Goal: Information Seeking & Learning: Learn about a topic

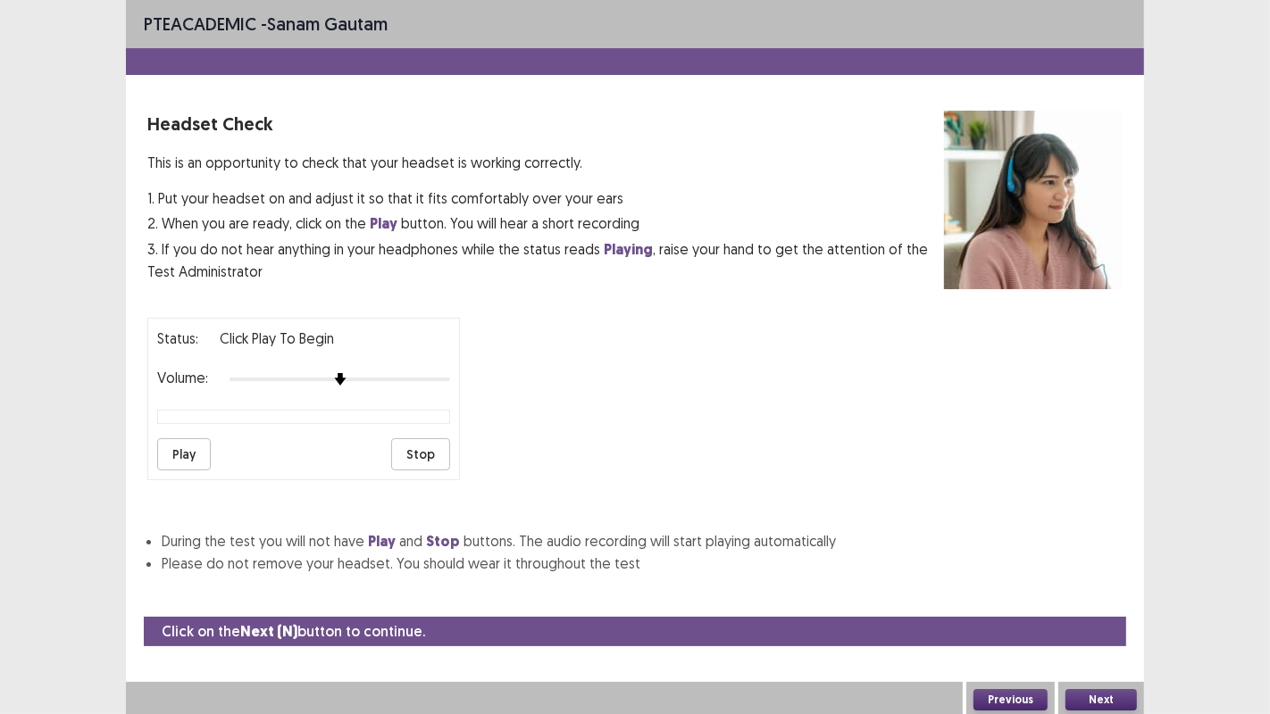
click at [1102, 691] on button "Next" at bounding box center [1100, 699] width 71 height 21
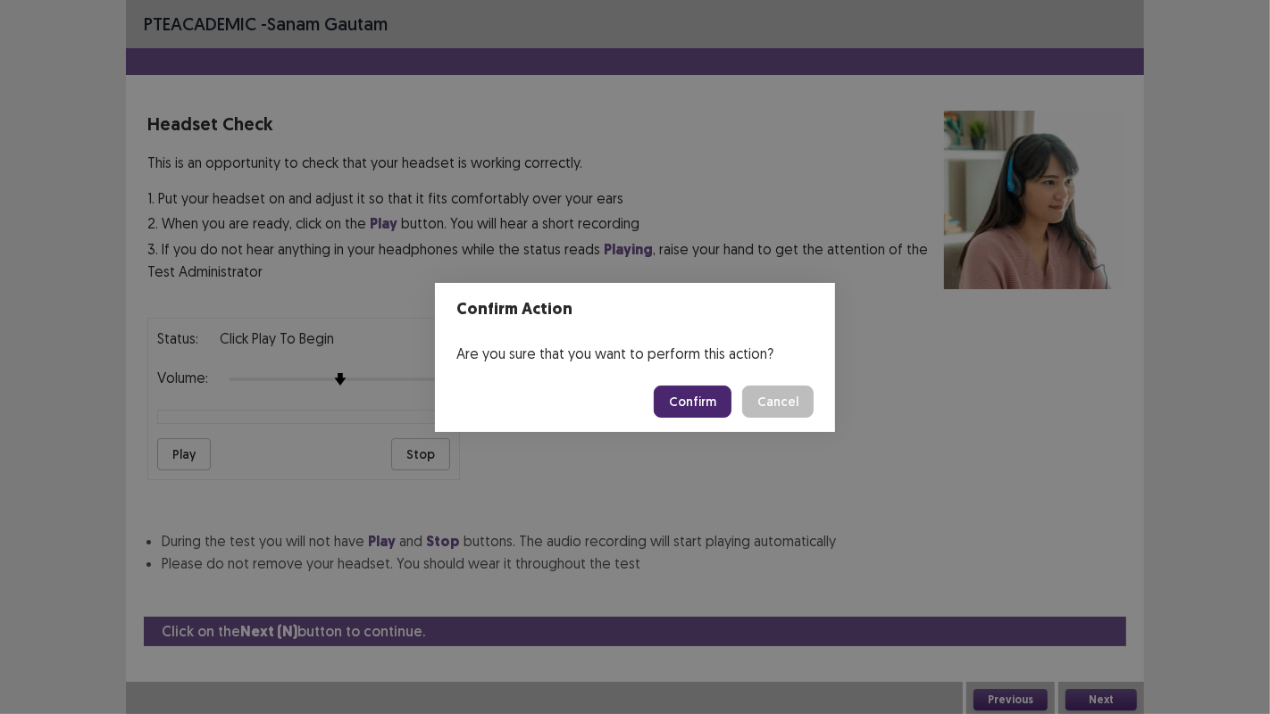
click at [724, 392] on button "Confirm" at bounding box center [693, 402] width 78 height 32
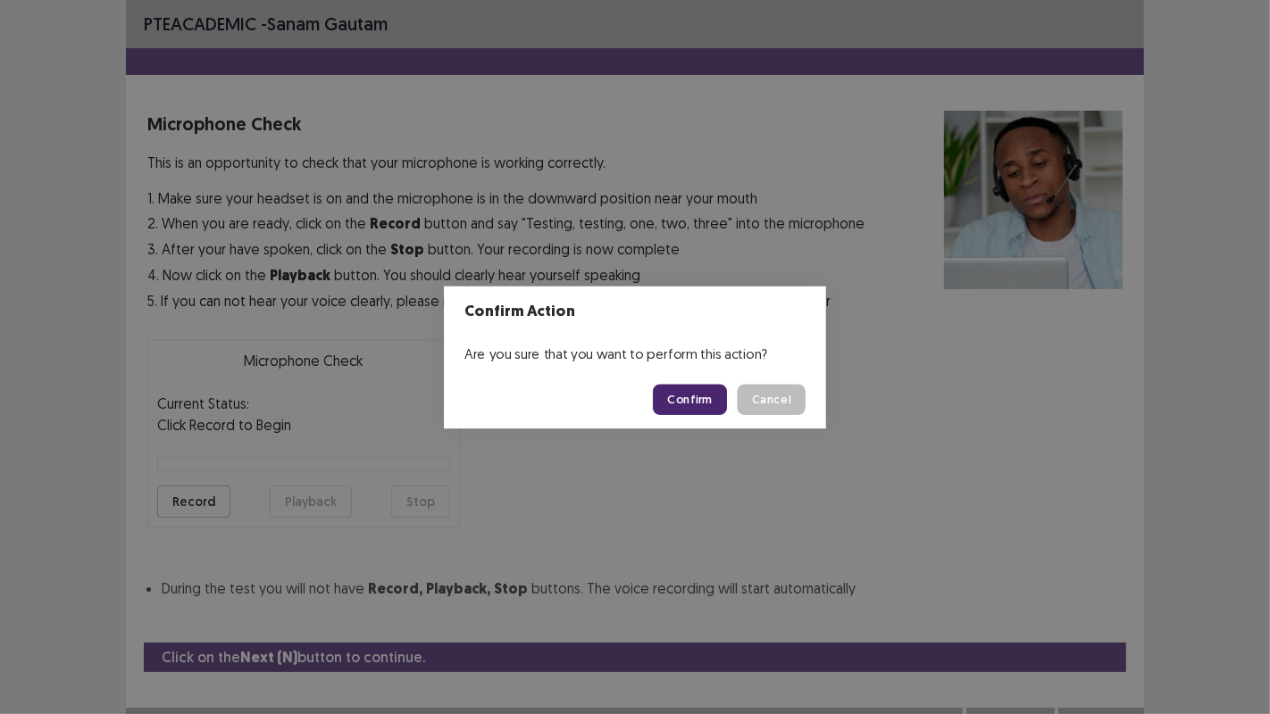
scroll to position [20, 0]
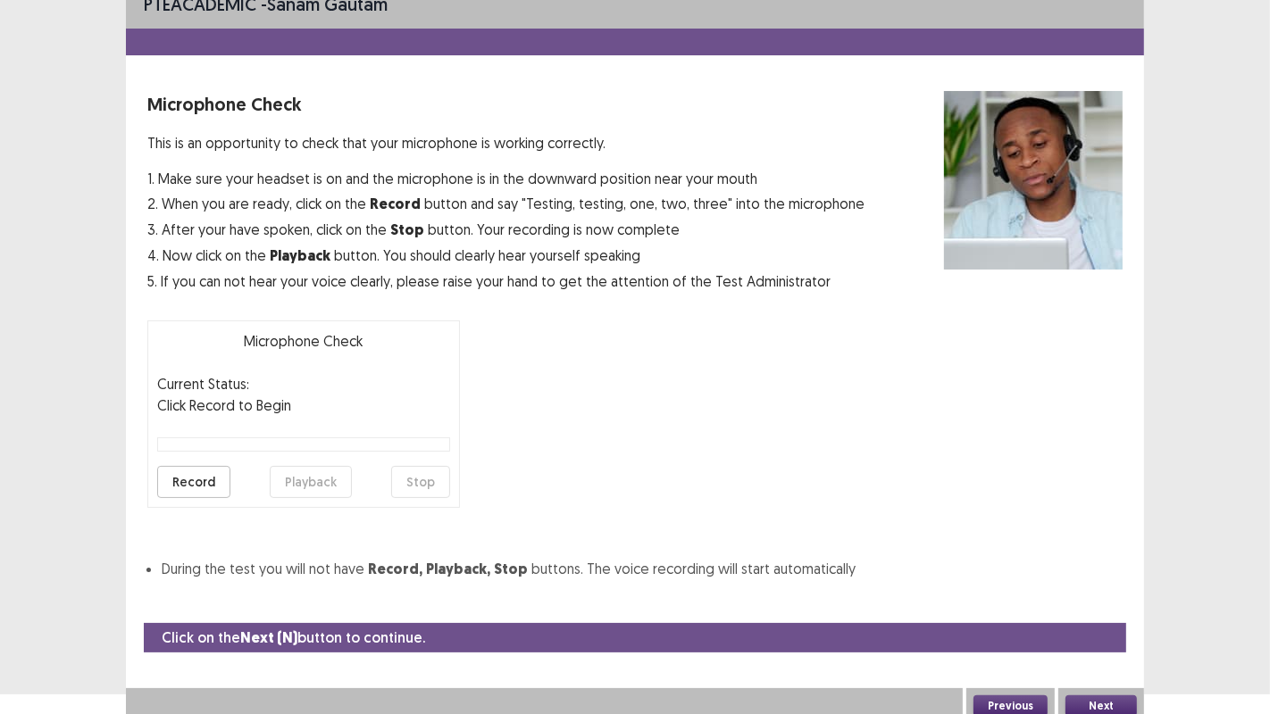
click at [1109, 704] on button "Next" at bounding box center [1100, 706] width 71 height 21
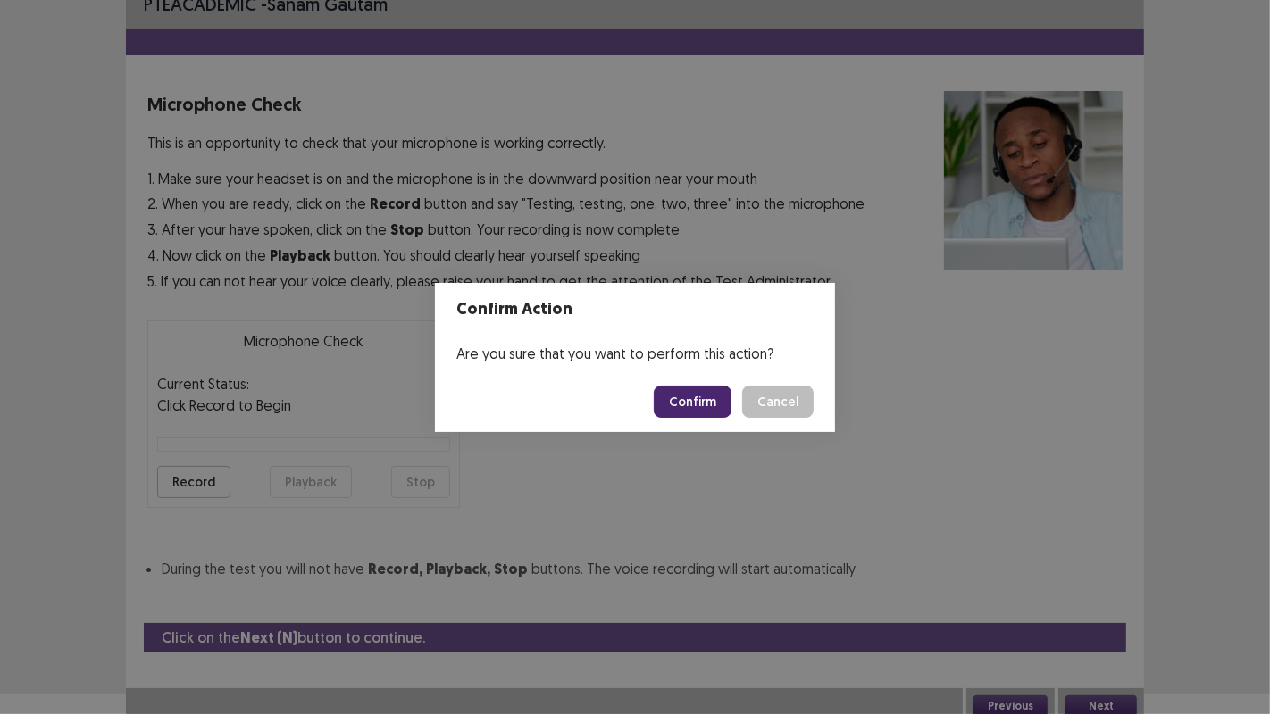
click at [697, 400] on button "Confirm" at bounding box center [693, 402] width 78 height 32
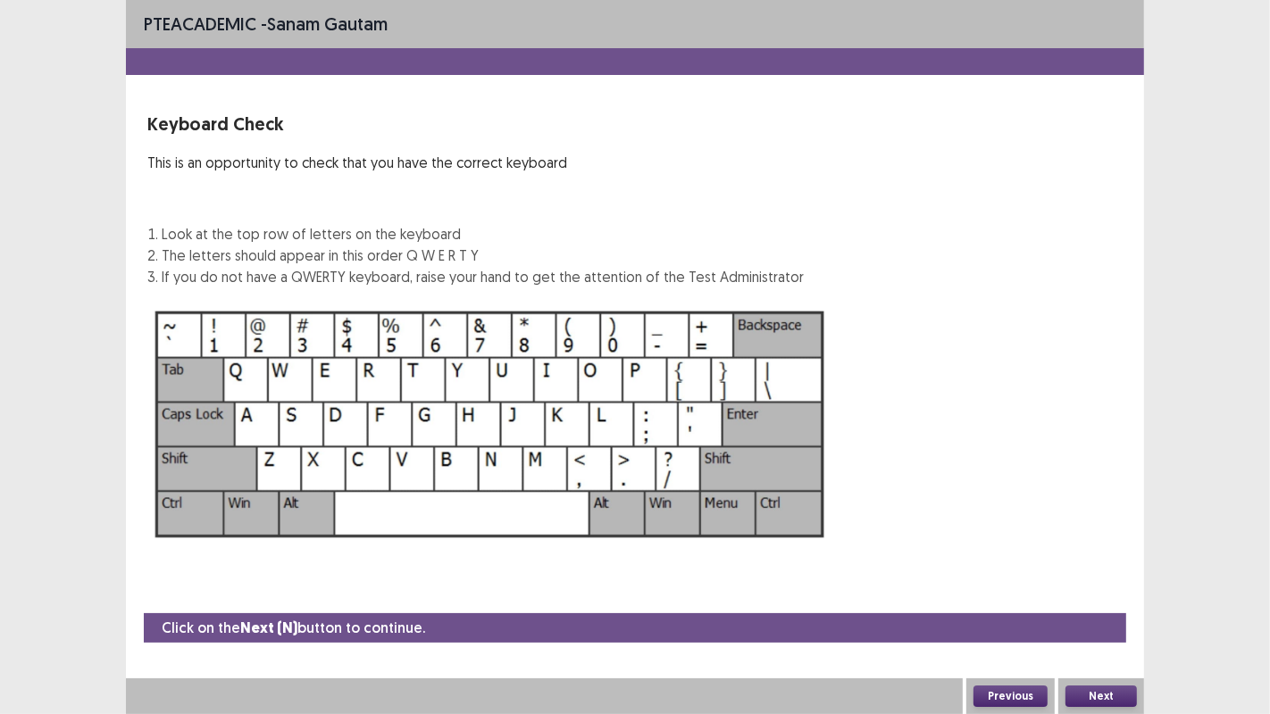
scroll to position [0, 0]
click at [1096, 690] on button "Next" at bounding box center [1100, 696] width 71 height 21
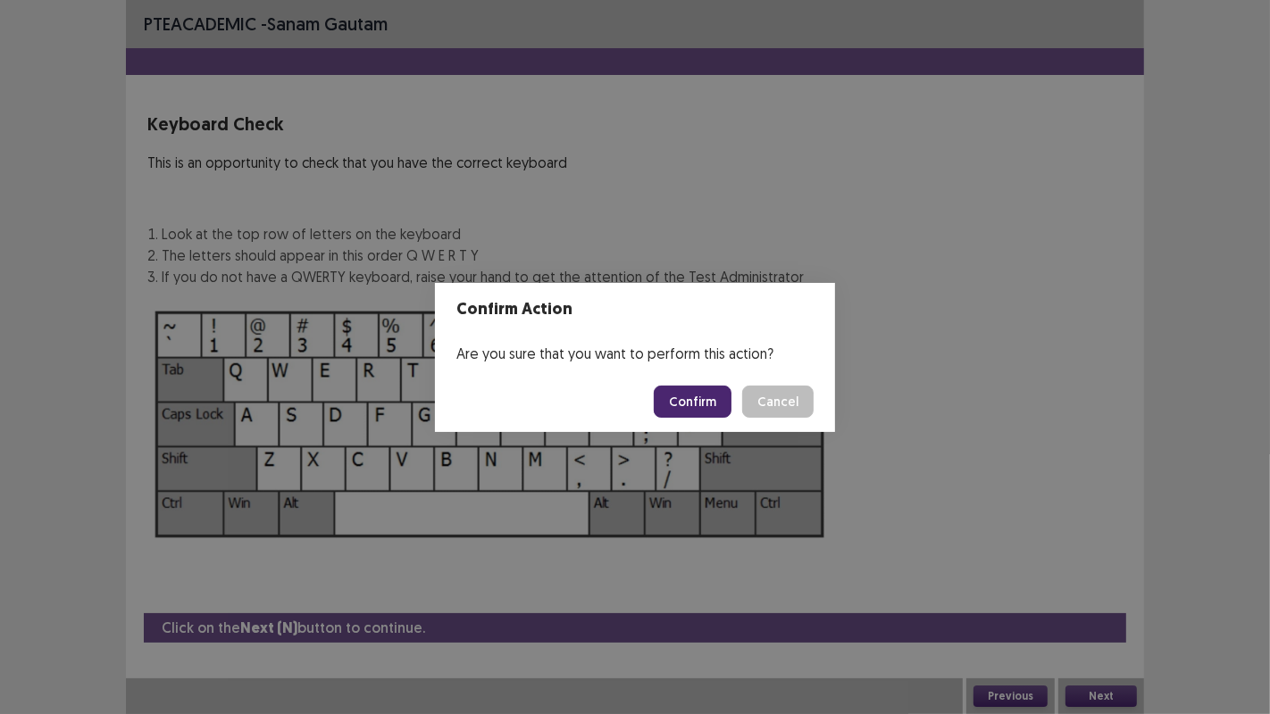
click at [712, 404] on button "Confirm" at bounding box center [693, 402] width 78 height 32
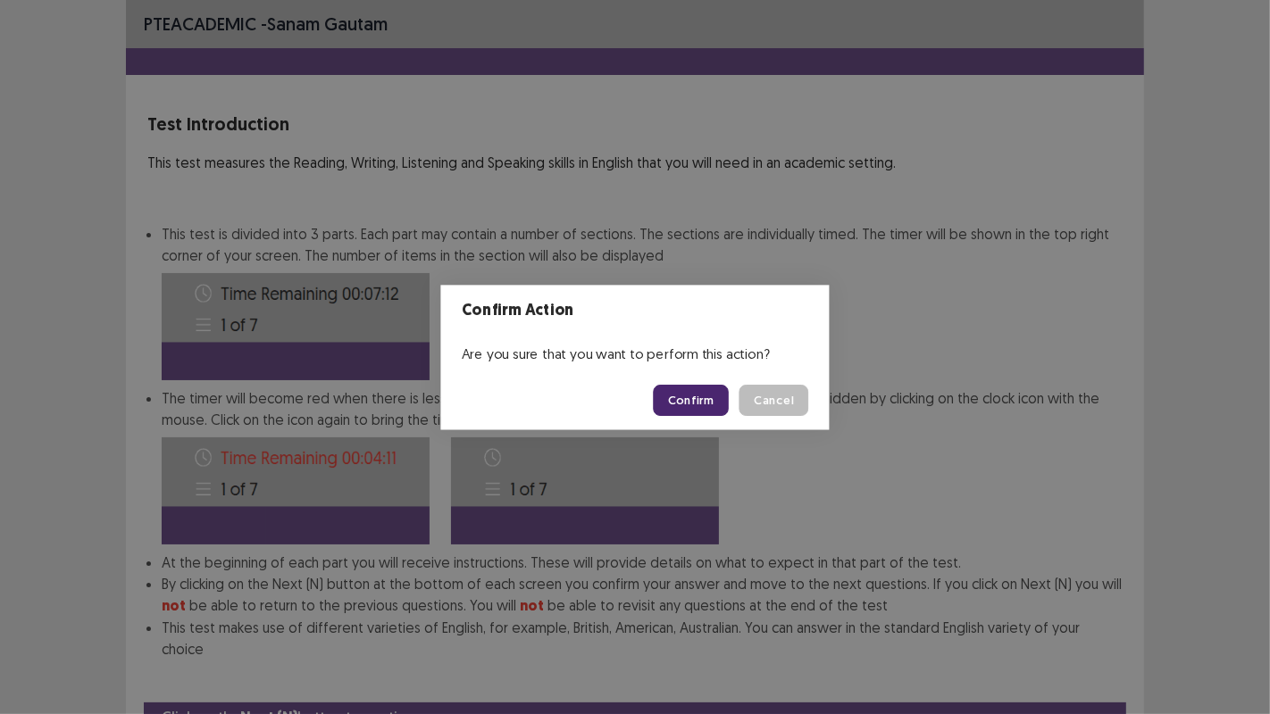
scroll to position [67, 0]
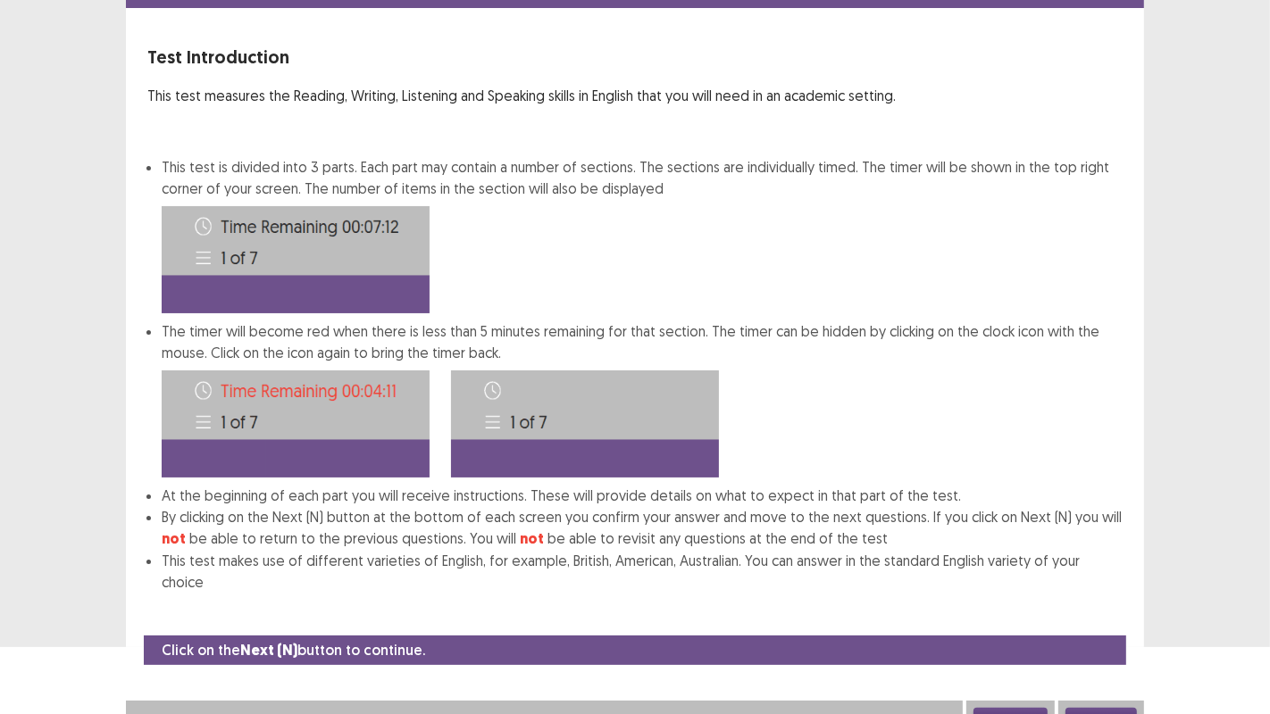
click at [1104, 708] on button "Next" at bounding box center [1100, 718] width 71 height 21
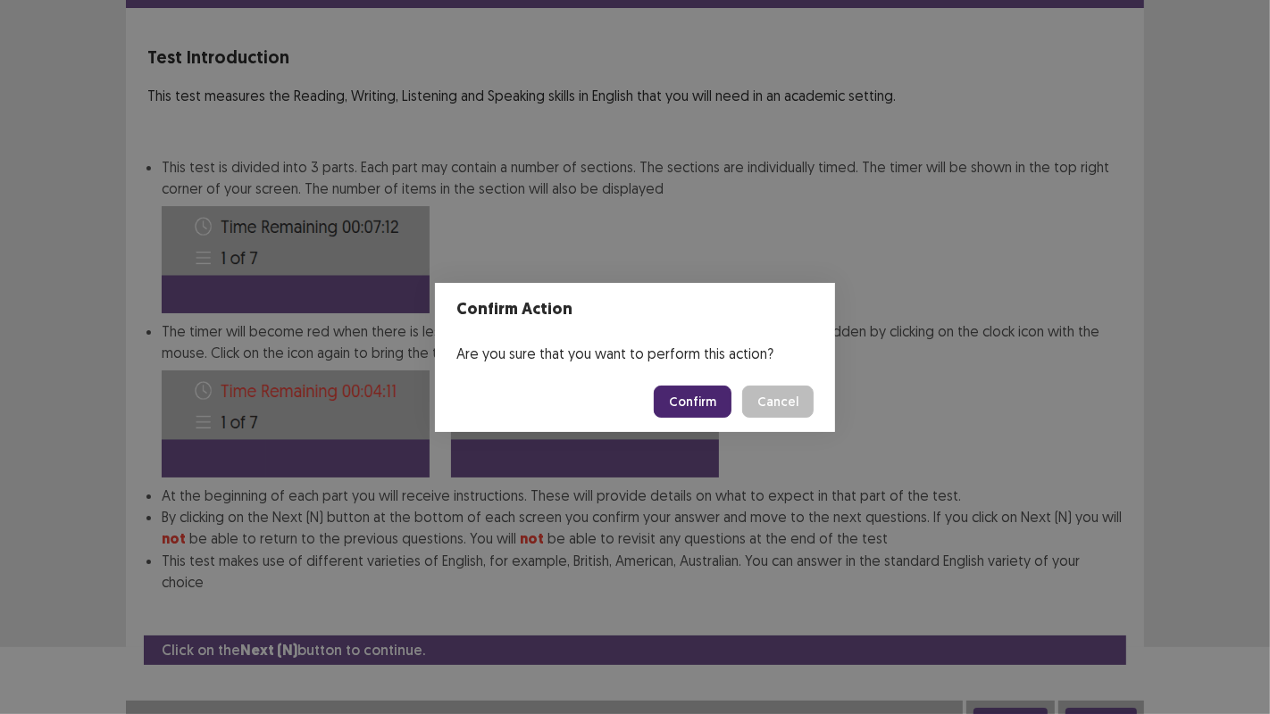
click at [699, 403] on button "Confirm" at bounding box center [693, 402] width 78 height 32
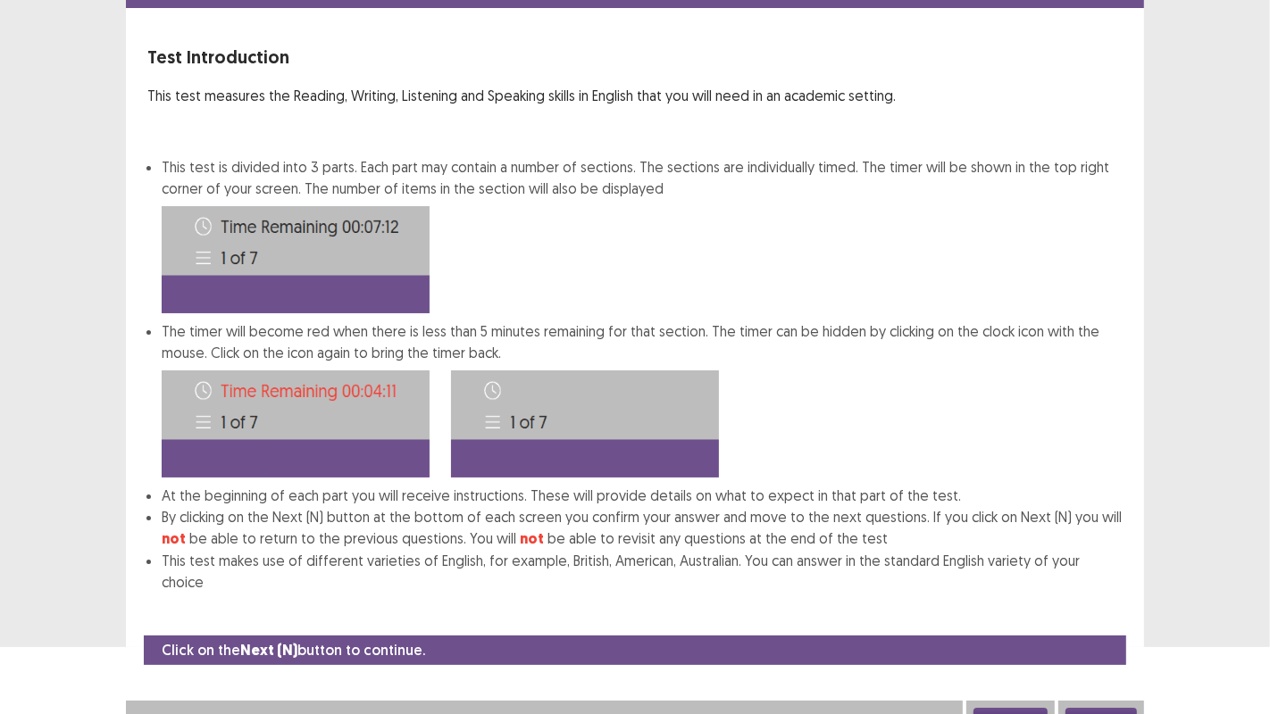
scroll to position [0, 0]
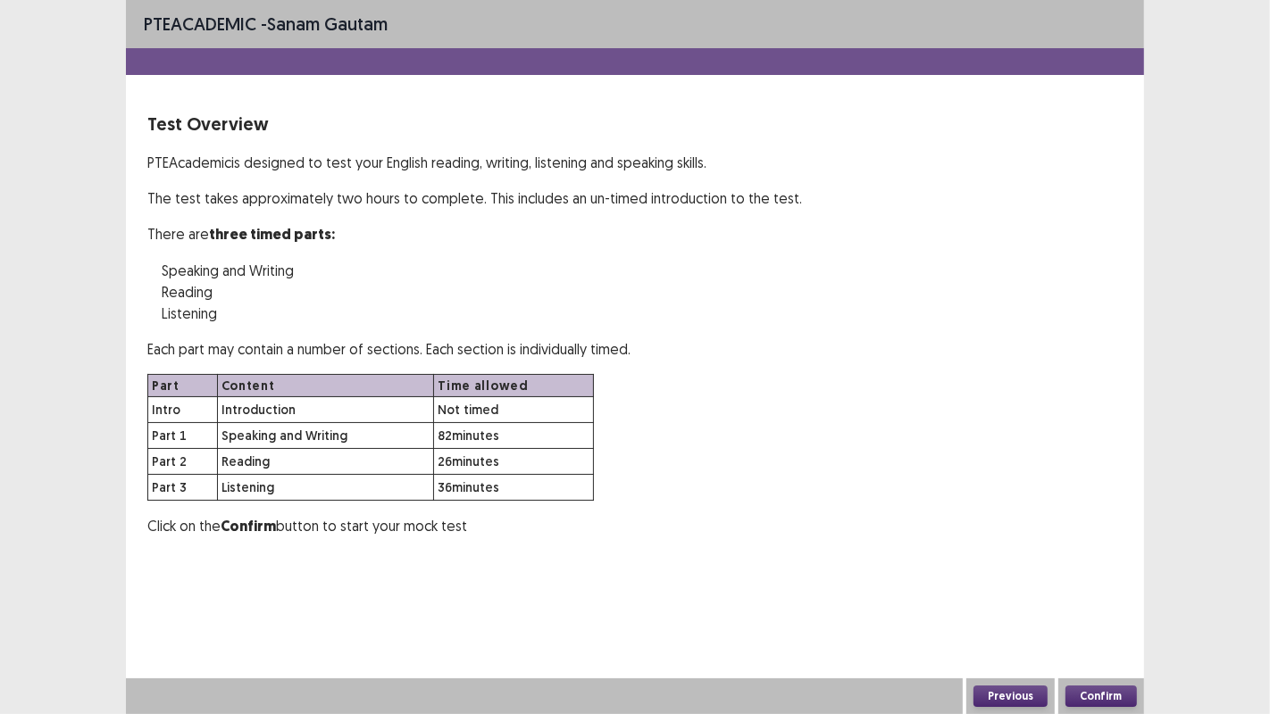
click at [1101, 687] on button "Confirm" at bounding box center [1100, 696] width 71 height 21
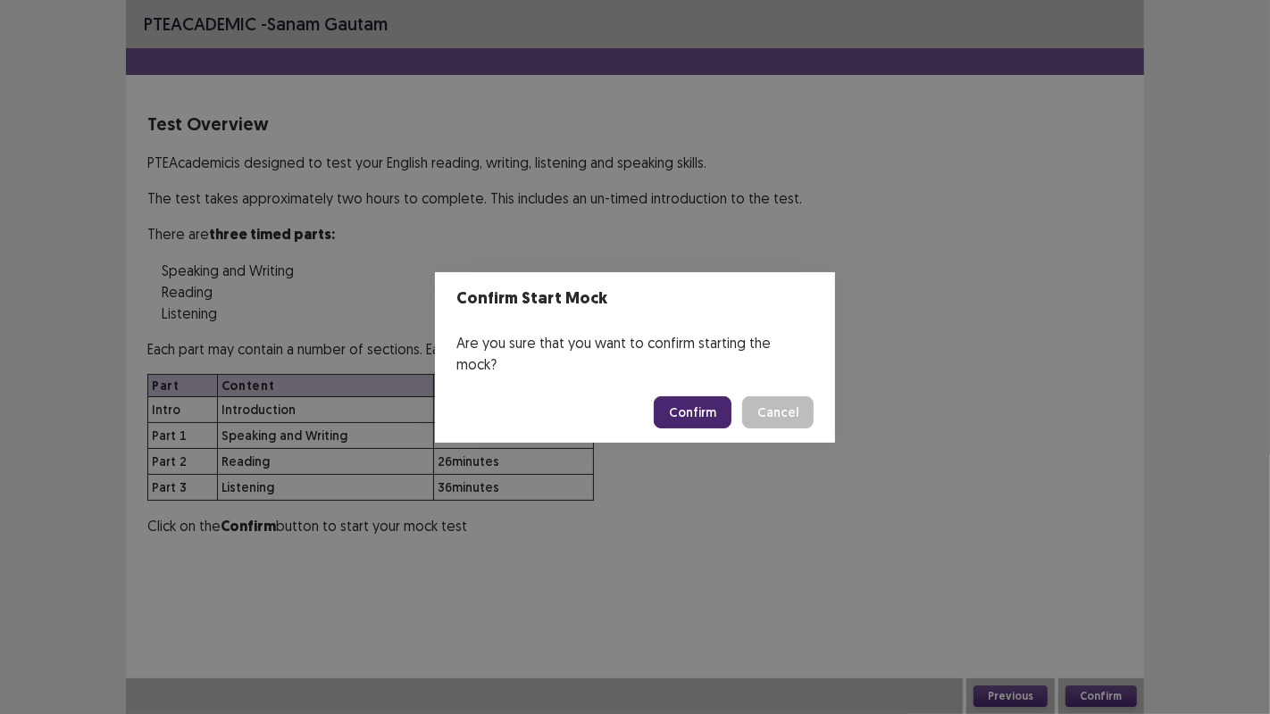
click at [719, 402] on button "Confirm" at bounding box center [693, 413] width 78 height 32
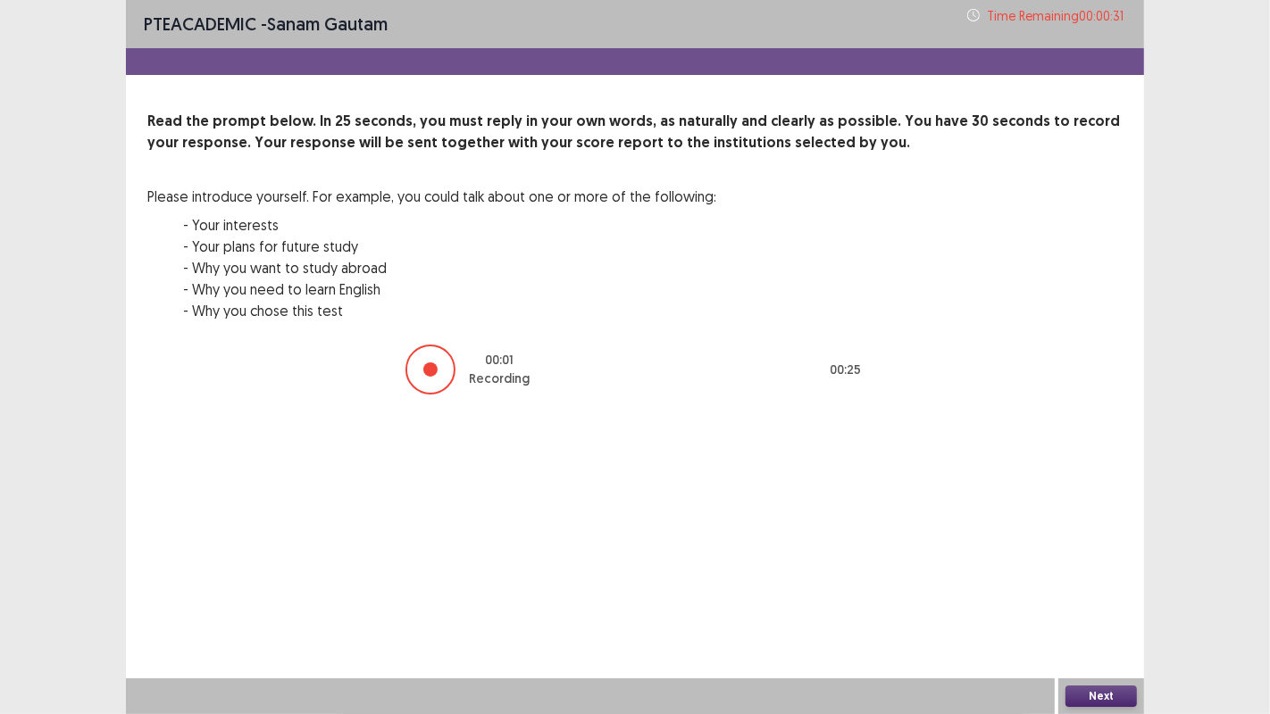
click at [1108, 698] on button "Next" at bounding box center [1100, 696] width 71 height 21
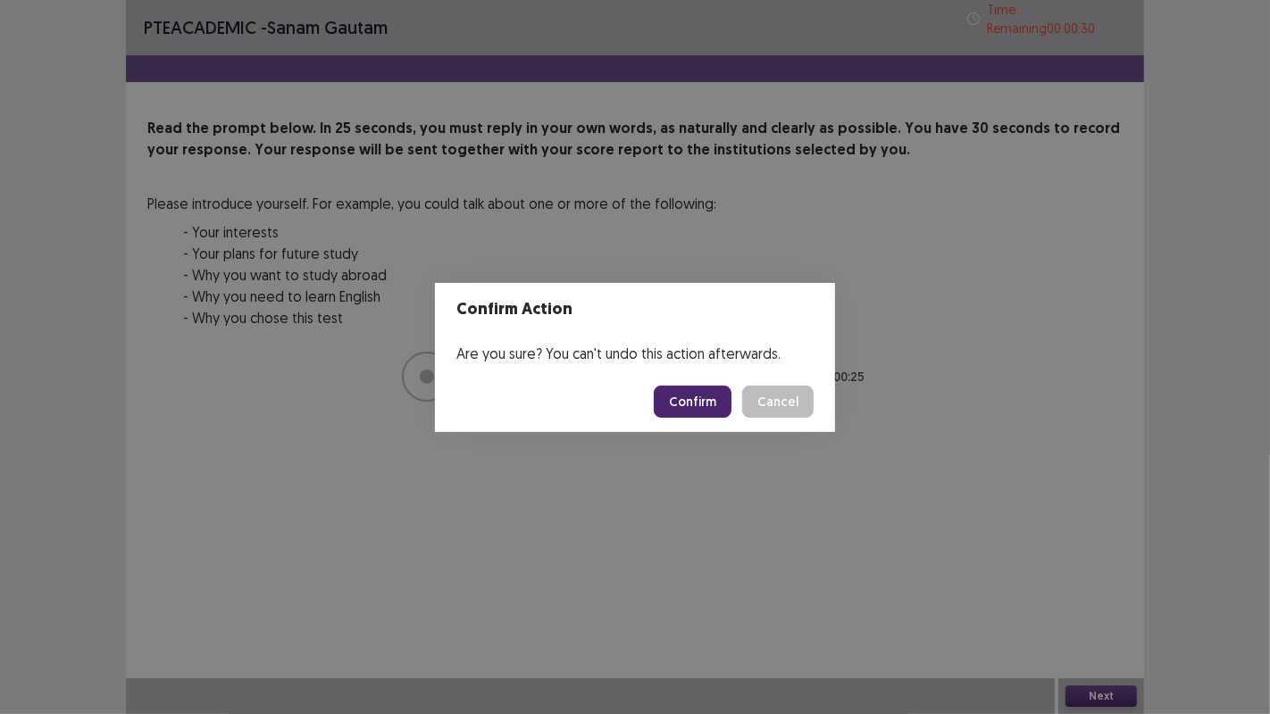
click at [694, 408] on button "Confirm" at bounding box center [693, 402] width 78 height 32
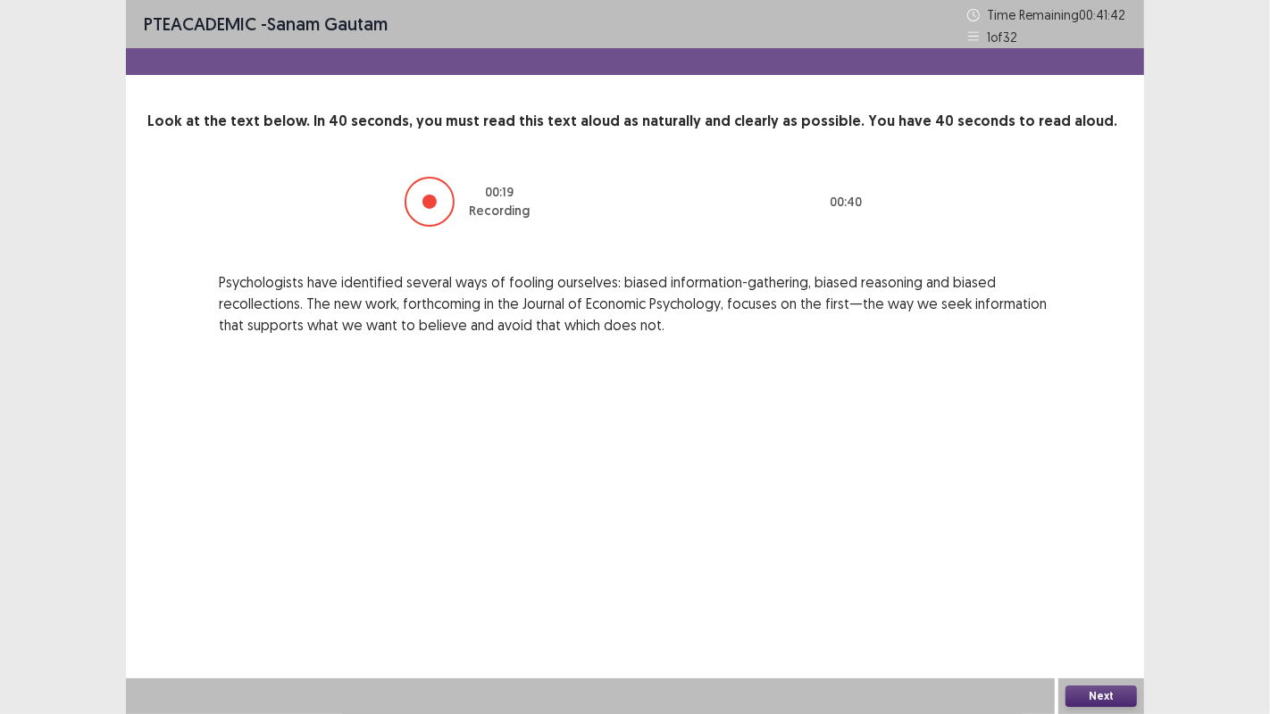
click at [1114, 689] on button "Next" at bounding box center [1100, 696] width 71 height 21
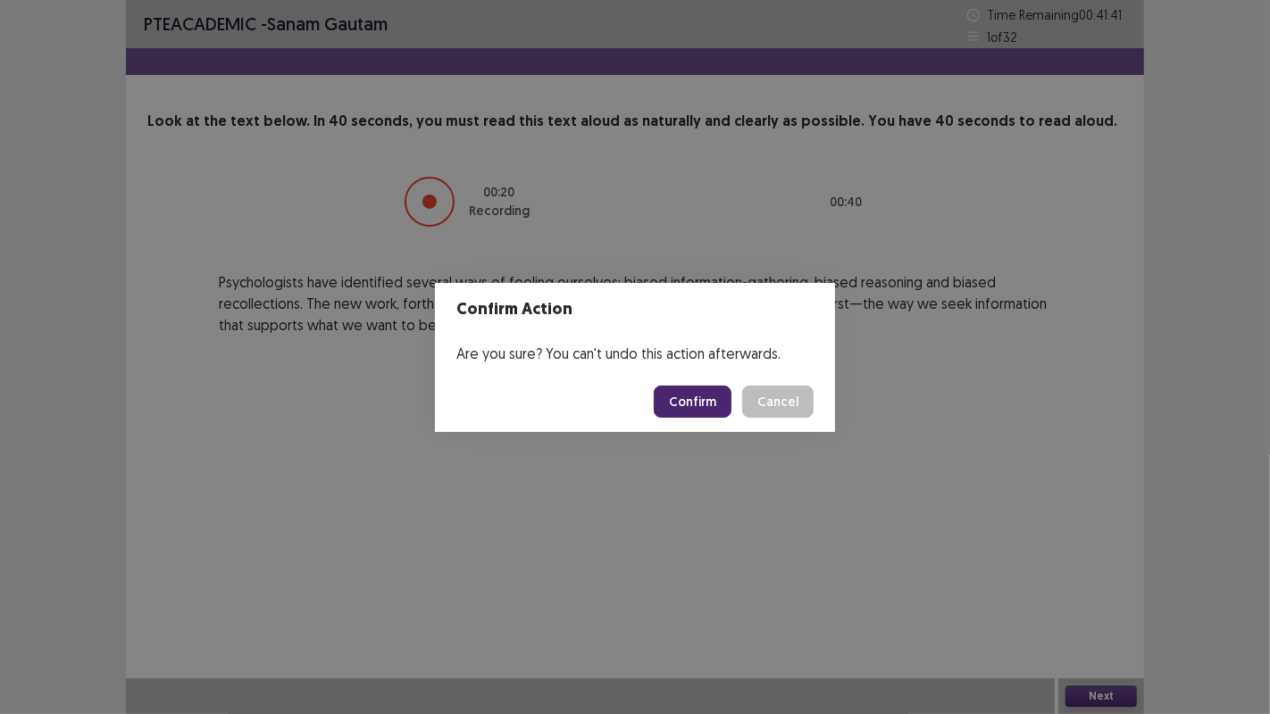
click at [716, 400] on button "Confirm" at bounding box center [693, 402] width 78 height 32
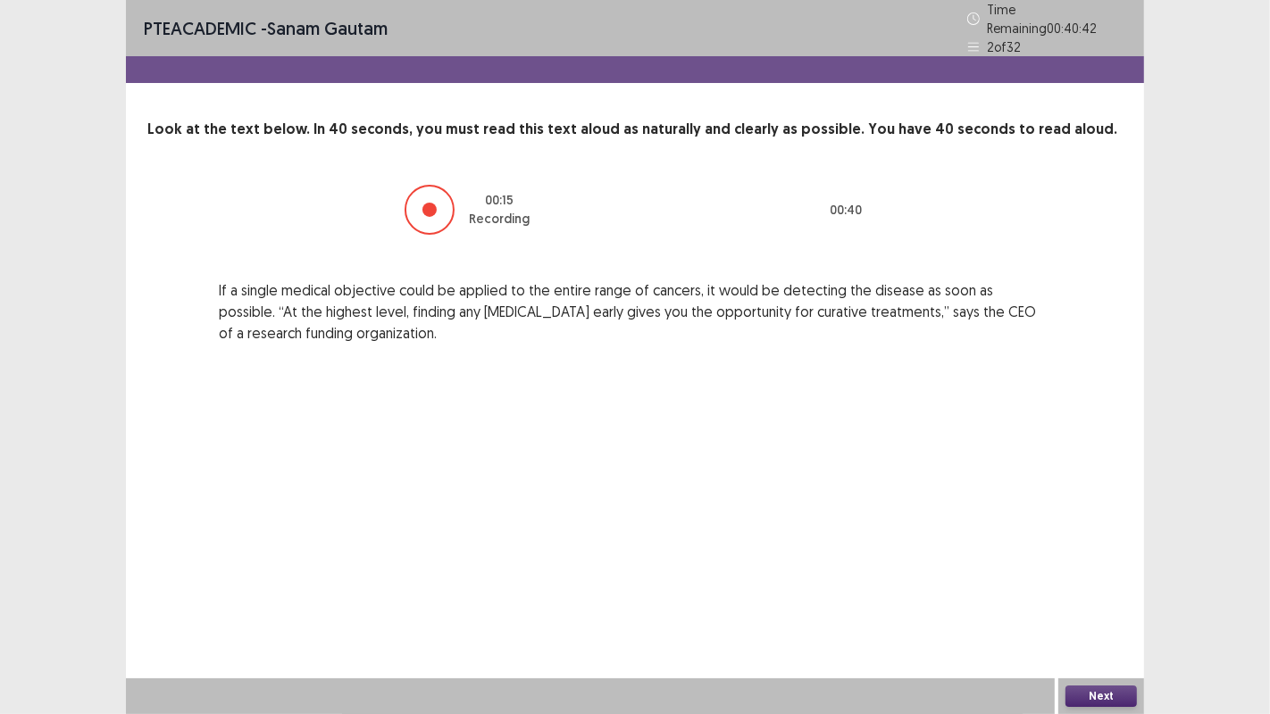
click at [1103, 684] on div "Next" at bounding box center [1101, 697] width 86 height 36
click at [1098, 689] on button "Next" at bounding box center [1100, 696] width 71 height 21
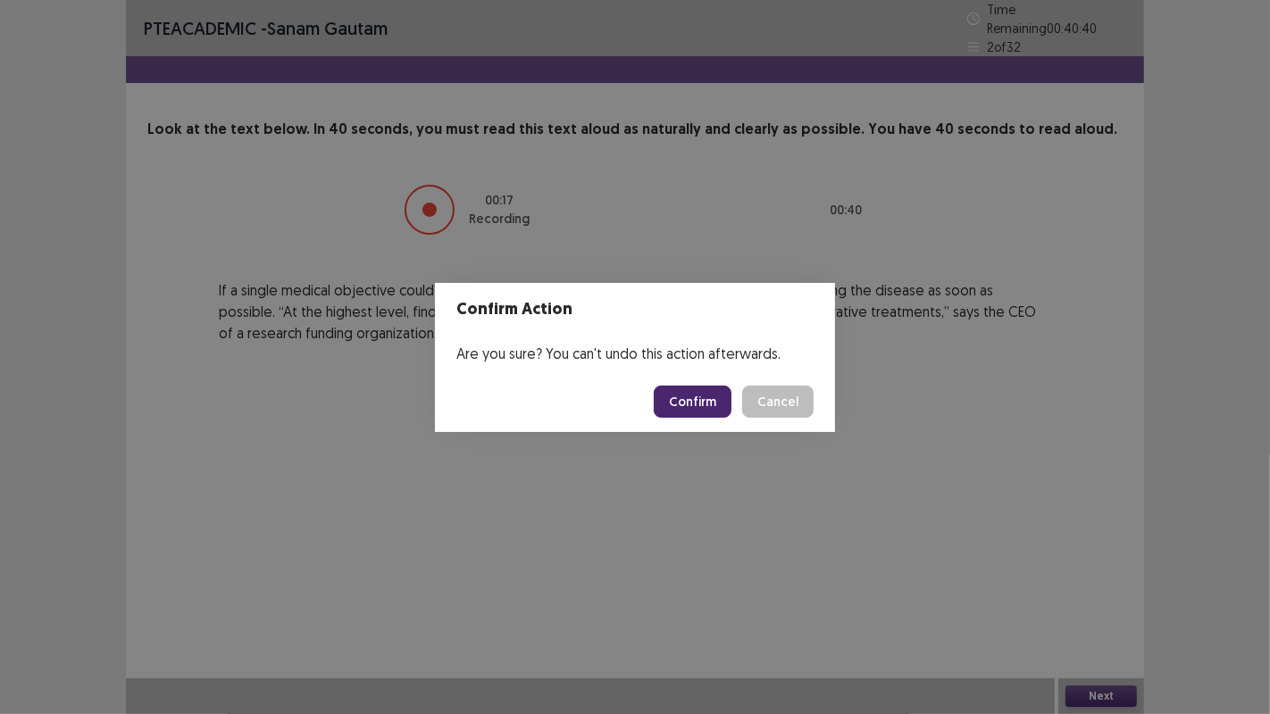
click at [714, 382] on footer "Confirm Cancel" at bounding box center [635, 401] width 400 height 61
click at [720, 397] on button "Confirm" at bounding box center [693, 402] width 78 height 32
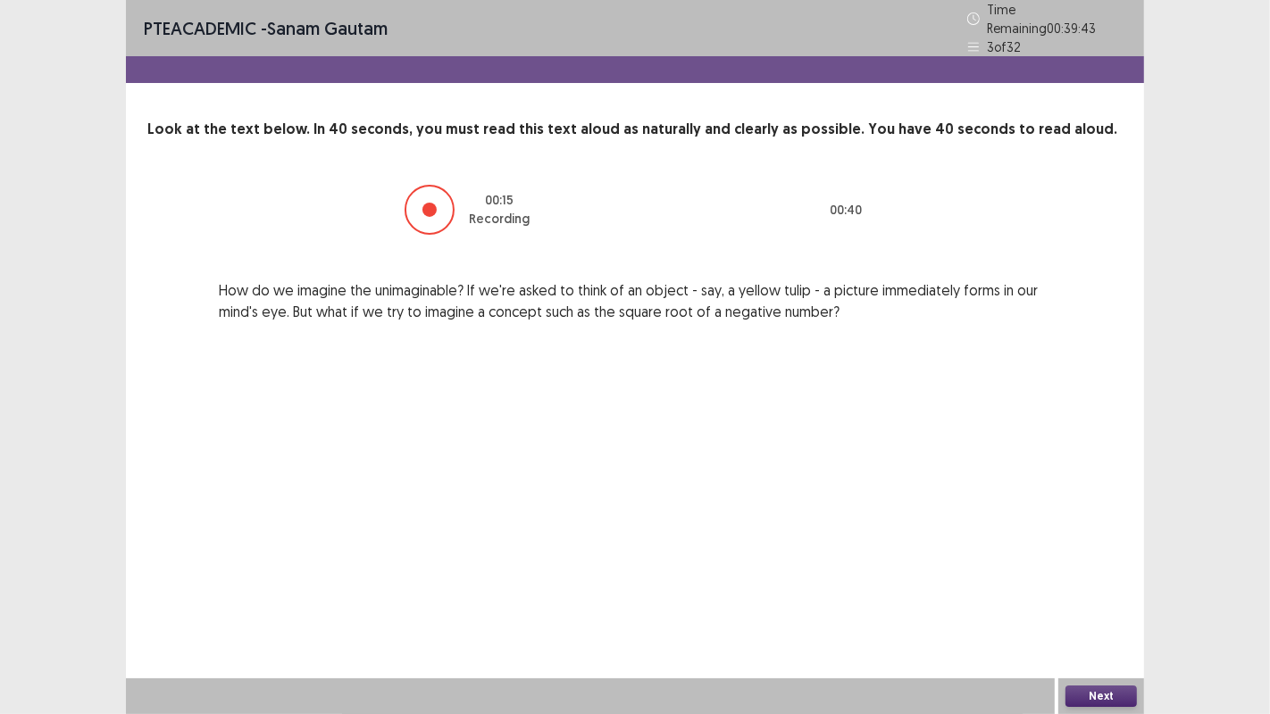
click at [1095, 694] on button "Next" at bounding box center [1100, 696] width 71 height 21
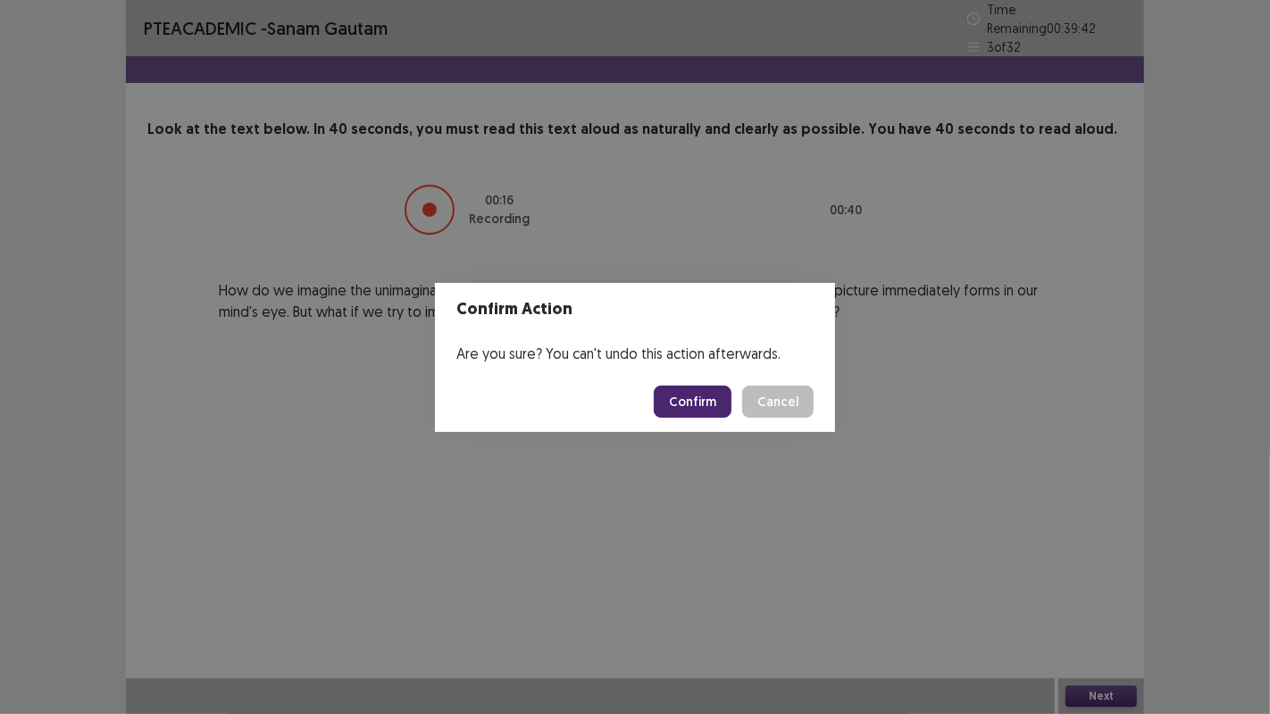
click at [711, 400] on button "Confirm" at bounding box center [693, 402] width 78 height 32
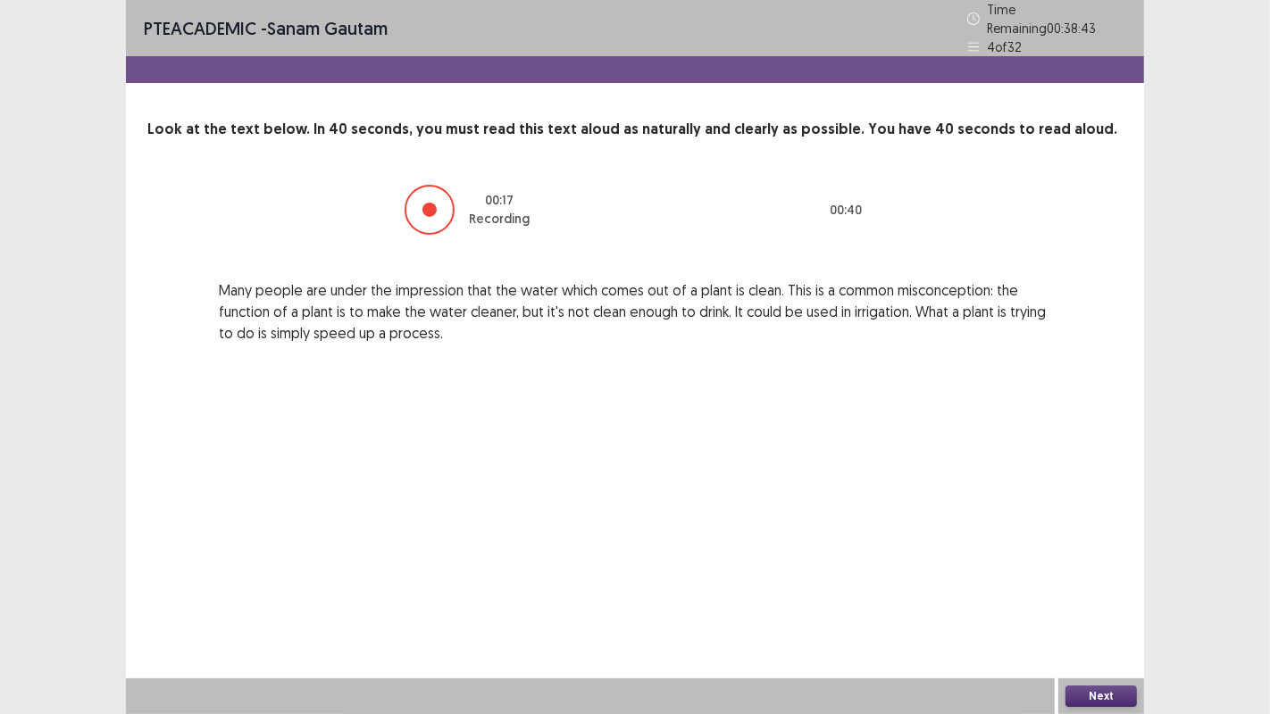
click at [1119, 700] on button "Next" at bounding box center [1100, 696] width 71 height 21
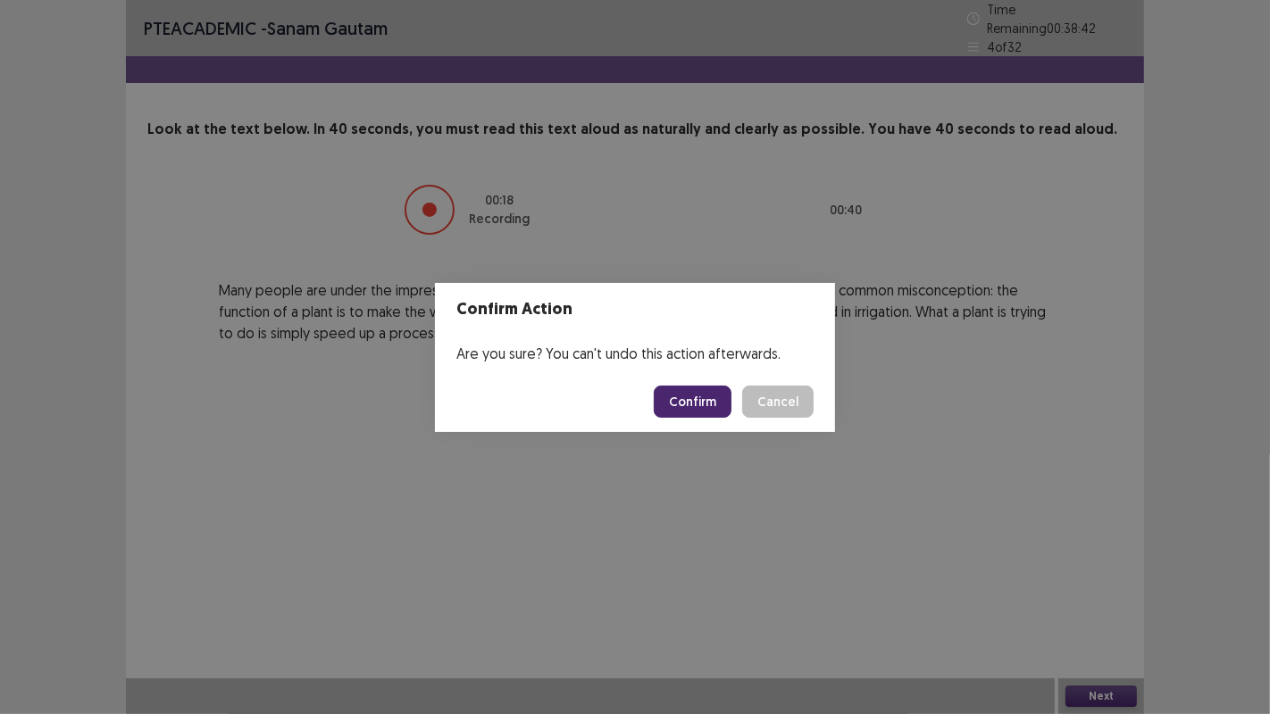
click at [698, 404] on button "Confirm" at bounding box center [693, 402] width 78 height 32
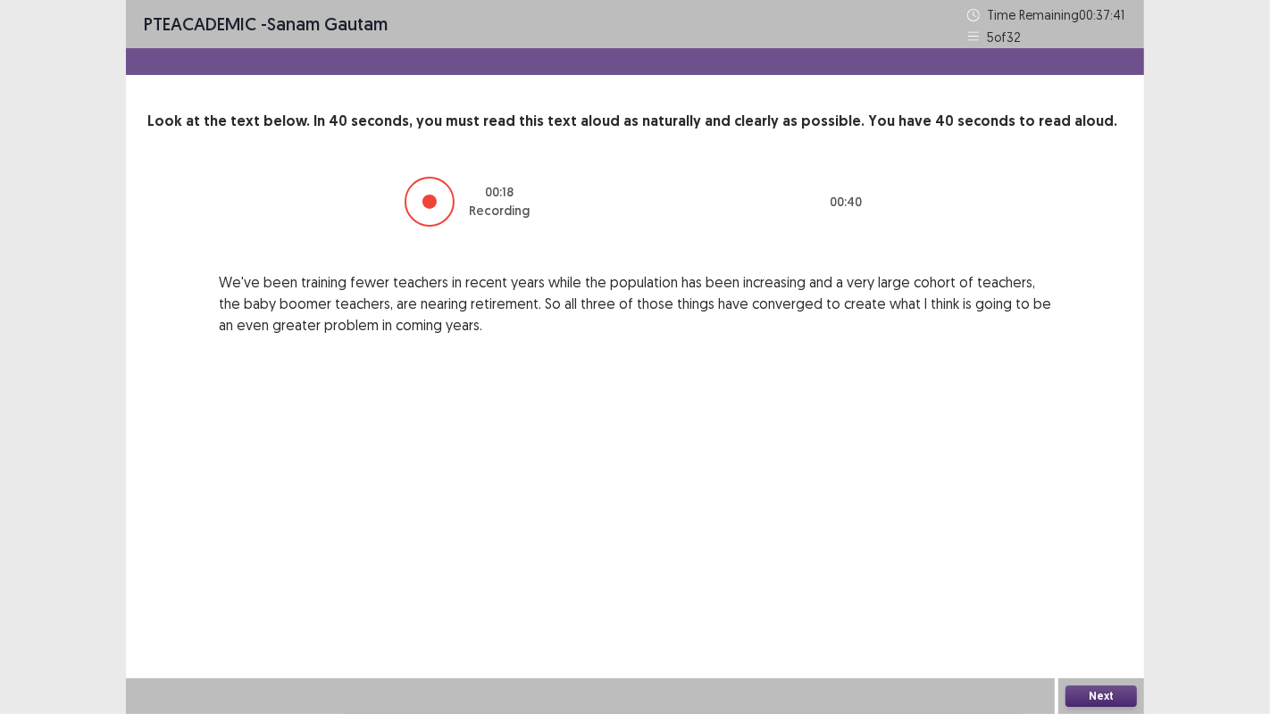
click at [1112, 694] on button "Next" at bounding box center [1100, 696] width 71 height 21
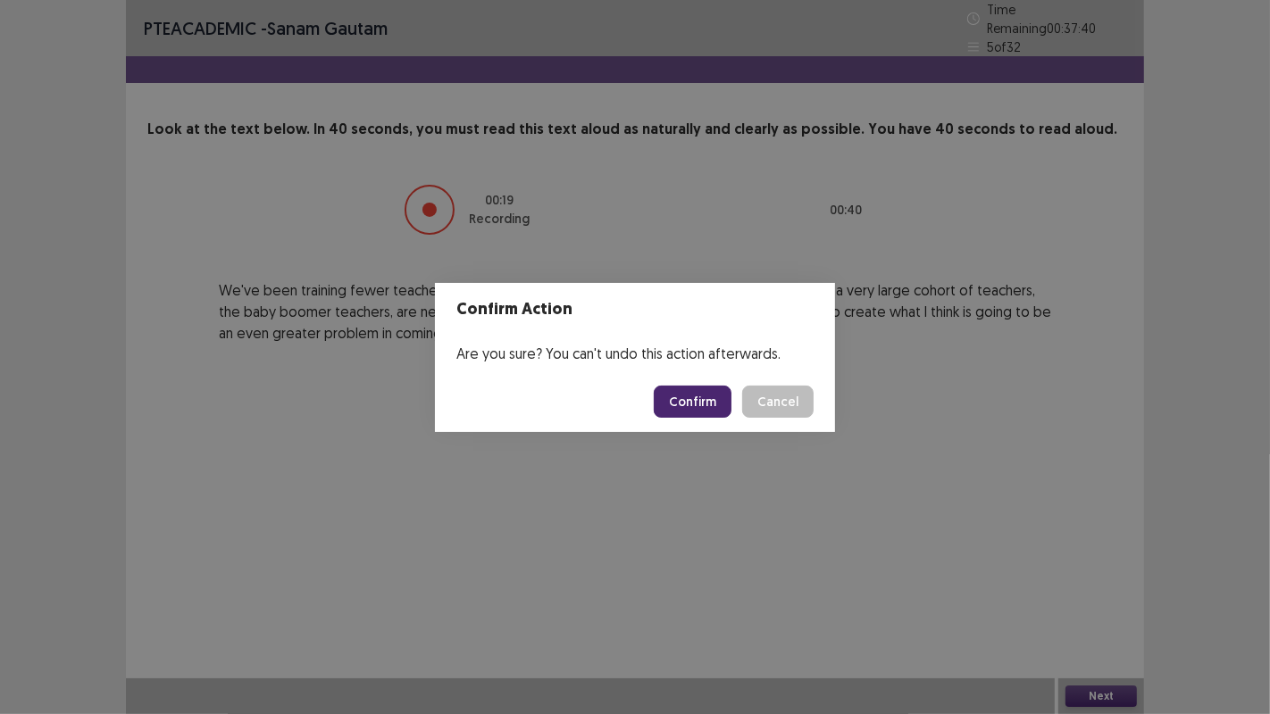
click at [716, 407] on button "Confirm" at bounding box center [693, 402] width 78 height 32
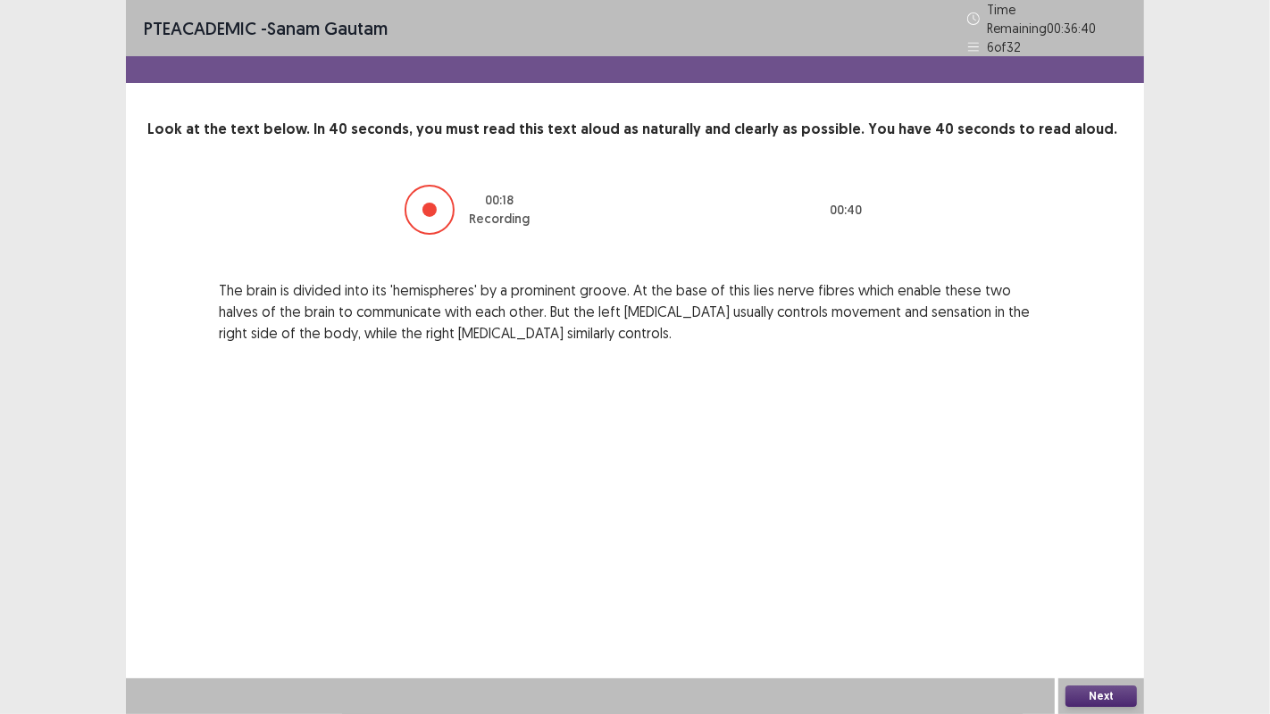
click at [1097, 691] on button "Next" at bounding box center [1100, 696] width 71 height 21
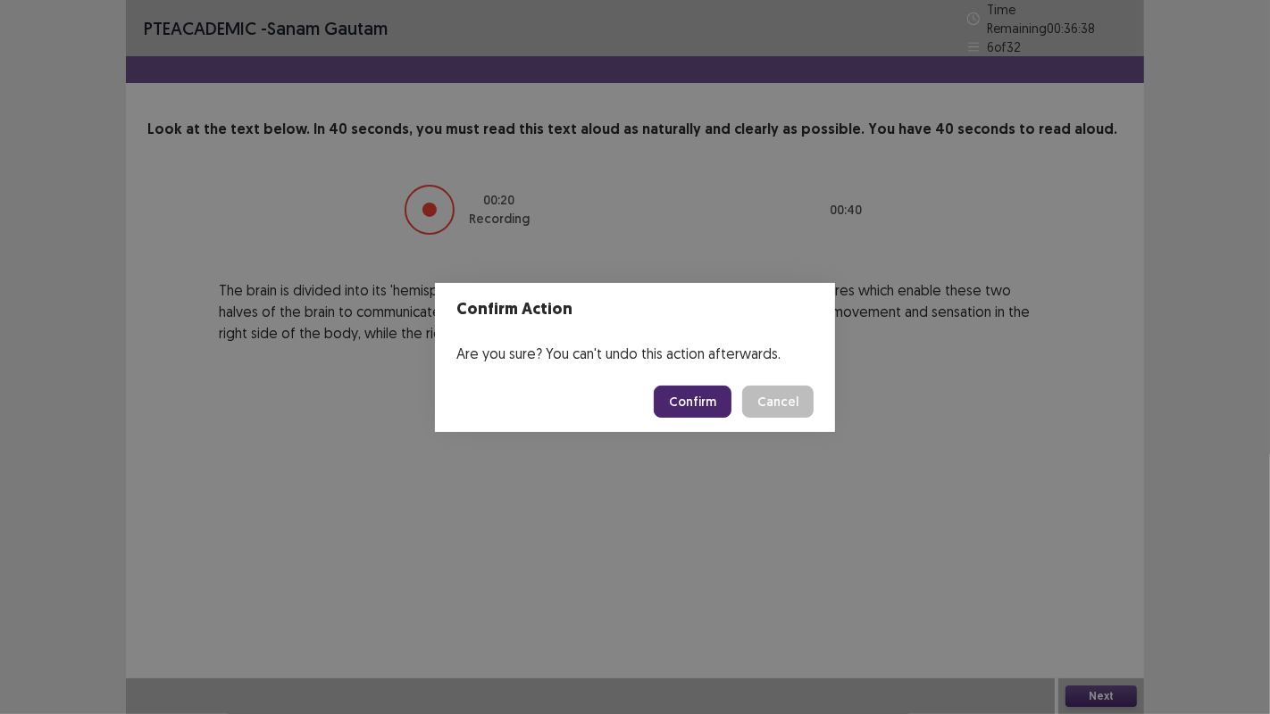
click at [696, 390] on button "Confirm" at bounding box center [693, 402] width 78 height 32
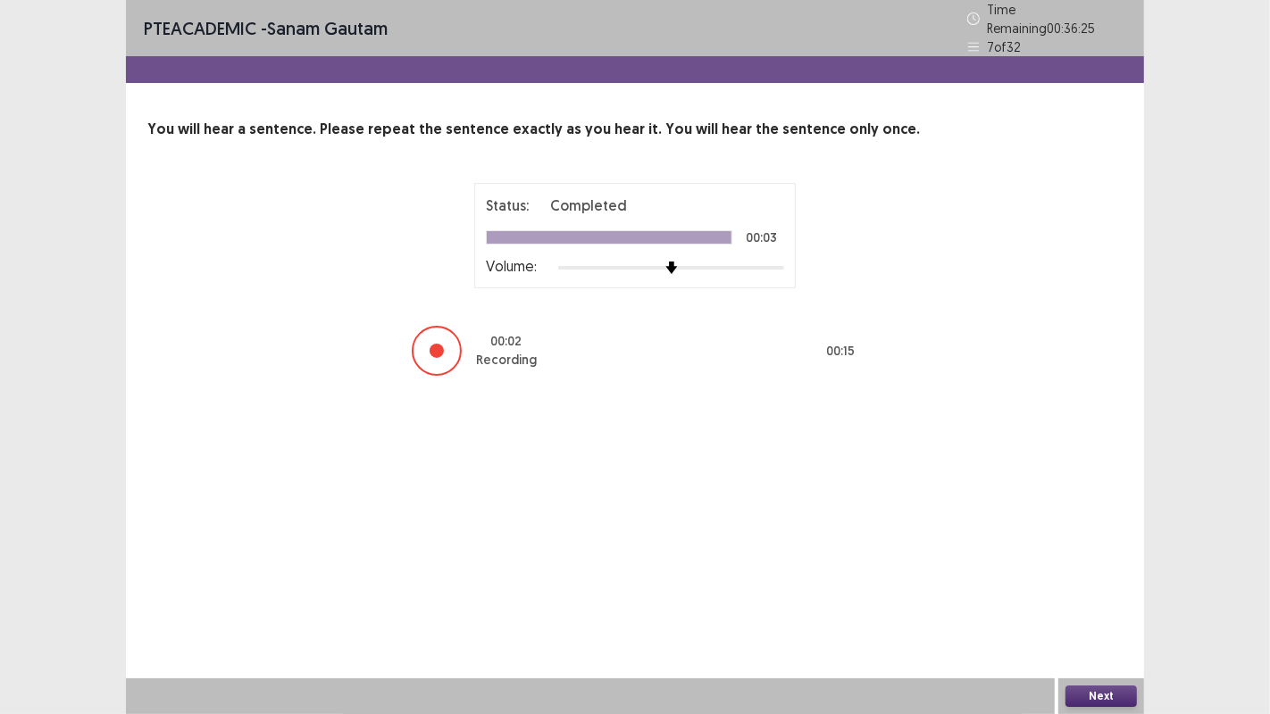
click at [1117, 695] on button "Next" at bounding box center [1100, 696] width 71 height 21
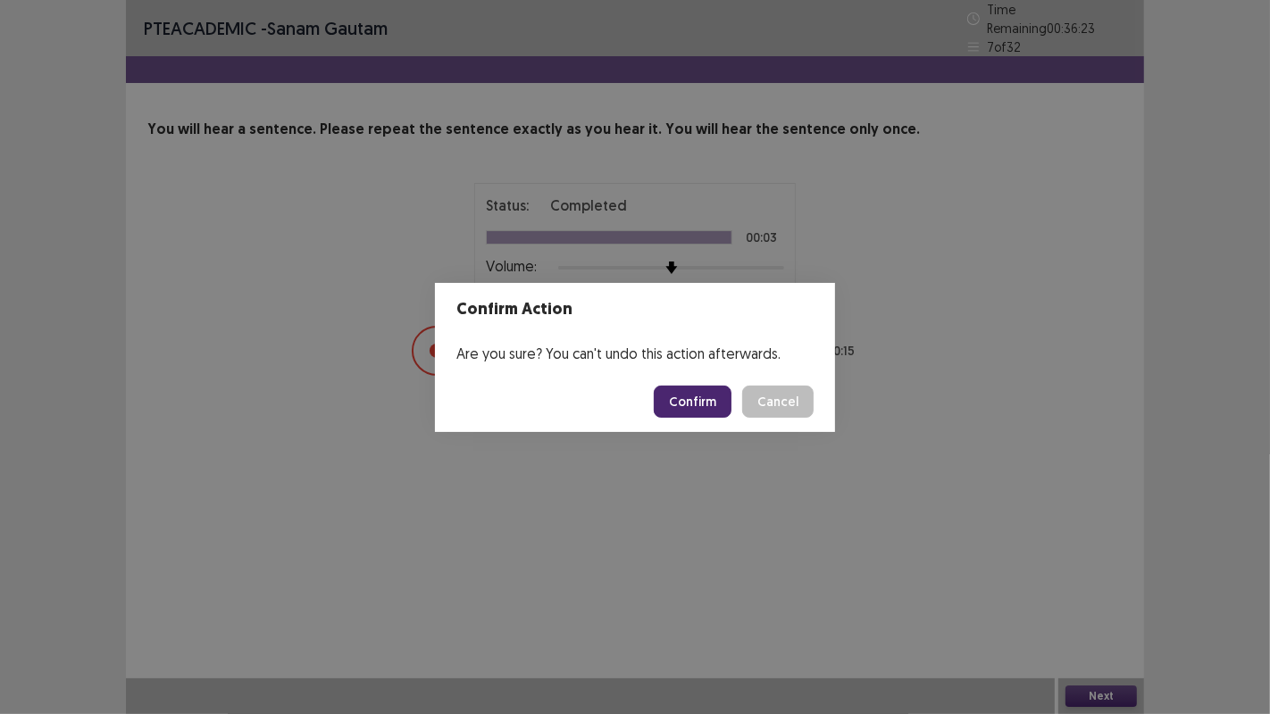
click at [722, 405] on button "Confirm" at bounding box center [693, 402] width 78 height 32
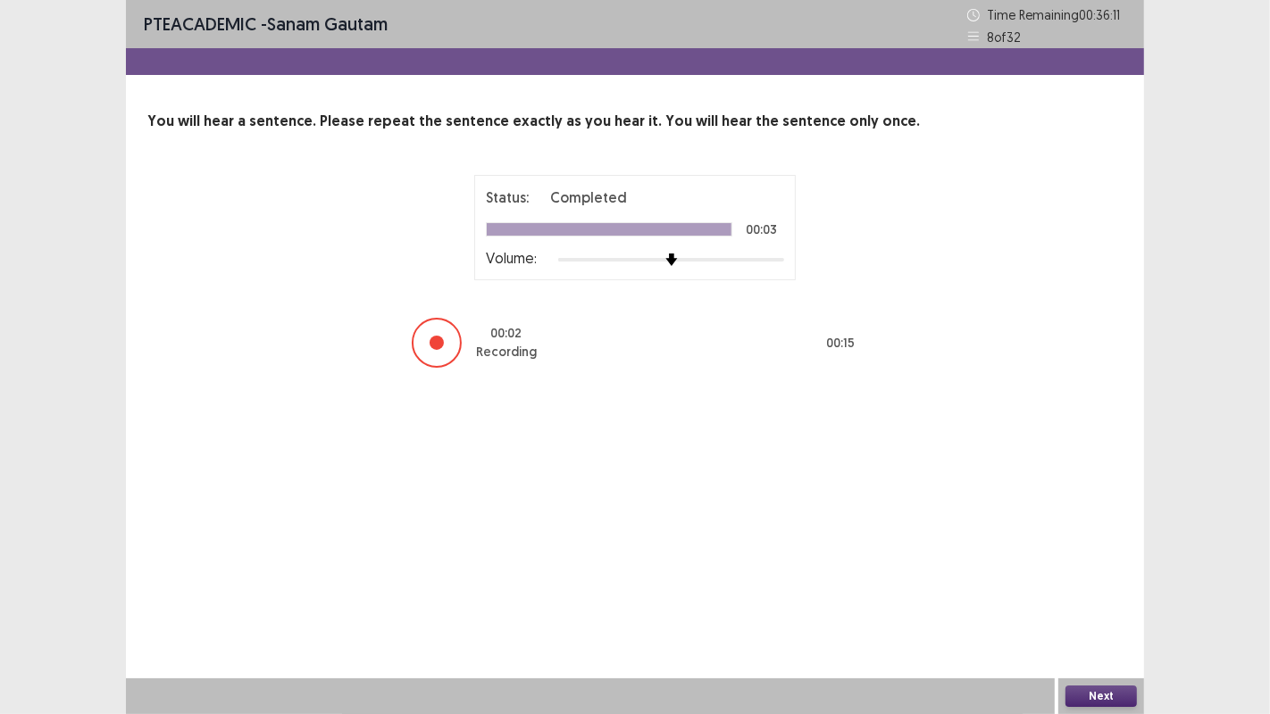
click at [1105, 688] on button "Next" at bounding box center [1100, 696] width 71 height 21
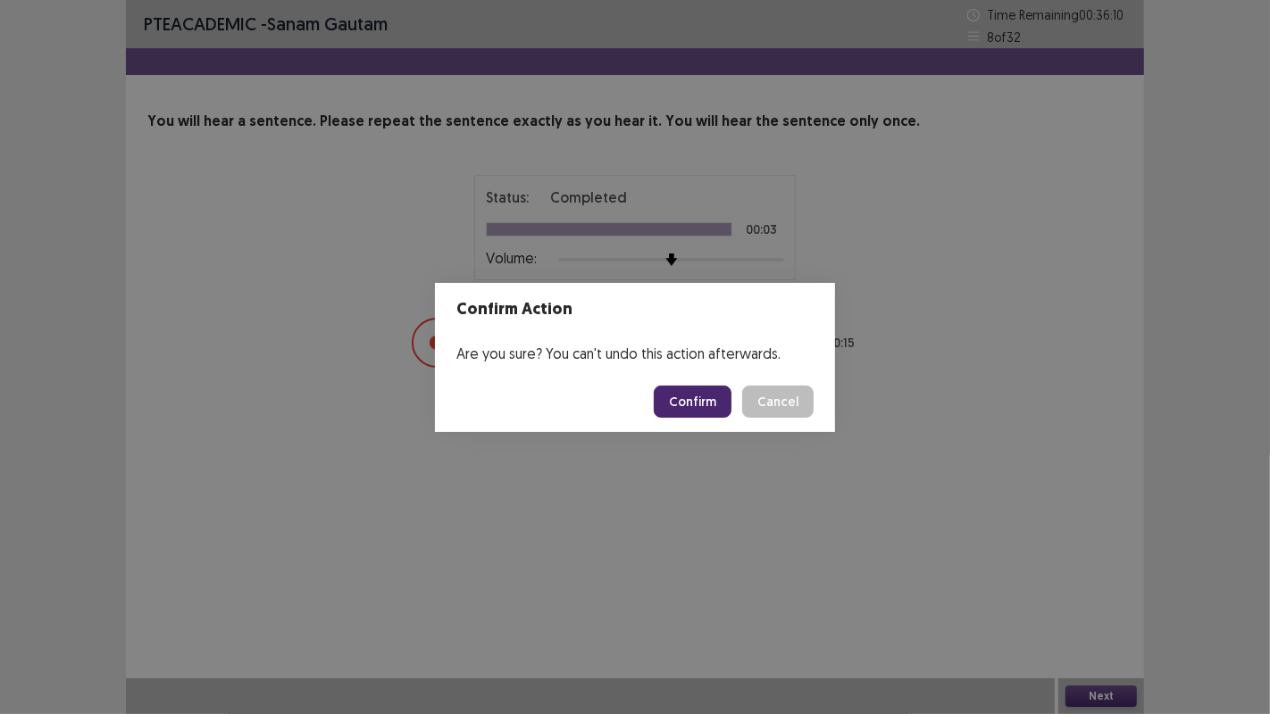
click at [703, 397] on button "Confirm" at bounding box center [693, 402] width 78 height 32
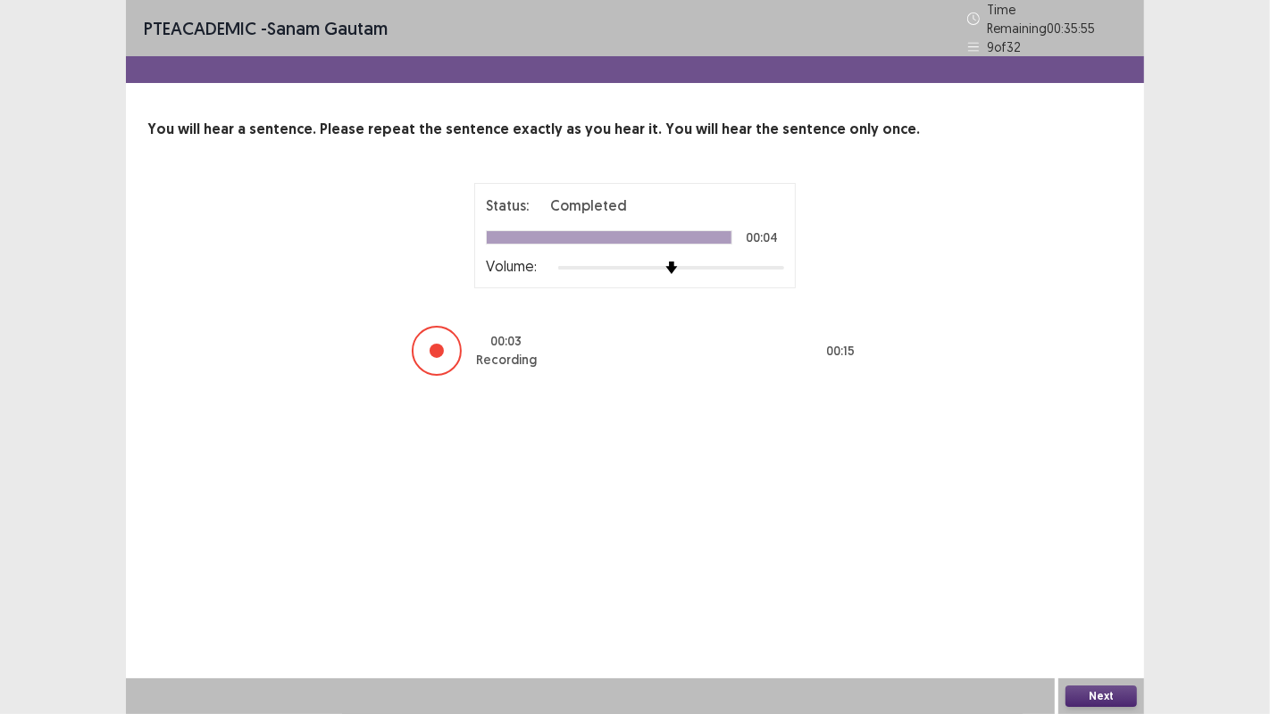
click at [1096, 689] on button "Next" at bounding box center [1100, 696] width 71 height 21
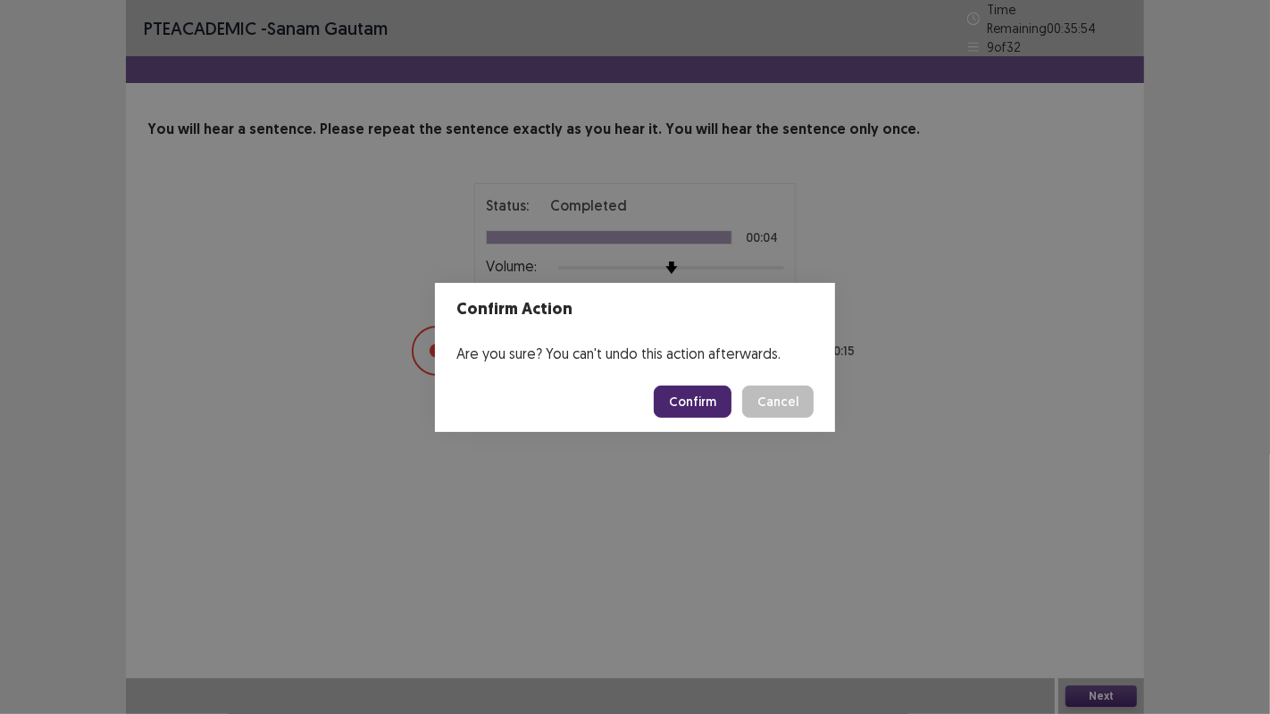
click at [692, 412] on button "Confirm" at bounding box center [693, 402] width 78 height 32
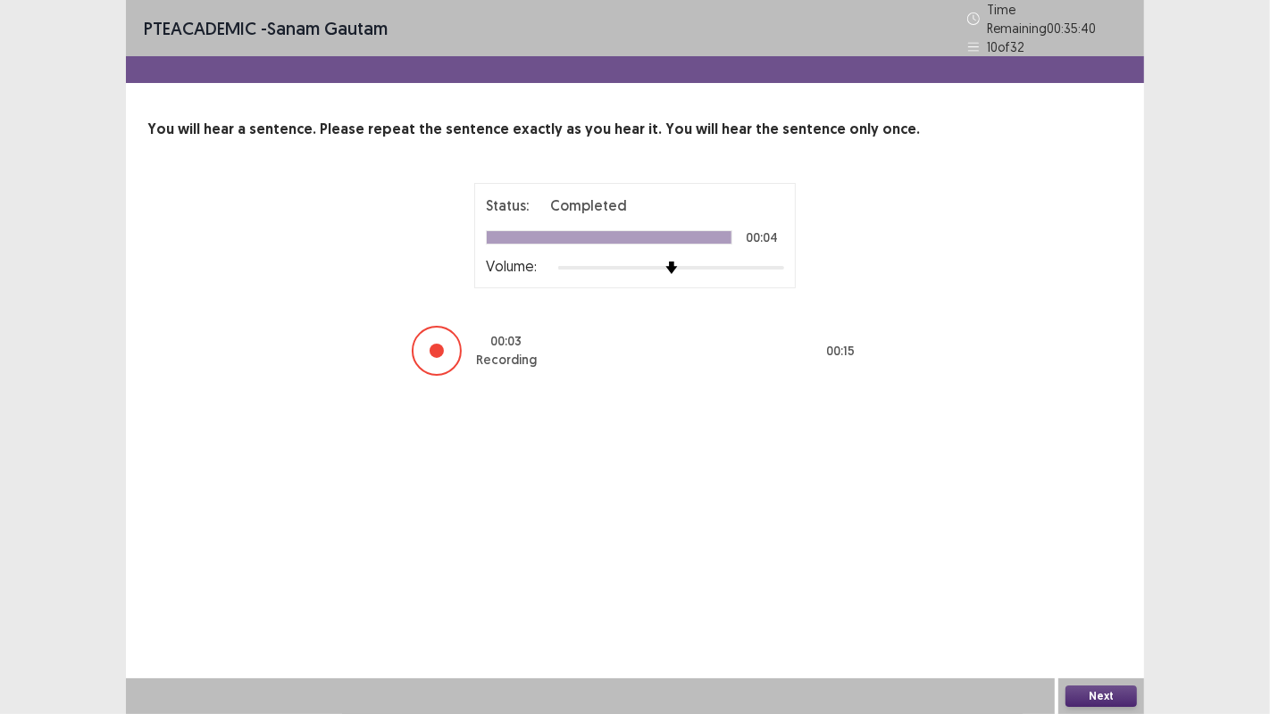
click at [1103, 684] on div "Next" at bounding box center [1101, 697] width 86 height 36
click at [1106, 691] on button "Next" at bounding box center [1100, 696] width 71 height 21
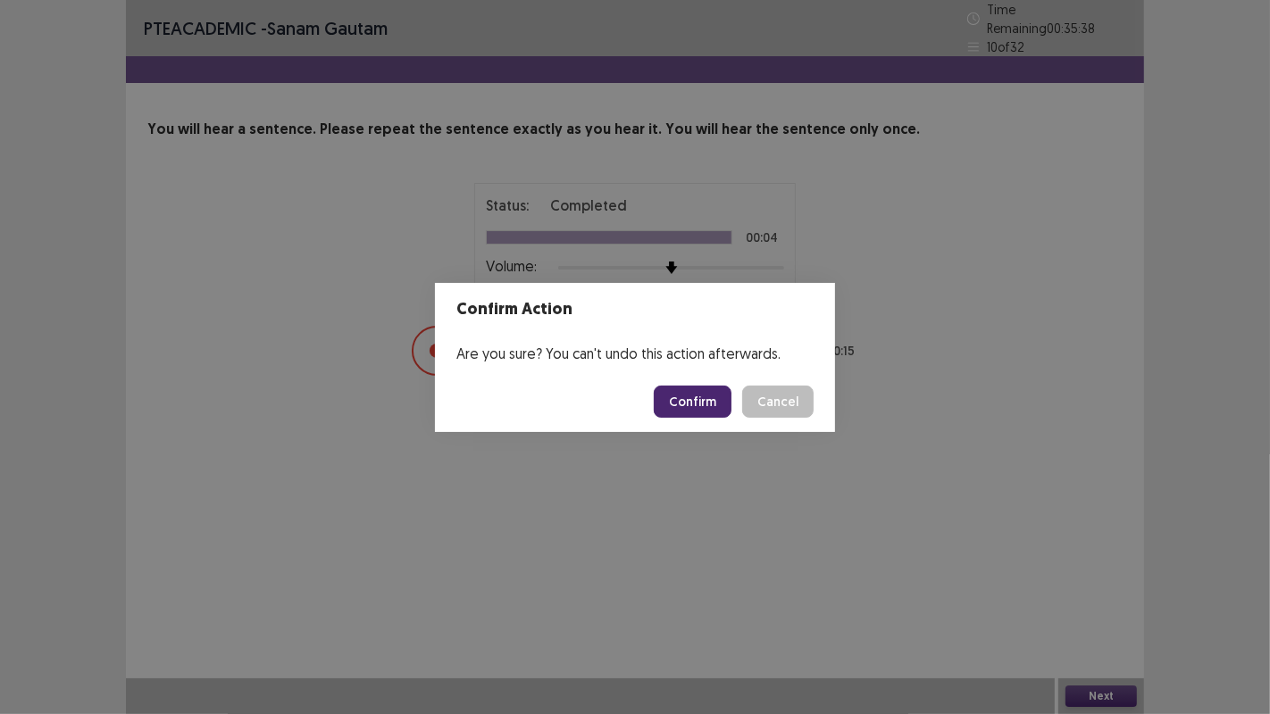
click at [702, 389] on button "Confirm" at bounding box center [693, 402] width 78 height 32
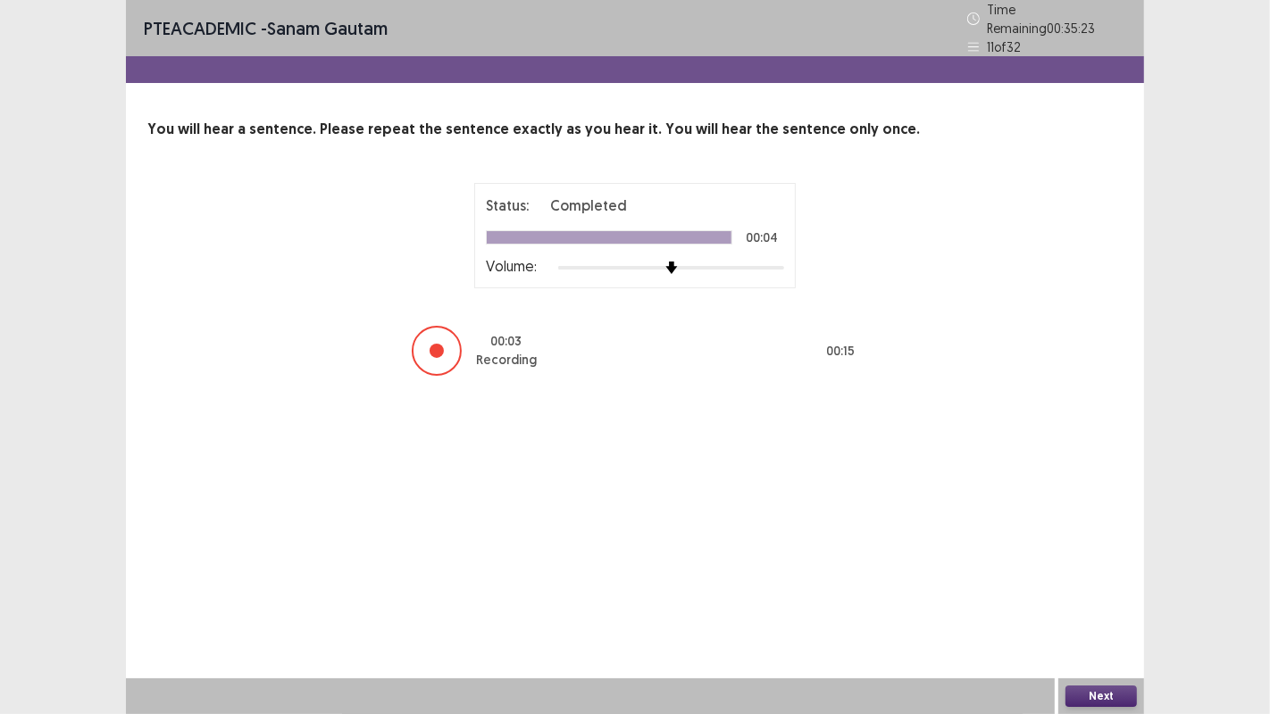
click at [1130, 693] on button "Next" at bounding box center [1100, 696] width 71 height 21
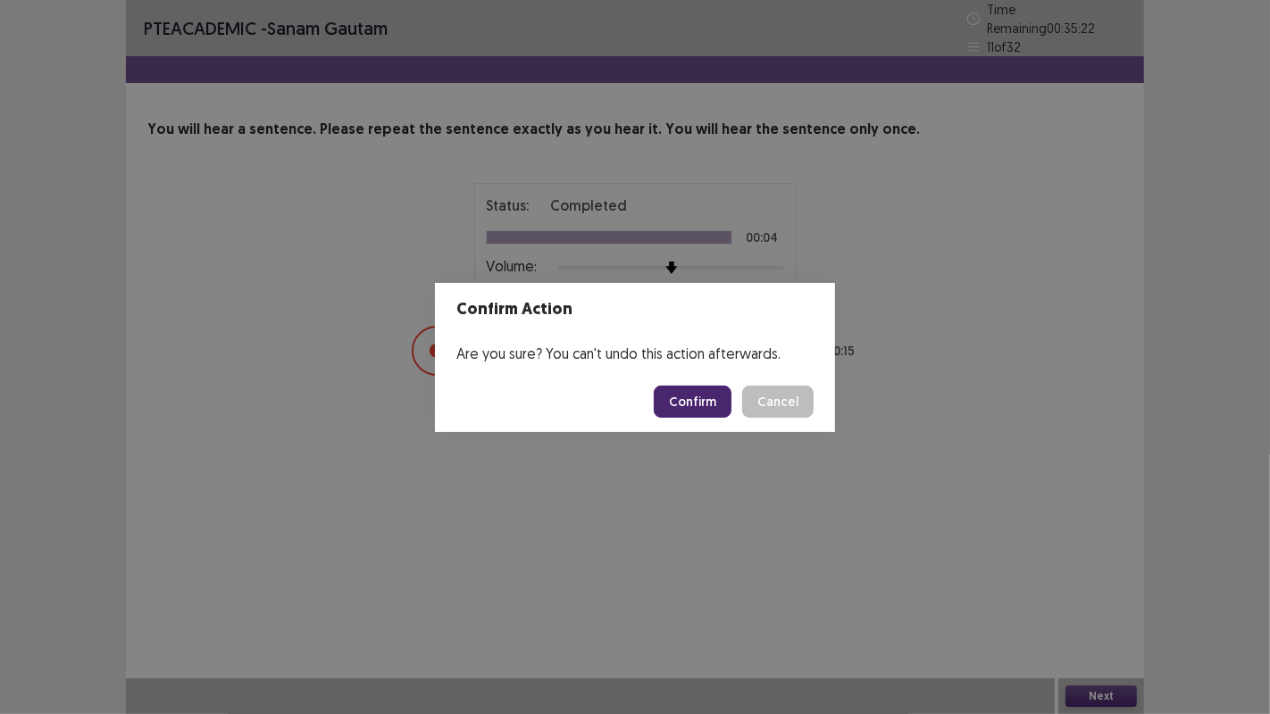
click at [716, 396] on button "Confirm" at bounding box center [693, 402] width 78 height 32
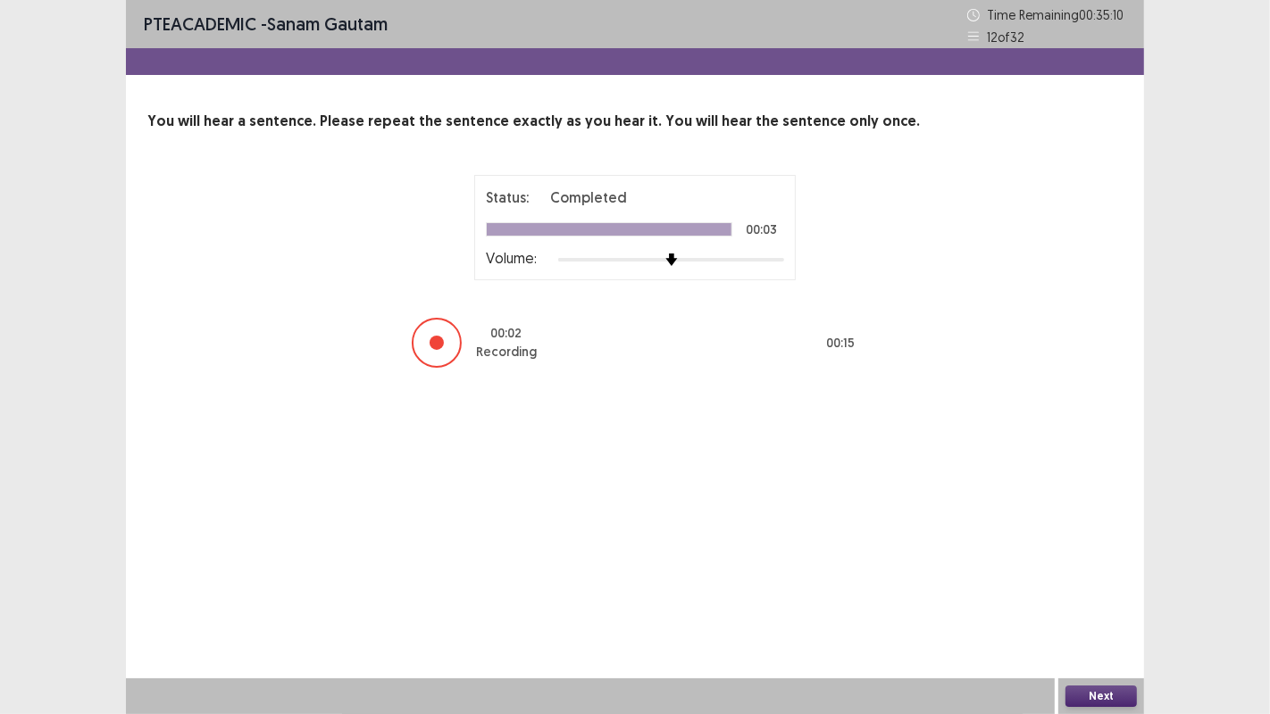
click at [1123, 689] on button "Next" at bounding box center [1100, 696] width 71 height 21
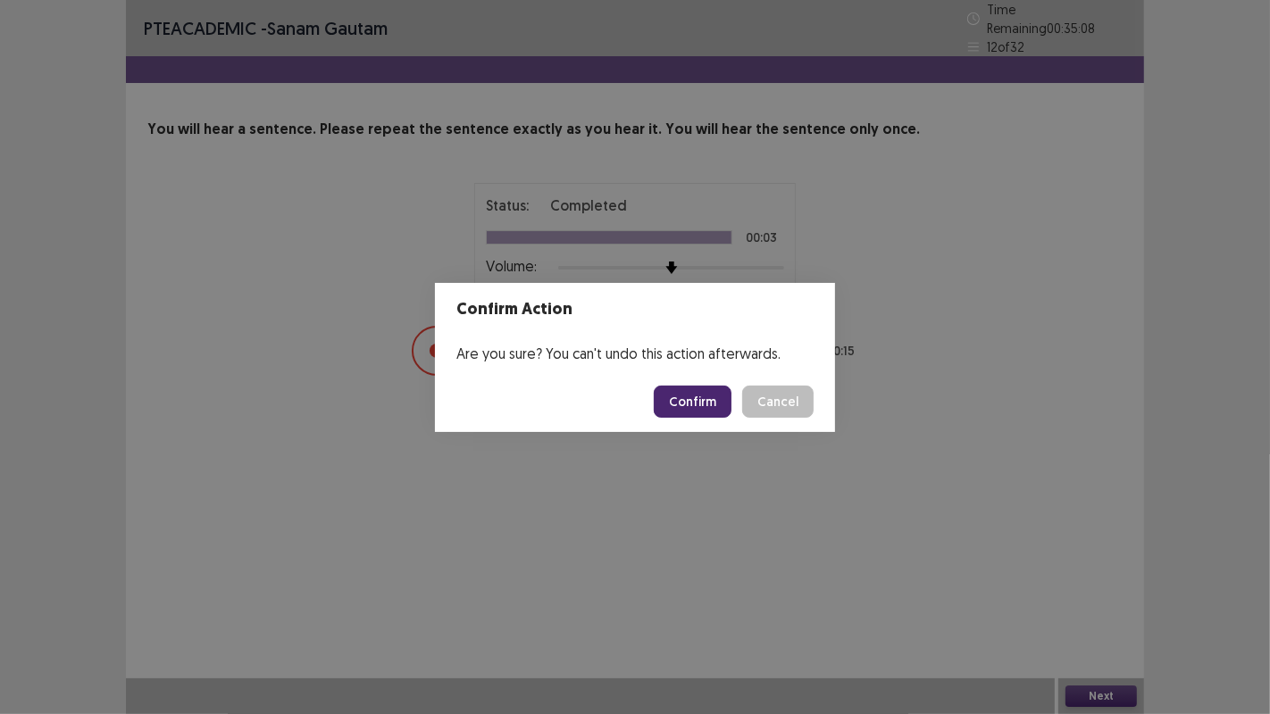
click at [722, 405] on button "Confirm" at bounding box center [693, 402] width 78 height 32
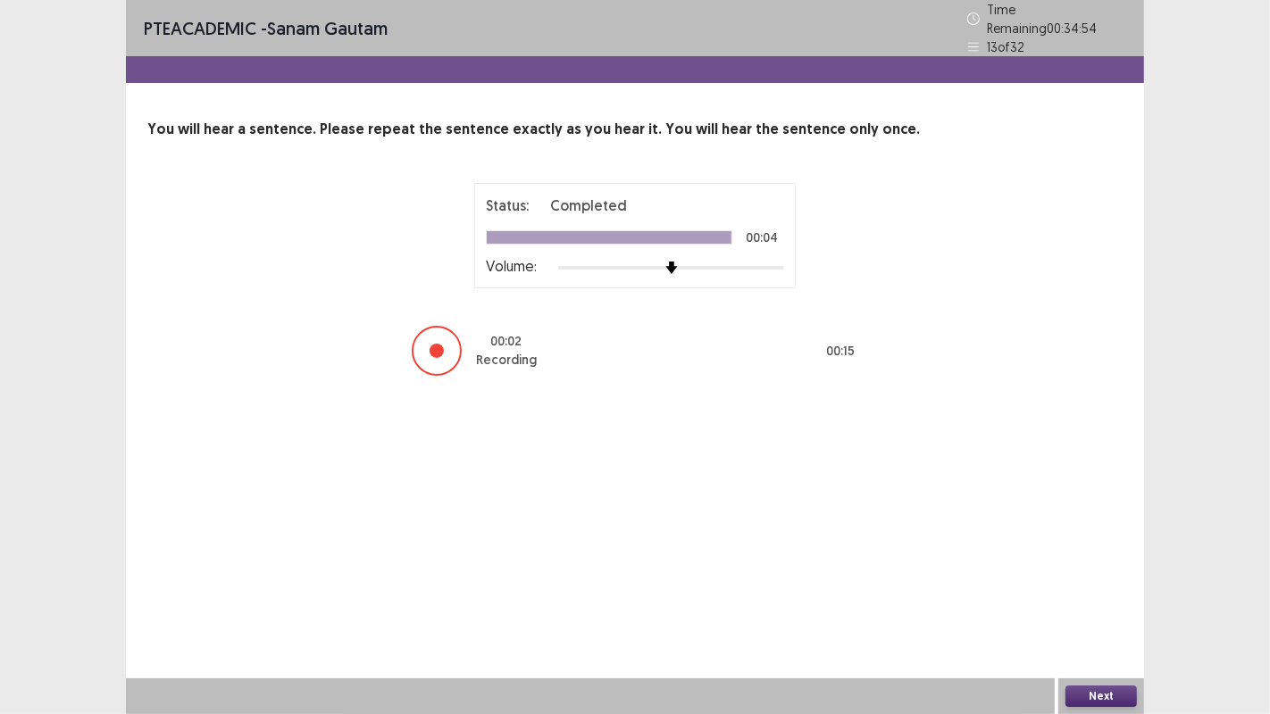
click at [1113, 697] on button "Next" at bounding box center [1100, 696] width 71 height 21
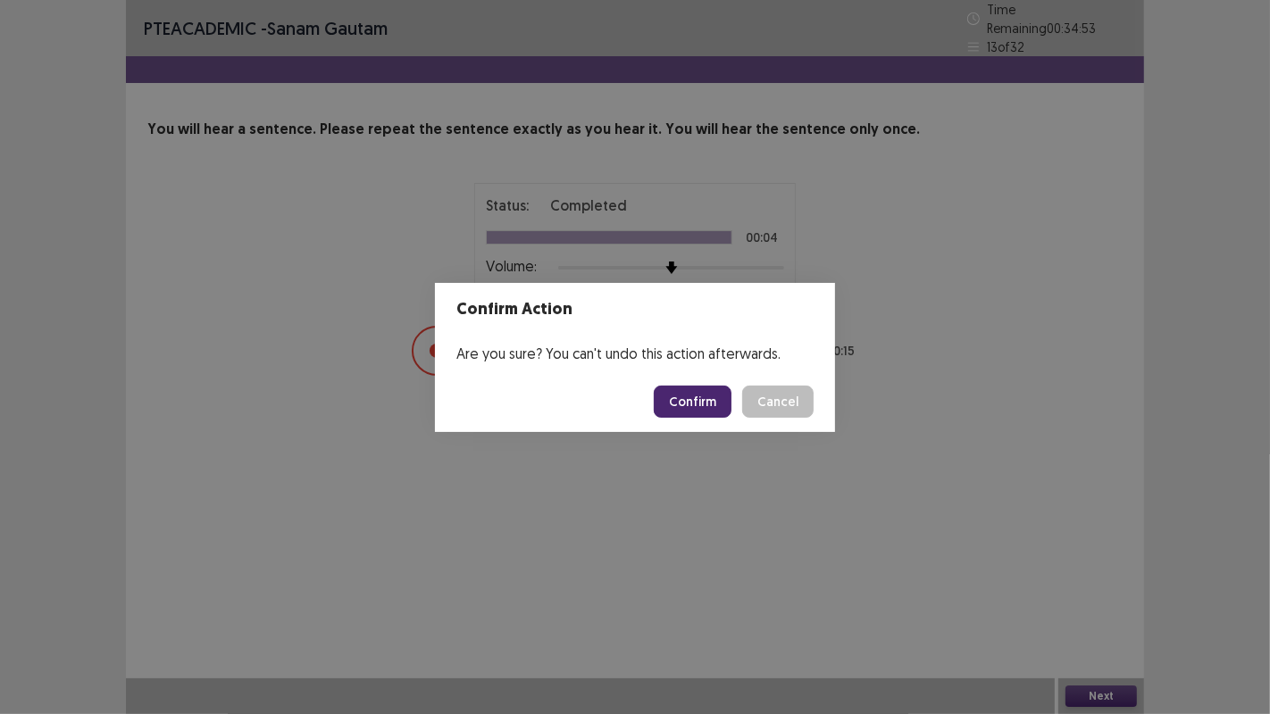
click at [704, 397] on button "Confirm" at bounding box center [693, 402] width 78 height 32
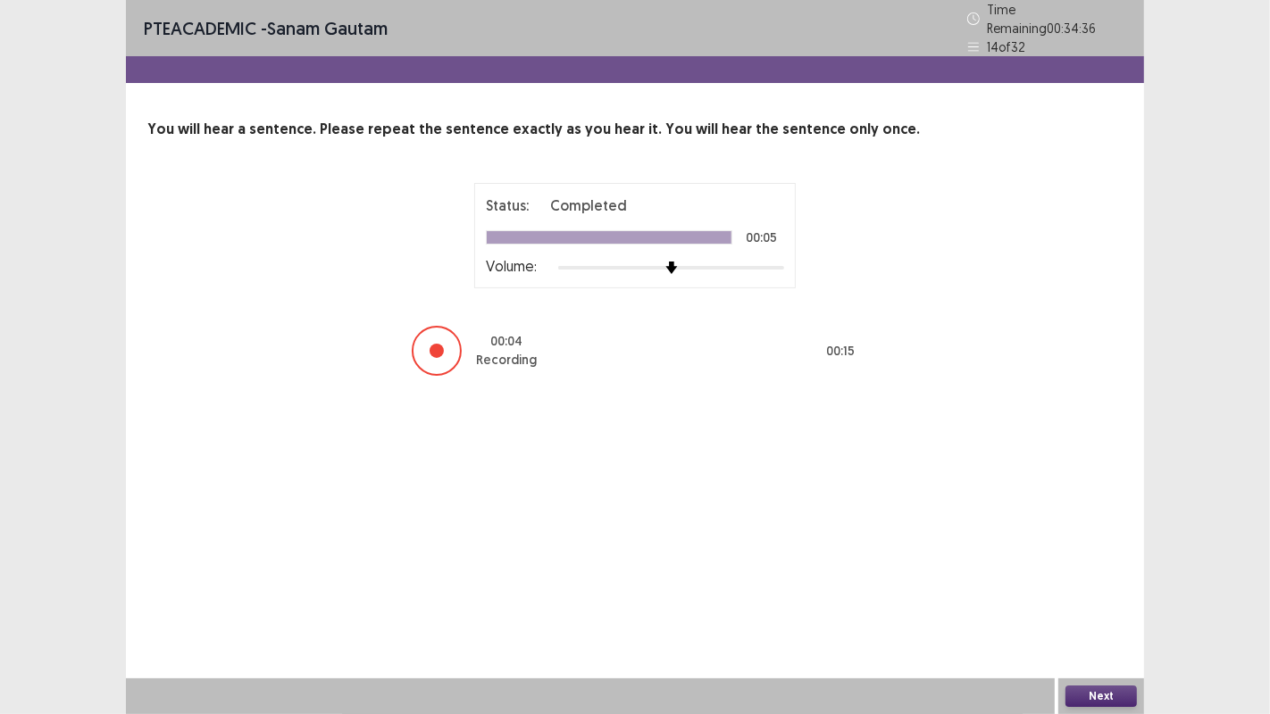
click at [1106, 694] on button "Next" at bounding box center [1100, 696] width 71 height 21
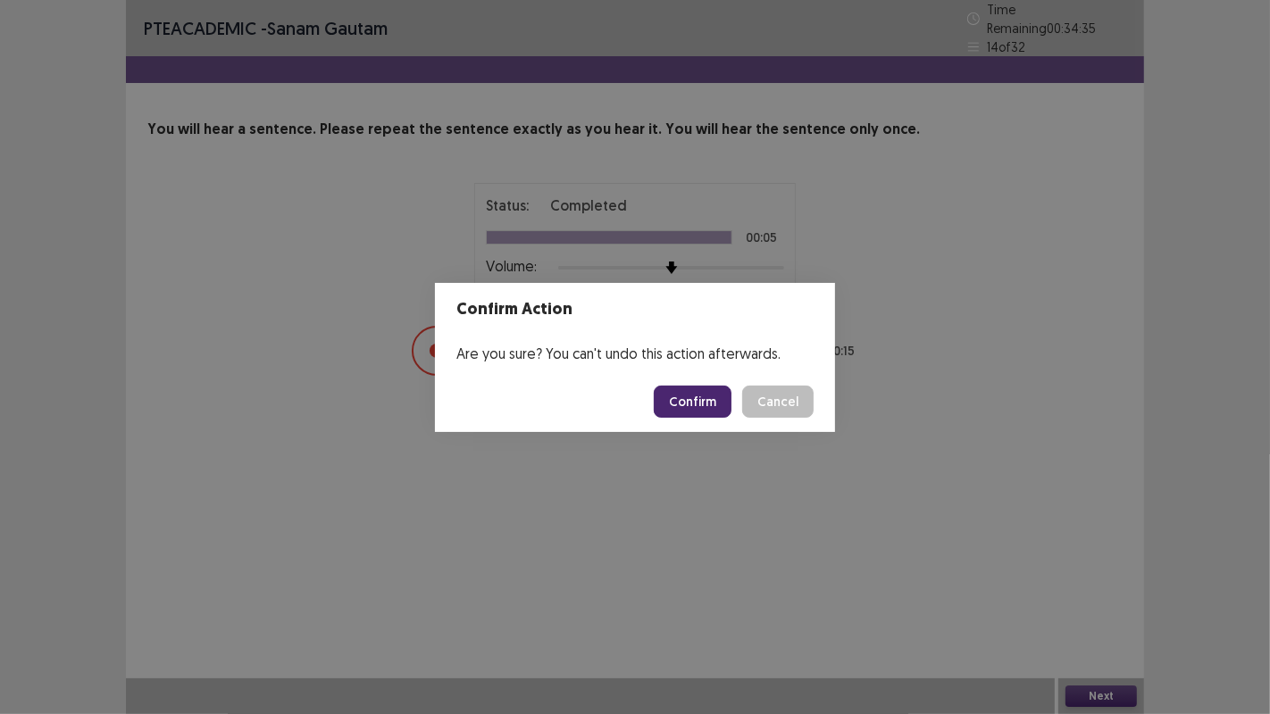
click at [709, 403] on button "Confirm" at bounding box center [693, 402] width 78 height 32
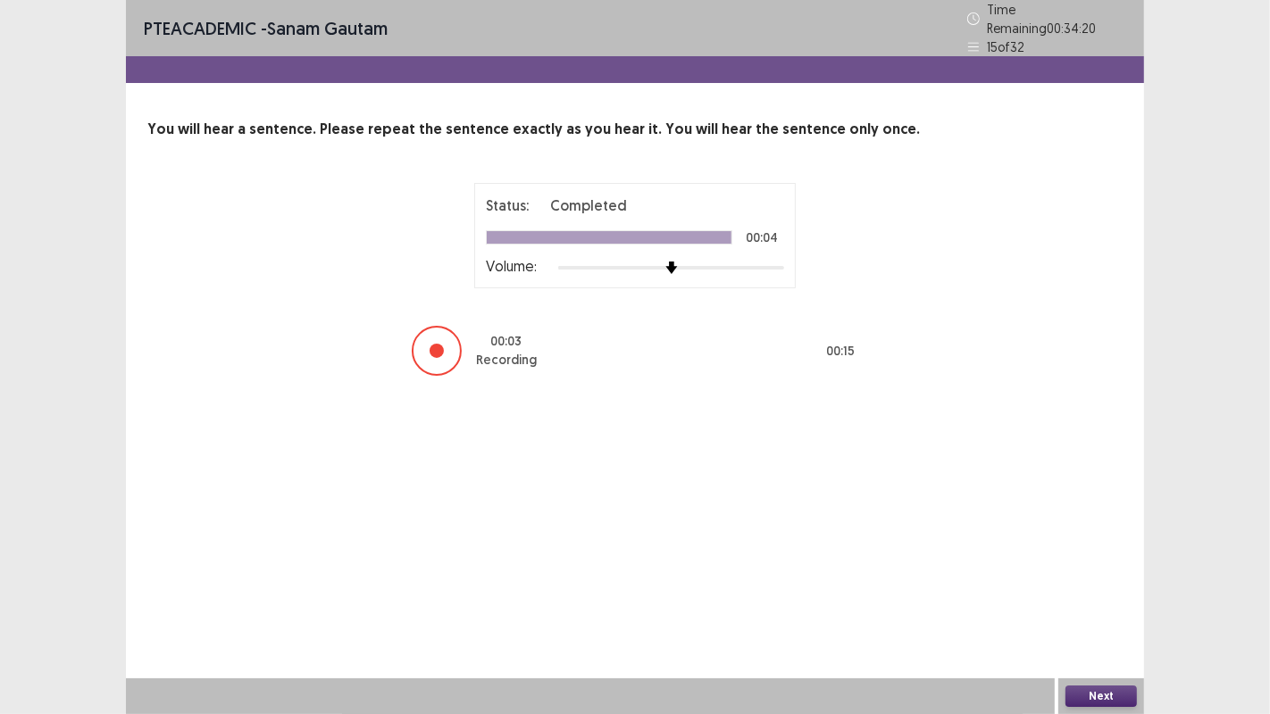
click at [1105, 702] on button "Next" at bounding box center [1100, 696] width 71 height 21
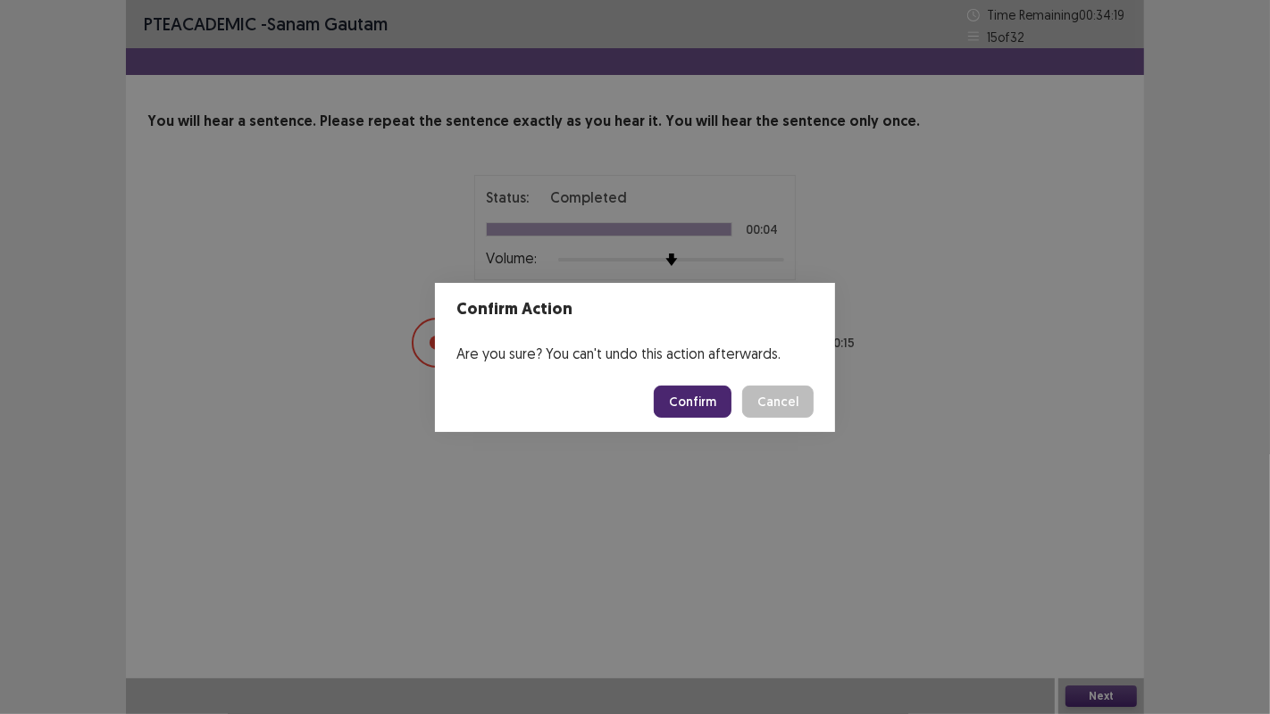
click at [709, 395] on button "Confirm" at bounding box center [693, 402] width 78 height 32
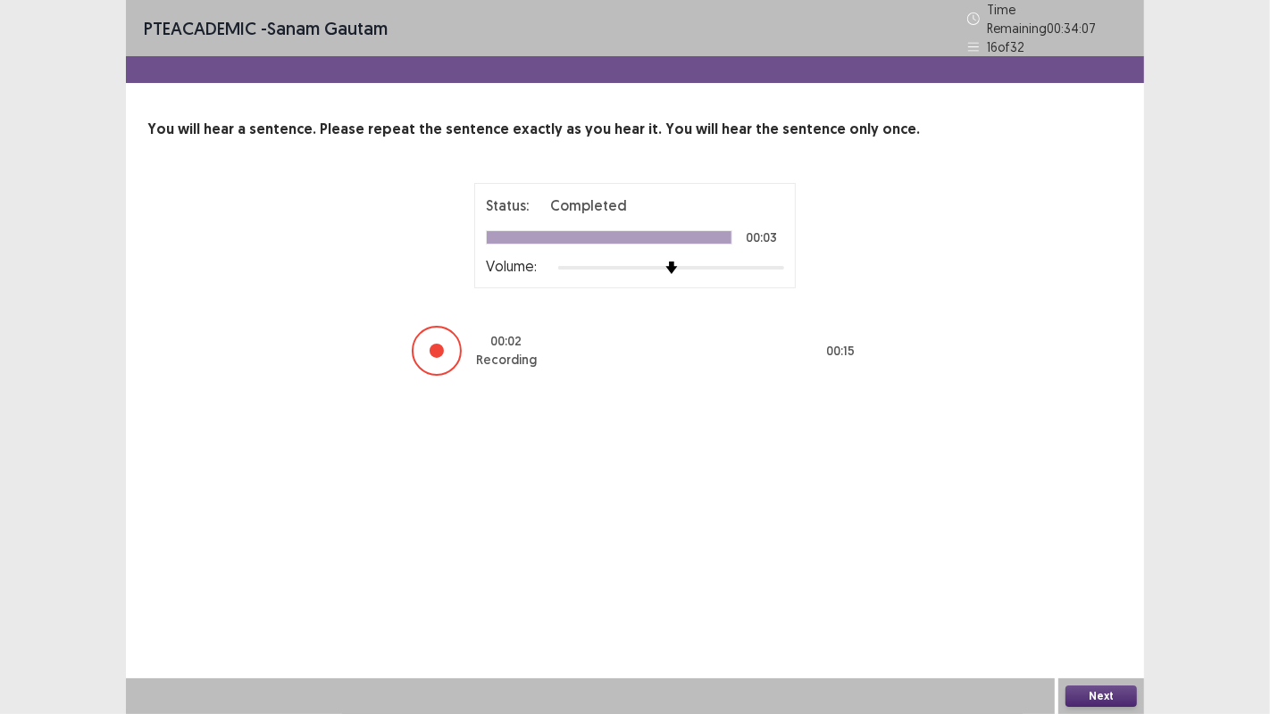
click at [1113, 696] on button "Next" at bounding box center [1100, 696] width 71 height 21
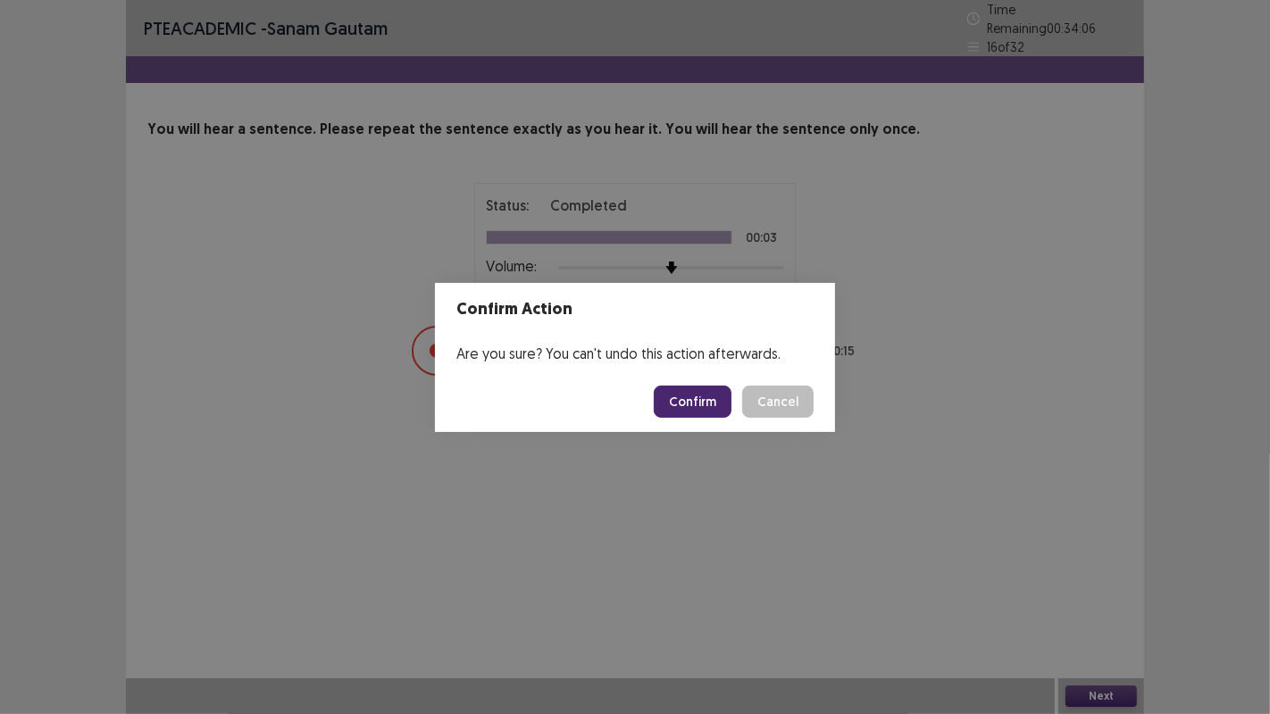
click at [701, 405] on button "Confirm" at bounding box center [693, 402] width 78 height 32
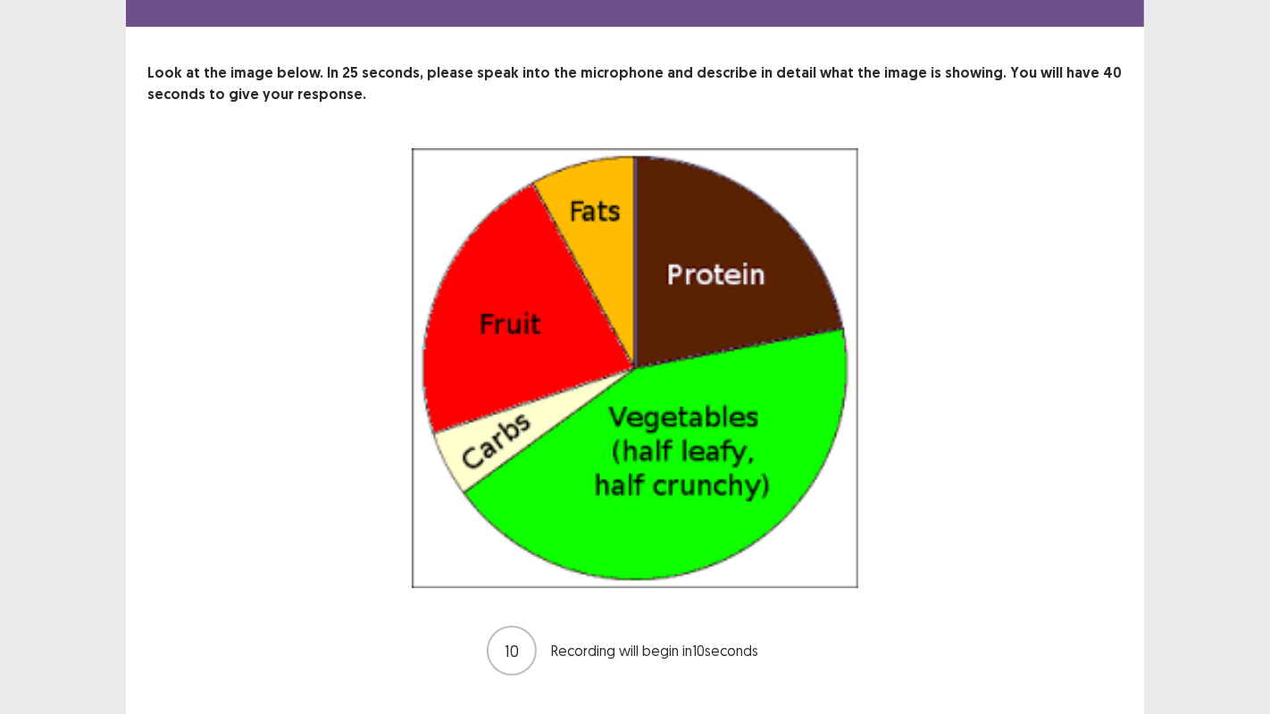
scroll to position [90, 0]
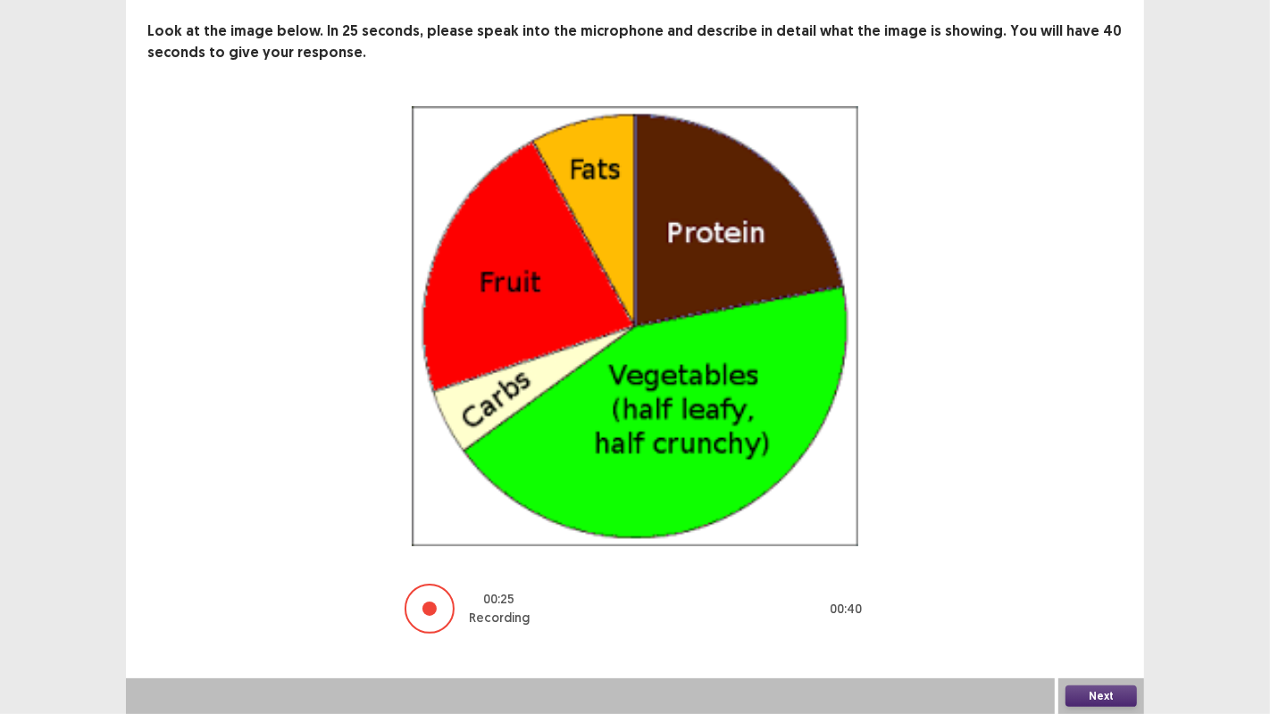
click at [1112, 689] on button "Next" at bounding box center [1100, 696] width 71 height 21
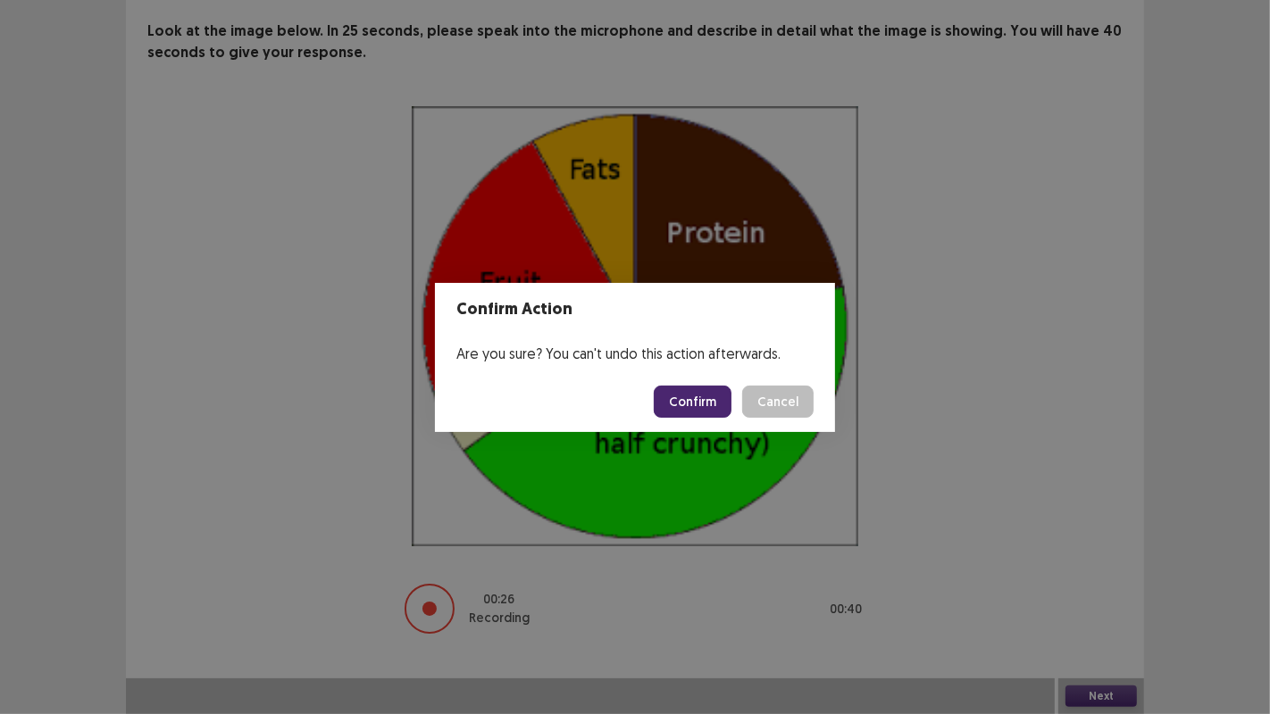
click at [709, 389] on button "Confirm" at bounding box center [693, 402] width 78 height 32
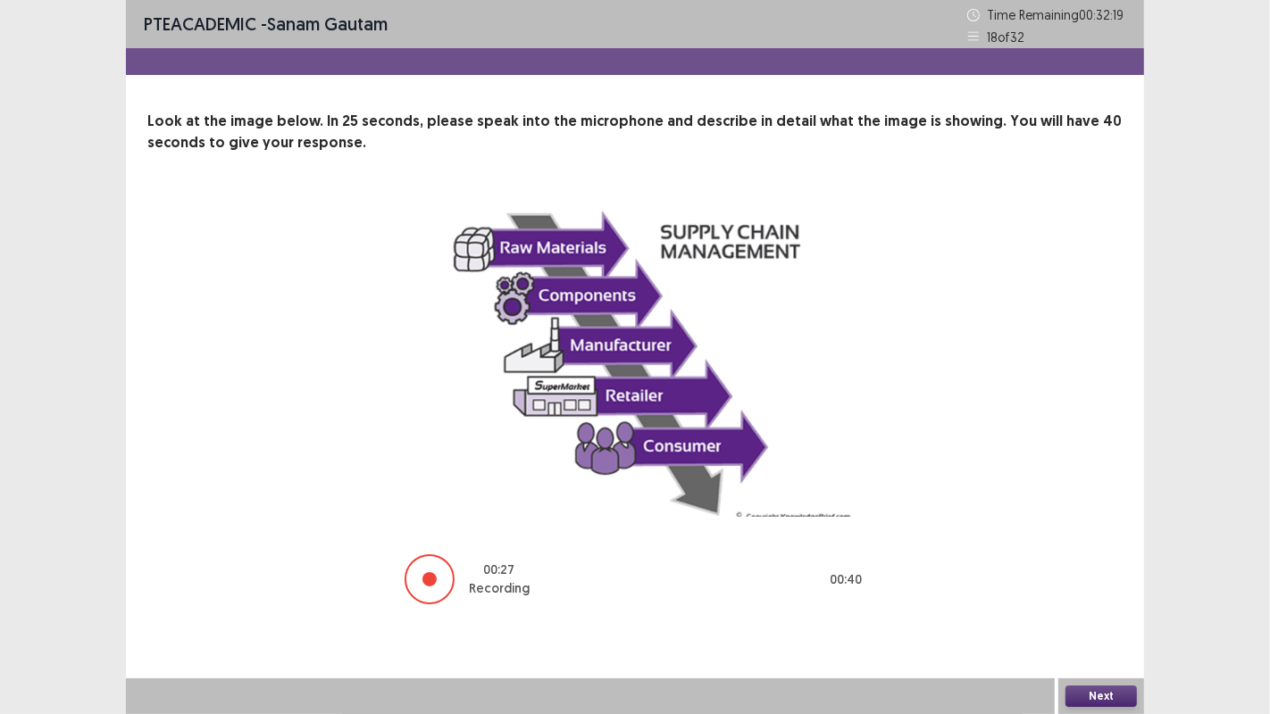
click at [1097, 690] on button "Next" at bounding box center [1100, 696] width 71 height 21
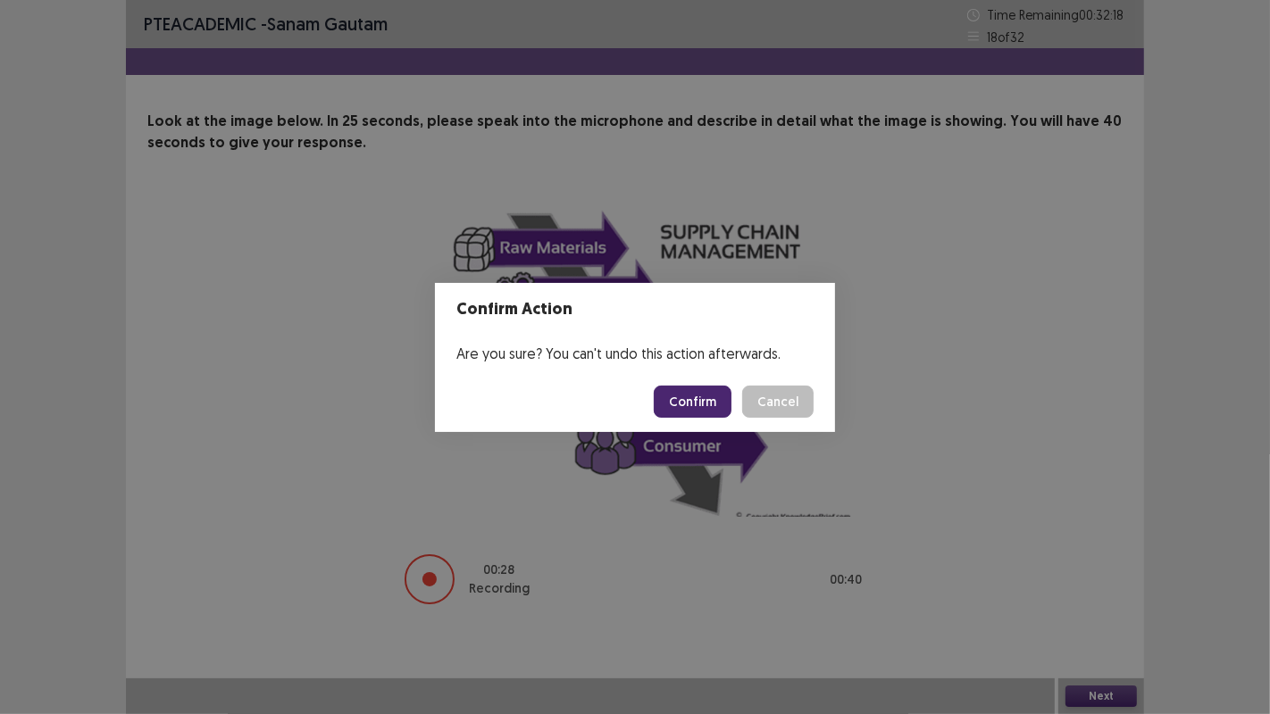
click at [709, 382] on footer "Confirm Cancel" at bounding box center [635, 401] width 400 height 61
click at [705, 398] on button "Confirm" at bounding box center [693, 402] width 78 height 32
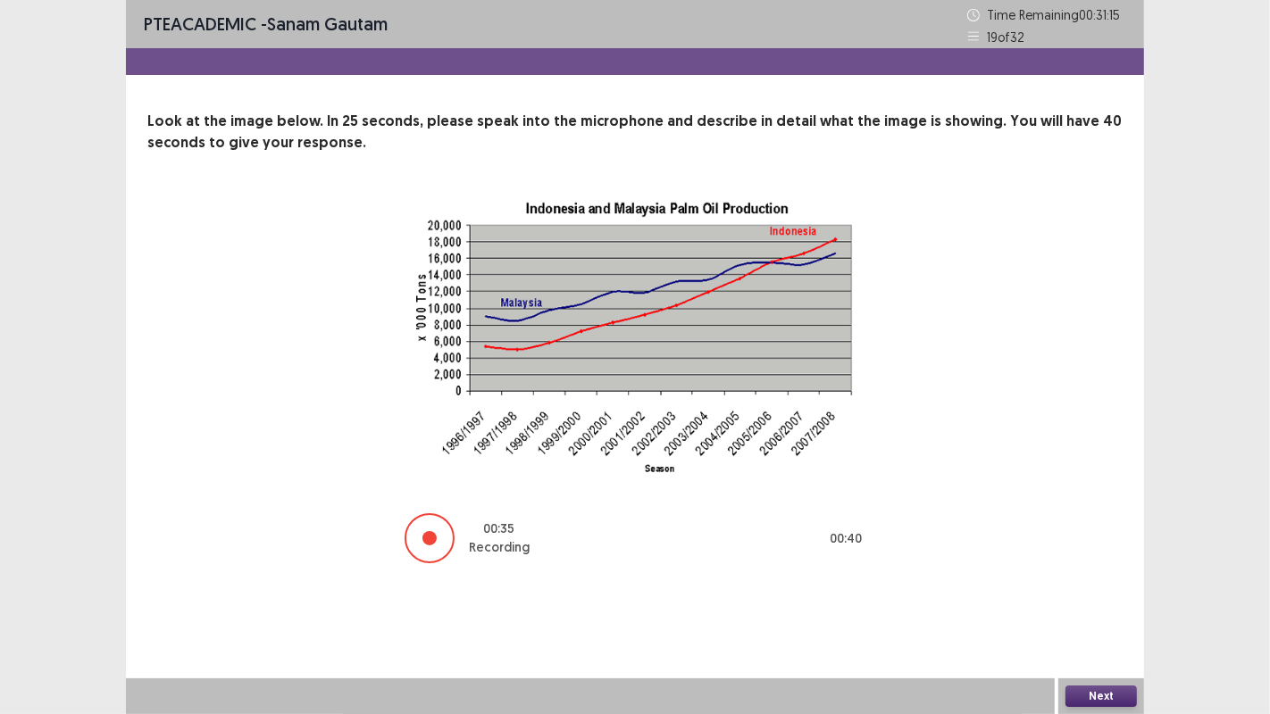
click at [1099, 689] on button "Next" at bounding box center [1100, 696] width 71 height 21
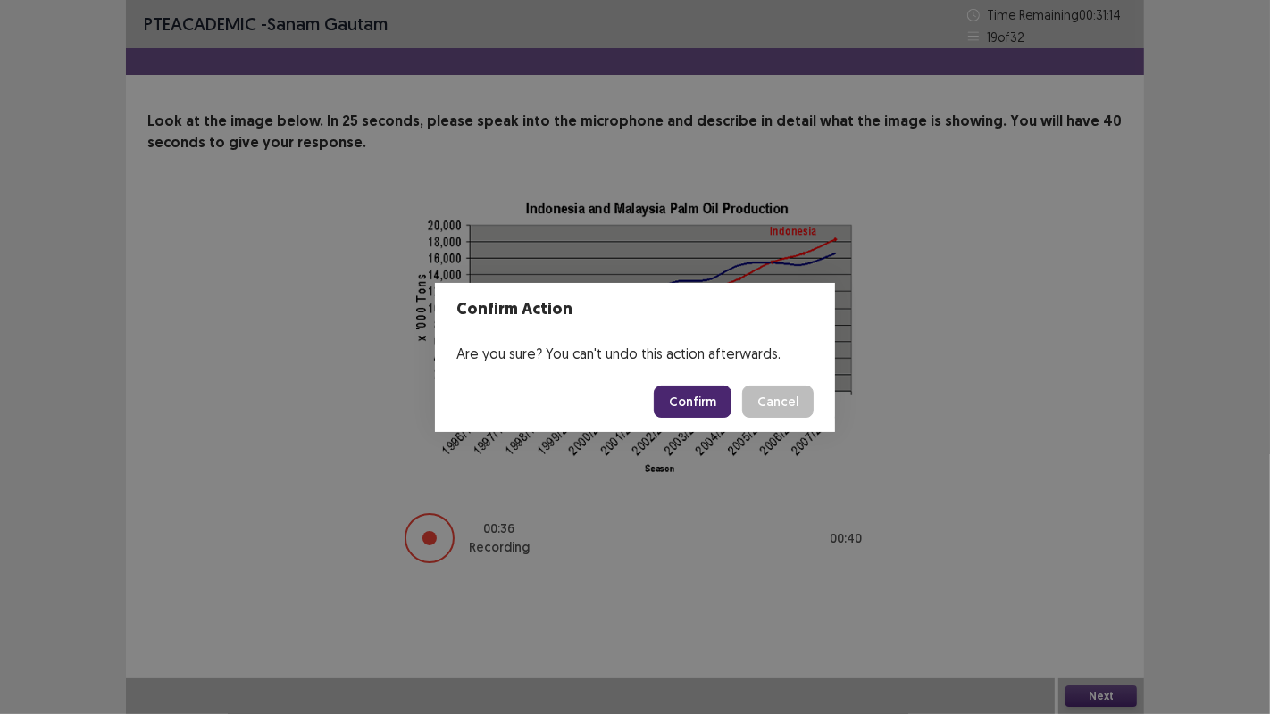
click at [699, 396] on button "Confirm" at bounding box center [693, 402] width 78 height 32
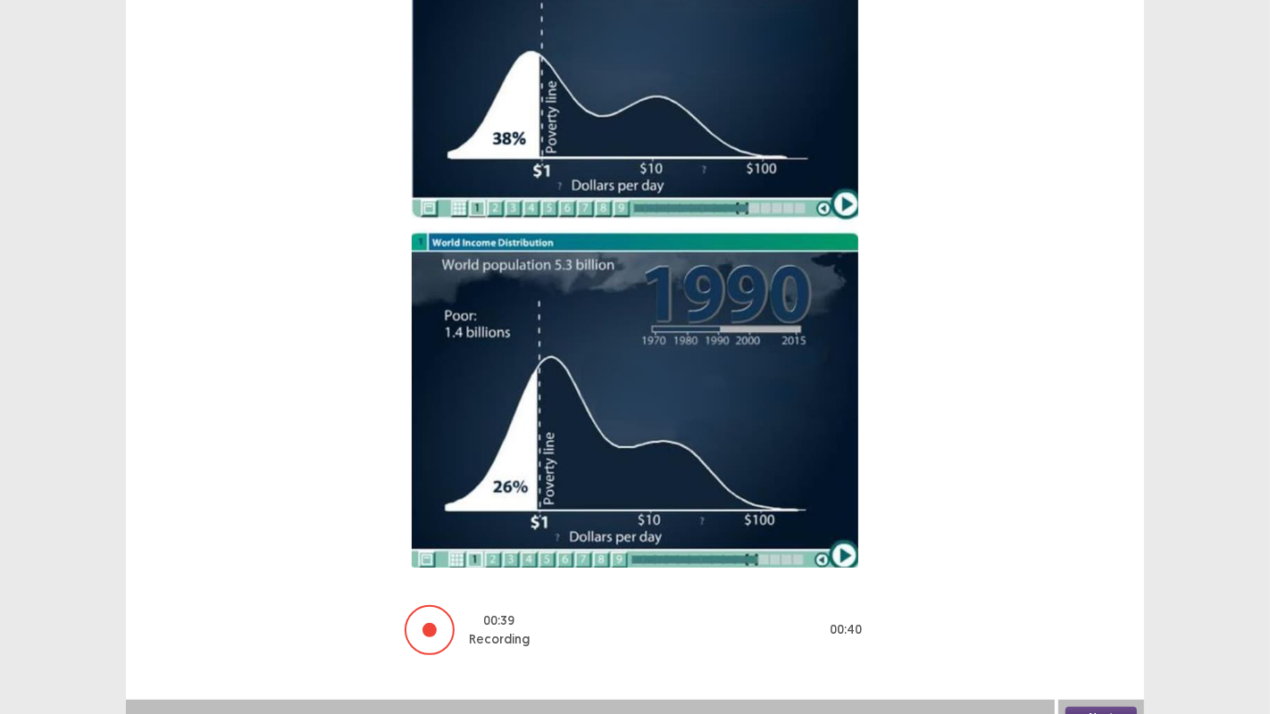
scroll to position [332, 0]
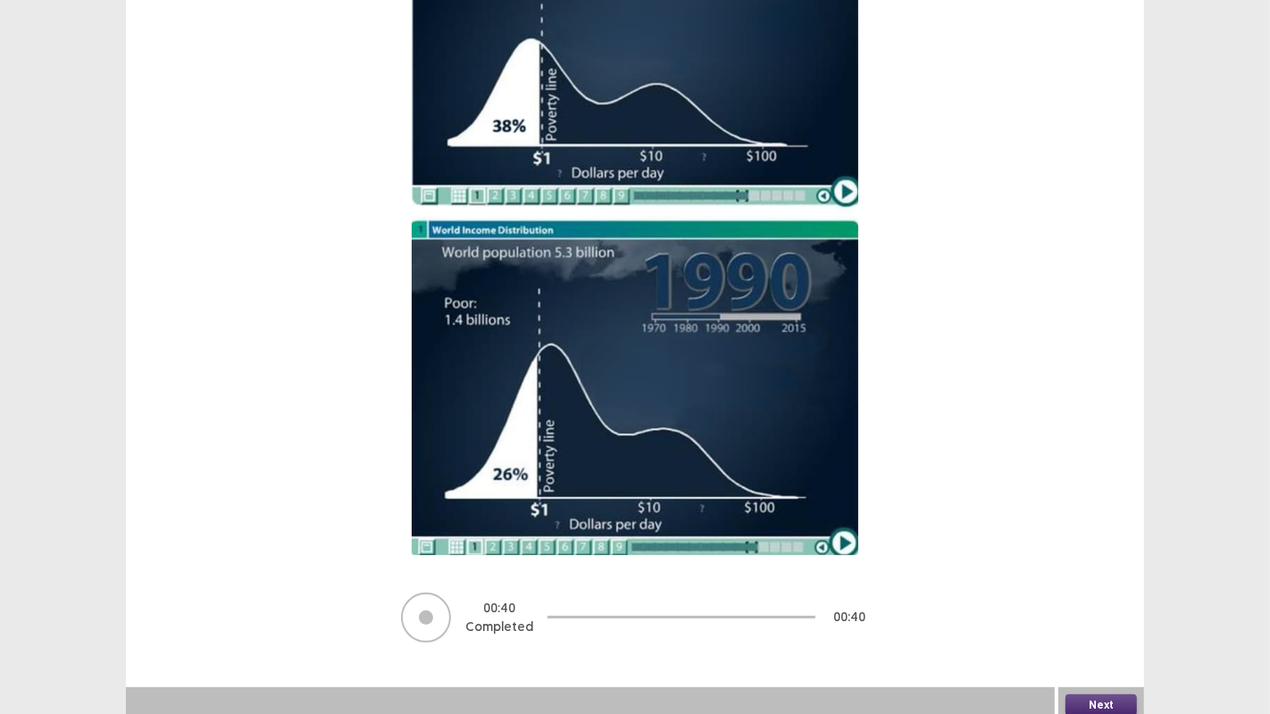
click at [1114, 697] on button "Next" at bounding box center [1100, 705] width 71 height 21
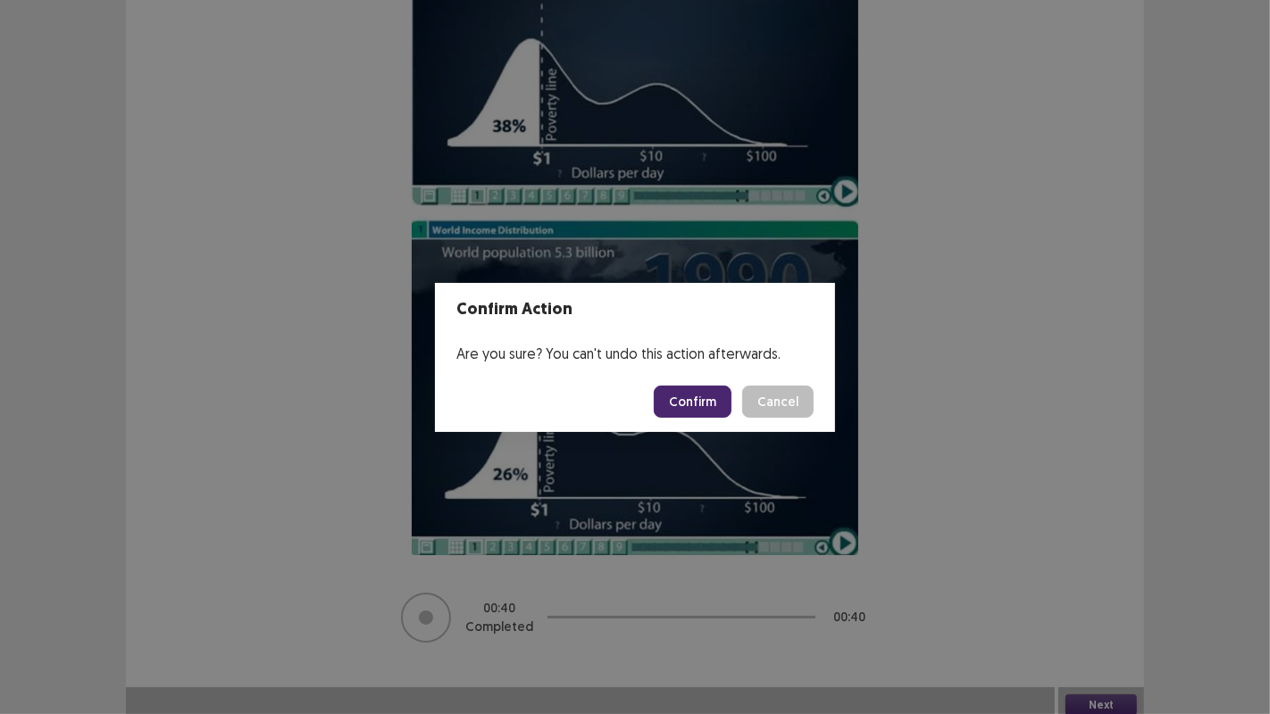
click at [711, 402] on button "Confirm" at bounding box center [693, 402] width 78 height 32
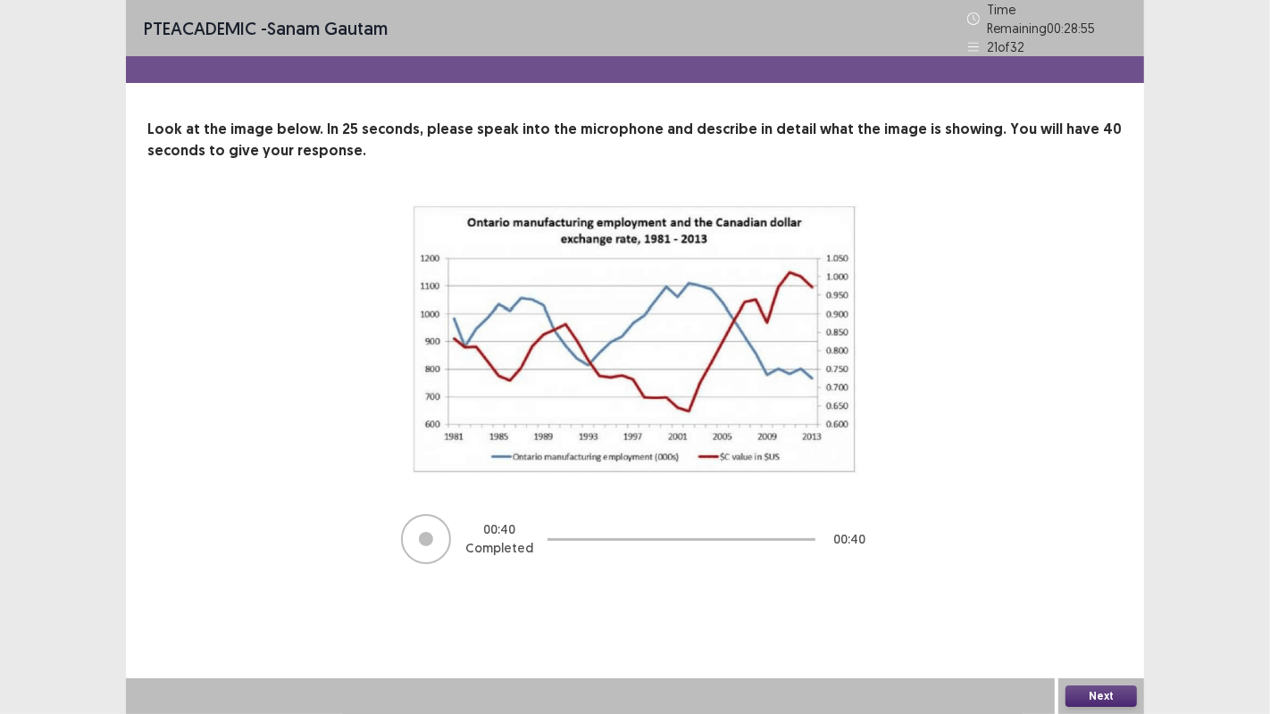
click at [1113, 693] on button "Next" at bounding box center [1100, 696] width 71 height 21
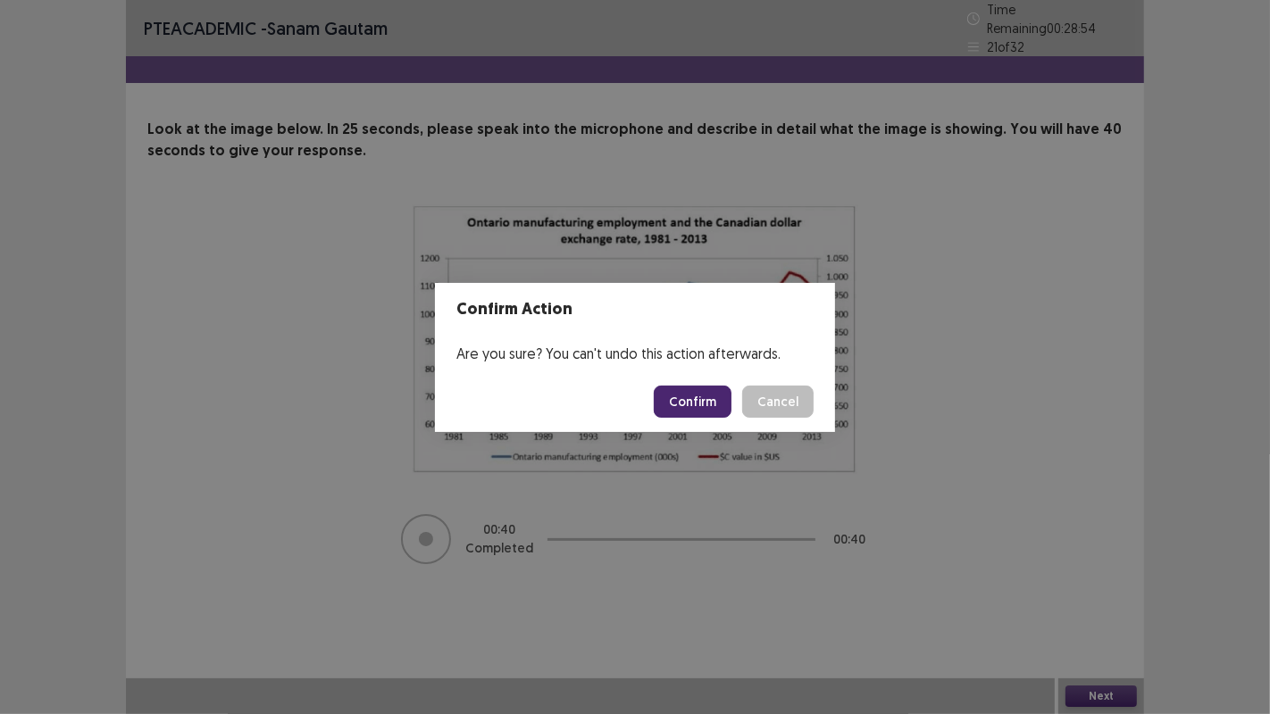
click at [698, 408] on button "Confirm" at bounding box center [693, 402] width 78 height 32
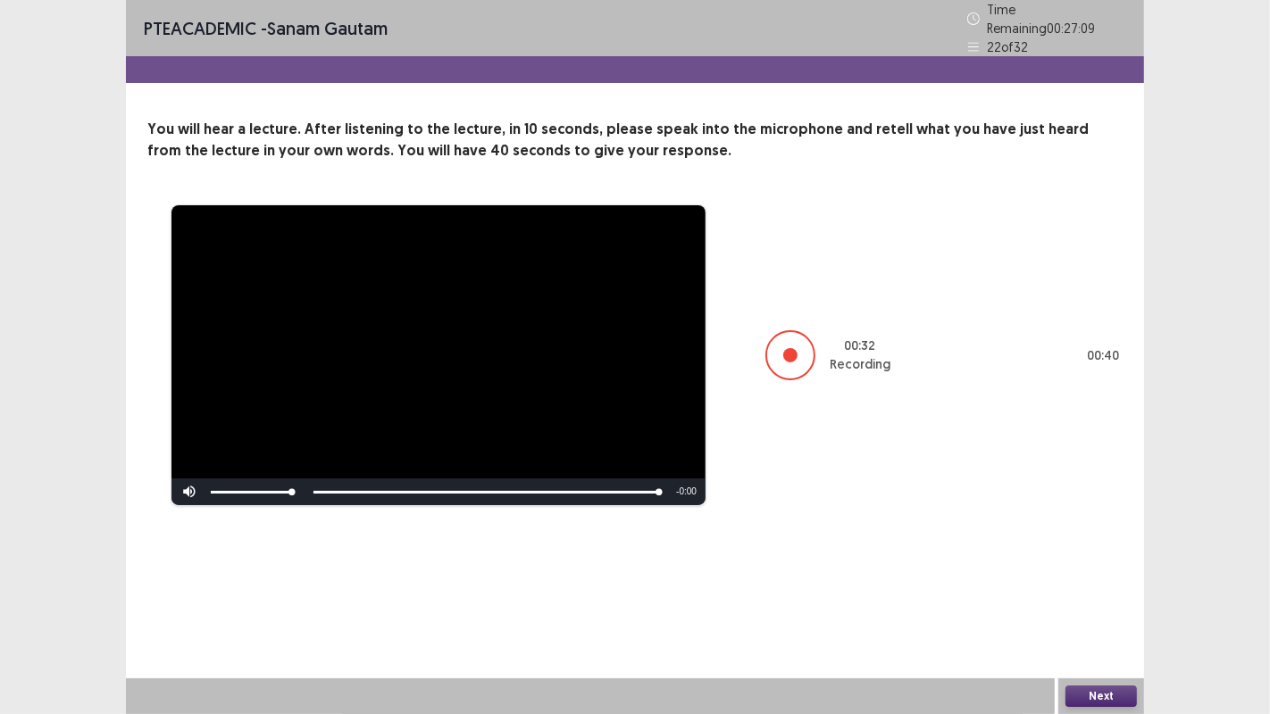
click at [1121, 697] on button "Next" at bounding box center [1100, 696] width 71 height 21
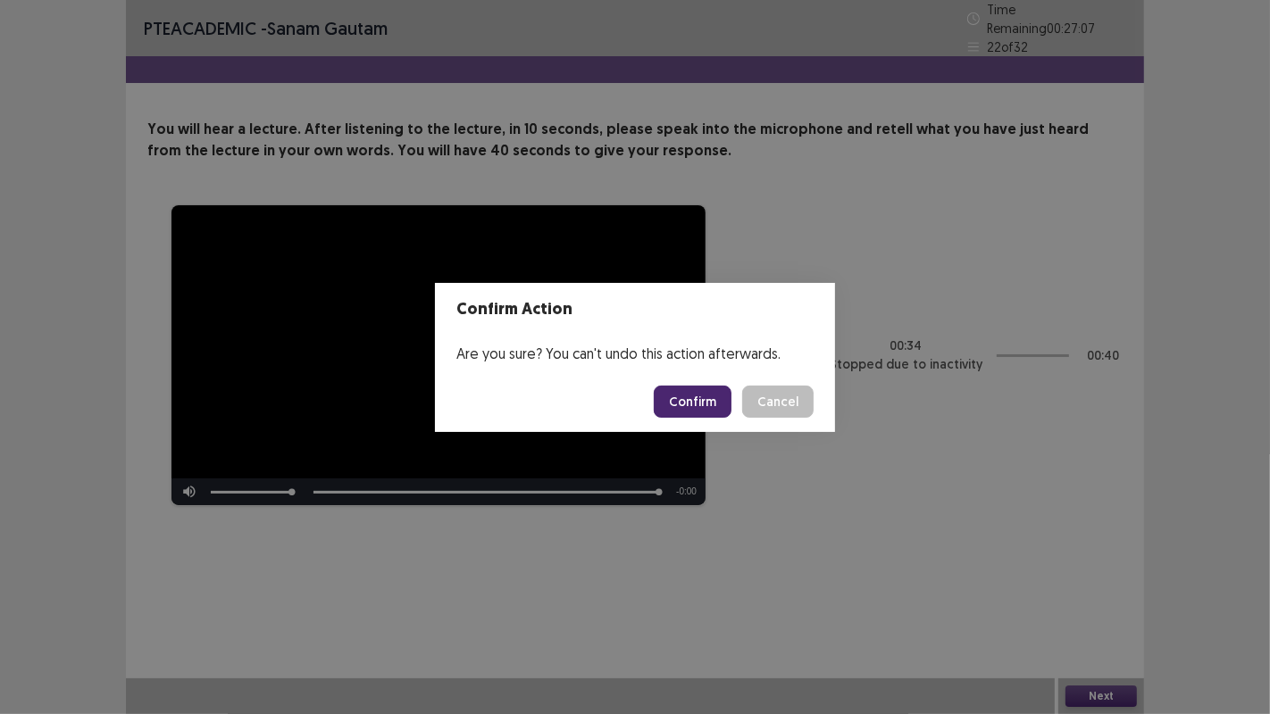
click at [692, 395] on button "Confirm" at bounding box center [693, 402] width 78 height 32
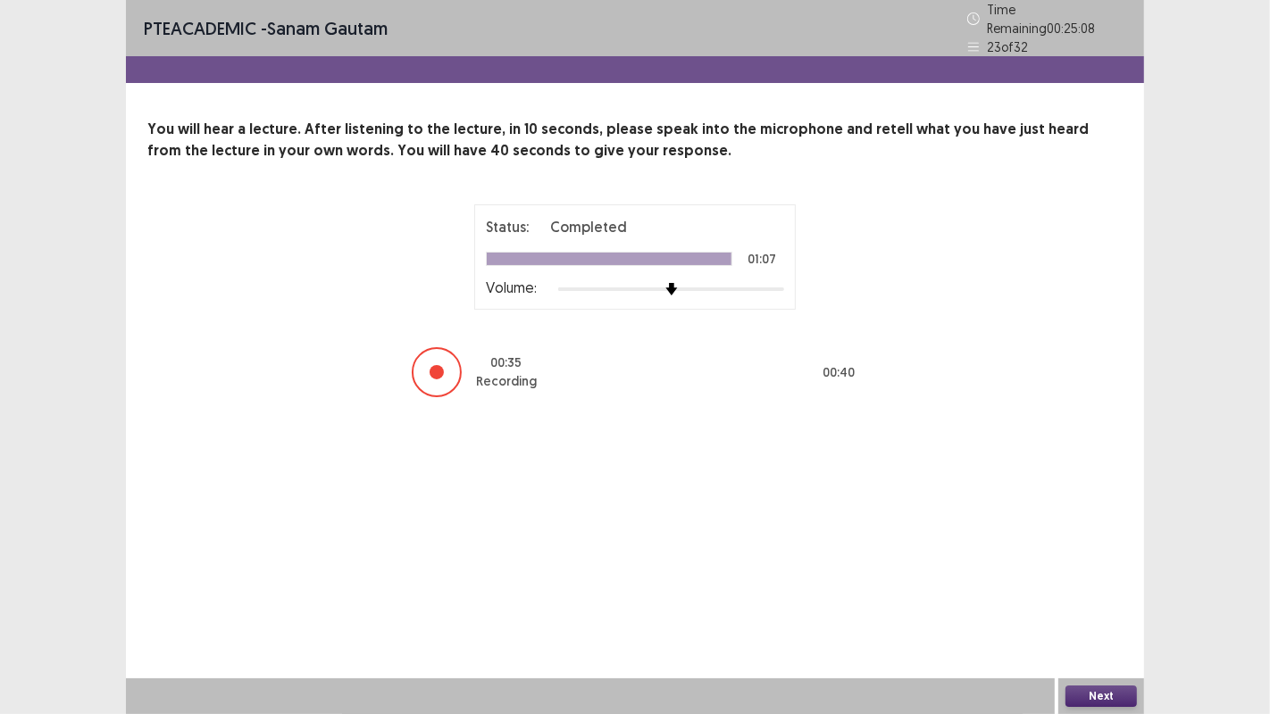
click at [1099, 691] on button "Next" at bounding box center [1100, 696] width 71 height 21
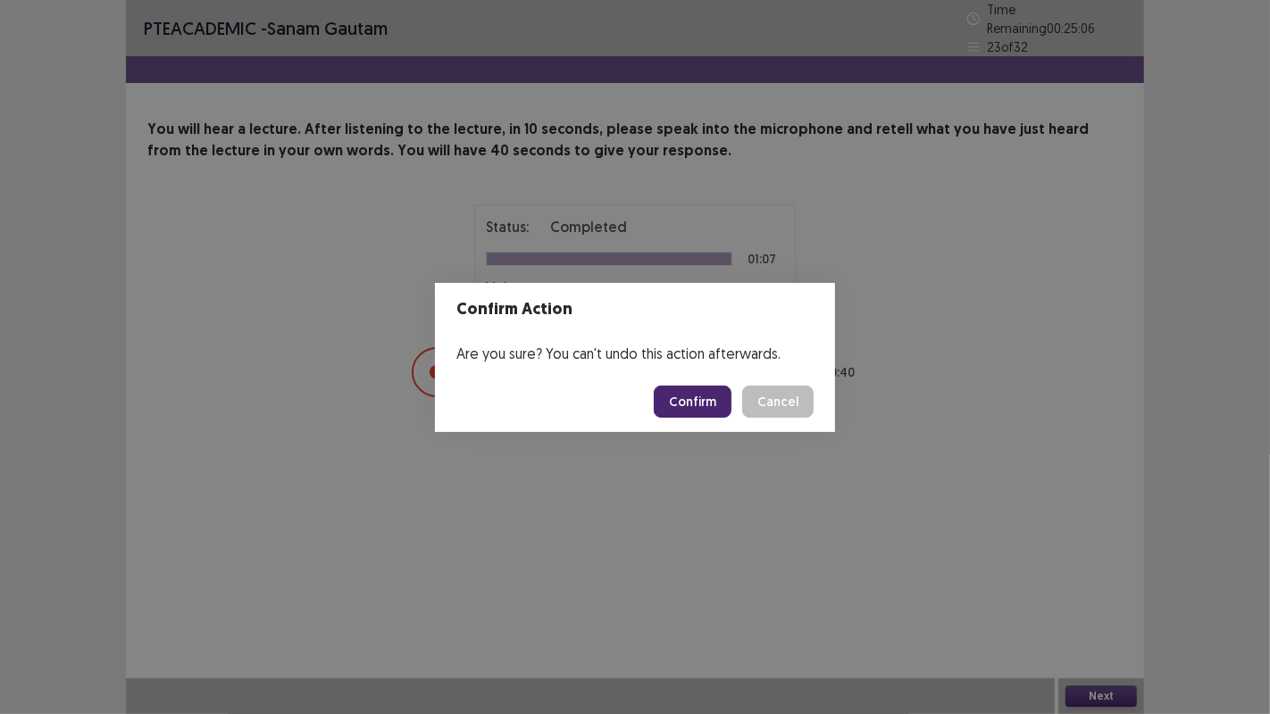
click at [718, 395] on button "Confirm" at bounding box center [693, 402] width 78 height 32
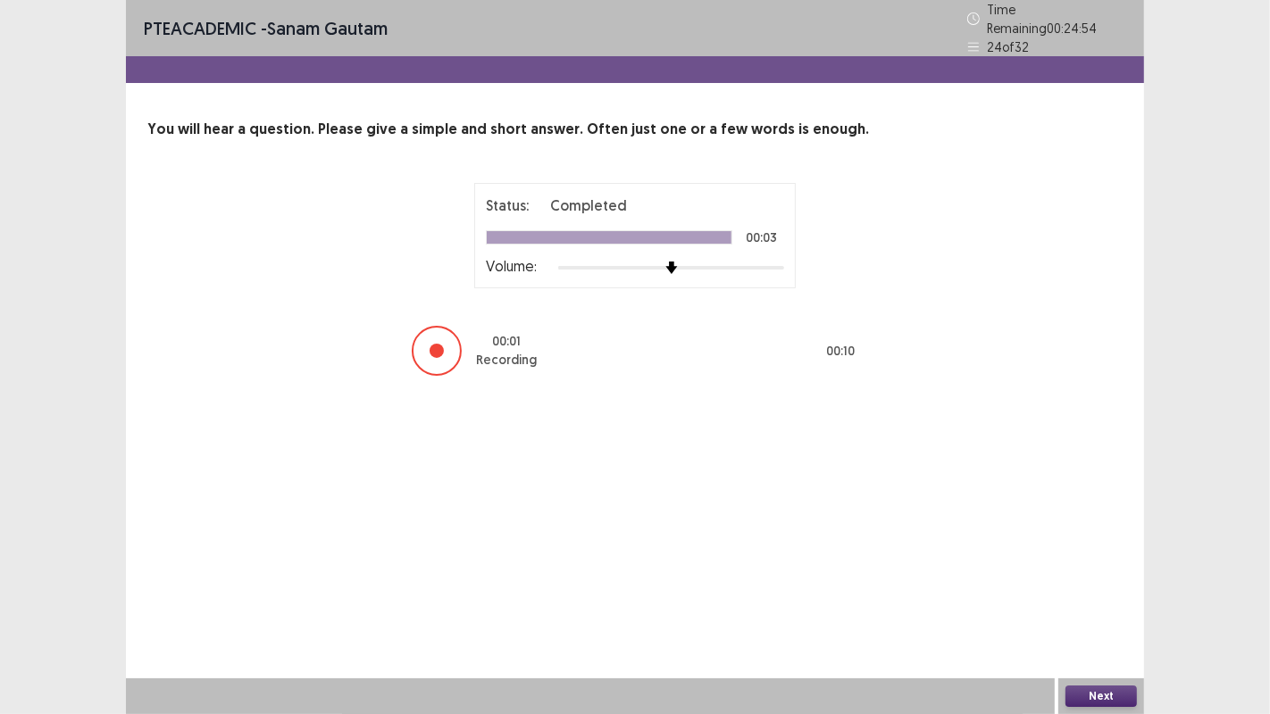
click at [1111, 692] on button "Next" at bounding box center [1100, 696] width 71 height 21
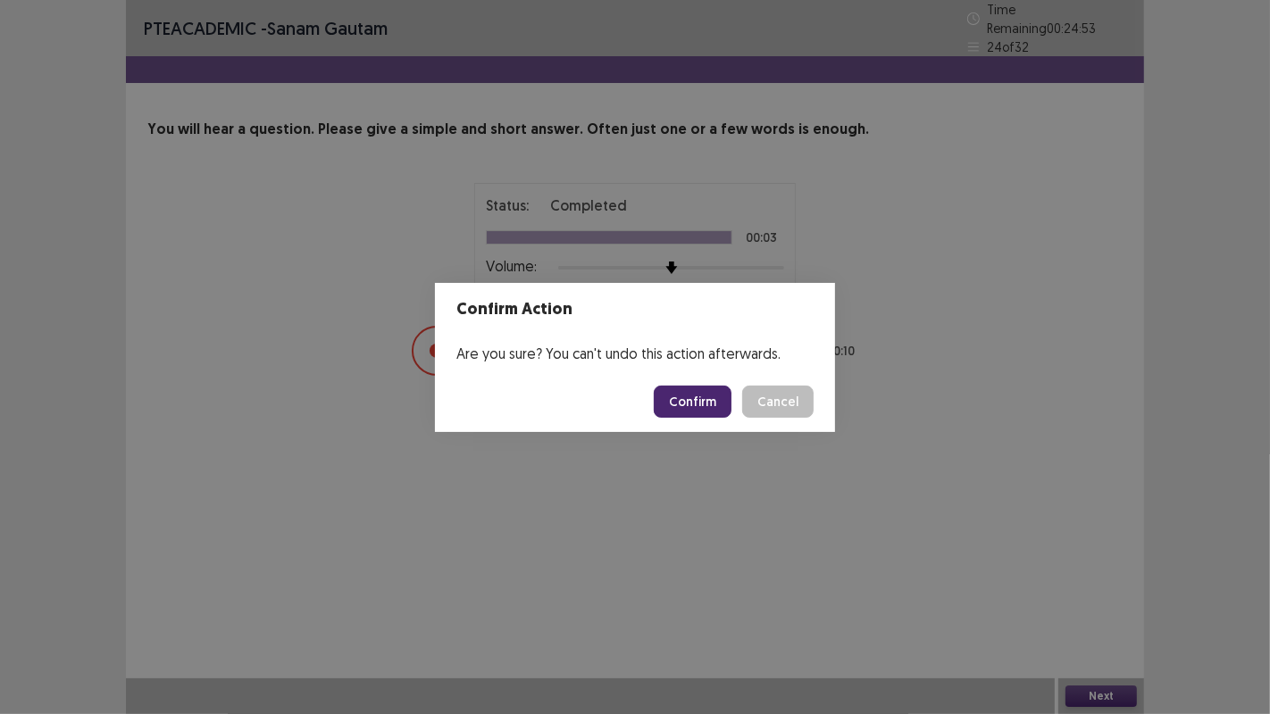
click at [718, 395] on button "Confirm" at bounding box center [693, 402] width 78 height 32
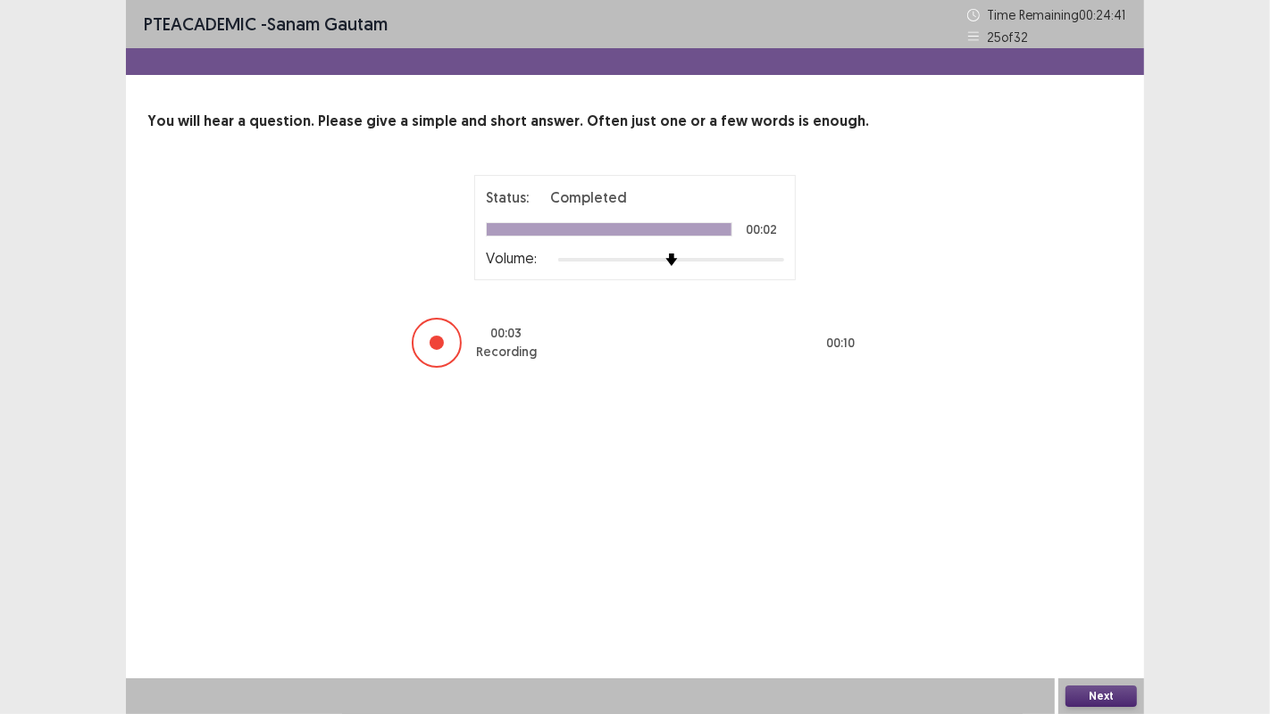
click at [1109, 684] on div "Next" at bounding box center [1101, 697] width 86 height 36
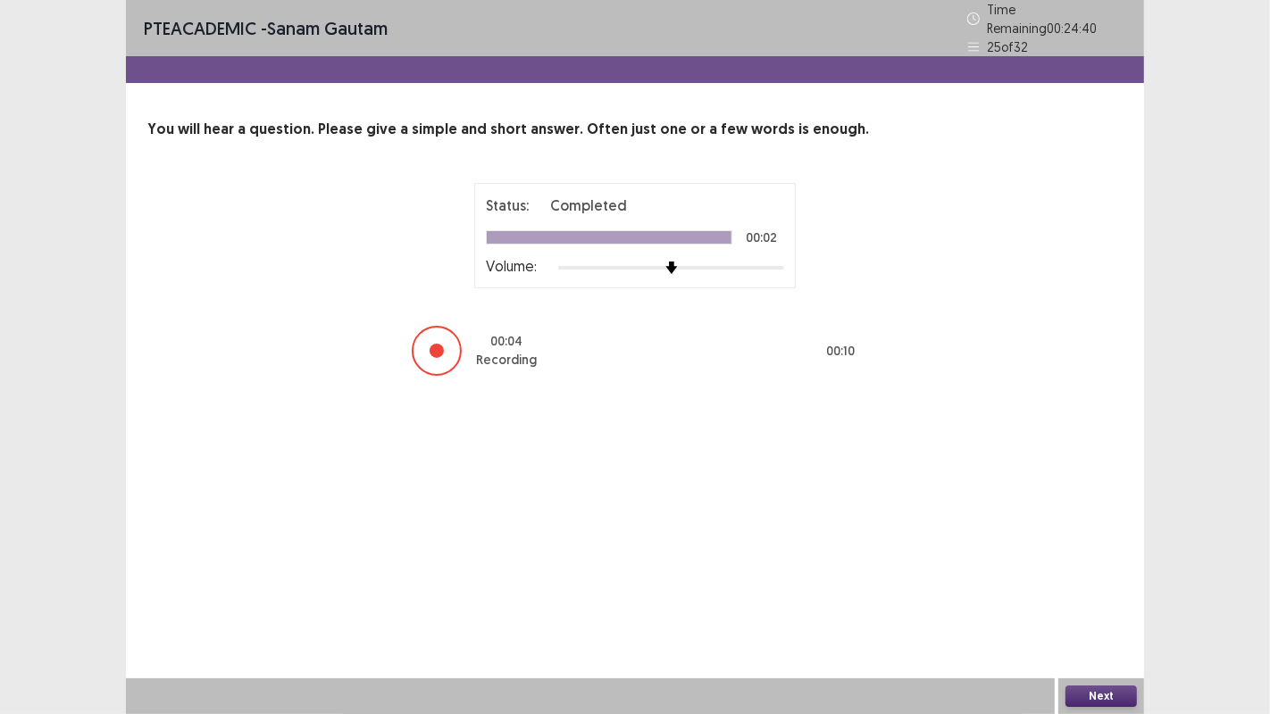
click at [1100, 695] on button "Next" at bounding box center [1100, 696] width 71 height 21
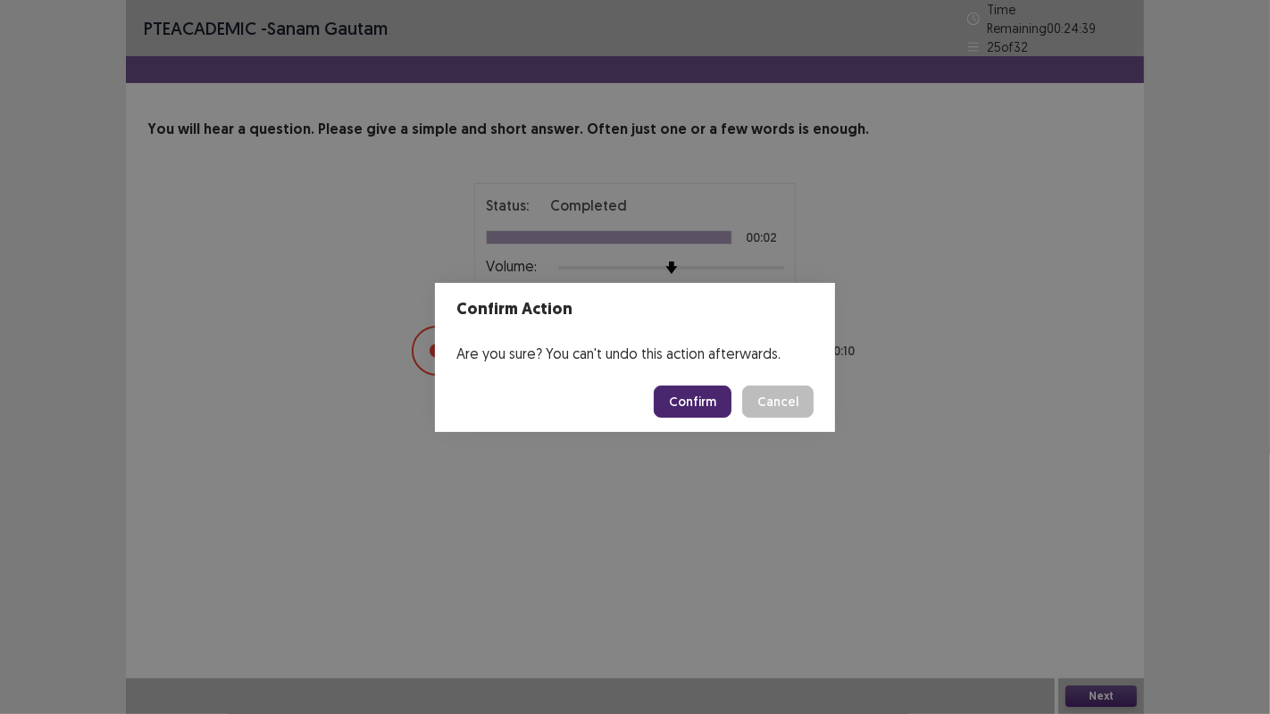
click at [704, 405] on button "Confirm" at bounding box center [693, 402] width 78 height 32
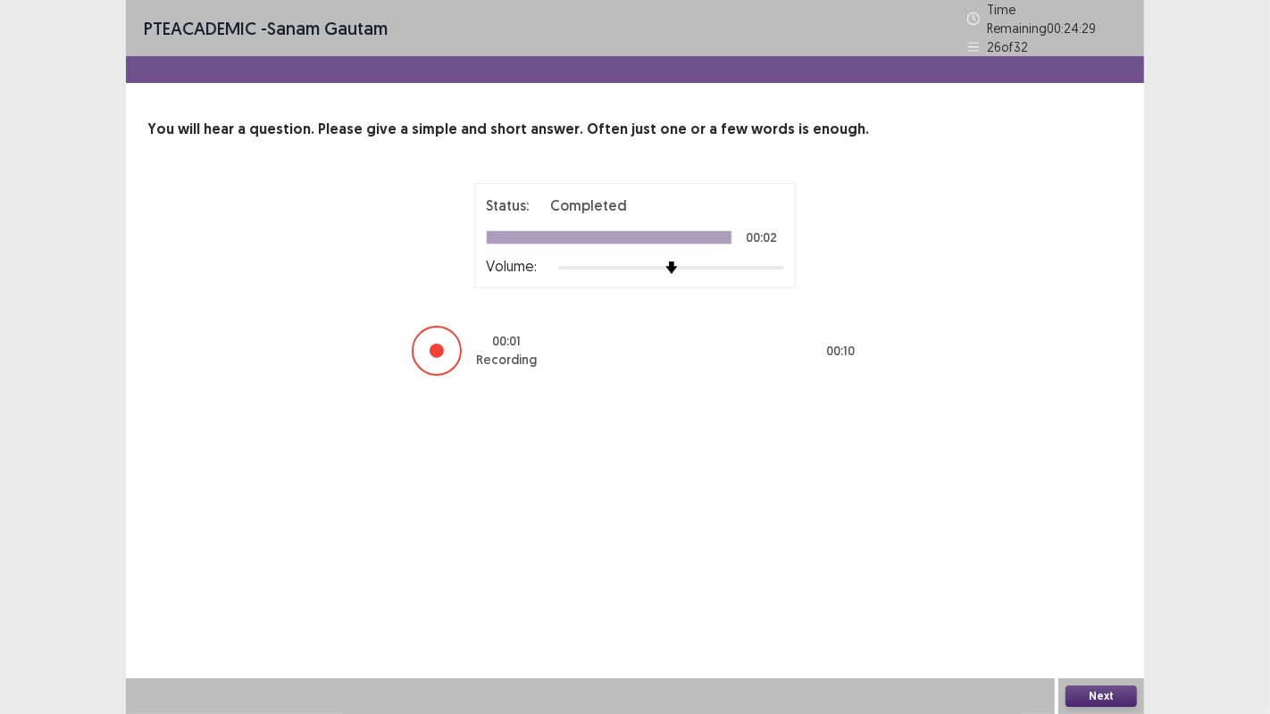
click at [1105, 694] on button "Next" at bounding box center [1100, 696] width 71 height 21
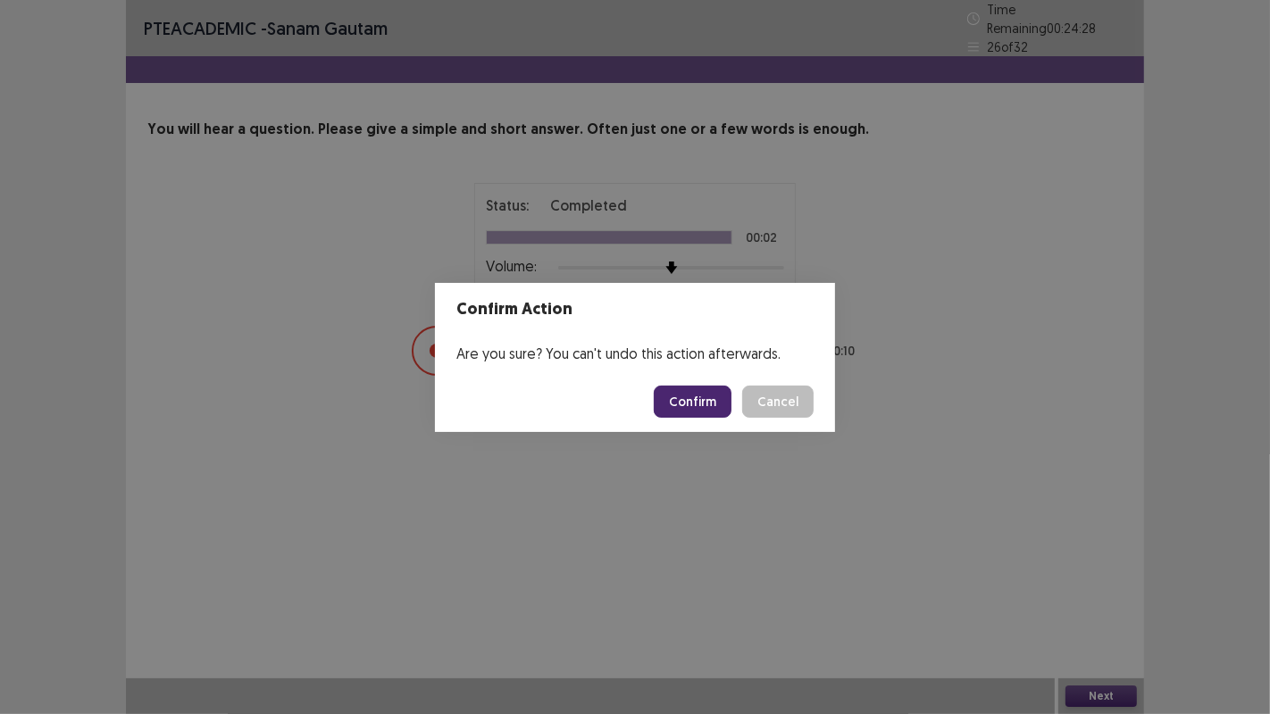
click at [705, 397] on button "Confirm" at bounding box center [693, 402] width 78 height 32
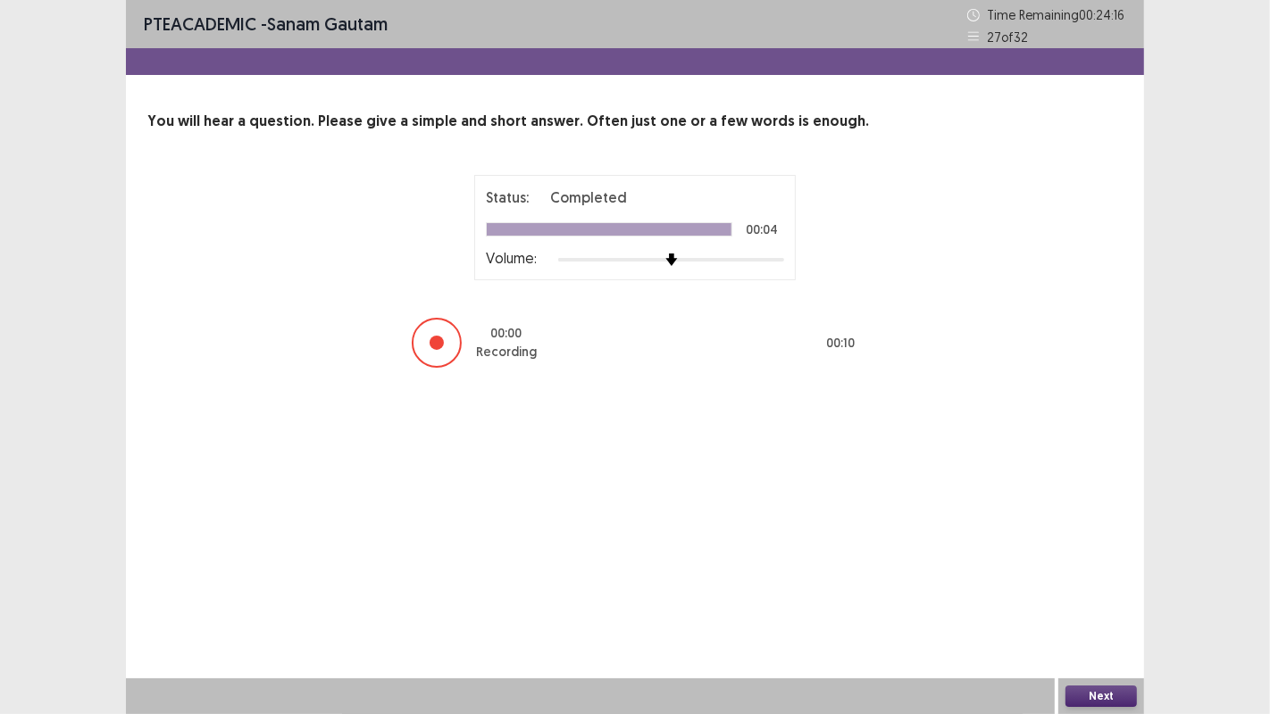
click at [1103, 697] on button "Next" at bounding box center [1100, 696] width 71 height 21
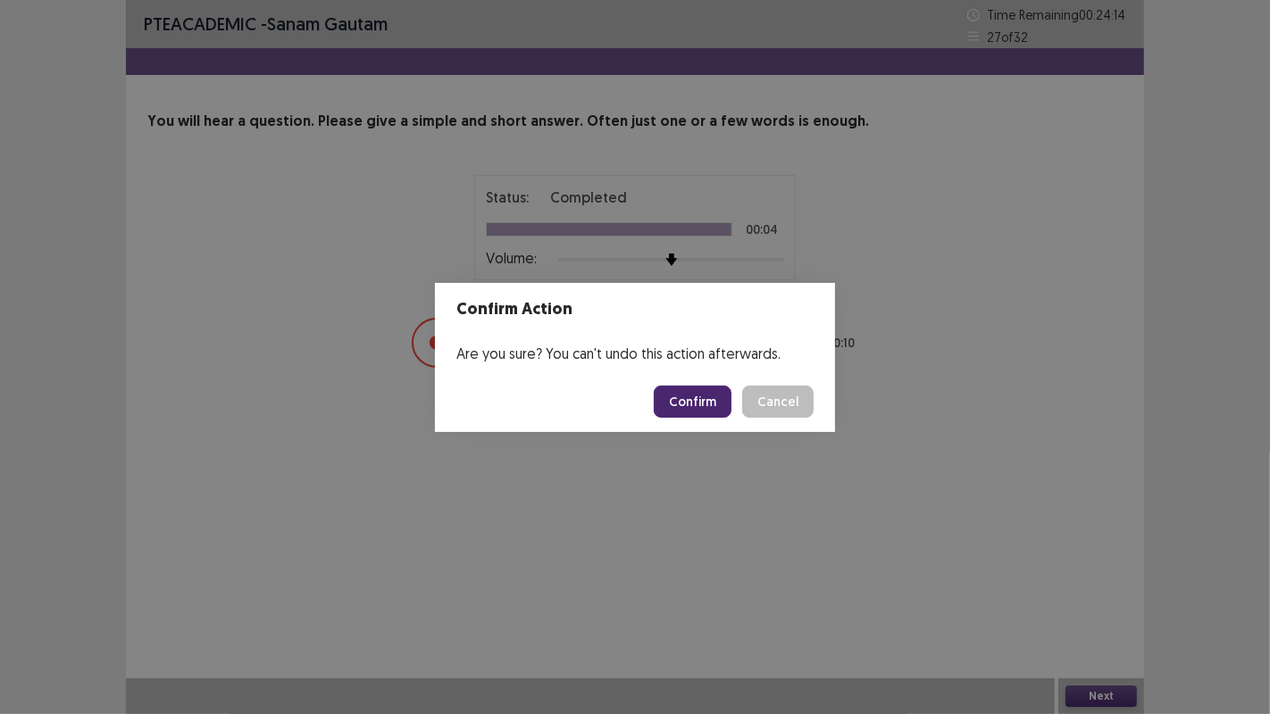
click at [694, 402] on button "Confirm" at bounding box center [693, 402] width 78 height 32
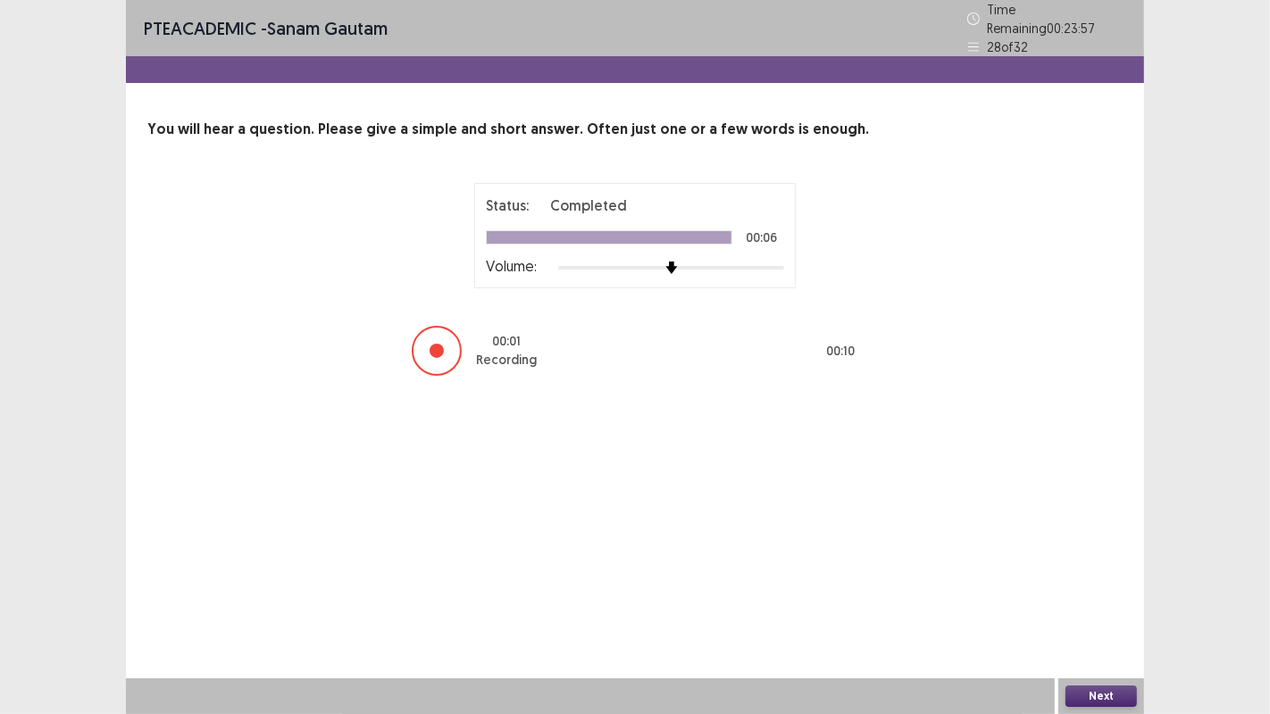
click at [1109, 697] on button "Next" at bounding box center [1100, 696] width 71 height 21
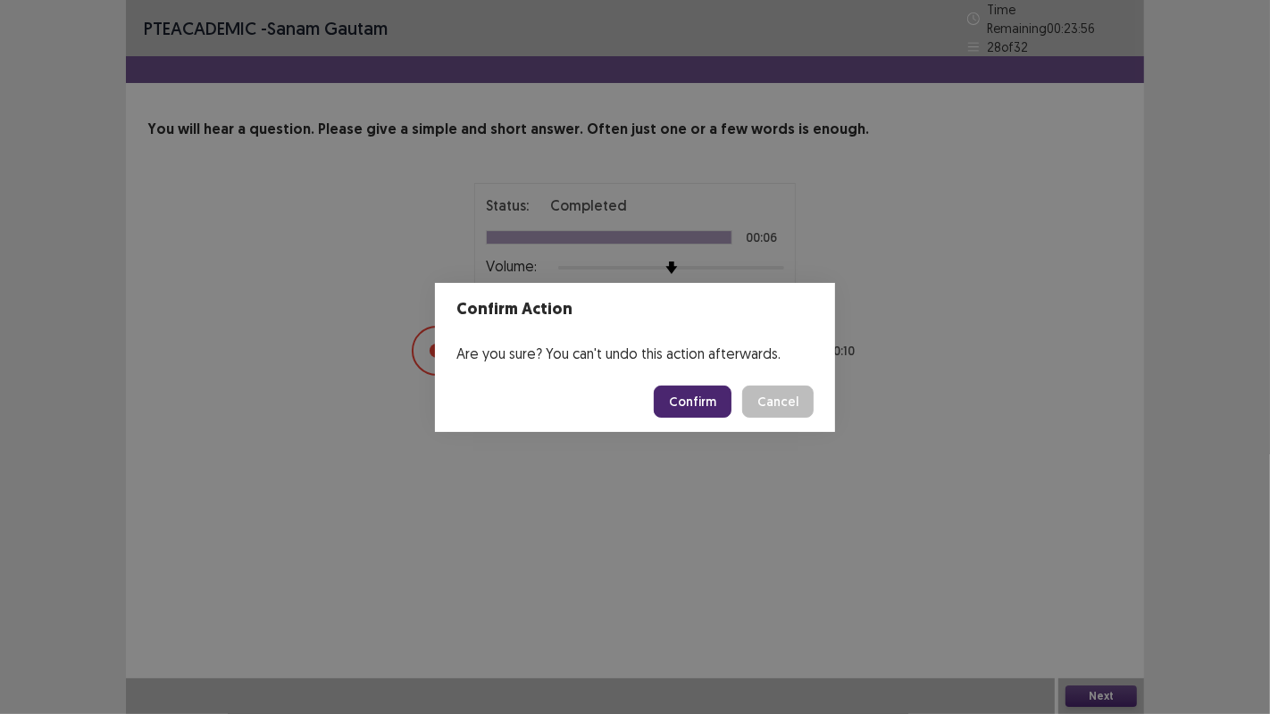
click at [698, 408] on button "Confirm" at bounding box center [693, 402] width 78 height 32
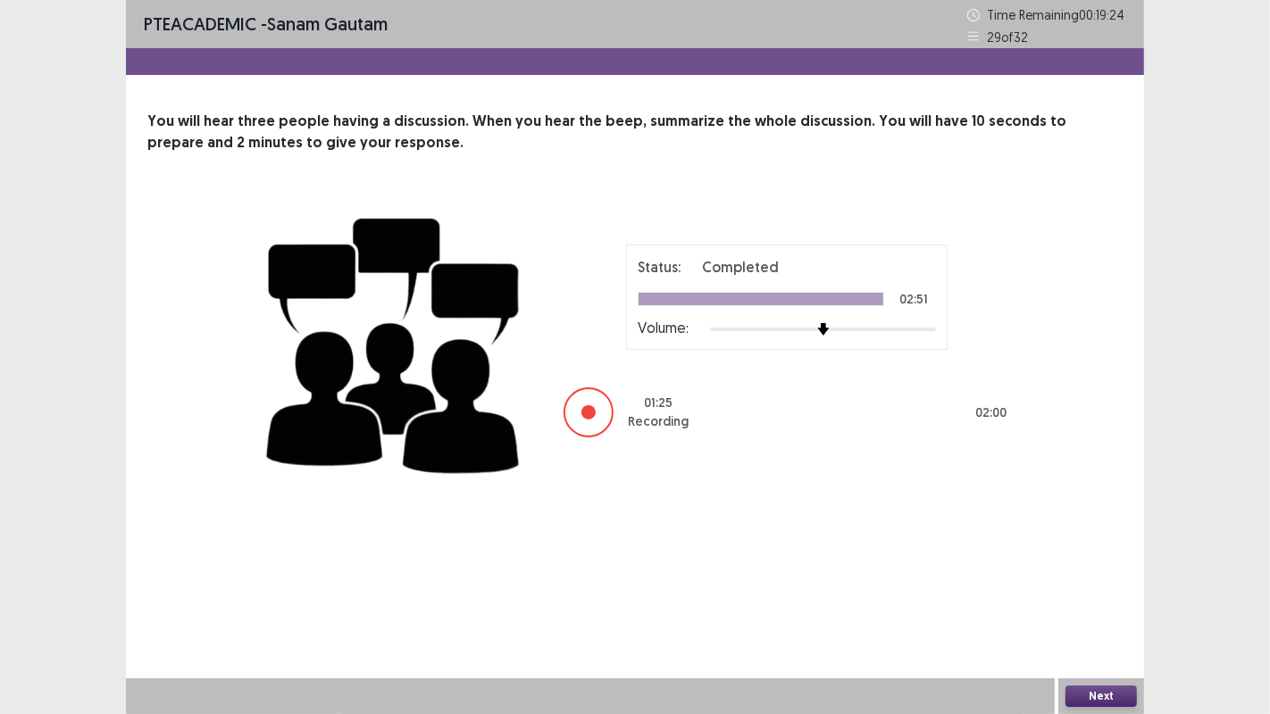
click at [1109, 698] on button "Next" at bounding box center [1100, 696] width 71 height 21
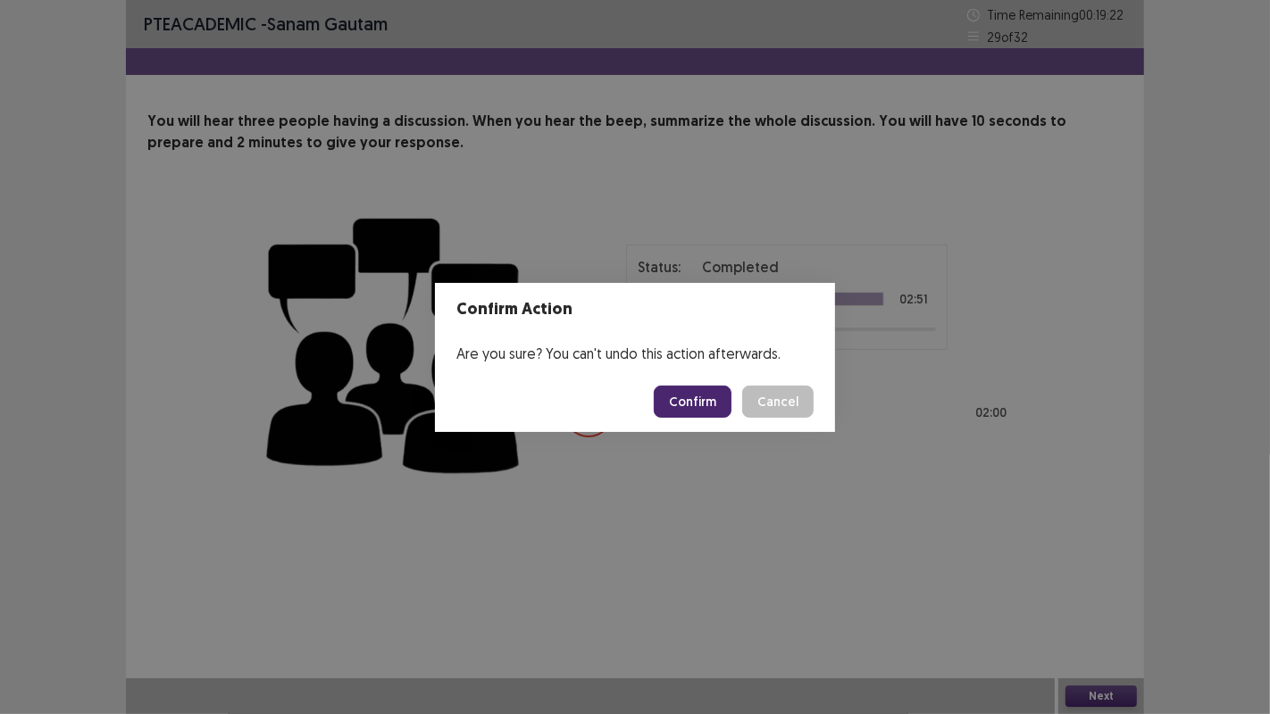
click at [712, 397] on button "Confirm" at bounding box center [693, 402] width 78 height 32
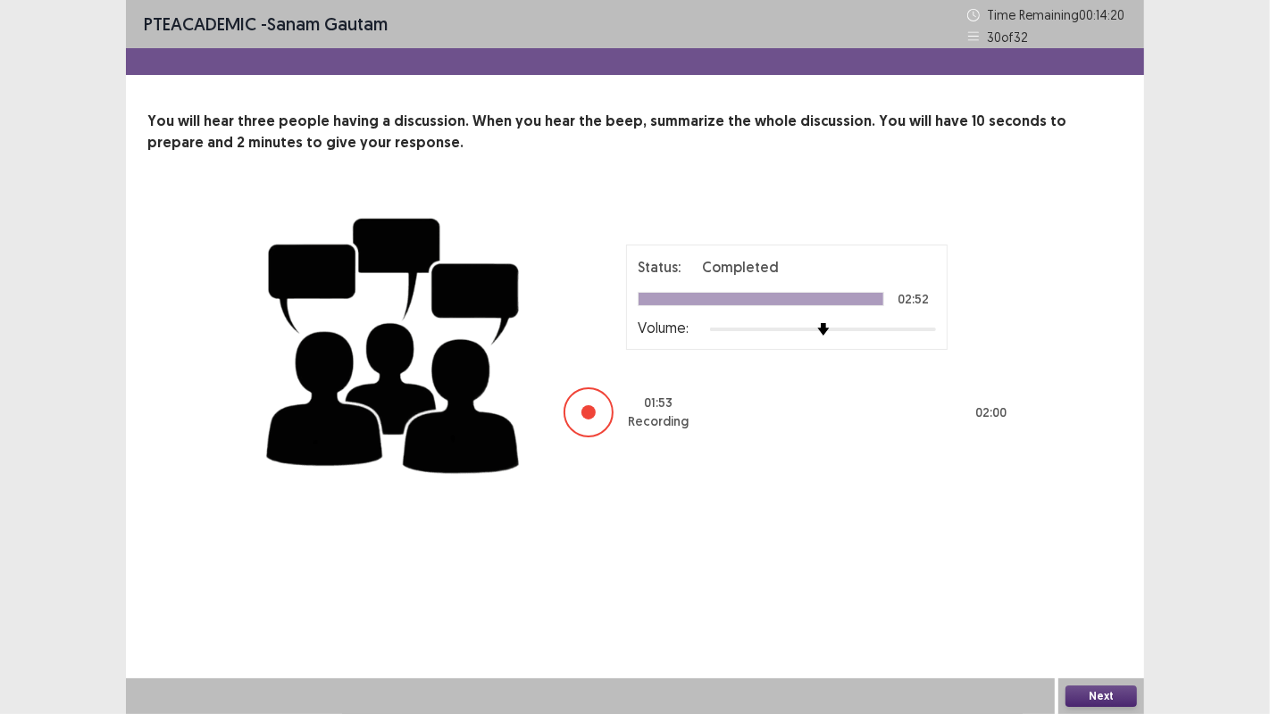
click at [1097, 694] on button "Next" at bounding box center [1100, 696] width 71 height 21
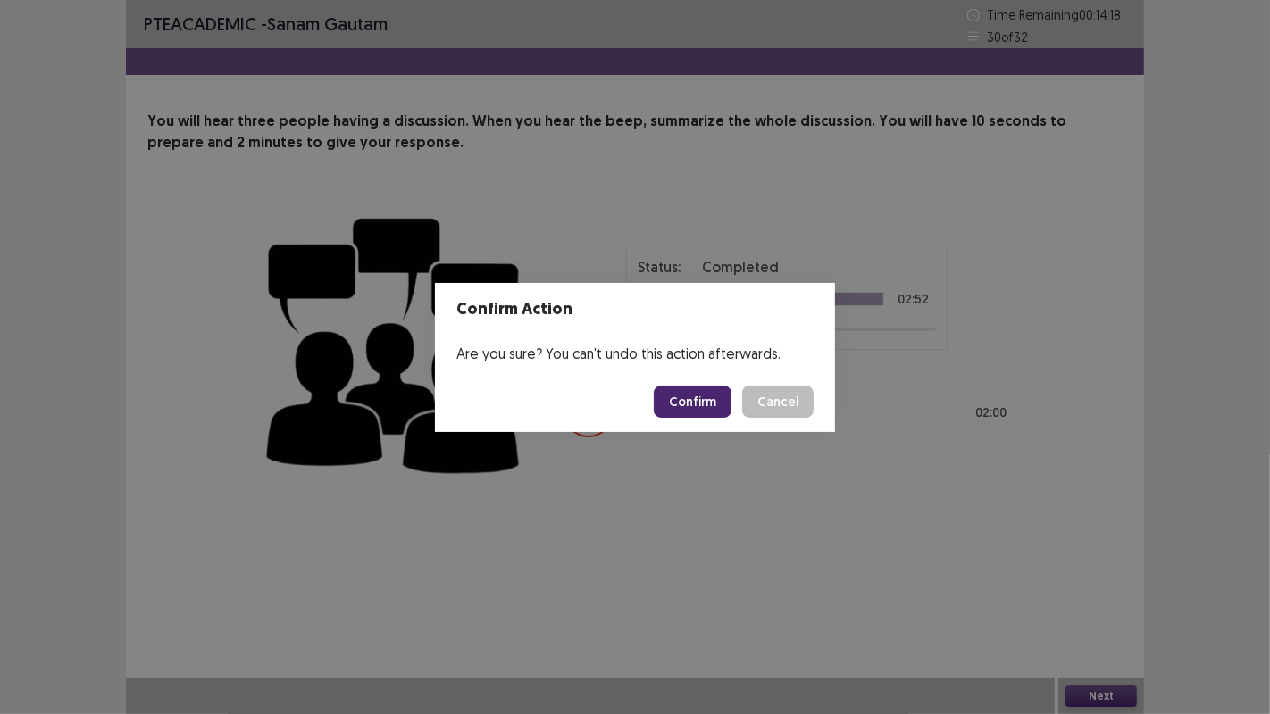
click at [705, 399] on button "Confirm" at bounding box center [693, 402] width 78 height 32
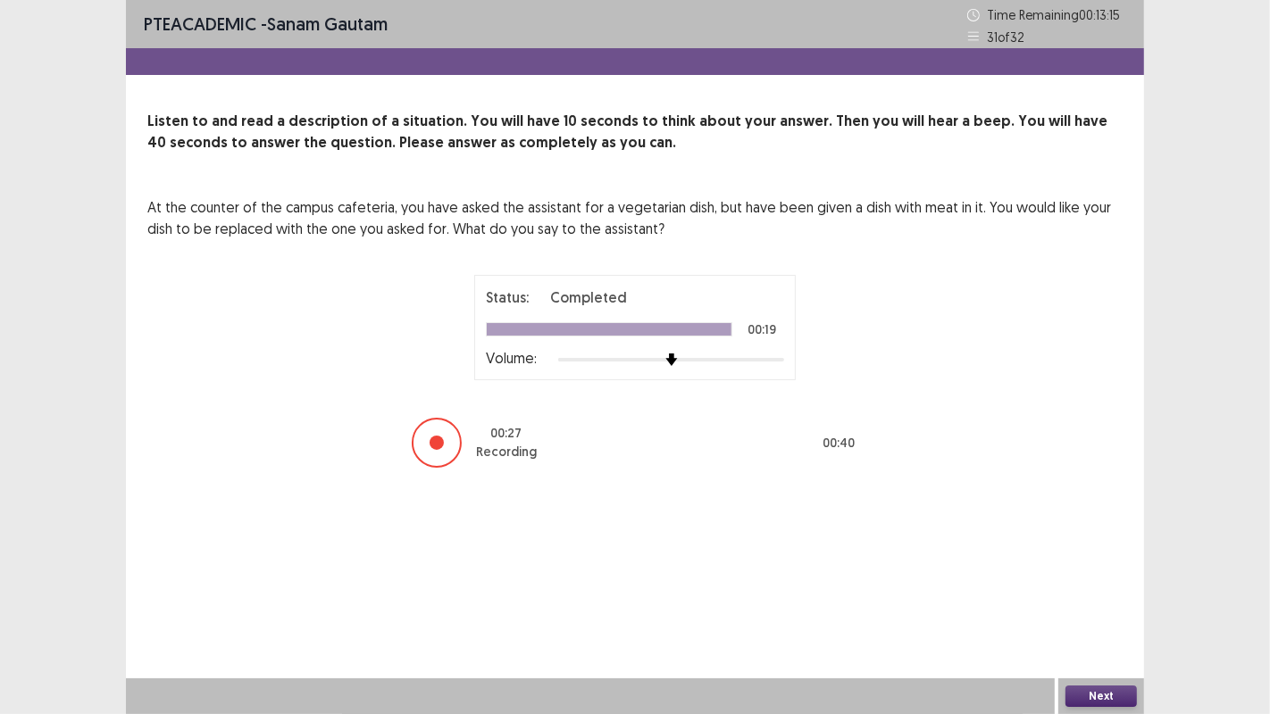
click at [1111, 687] on button "Next" at bounding box center [1100, 696] width 71 height 21
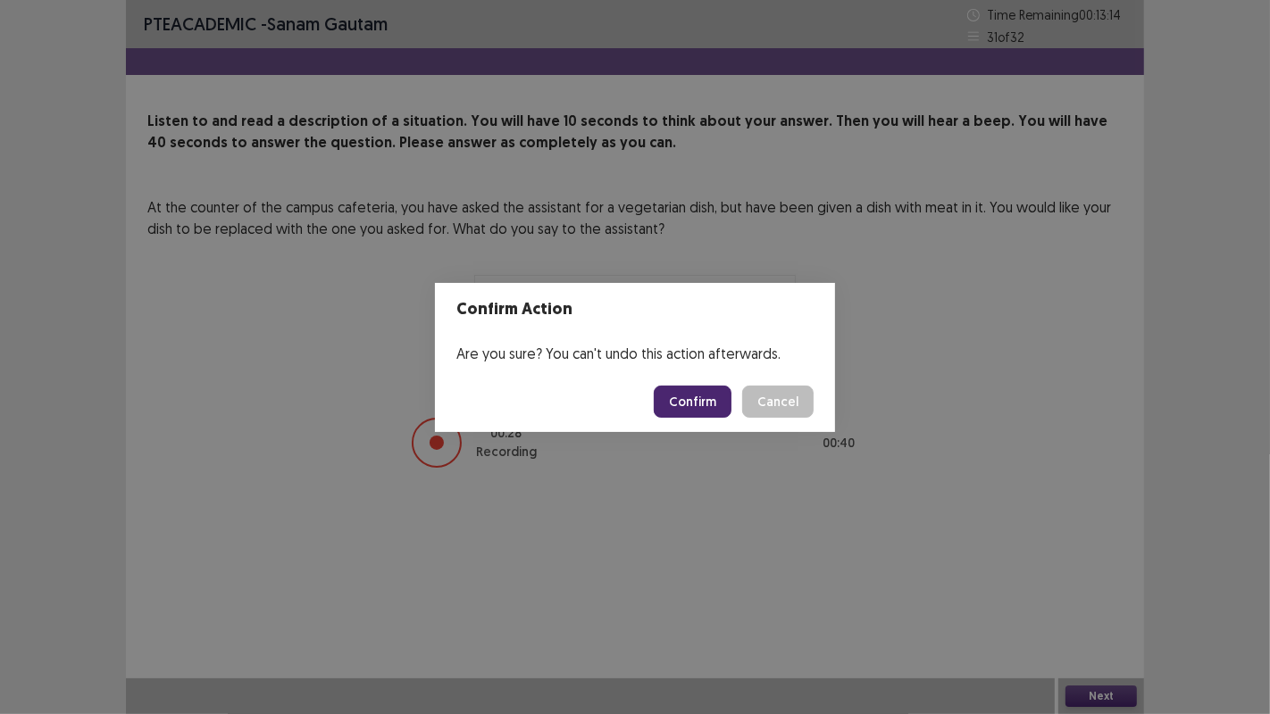
click at [700, 405] on button "Confirm" at bounding box center [693, 402] width 78 height 32
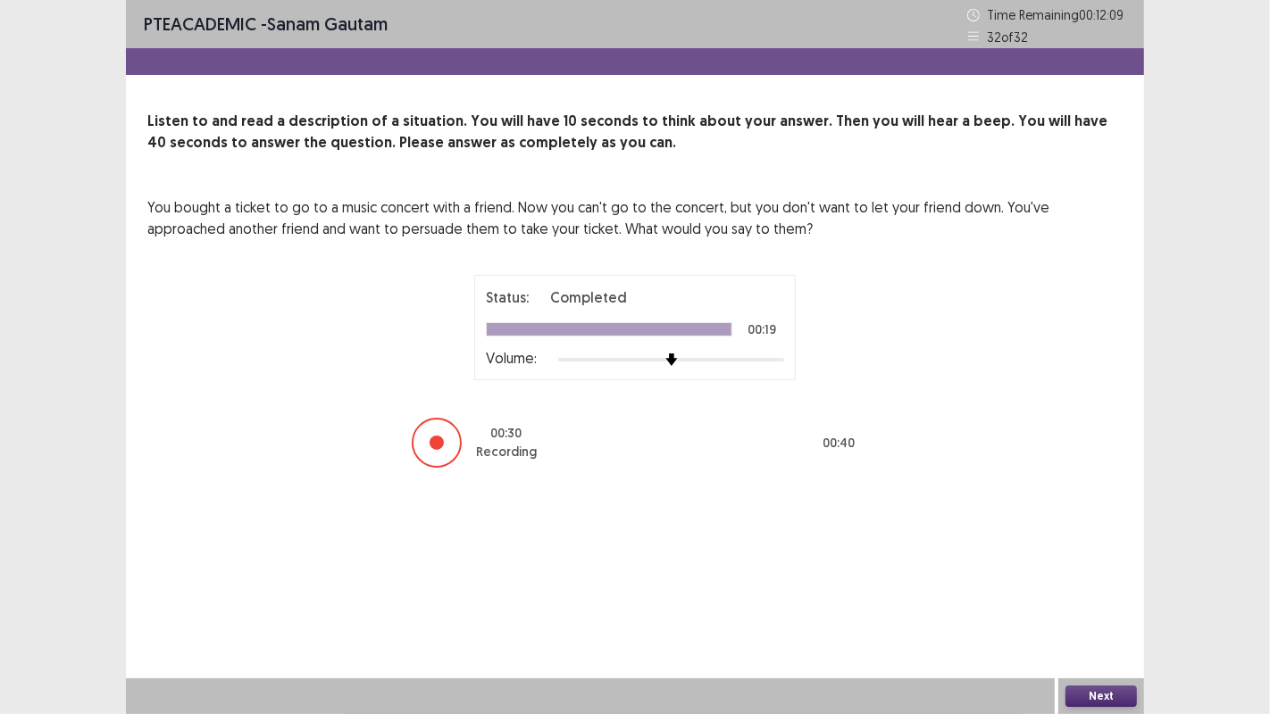
click at [1112, 687] on button "Next" at bounding box center [1100, 696] width 71 height 21
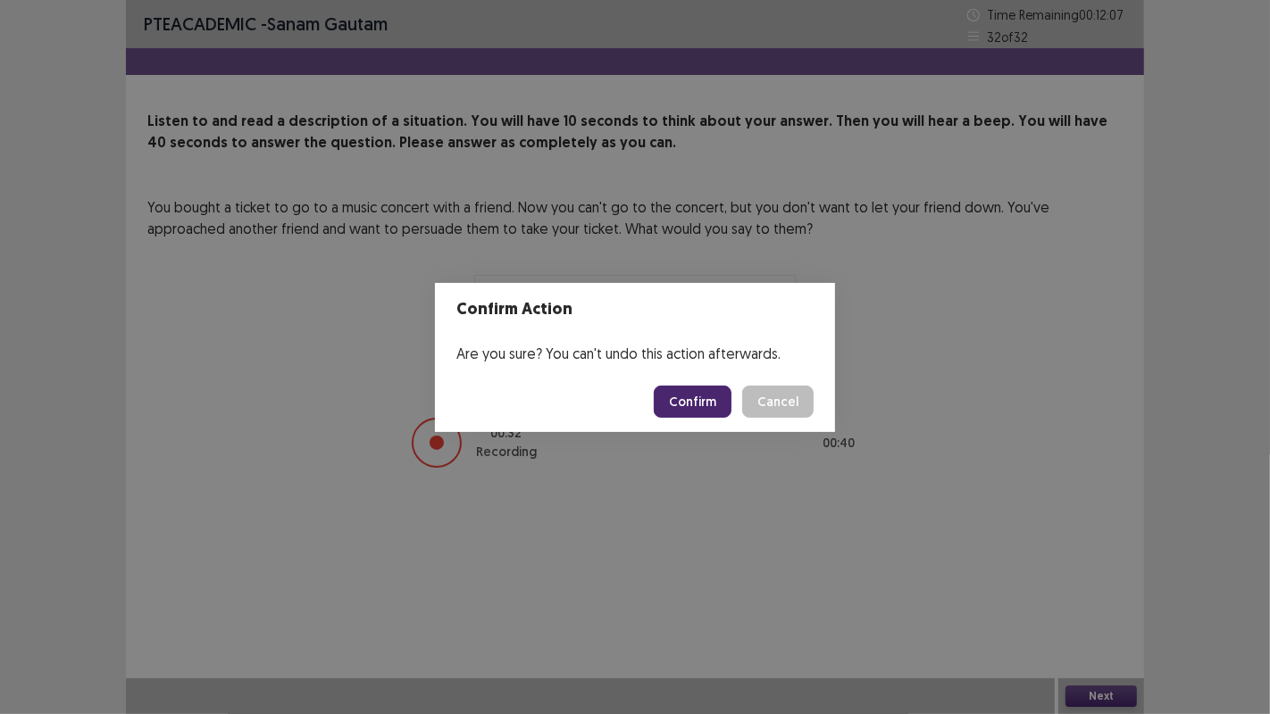
click at [705, 388] on button "Confirm" at bounding box center [693, 402] width 78 height 32
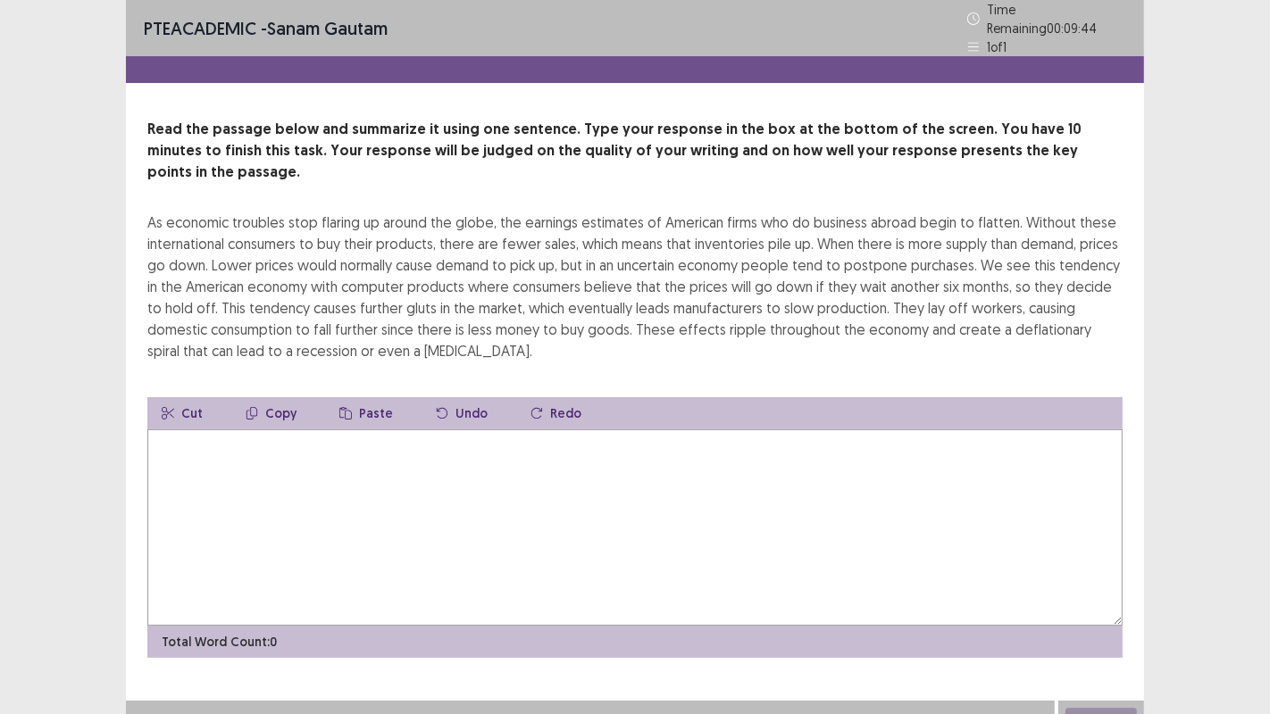
click at [143, 191] on div "Read the passage below and summarize it using one sentence. Type your response …" at bounding box center [635, 388] width 1018 height 539
drag, startPoint x: 150, startPoint y: 187, endPoint x: 159, endPoint y: 194, distance: 11.4
click at [159, 212] on div "As economic troubles stop flaring up around the globe, the earnings estimates o…" at bounding box center [634, 287] width 975 height 150
click at [158, 212] on div "As economic troubles stop flaring up around the globe, the earnings estimates o…" at bounding box center [634, 287] width 975 height 150
click at [156, 212] on div "As economic troubles stop flaring up around the globe, the earnings estimates o…" at bounding box center [634, 287] width 975 height 150
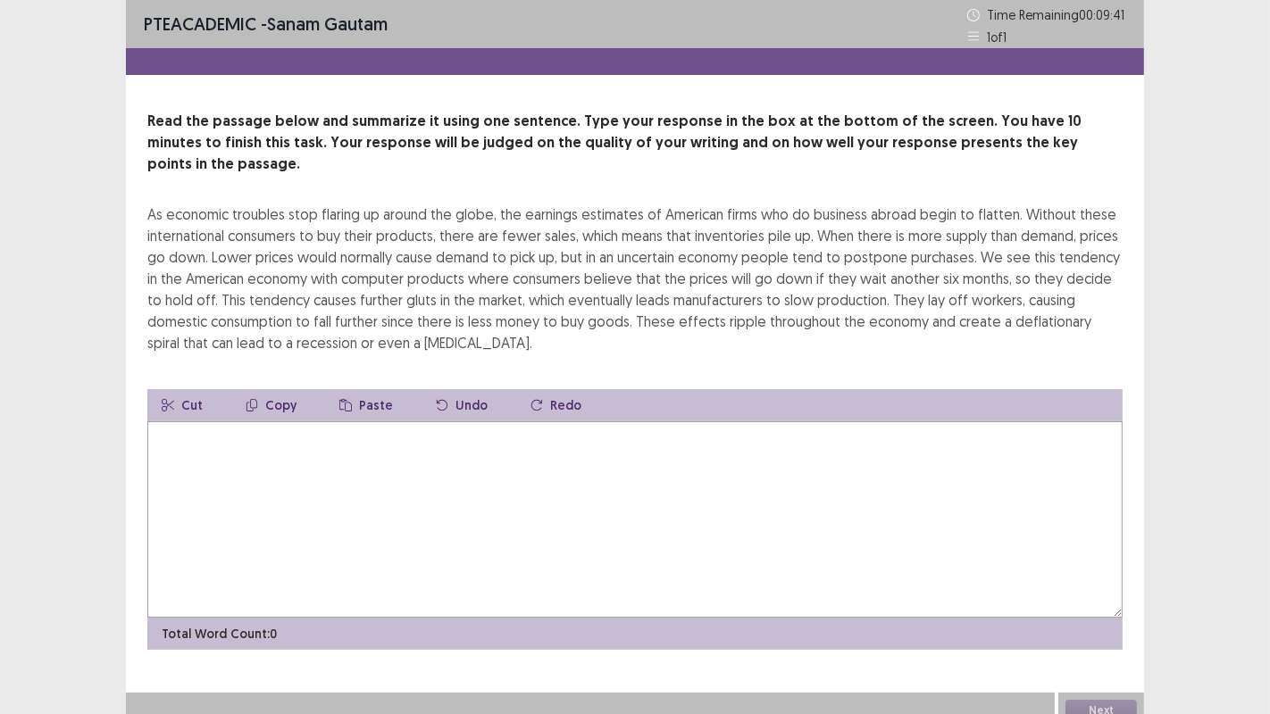
drag, startPoint x: 156, startPoint y: 194, endPoint x: 513, endPoint y: 230, distance: 359.1
click at [513, 230] on div "As economic troubles stop flaring up around the globe, the earnings estimates o…" at bounding box center [634, 279] width 975 height 150
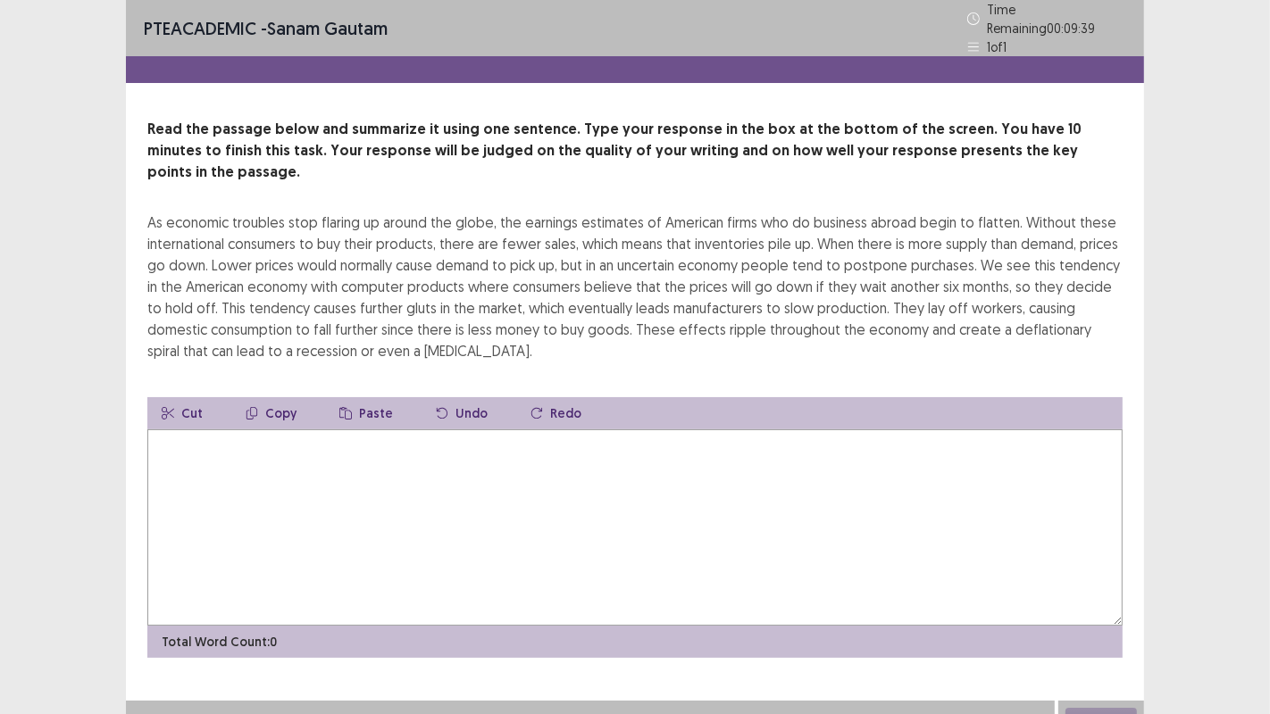
click at [188, 430] on textarea at bounding box center [634, 528] width 975 height 196
type textarea "*"
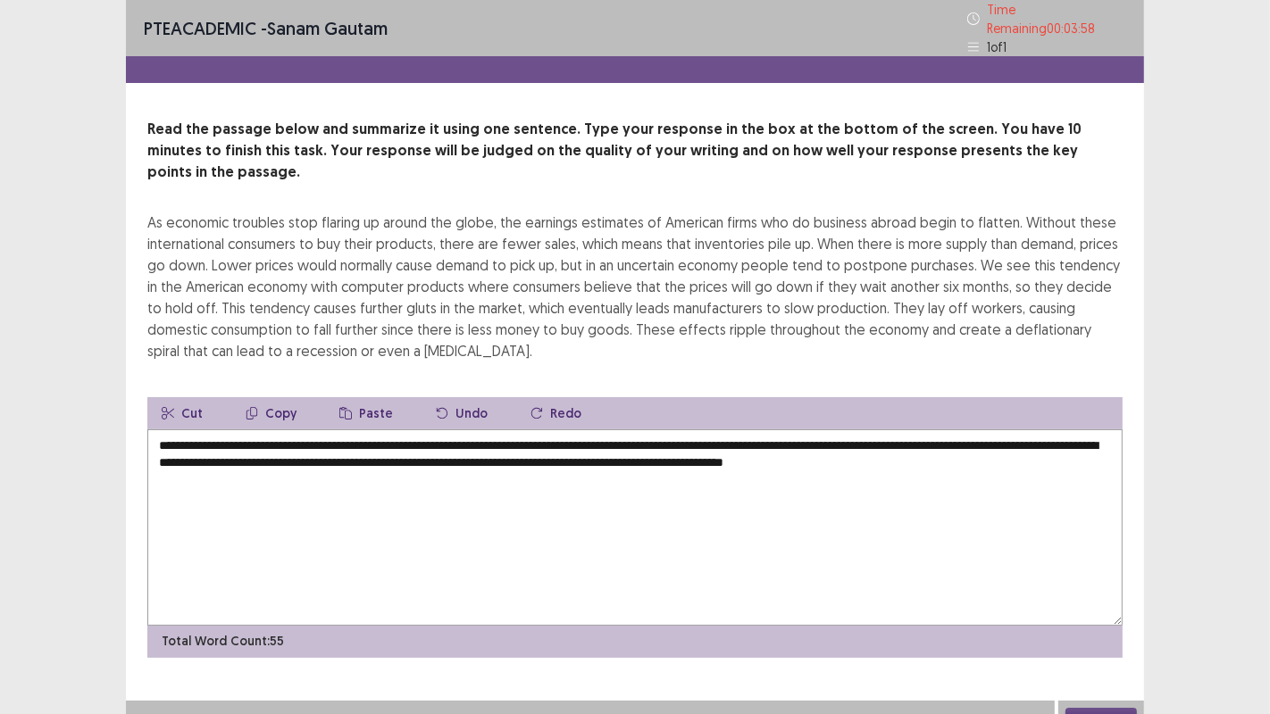
click at [755, 430] on textarea "**********" at bounding box center [634, 528] width 975 height 196
click at [211, 432] on textarea "**********" at bounding box center [634, 528] width 975 height 196
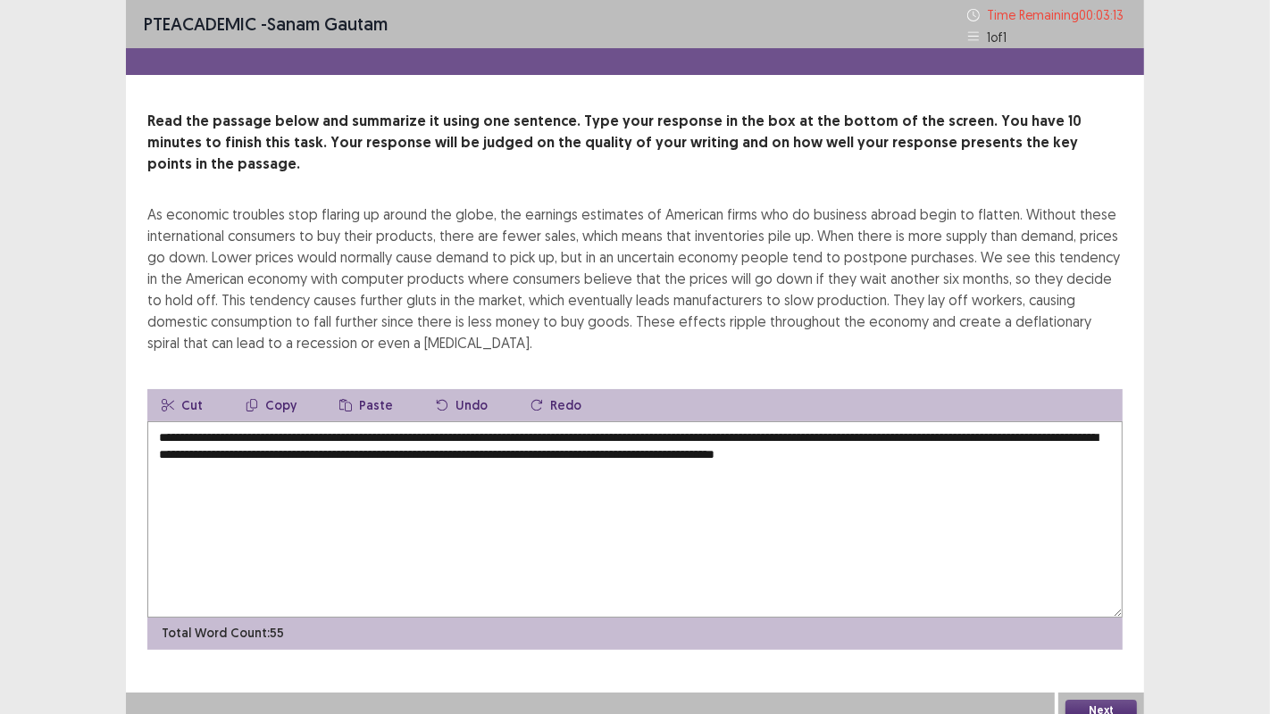
type textarea "**********"
click at [1112, 700] on button "Next" at bounding box center [1100, 710] width 71 height 21
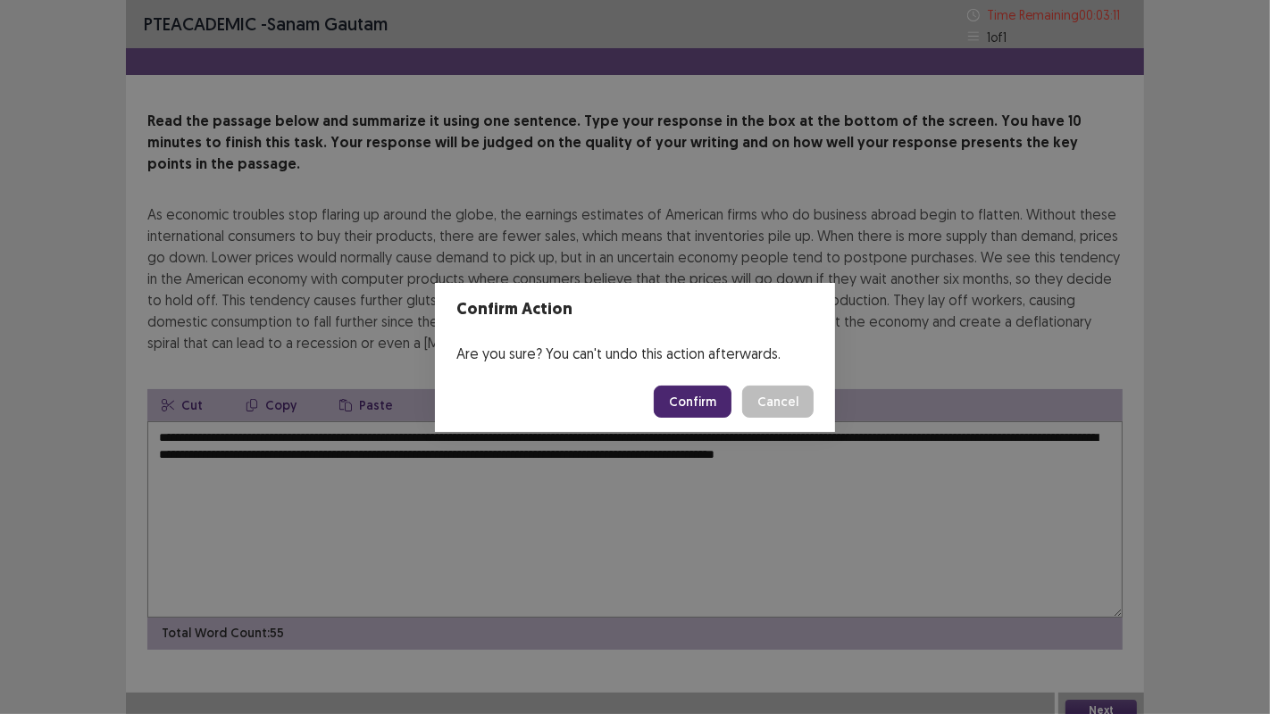
click at [721, 392] on button "Confirm" at bounding box center [693, 402] width 78 height 32
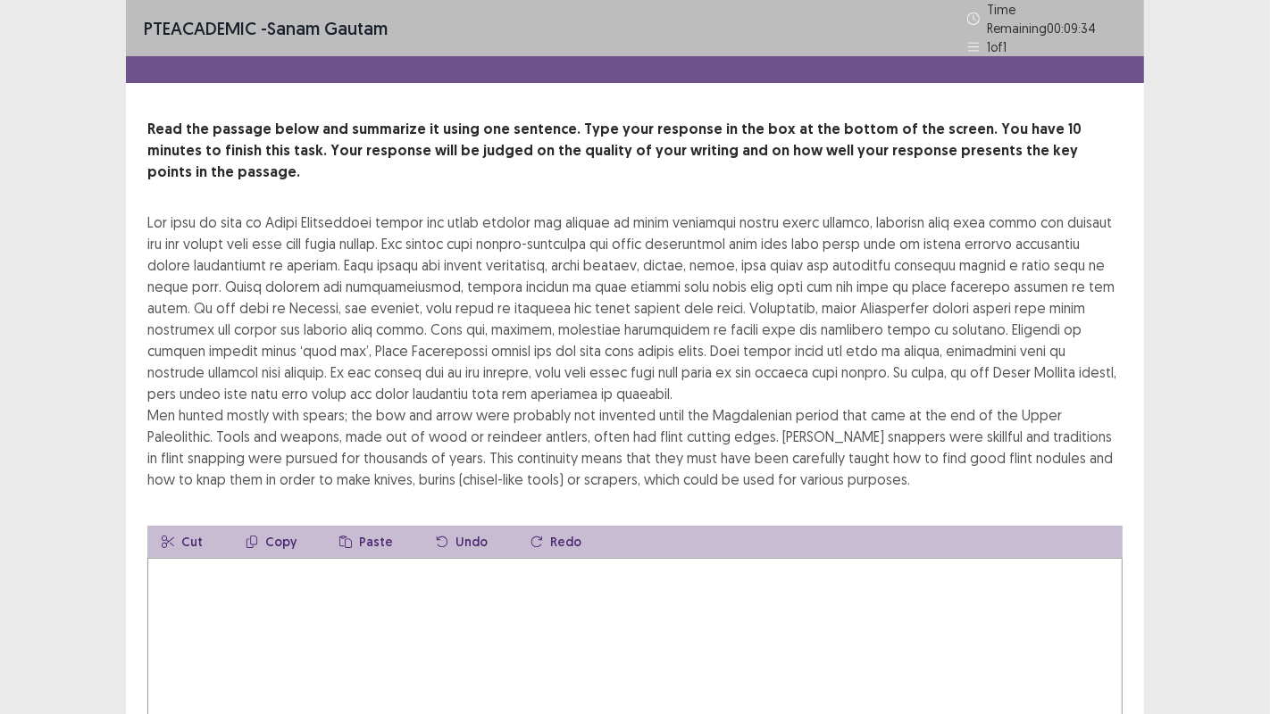
click at [179, 558] on textarea at bounding box center [634, 656] width 975 height 196
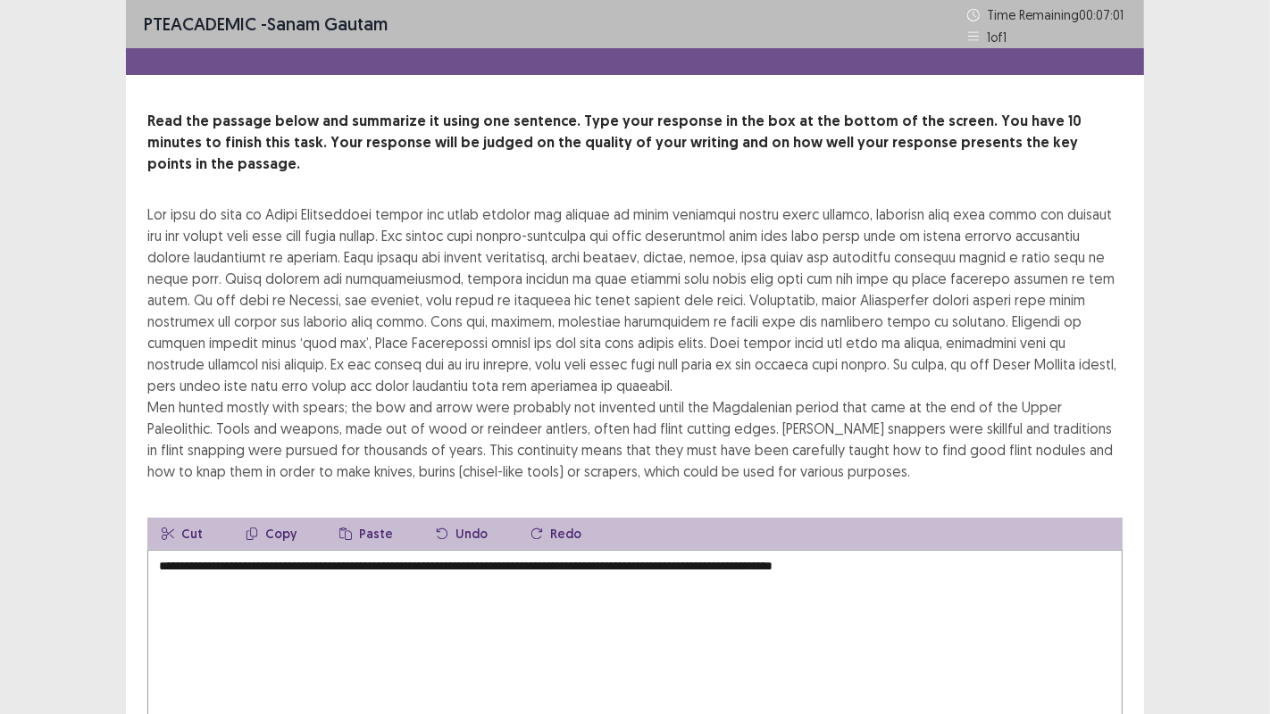
click at [727, 550] on textarea "**********" at bounding box center [634, 648] width 975 height 196
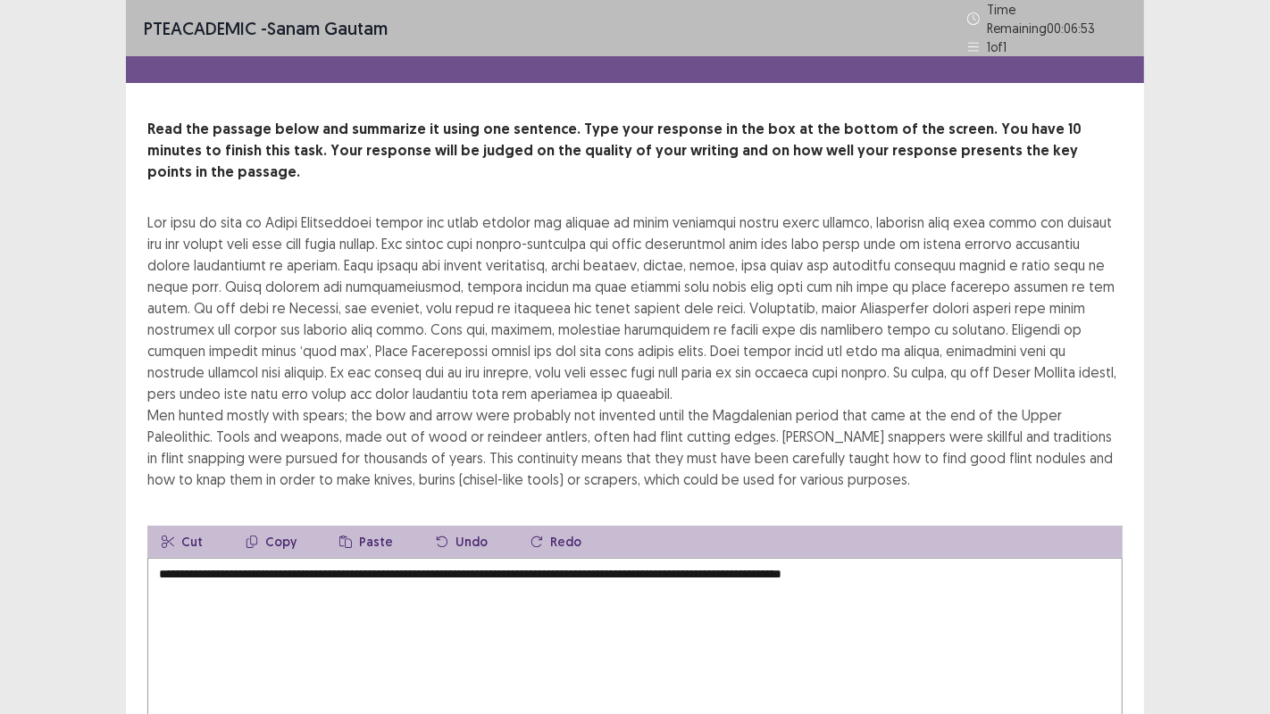
click at [929, 558] on textarea "**********" at bounding box center [634, 656] width 975 height 196
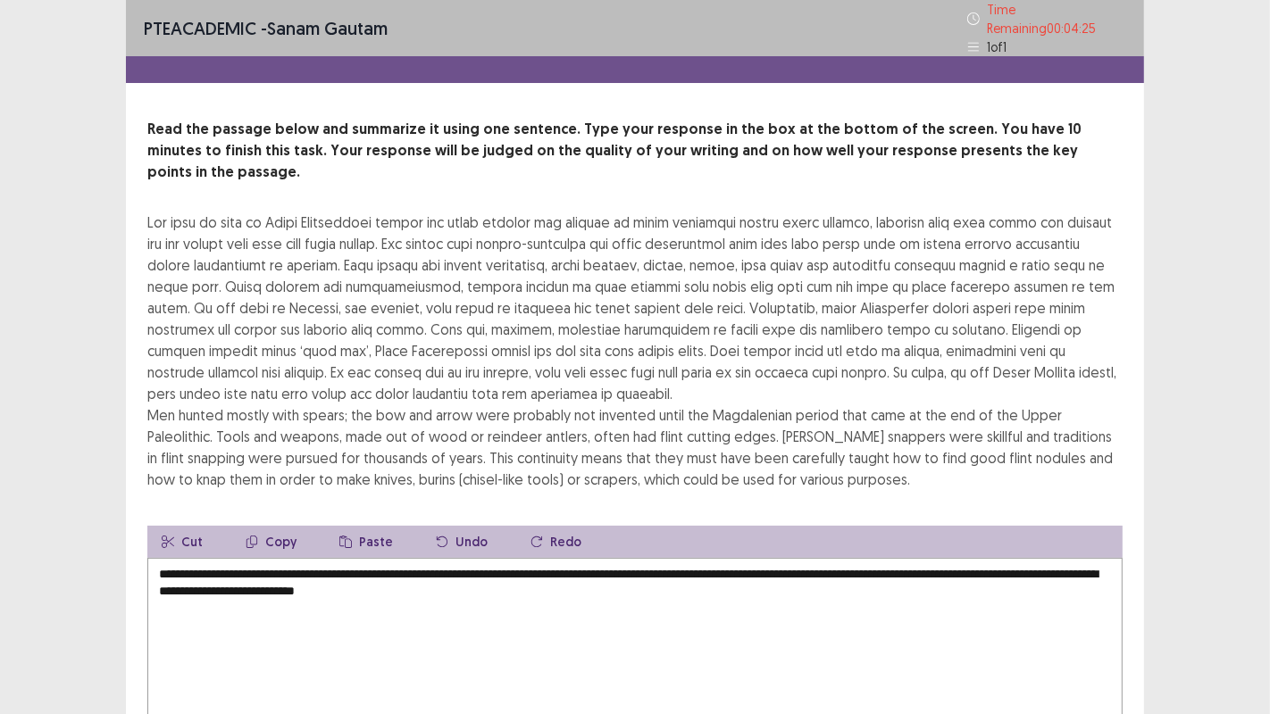
click at [484, 559] on textarea "**********" at bounding box center [634, 656] width 975 height 196
click at [538, 561] on textarea "**********" at bounding box center [634, 656] width 975 height 196
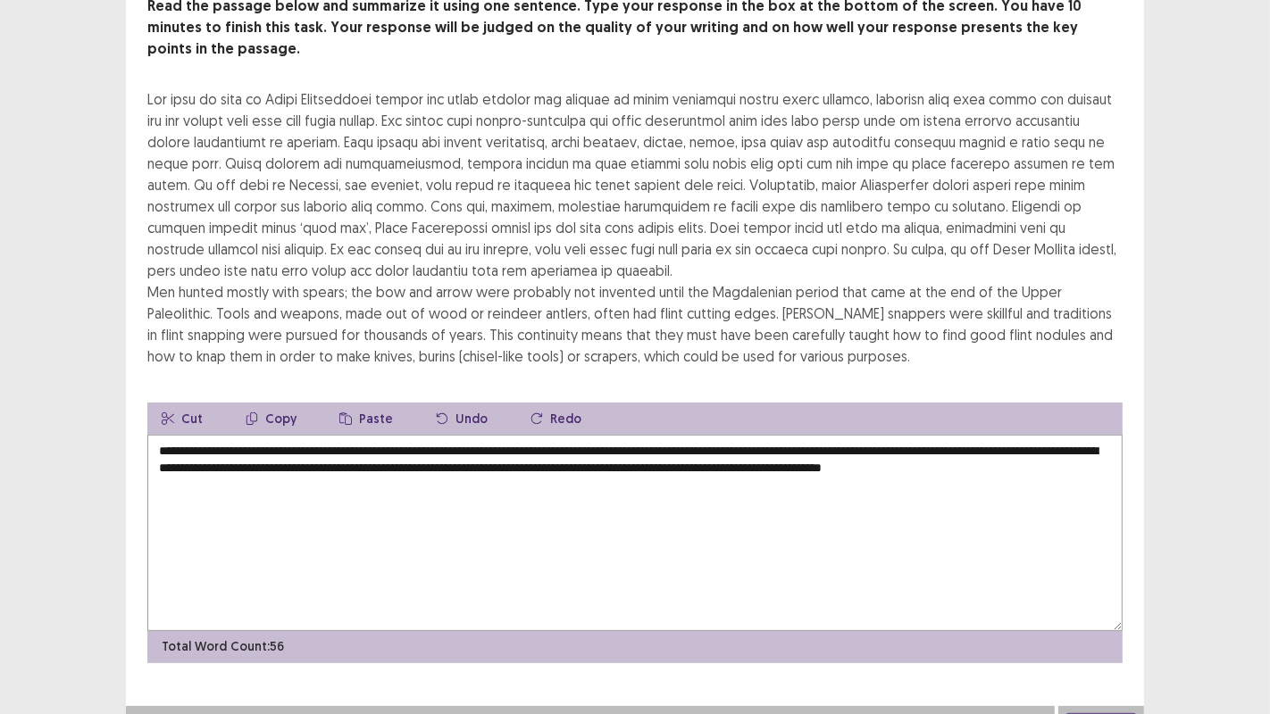
scroll to position [121, 0]
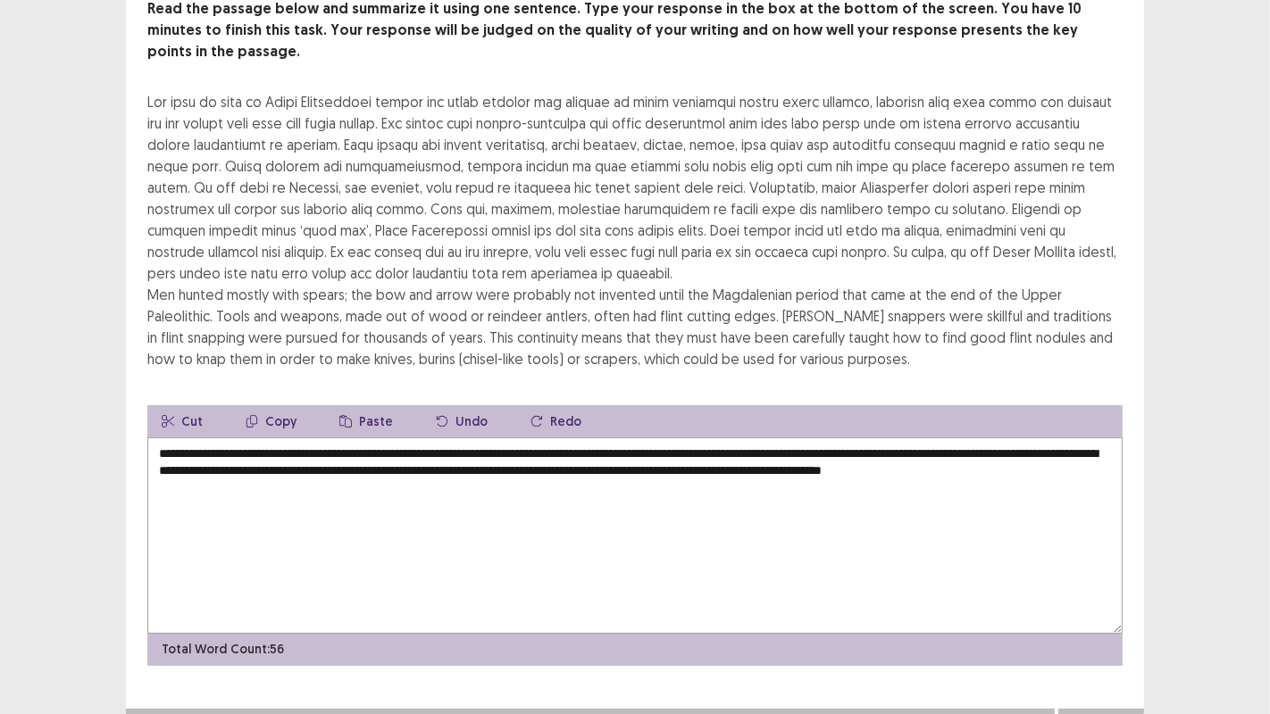
type textarea "**********"
click at [1114, 714] on button "Next" at bounding box center [1100, 726] width 71 height 21
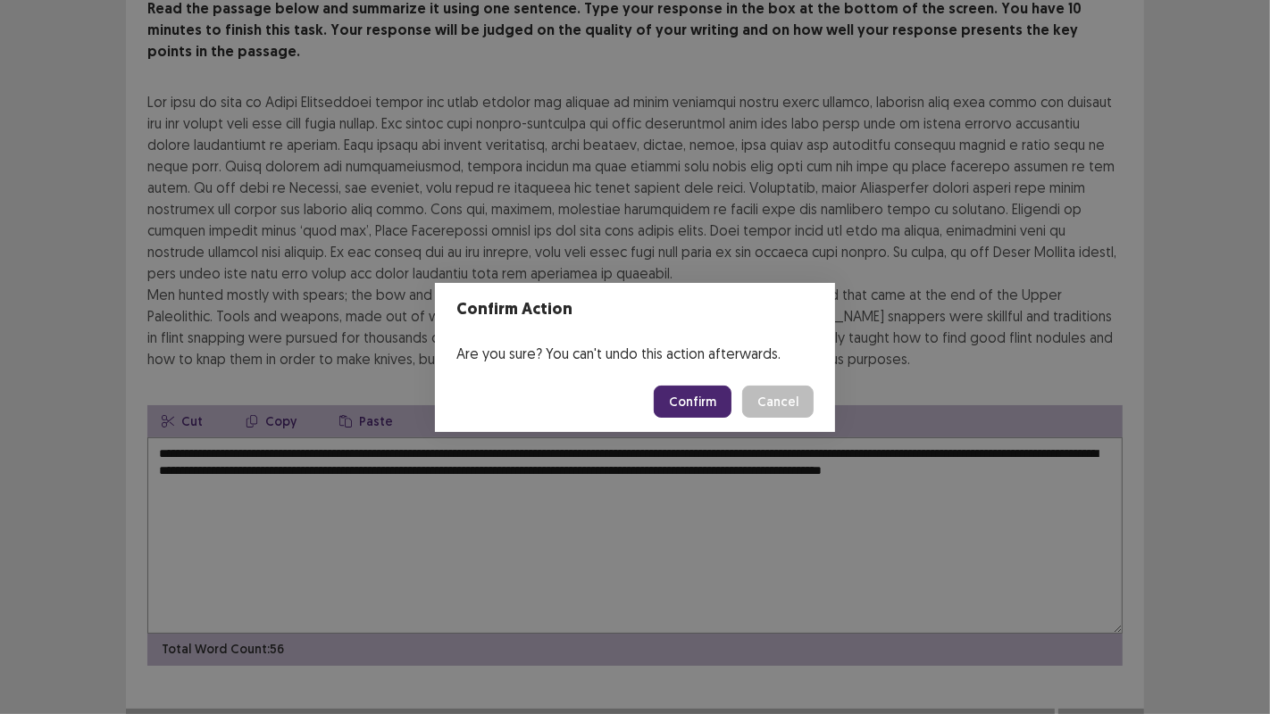
click at [714, 400] on button "Confirm" at bounding box center [693, 402] width 78 height 32
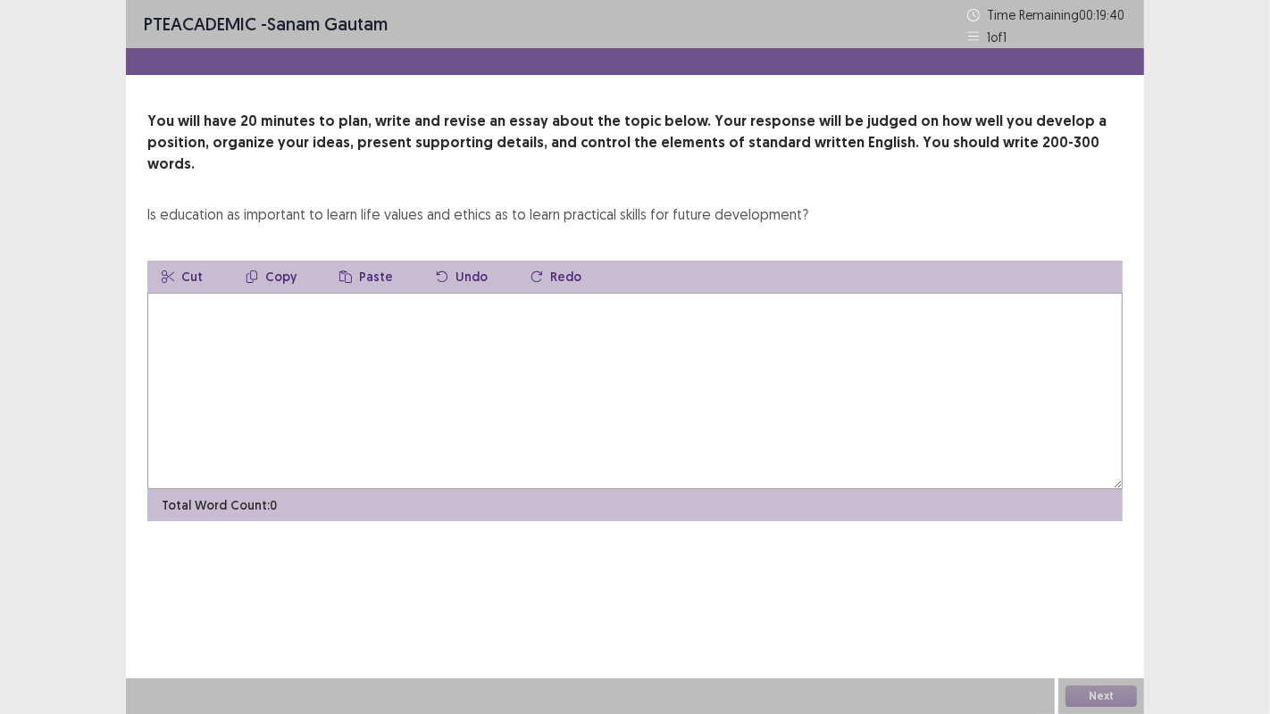
click at [264, 293] on textarea at bounding box center [634, 391] width 975 height 196
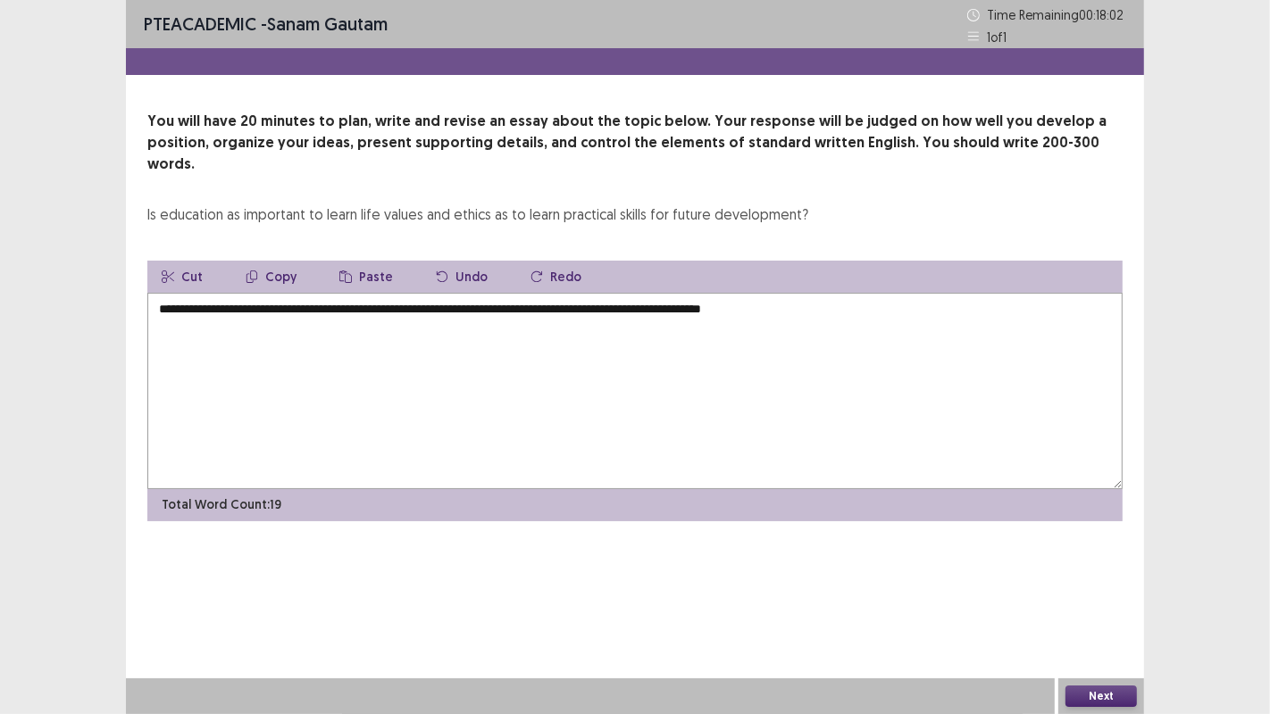
click at [762, 293] on textarea "**********" at bounding box center [634, 391] width 975 height 196
click at [839, 293] on textarea "**********" at bounding box center [634, 391] width 975 height 196
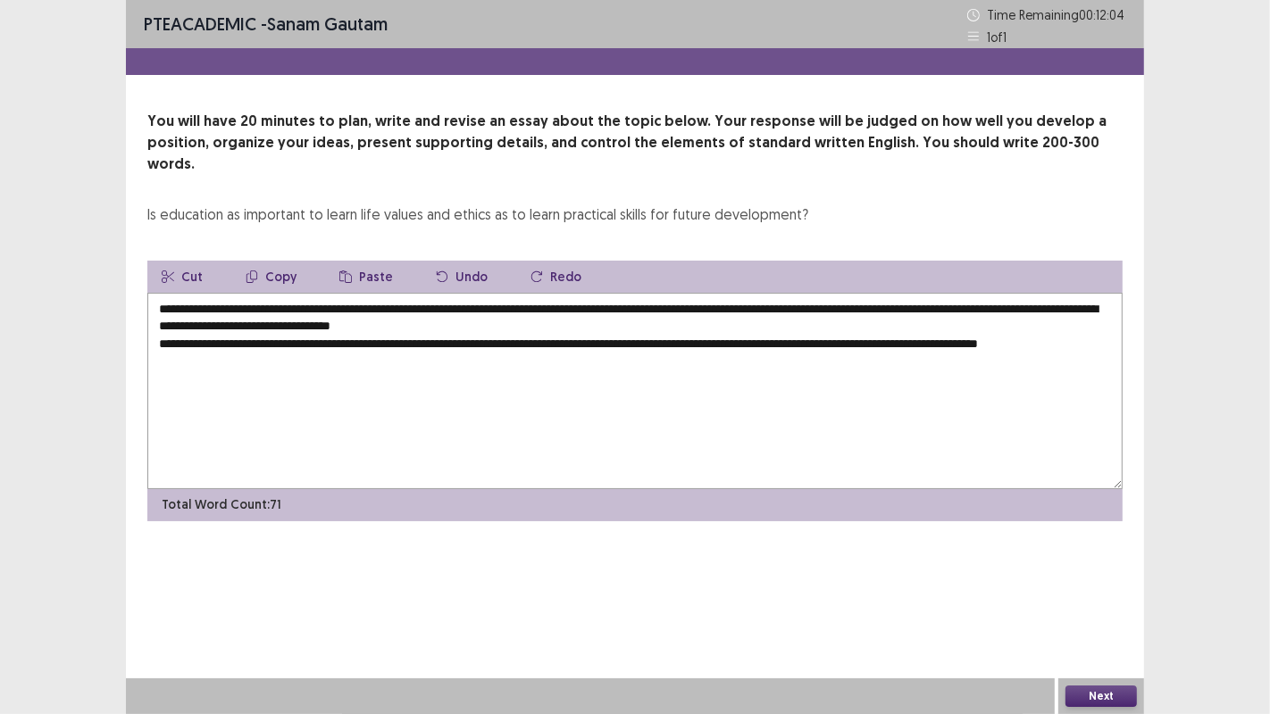
click at [1079, 321] on textarea "**********" at bounding box center [634, 391] width 975 height 196
click at [1085, 320] on textarea "**********" at bounding box center [634, 391] width 975 height 196
click at [1091, 320] on textarea "**********" at bounding box center [634, 391] width 975 height 196
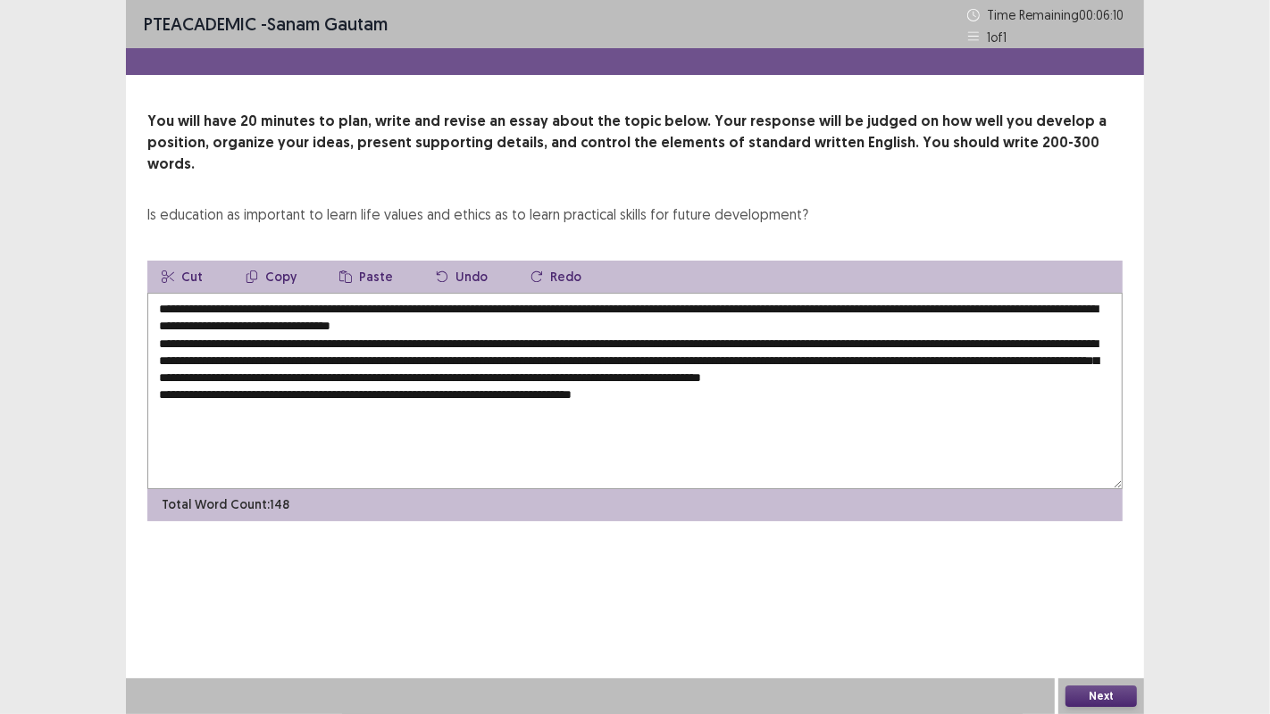
click at [625, 390] on textarea "**********" at bounding box center [634, 391] width 975 height 196
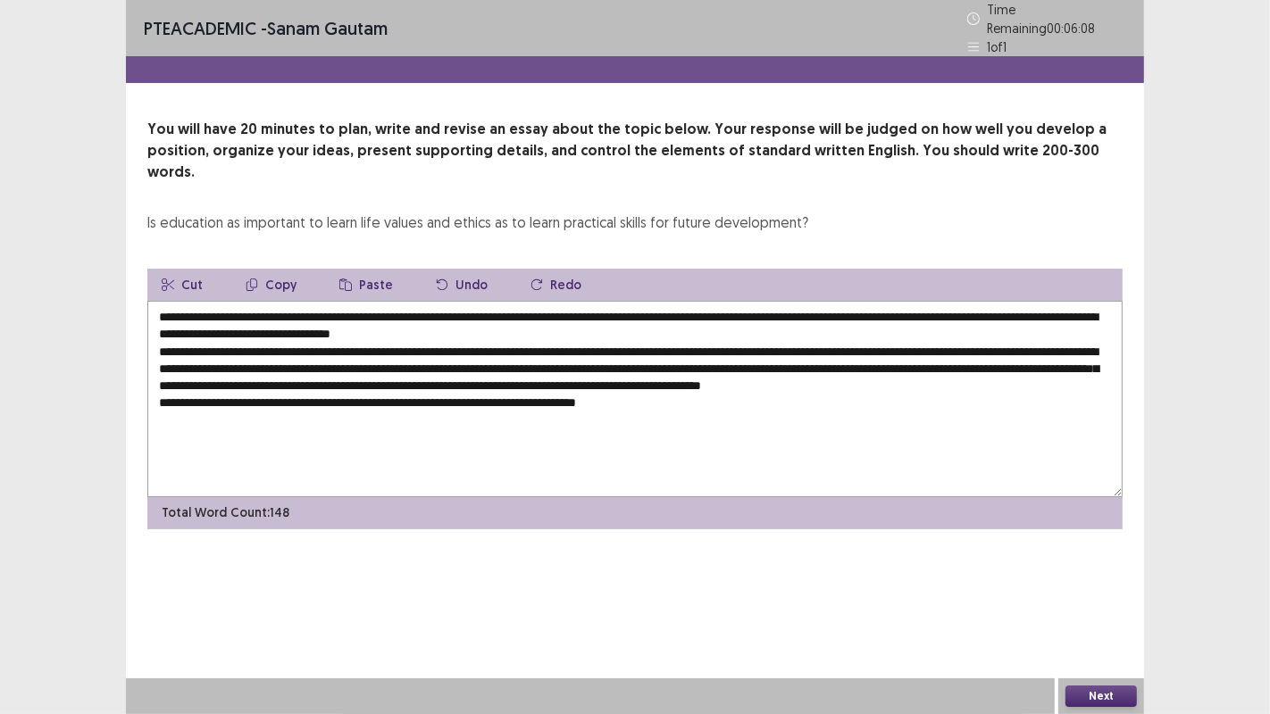
click at [682, 390] on textarea "**********" at bounding box center [634, 399] width 975 height 196
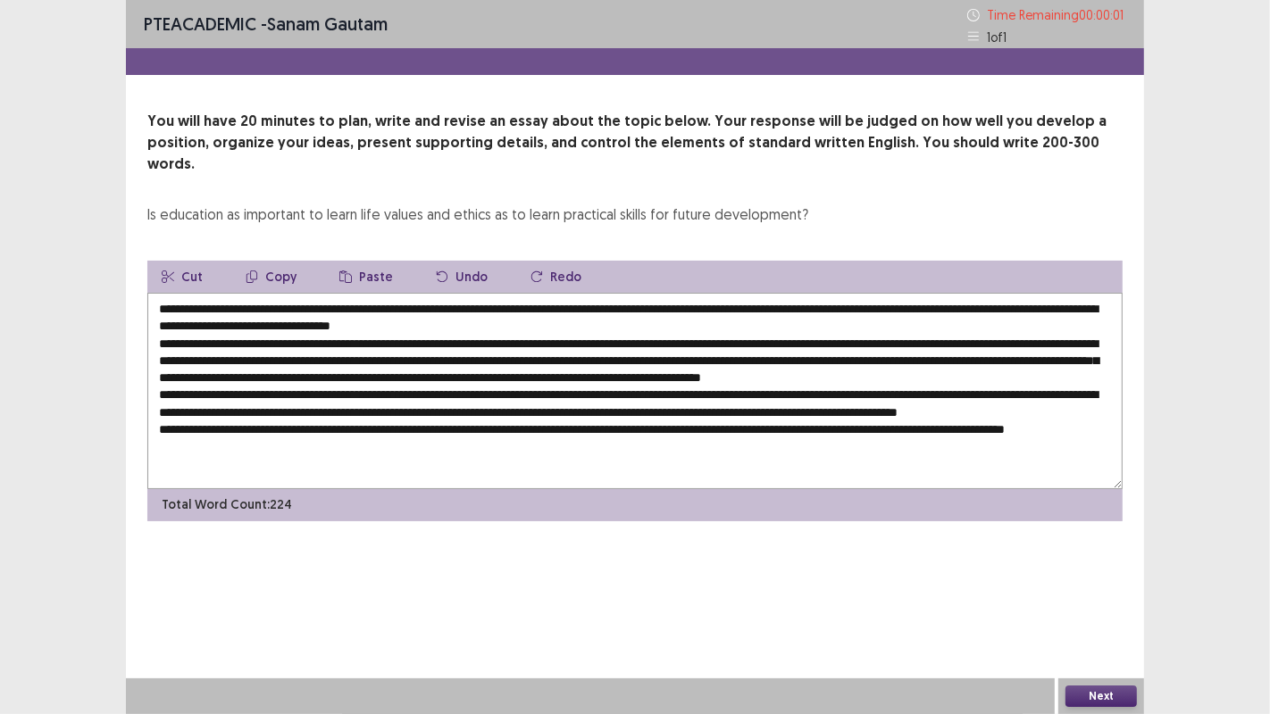
type textarea "**********"
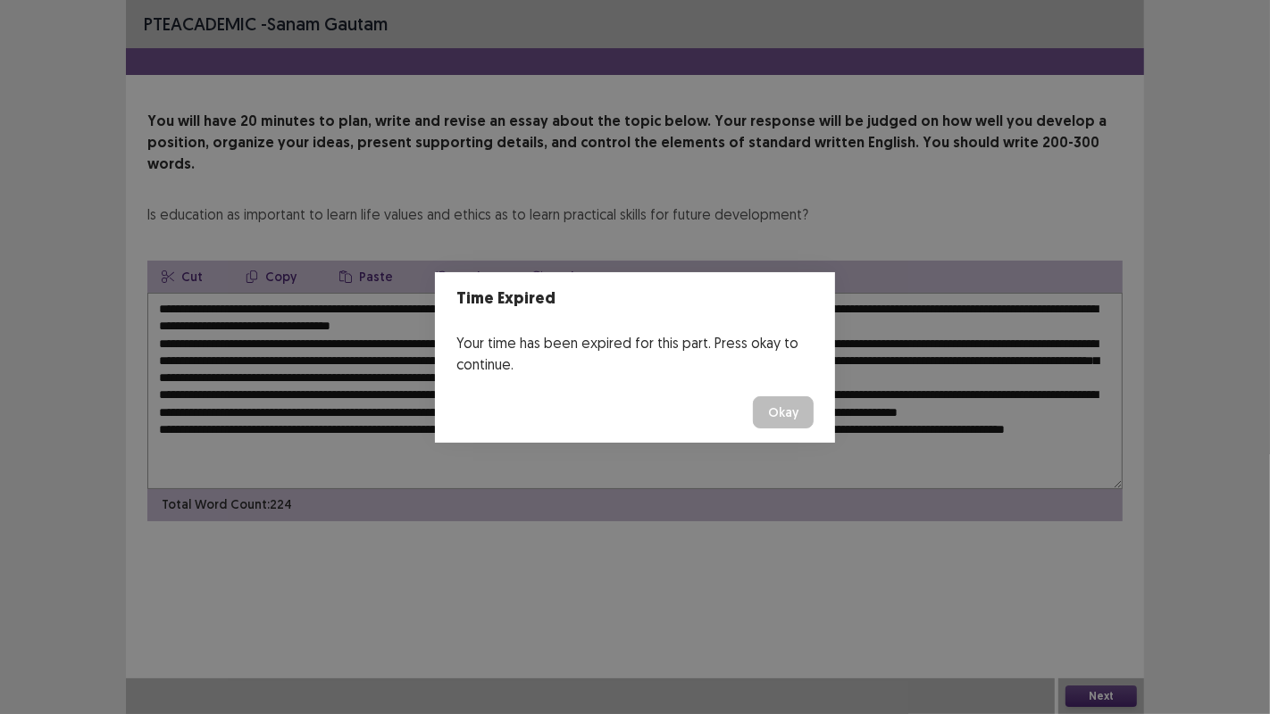
click at [785, 411] on button "Okay" at bounding box center [783, 413] width 61 height 32
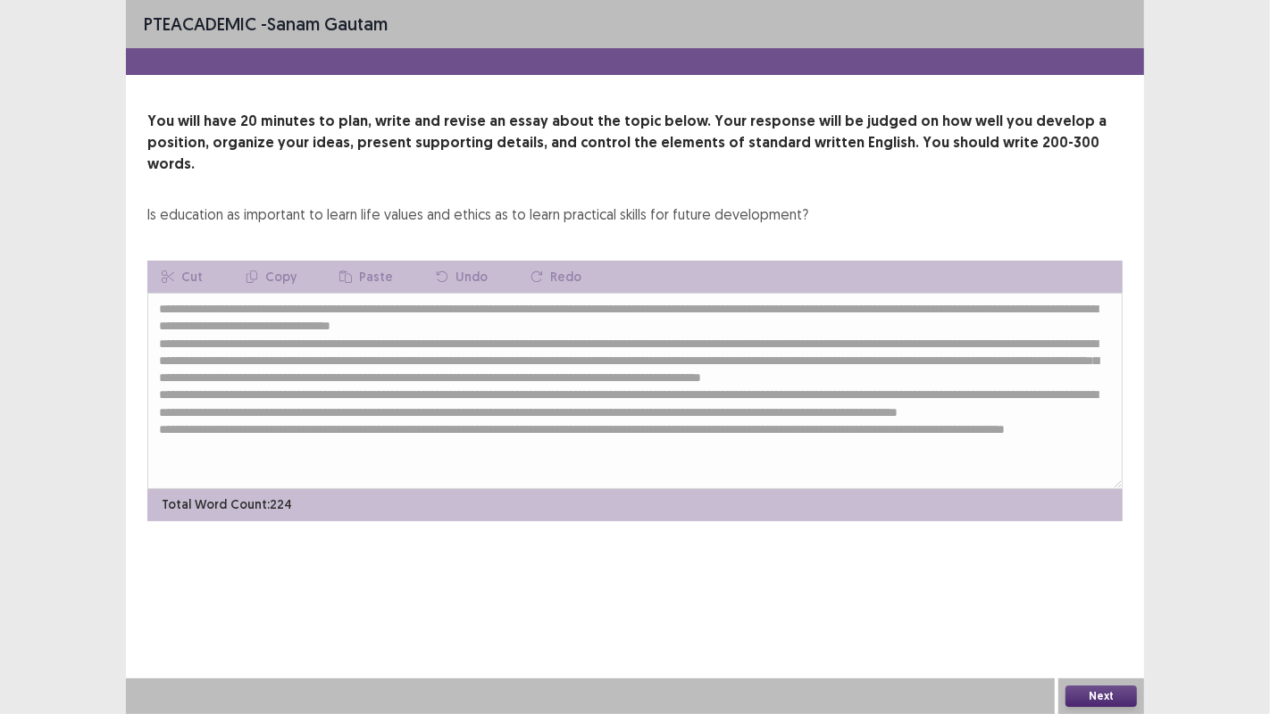
click at [1107, 694] on button "Next" at bounding box center [1100, 696] width 71 height 21
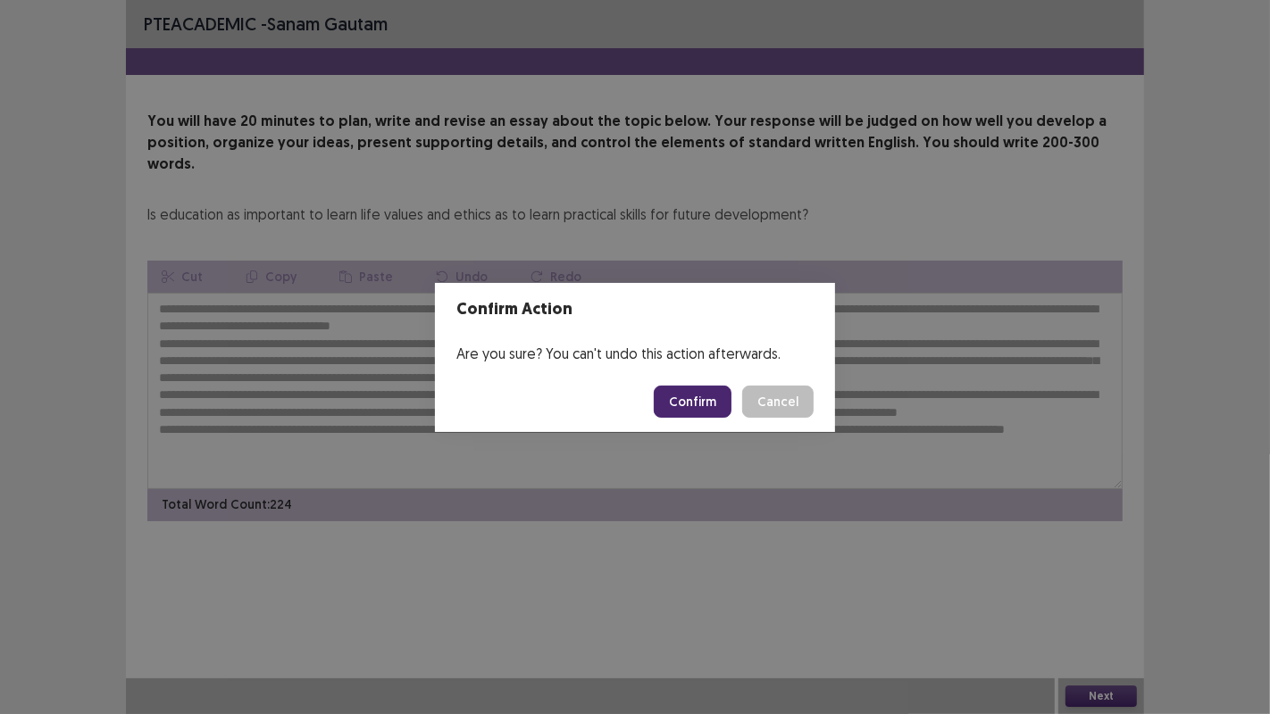
click at [712, 400] on button "Confirm" at bounding box center [693, 402] width 78 height 32
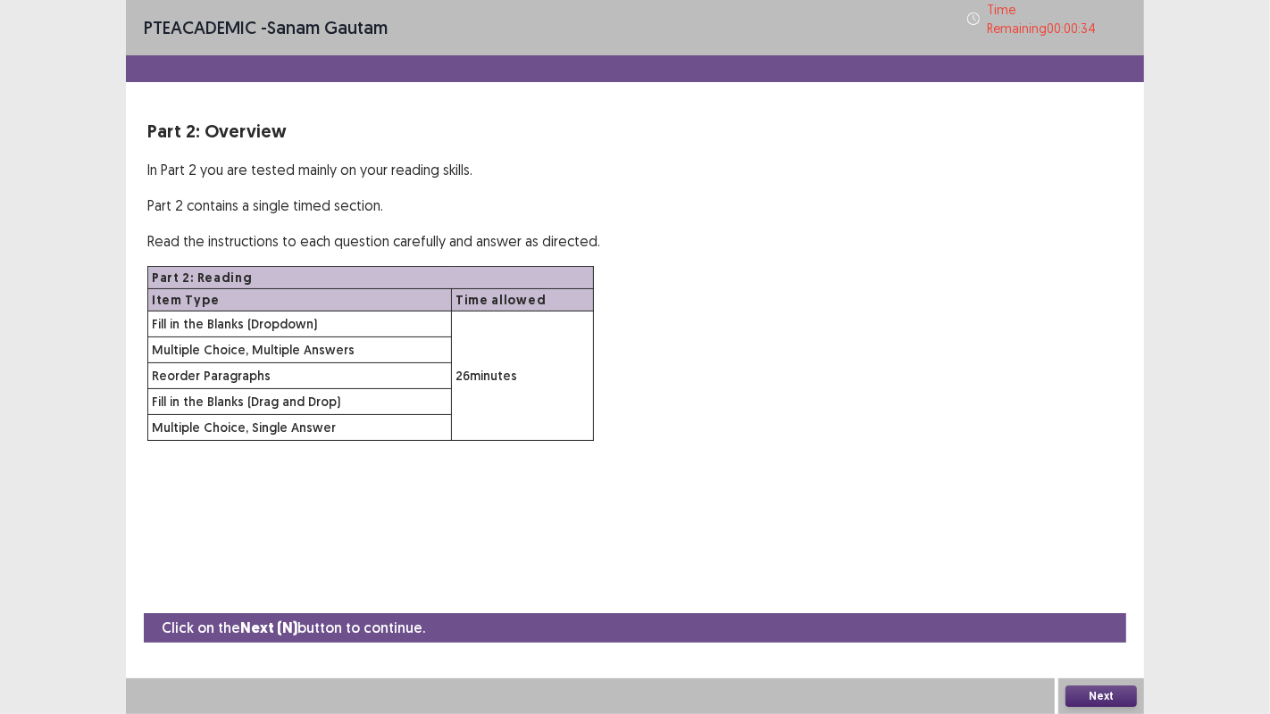
click at [1120, 689] on button "Next" at bounding box center [1100, 696] width 71 height 21
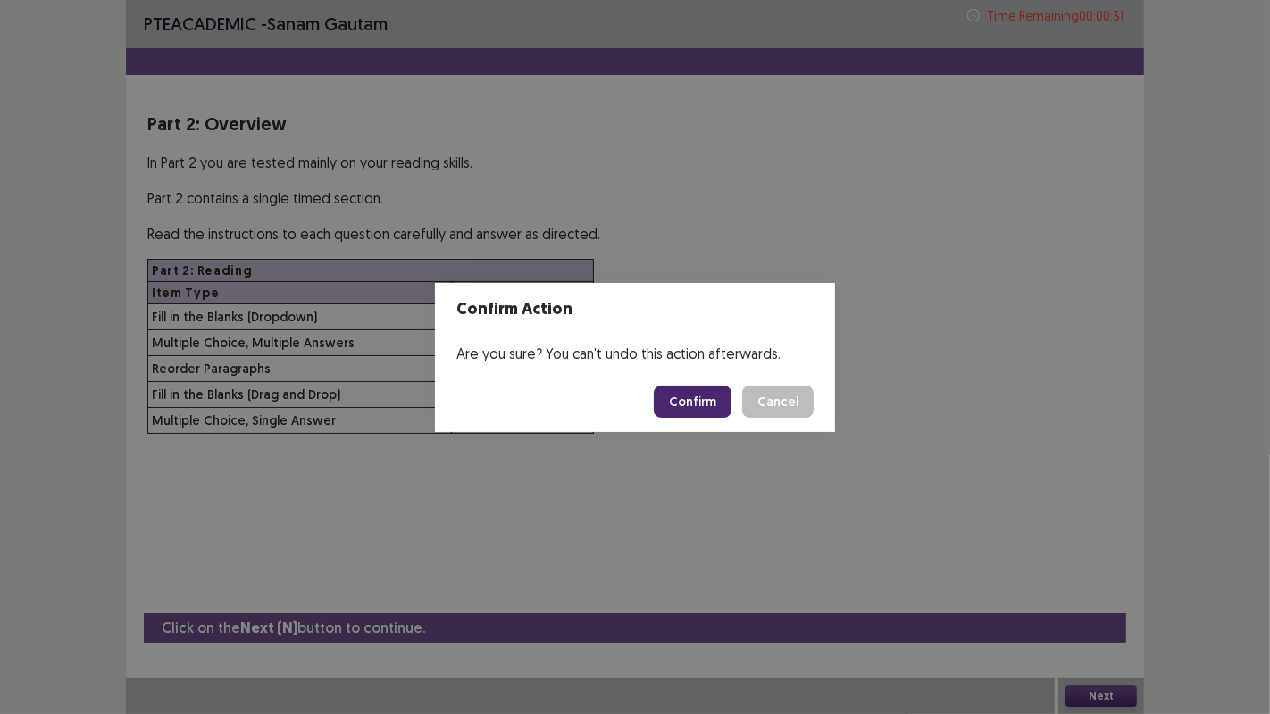
click at [720, 404] on button "Confirm" at bounding box center [693, 402] width 78 height 32
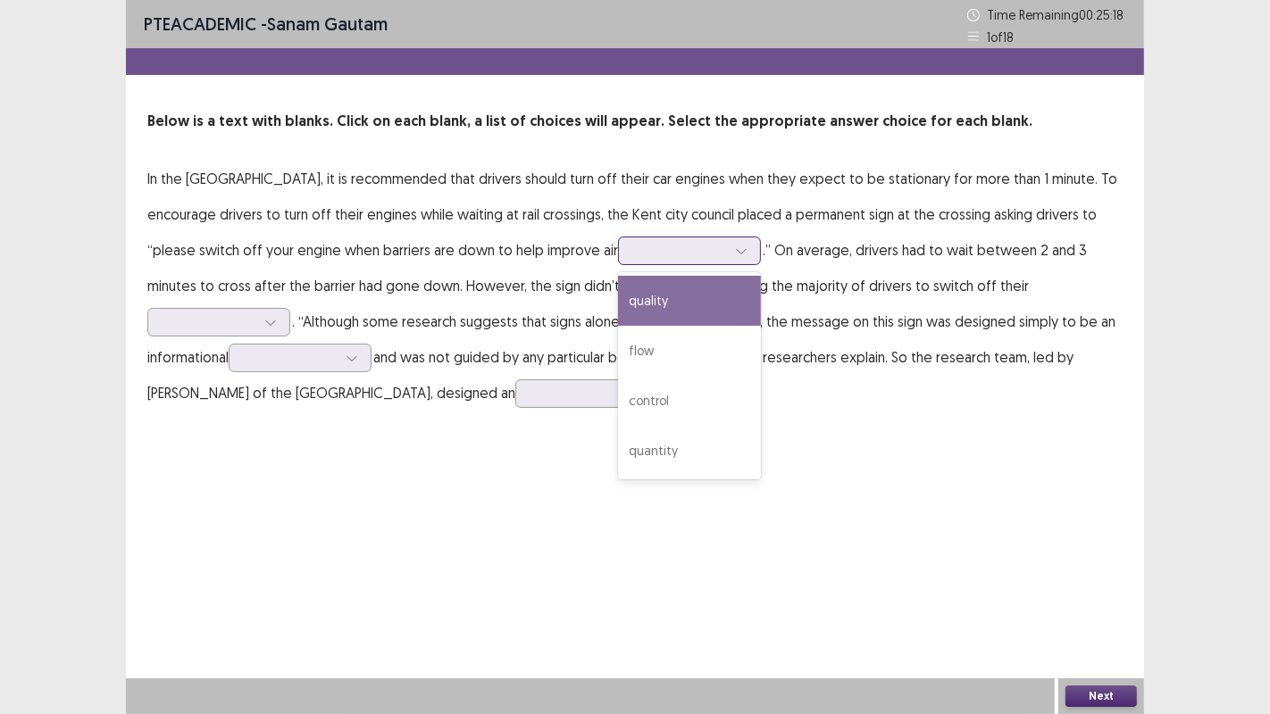
click at [735, 247] on icon at bounding box center [741, 251] width 13 height 13
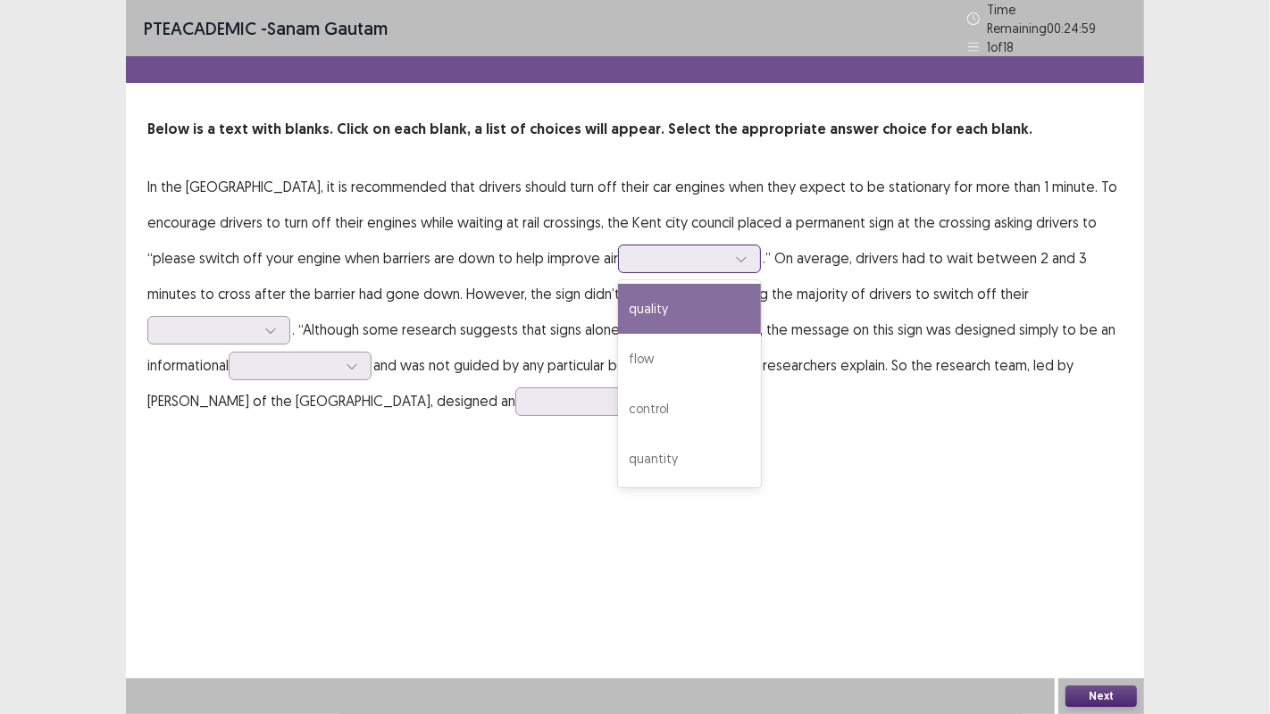
click at [618, 301] on div "quality" at bounding box center [689, 309] width 143 height 50
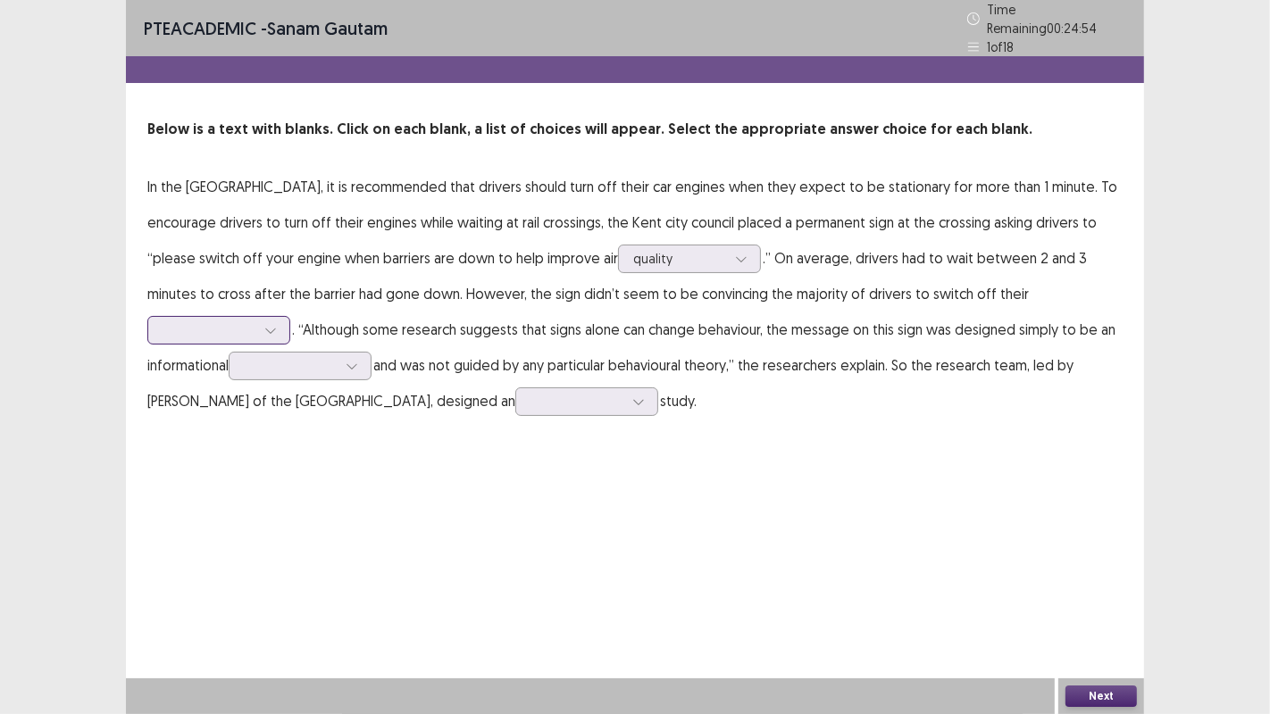
click at [277, 324] on icon at bounding box center [270, 330] width 13 height 13
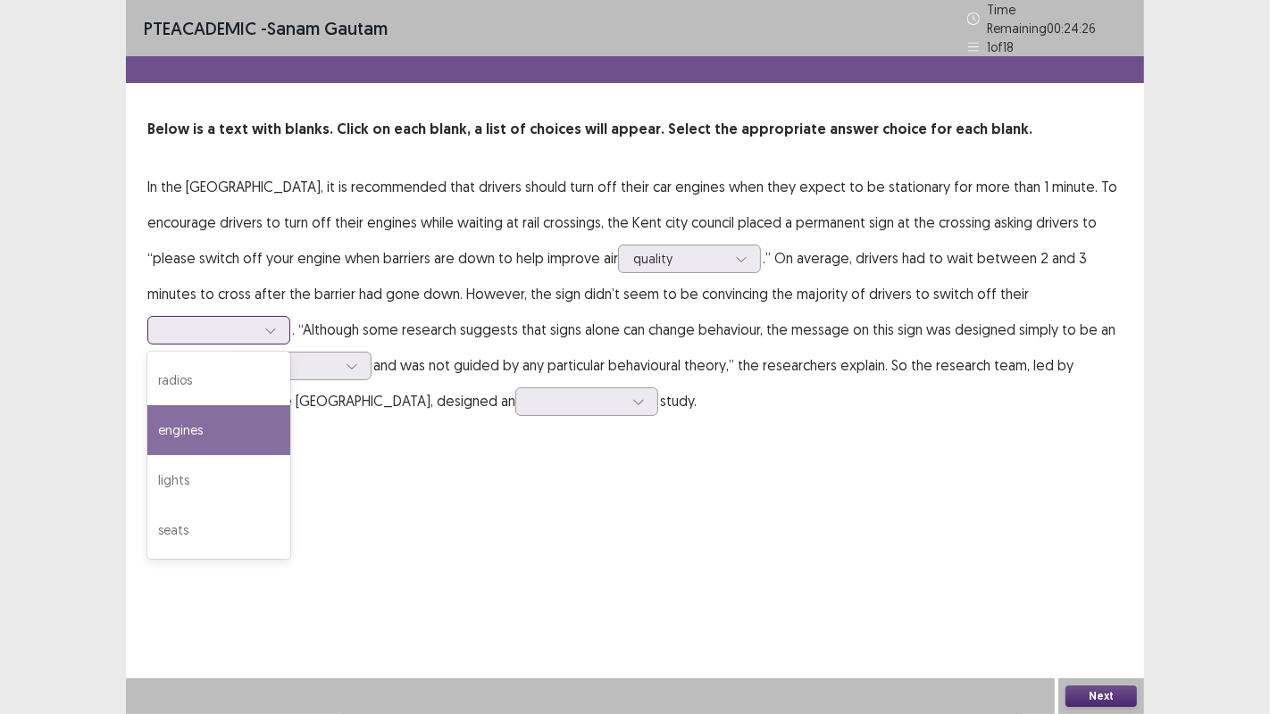
click at [290, 405] on div "engines" at bounding box center [218, 430] width 143 height 50
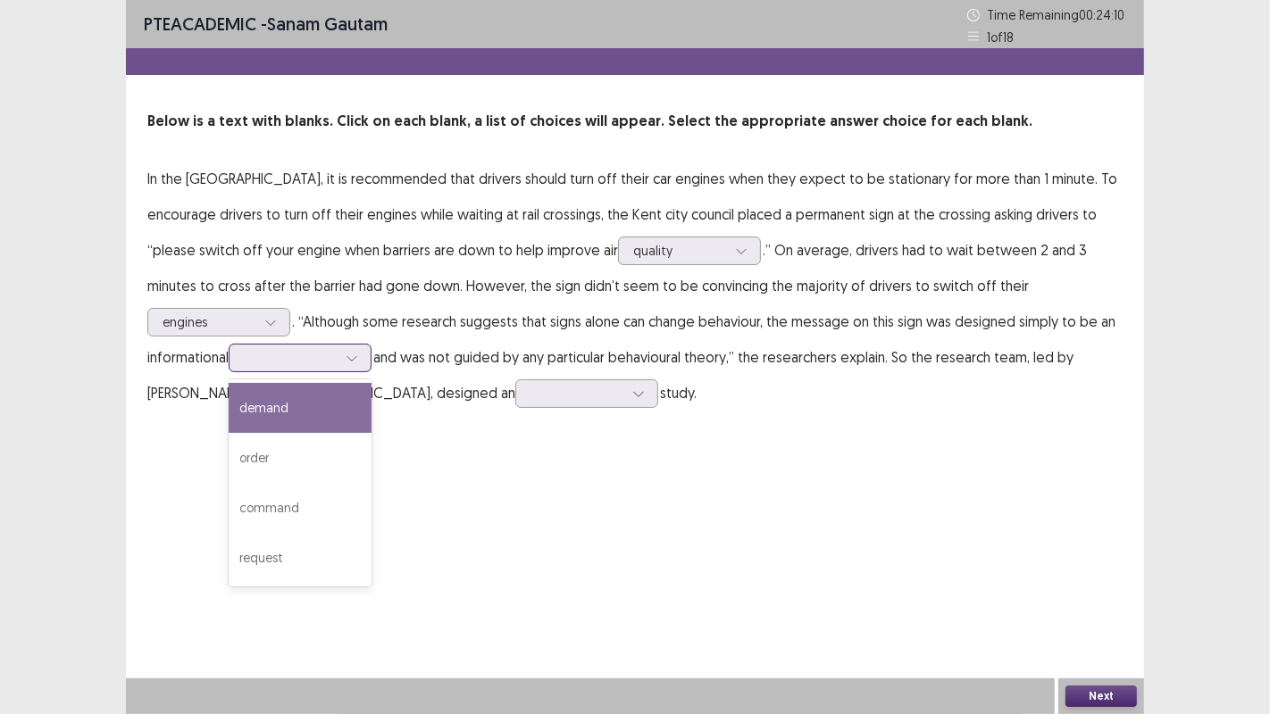
click at [358, 352] on icon at bounding box center [352, 358] width 13 height 13
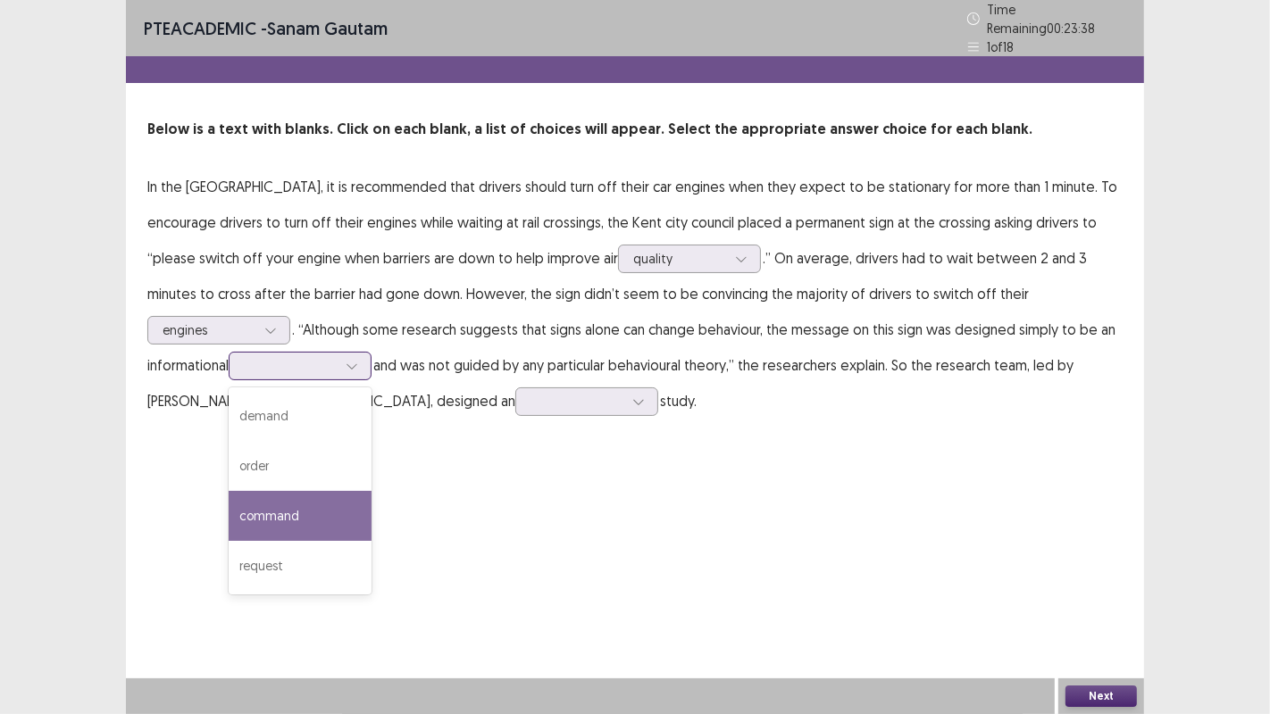
click at [371, 491] on div "command" at bounding box center [300, 516] width 143 height 50
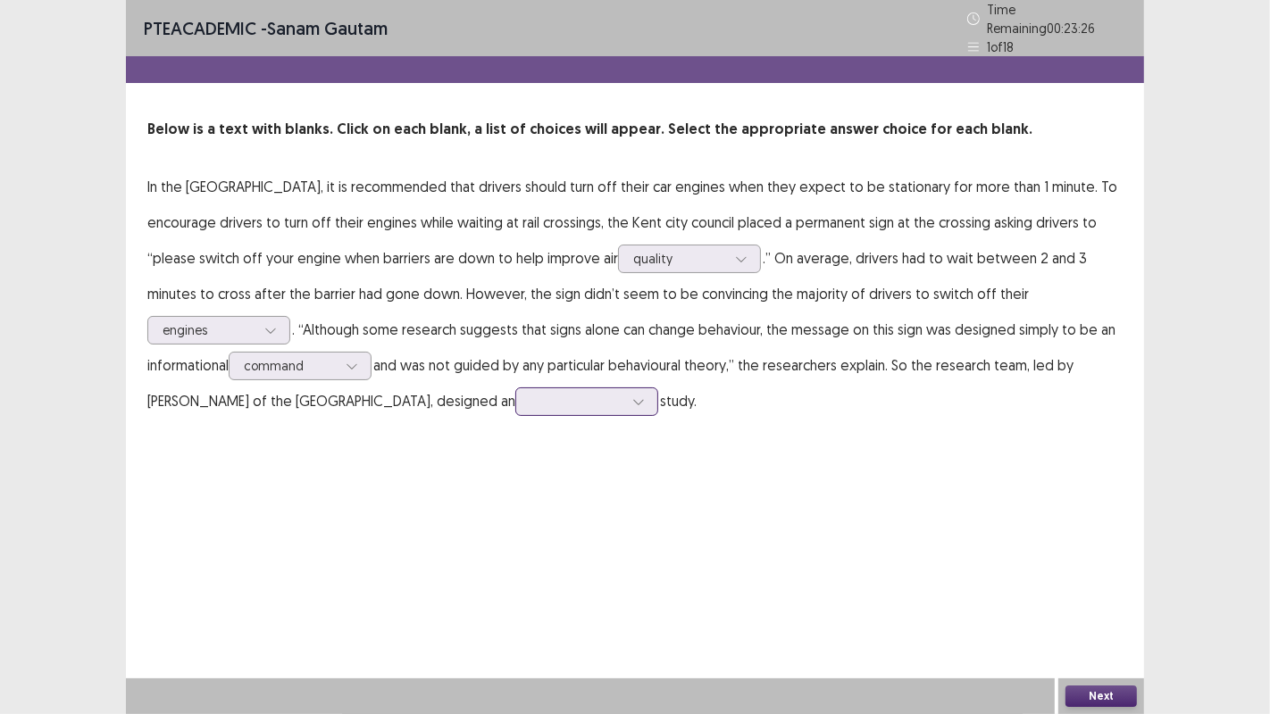
click at [633, 400] on icon at bounding box center [638, 402] width 10 height 5
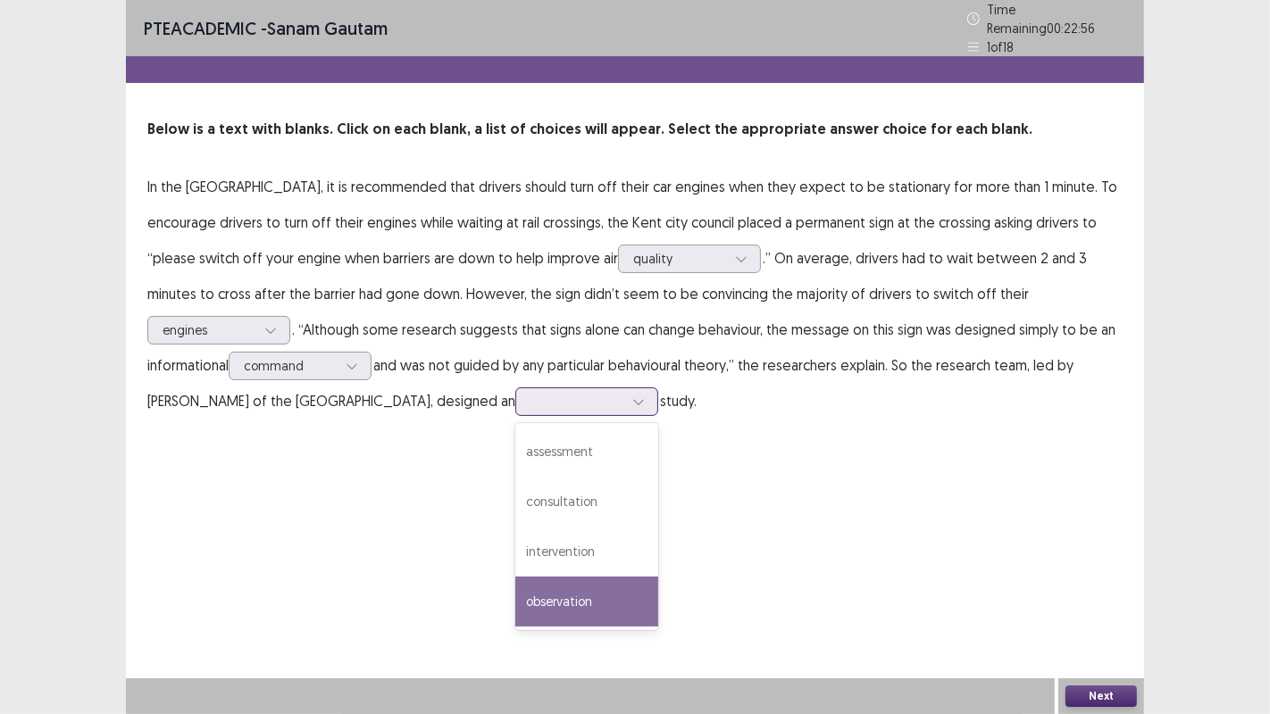
click at [515, 590] on div "observation" at bounding box center [586, 602] width 143 height 50
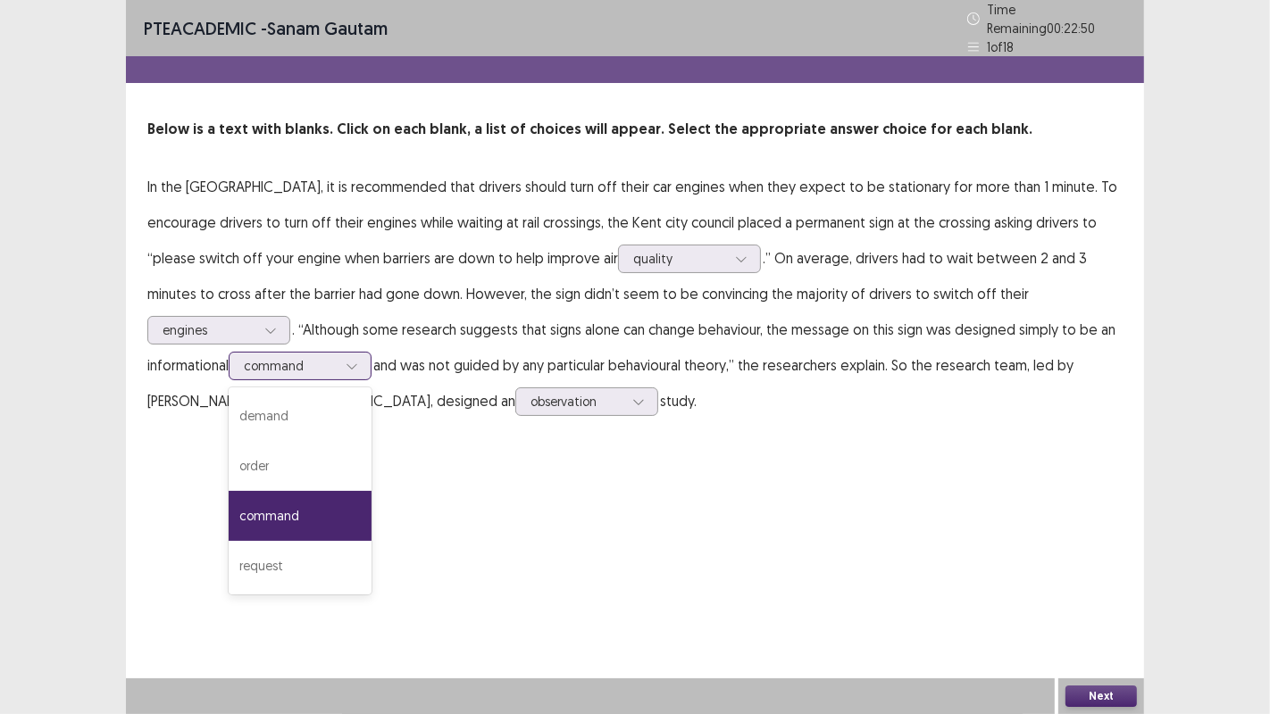
click at [358, 360] on icon at bounding box center [352, 366] width 13 height 13
click at [371, 391] on div "demand" at bounding box center [300, 416] width 143 height 50
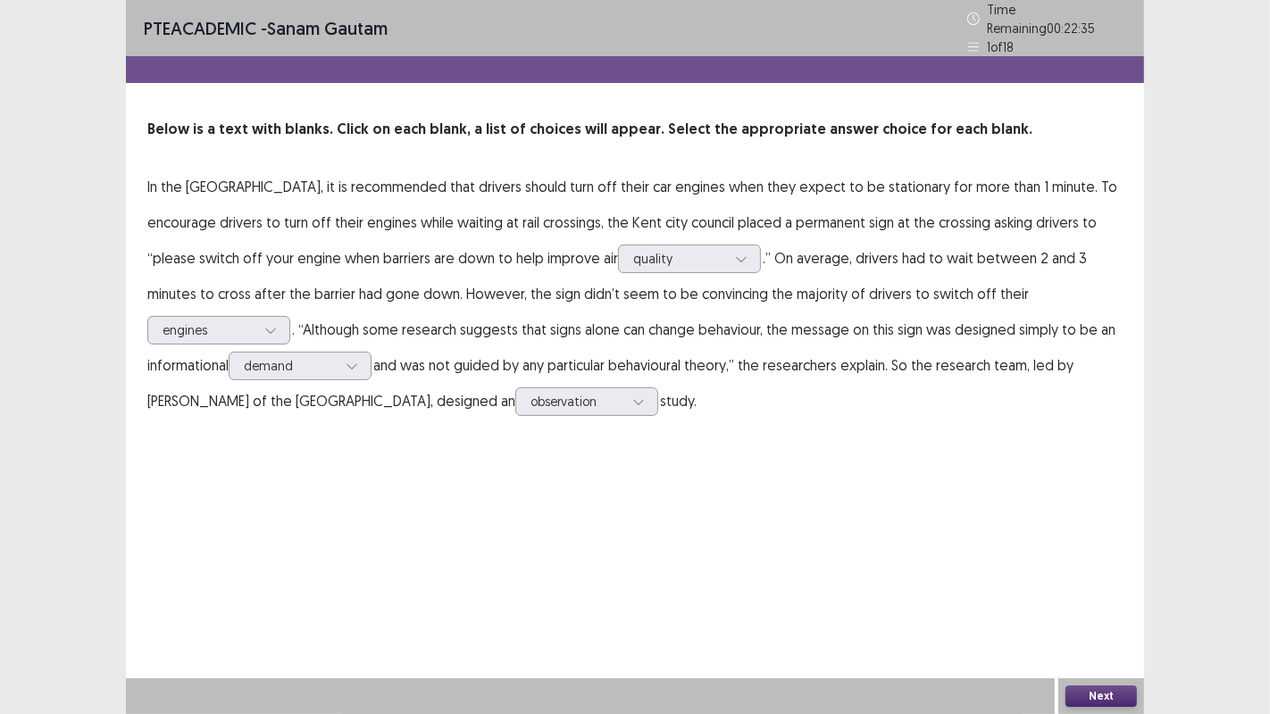
click at [1118, 695] on button "Next" at bounding box center [1100, 696] width 71 height 21
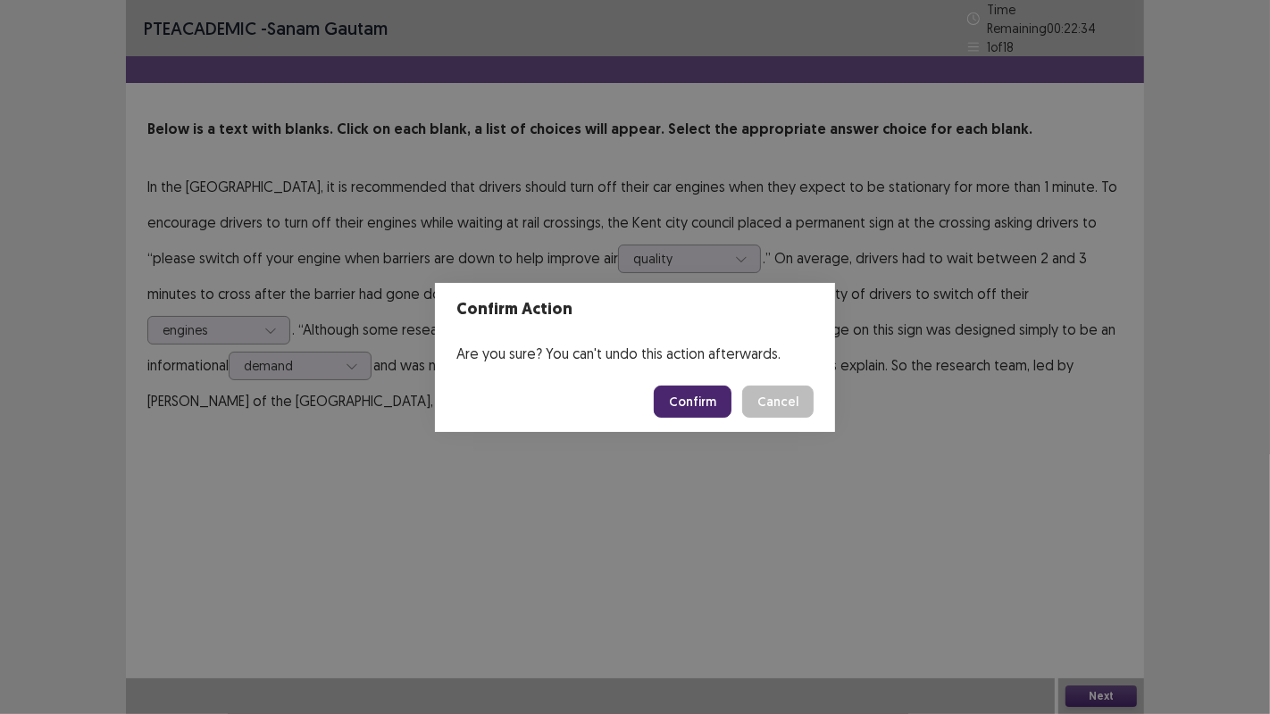
click at [694, 398] on button "Confirm" at bounding box center [693, 402] width 78 height 32
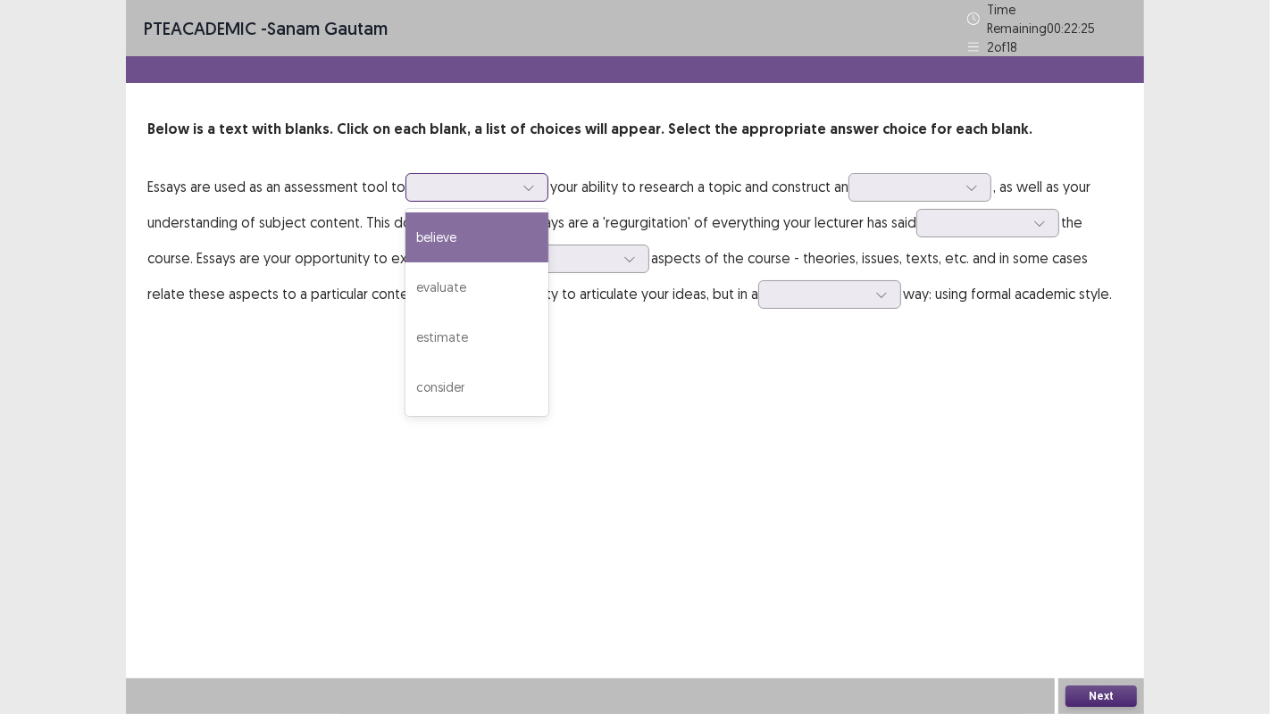
click at [534, 174] on div at bounding box center [528, 187] width 27 height 27
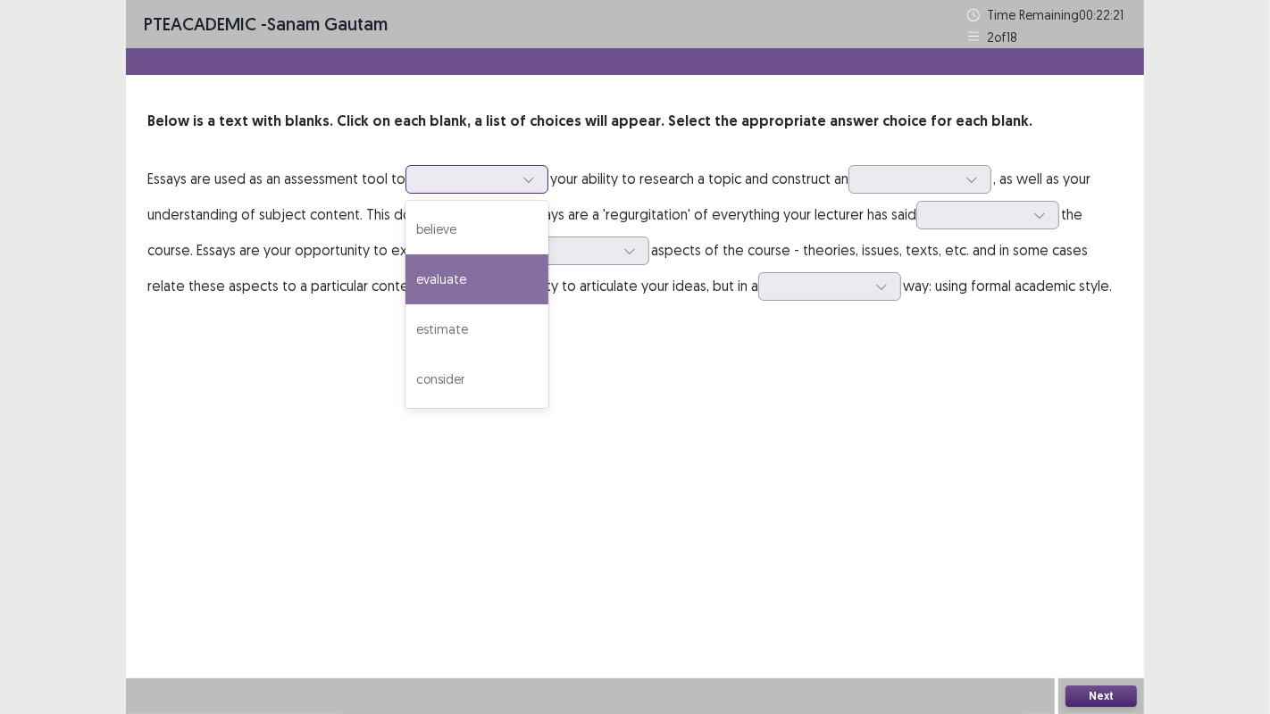
click at [468, 288] on div "evaluate" at bounding box center [476, 280] width 143 height 50
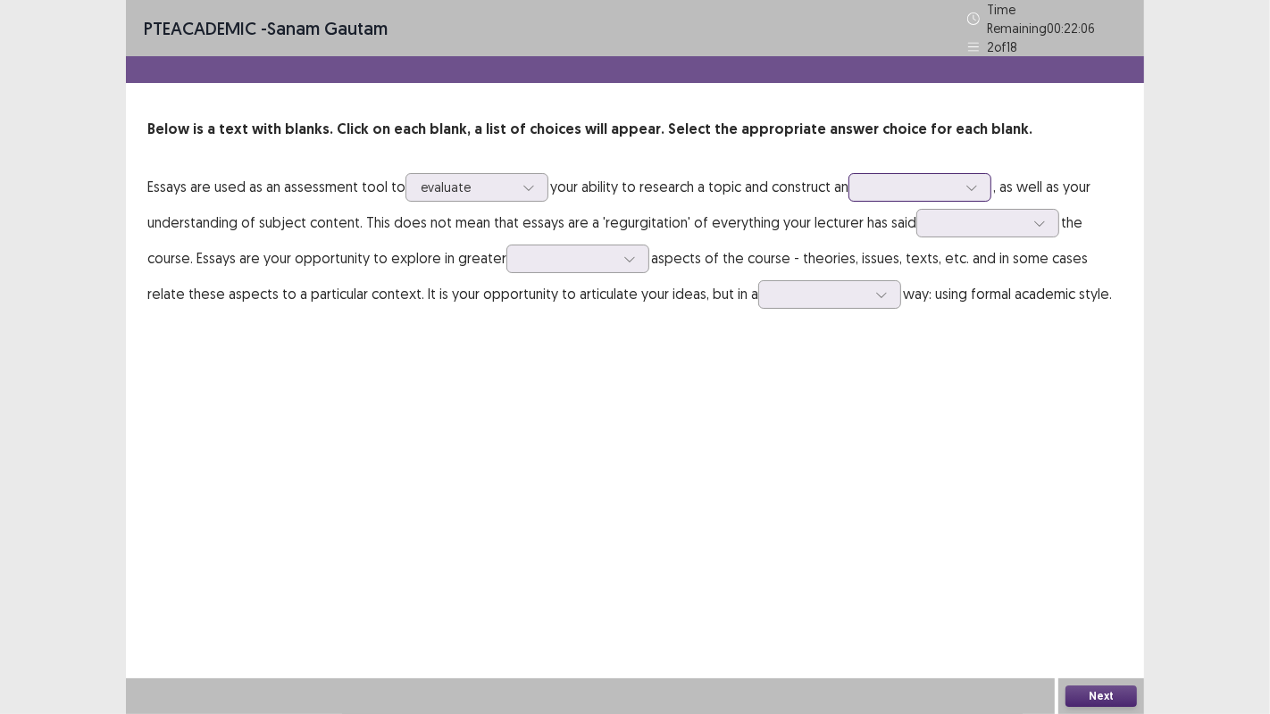
click at [974, 181] on icon at bounding box center [971, 187] width 13 height 13
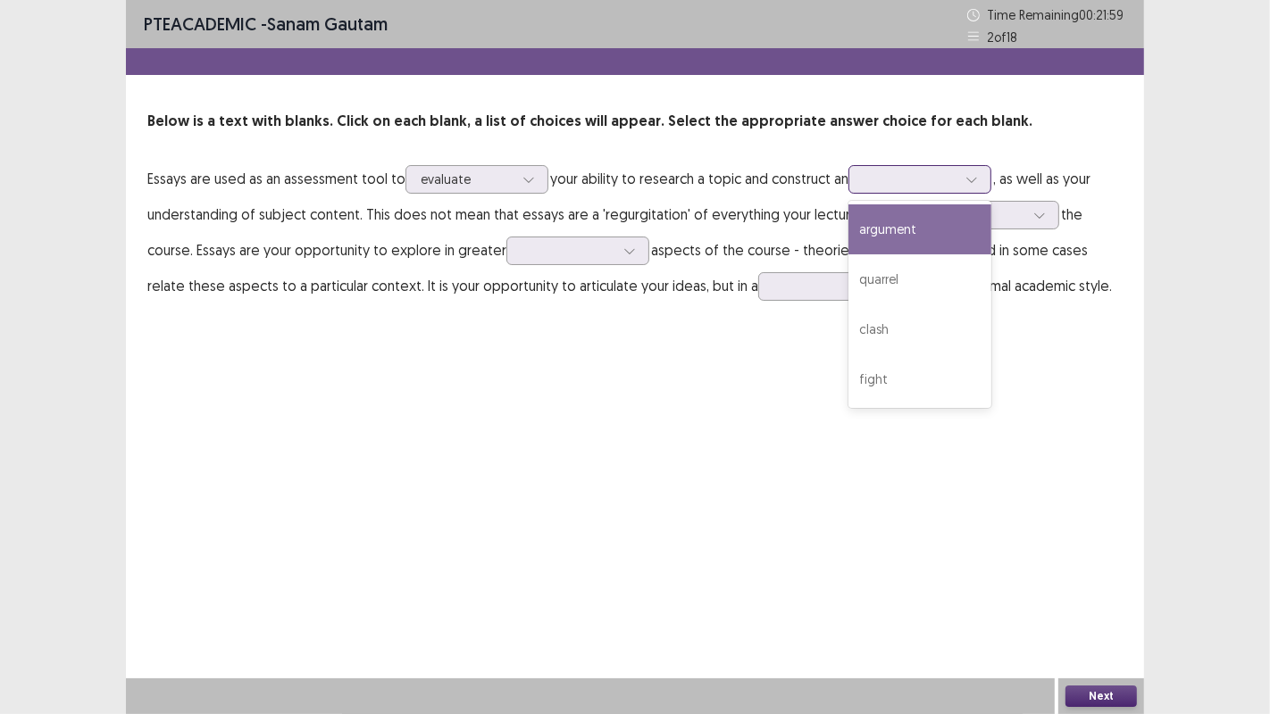
click at [927, 224] on div "argument" at bounding box center [919, 230] width 143 height 50
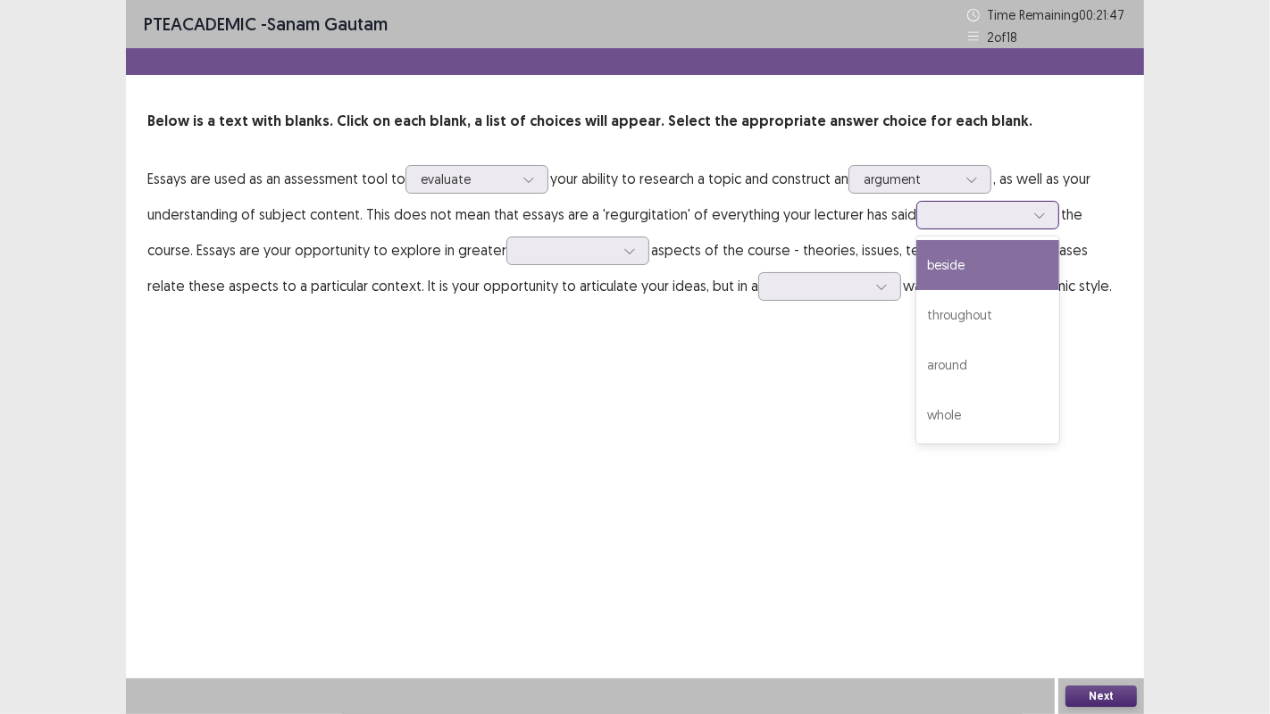
click at [1033, 212] on icon at bounding box center [1039, 215] width 13 height 13
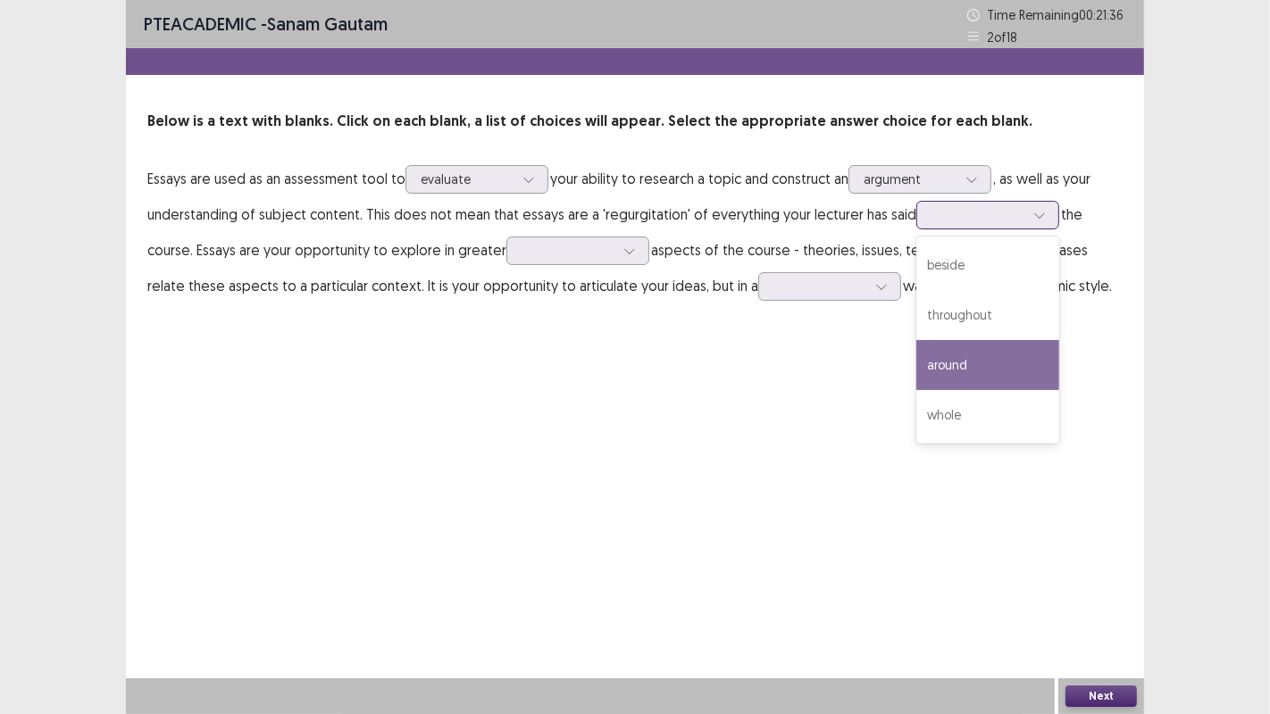
click at [966, 360] on div "around" at bounding box center [987, 365] width 143 height 50
click at [1038, 212] on div at bounding box center [1039, 215] width 27 height 27
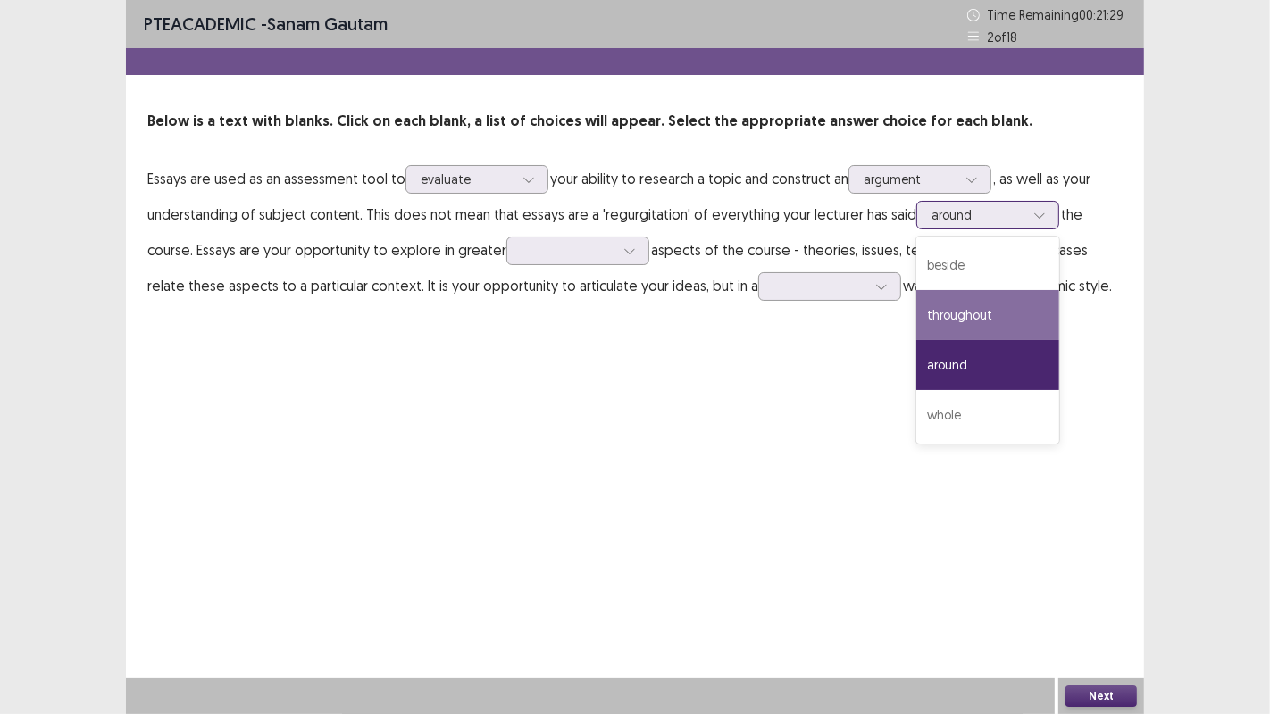
click at [1014, 317] on div "throughout" at bounding box center [987, 315] width 143 height 50
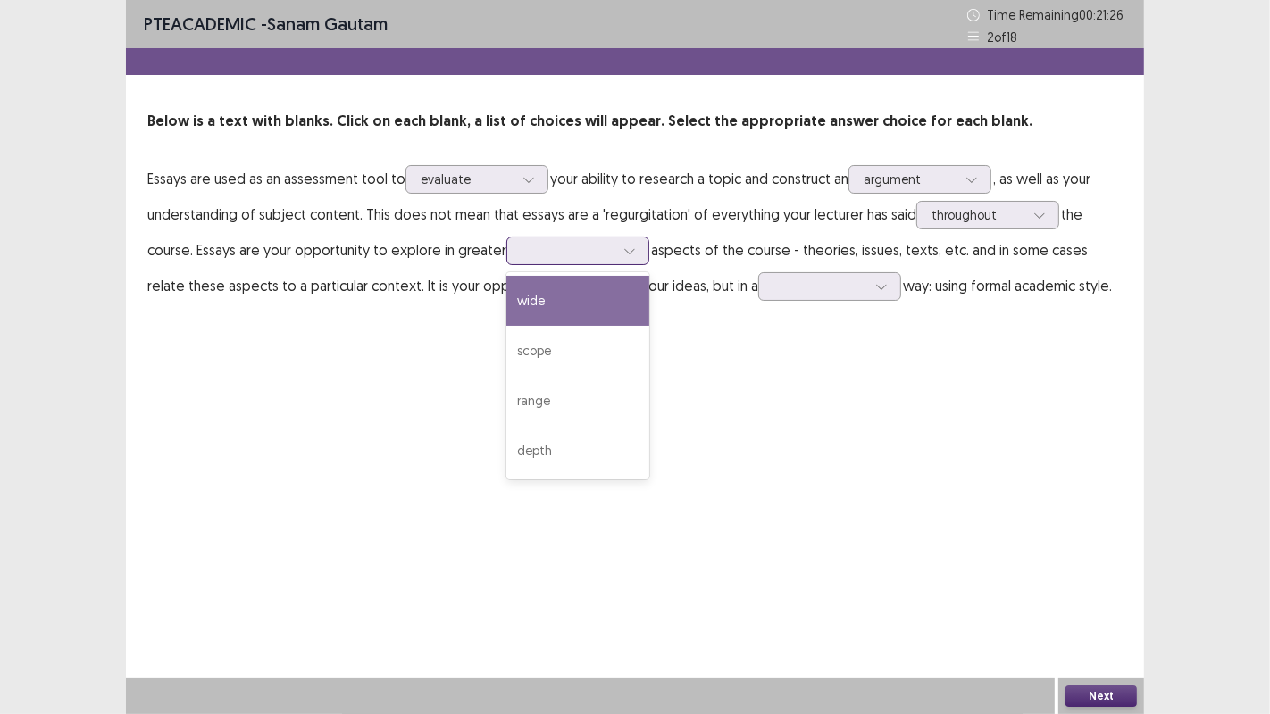
click at [636, 255] on div at bounding box center [629, 251] width 27 height 27
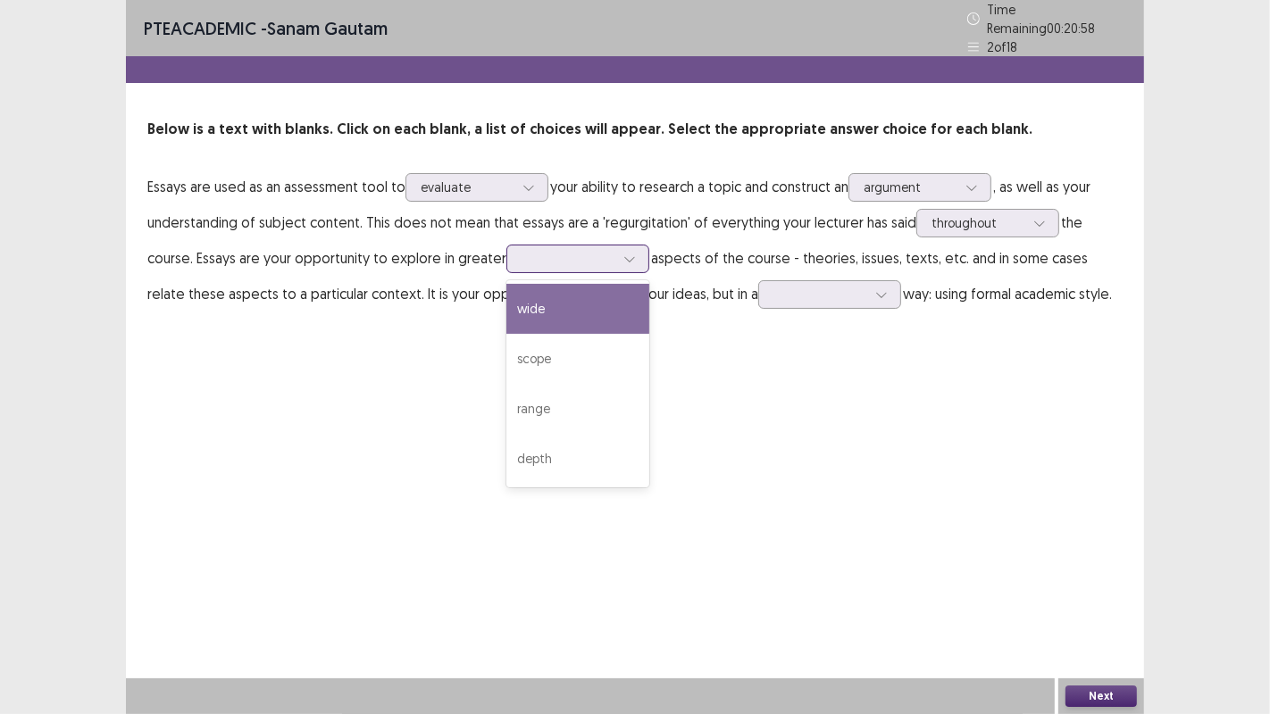
click at [576, 306] on div "wide" at bounding box center [577, 309] width 143 height 50
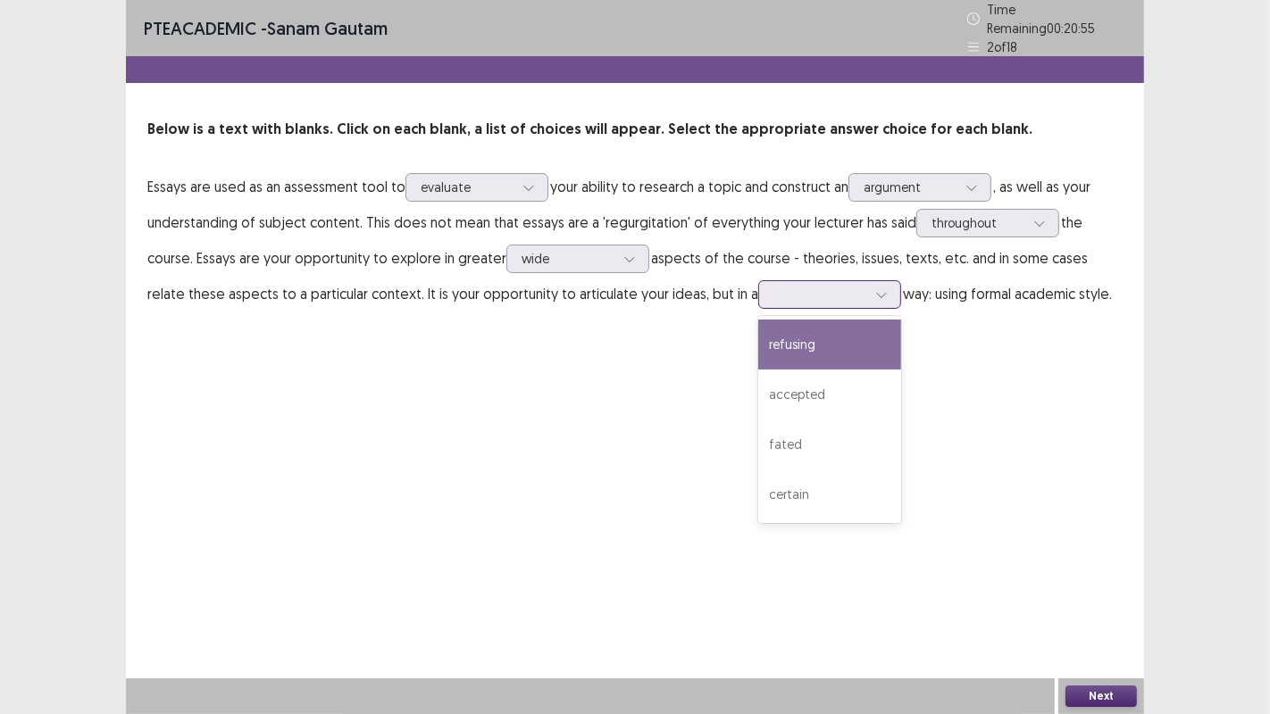
click at [875, 288] on icon at bounding box center [881, 294] width 13 height 13
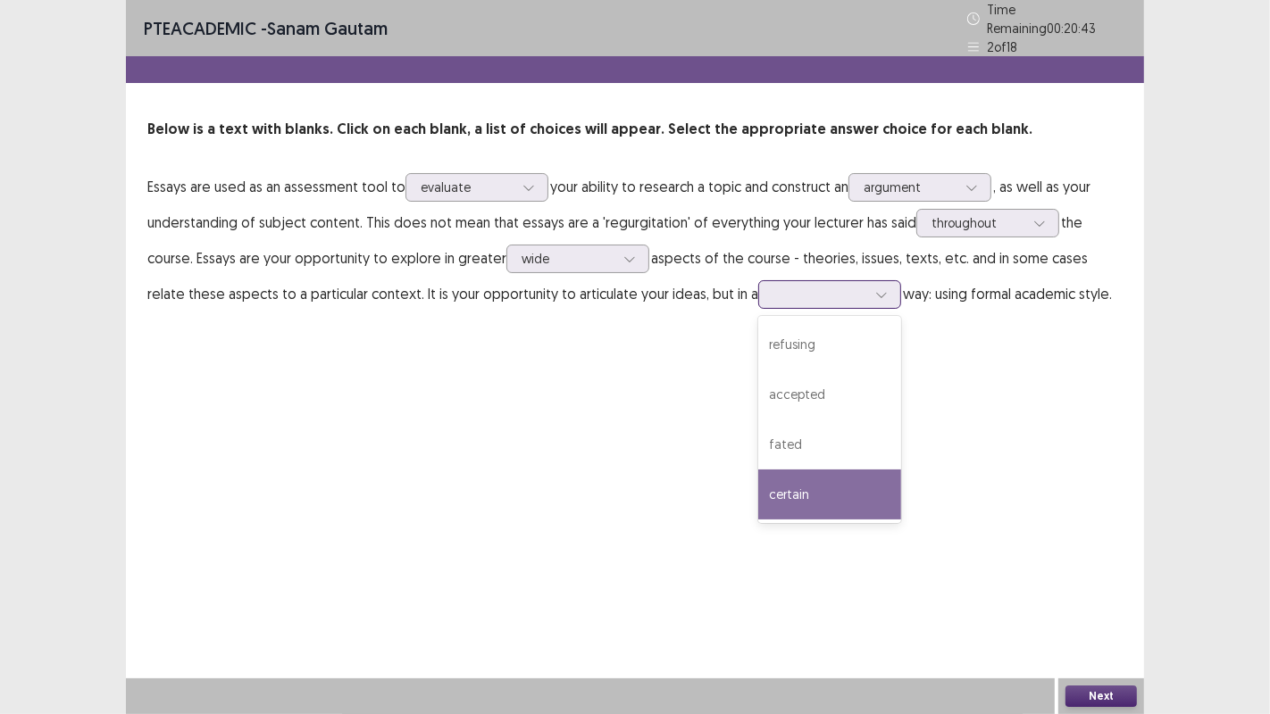
click at [774, 482] on div "certain" at bounding box center [829, 495] width 143 height 50
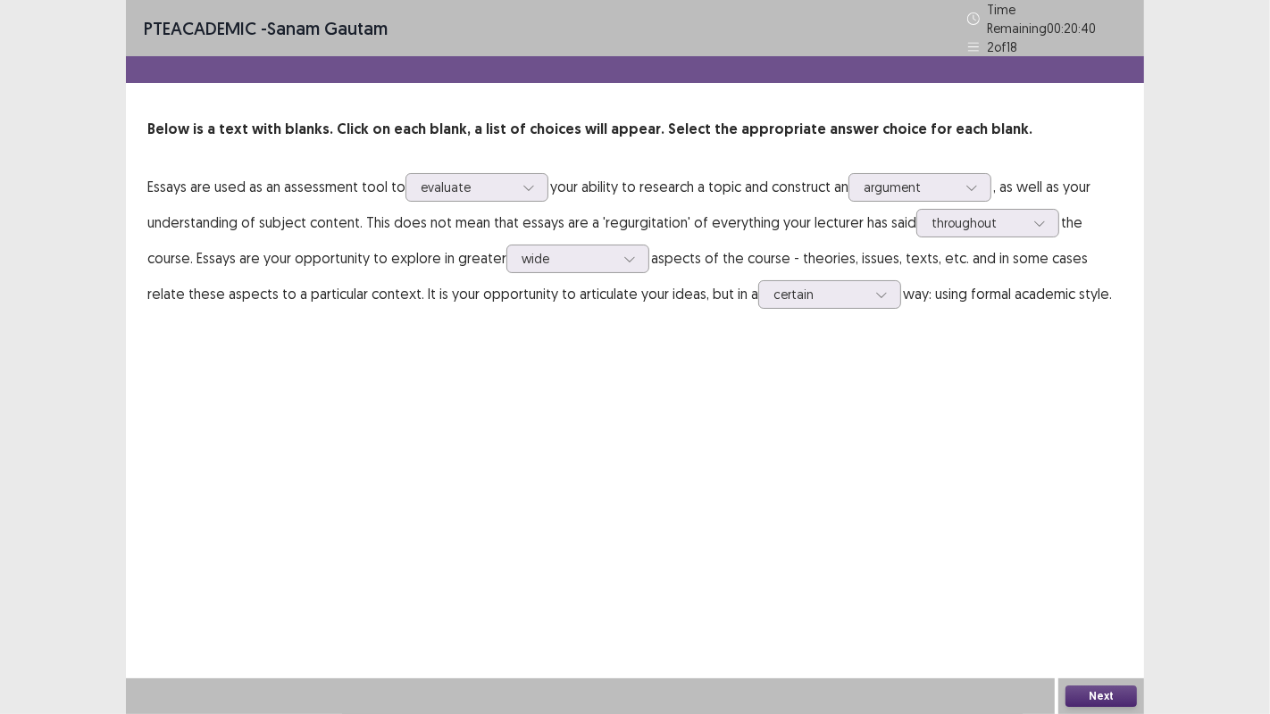
click at [1107, 689] on button "Next" at bounding box center [1100, 696] width 71 height 21
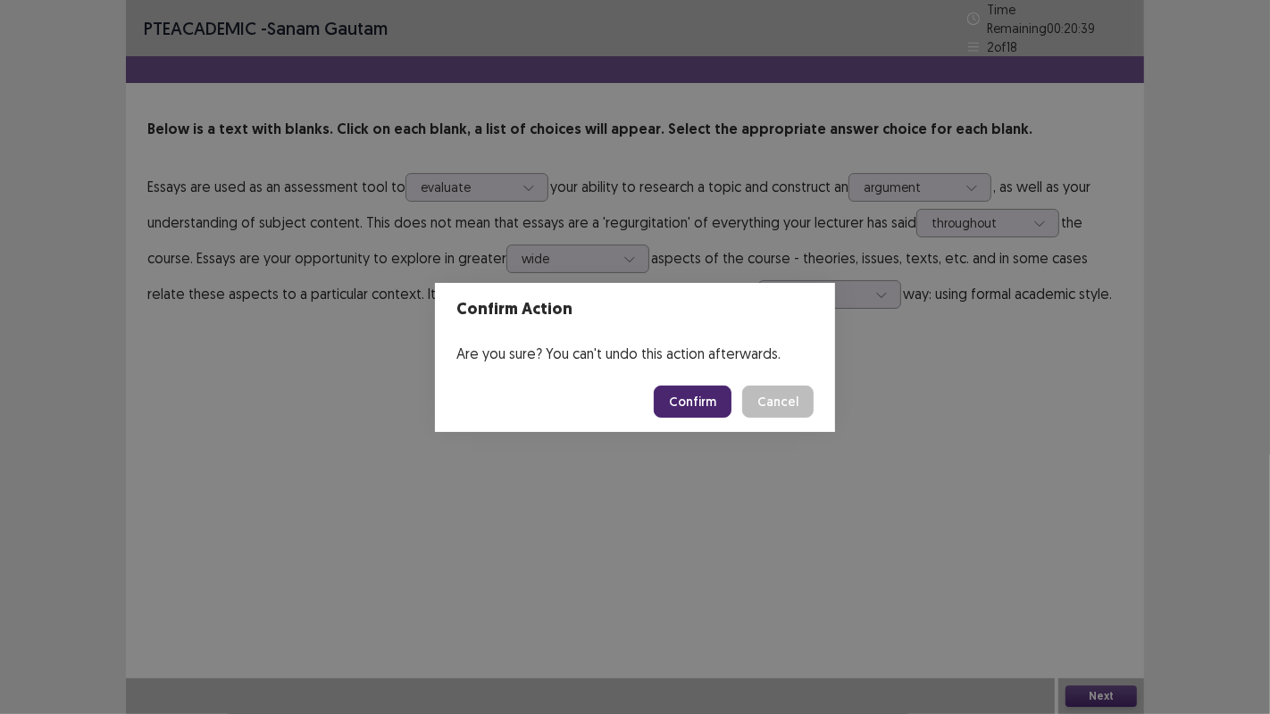
click at [712, 408] on button "Confirm" at bounding box center [693, 402] width 78 height 32
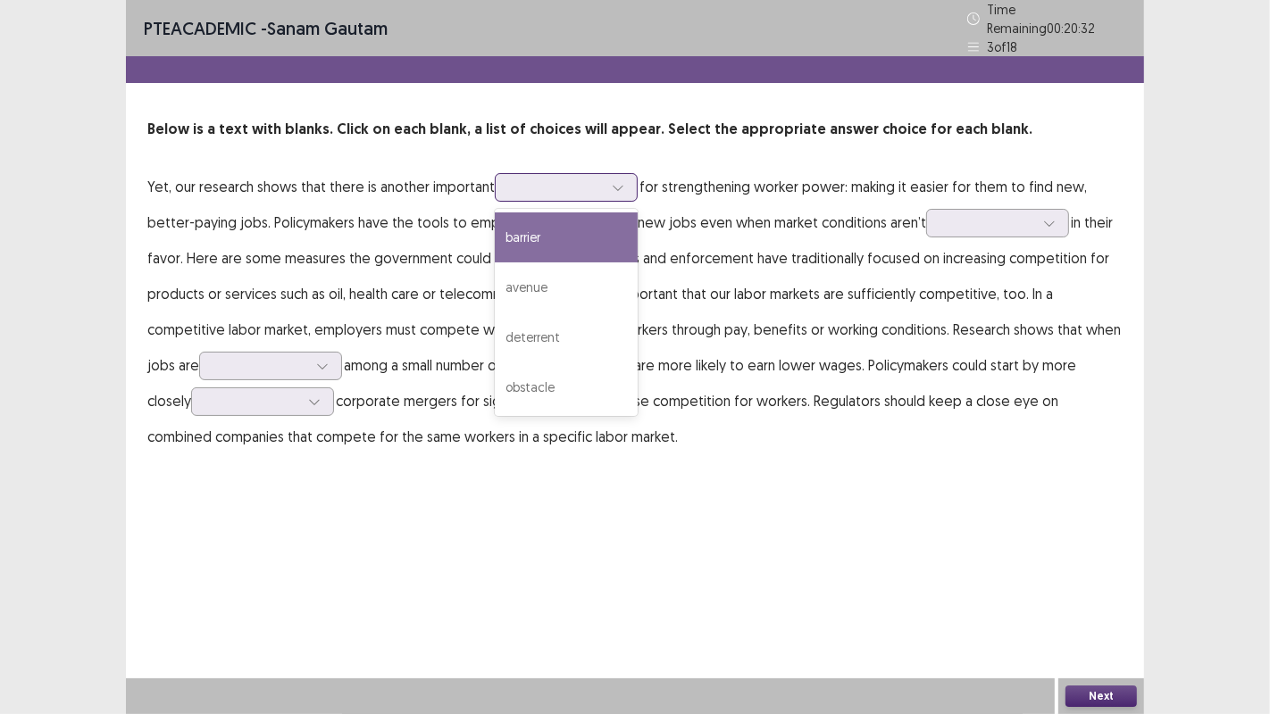
click at [616, 181] on icon at bounding box center [618, 187] width 13 height 13
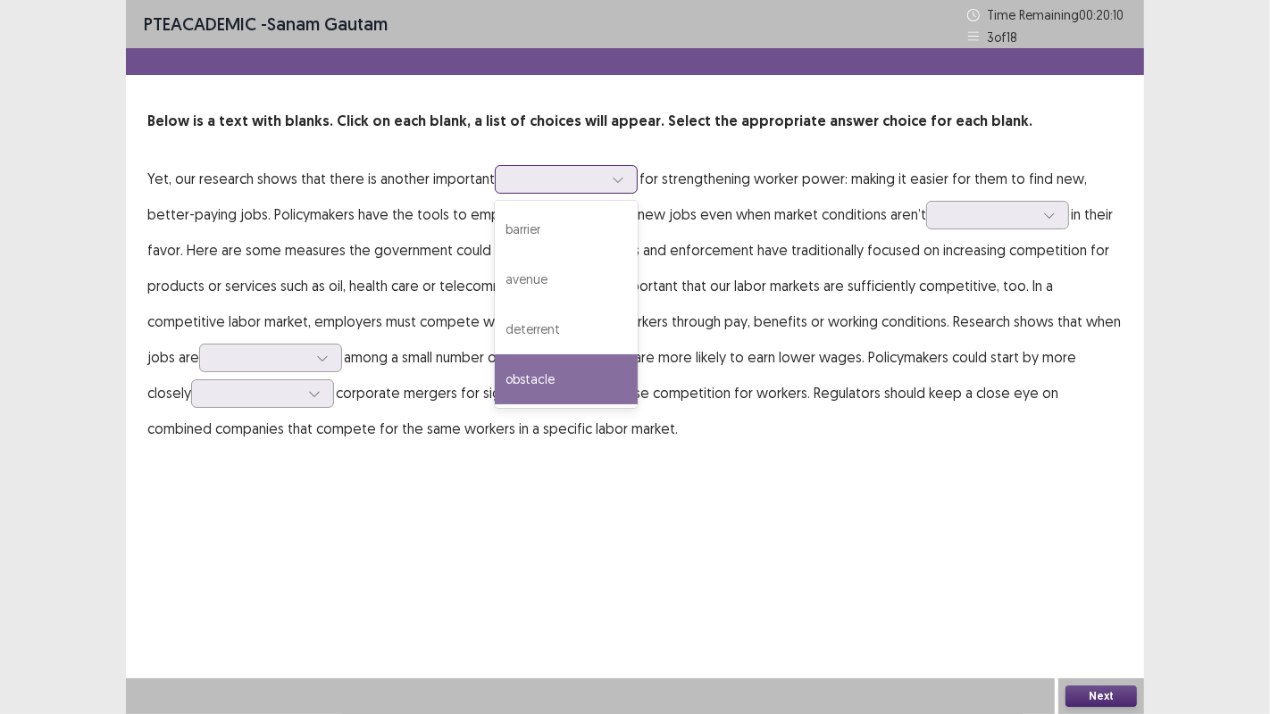
click at [553, 375] on div "obstacle" at bounding box center [566, 380] width 143 height 50
click at [615, 181] on icon at bounding box center [618, 180] width 10 height 5
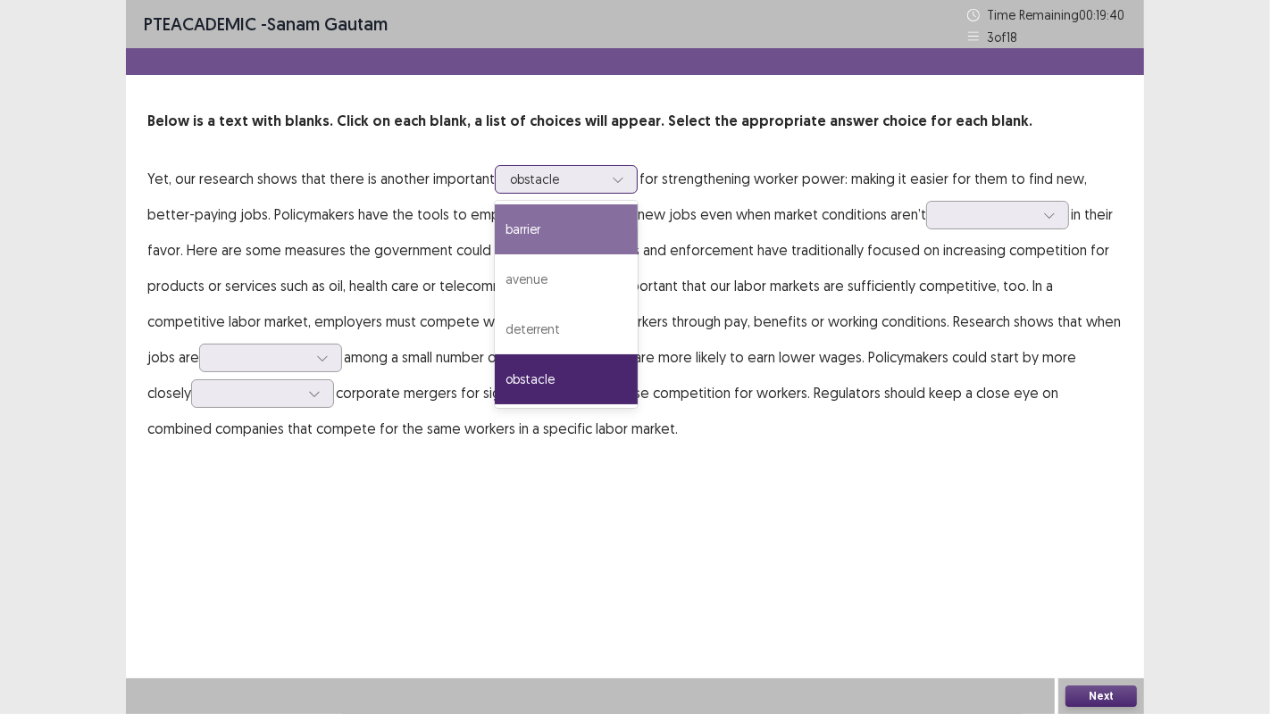
click at [568, 233] on div "barrier" at bounding box center [566, 230] width 143 height 50
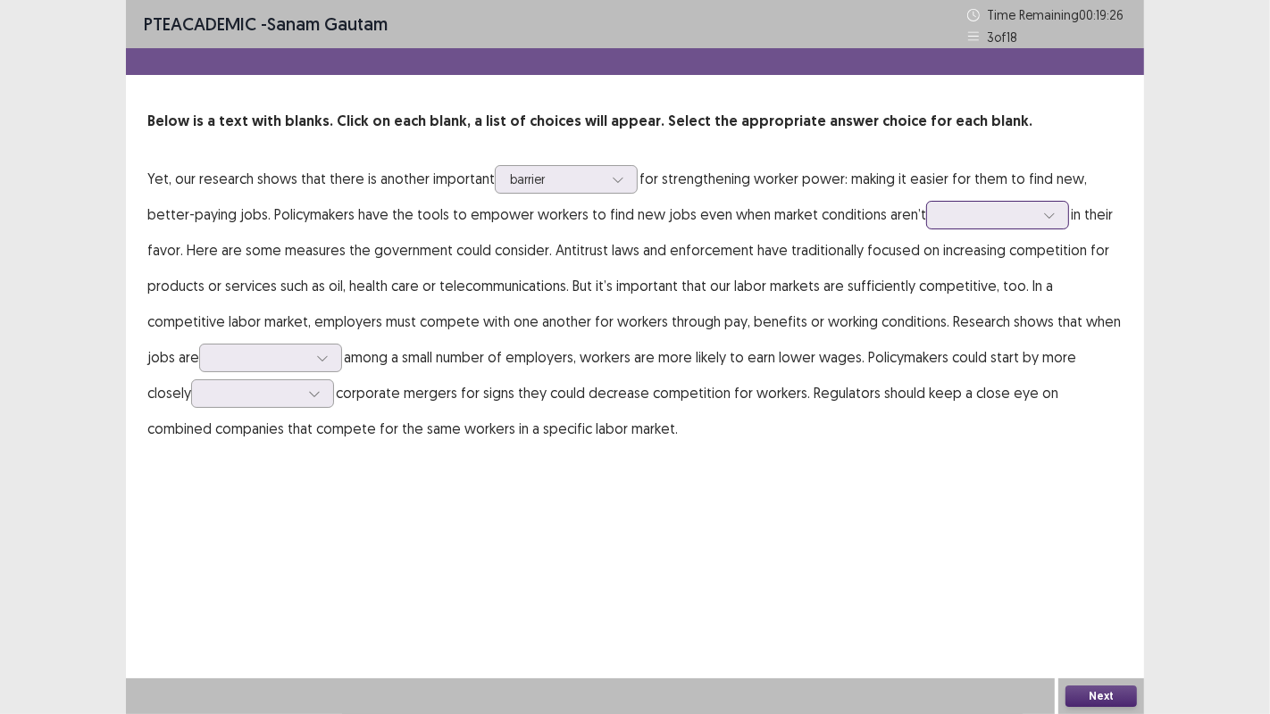
click at [1043, 214] on icon at bounding box center [1049, 215] width 13 height 13
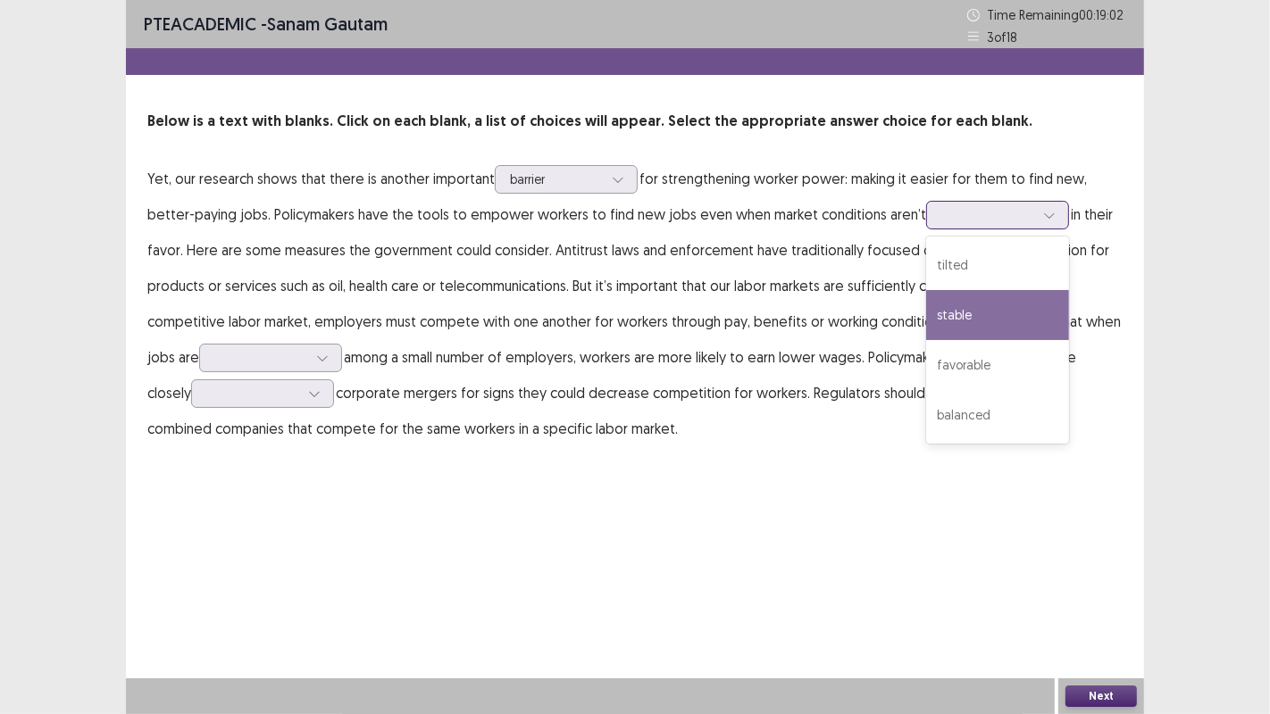
click at [980, 318] on div "stable" at bounding box center [997, 315] width 143 height 50
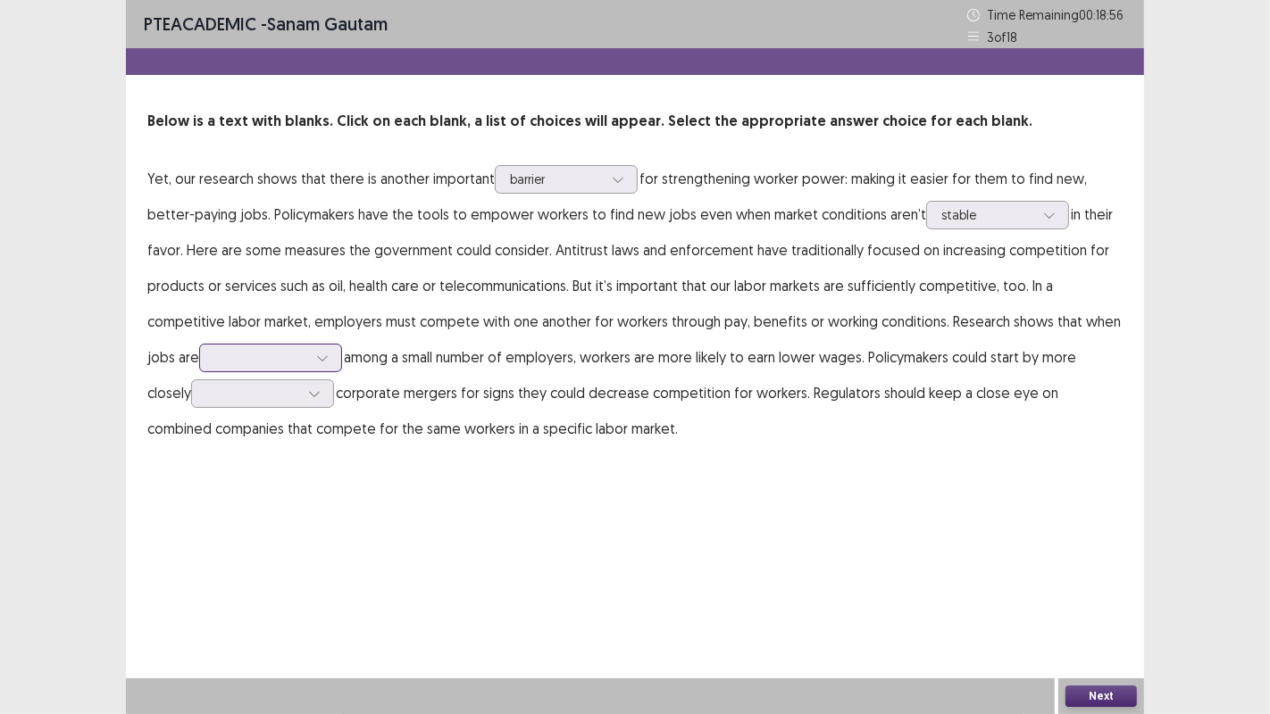
click at [327, 362] on icon at bounding box center [322, 358] width 13 height 13
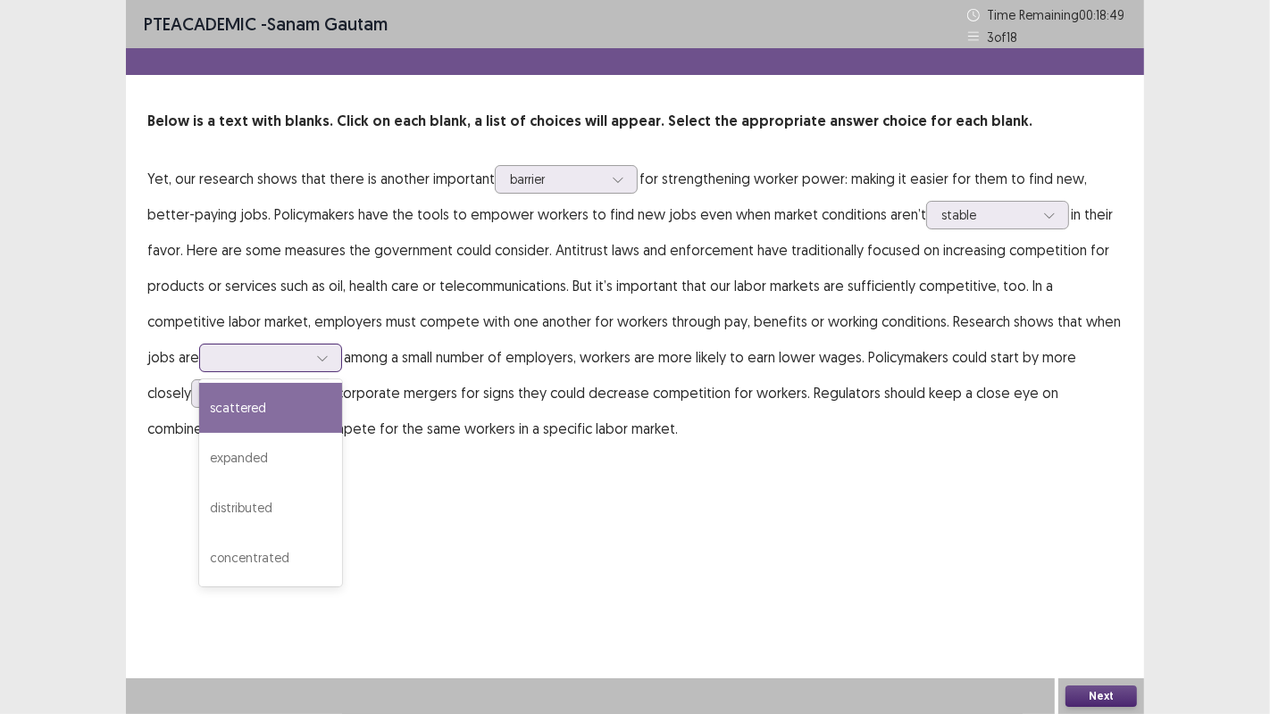
click at [293, 415] on div "scattered" at bounding box center [270, 408] width 143 height 50
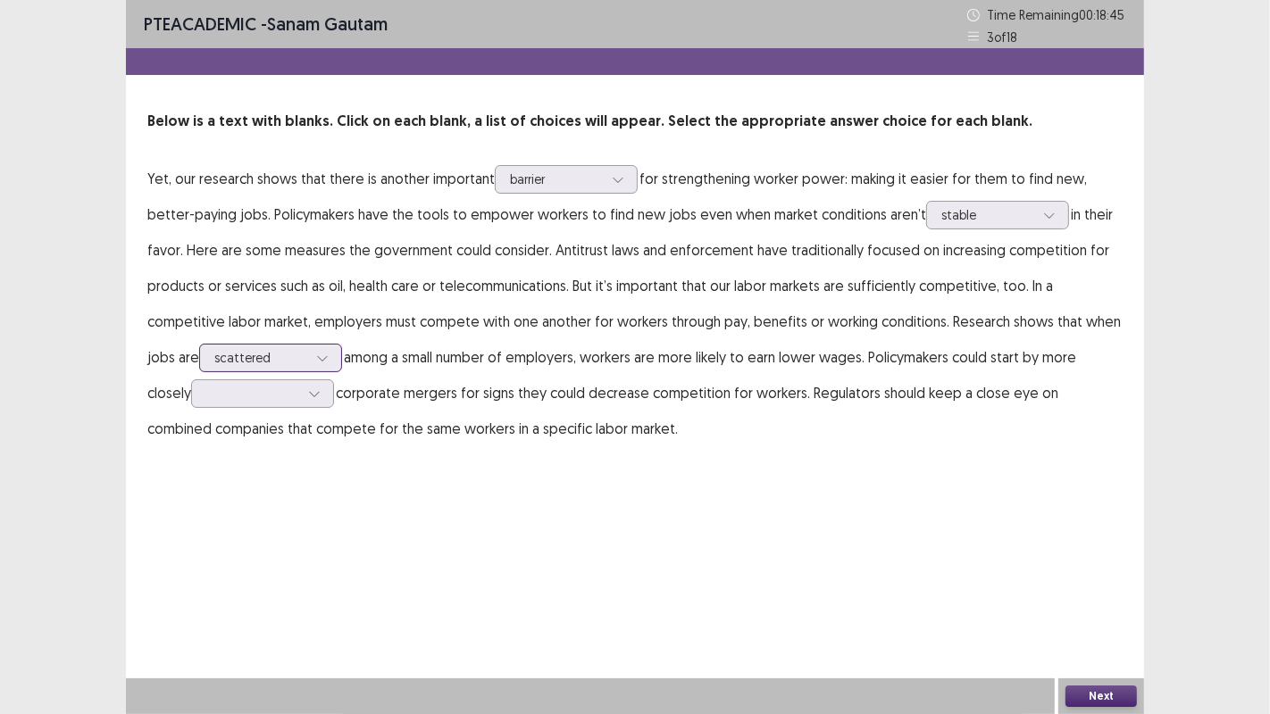
click at [334, 355] on div at bounding box center [322, 358] width 27 height 27
click at [435, 476] on div "PTE academic - [PERSON_NAME] Time Remaining 00 : 18 : 39 3 of 18 Below is a tex…" at bounding box center [635, 241] width 1018 height 482
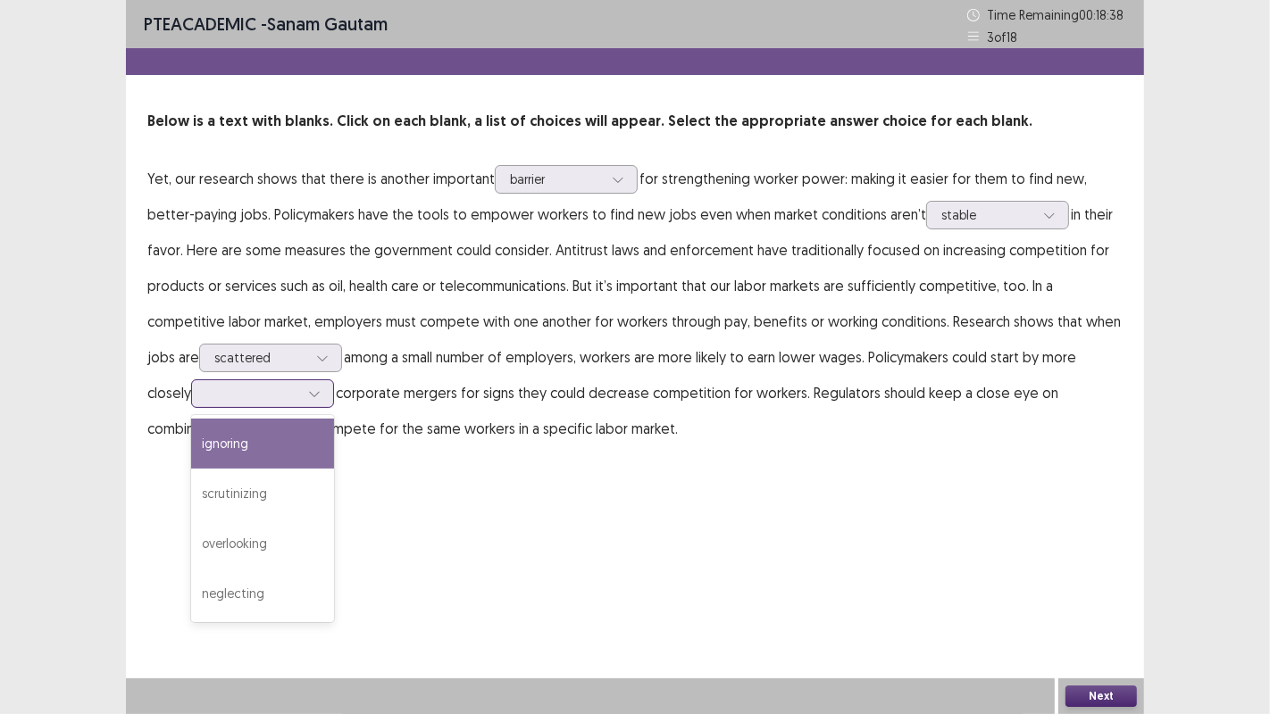
click at [327, 389] on div at bounding box center [314, 393] width 27 height 27
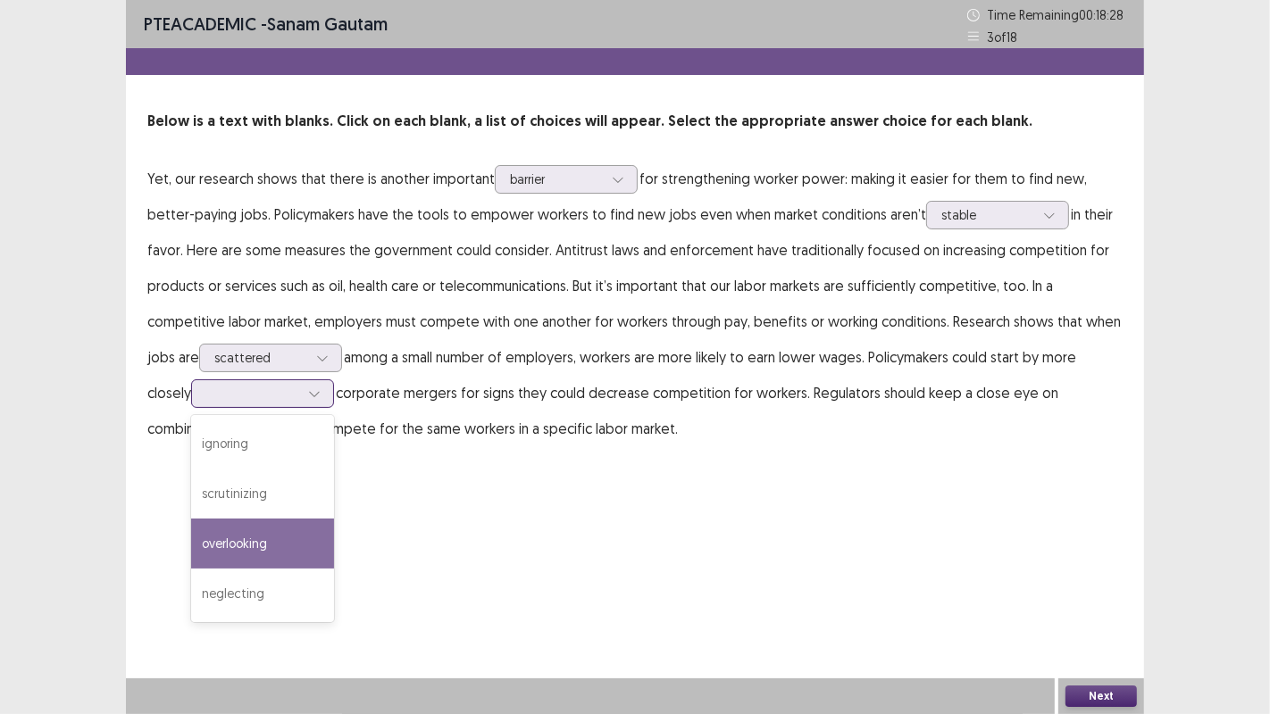
click at [287, 546] on div "overlooking" at bounding box center [262, 544] width 143 height 50
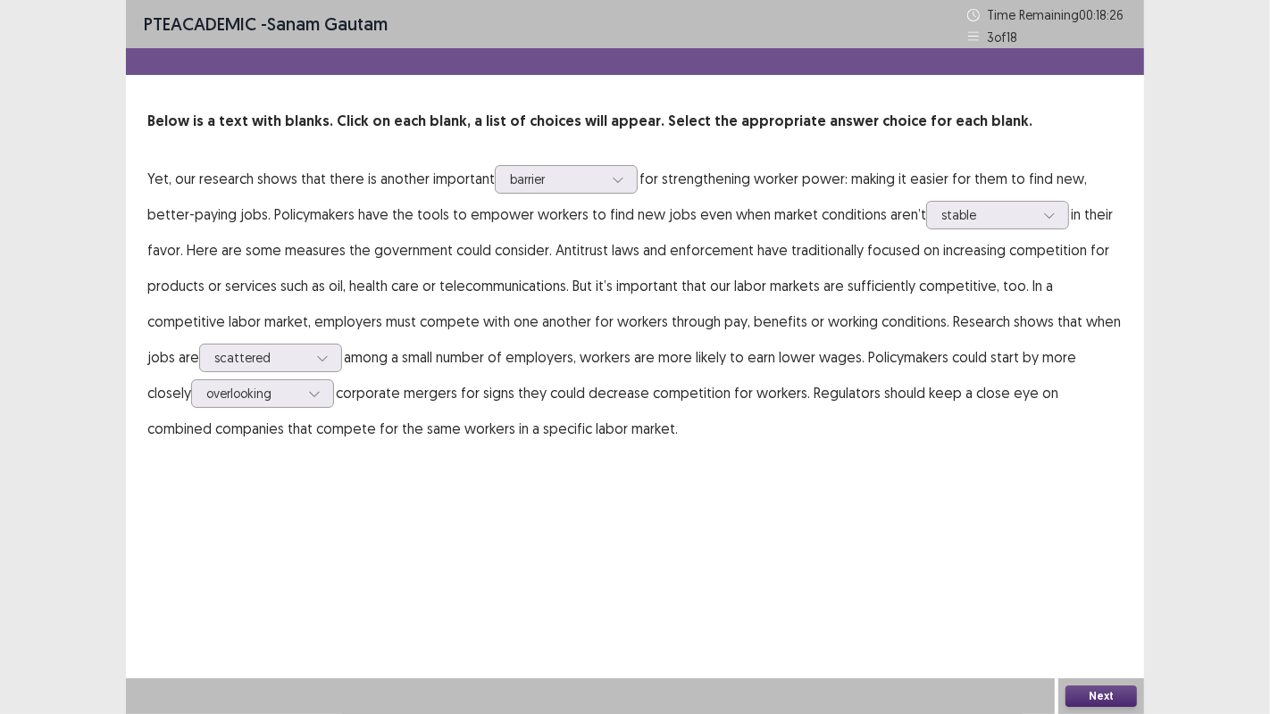
click at [1090, 692] on button "Next" at bounding box center [1100, 696] width 71 height 21
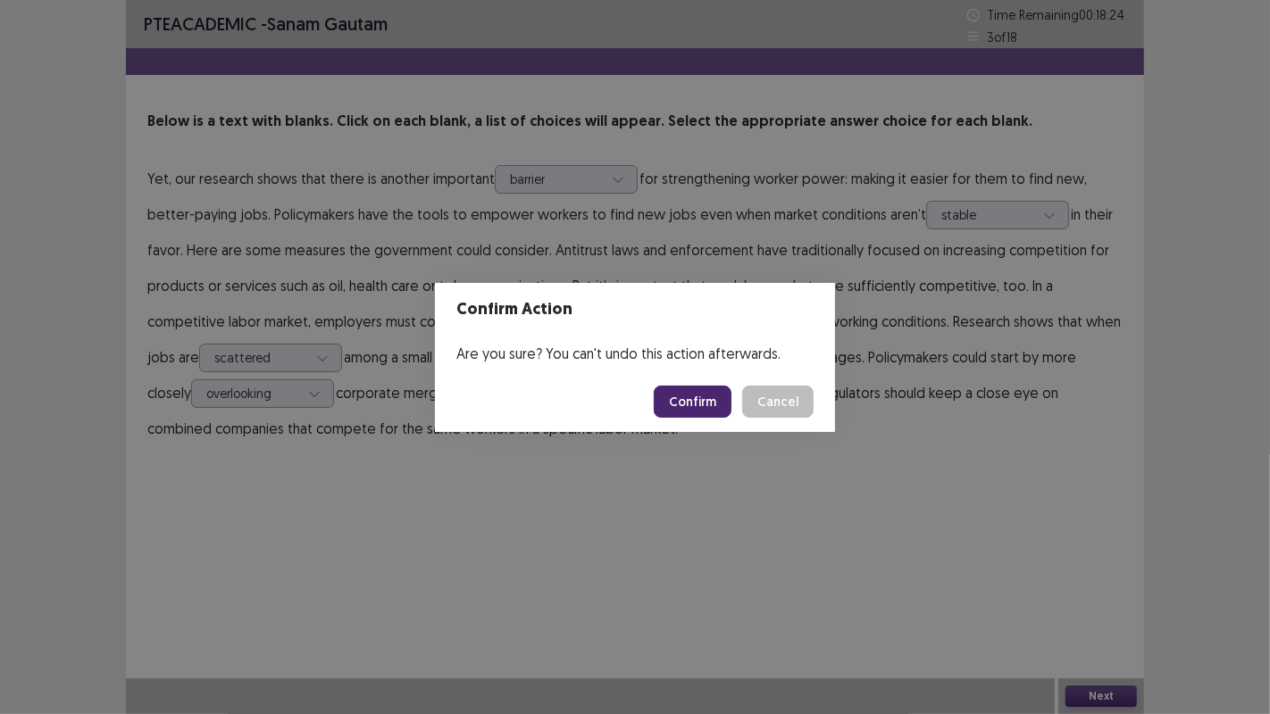
click at [704, 397] on button "Confirm" at bounding box center [693, 402] width 78 height 32
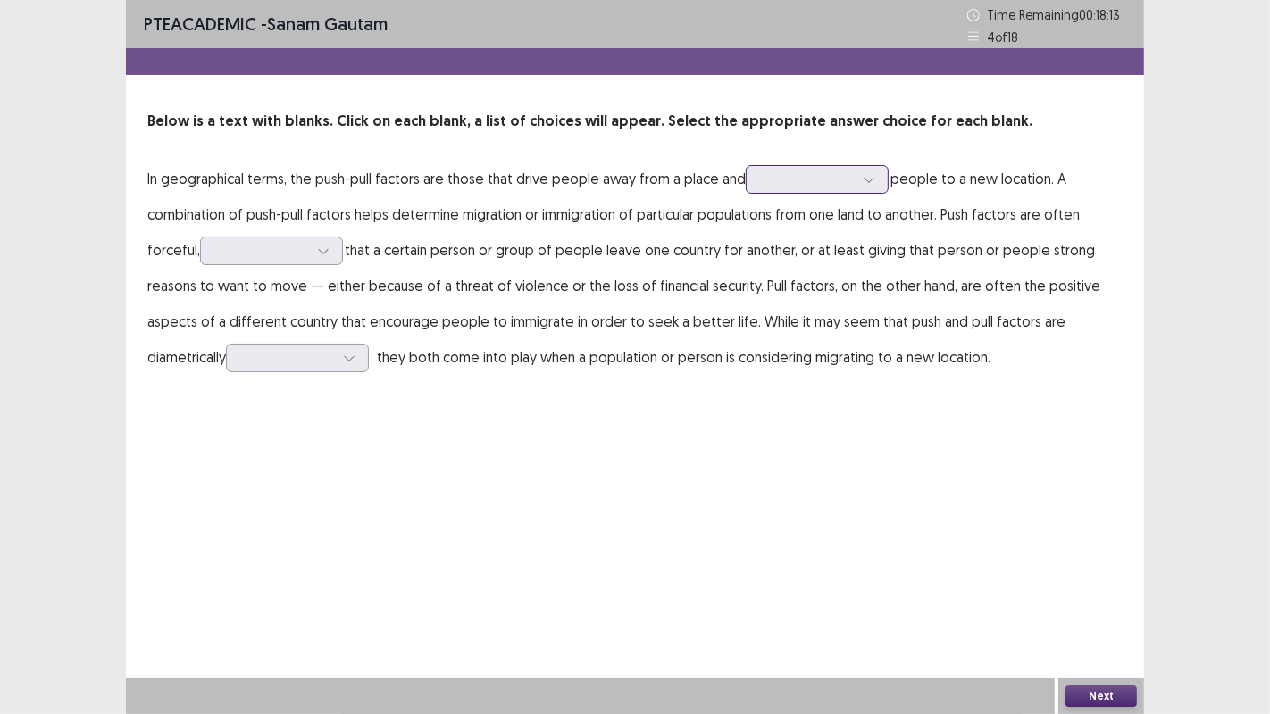
click at [868, 182] on icon at bounding box center [869, 179] width 13 height 13
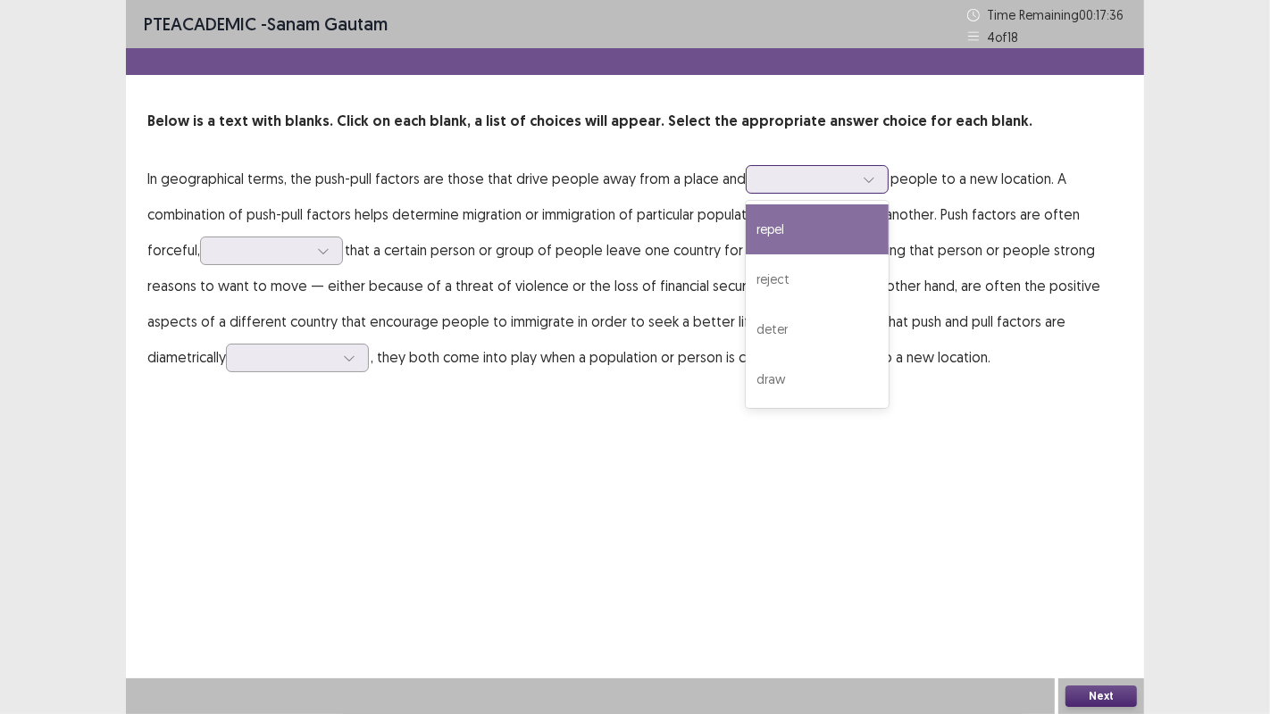
click at [829, 239] on div "repel" at bounding box center [817, 230] width 143 height 50
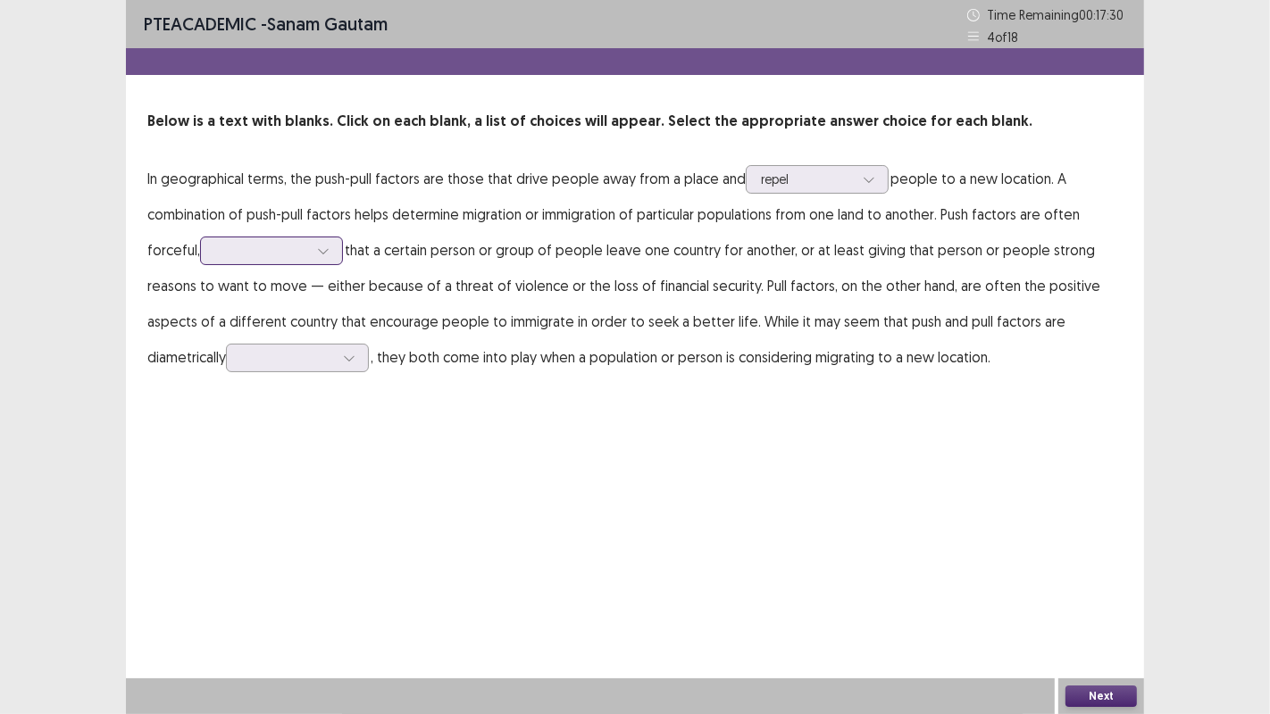
click at [331, 248] on div at bounding box center [323, 251] width 27 height 27
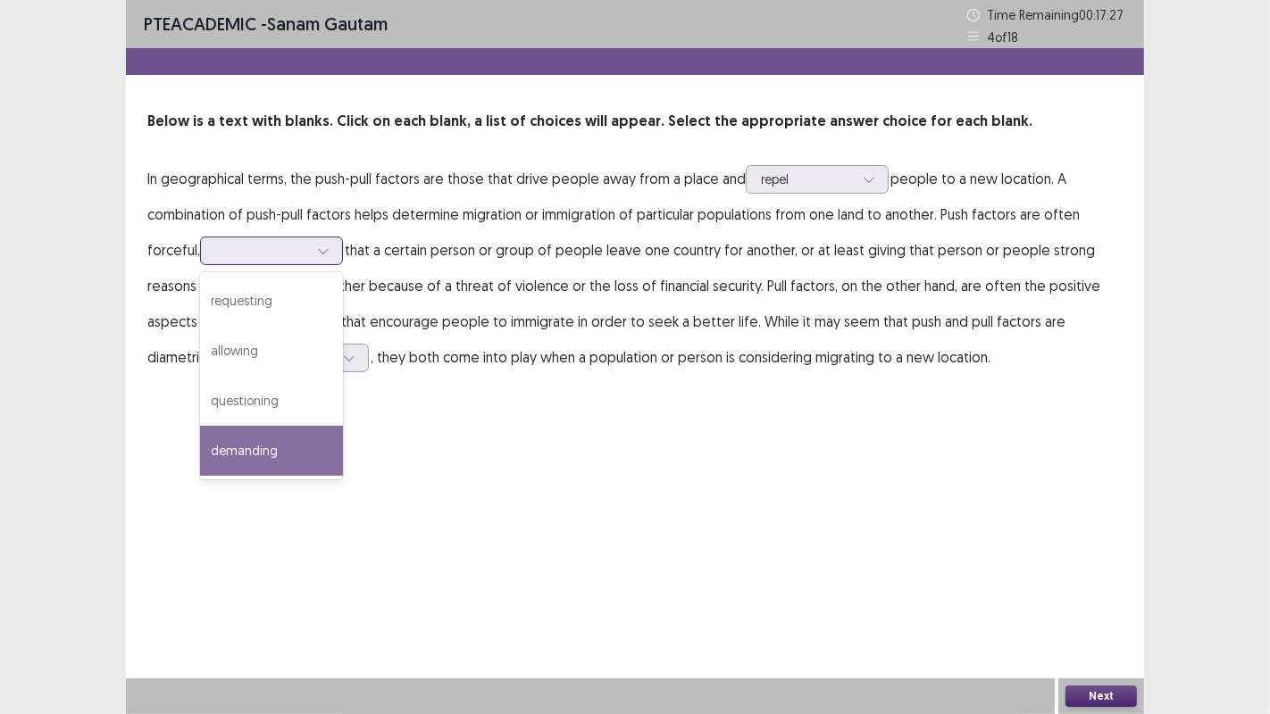
click at [280, 440] on div "demanding" at bounding box center [271, 451] width 143 height 50
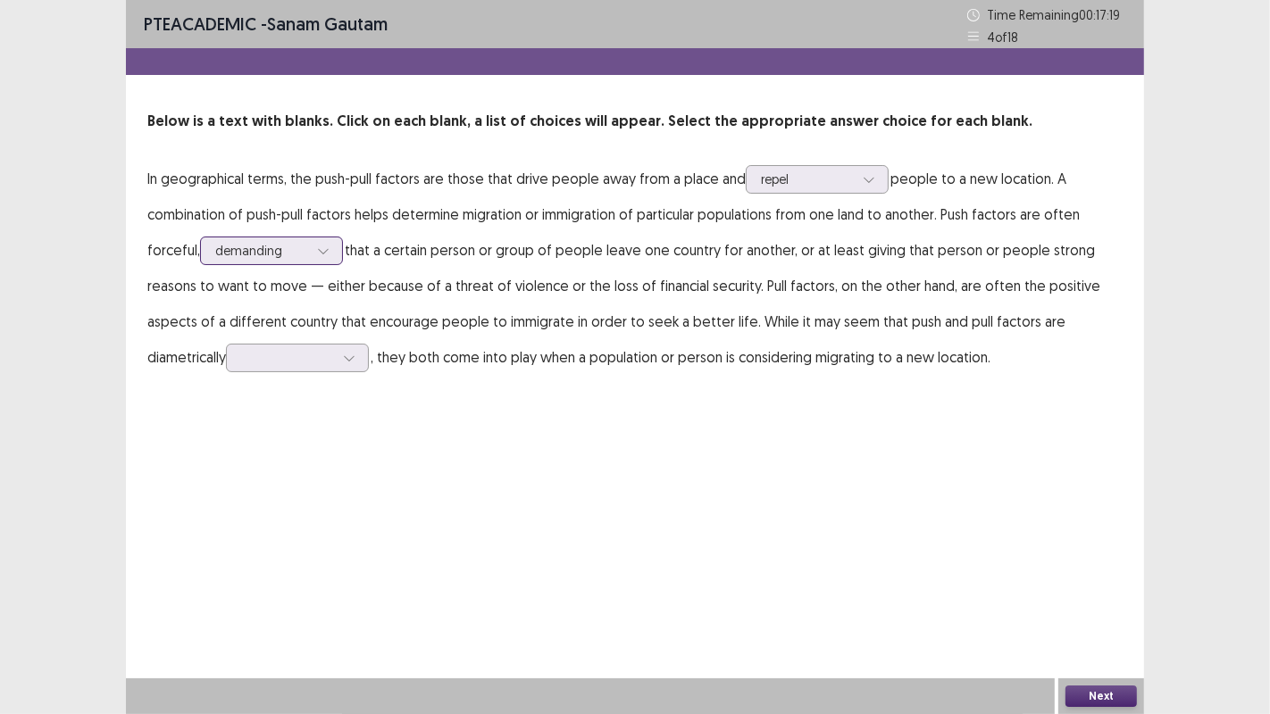
click at [327, 248] on icon at bounding box center [323, 251] width 13 height 13
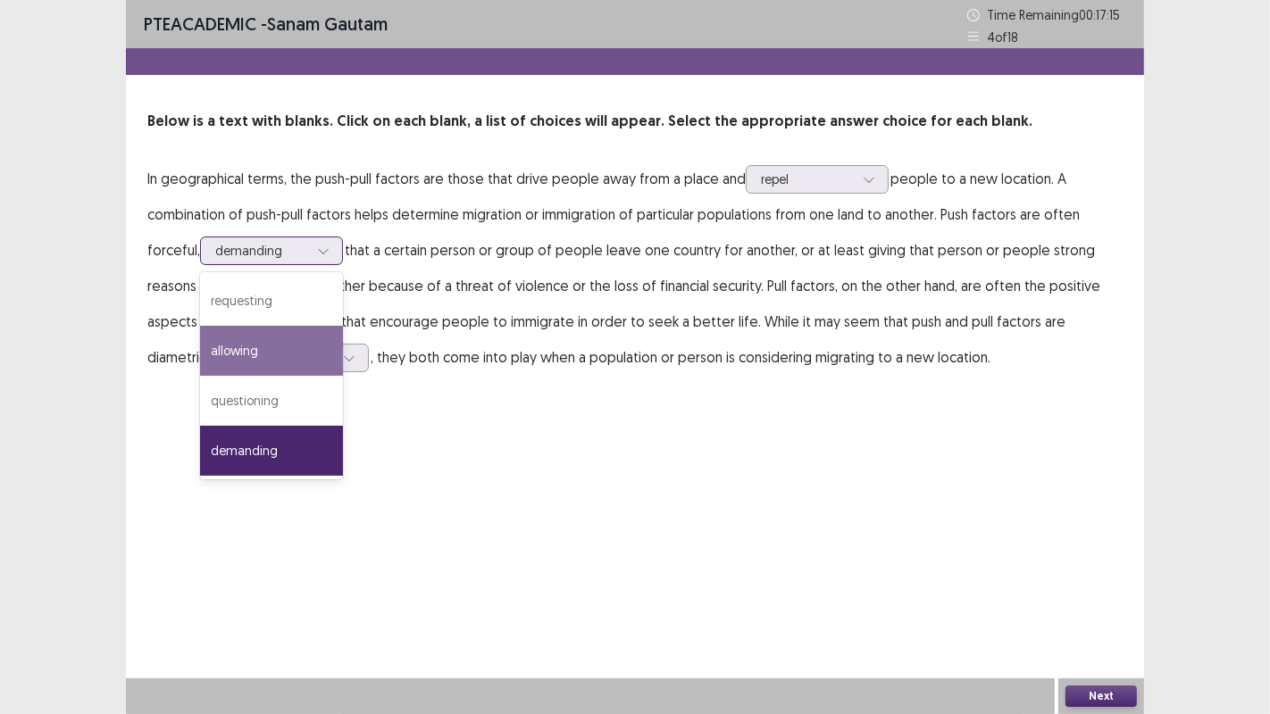
click at [312, 339] on div "allowing" at bounding box center [271, 351] width 143 height 50
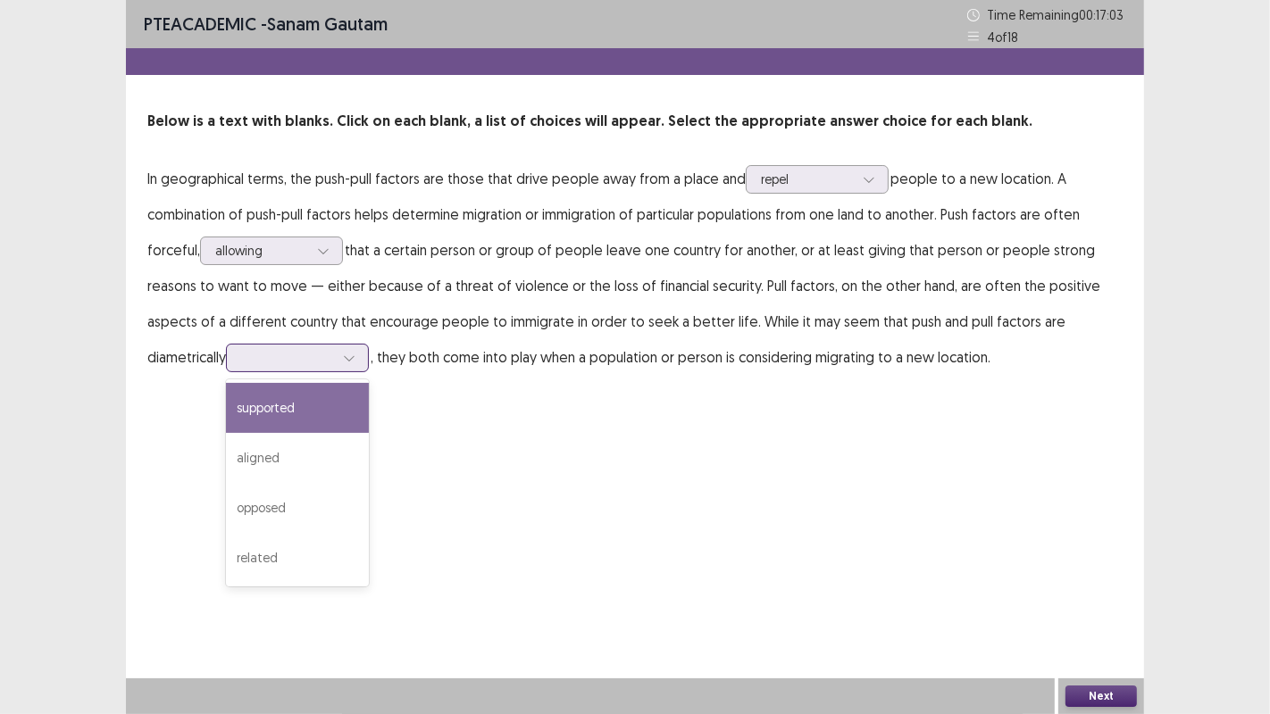
click at [355, 355] on icon at bounding box center [349, 358] width 13 height 13
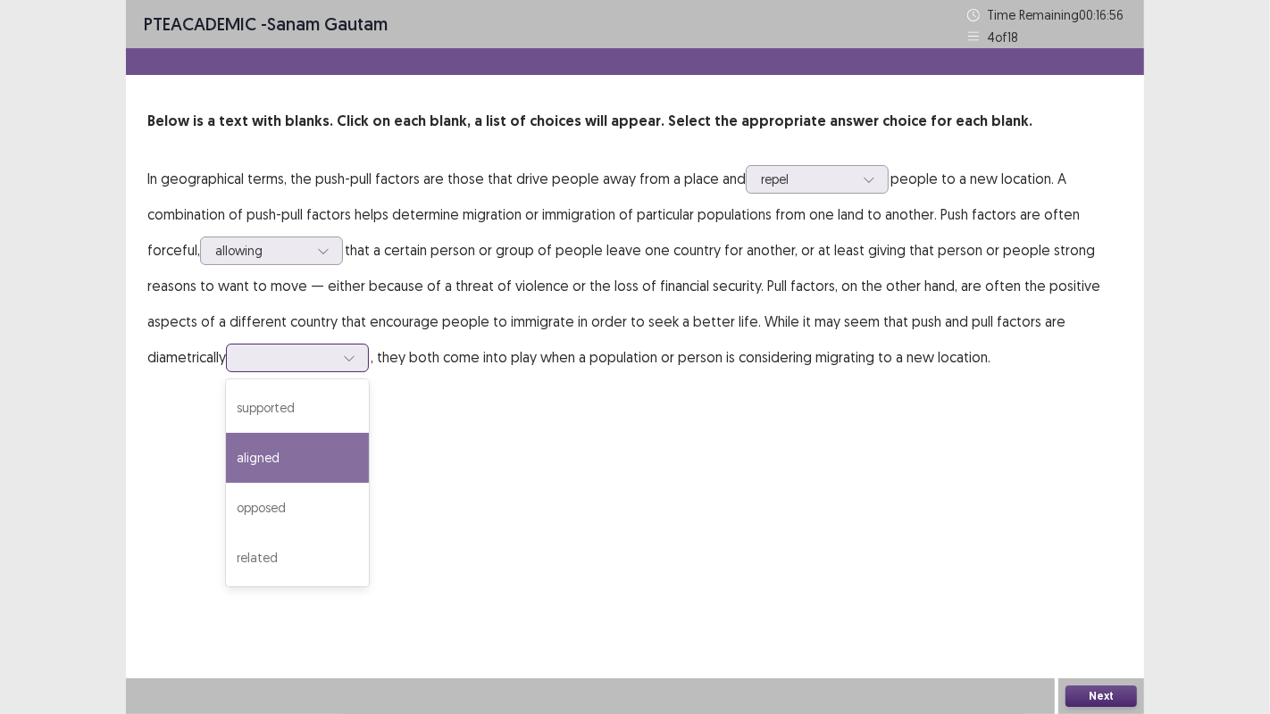
click at [290, 460] on div "aligned" at bounding box center [297, 458] width 143 height 50
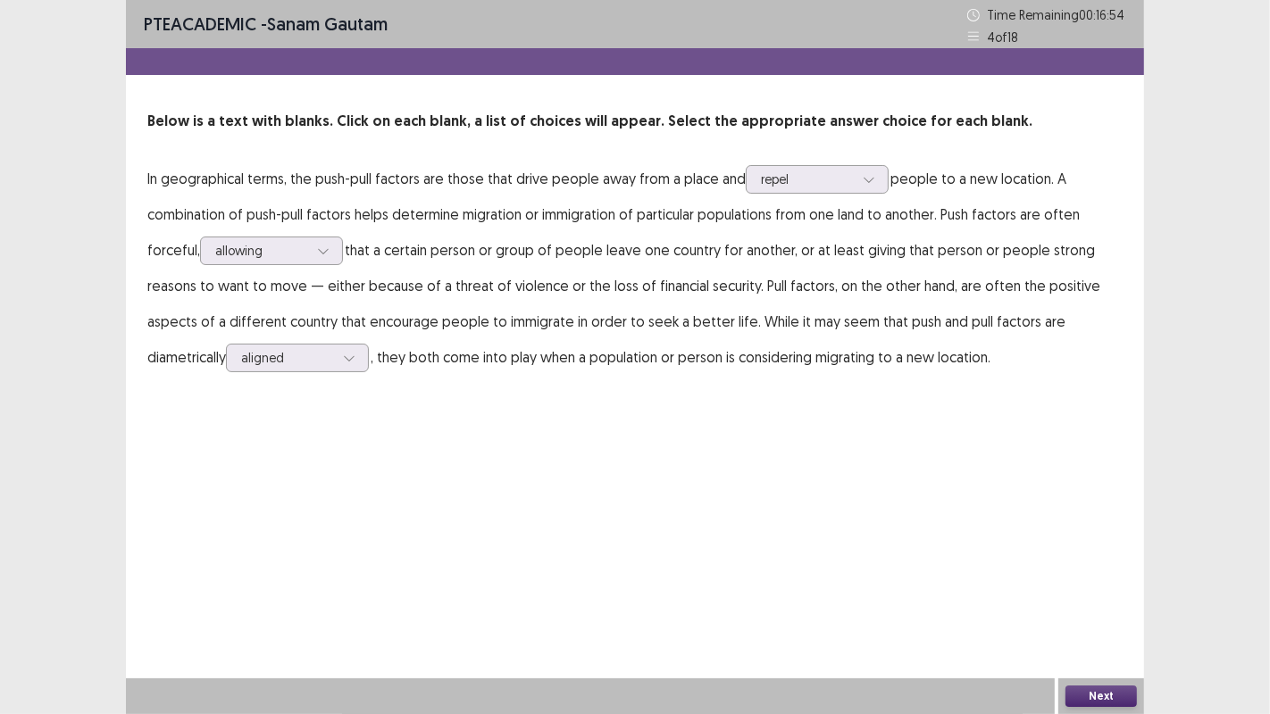
click at [1097, 695] on button "Next" at bounding box center [1100, 696] width 71 height 21
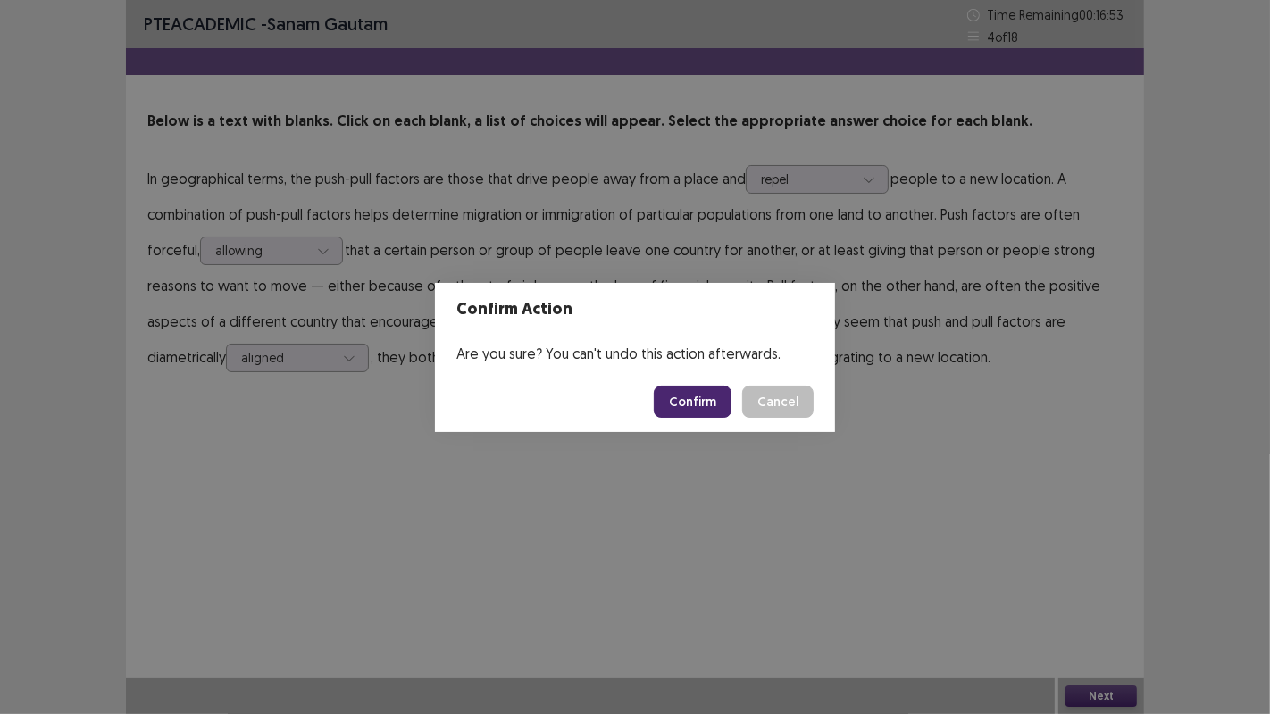
click at [709, 400] on button "Confirm" at bounding box center [693, 402] width 78 height 32
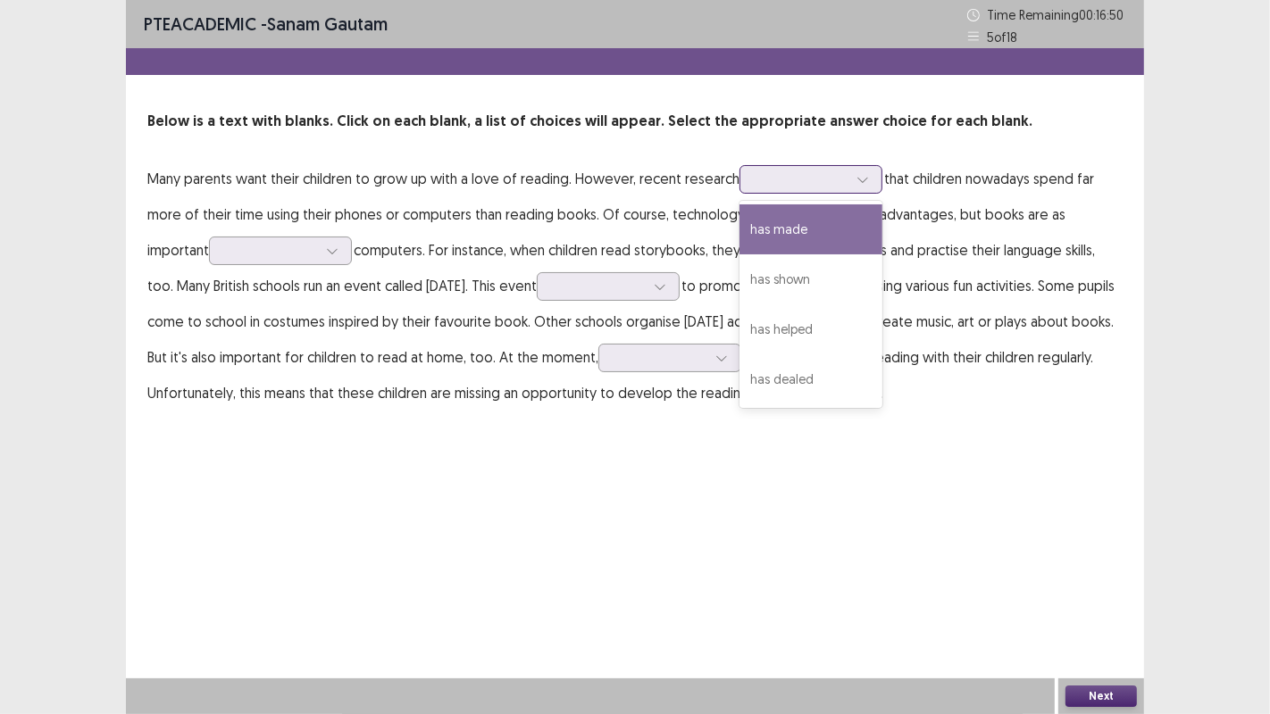
click at [856, 181] on icon at bounding box center [862, 179] width 13 height 13
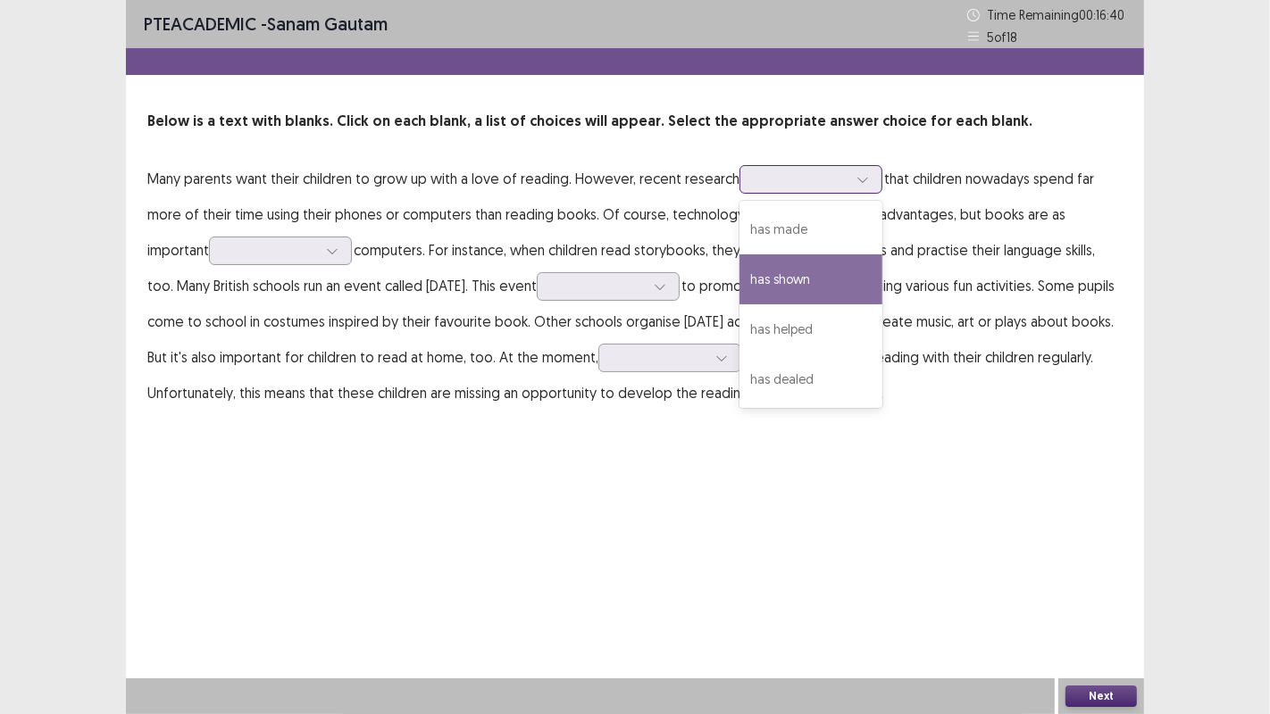
click at [816, 273] on div "has shown" at bounding box center [810, 280] width 143 height 50
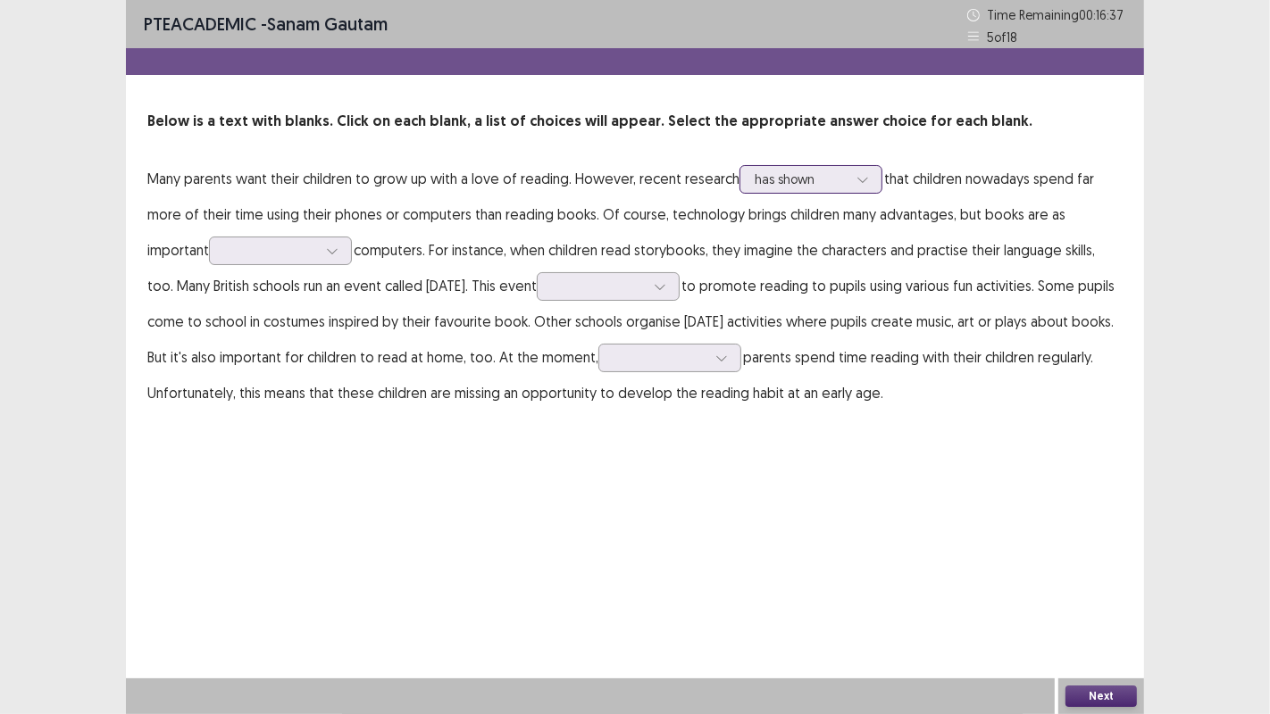
click at [861, 183] on icon at bounding box center [862, 179] width 13 height 13
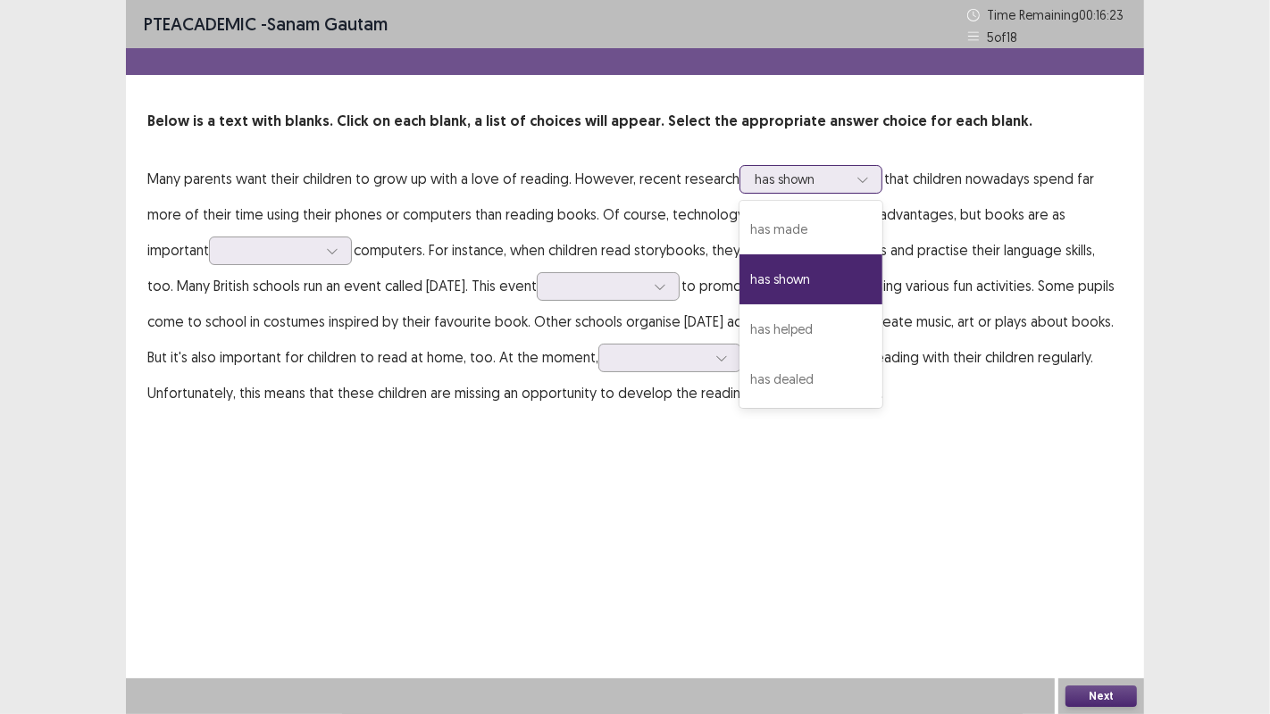
click at [769, 286] on div "has shown" at bounding box center [810, 280] width 143 height 50
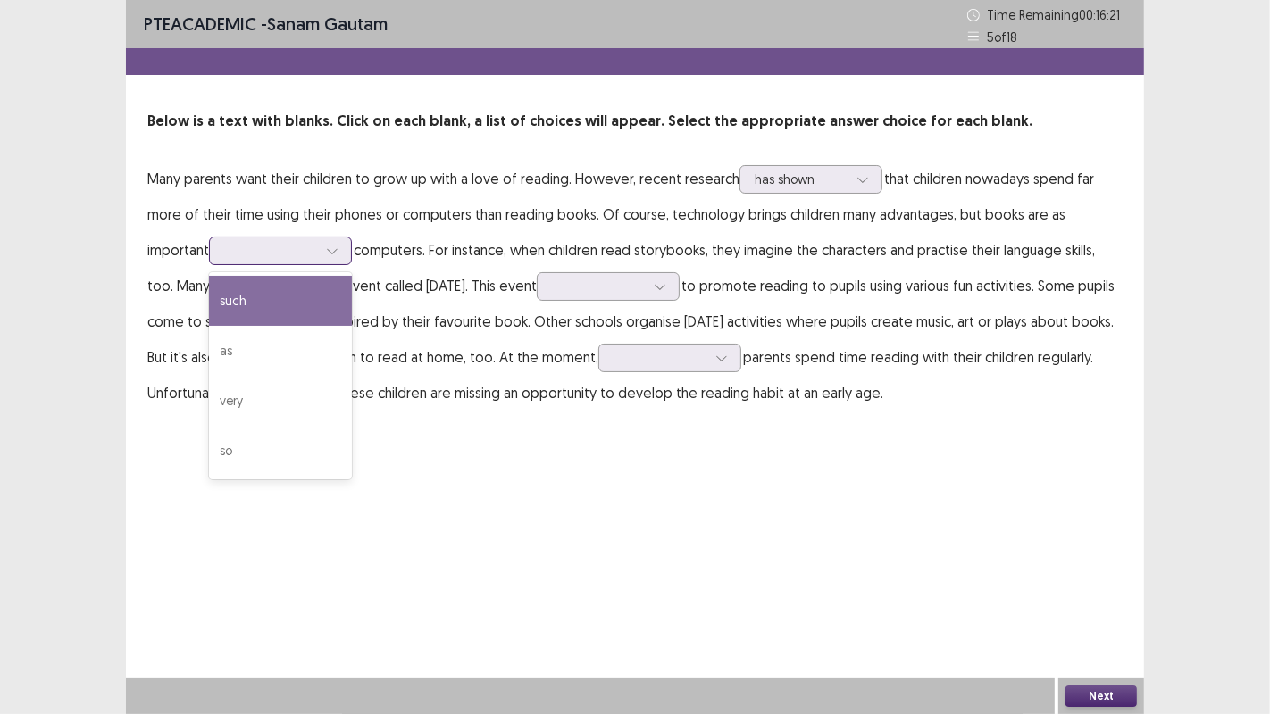
click at [335, 250] on icon at bounding box center [332, 251] width 13 height 13
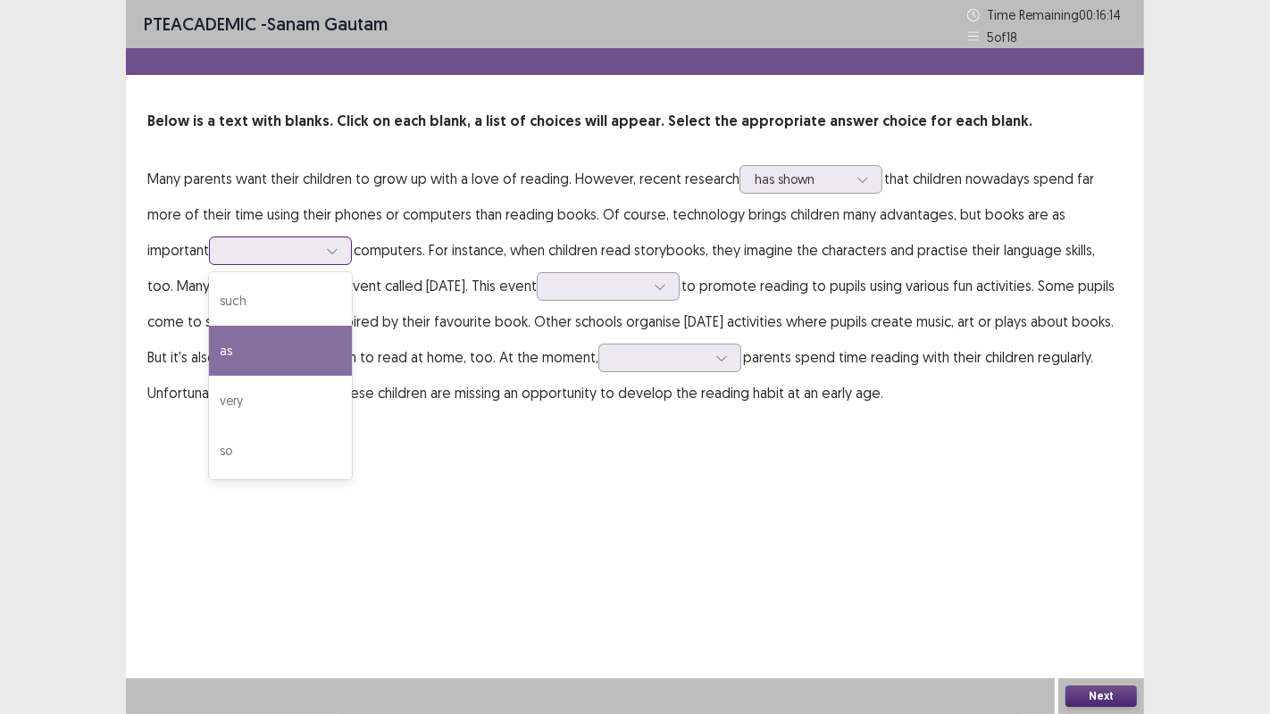
click at [291, 356] on div "as" at bounding box center [280, 351] width 143 height 50
click at [352, 244] on div "as" at bounding box center [280, 251] width 143 height 29
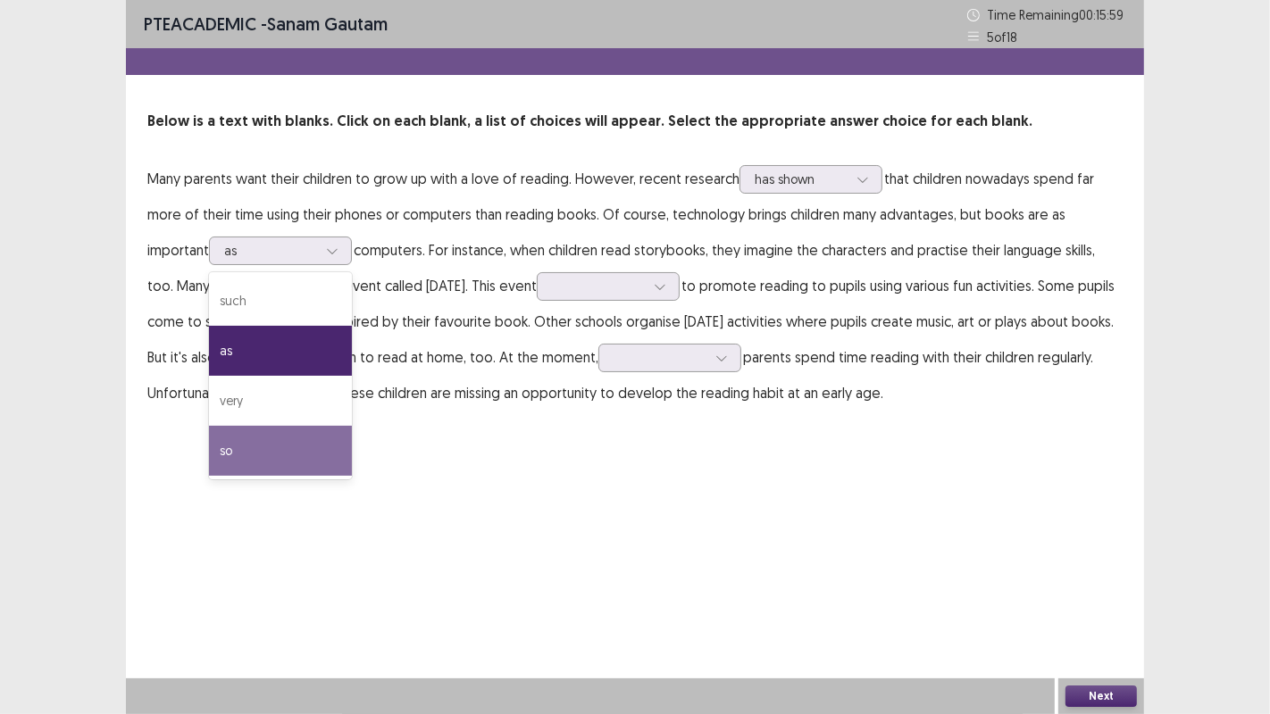
drag, startPoint x: 447, startPoint y: 429, endPoint x: 482, endPoint y: 403, distance: 43.4
click at [448, 423] on div "PTE academic - [PERSON_NAME] Time Remaining 00 : 15 : 59 5 of 18 Below is a tex…" at bounding box center [635, 223] width 1018 height 447
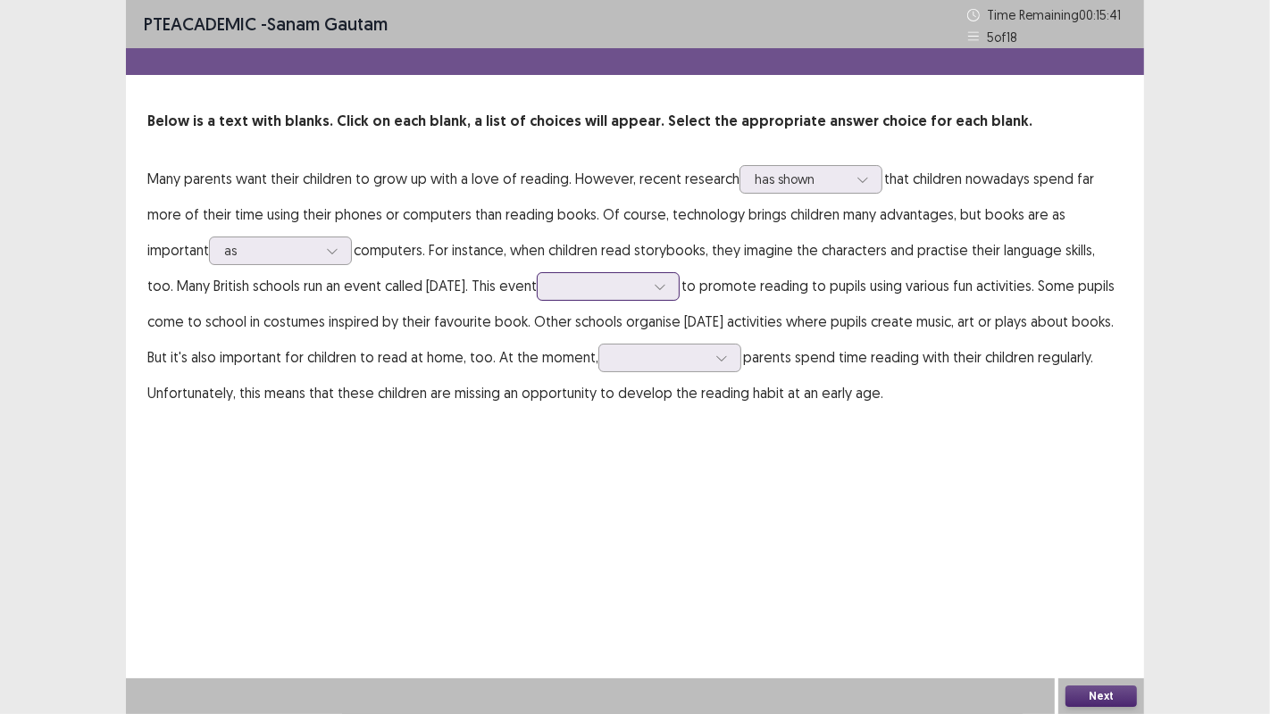
click at [666, 287] on icon at bounding box center [660, 286] width 13 height 13
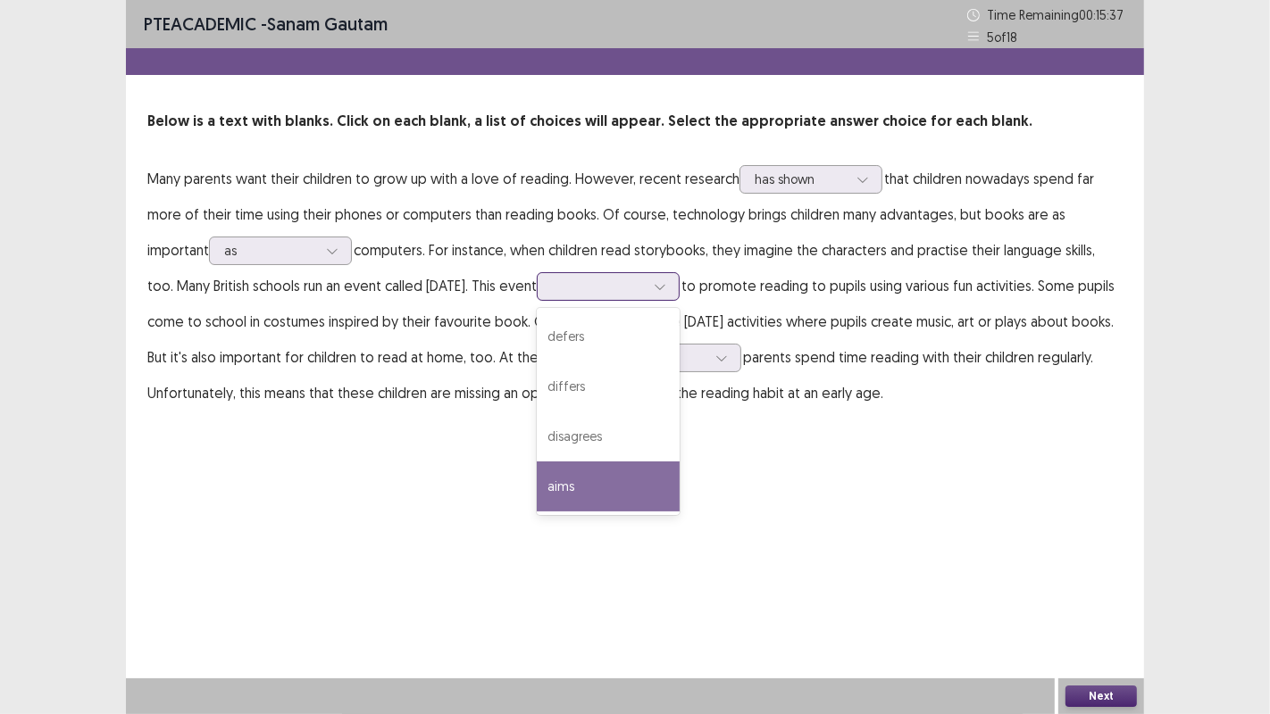
click at [628, 484] on div "aims" at bounding box center [608, 487] width 143 height 50
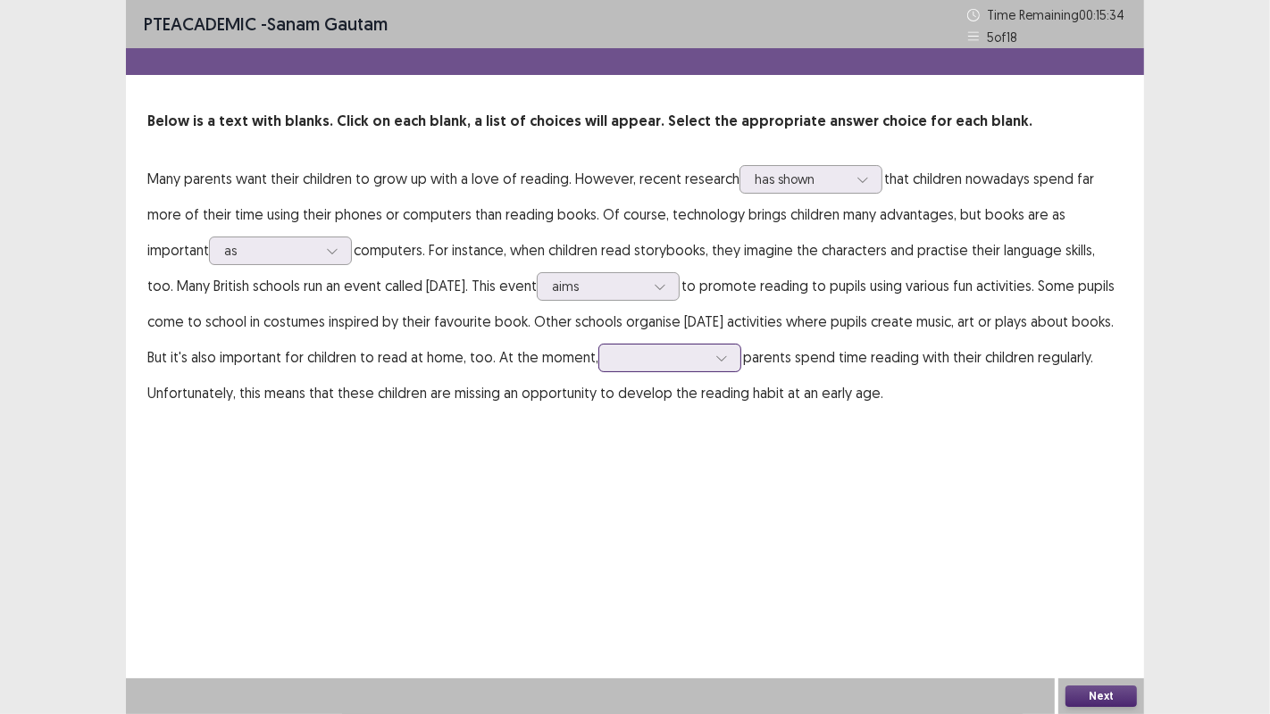
click at [735, 350] on div at bounding box center [721, 358] width 27 height 27
click at [741, 413] on div "very few" at bounding box center [669, 408] width 143 height 50
click at [1111, 695] on button "Next" at bounding box center [1100, 696] width 71 height 21
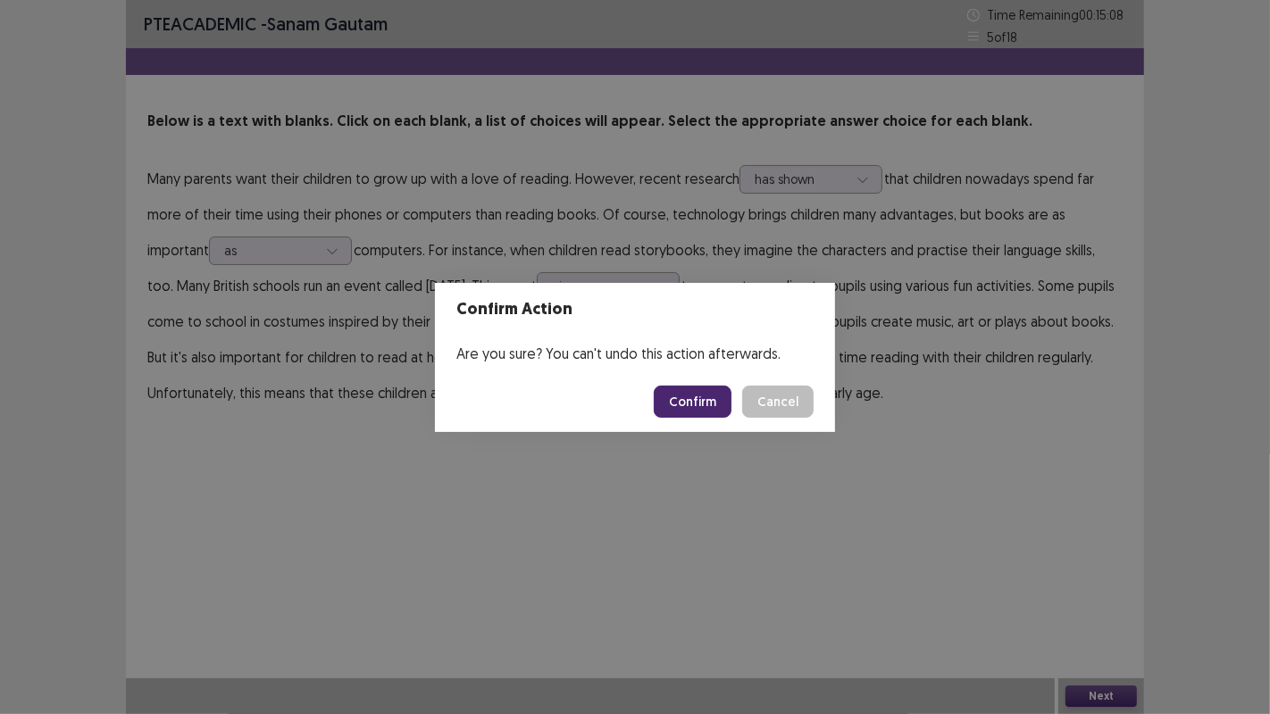
click at [704, 408] on button "Confirm" at bounding box center [693, 402] width 78 height 32
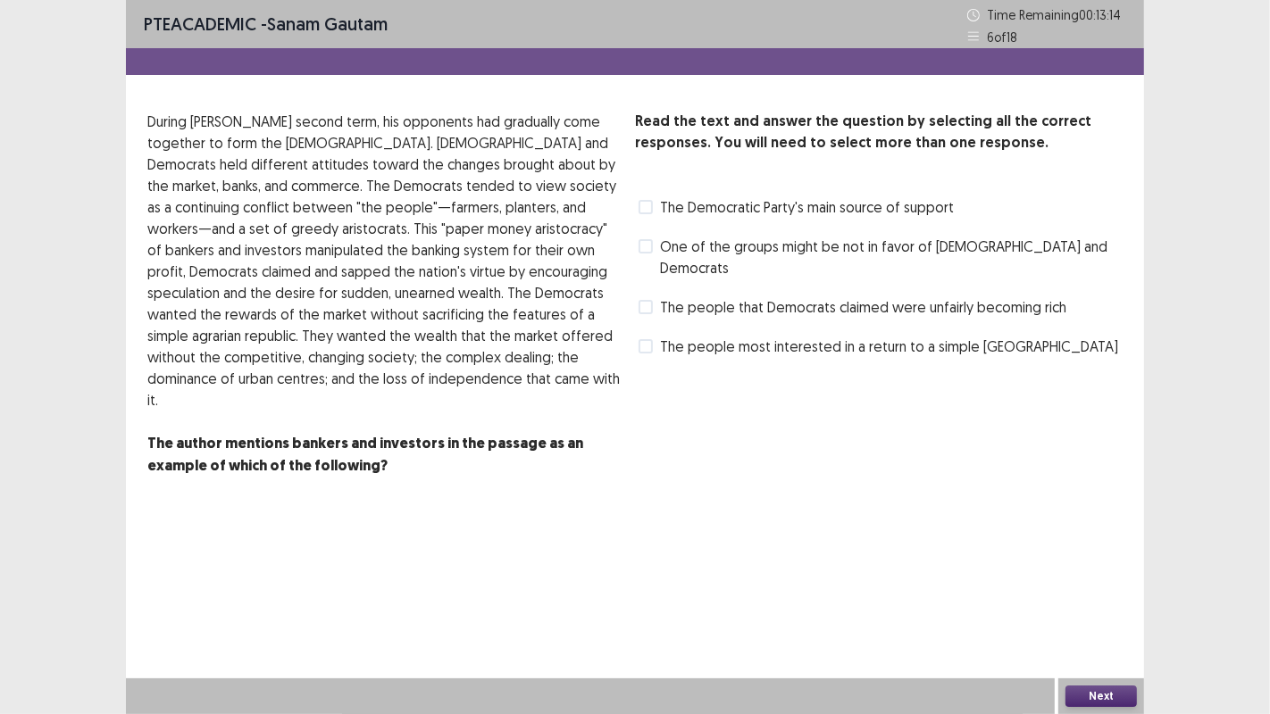
click at [647, 300] on span at bounding box center [646, 307] width 14 height 14
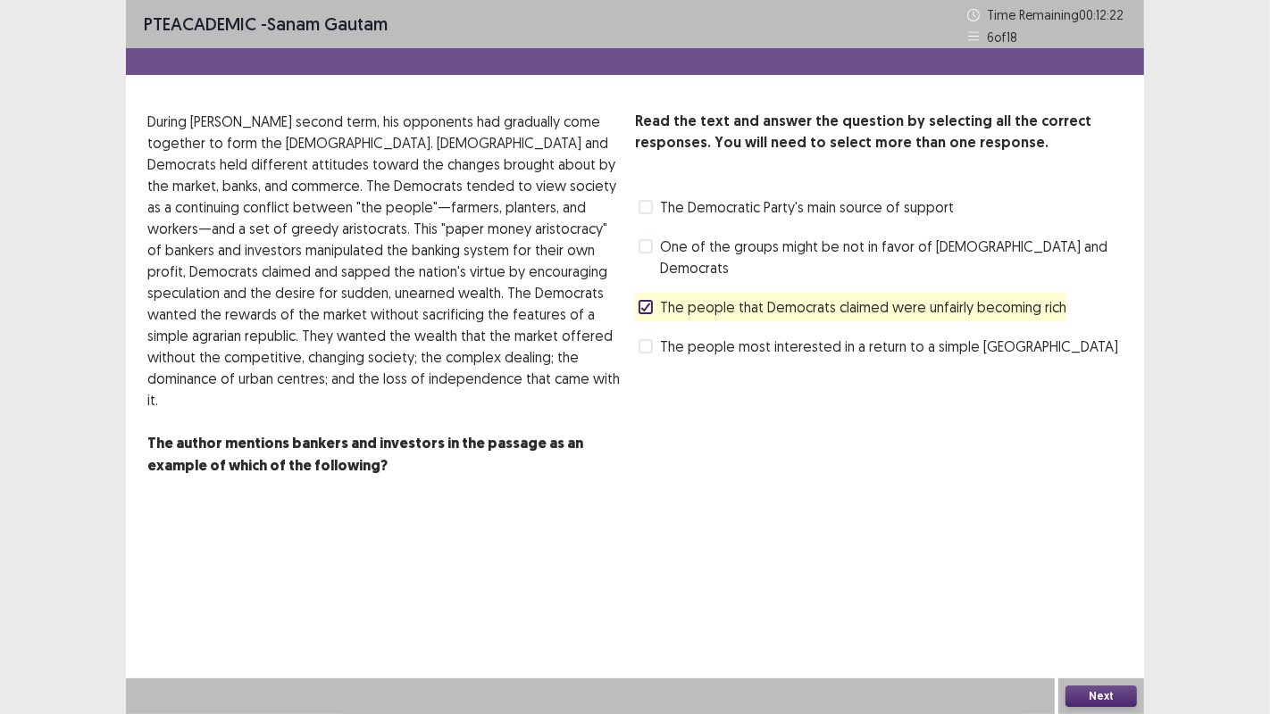
click at [650, 245] on span at bounding box center [646, 246] width 14 height 14
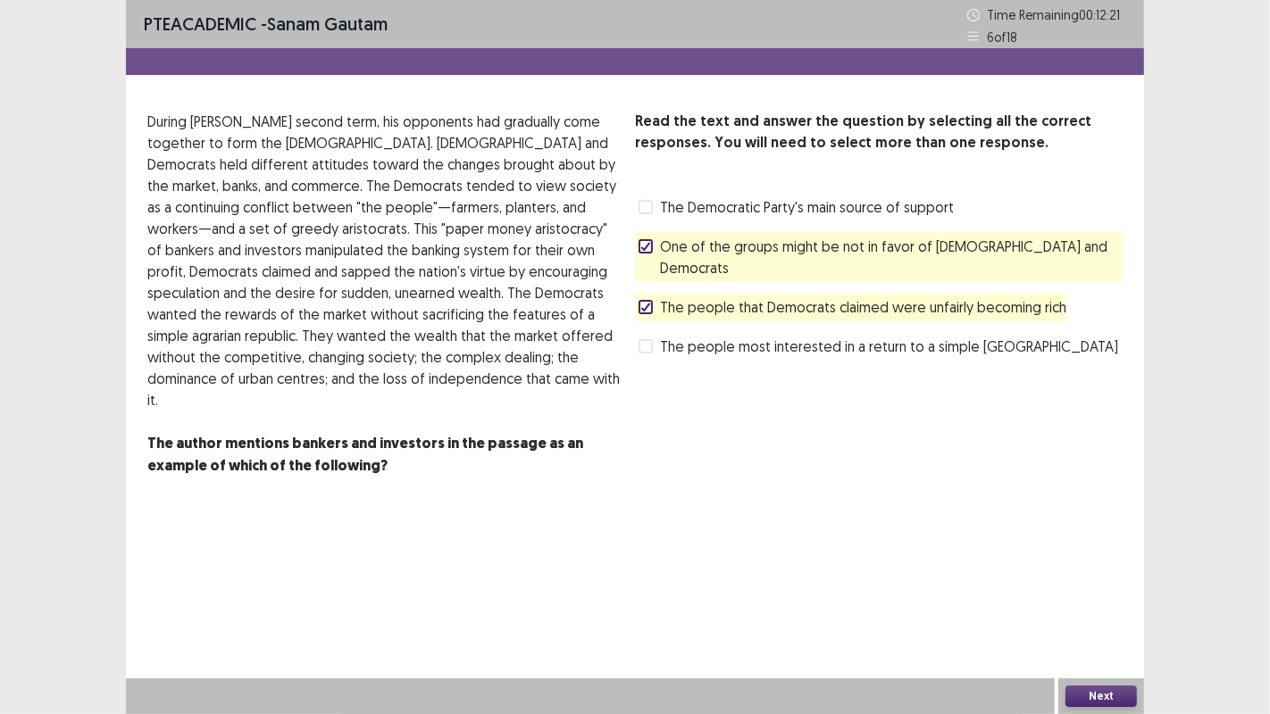
click at [1123, 692] on button "Next" at bounding box center [1100, 696] width 71 height 21
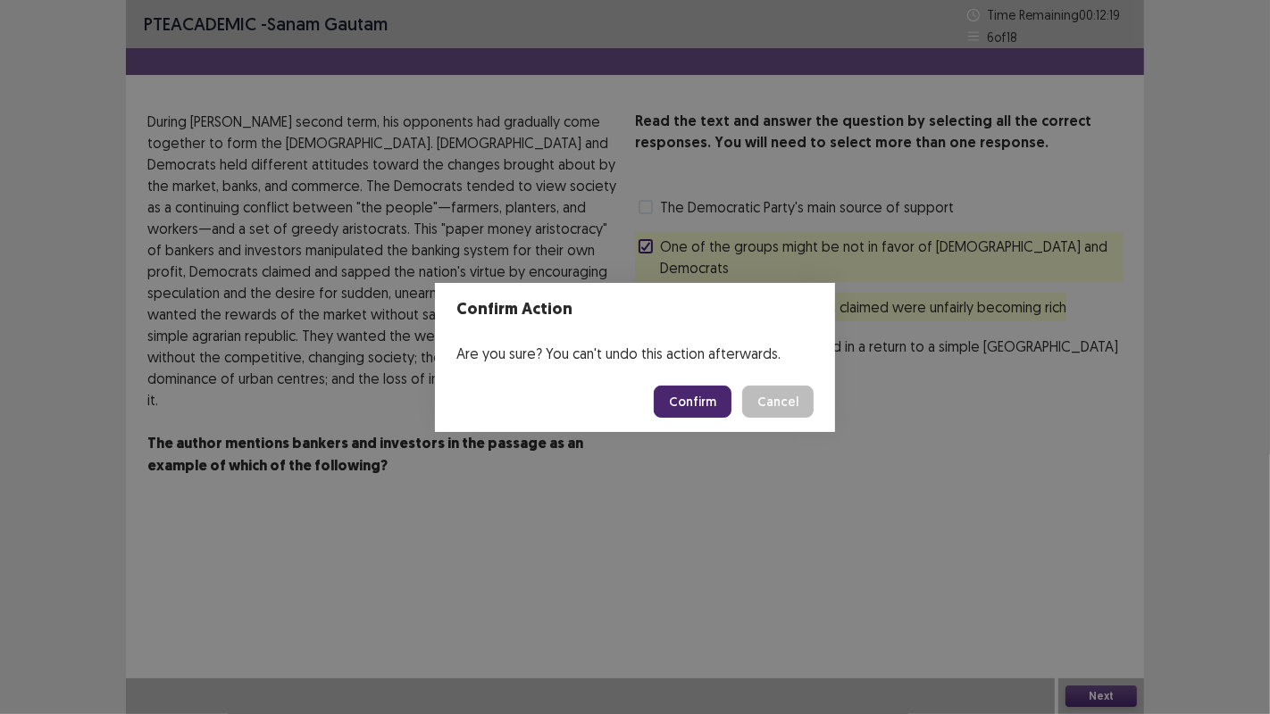
click at [686, 401] on button "Confirm" at bounding box center [693, 402] width 78 height 32
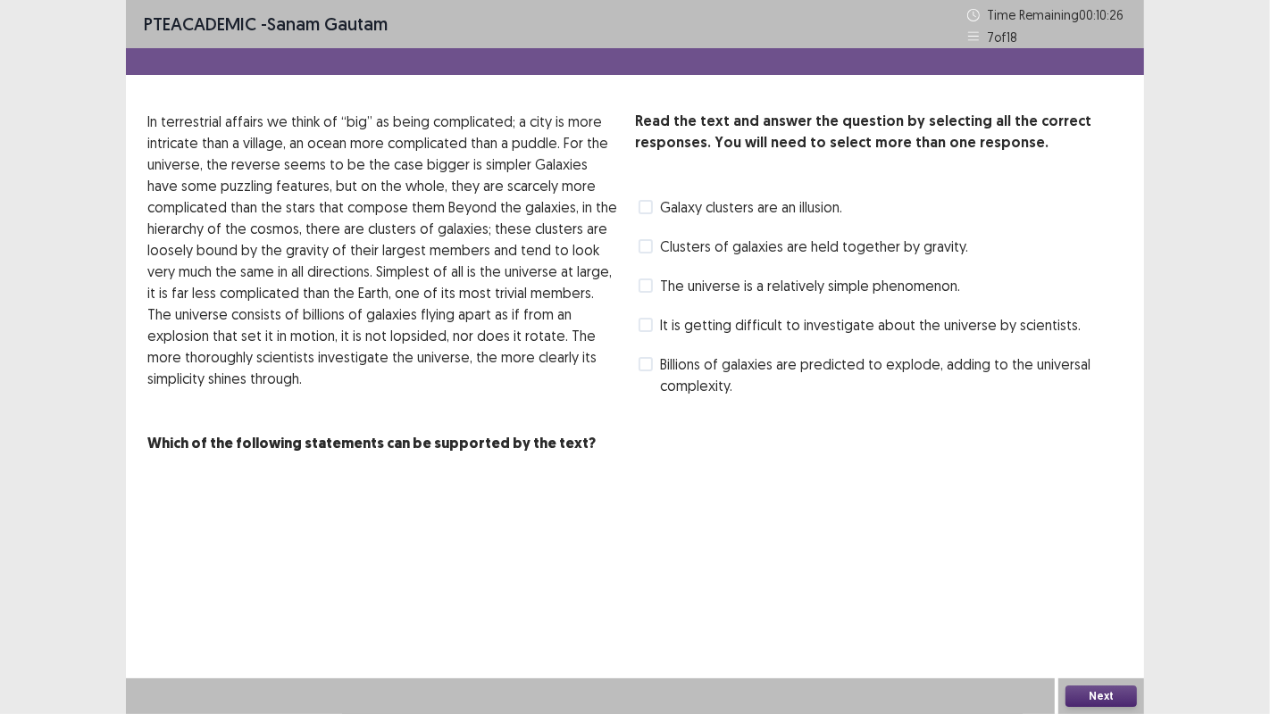
click at [646, 363] on span at bounding box center [646, 364] width 14 height 14
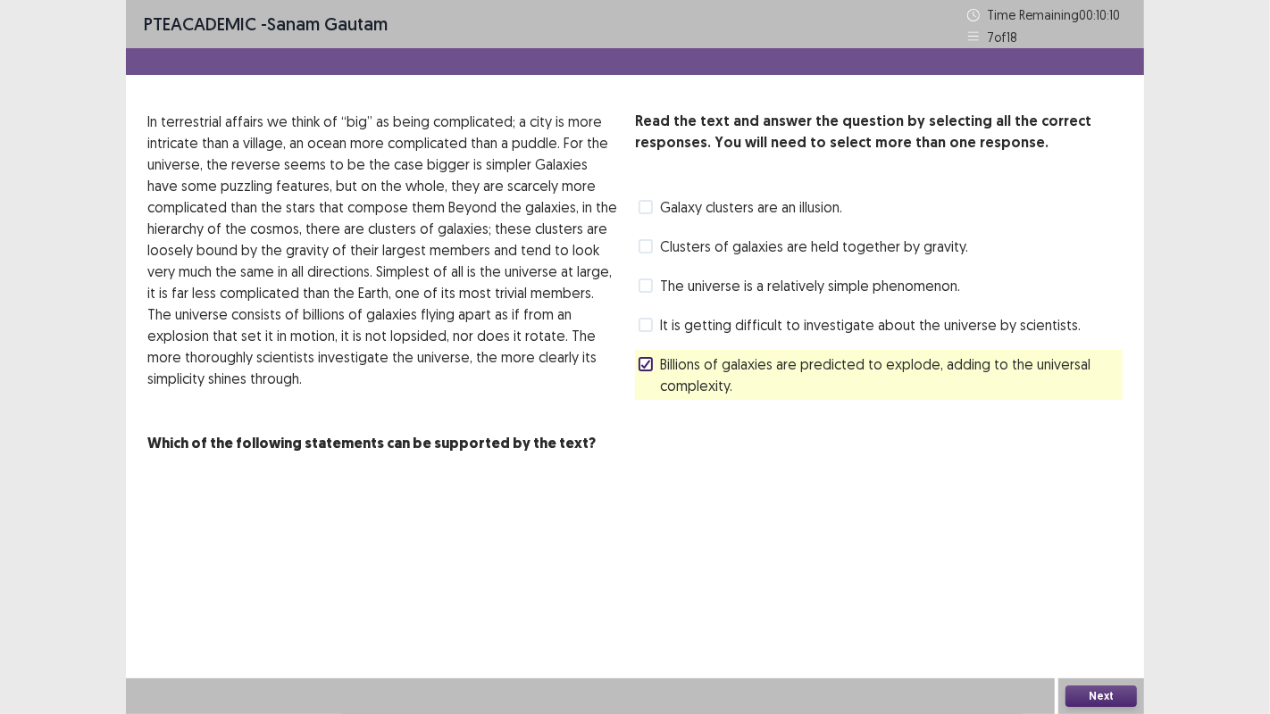
click at [650, 324] on span at bounding box center [646, 325] width 14 height 14
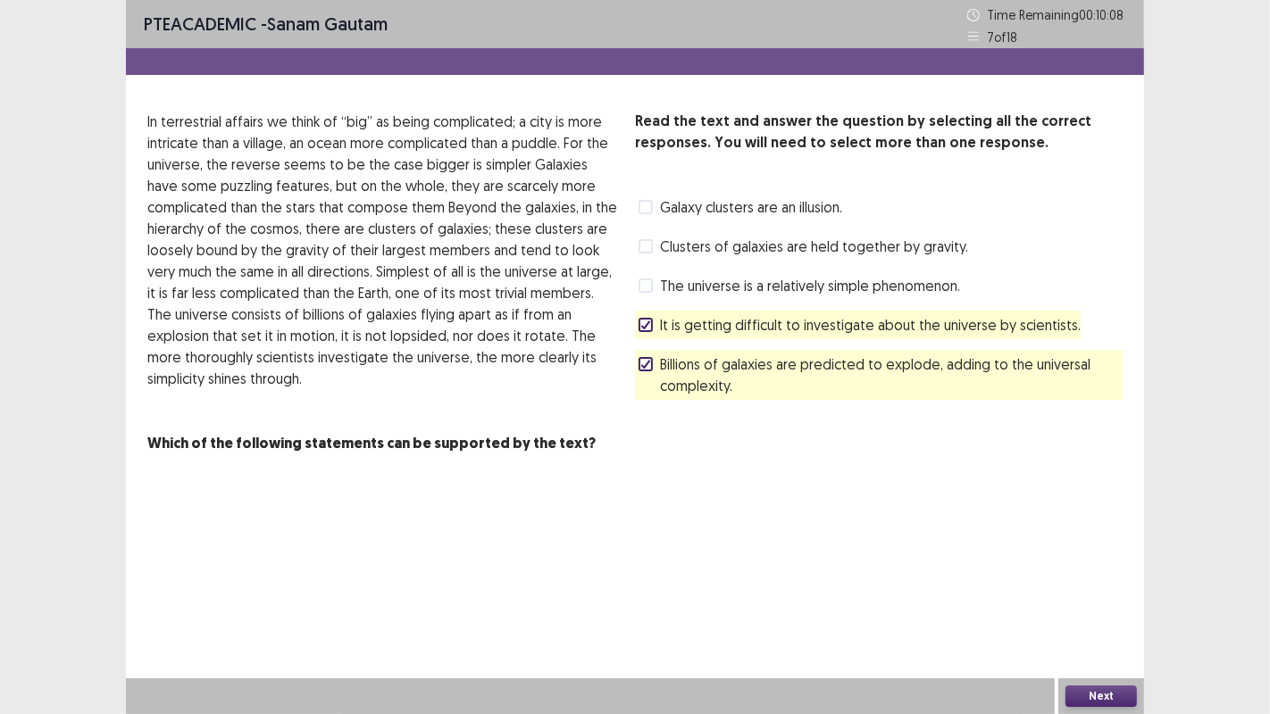
click at [1125, 686] on button "Next" at bounding box center [1100, 696] width 71 height 21
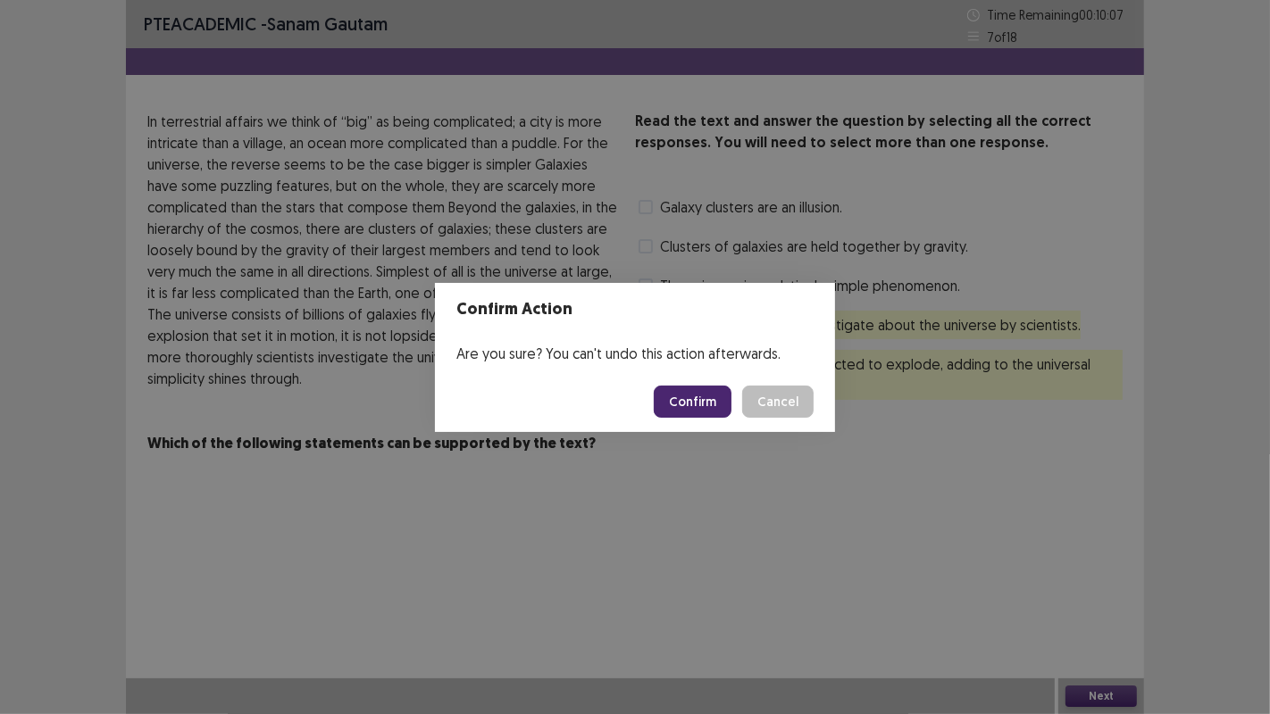
click at [714, 405] on button "Confirm" at bounding box center [693, 402] width 78 height 32
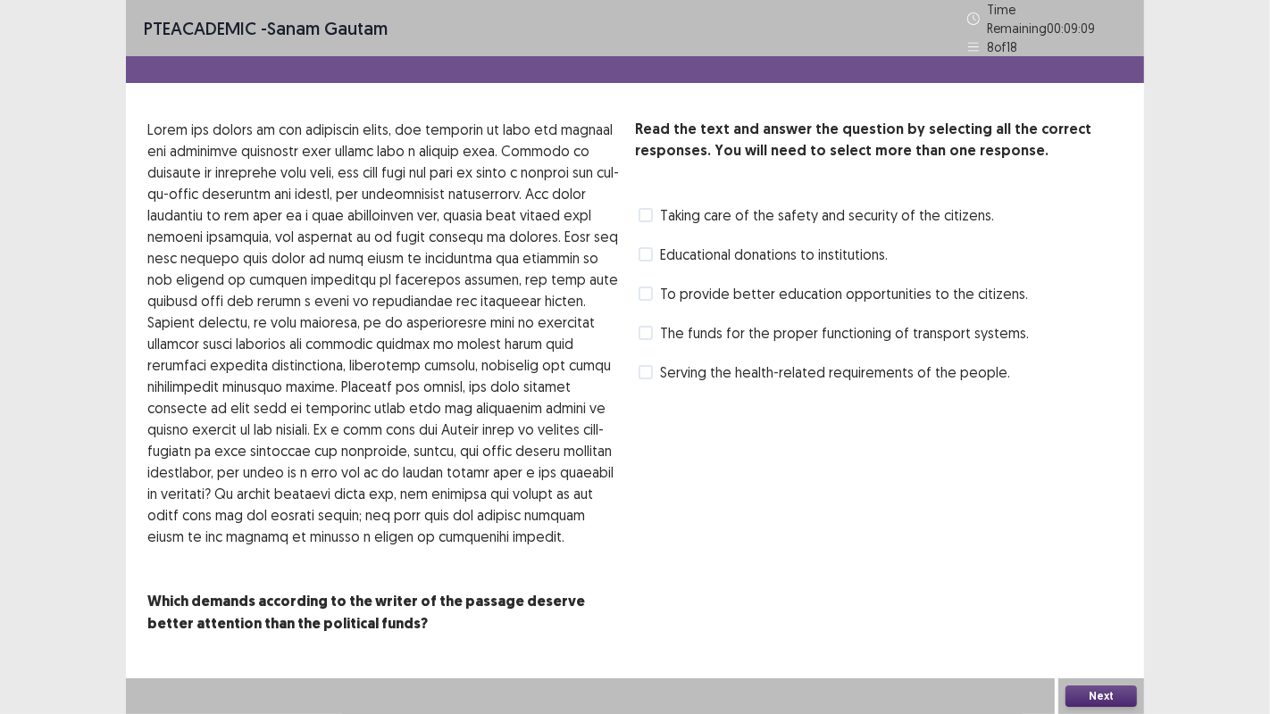
click at [645, 253] on span at bounding box center [646, 254] width 14 height 14
click at [647, 368] on span at bounding box center [646, 372] width 14 height 14
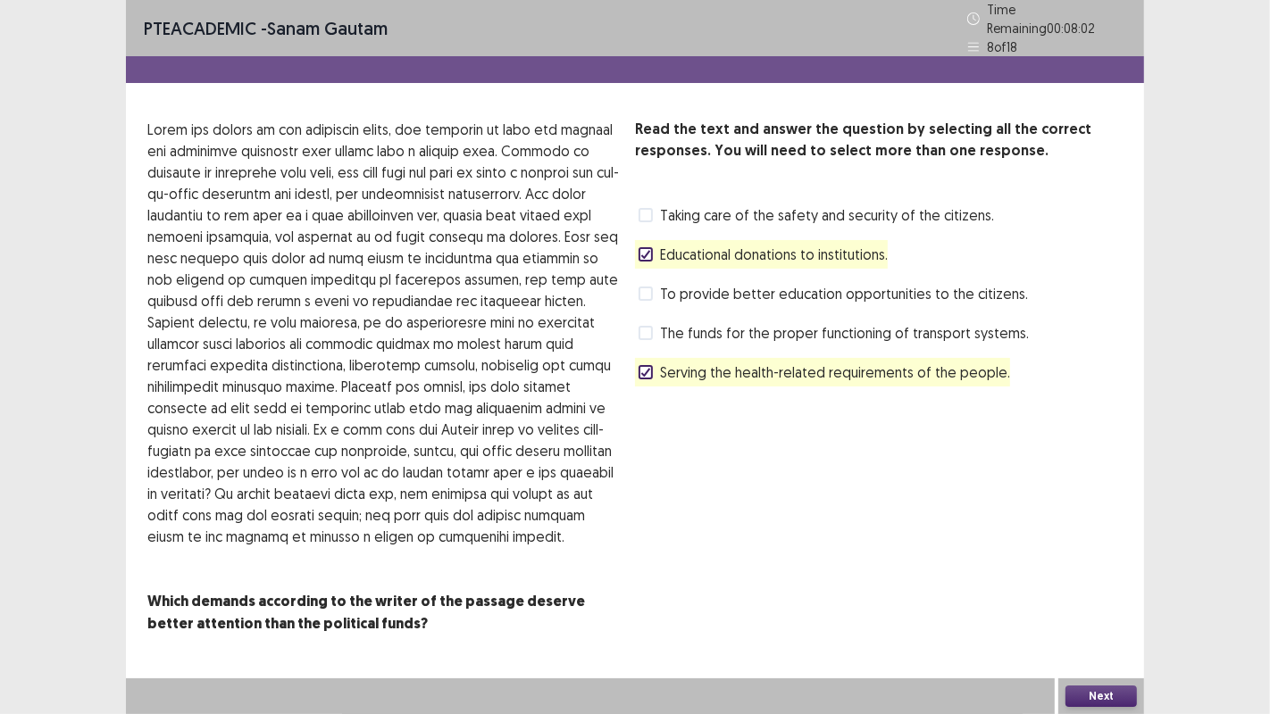
click at [649, 326] on span at bounding box center [646, 333] width 14 height 14
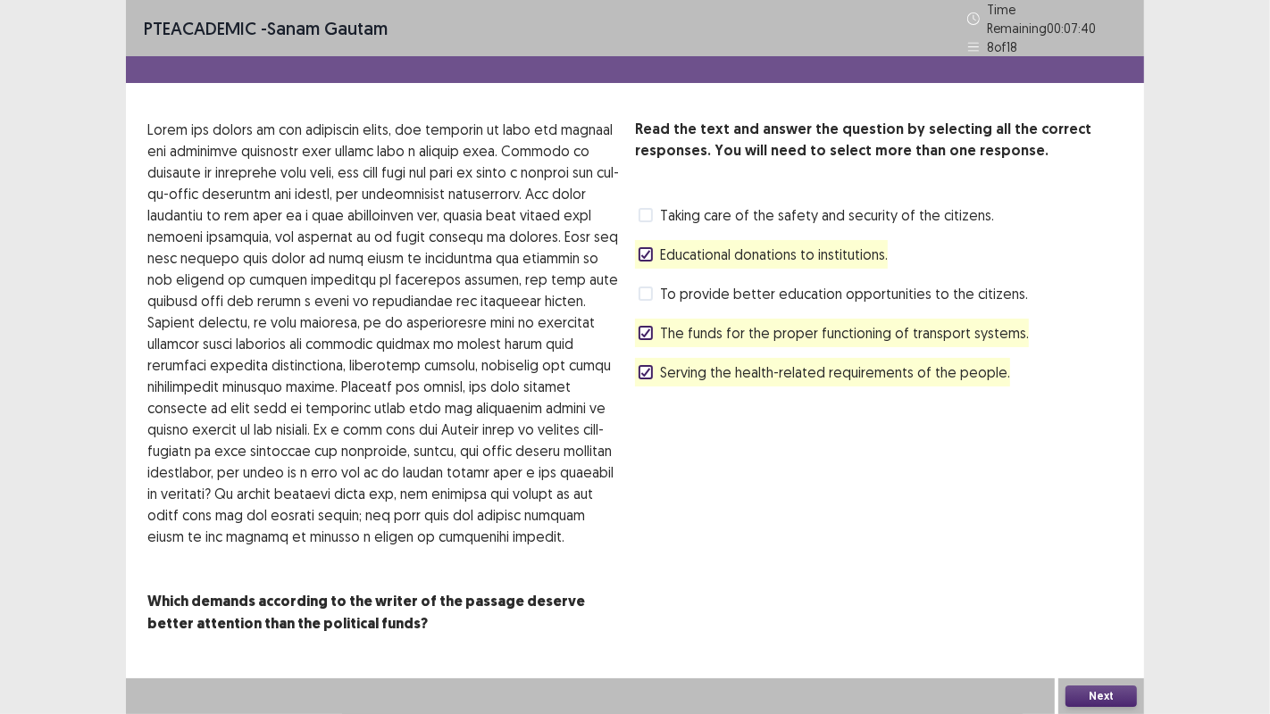
click at [651, 287] on span at bounding box center [646, 294] width 14 height 14
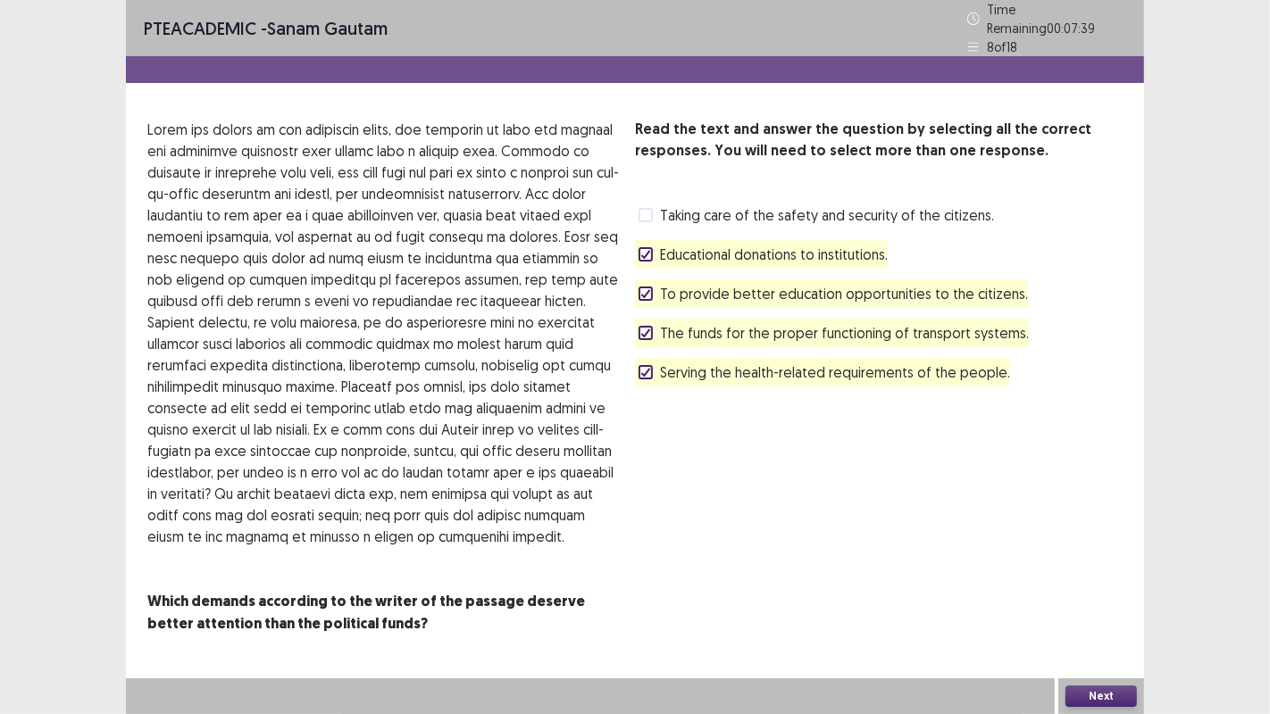
click at [651, 287] on span at bounding box center [646, 294] width 14 height 14
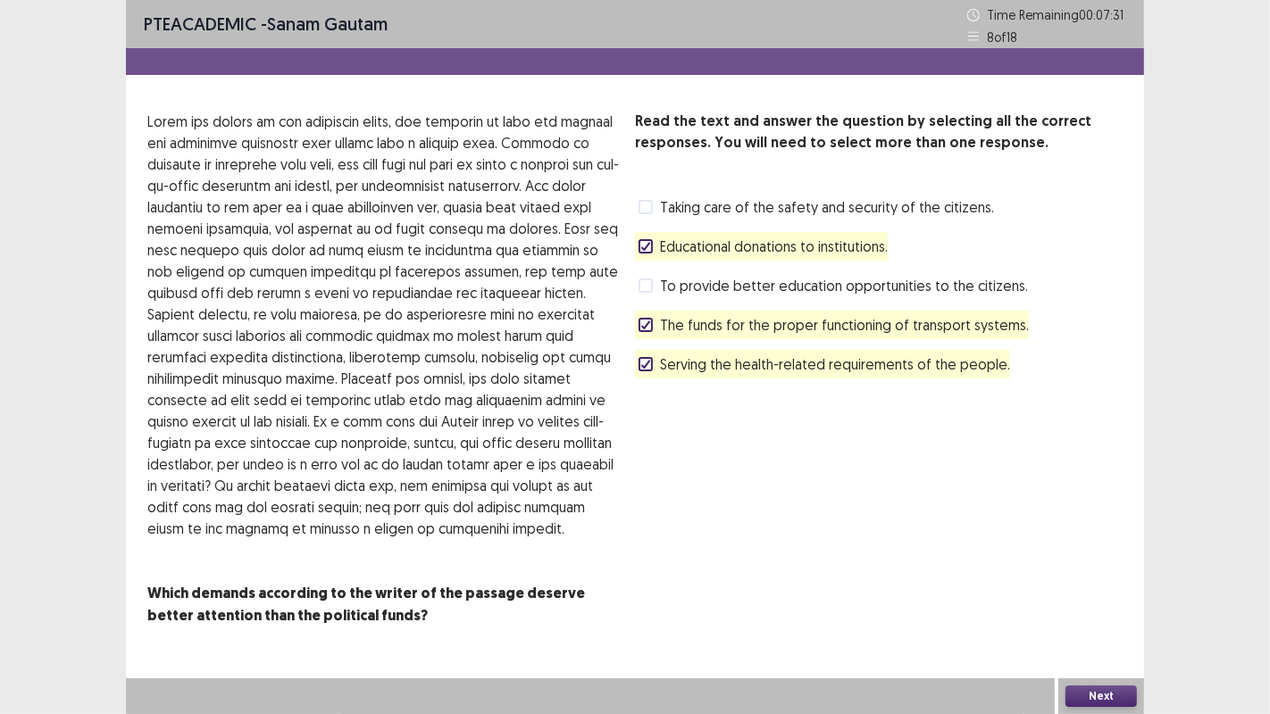
click at [649, 252] on div at bounding box center [645, 246] width 11 height 11
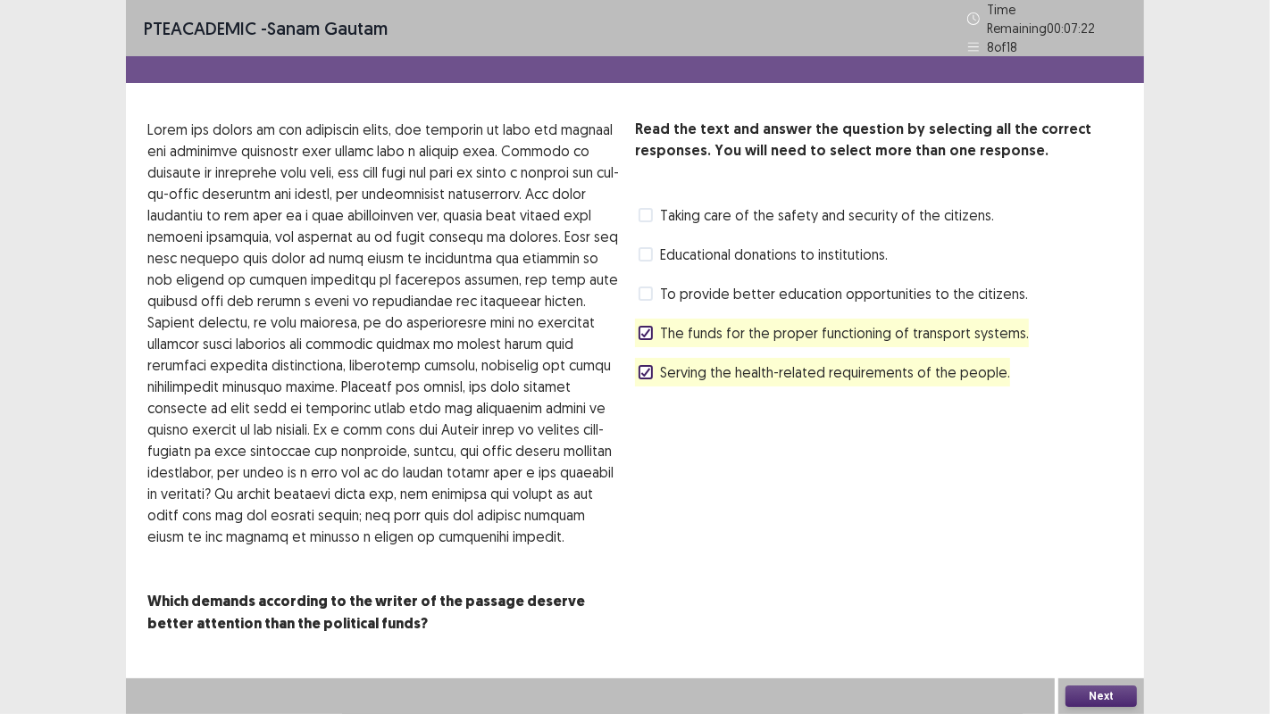
click at [1113, 691] on button "Next" at bounding box center [1100, 696] width 71 height 21
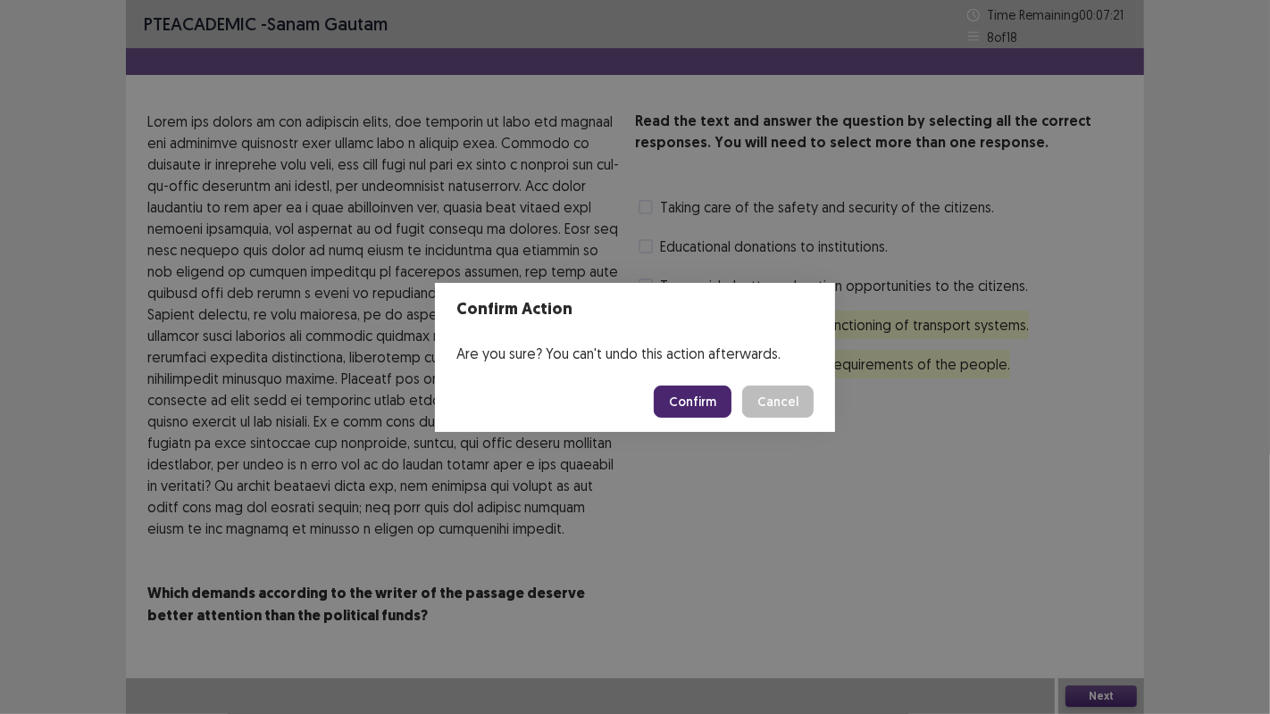
click at [711, 407] on button "Confirm" at bounding box center [693, 402] width 78 height 32
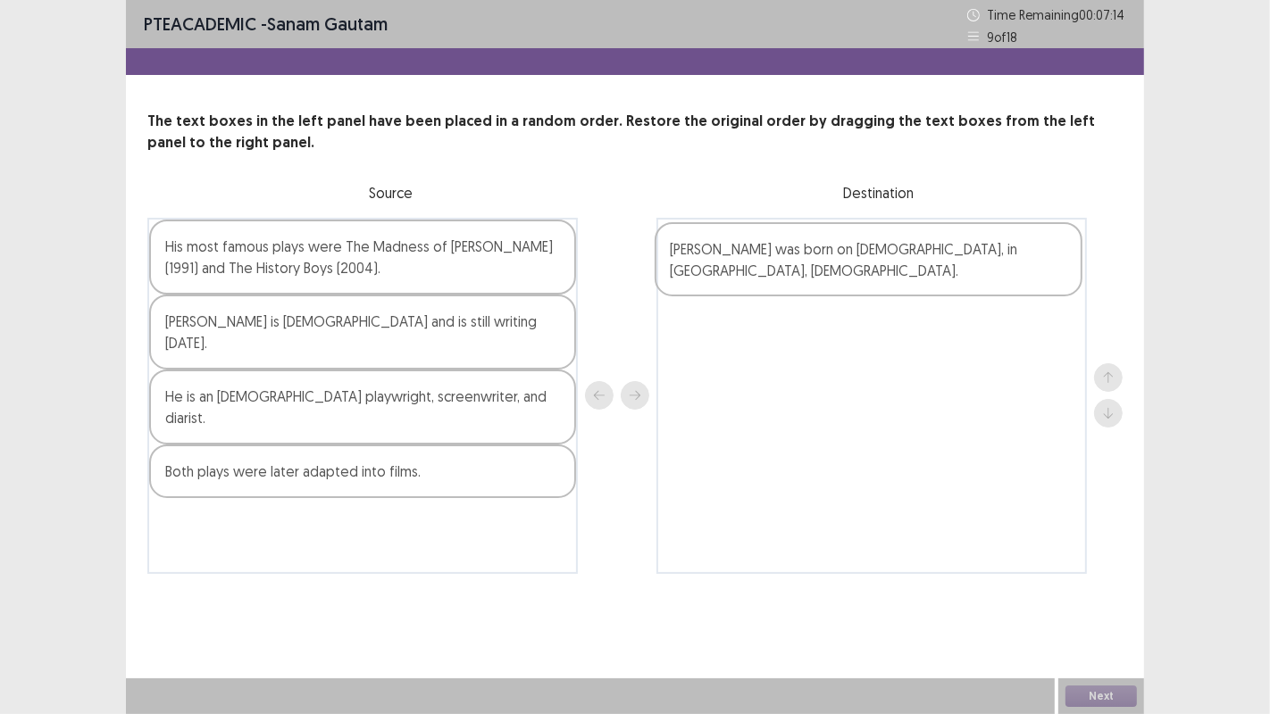
drag, startPoint x: 265, startPoint y: 271, endPoint x: 783, endPoint y: 271, distance: 518.0
click at [783, 271] on div "[PERSON_NAME] was born on [DEMOGRAPHIC_DATA], in [GEOGRAPHIC_DATA], [DEMOGRAPHI…" at bounding box center [634, 396] width 975 height 356
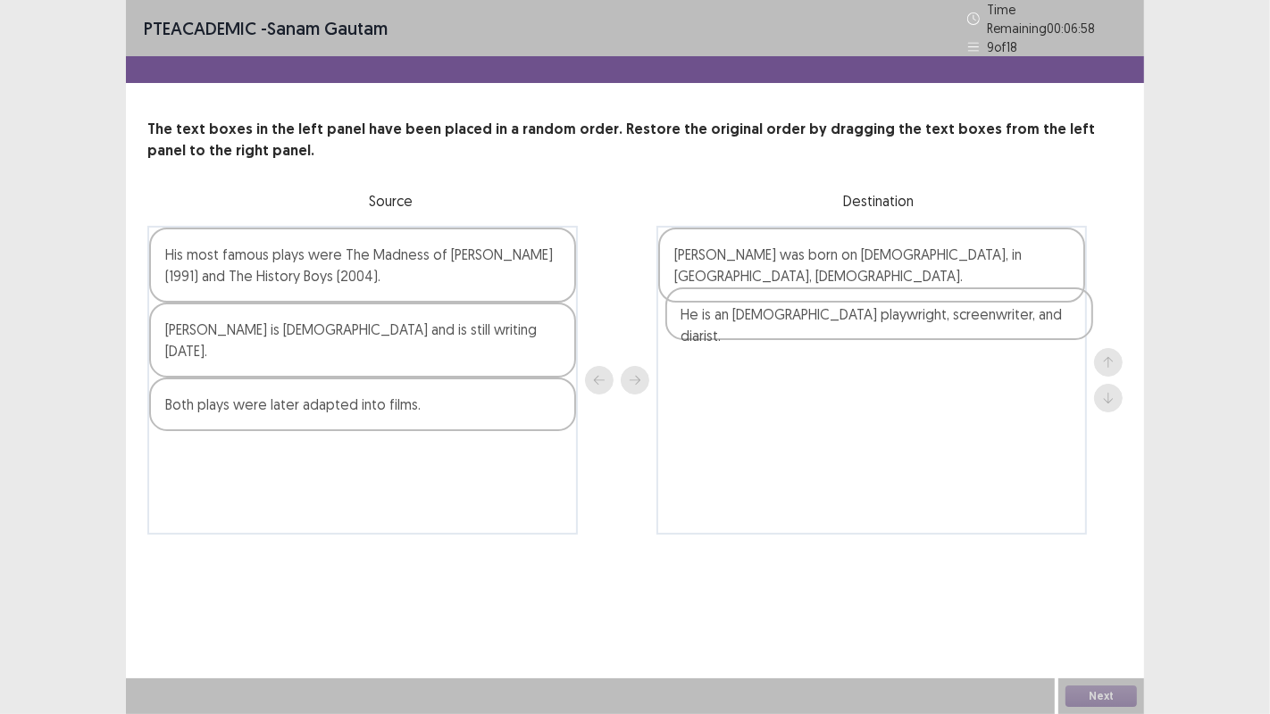
drag, startPoint x: 317, startPoint y: 385, endPoint x: 838, endPoint y: 327, distance: 523.9
click at [838, 327] on div "His most famous plays were The Madness of [PERSON_NAME] (1991) and The History …" at bounding box center [634, 380] width 975 height 309
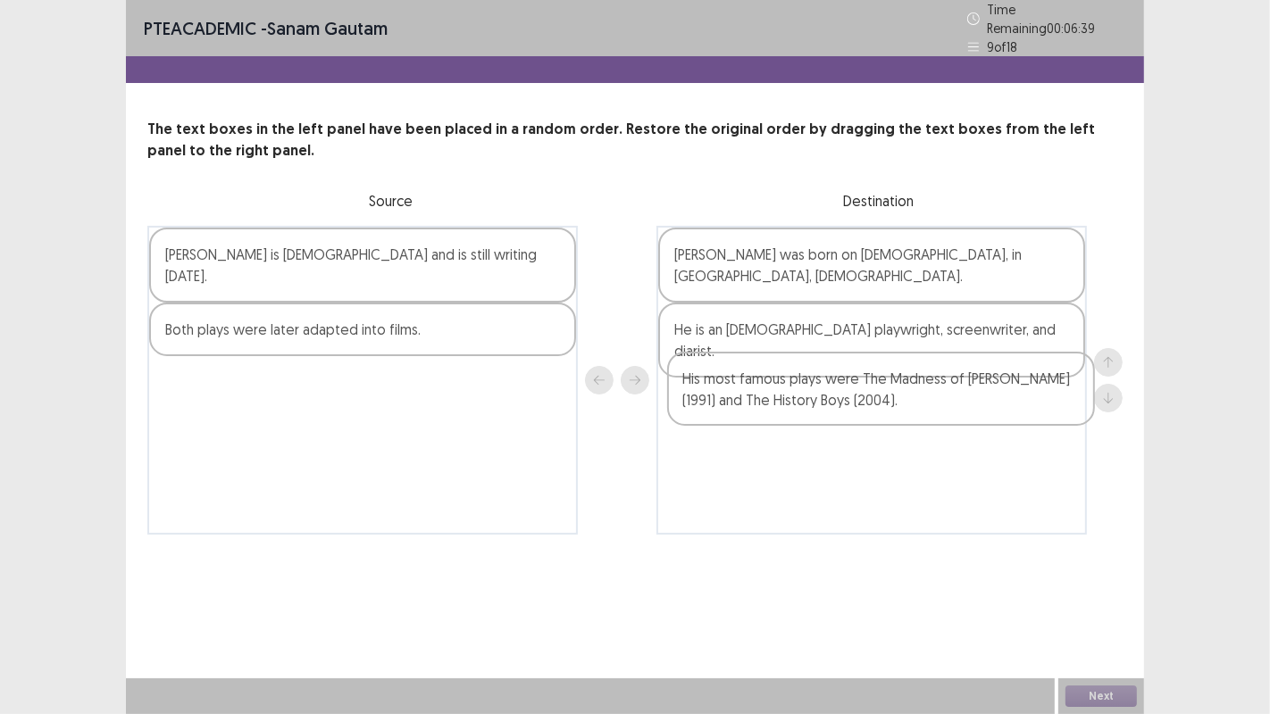
drag, startPoint x: 390, startPoint y: 268, endPoint x: 914, endPoint y: 405, distance: 541.9
click at [914, 405] on div "His most famous plays were The Madness of [PERSON_NAME] (1991) and The History …" at bounding box center [634, 380] width 975 height 309
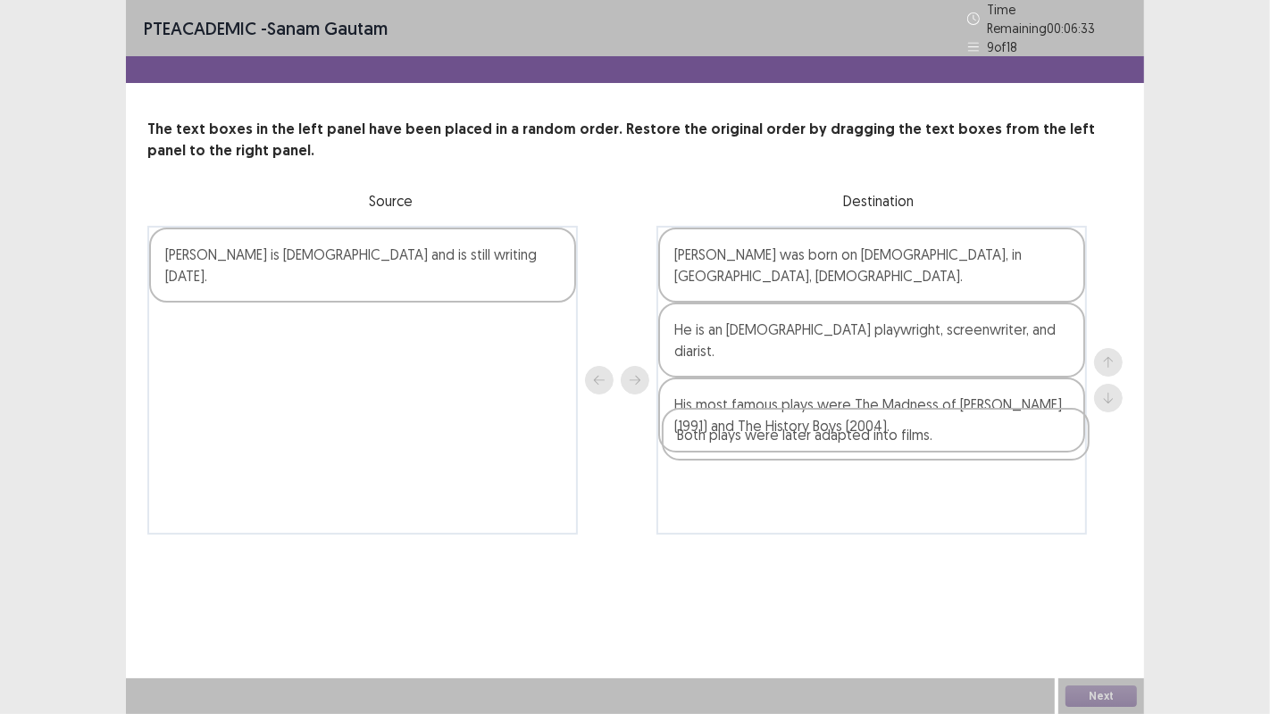
drag, startPoint x: 296, startPoint y: 307, endPoint x: 815, endPoint y: 448, distance: 538.6
click at [815, 448] on div "[PERSON_NAME] is [DEMOGRAPHIC_DATA] and is still writing [DATE]. Both plays wer…" at bounding box center [634, 380] width 975 height 309
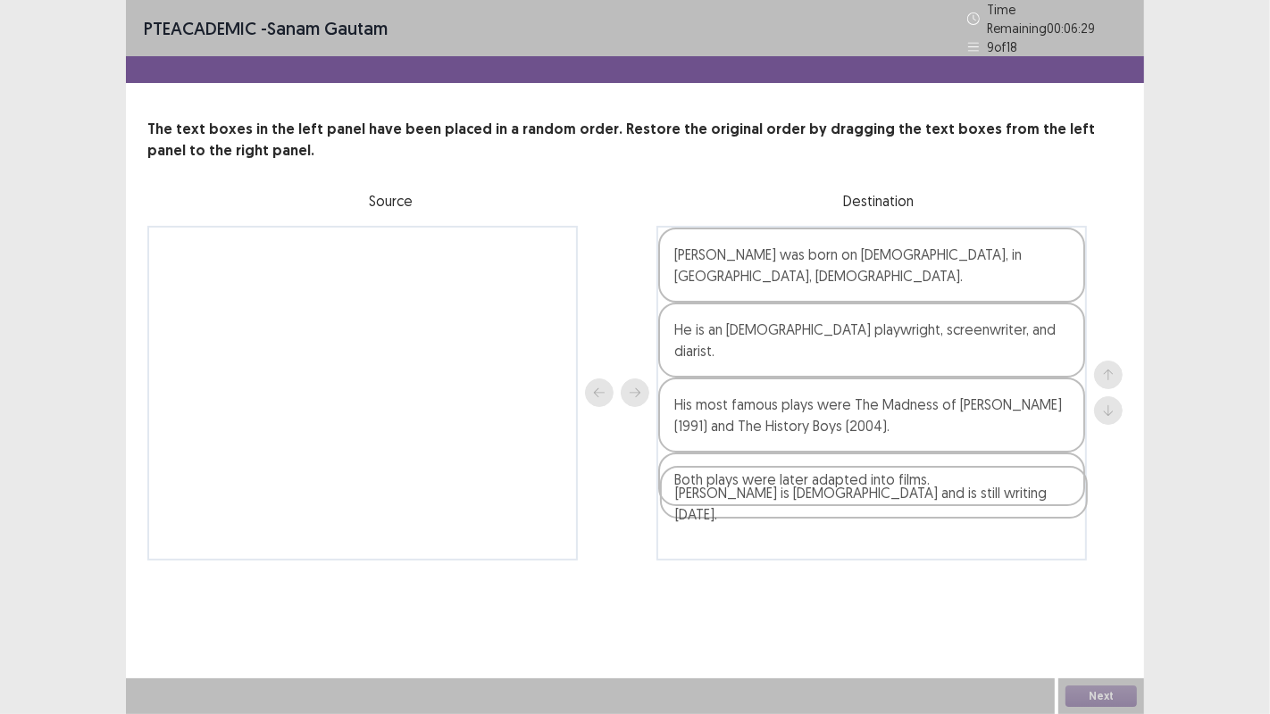
drag, startPoint x: 358, startPoint y: 261, endPoint x: 876, endPoint y: 517, distance: 577.9
click at [876, 517] on div "[PERSON_NAME] is [DEMOGRAPHIC_DATA] and is still writing [DATE]. [PERSON_NAME] …" at bounding box center [634, 393] width 975 height 335
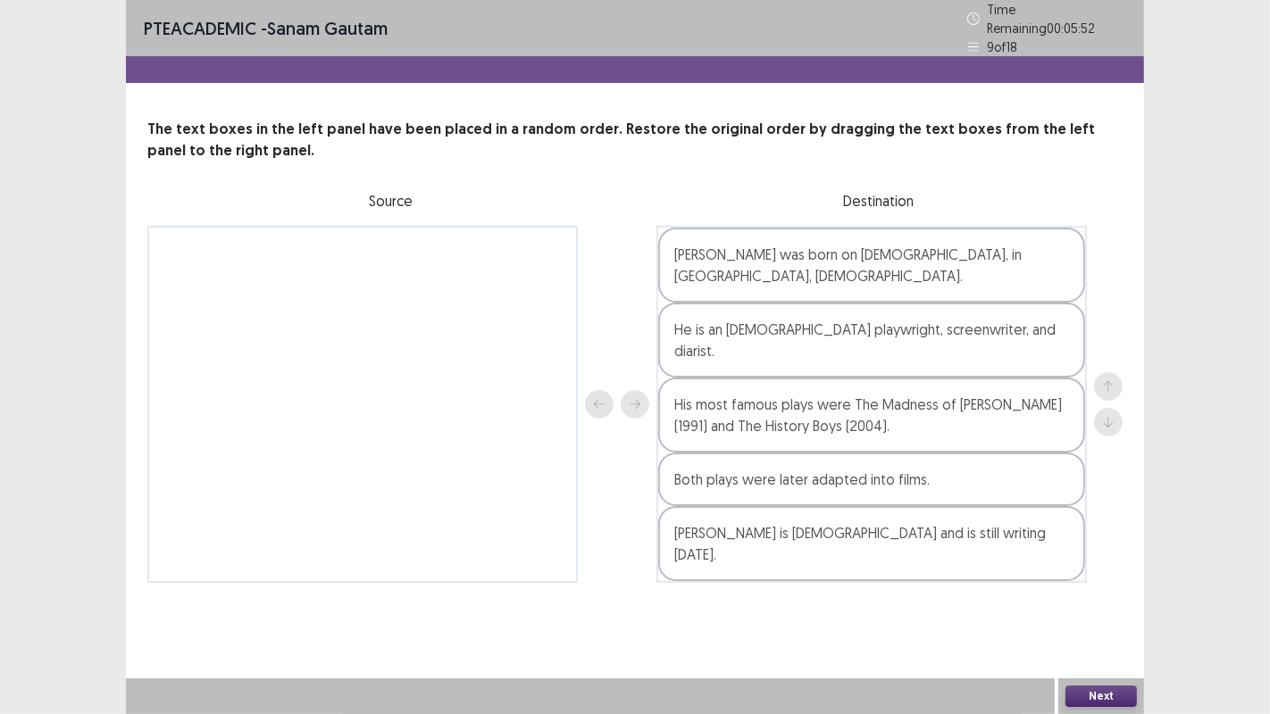
click at [1103, 697] on button "Next" at bounding box center [1100, 696] width 71 height 21
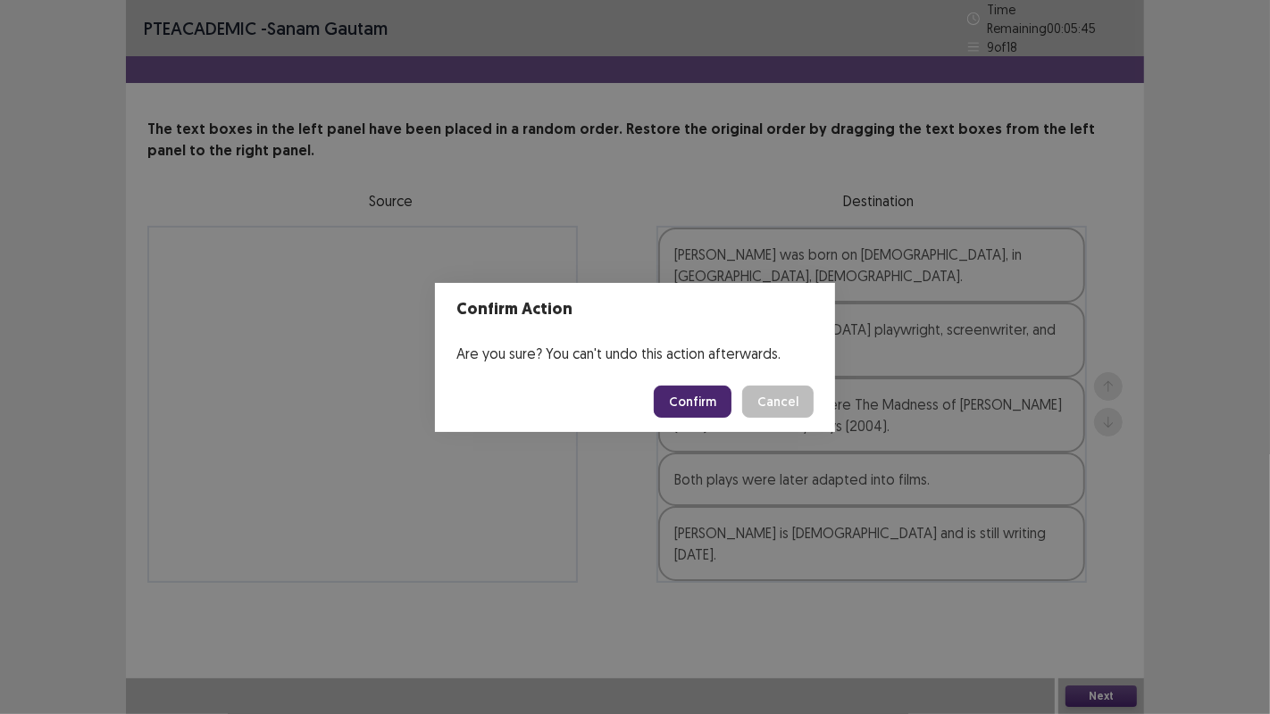
click at [683, 398] on button "Confirm" at bounding box center [693, 402] width 78 height 32
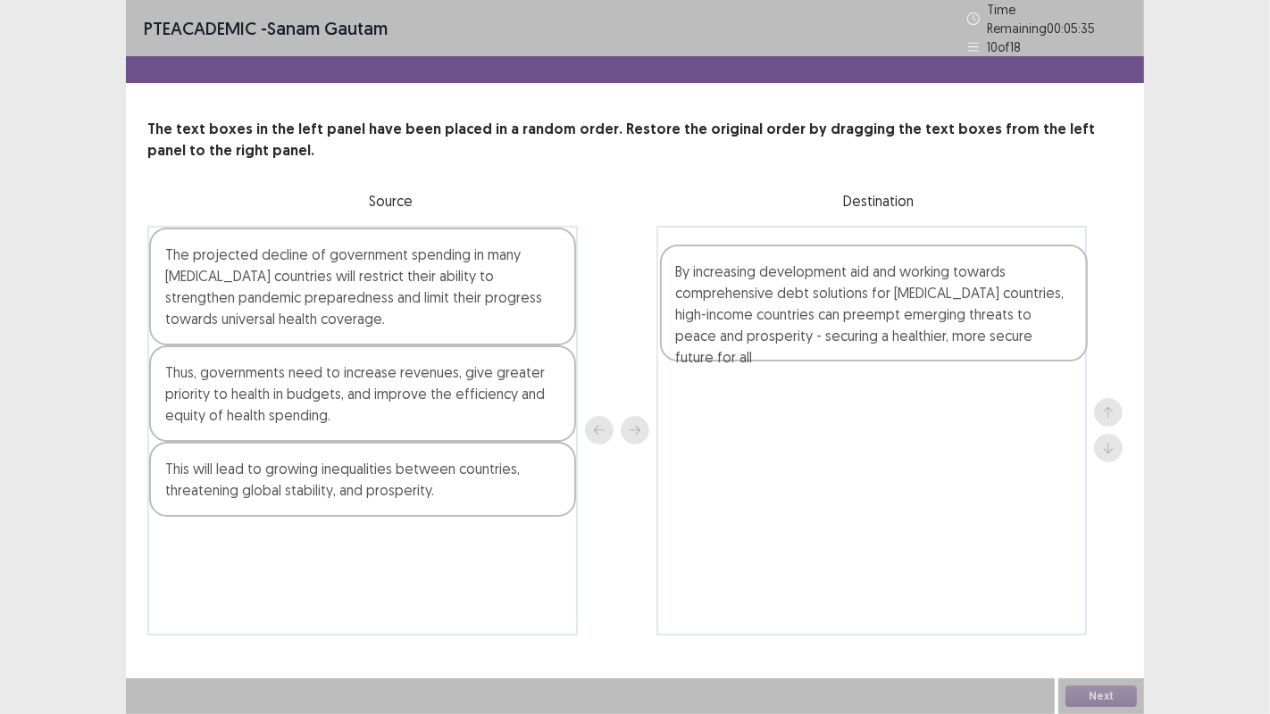
drag, startPoint x: 230, startPoint y: 559, endPoint x: 748, endPoint y: 296, distance: 581.1
click at [748, 296] on div "The projected decline of government spending in many [MEDICAL_DATA] countries w…" at bounding box center [634, 431] width 975 height 410
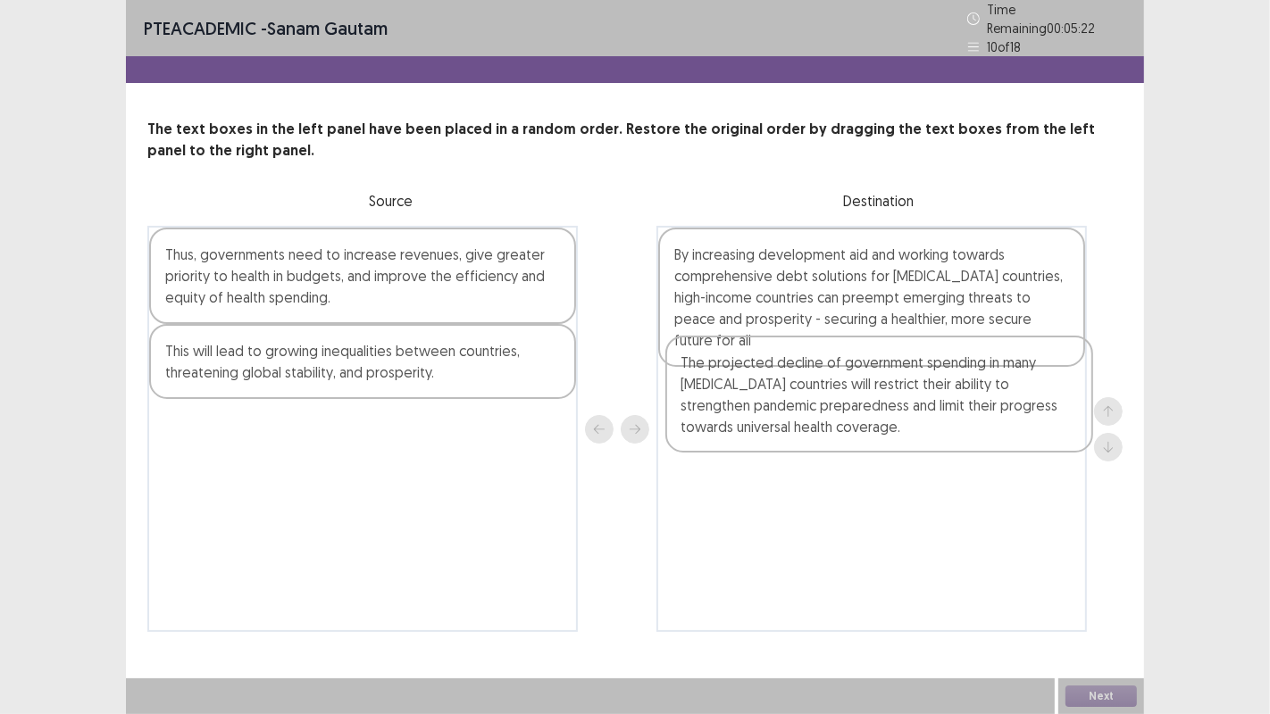
drag, startPoint x: 435, startPoint y: 300, endPoint x: 964, endPoint y: 428, distance: 544.7
click at [964, 428] on div "The projected decline of government spending in many [MEDICAL_DATA] countries w…" at bounding box center [634, 429] width 975 height 406
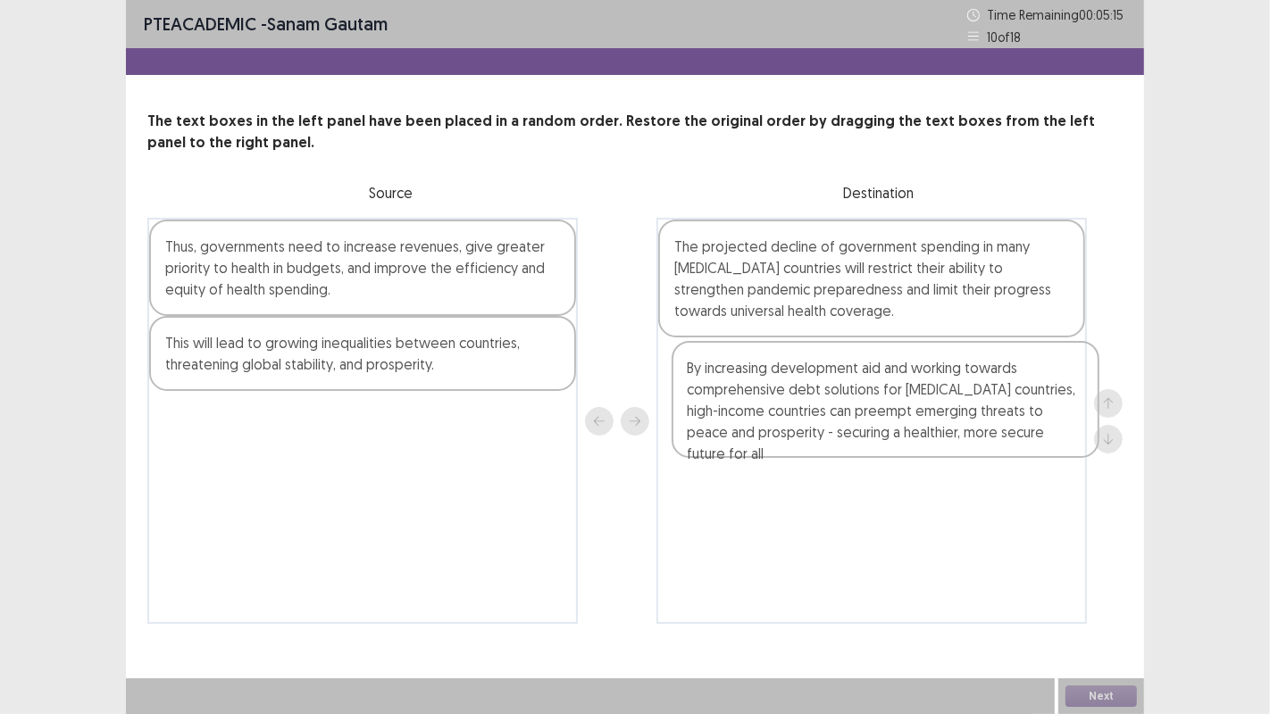
drag, startPoint x: 859, startPoint y: 286, endPoint x: 870, endPoint y: 415, distance: 129.9
click at [870, 415] on div "By increasing development aid and working towards comprehensive debt solutions …" at bounding box center [871, 421] width 430 height 406
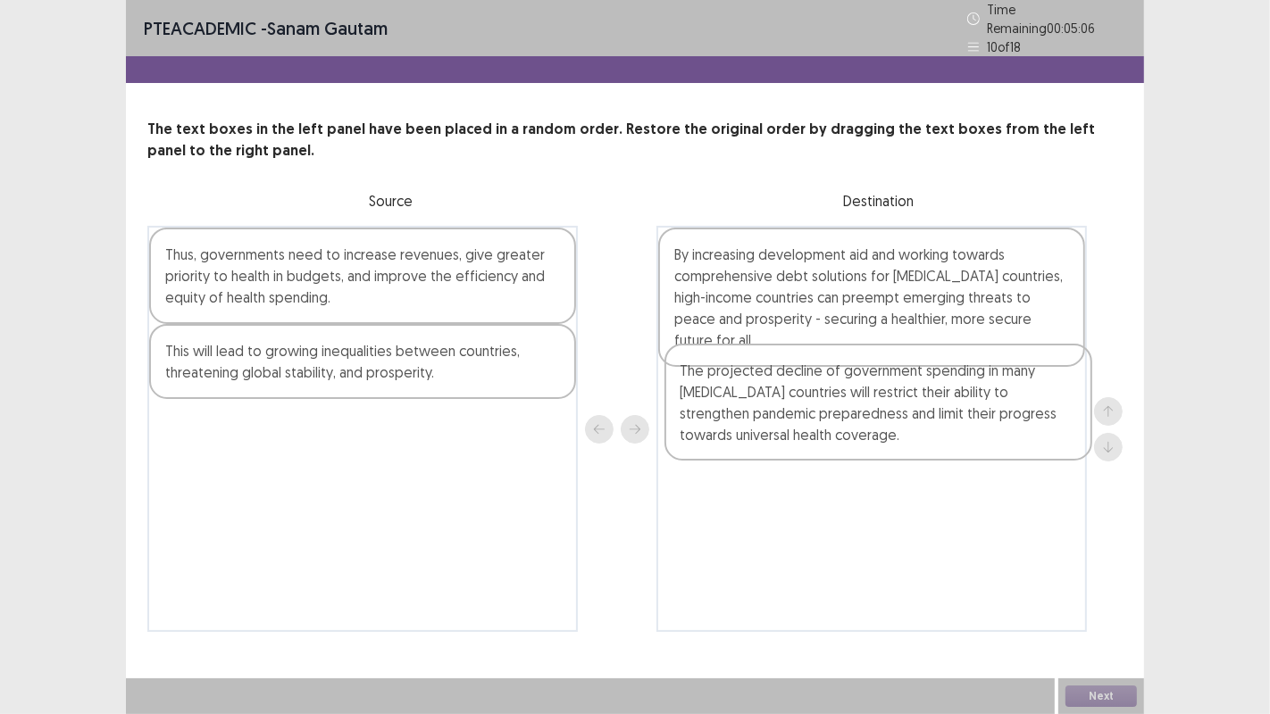
drag, startPoint x: 837, startPoint y: 306, endPoint x: 844, endPoint y: 436, distance: 129.7
click at [844, 436] on div "The projected decline of government spending in many [MEDICAL_DATA] countries w…" at bounding box center [871, 429] width 430 height 406
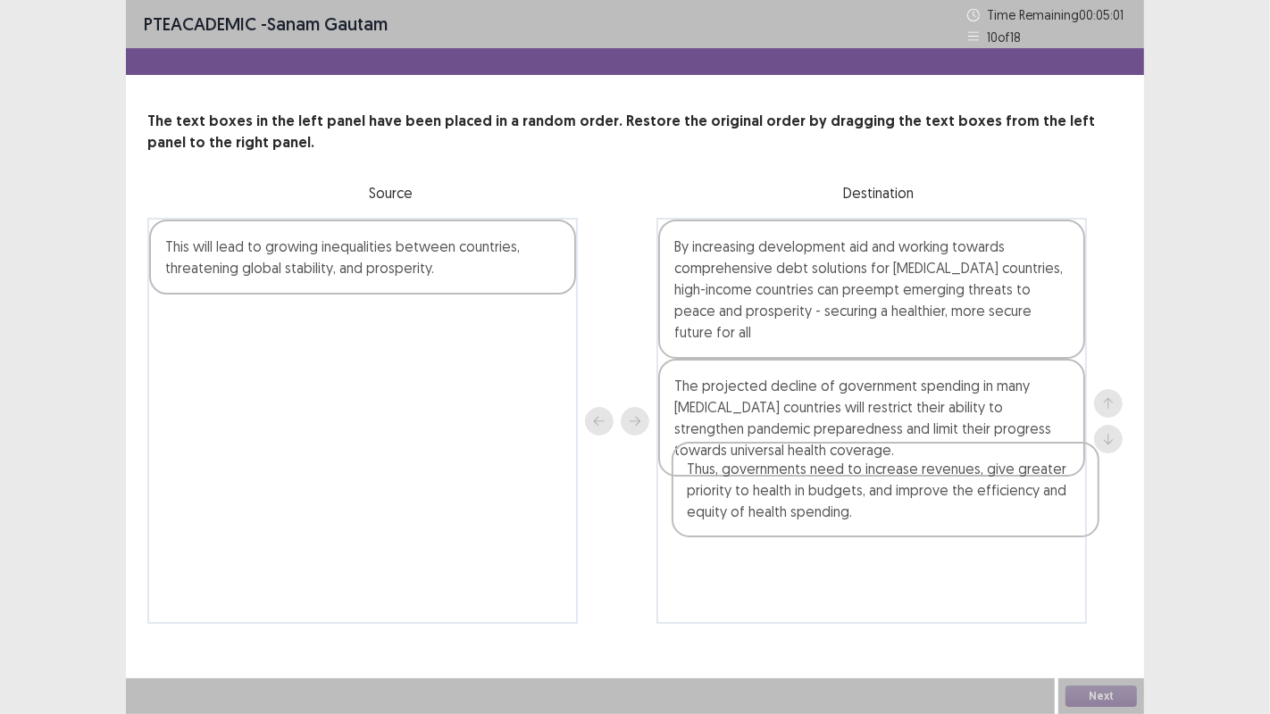
drag, startPoint x: 292, startPoint y: 279, endPoint x: 820, endPoint y: 506, distance: 574.8
click at [820, 506] on div "Thus, governments need to increase revenues, give greater priority to health in…" at bounding box center [634, 421] width 975 height 406
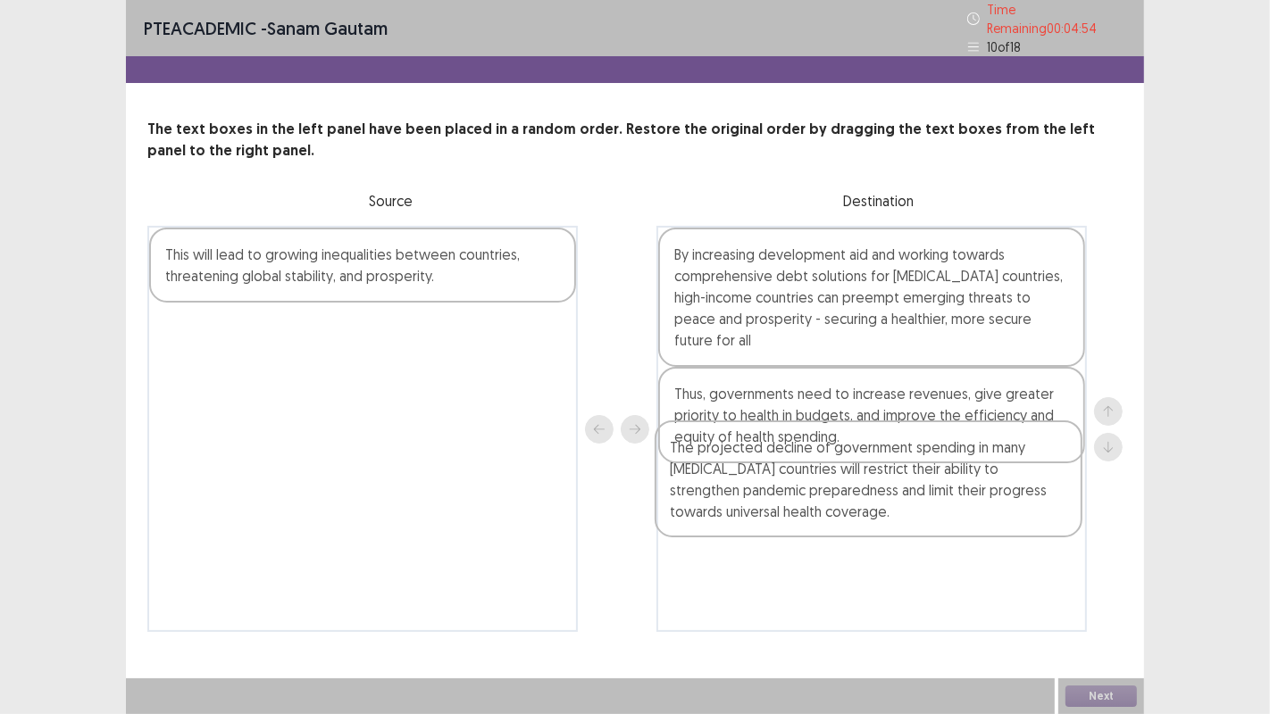
drag, startPoint x: 743, startPoint y: 400, endPoint x: 745, endPoint y: 490, distance: 90.2
click at [745, 490] on div "By increasing development aid and working towards comprehensive debt solutions …" at bounding box center [871, 429] width 430 height 406
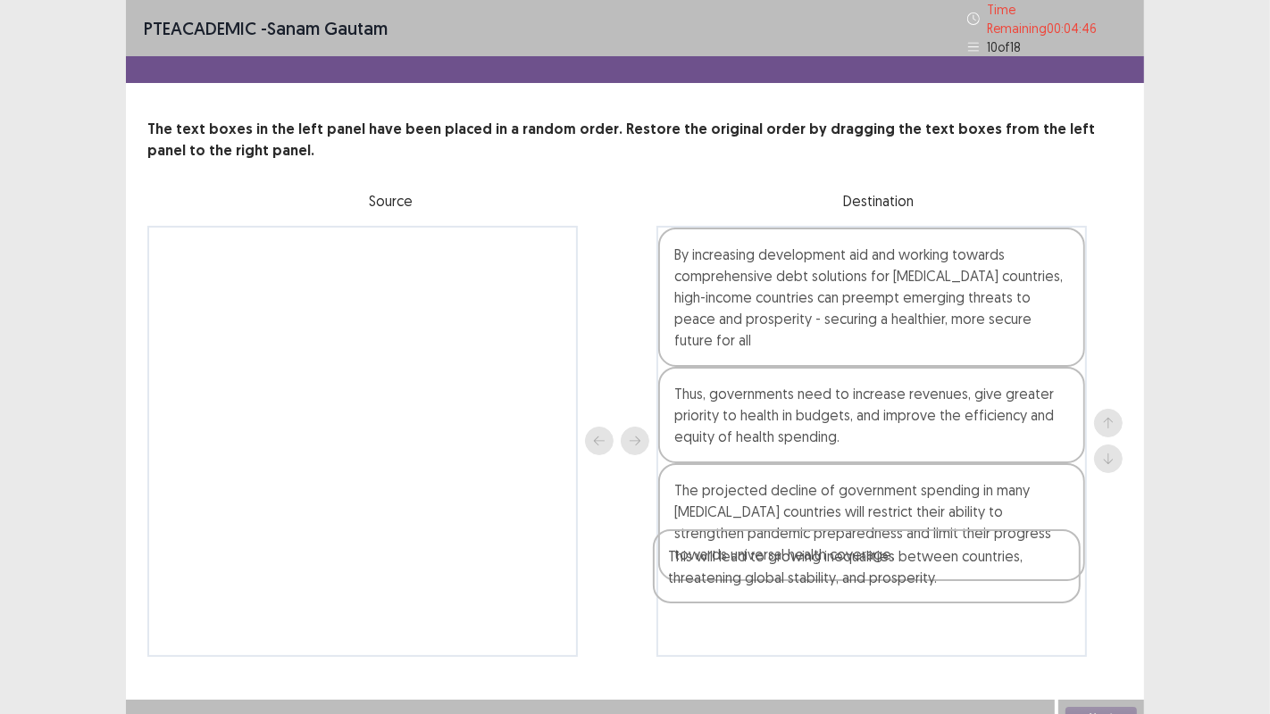
drag, startPoint x: 456, startPoint y: 271, endPoint x: 965, endPoint y: 587, distance: 599.2
click at [965, 587] on div "This will lead to growing inequalities between countries, threatening global st…" at bounding box center [634, 441] width 975 height 431
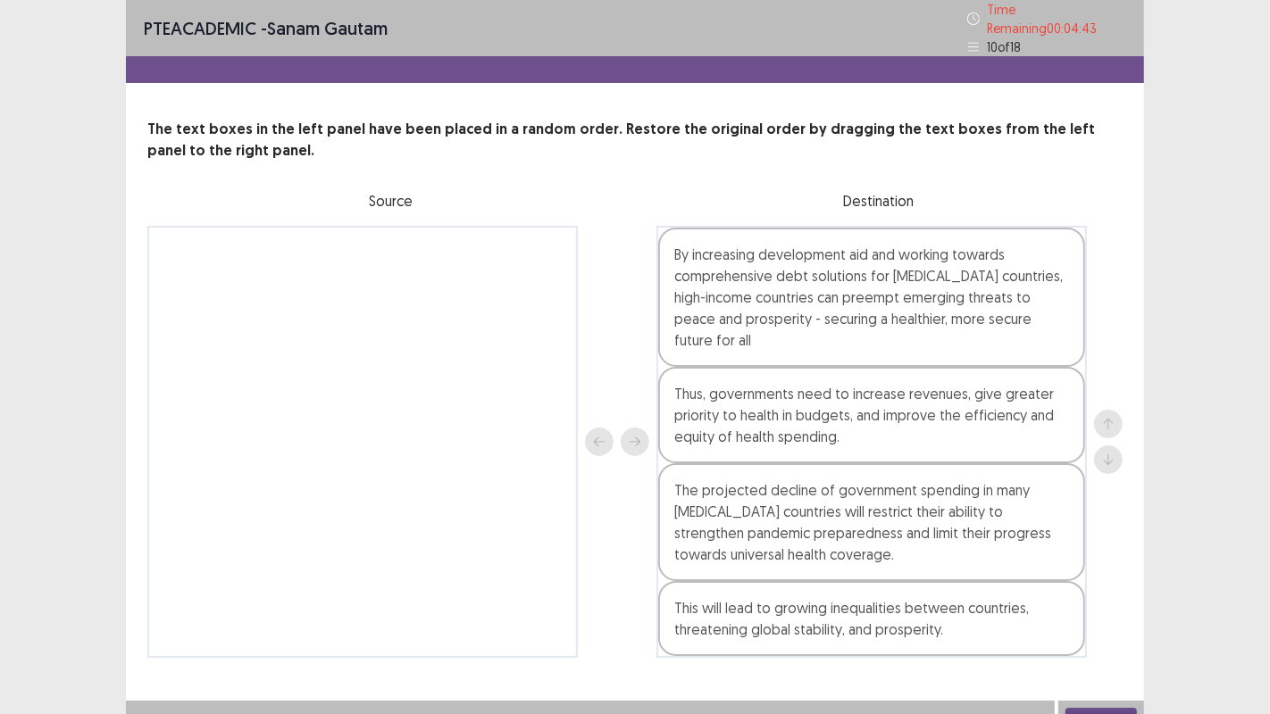
click at [1121, 708] on button "Next" at bounding box center [1100, 718] width 71 height 21
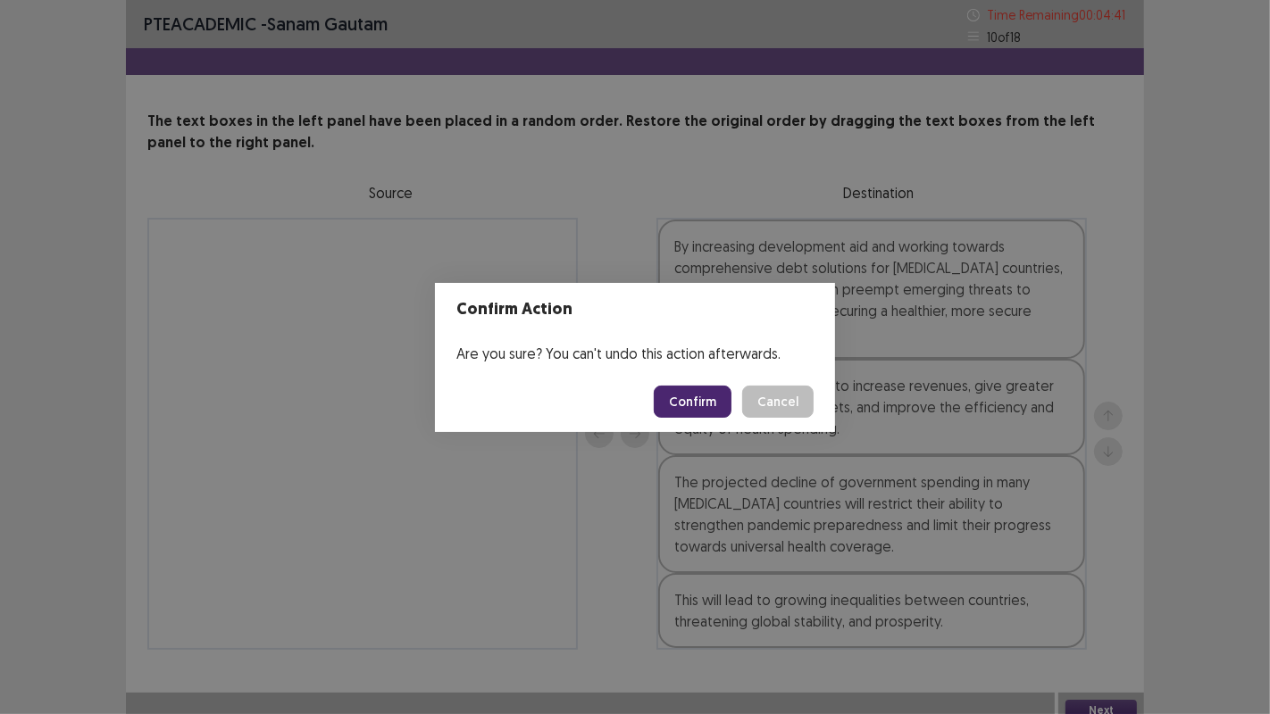
click at [725, 404] on button "Confirm" at bounding box center [693, 402] width 78 height 32
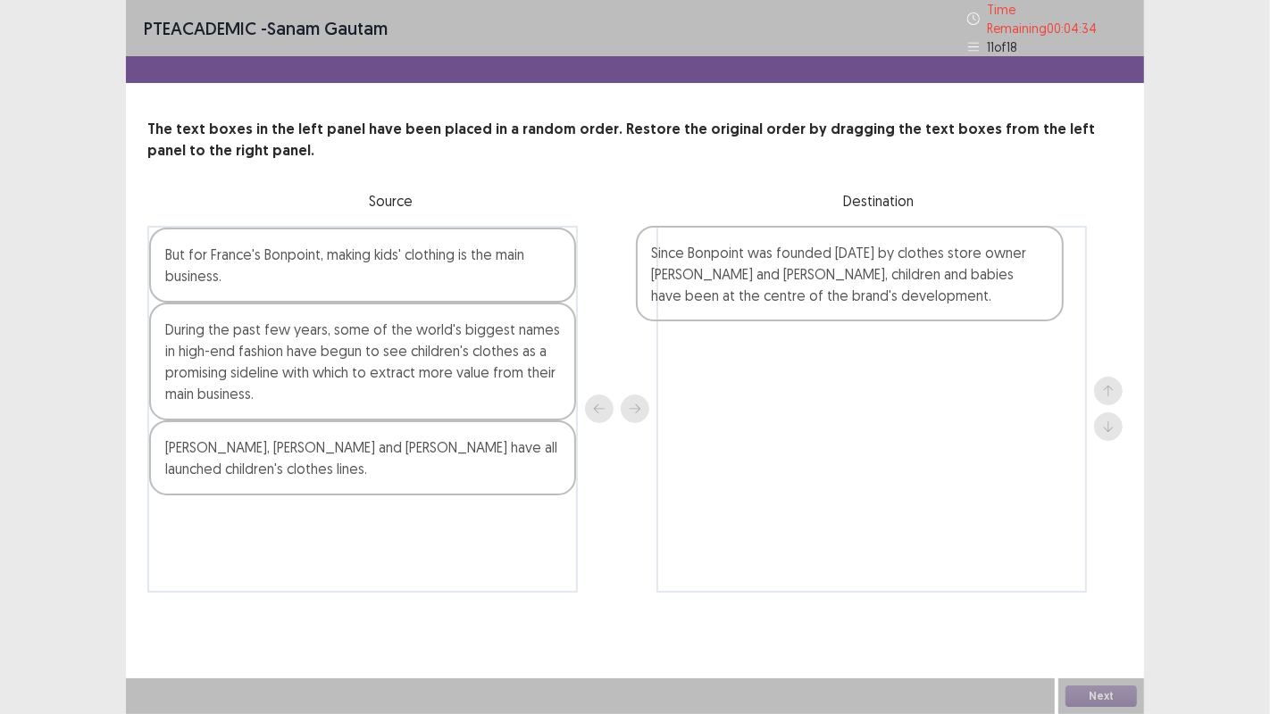
drag, startPoint x: 293, startPoint y: 469, endPoint x: 789, endPoint y: 285, distance: 528.7
click at [789, 285] on div "But for France's Bonpoint, making kids' clothing is the main business. During t…" at bounding box center [634, 409] width 975 height 367
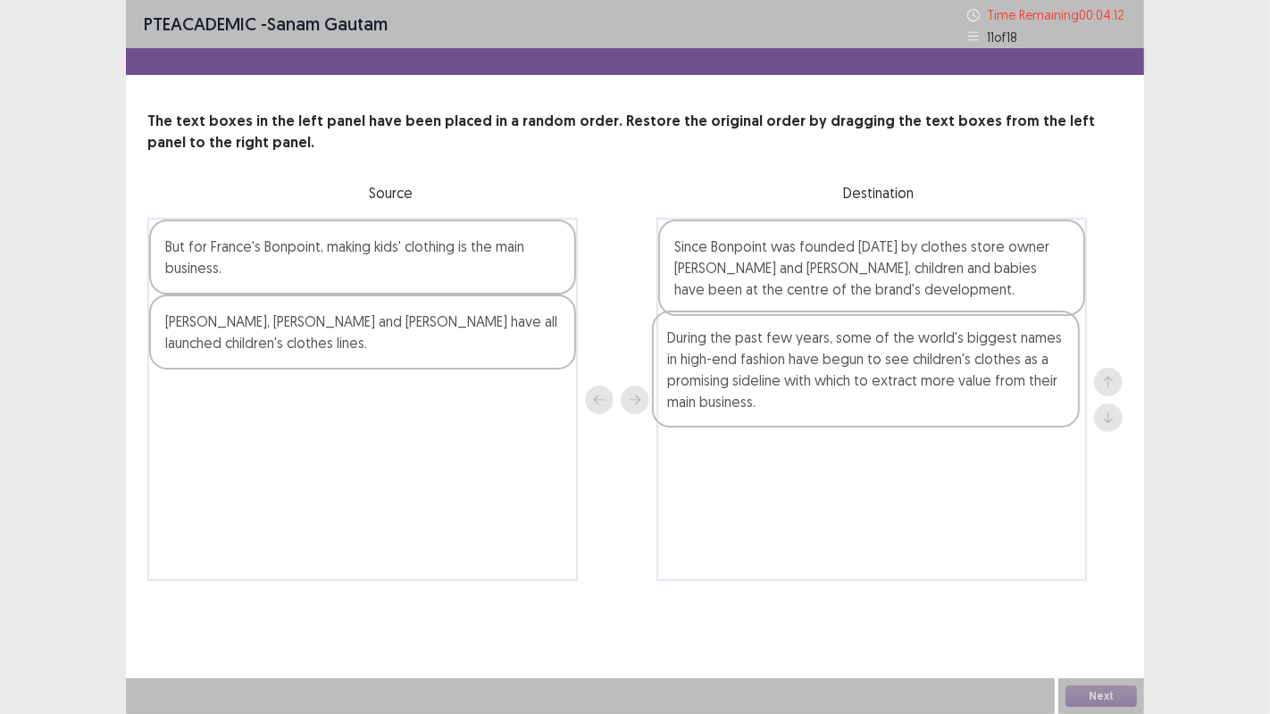
drag, startPoint x: 427, startPoint y: 370, endPoint x: 933, endPoint y: 391, distance: 506.8
click at [933, 391] on div "But for France's Bonpoint, making kids' clothing is the main business. During t…" at bounding box center [634, 399] width 975 height 363
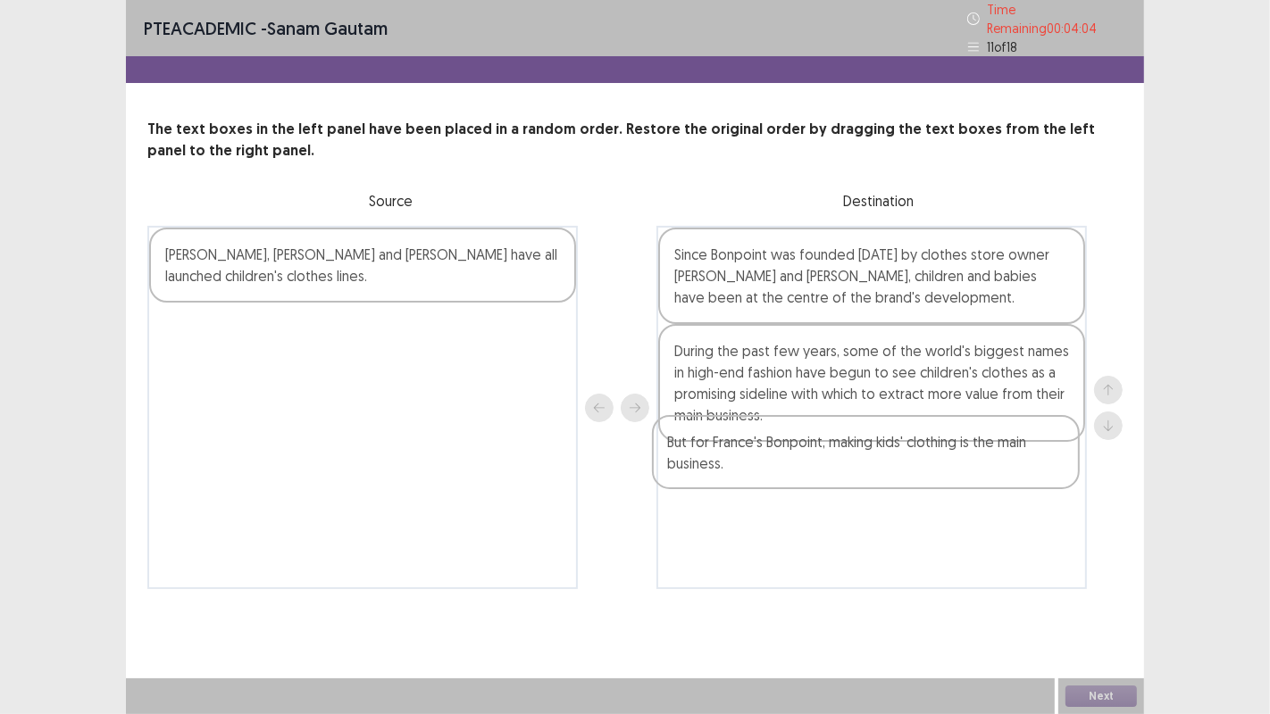
drag, startPoint x: 492, startPoint y: 276, endPoint x: 998, endPoint y: 477, distance: 543.9
click at [998, 477] on div "But for France's Bonpoint, making kids' clothing is the main business. [PERSON_…" at bounding box center [634, 407] width 975 height 363
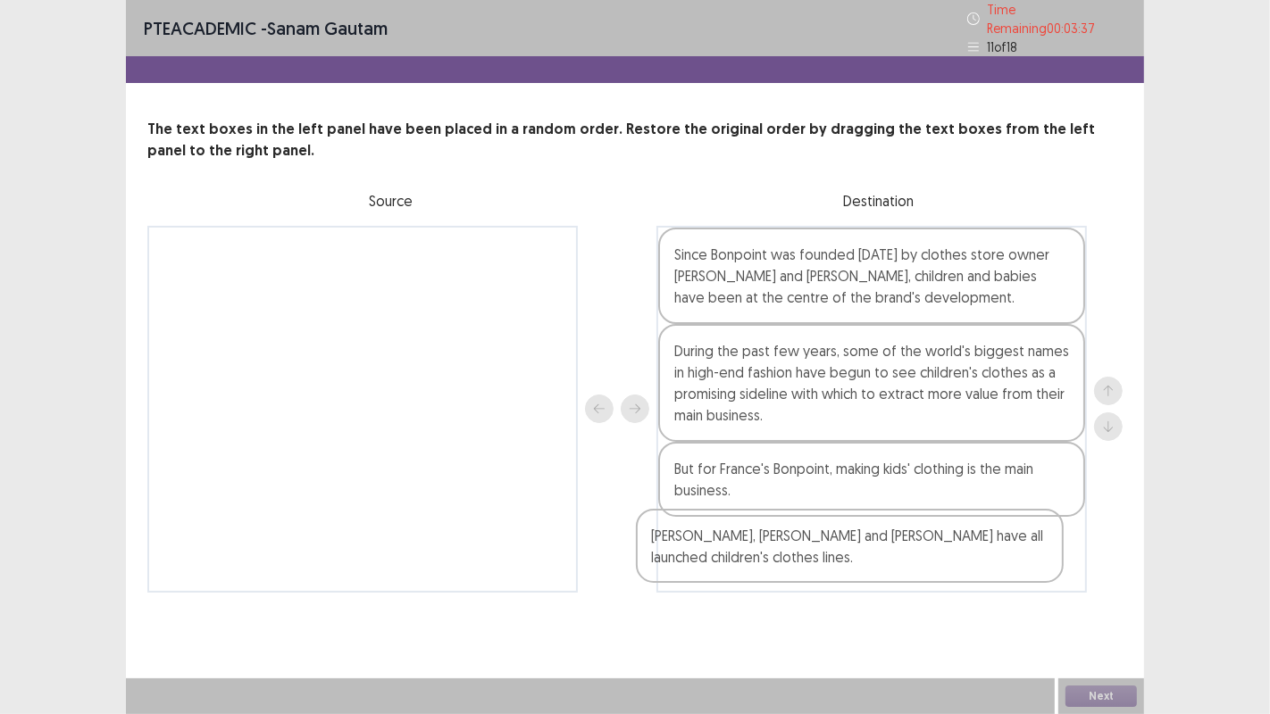
drag, startPoint x: 442, startPoint y: 258, endPoint x: 940, endPoint y: 568, distance: 586.8
click at [940, 568] on div "[PERSON_NAME], [PERSON_NAME] and [PERSON_NAME] have all launched children's clo…" at bounding box center [634, 409] width 975 height 367
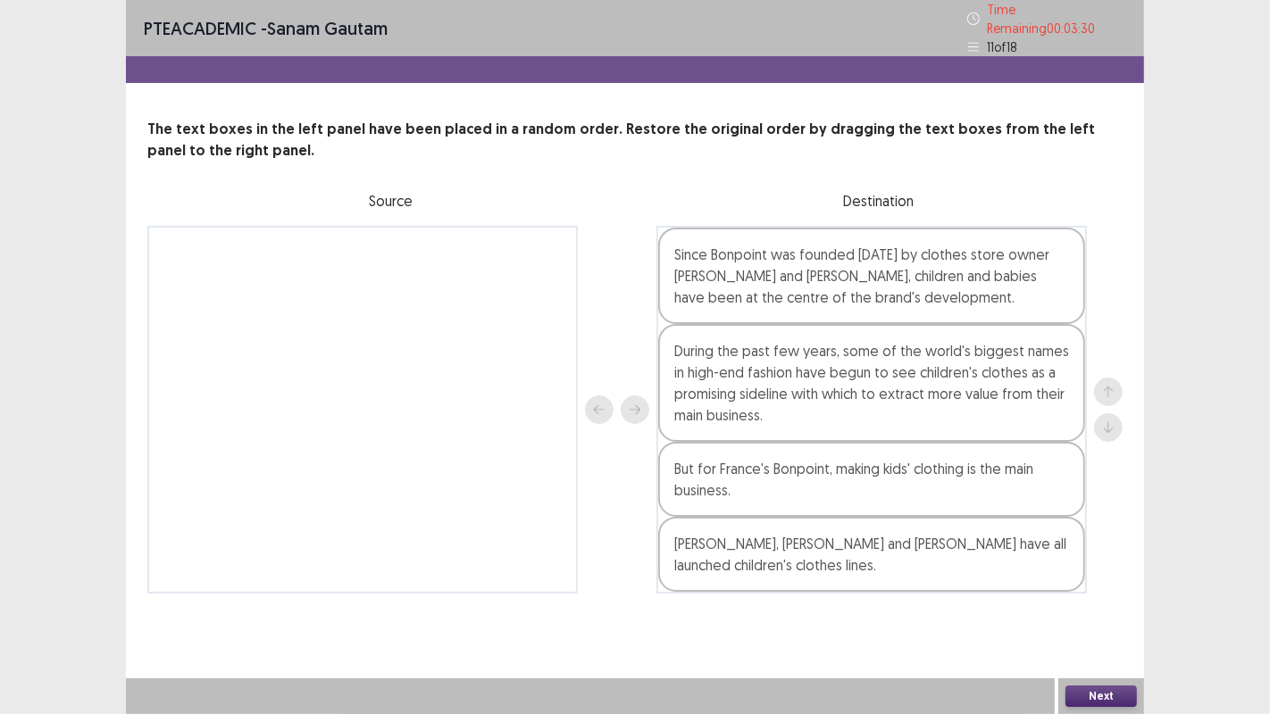
click at [1108, 687] on button "Next" at bounding box center [1100, 696] width 71 height 21
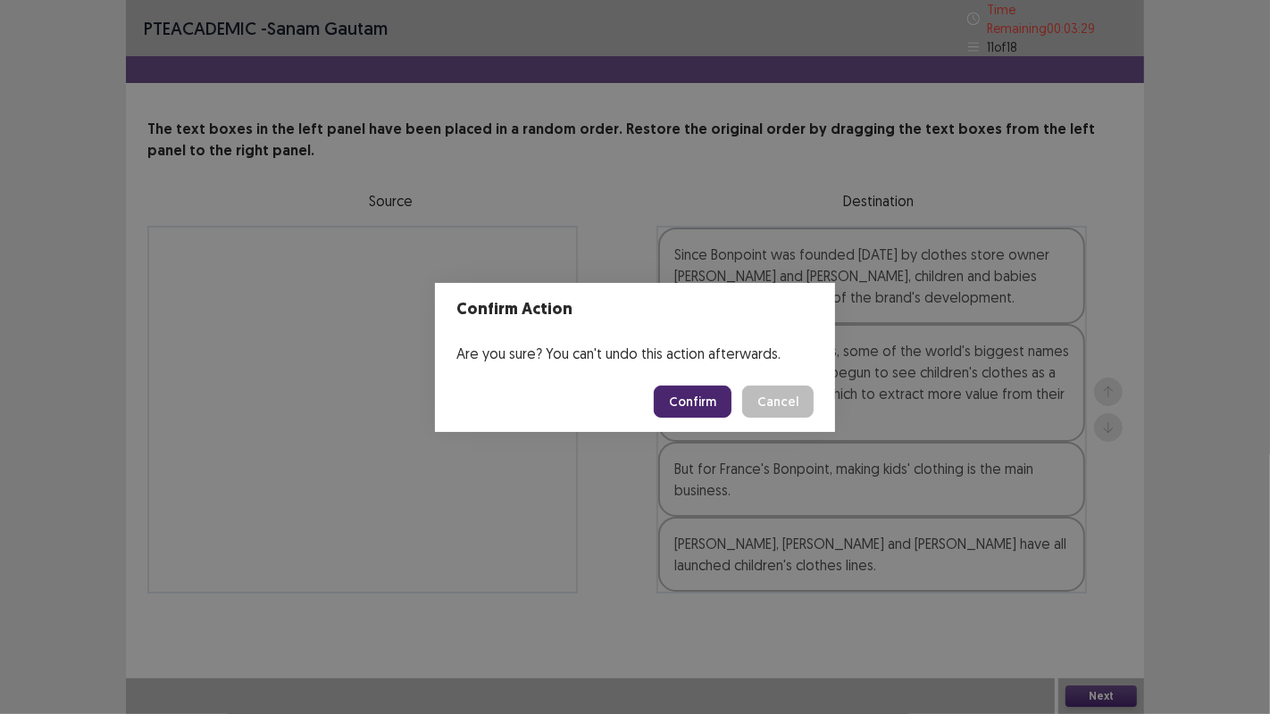
click at [724, 400] on button "Confirm" at bounding box center [693, 402] width 78 height 32
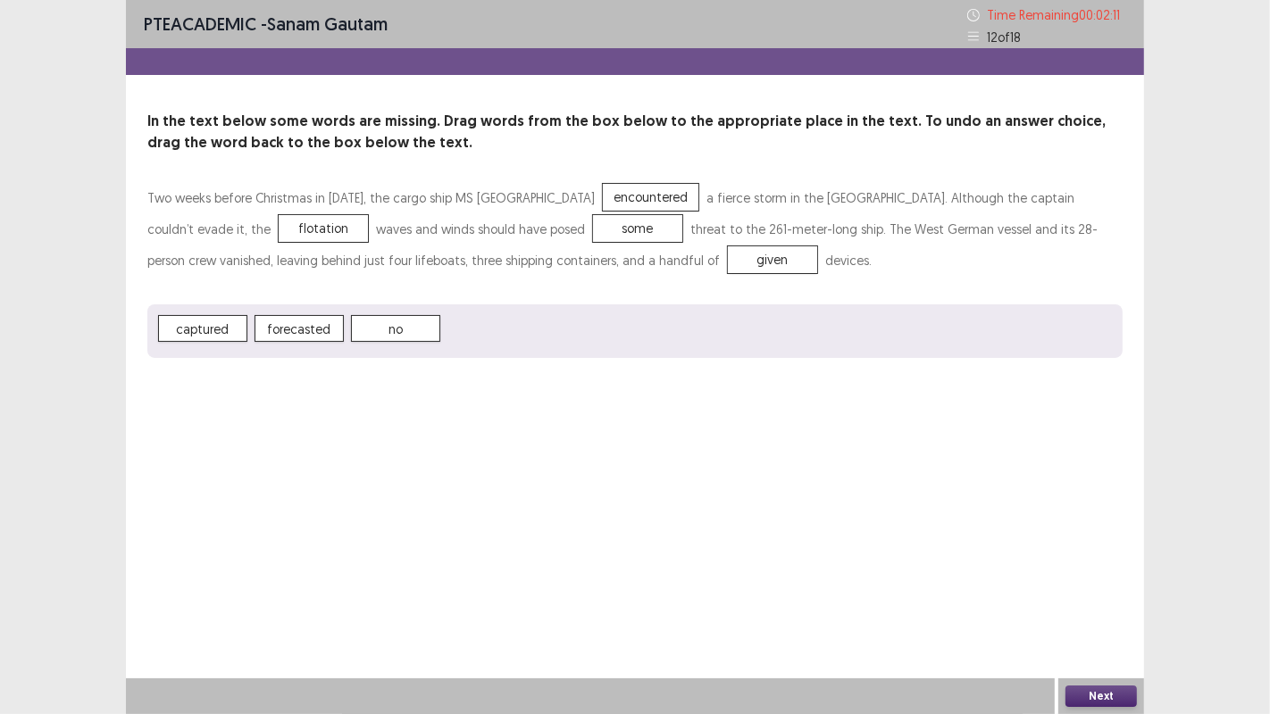
click at [1101, 697] on button "Next" at bounding box center [1100, 696] width 71 height 21
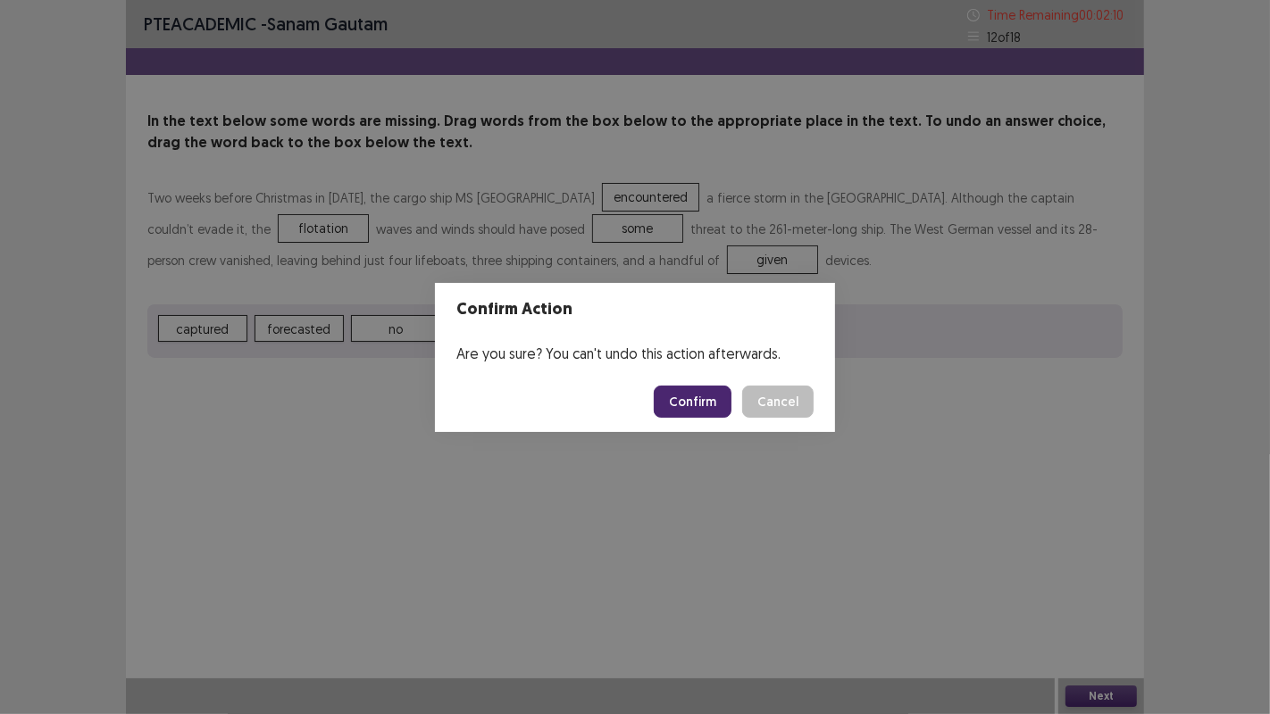
click at [719, 403] on button "Confirm" at bounding box center [693, 402] width 78 height 32
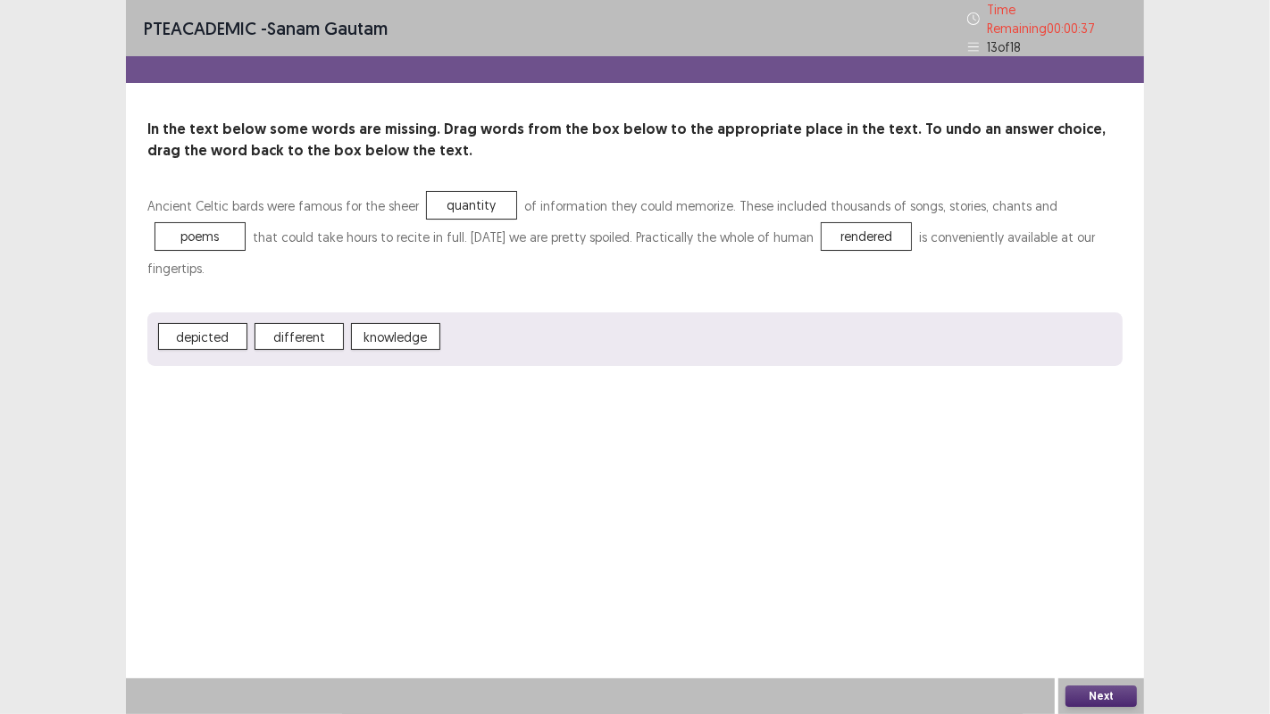
click at [1104, 698] on button "Next" at bounding box center [1100, 696] width 71 height 21
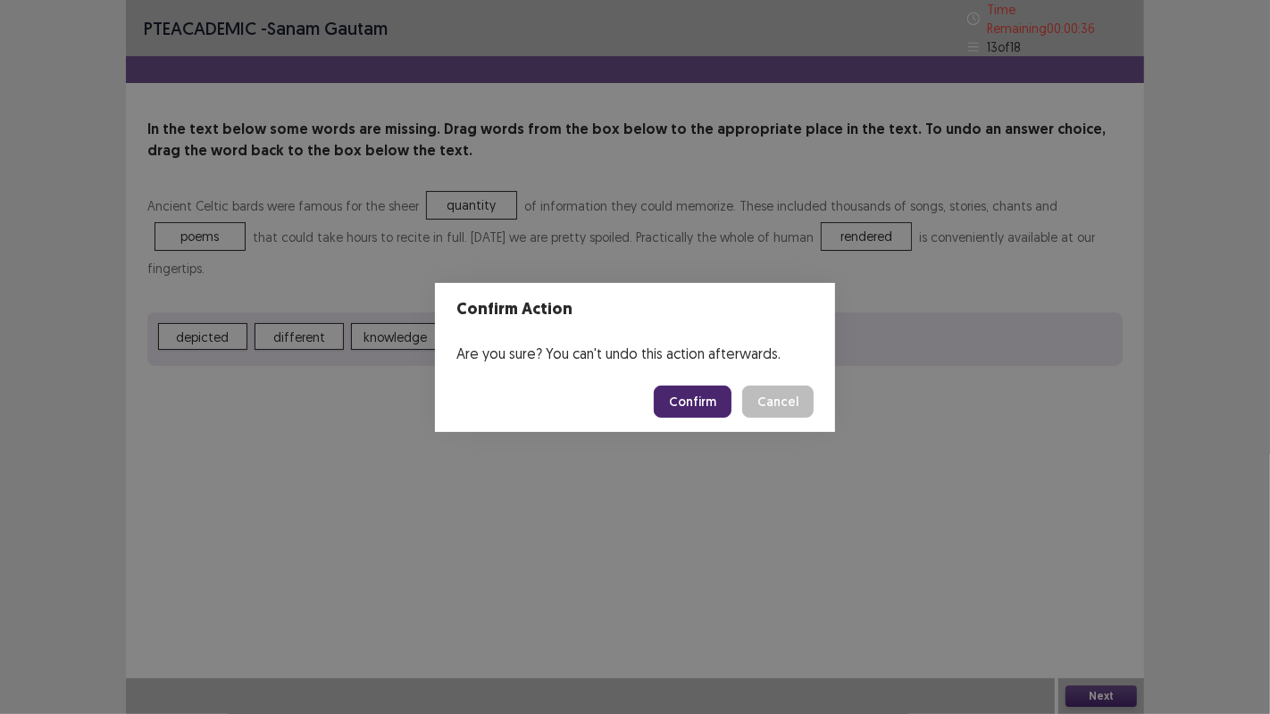
click at [720, 401] on button "Confirm" at bounding box center [693, 402] width 78 height 32
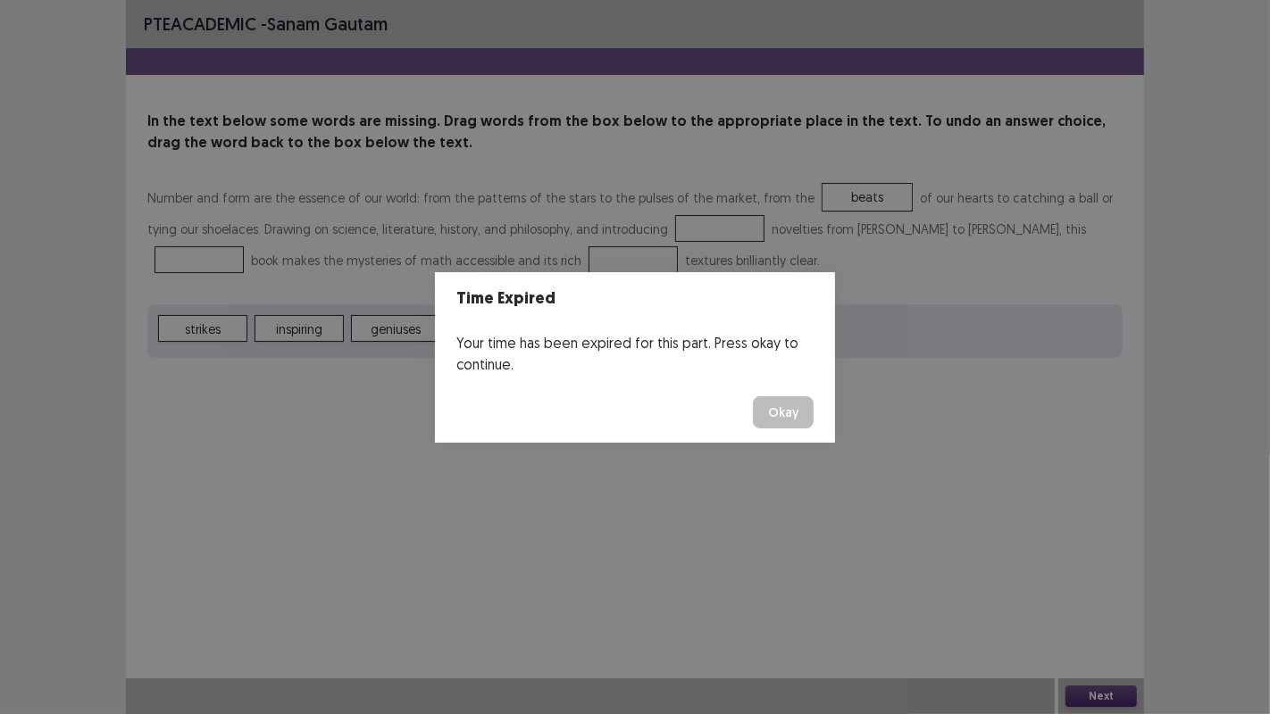
click at [782, 414] on button "Okay" at bounding box center [783, 413] width 61 height 32
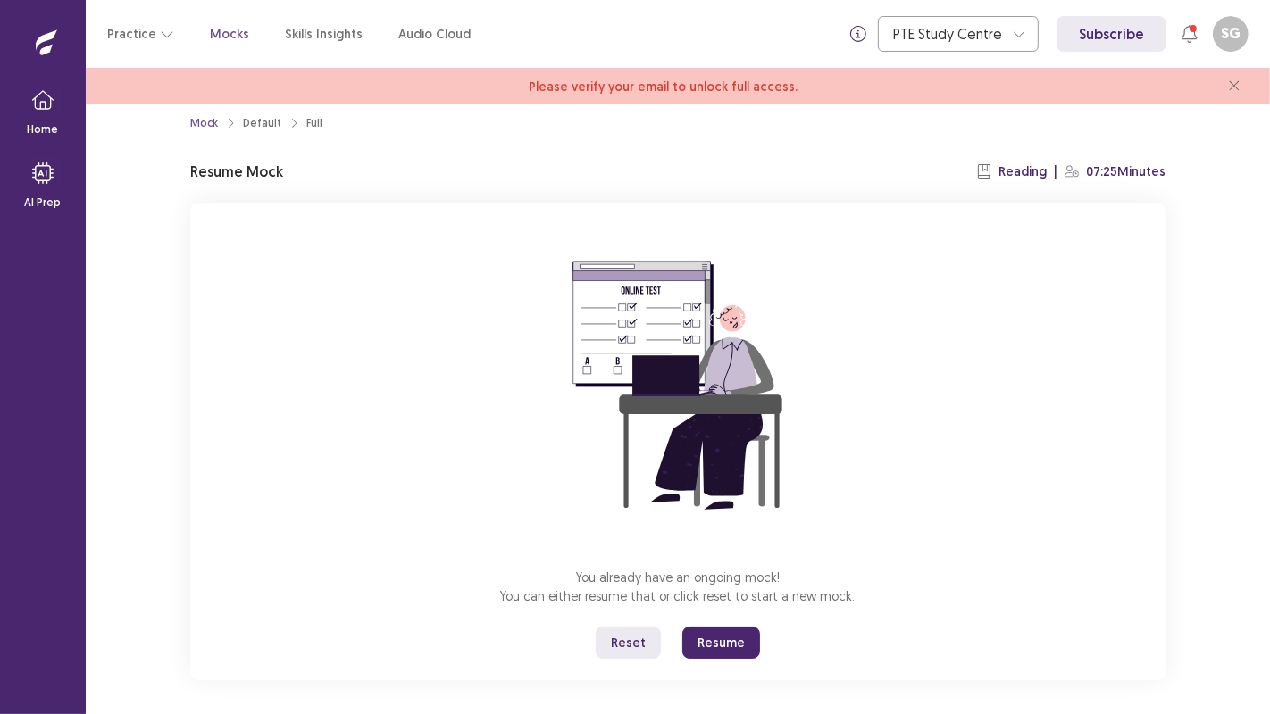
scroll to position [26, 0]
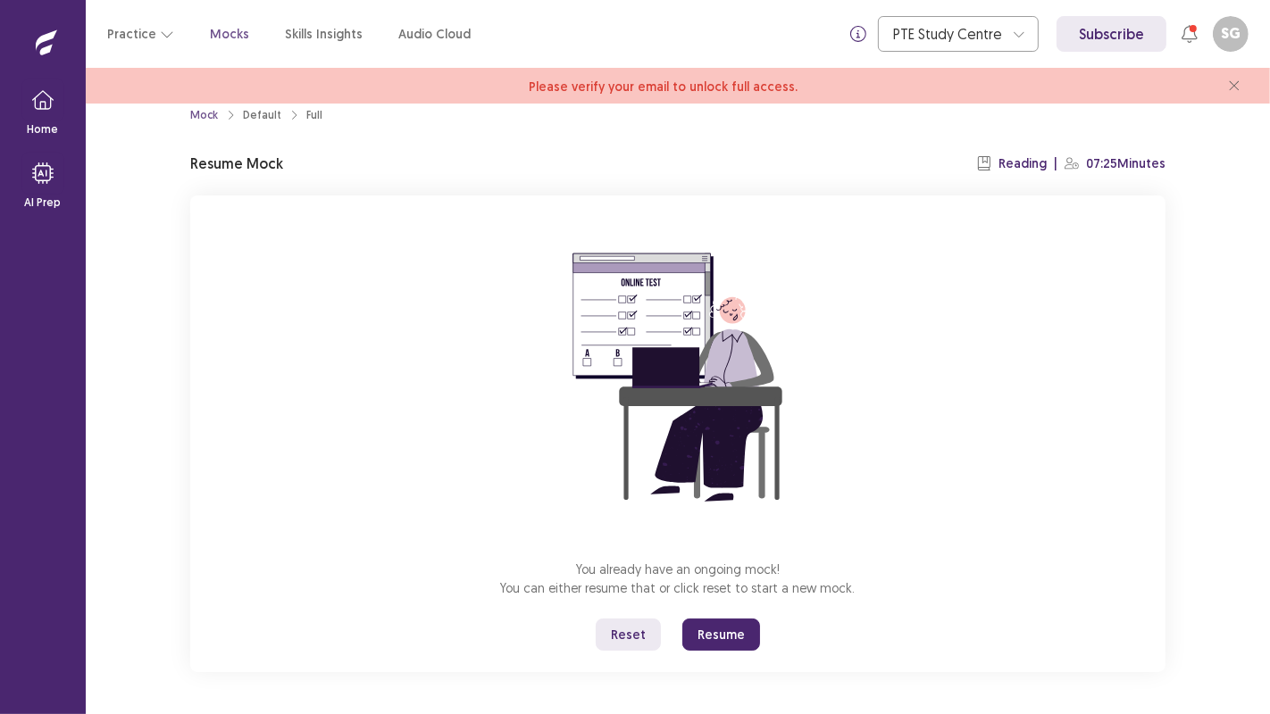
click at [716, 629] on button "Resume" at bounding box center [721, 635] width 78 height 32
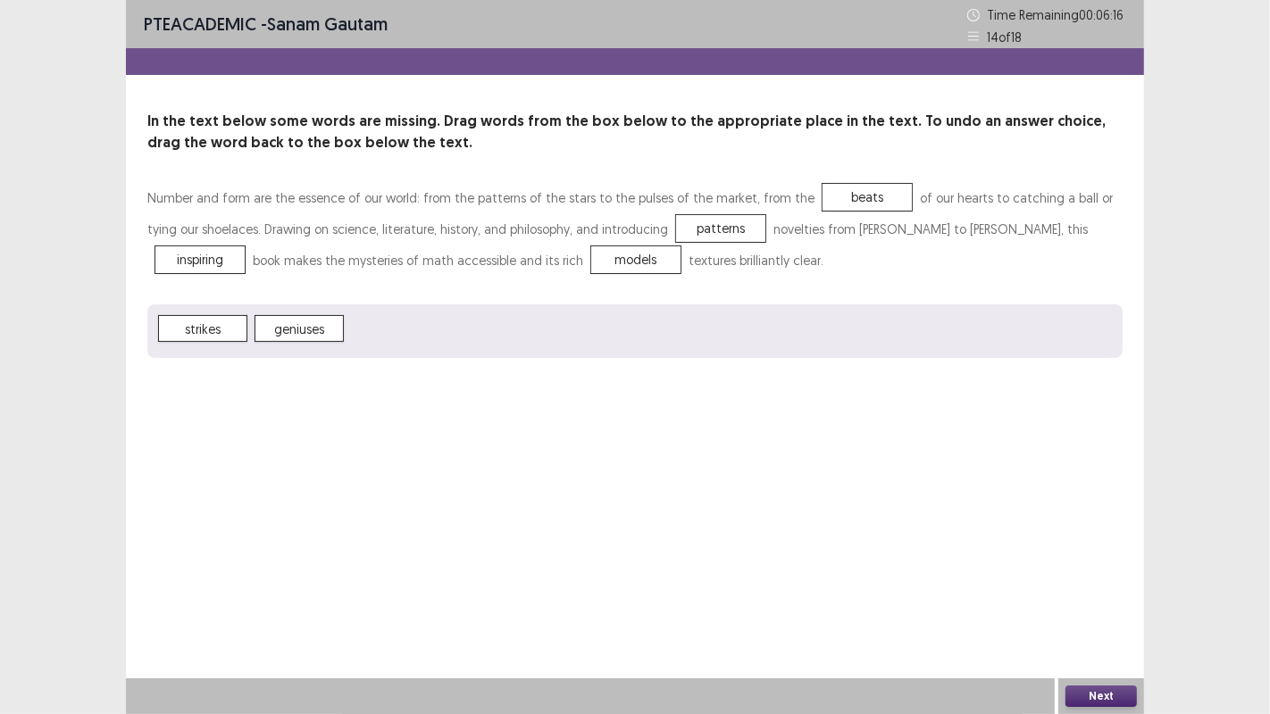
click at [1113, 689] on button "Next" at bounding box center [1100, 696] width 71 height 21
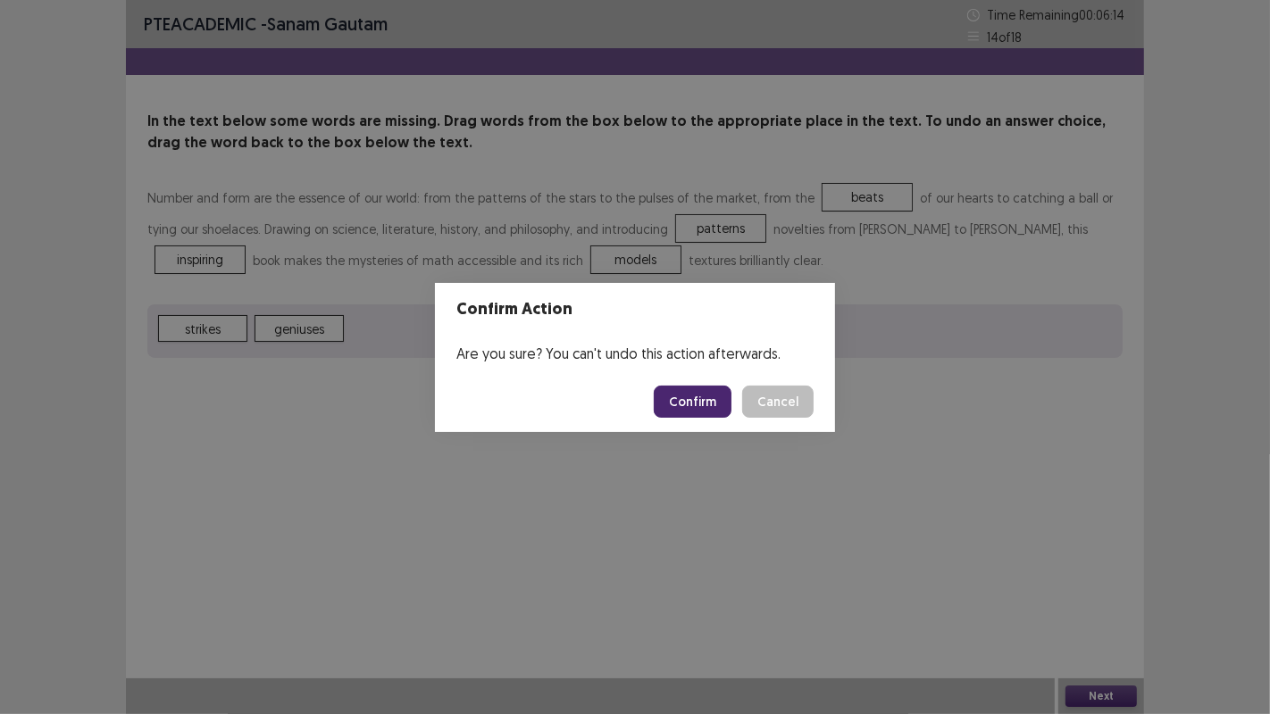
click at [714, 405] on button "Confirm" at bounding box center [693, 402] width 78 height 32
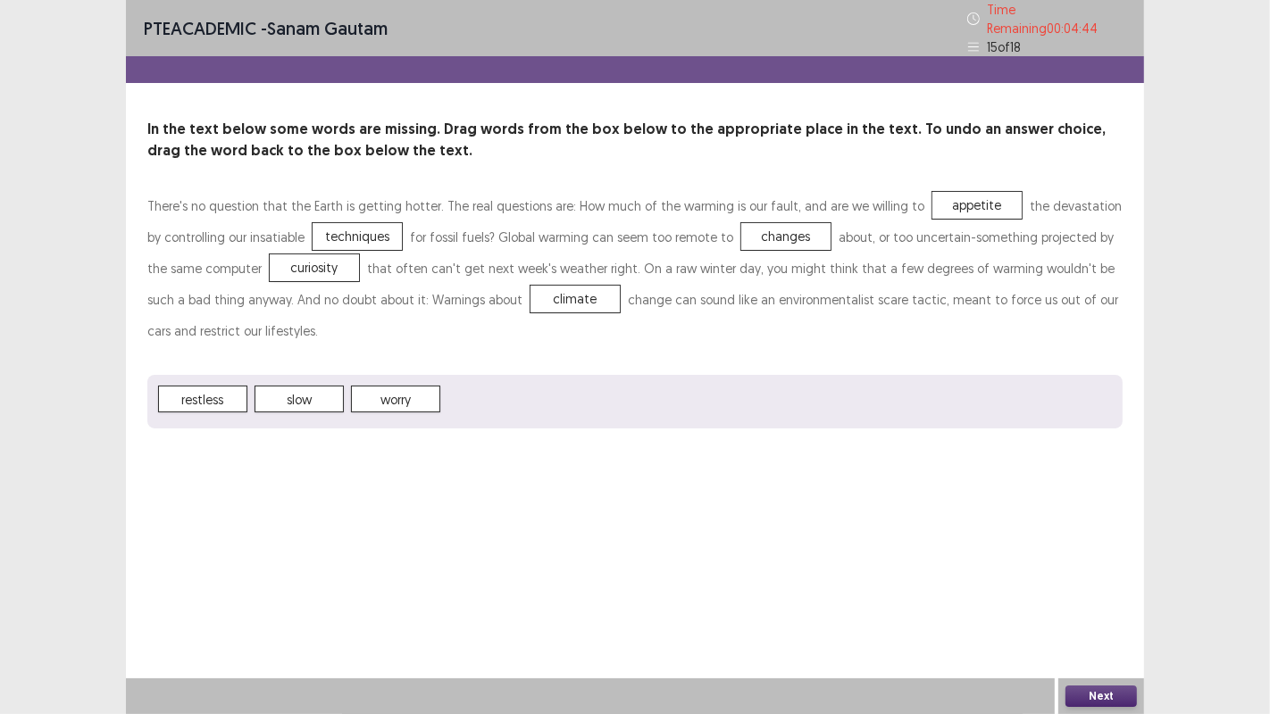
click at [1089, 694] on button "Next" at bounding box center [1100, 696] width 71 height 21
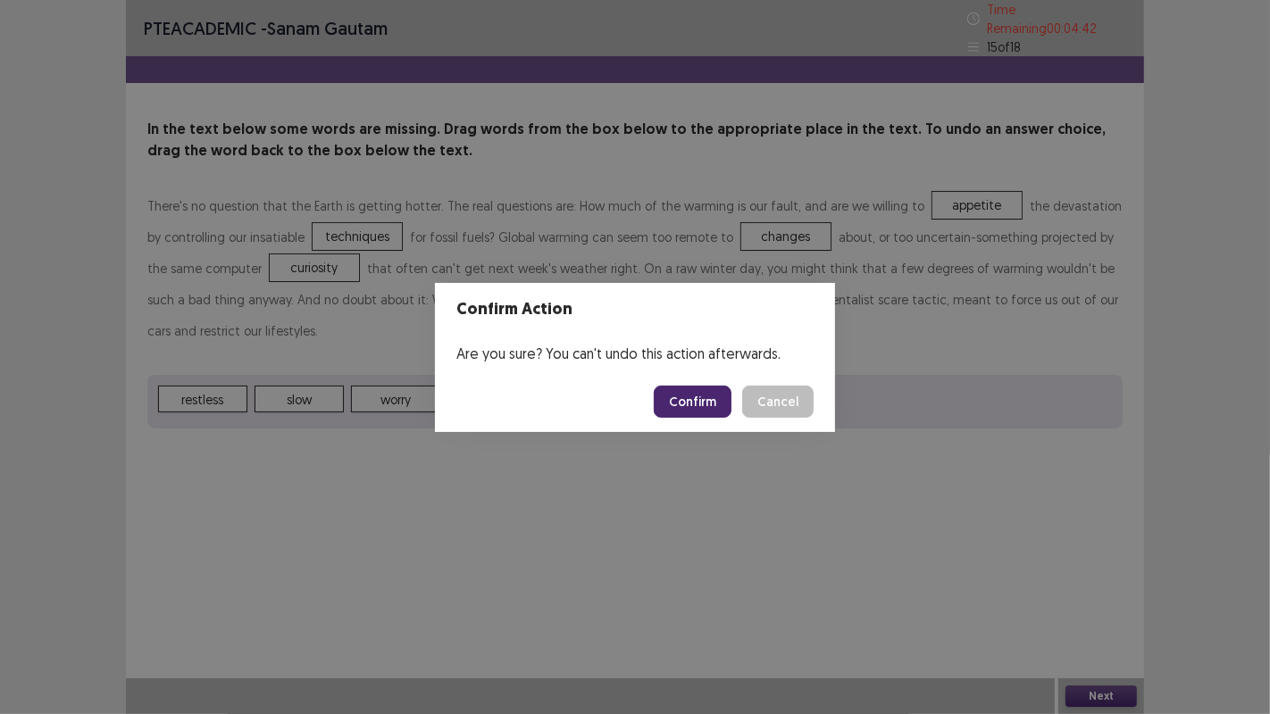
click at [698, 394] on button "Confirm" at bounding box center [693, 402] width 78 height 32
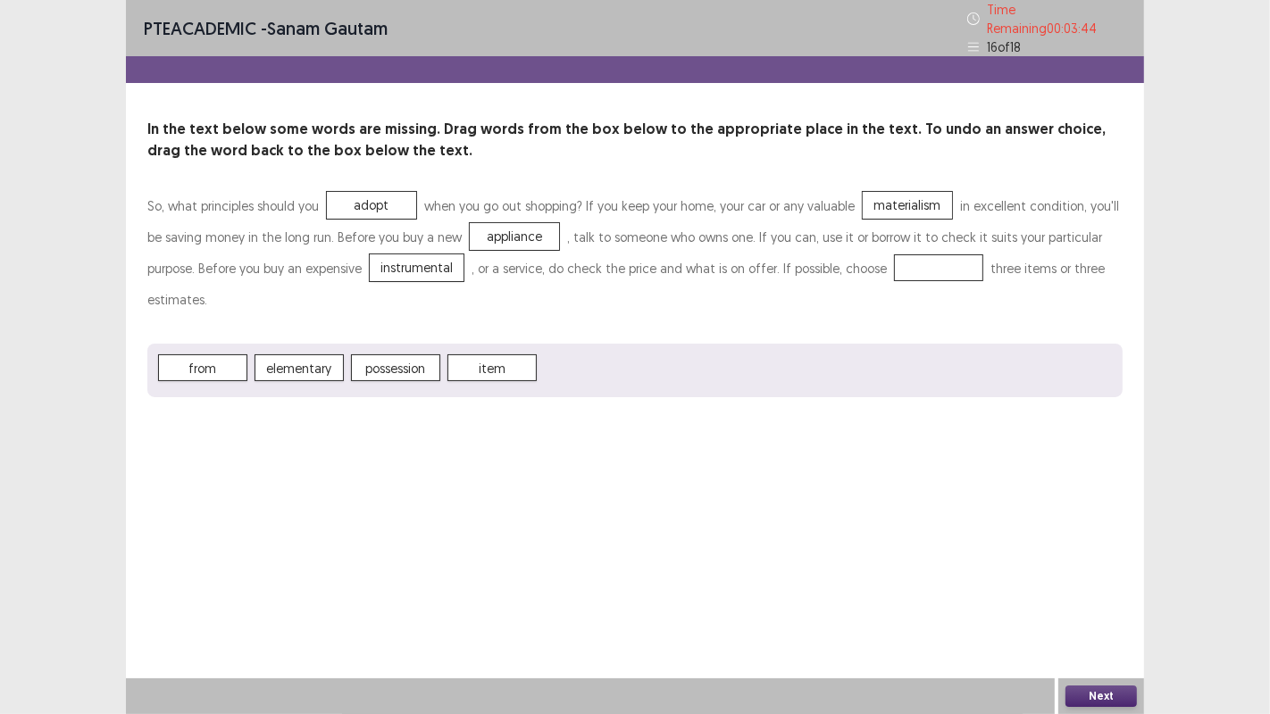
click at [392, 280] on div "So, what principles should you adopt when you go out shopping? If you keep your…" at bounding box center [634, 256] width 975 height 132
click at [1099, 691] on button "Next" at bounding box center [1100, 696] width 71 height 21
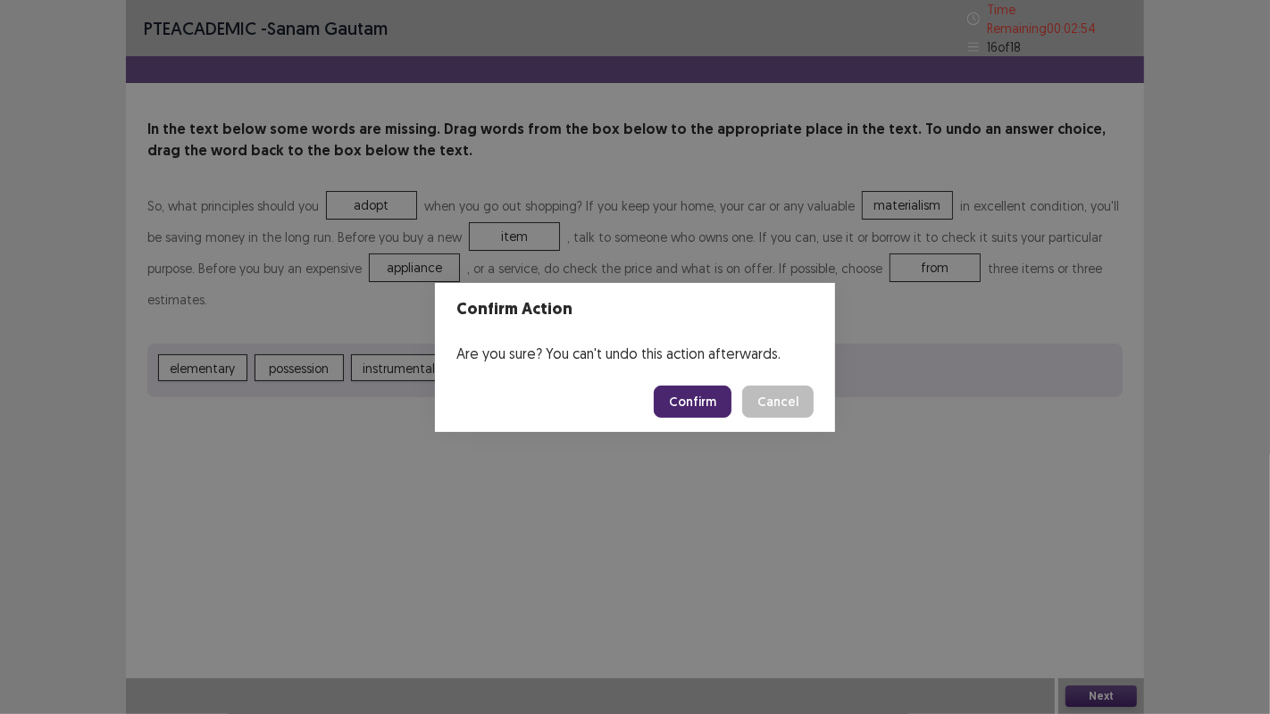
click at [702, 403] on button "Confirm" at bounding box center [693, 402] width 78 height 32
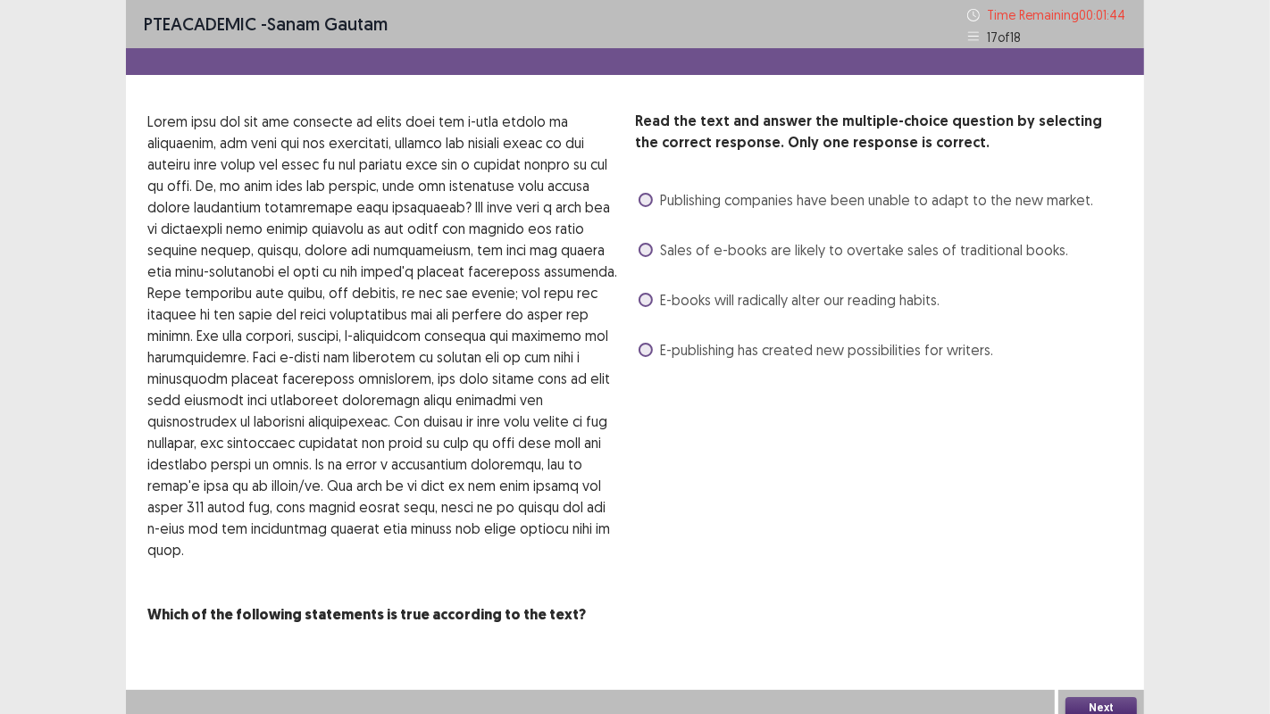
click at [648, 352] on span at bounding box center [646, 350] width 14 height 14
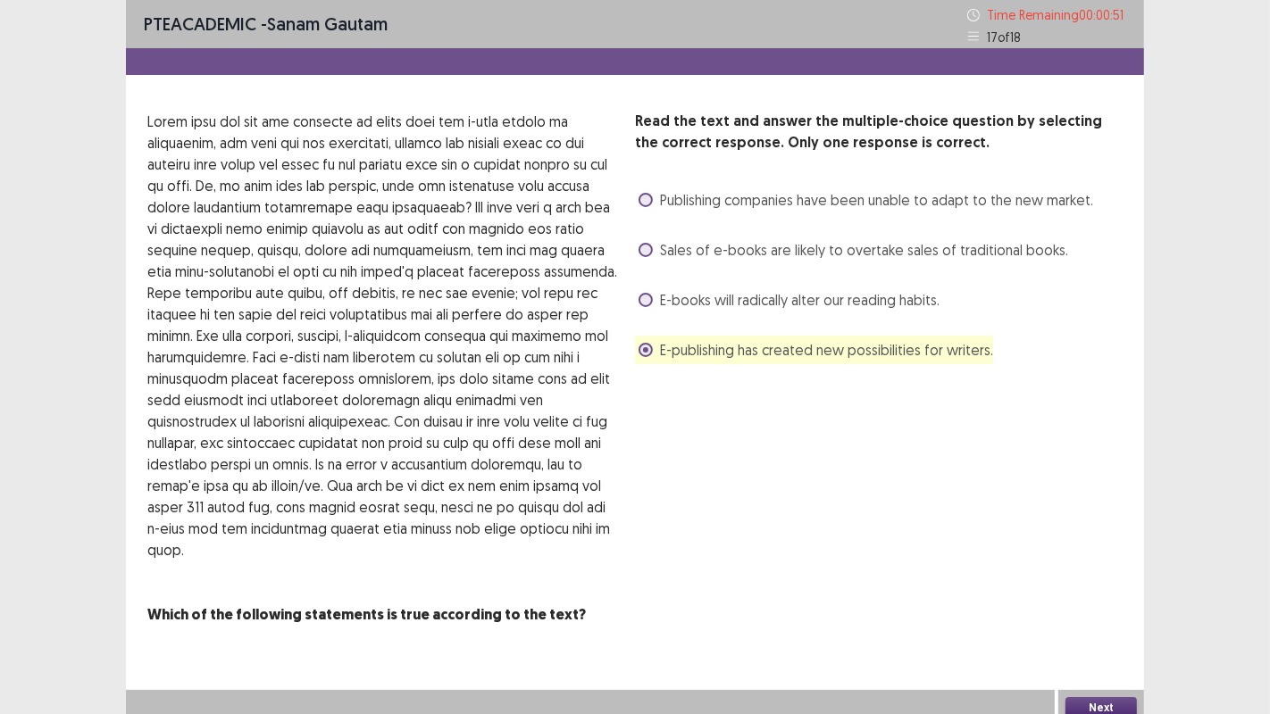
click at [643, 253] on span at bounding box center [646, 250] width 14 height 14
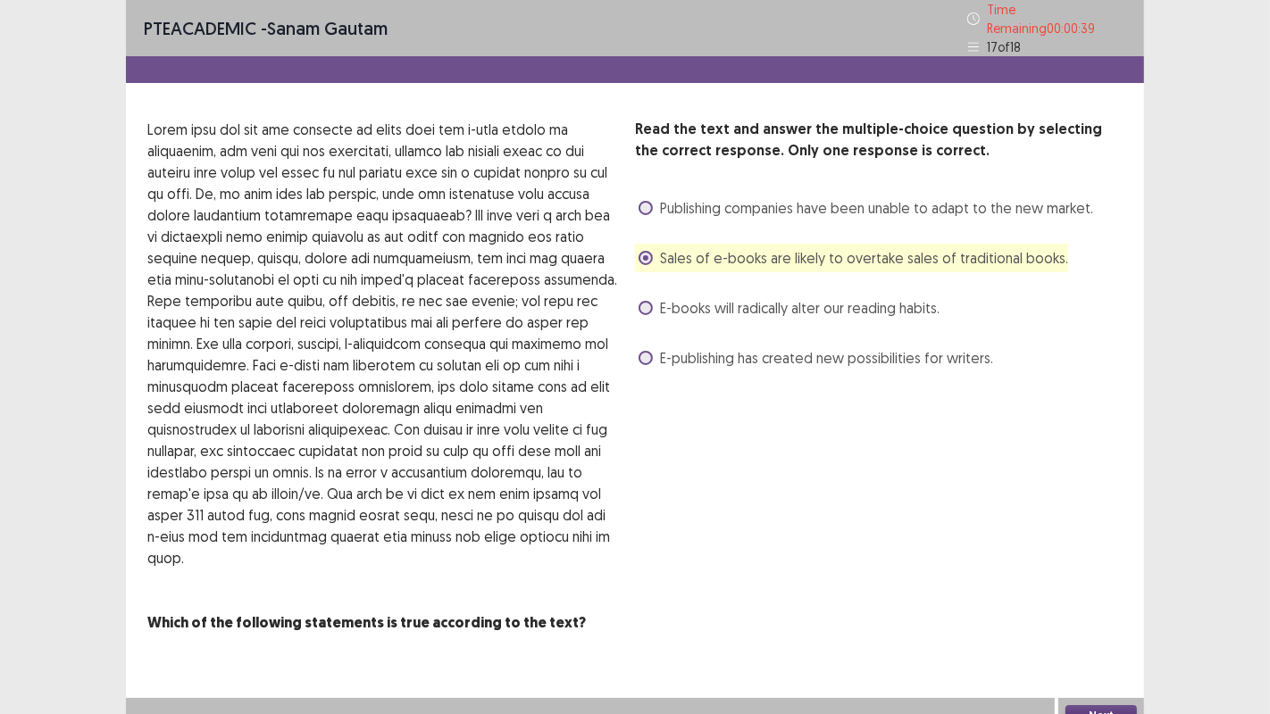
click at [642, 351] on span at bounding box center [646, 358] width 14 height 14
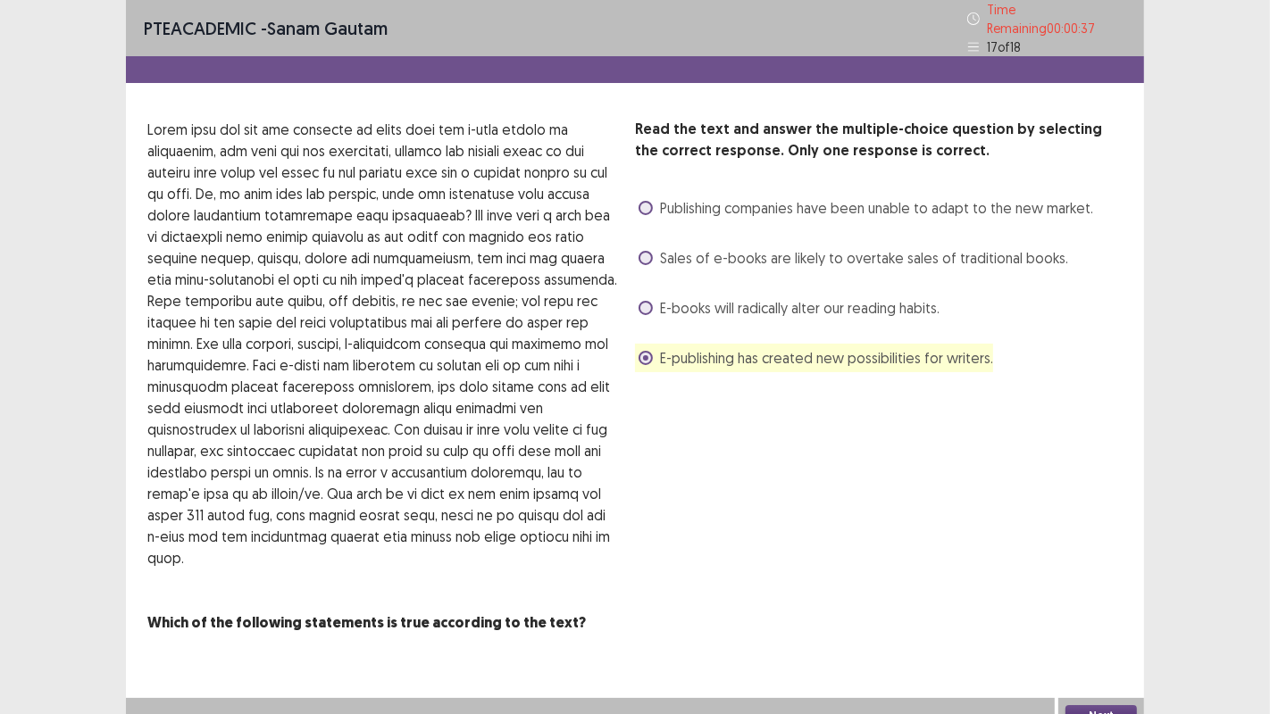
click at [649, 252] on span at bounding box center [646, 258] width 14 height 14
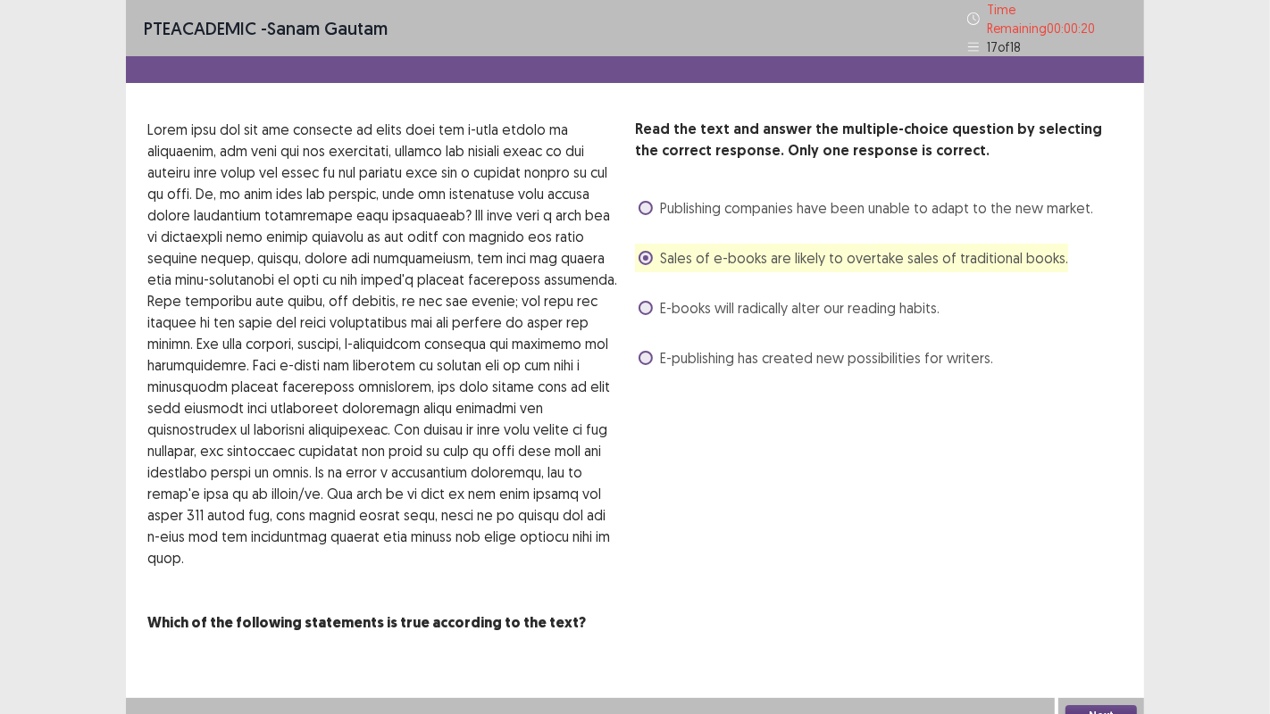
click at [647, 351] on span at bounding box center [646, 358] width 14 height 14
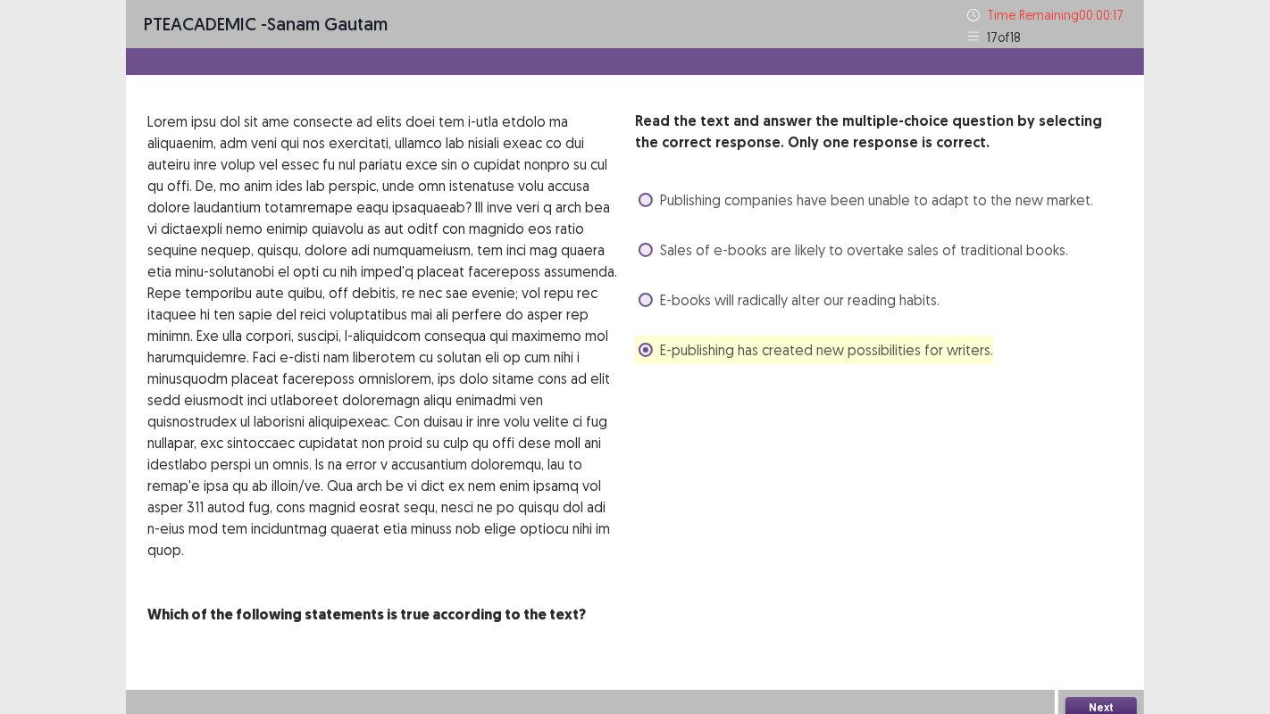
click at [1089, 697] on button "Next" at bounding box center [1100, 707] width 71 height 21
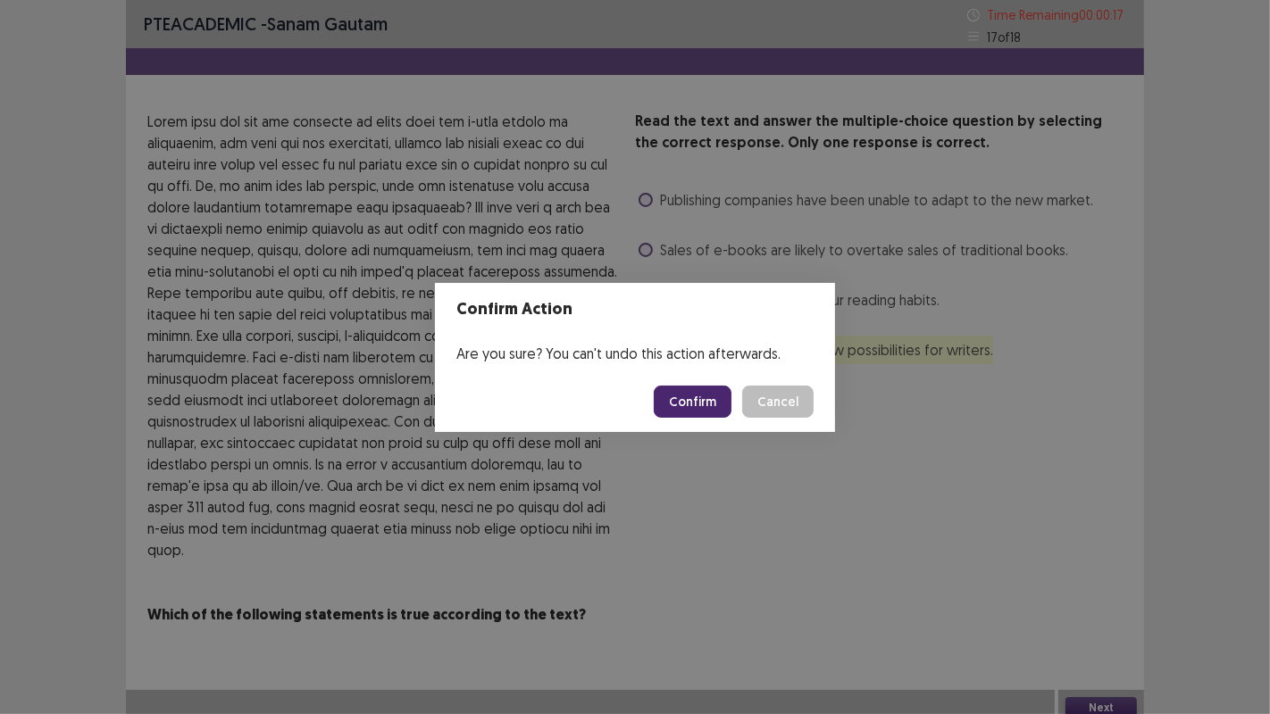
click at [713, 393] on button "Confirm" at bounding box center [693, 402] width 78 height 32
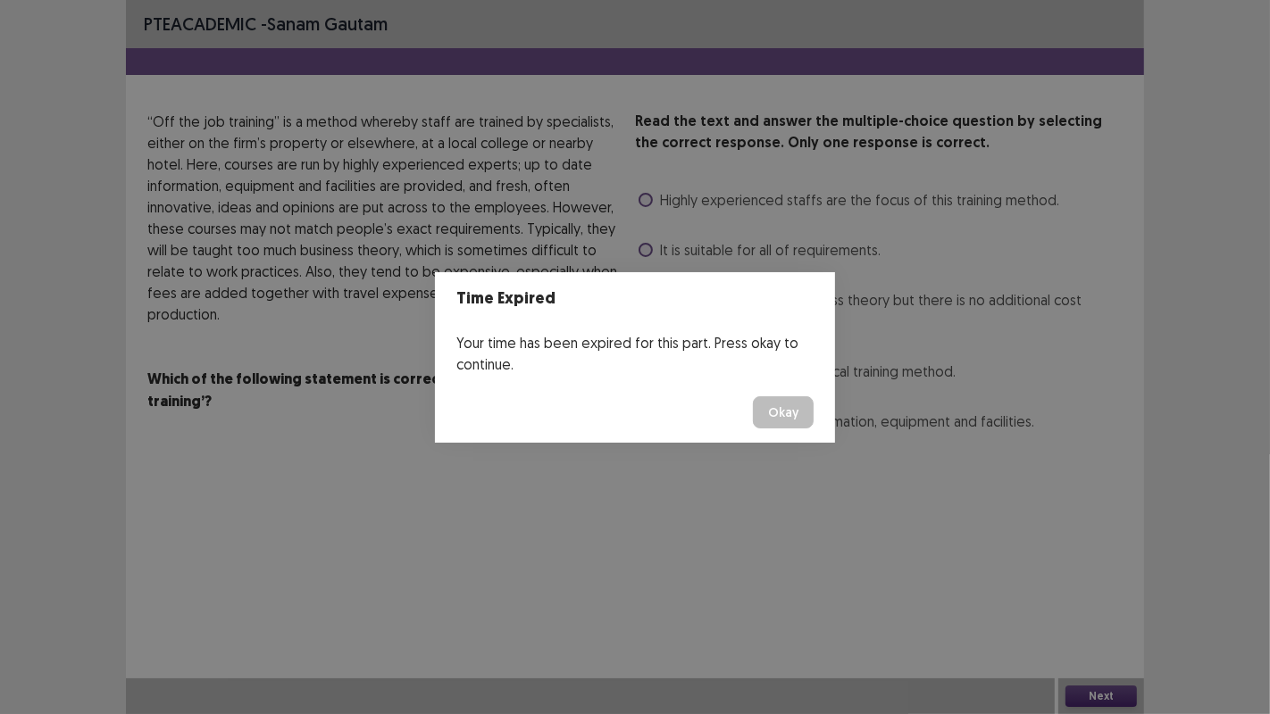
click at [772, 400] on button "Okay" at bounding box center [783, 413] width 61 height 32
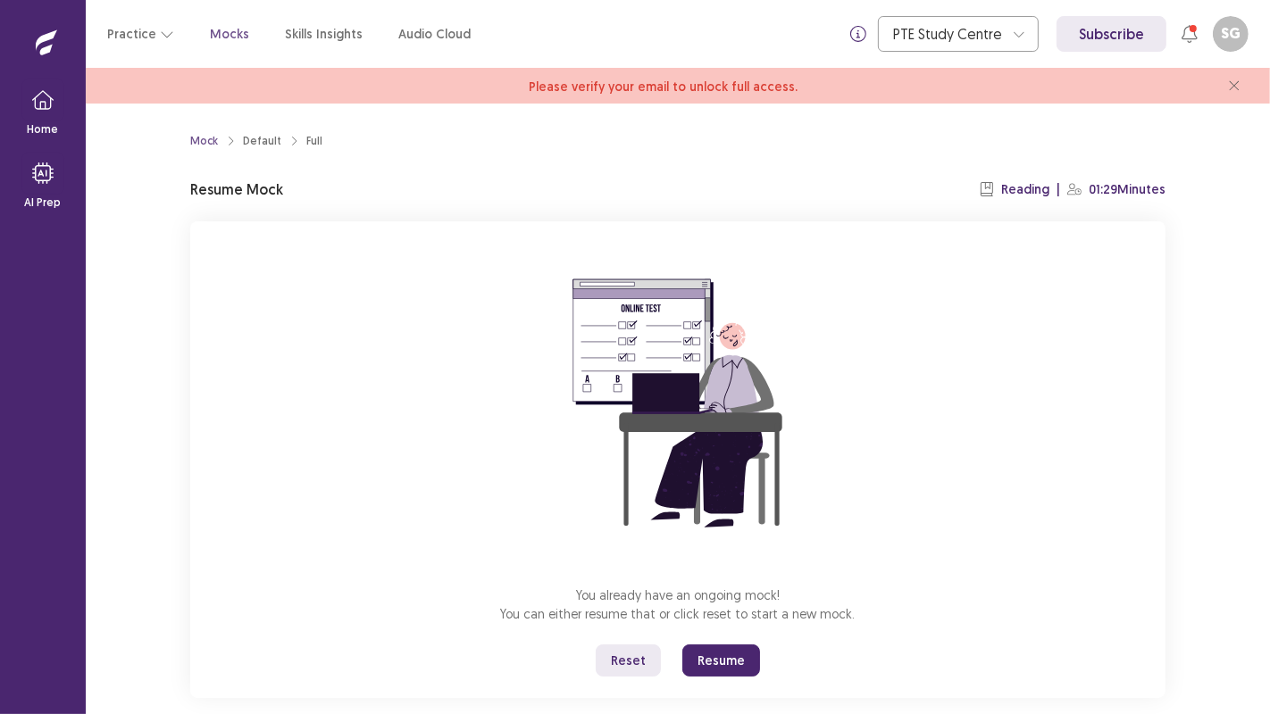
click at [721, 664] on button "Resume" at bounding box center [721, 661] width 78 height 32
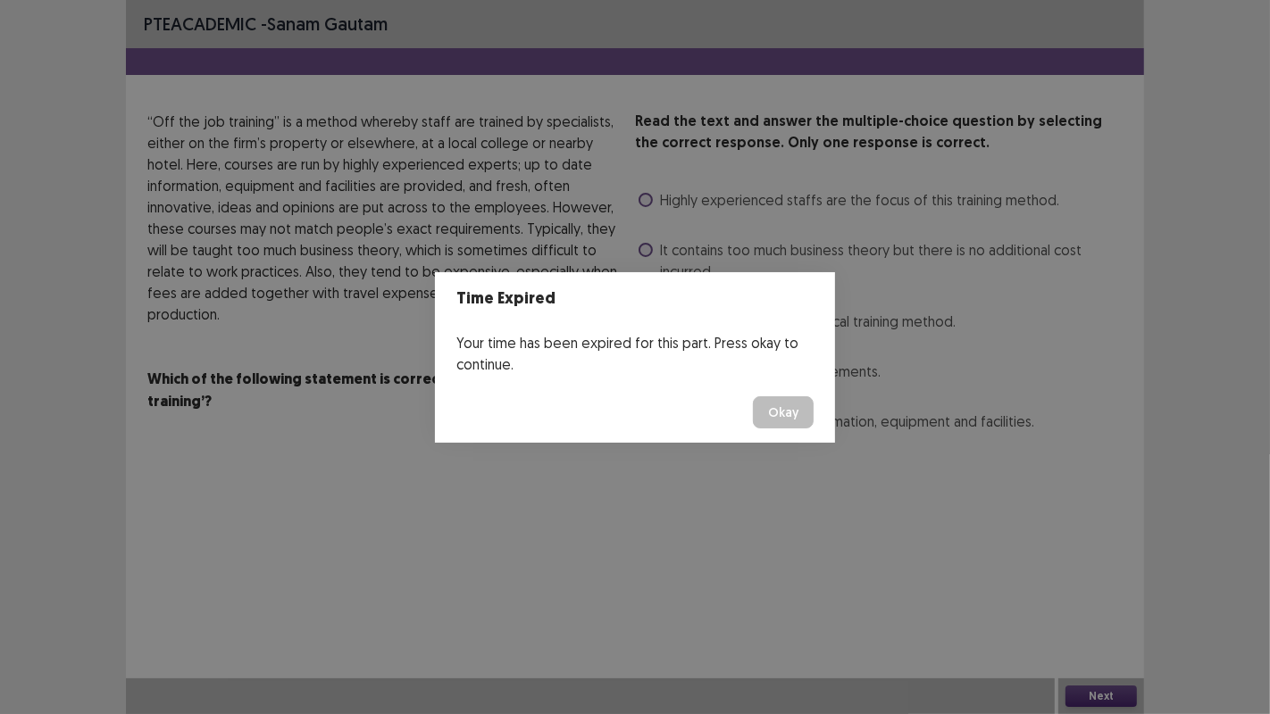
click at [779, 413] on button "Okay" at bounding box center [783, 413] width 61 height 32
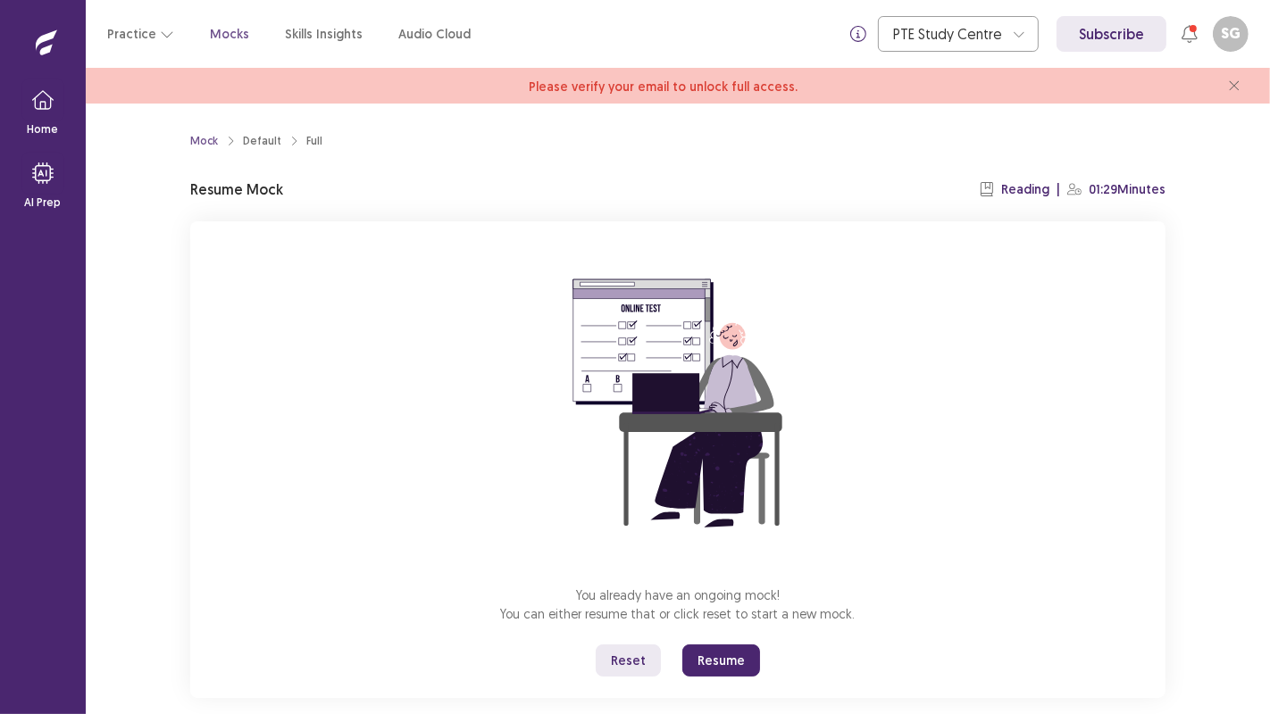
click at [707, 658] on button "Resume" at bounding box center [721, 661] width 78 height 32
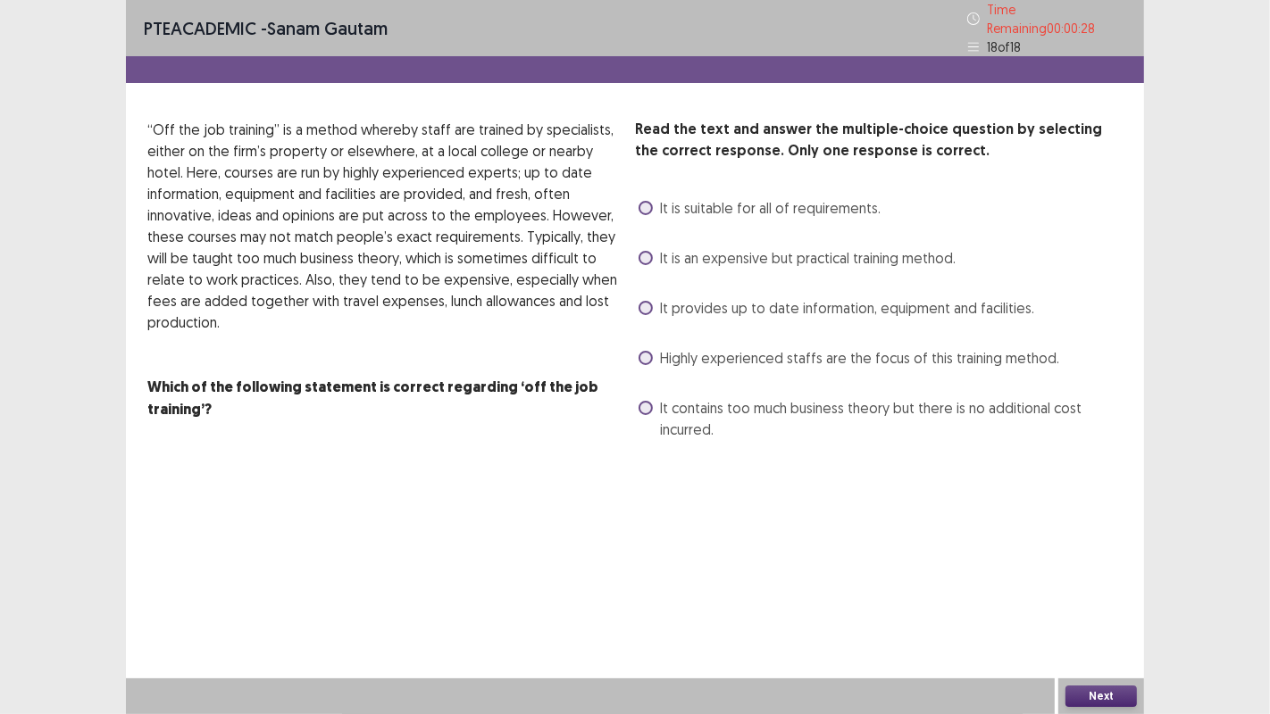
click at [646, 351] on span at bounding box center [646, 358] width 14 height 14
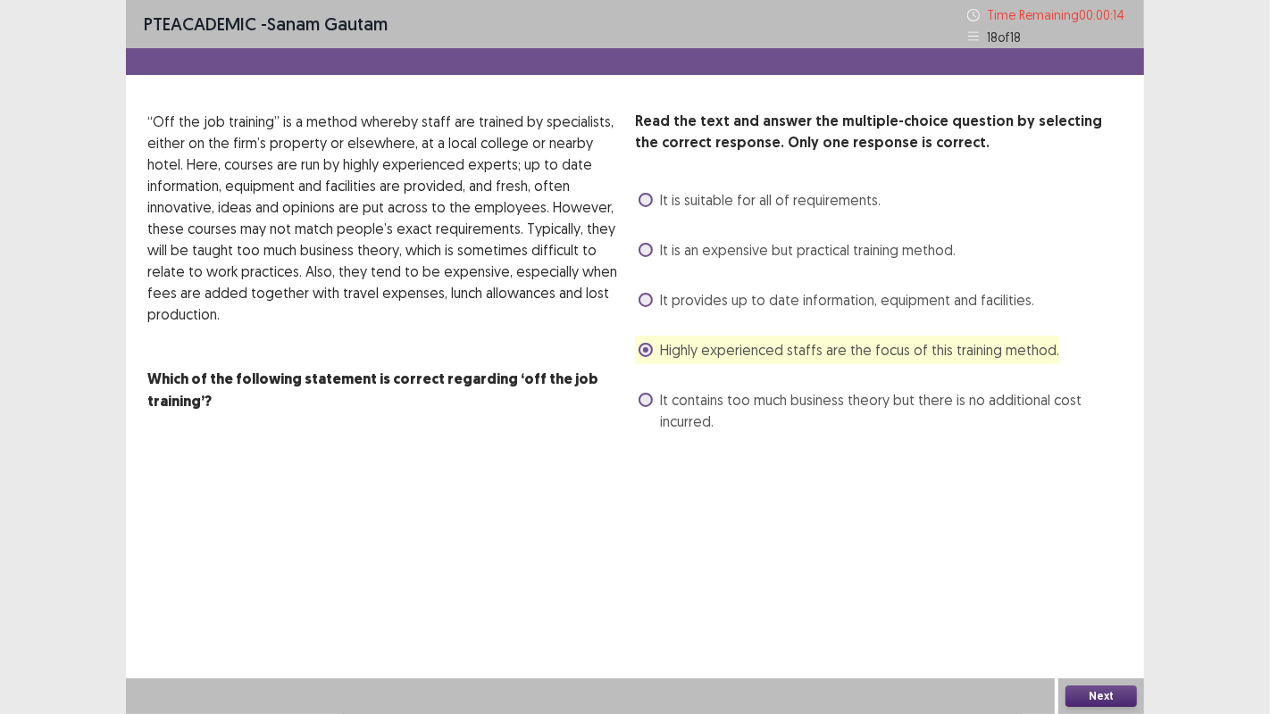
click at [1111, 686] on button "Next" at bounding box center [1100, 696] width 71 height 21
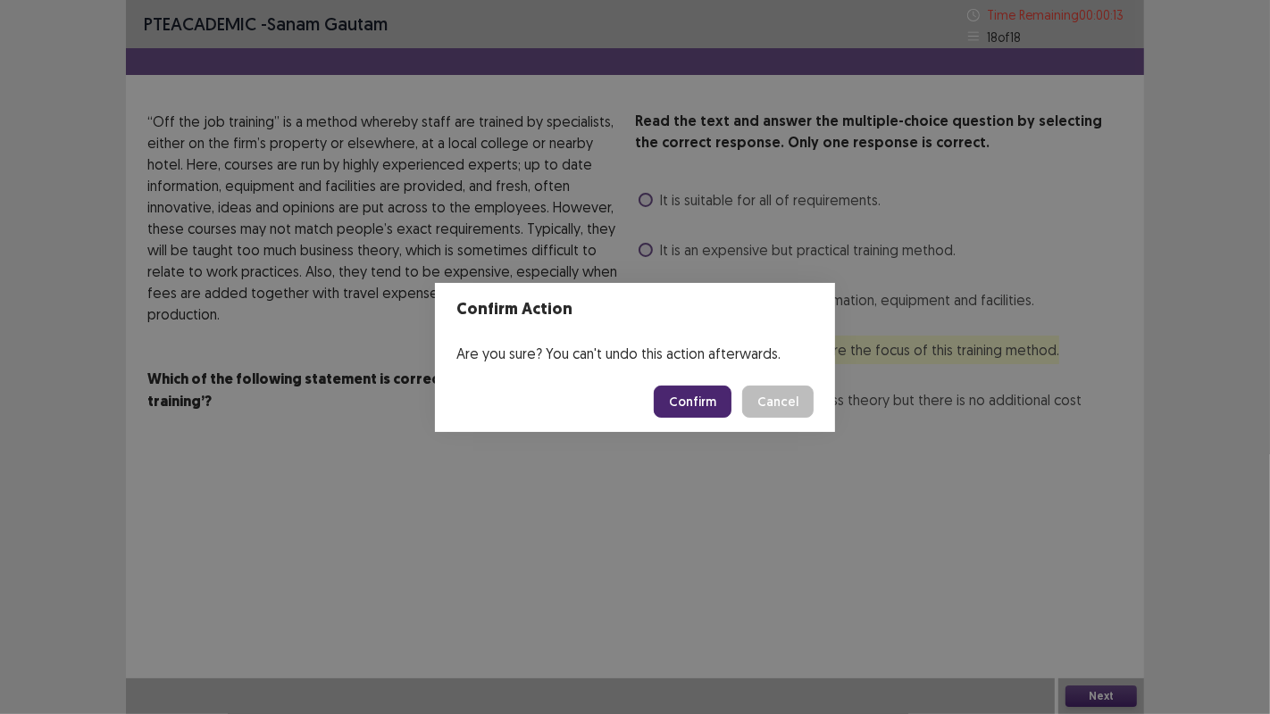
click at [697, 408] on button "Confirm" at bounding box center [693, 402] width 78 height 32
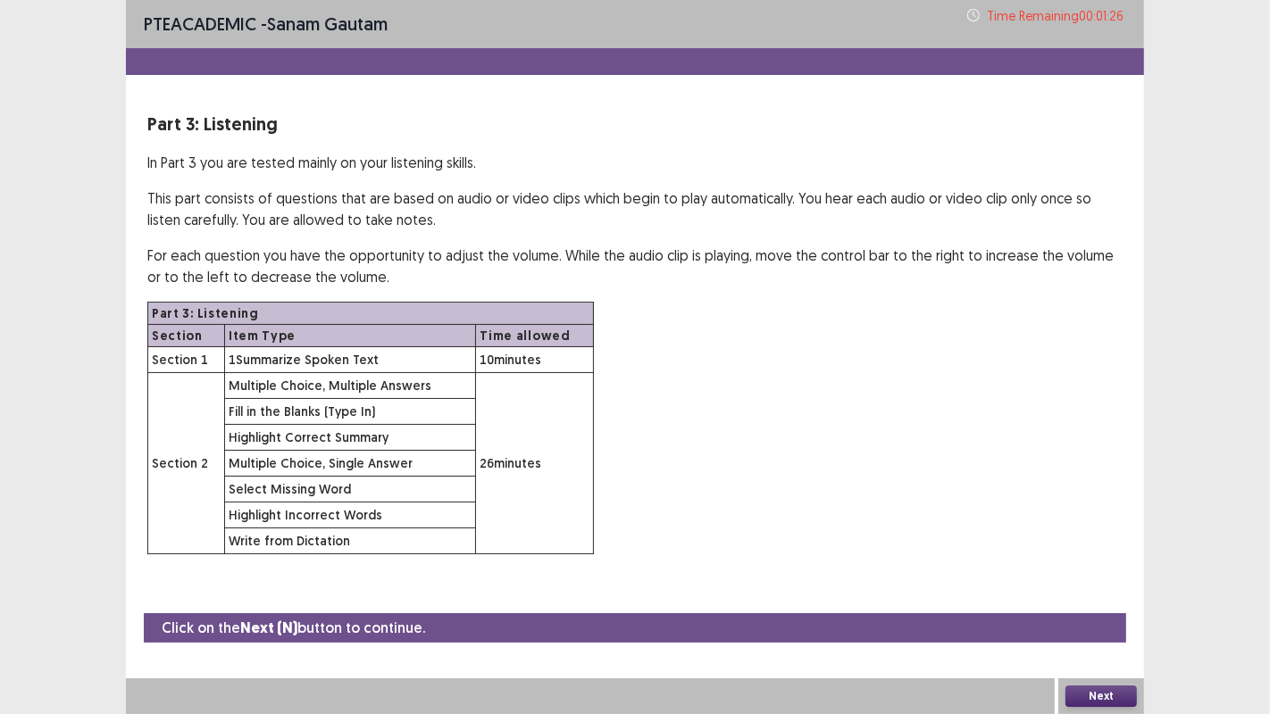
click at [1107, 694] on button "Next" at bounding box center [1100, 696] width 71 height 21
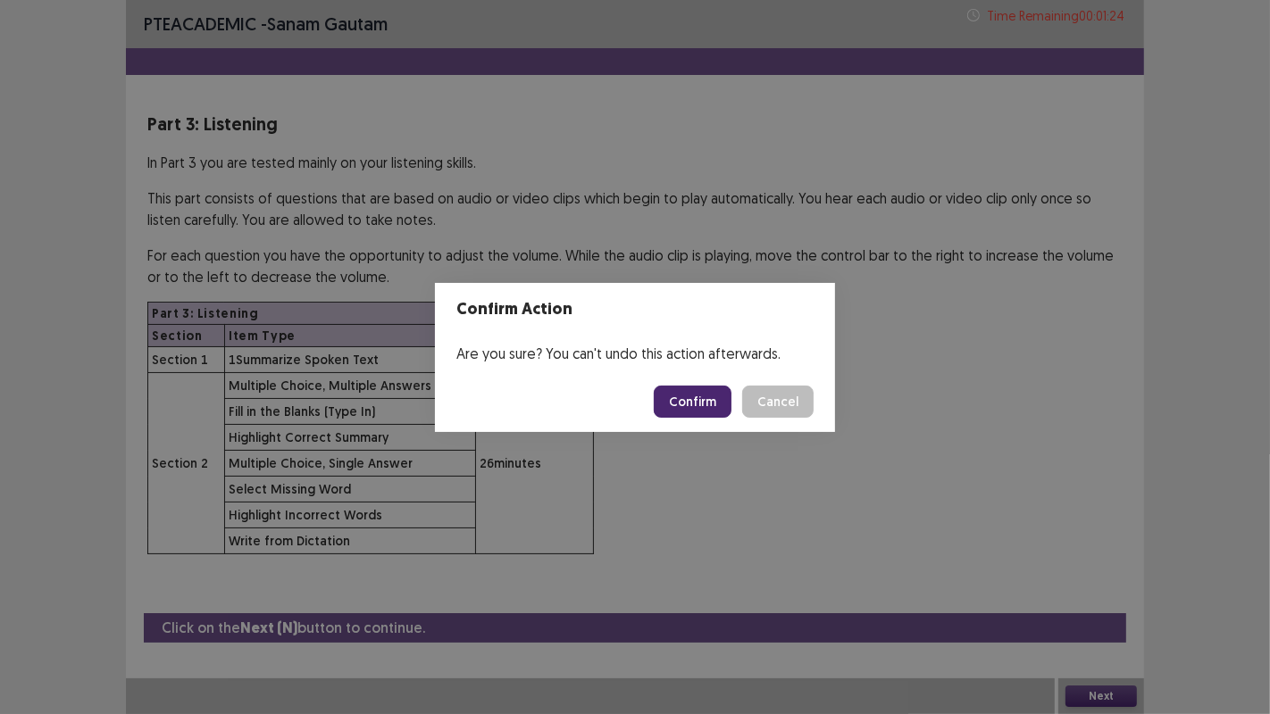
click at [689, 397] on button "Confirm" at bounding box center [693, 402] width 78 height 32
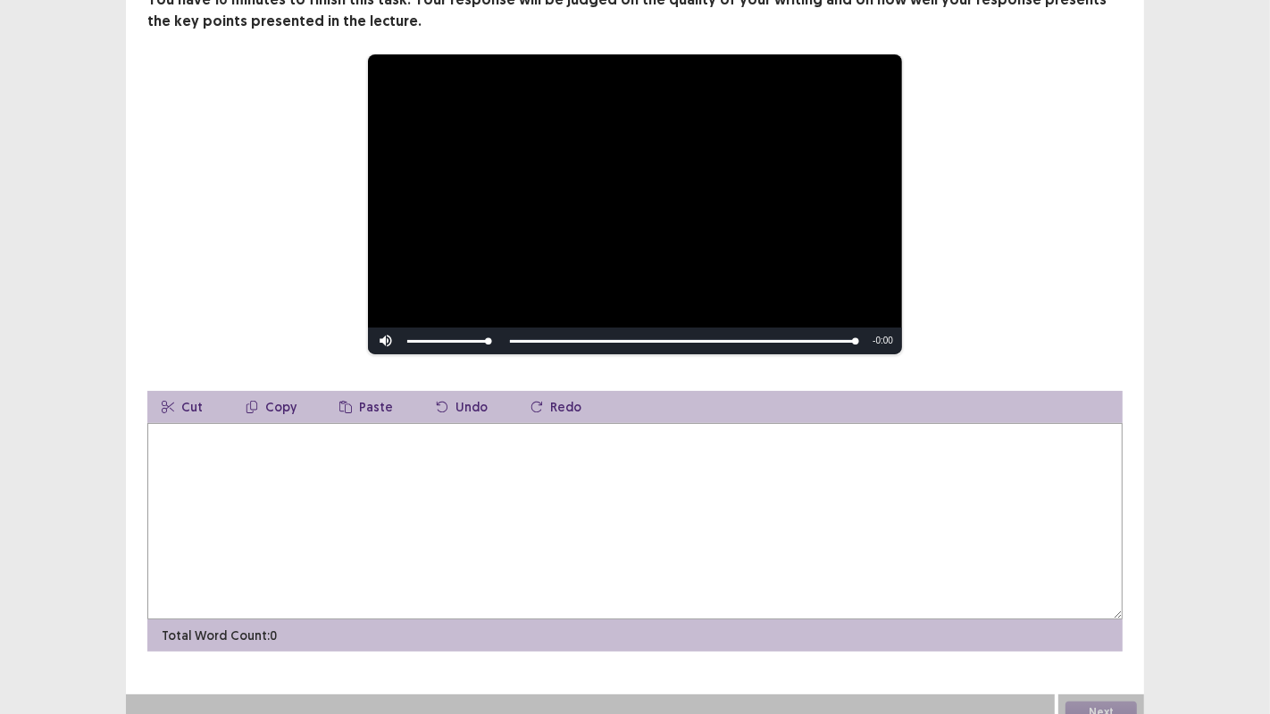
scroll to position [173, 0]
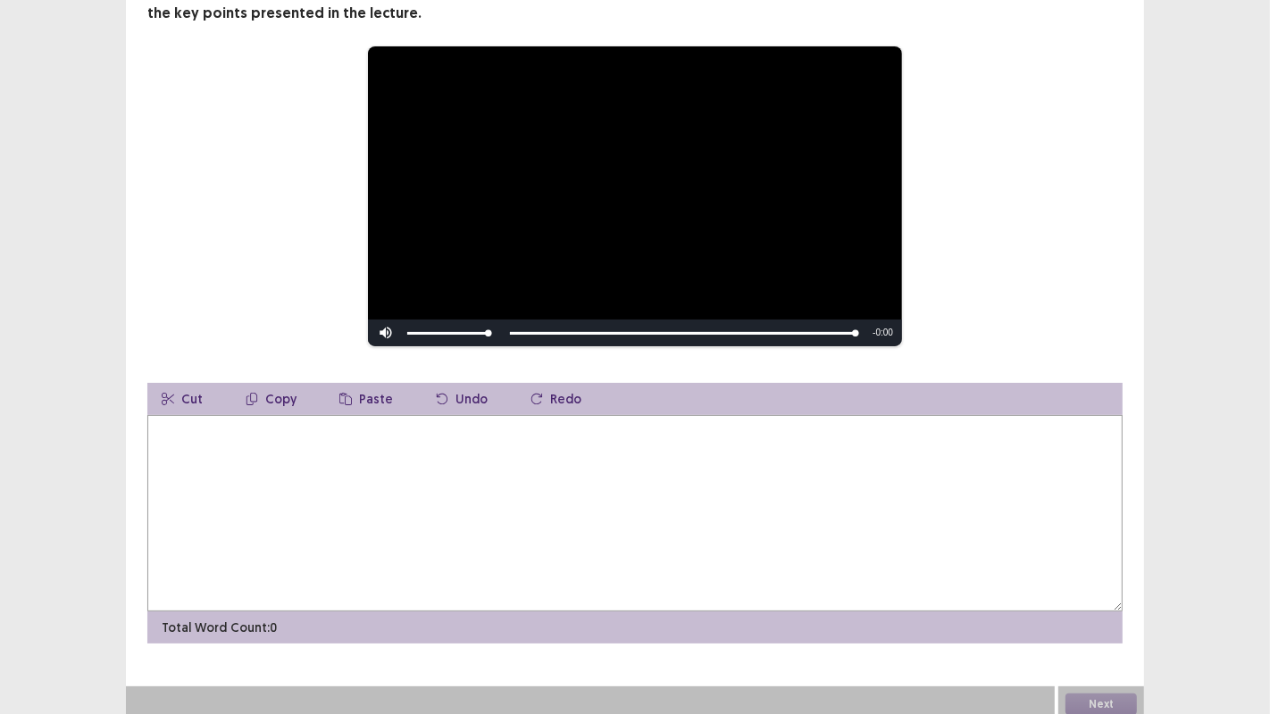
click at [250, 426] on textarea at bounding box center [634, 513] width 975 height 196
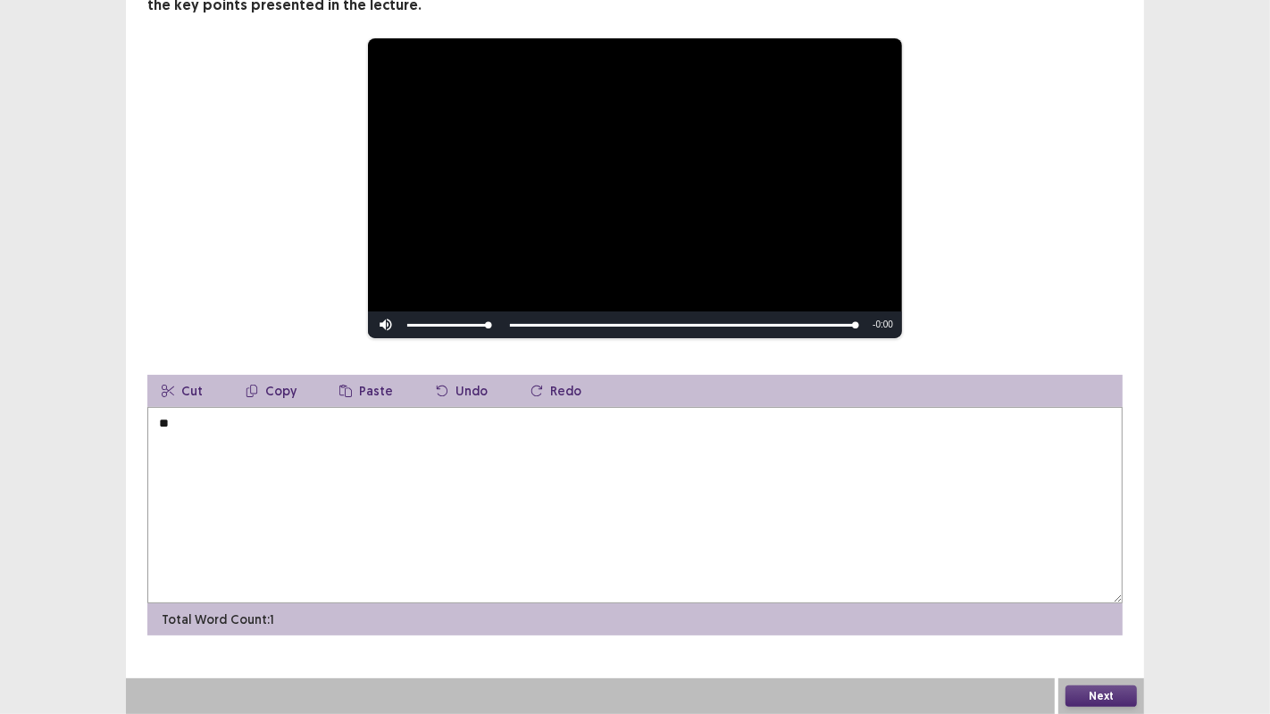
type textarea "*"
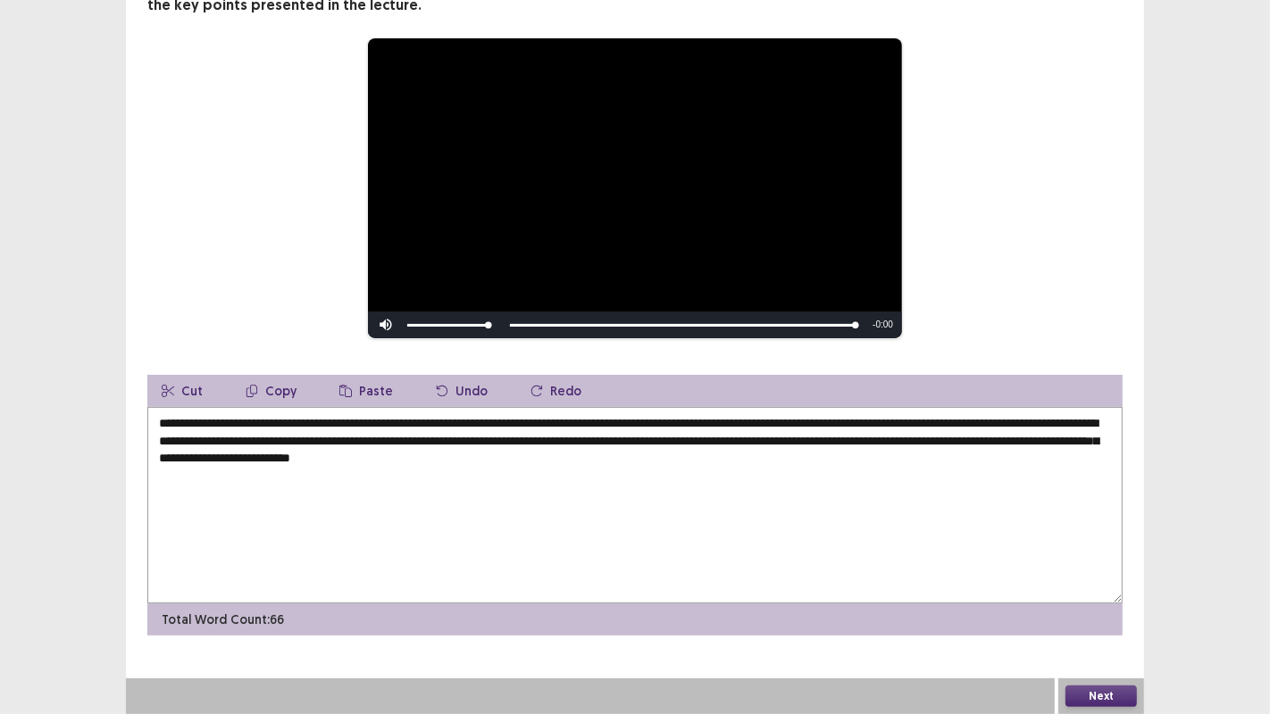
click at [598, 422] on textarea "**********" at bounding box center [634, 505] width 975 height 196
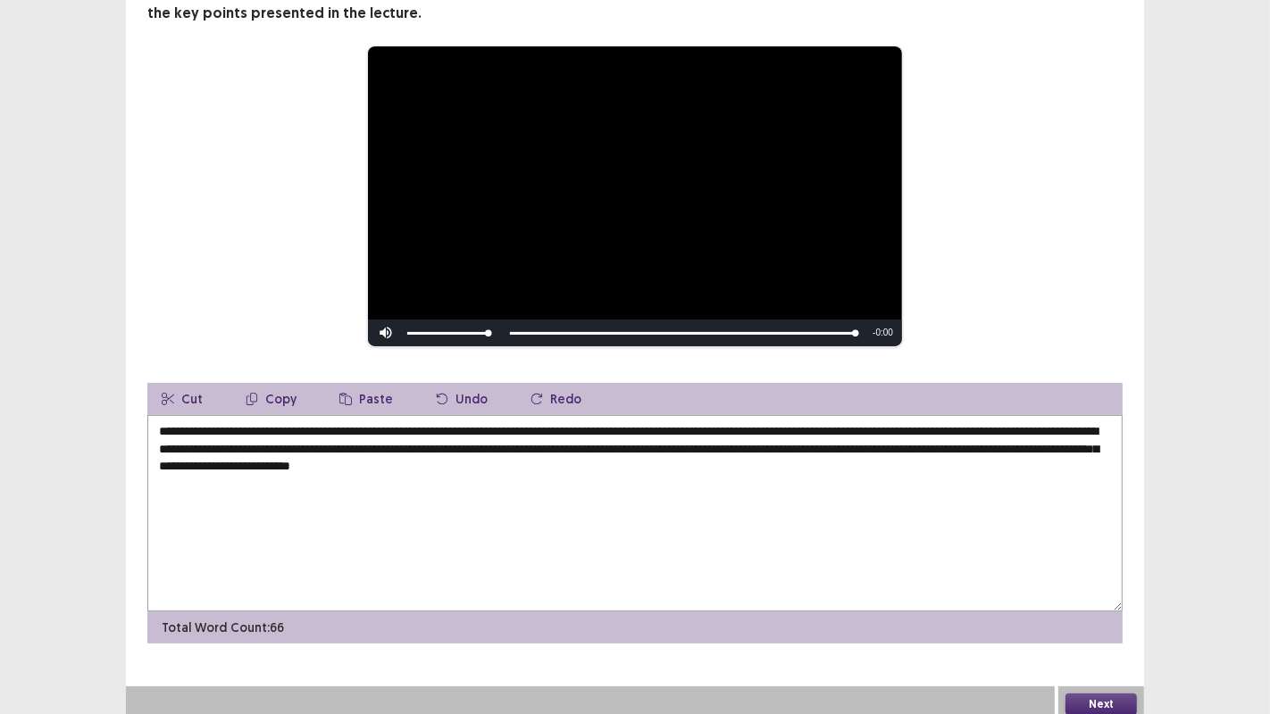
click at [600, 422] on textarea "**********" at bounding box center [634, 513] width 975 height 196
click at [201, 454] on textarea "**********" at bounding box center [634, 513] width 975 height 196
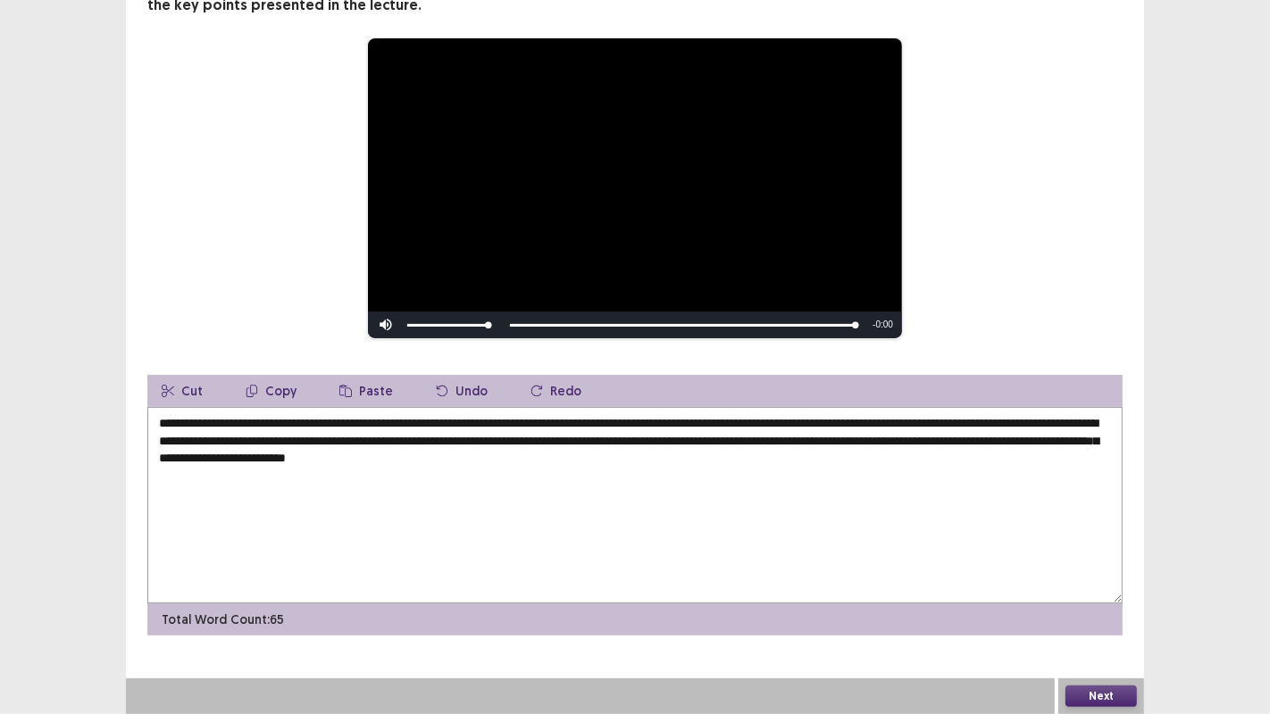
click at [287, 421] on textarea "**********" at bounding box center [634, 505] width 975 height 196
click at [289, 422] on textarea "**********" at bounding box center [634, 505] width 975 height 196
click at [251, 420] on textarea "**********" at bounding box center [634, 505] width 975 height 196
click at [296, 422] on textarea "**********" at bounding box center [634, 505] width 975 height 196
click at [380, 421] on textarea "**********" at bounding box center [634, 505] width 975 height 196
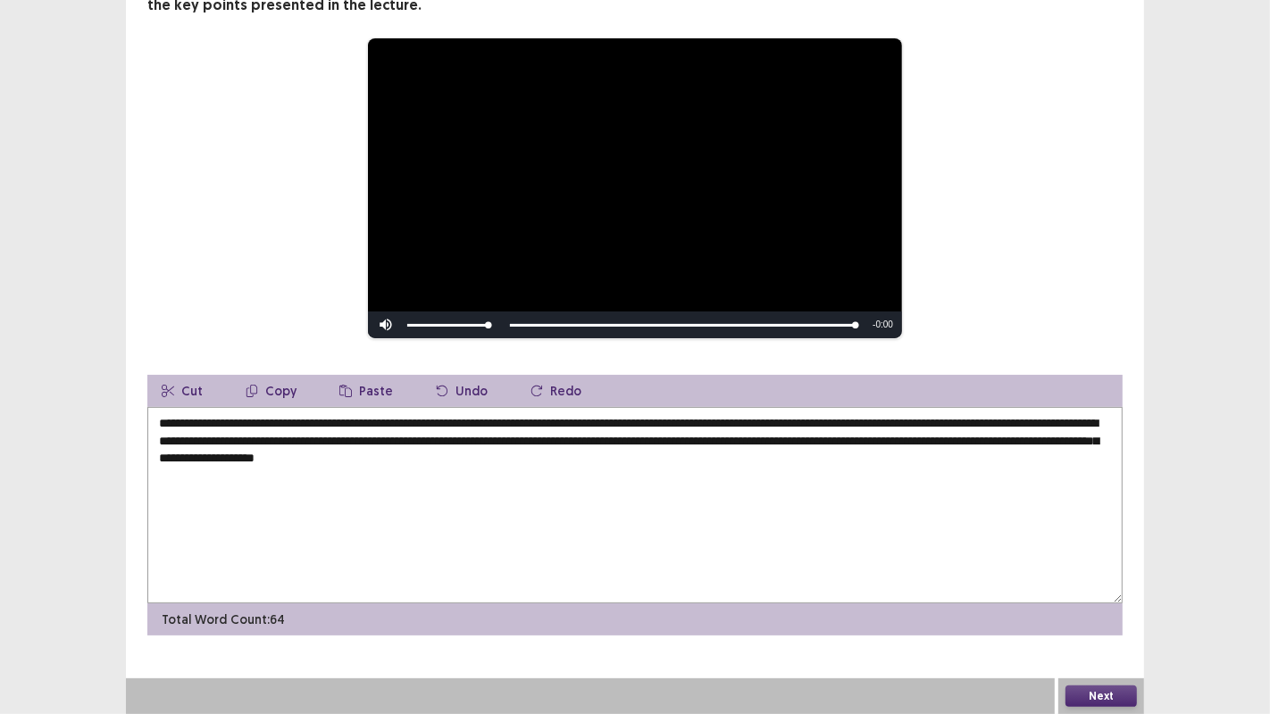
click at [385, 421] on textarea "**********" at bounding box center [634, 505] width 975 height 196
click at [609, 421] on textarea "**********" at bounding box center [634, 505] width 975 height 196
click at [292, 420] on textarea "**********" at bounding box center [634, 505] width 975 height 196
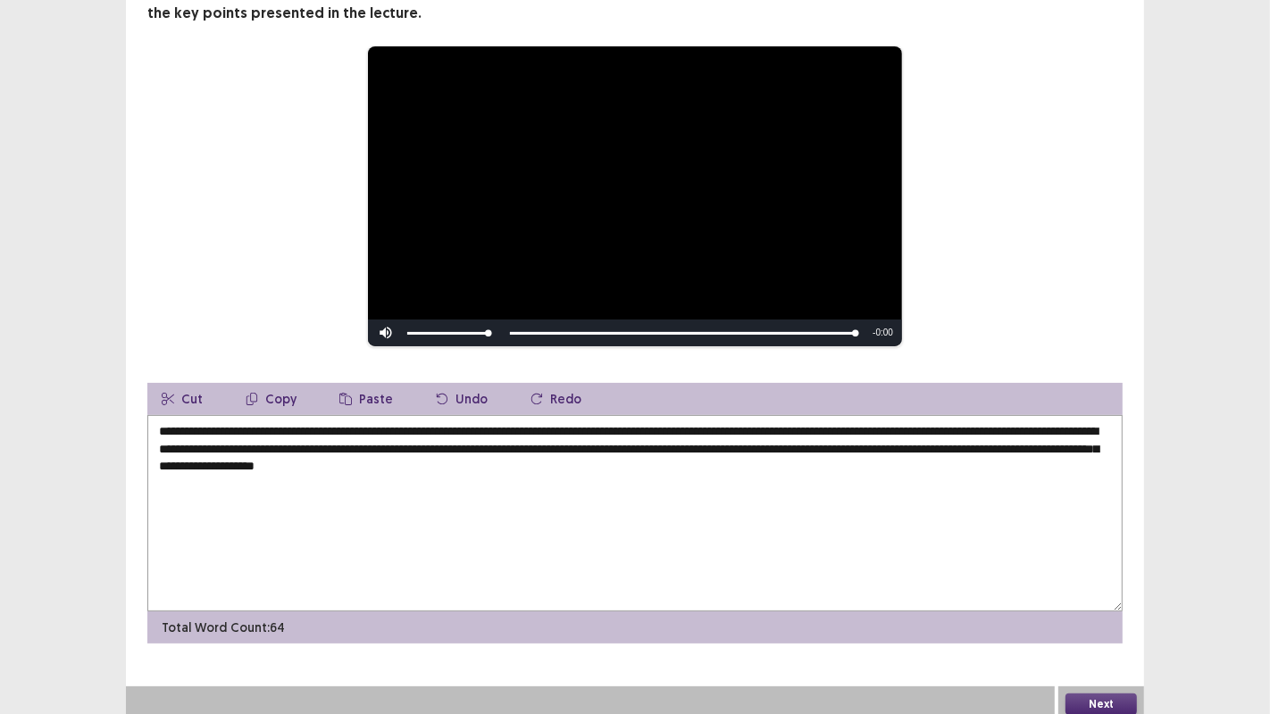
type textarea "**********"
click at [1108, 694] on button "Next" at bounding box center [1100, 704] width 71 height 21
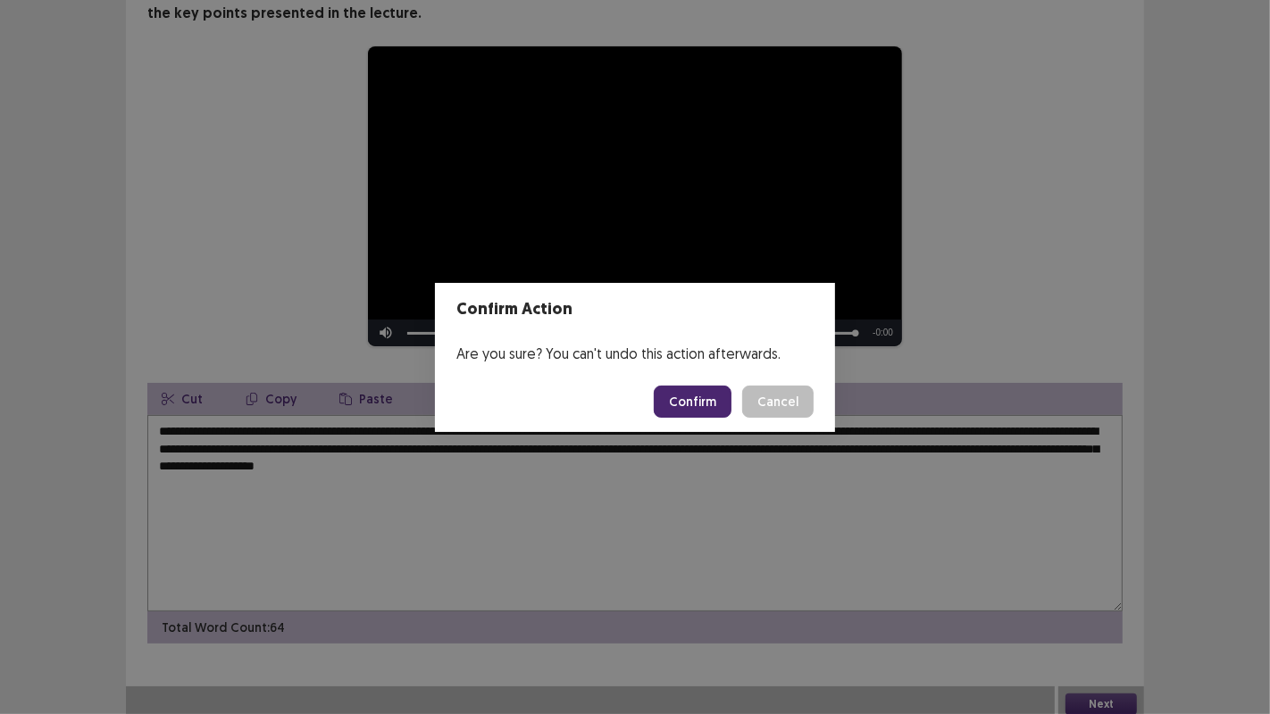
click at [709, 398] on button "Confirm" at bounding box center [693, 402] width 78 height 32
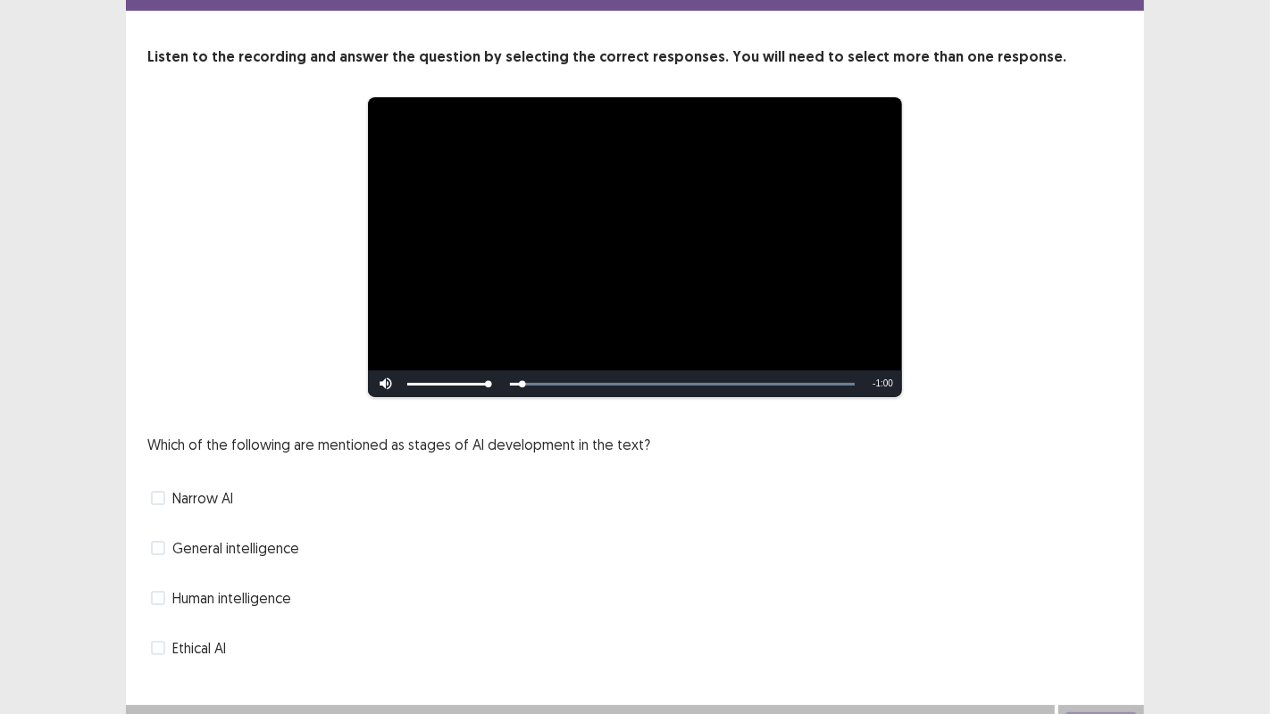
scroll to position [91, 0]
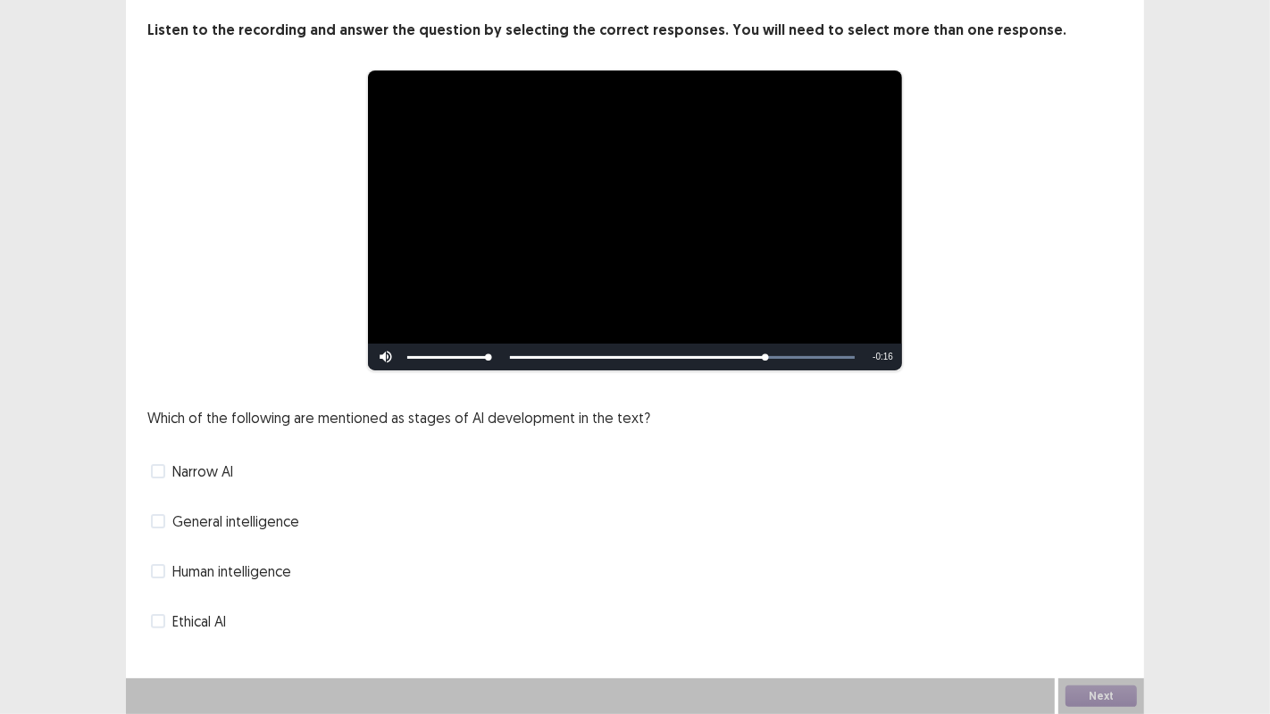
click at [160, 522] on span at bounding box center [158, 521] width 14 height 14
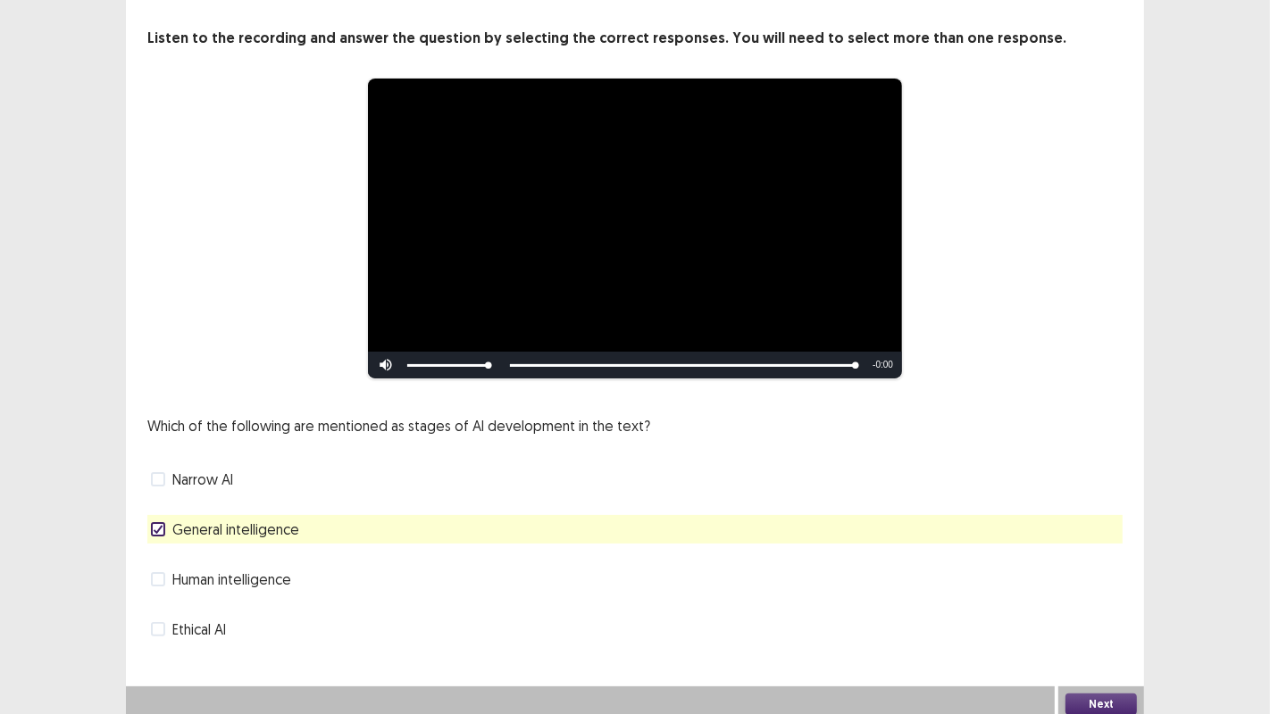
click at [161, 622] on span at bounding box center [158, 629] width 14 height 14
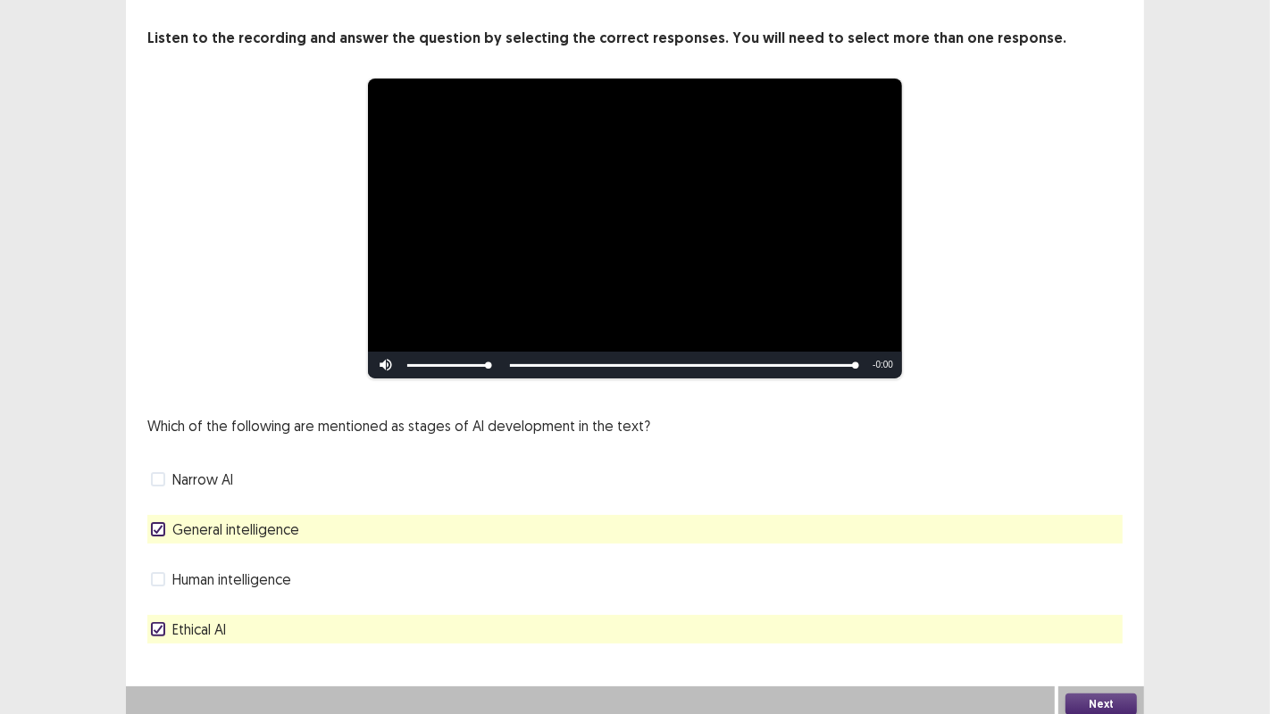
click at [155, 525] on icon at bounding box center [158, 529] width 11 height 9
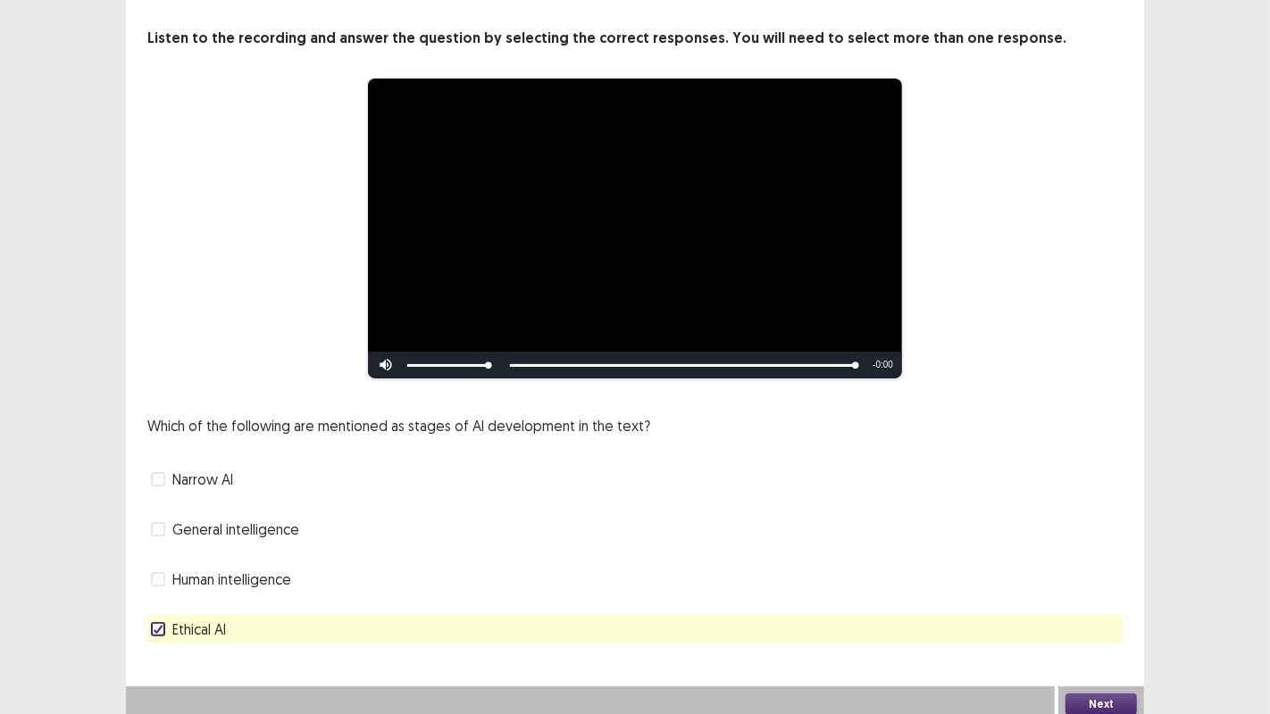
click at [1120, 694] on button "Next" at bounding box center [1100, 704] width 71 height 21
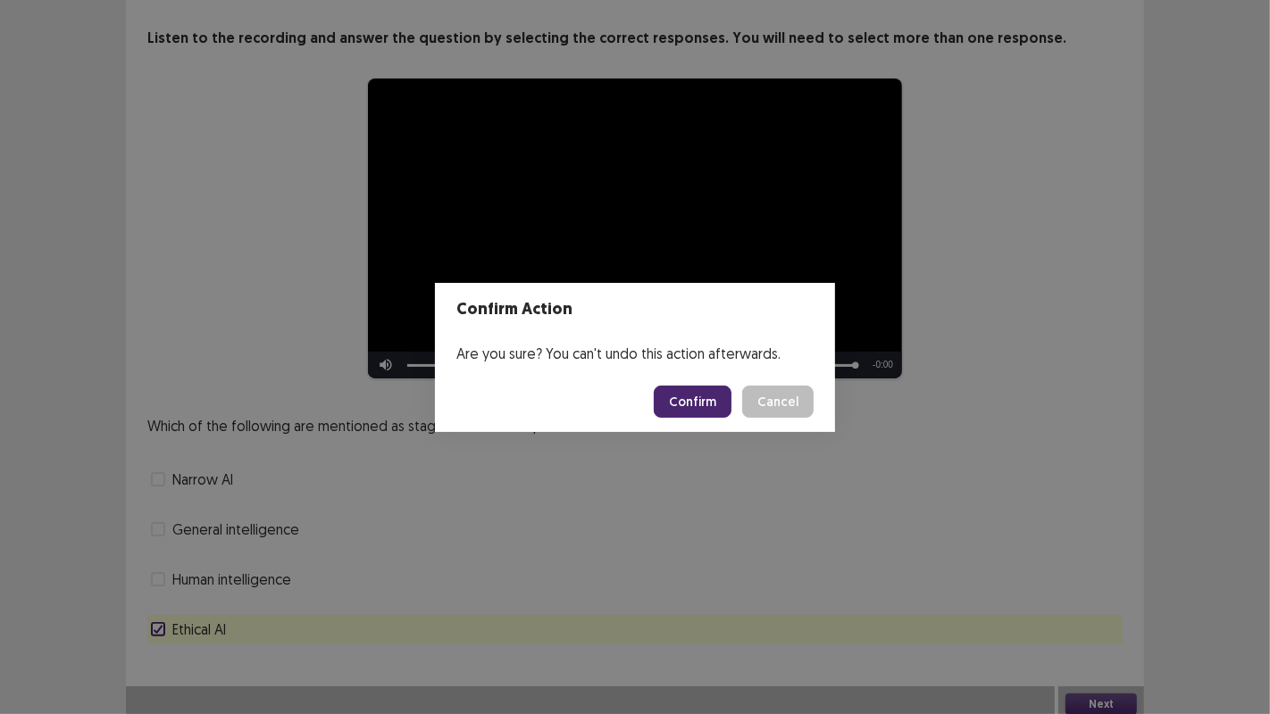
click at [711, 400] on button "Confirm" at bounding box center [693, 402] width 78 height 32
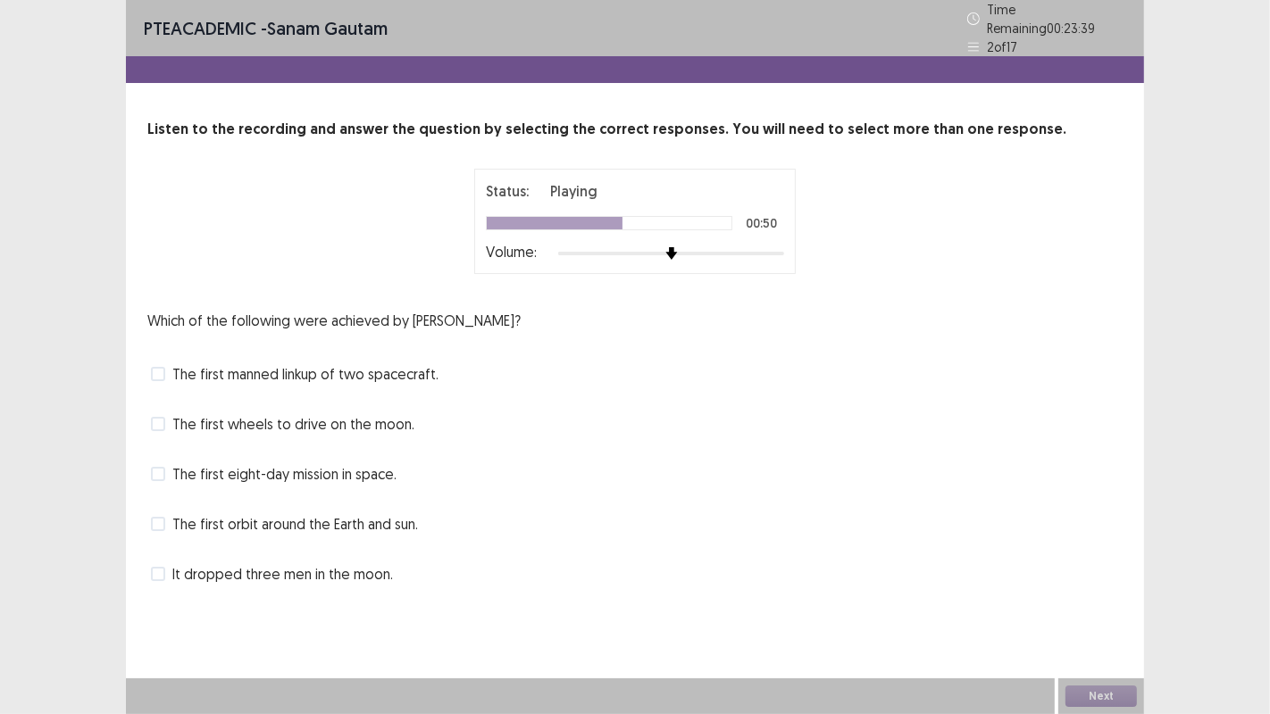
click at [168, 363] on label "The first manned linkup of two spacecraft." at bounding box center [295, 373] width 288 height 21
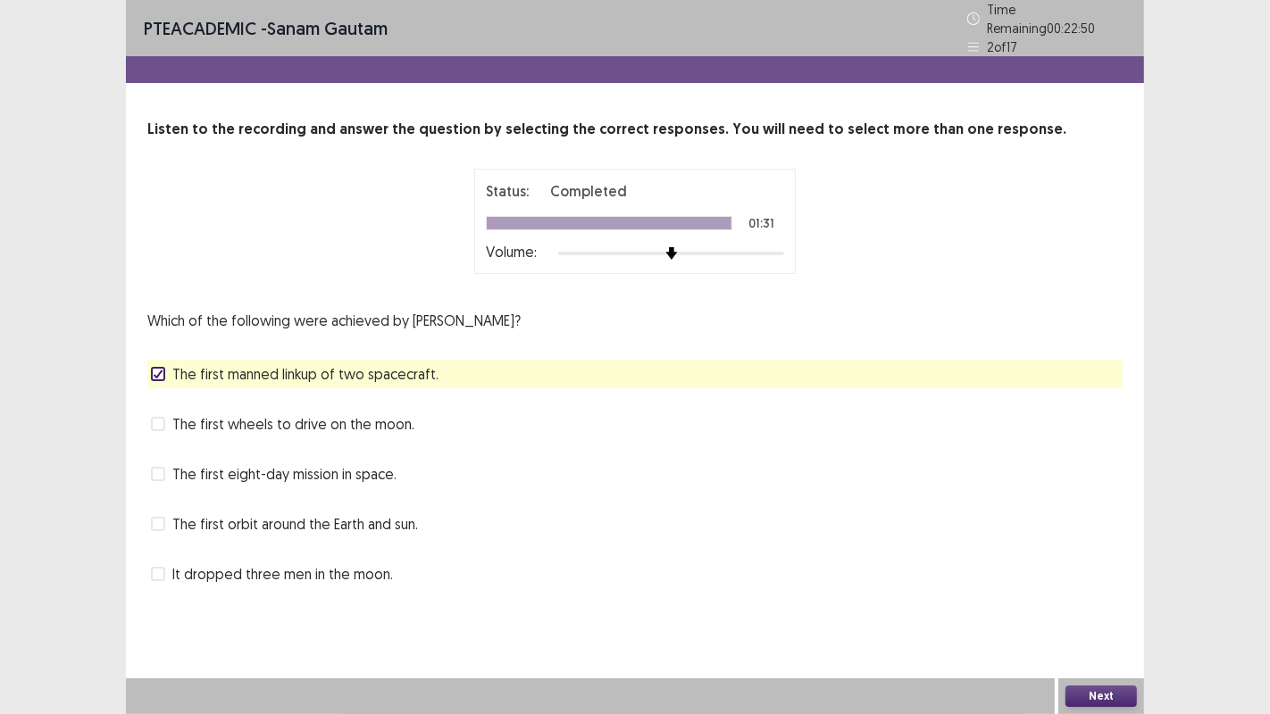
click at [155, 417] on span at bounding box center [158, 424] width 14 height 14
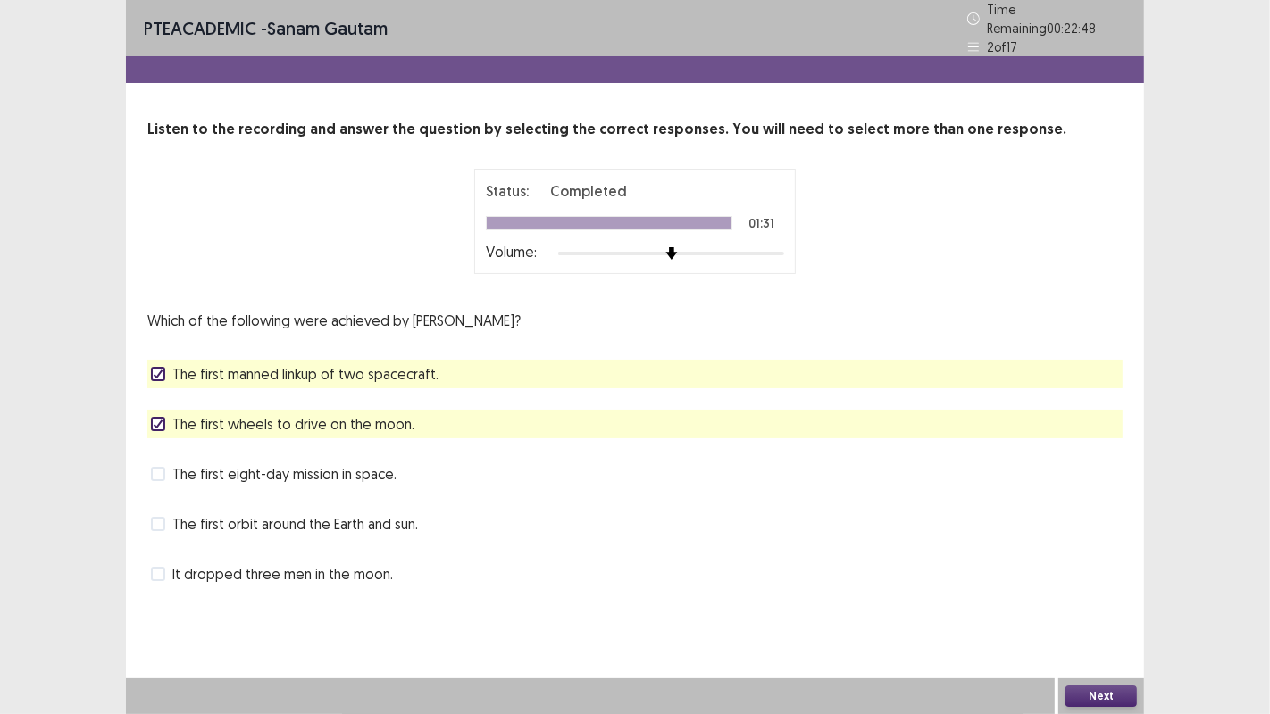
click at [158, 421] on polyline at bounding box center [158, 424] width 8 height 7
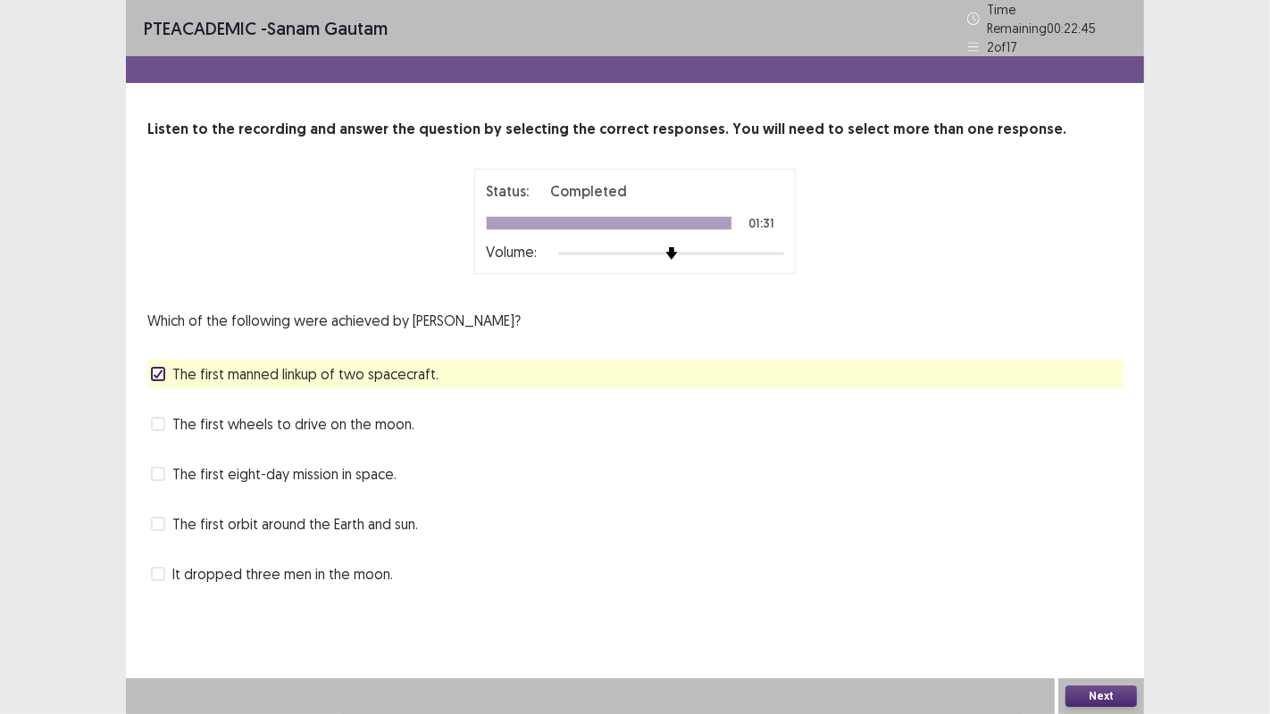
click at [162, 370] on icon at bounding box center [158, 374] width 11 height 9
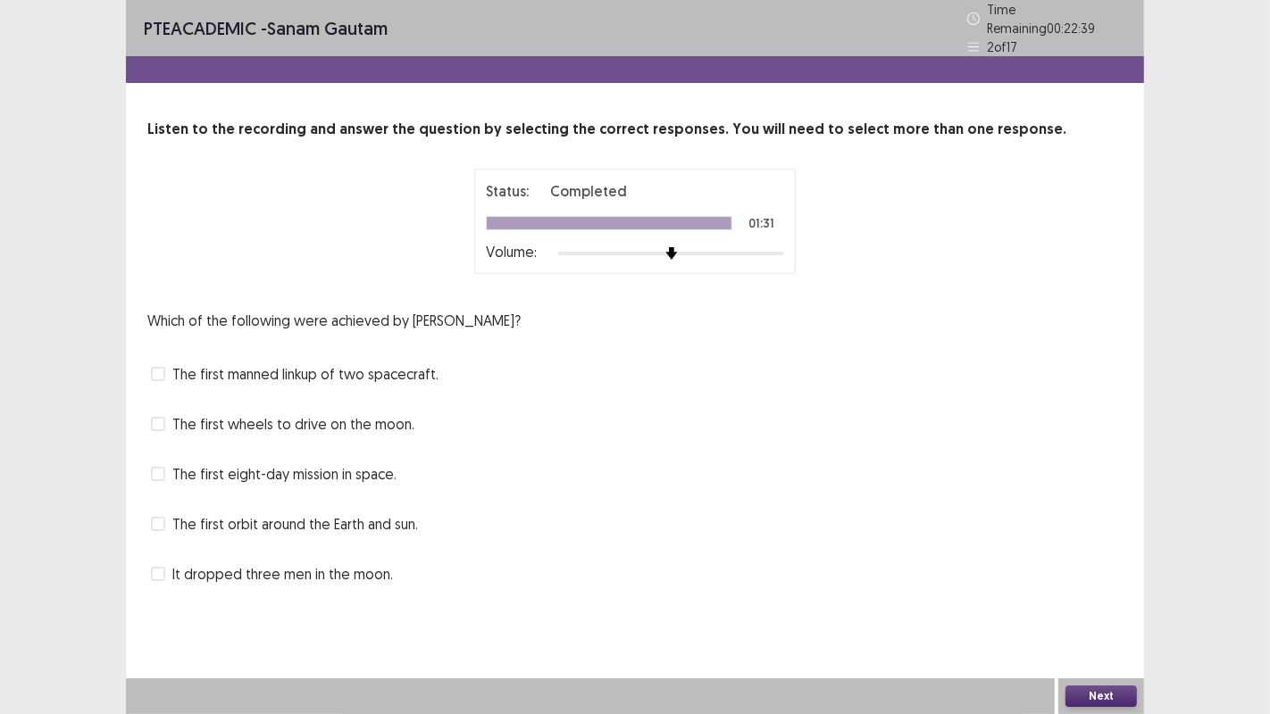
click at [163, 517] on span at bounding box center [158, 524] width 14 height 14
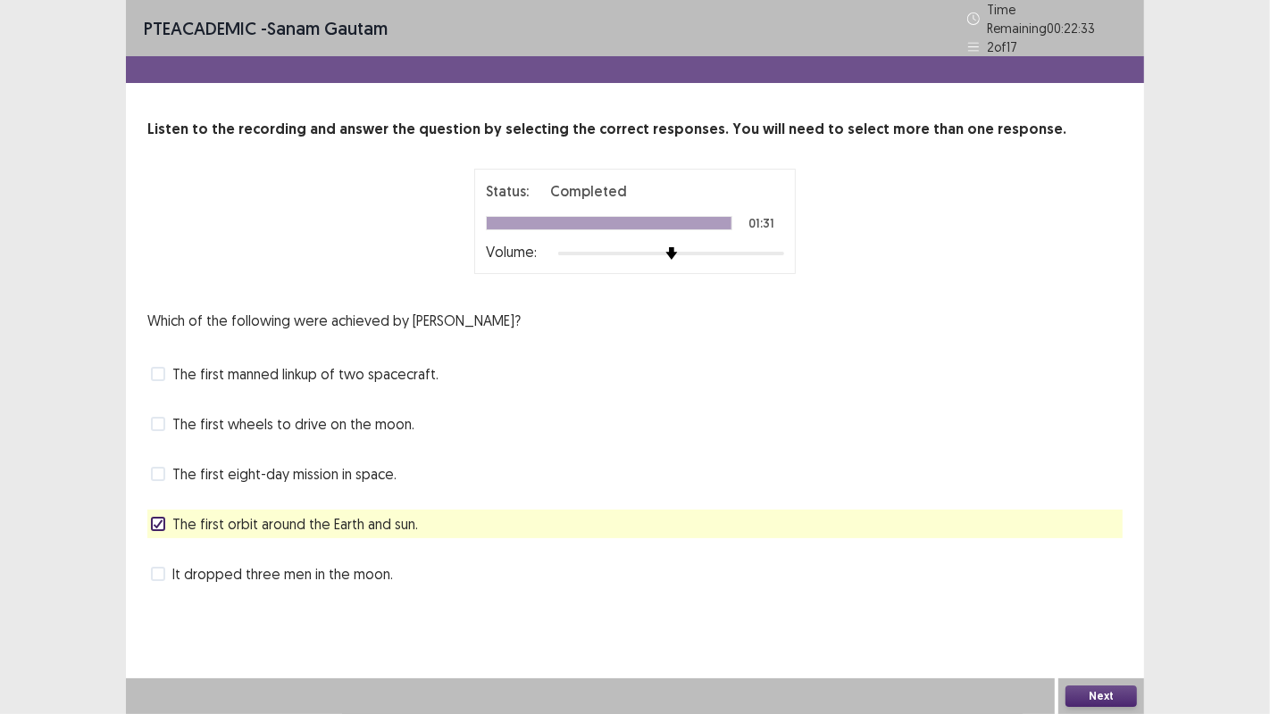
click at [163, 368] on span at bounding box center [158, 374] width 14 height 14
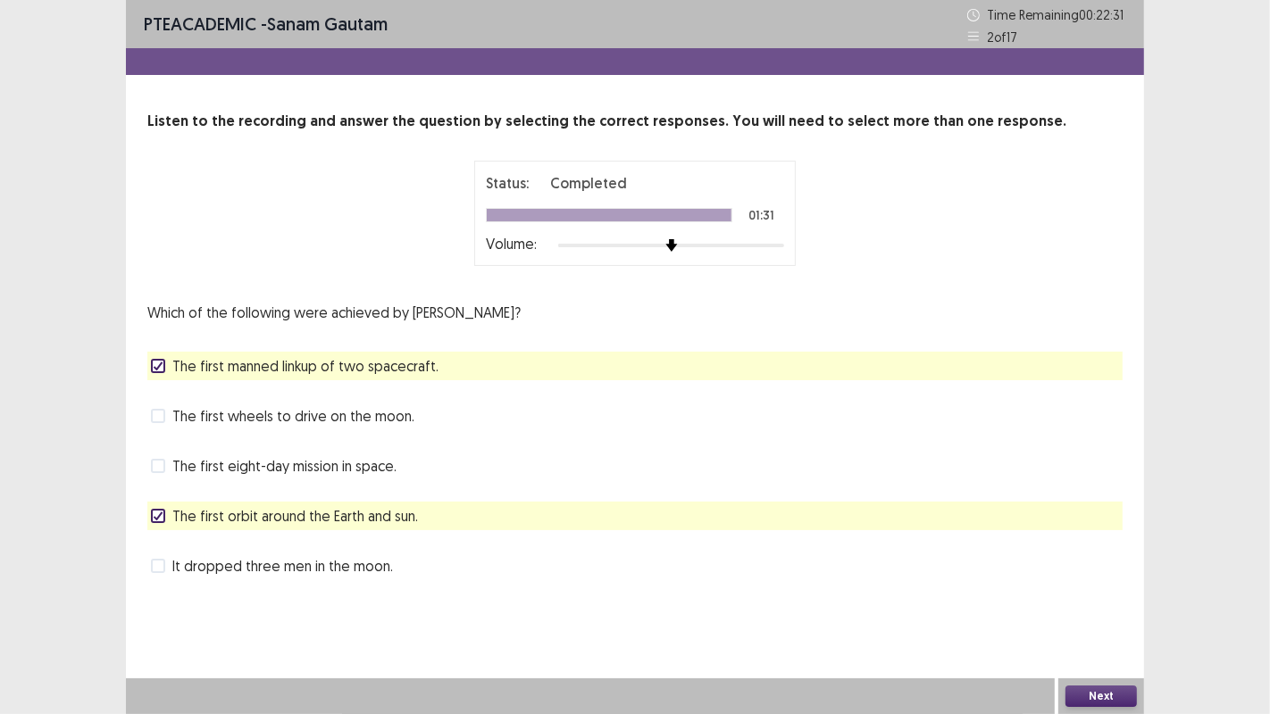
click at [1102, 688] on button "Next" at bounding box center [1100, 696] width 71 height 21
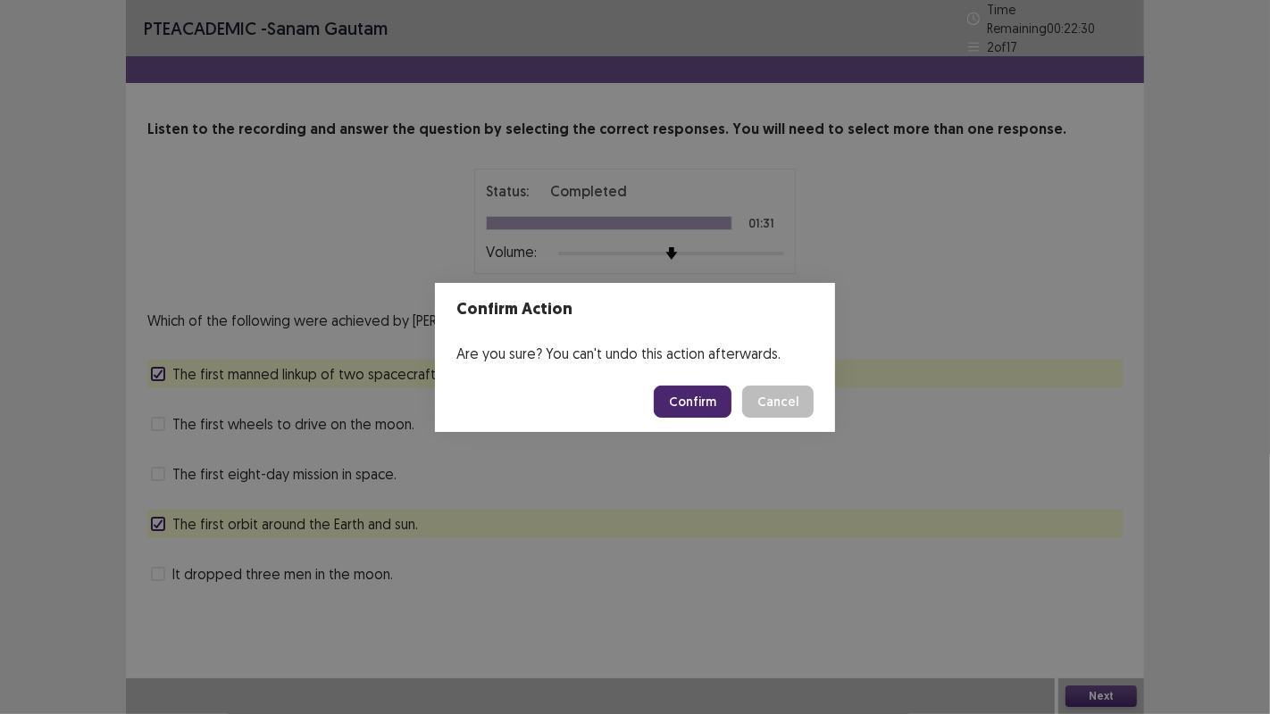
click at [699, 402] on button "Confirm" at bounding box center [693, 402] width 78 height 32
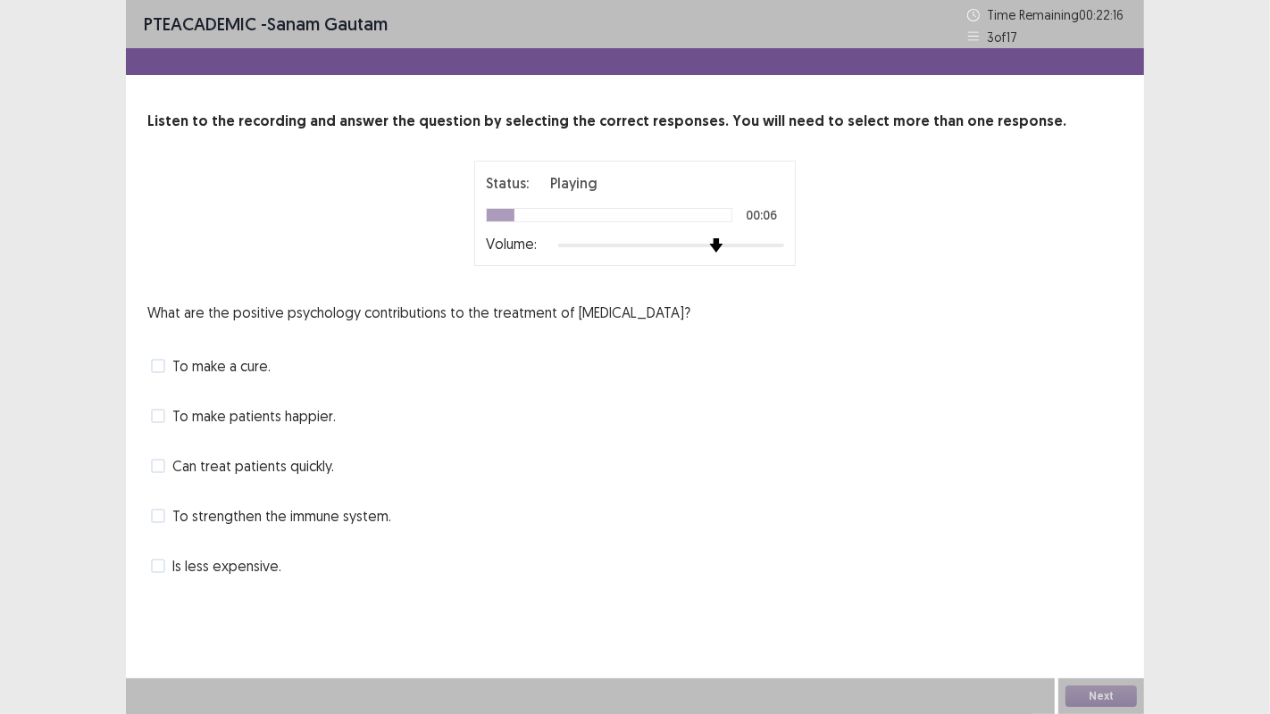
click at [723, 241] on img at bounding box center [716, 245] width 14 height 14
click at [161, 418] on span at bounding box center [158, 416] width 14 height 14
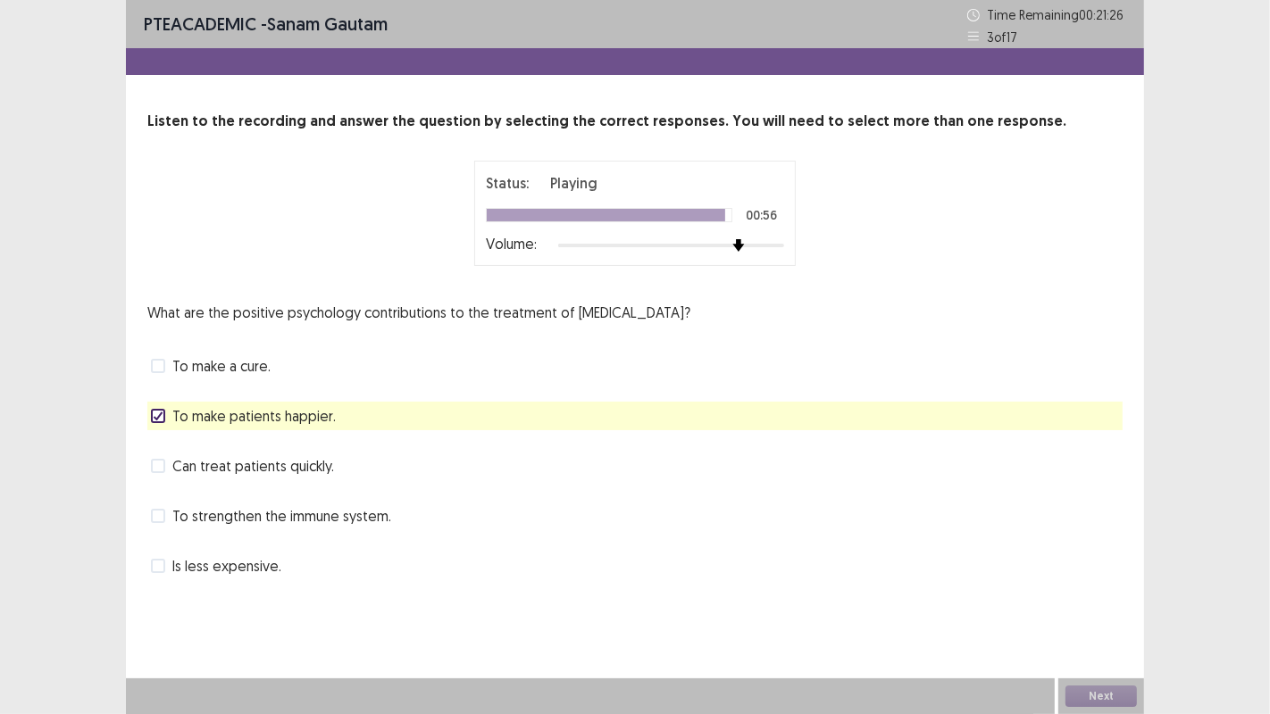
click at [161, 513] on span at bounding box center [158, 516] width 14 height 14
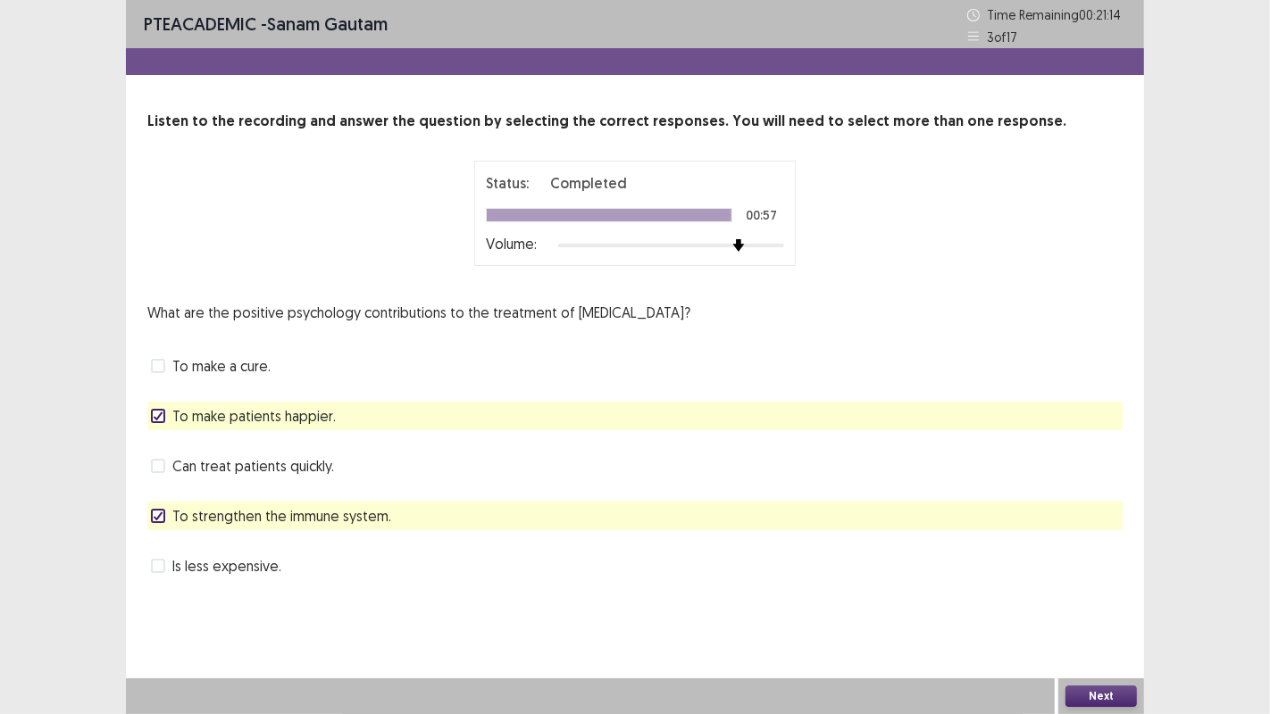
click at [163, 465] on span at bounding box center [158, 466] width 14 height 14
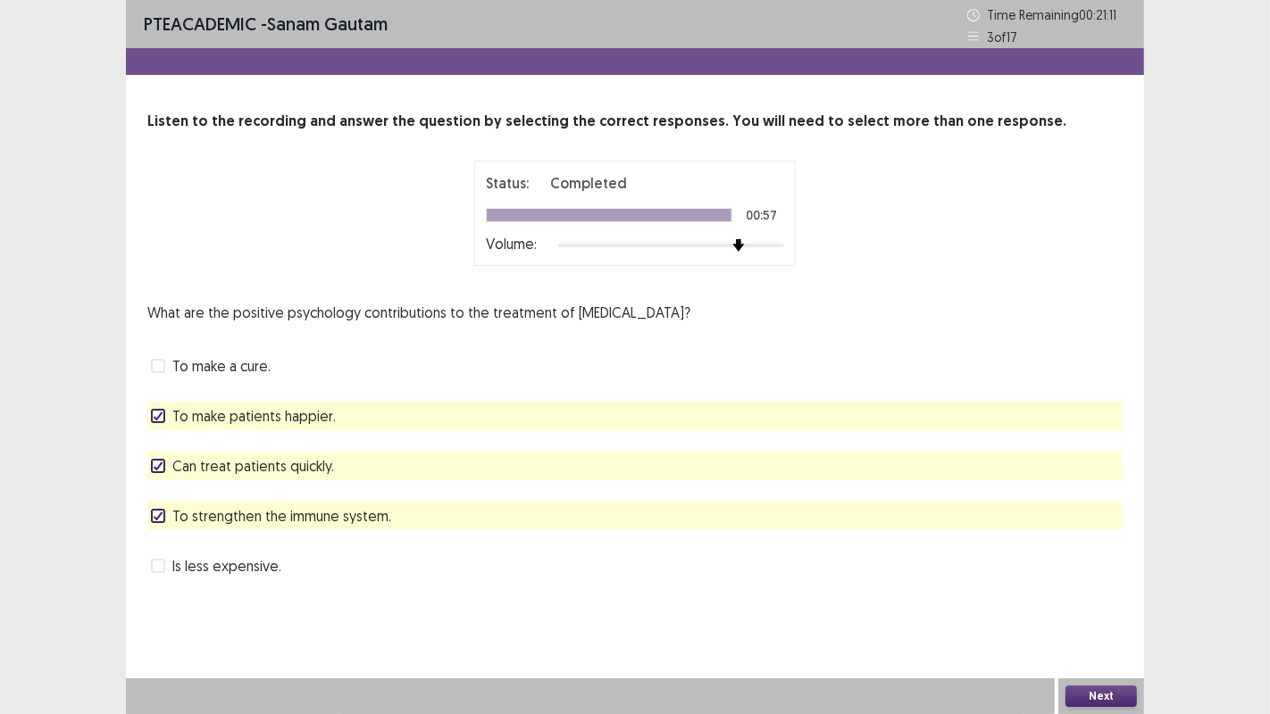
click at [158, 416] on polyline at bounding box center [158, 416] width 8 height 7
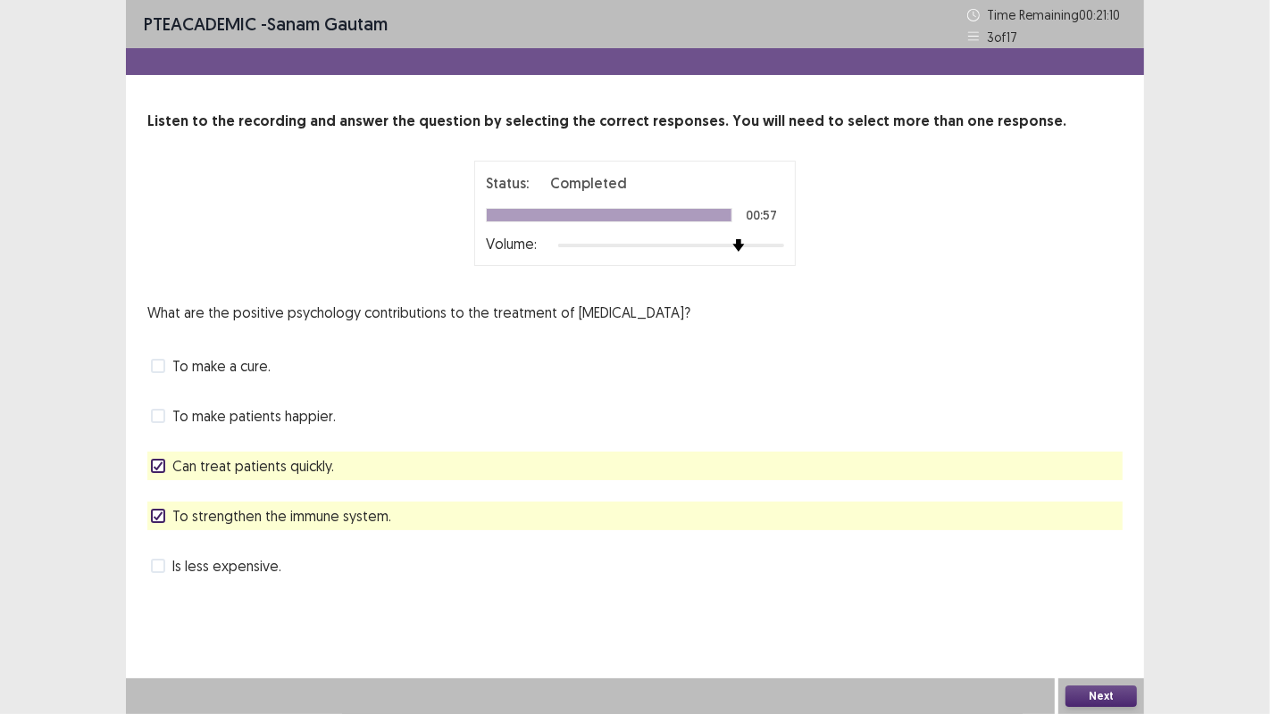
click at [158, 416] on span at bounding box center [158, 416] width 14 height 14
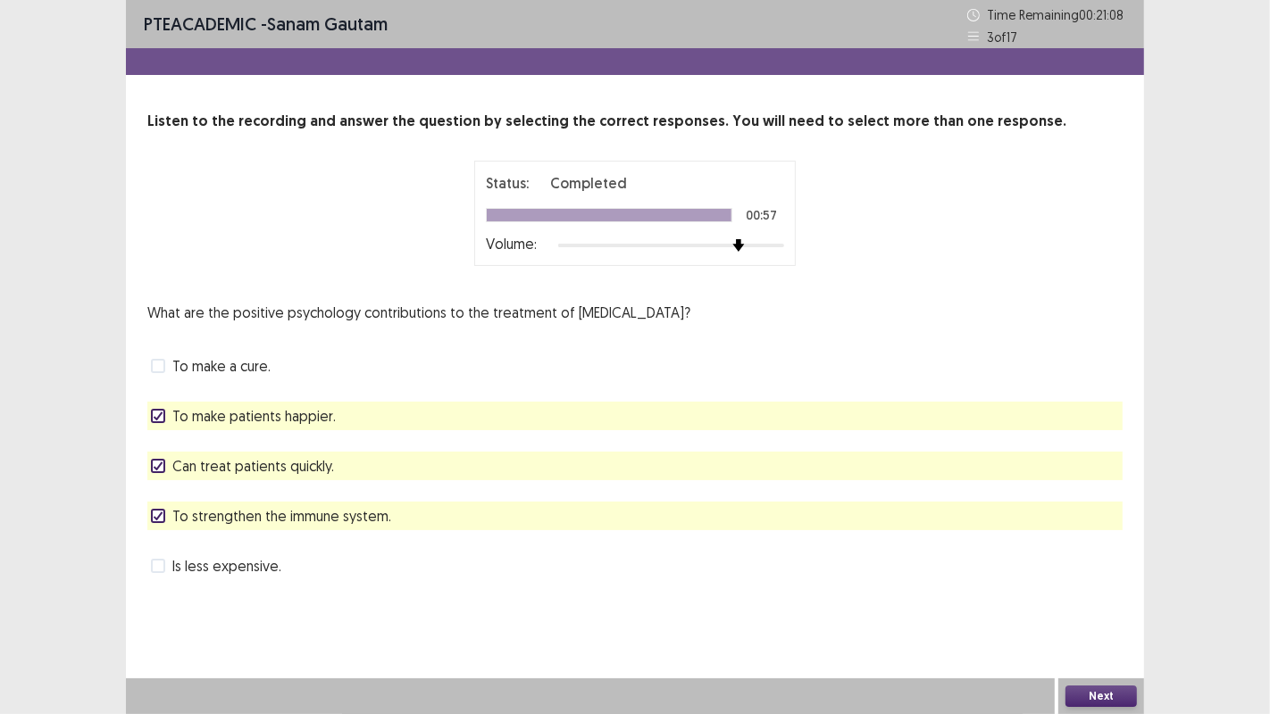
click at [160, 407] on label "To make patients happier." at bounding box center [243, 415] width 185 height 21
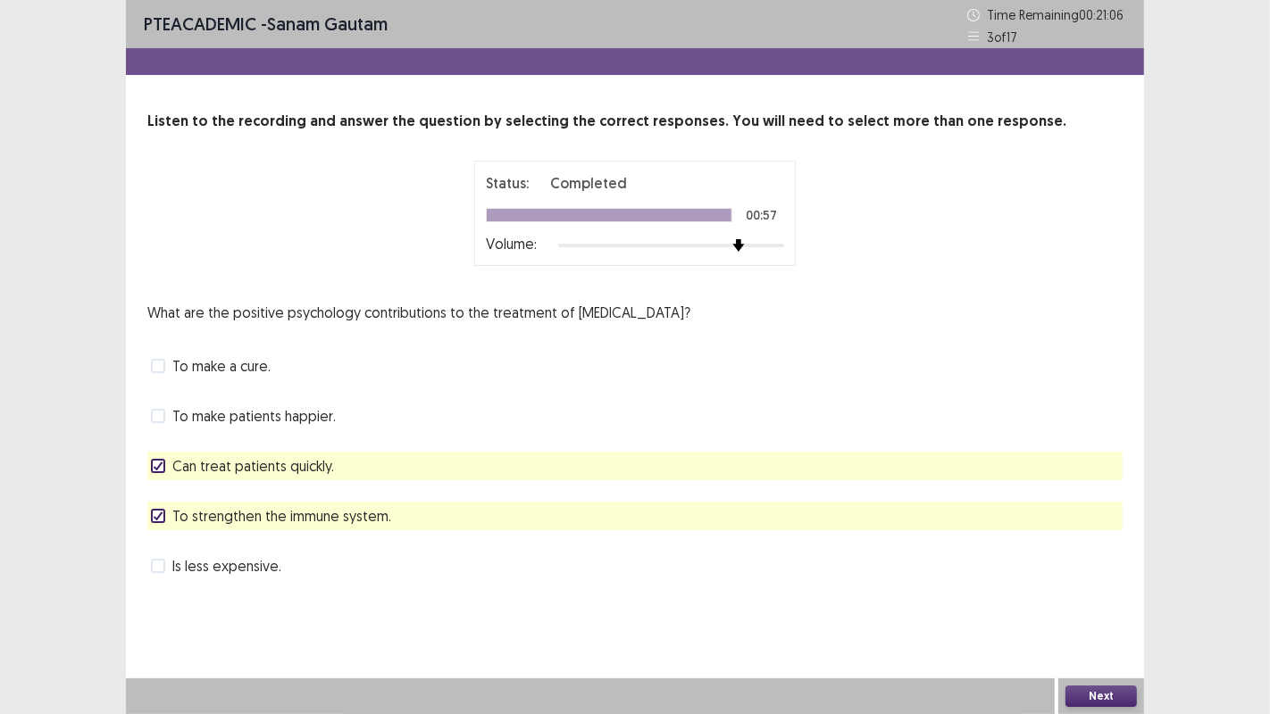
click at [1114, 690] on button "Next" at bounding box center [1100, 696] width 71 height 21
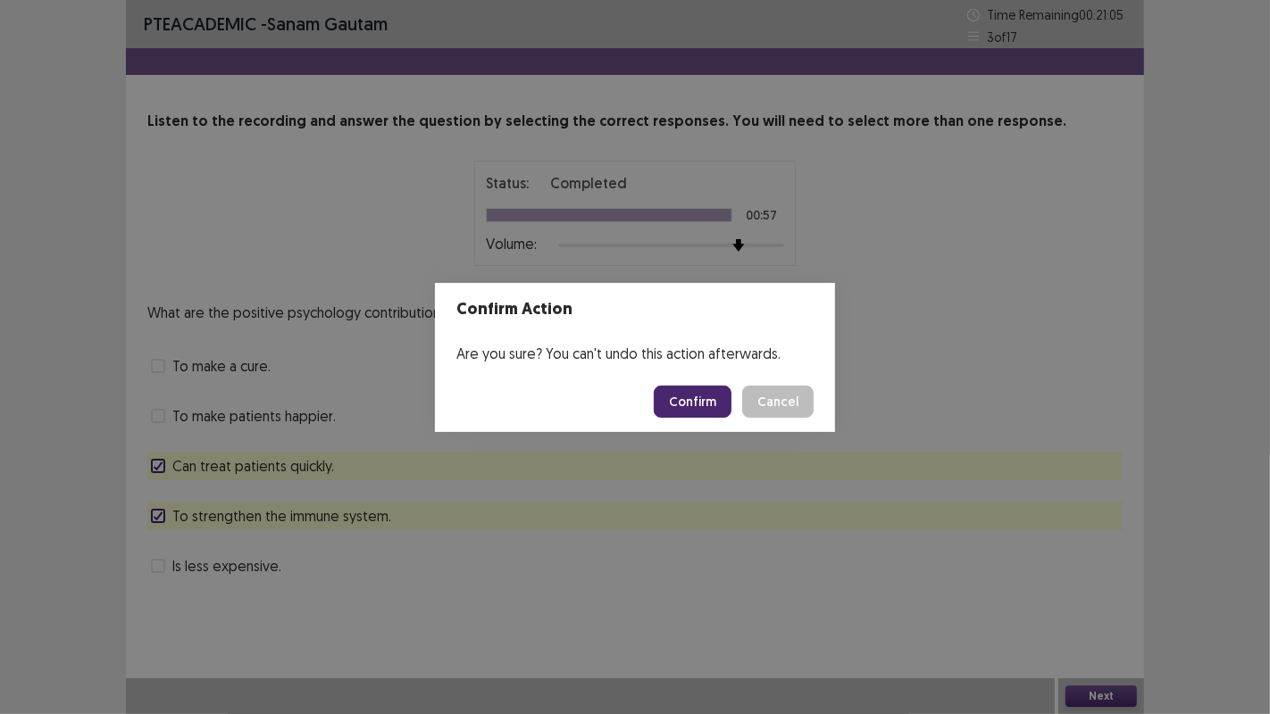
click at [712, 401] on button "Confirm" at bounding box center [693, 402] width 78 height 32
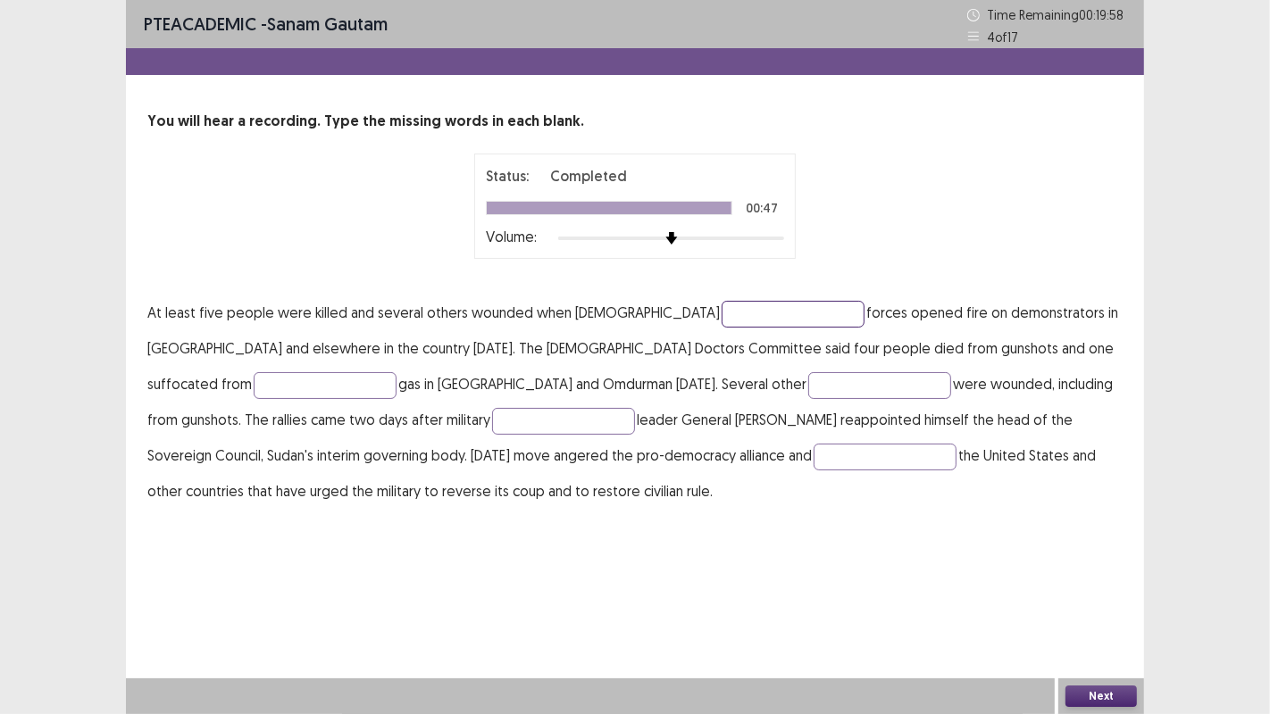
click at [722, 311] on input "text" at bounding box center [793, 314] width 143 height 27
type input "********"
click at [808, 373] on input "text" at bounding box center [879, 385] width 143 height 27
type input "**********"
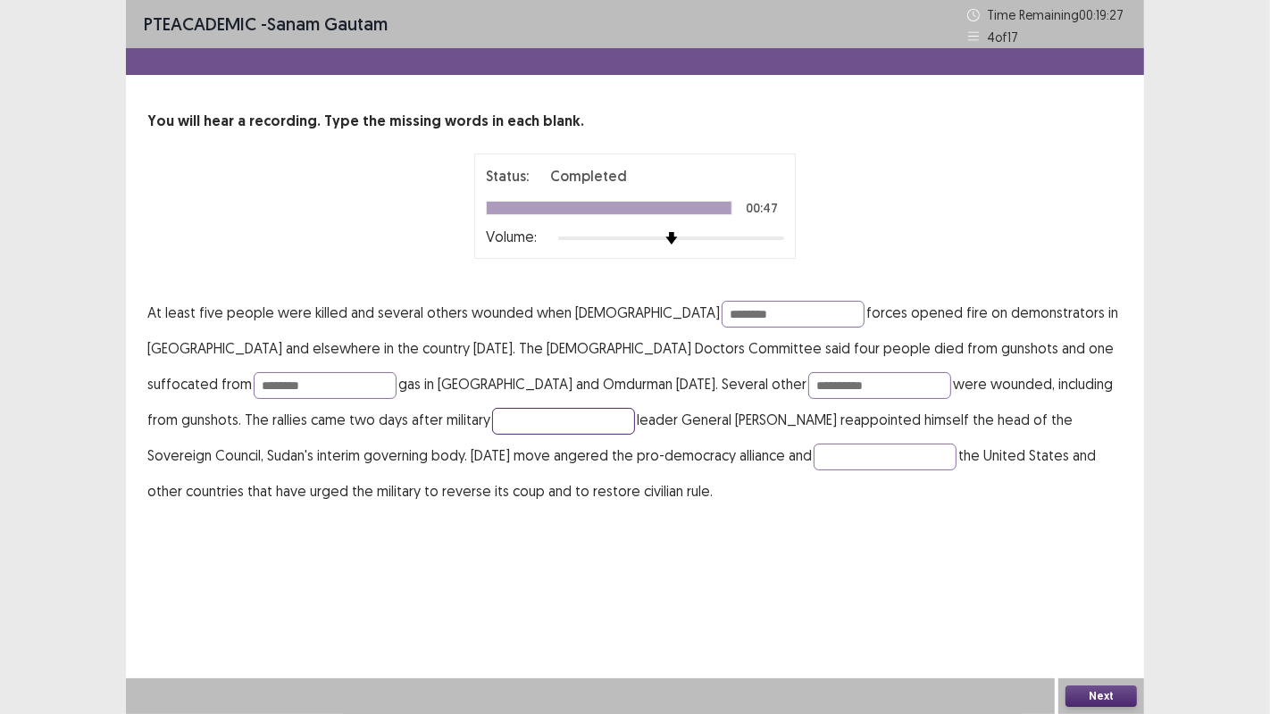
click at [492, 421] on input "text" at bounding box center [563, 421] width 143 height 27
type input "****"
click at [814, 454] on input "text" at bounding box center [885, 457] width 143 height 27
type input "*********"
click at [1104, 693] on button "Next" at bounding box center [1100, 696] width 71 height 21
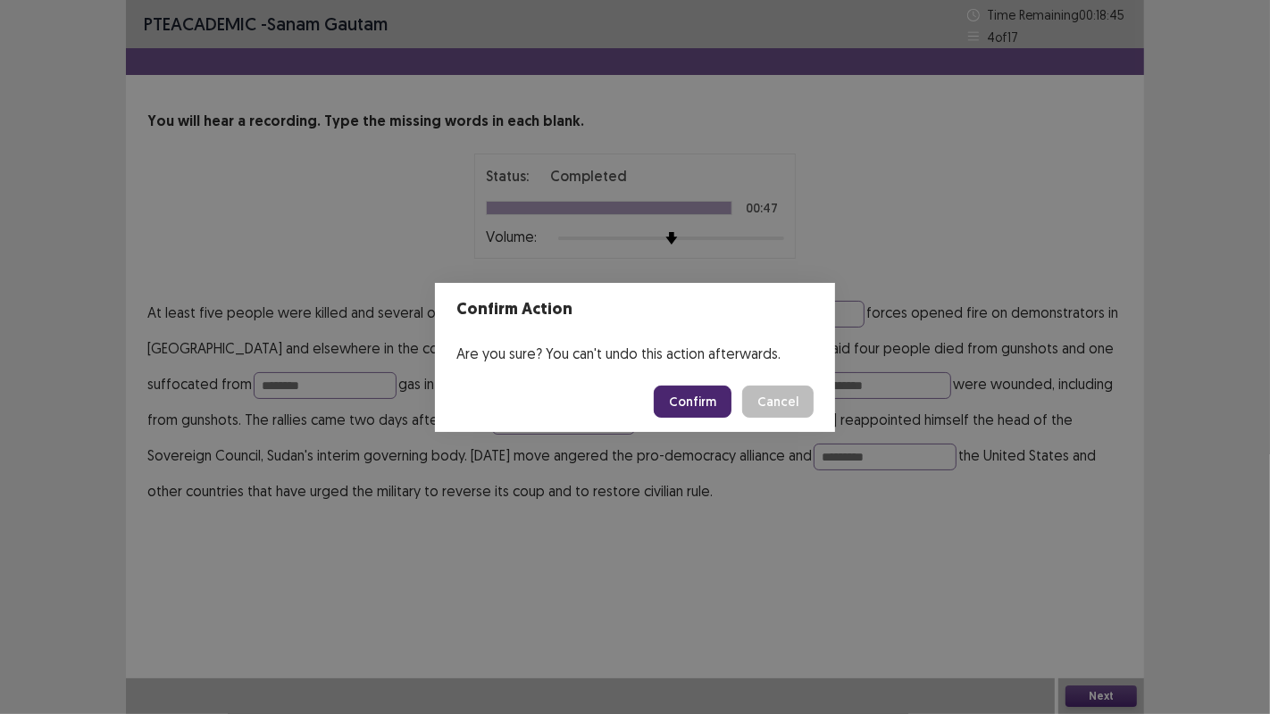
click at [701, 395] on button "Confirm" at bounding box center [693, 402] width 78 height 32
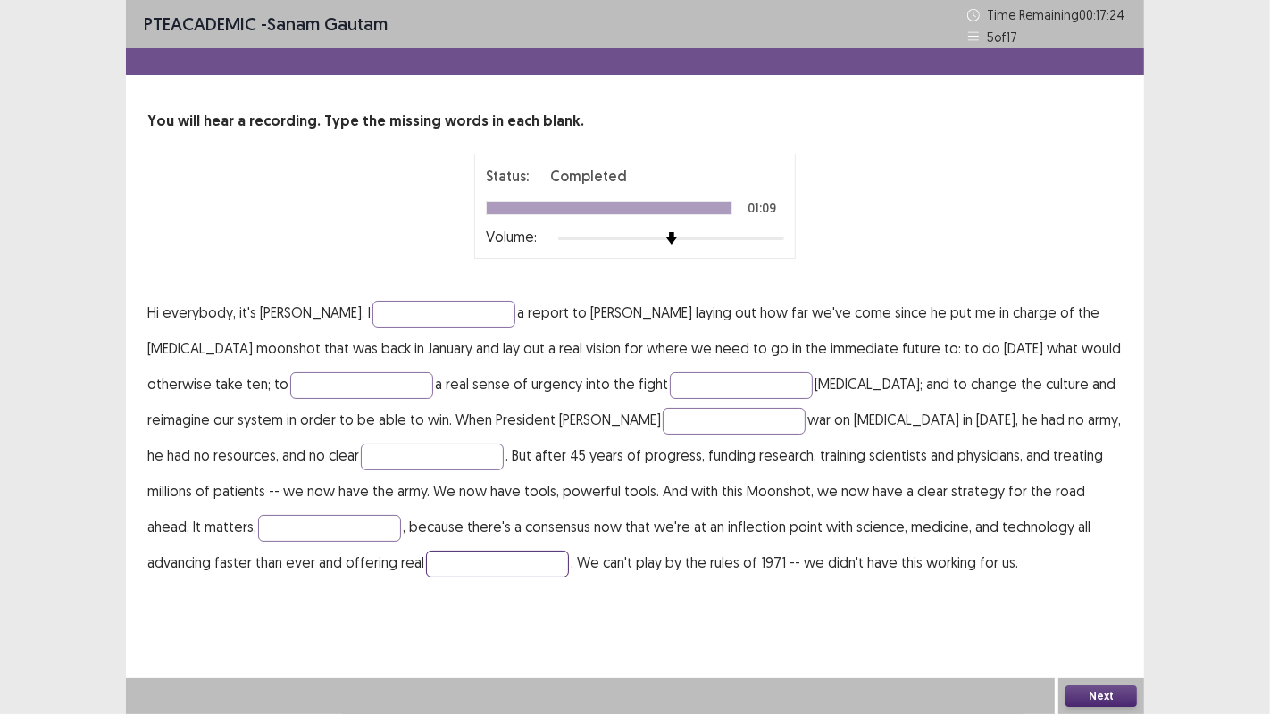
click at [426, 557] on input "text" at bounding box center [497, 564] width 143 height 27
type input "*******"
click at [380, 311] on input "text" at bounding box center [443, 314] width 143 height 27
type input "**********"
click at [299, 380] on input "text" at bounding box center [361, 385] width 143 height 27
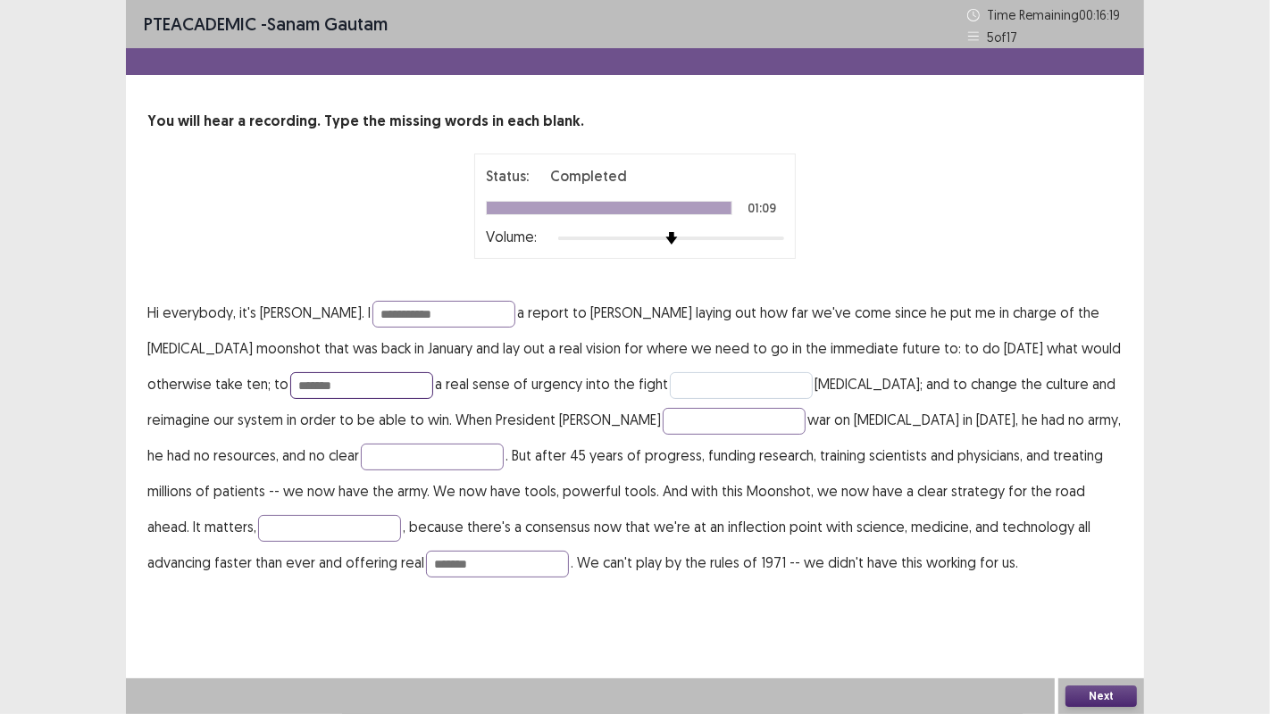
type input "*******"
click at [670, 383] on input "text" at bounding box center [741, 385] width 143 height 27
type input "*******"
click at [663, 419] on input "text" at bounding box center [734, 421] width 143 height 27
click at [401, 515] on input "text" at bounding box center [329, 528] width 143 height 27
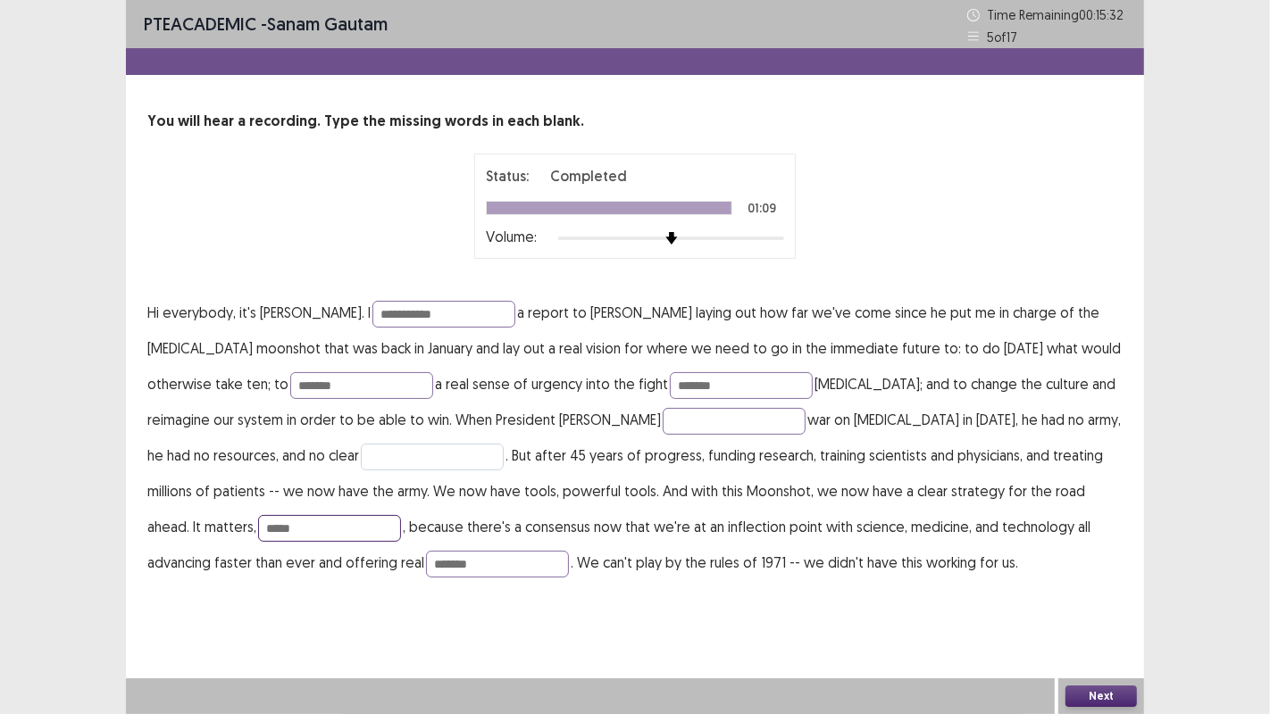
type input "*****"
click at [361, 454] on input "text" at bounding box center [432, 457] width 143 height 27
type input "**********"
click at [663, 418] on input "text" at bounding box center [734, 421] width 143 height 27
type input "*******"
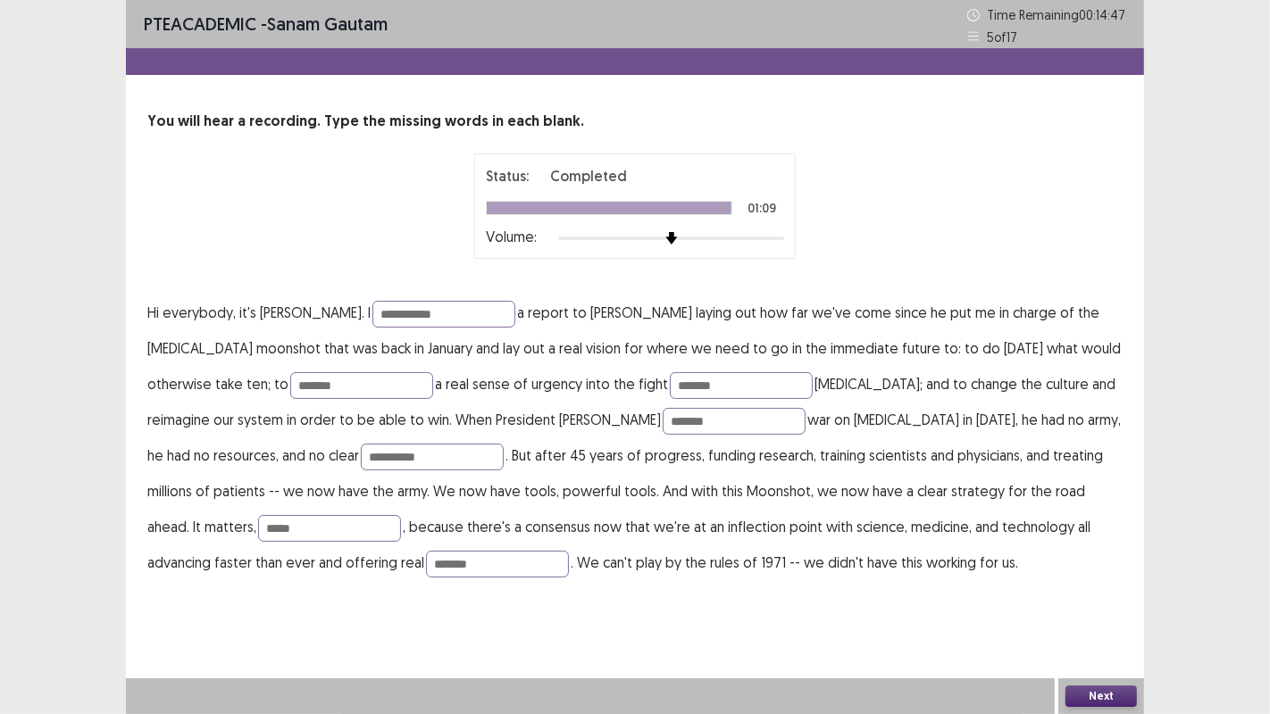
click at [1098, 691] on button "Next" at bounding box center [1100, 696] width 71 height 21
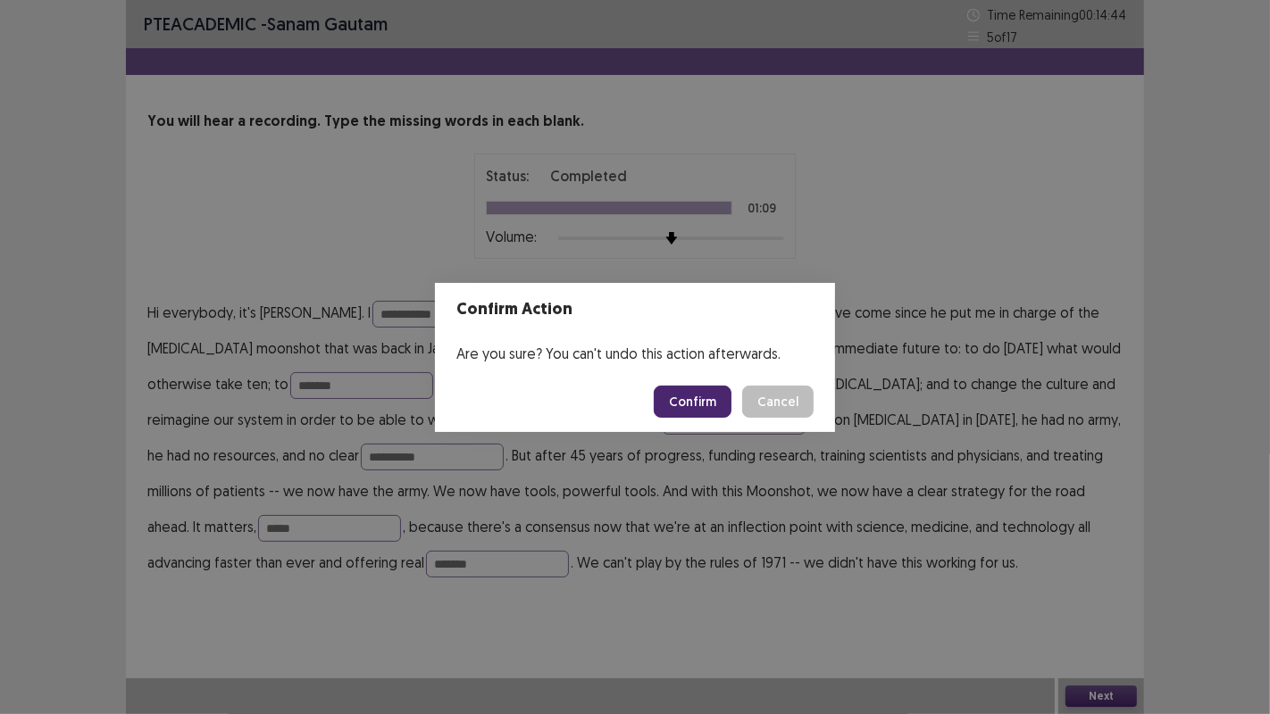
click at [709, 401] on button "Confirm" at bounding box center [693, 402] width 78 height 32
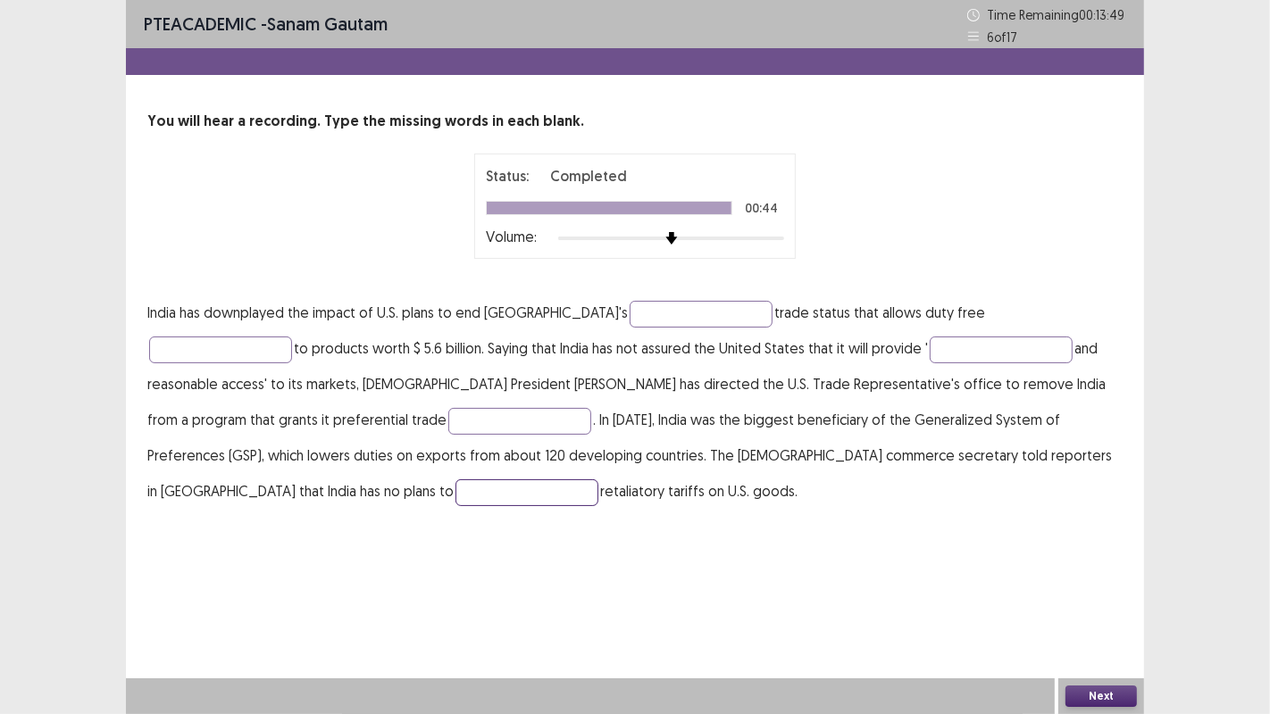
click at [598, 480] on input "text" at bounding box center [526, 493] width 143 height 27
type input "******"
click at [630, 310] on input "text" at bounding box center [701, 314] width 143 height 27
type input "**********"
click at [292, 337] on input "text" at bounding box center [220, 350] width 143 height 27
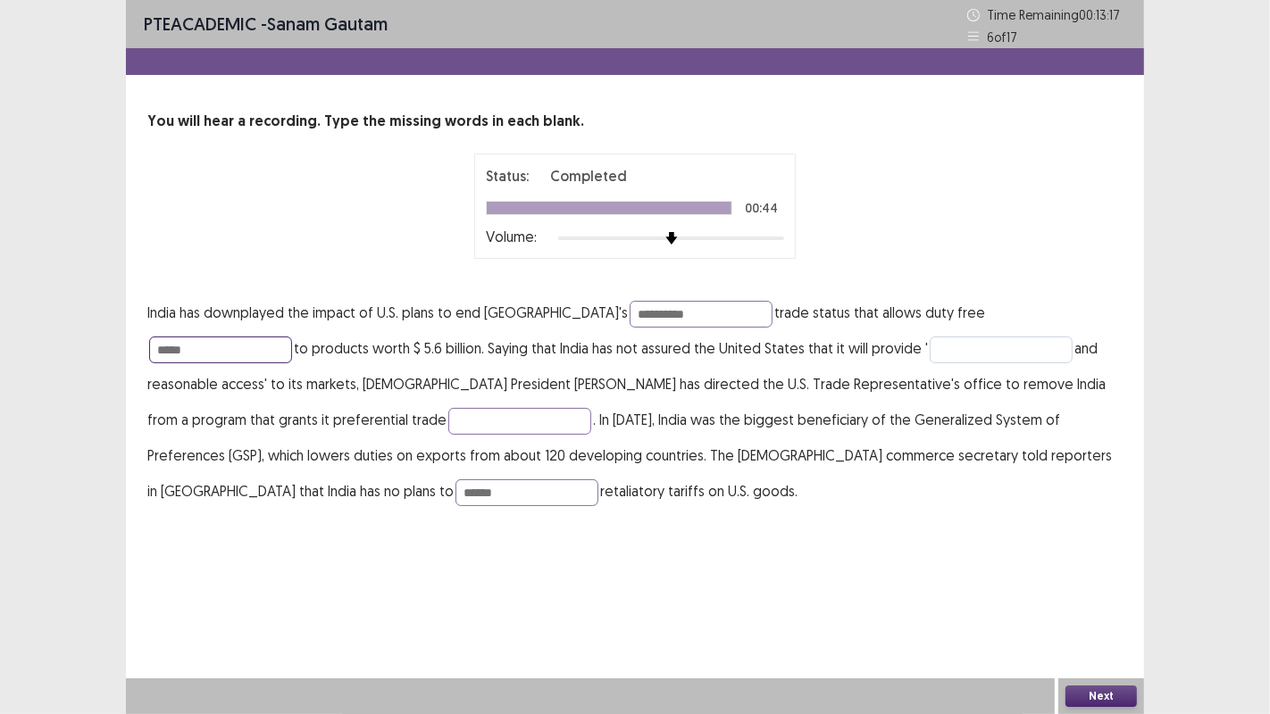
type input "*****"
click at [930, 345] on input "text" at bounding box center [1001, 350] width 143 height 27
type input "*"
type input "********"
click at [448, 418] on input "text" at bounding box center [519, 421] width 143 height 27
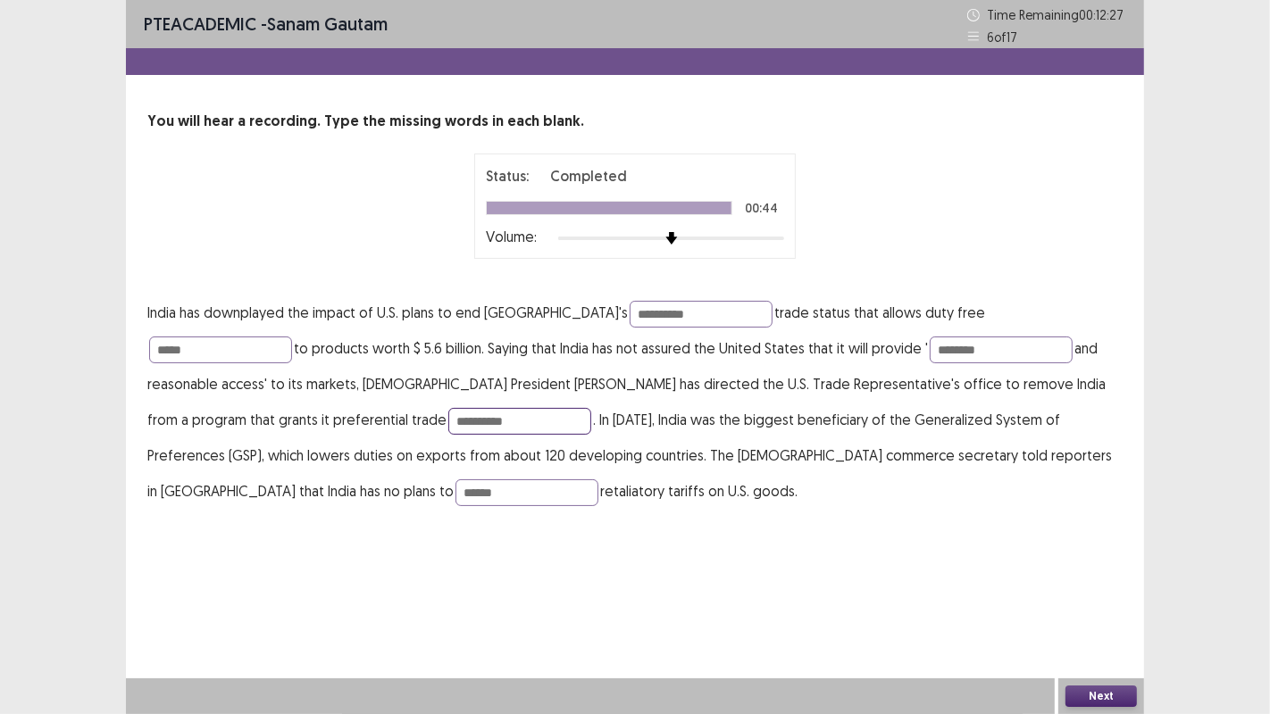
type input "**********"
click at [1090, 691] on button "Next" at bounding box center [1100, 696] width 71 height 21
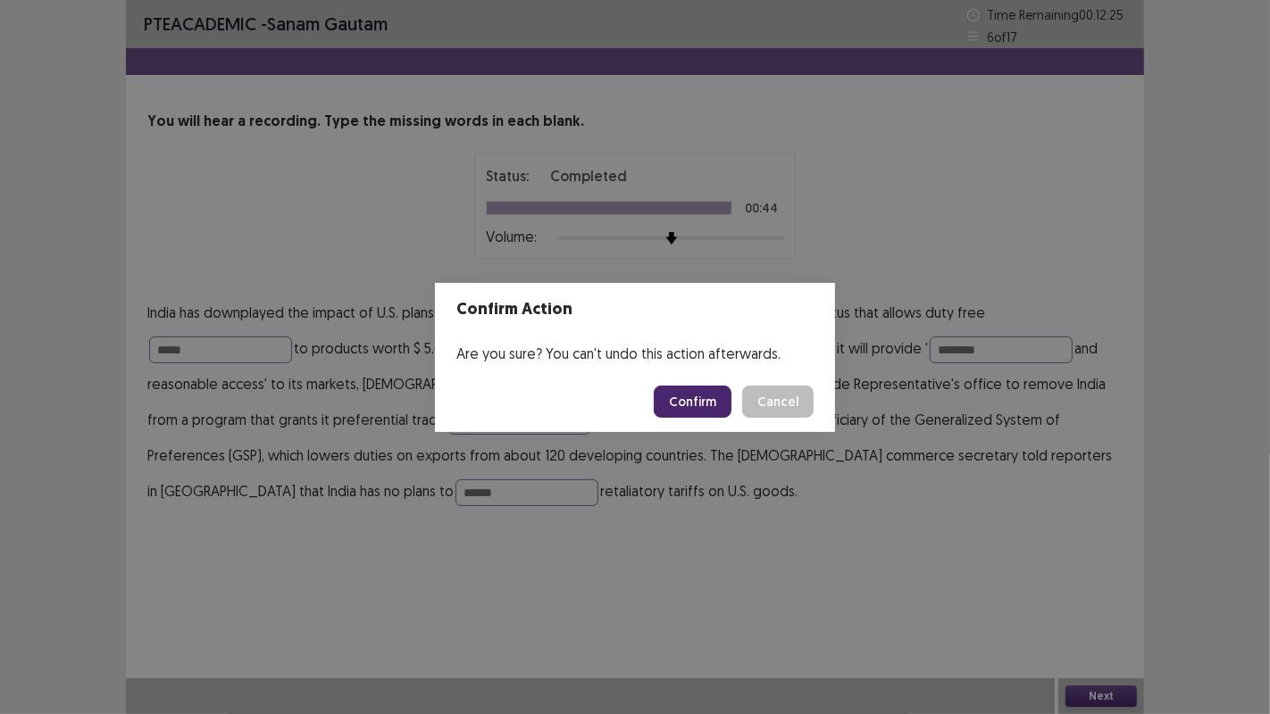
click at [705, 403] on button "Confirm" at bounding box center [693, 402] width 78 height 32
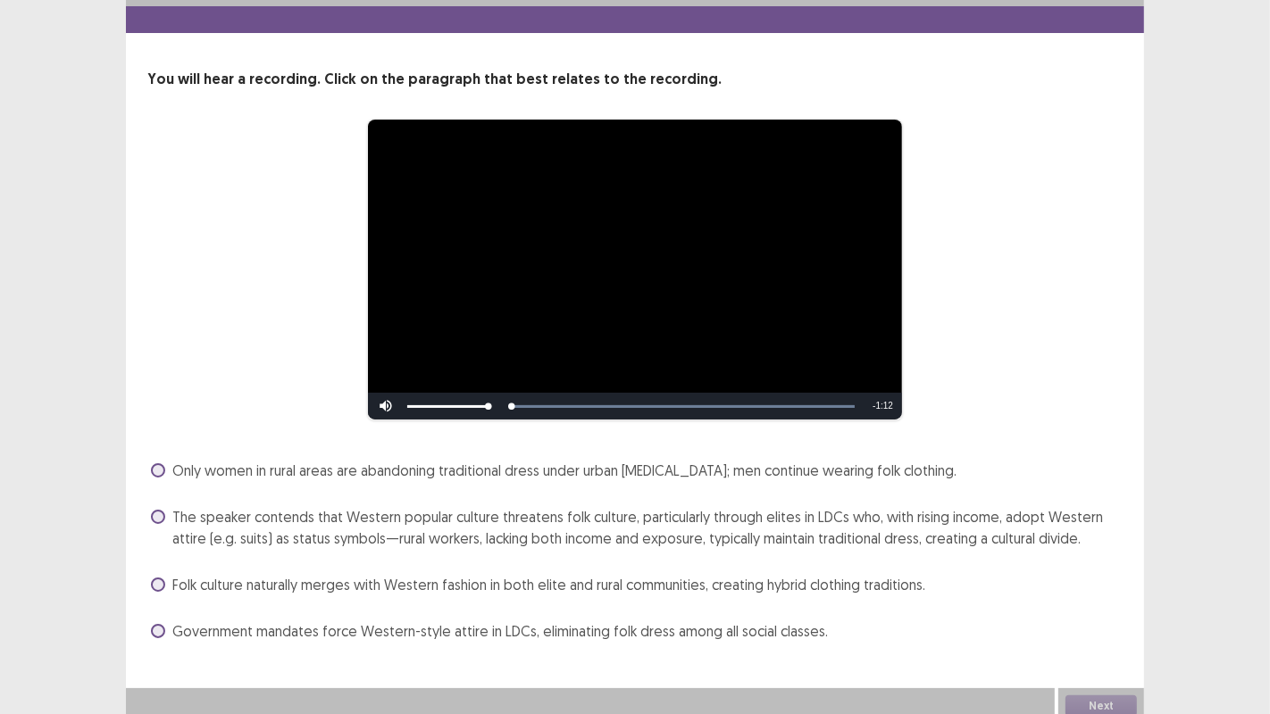
scroll to position [51, 0]
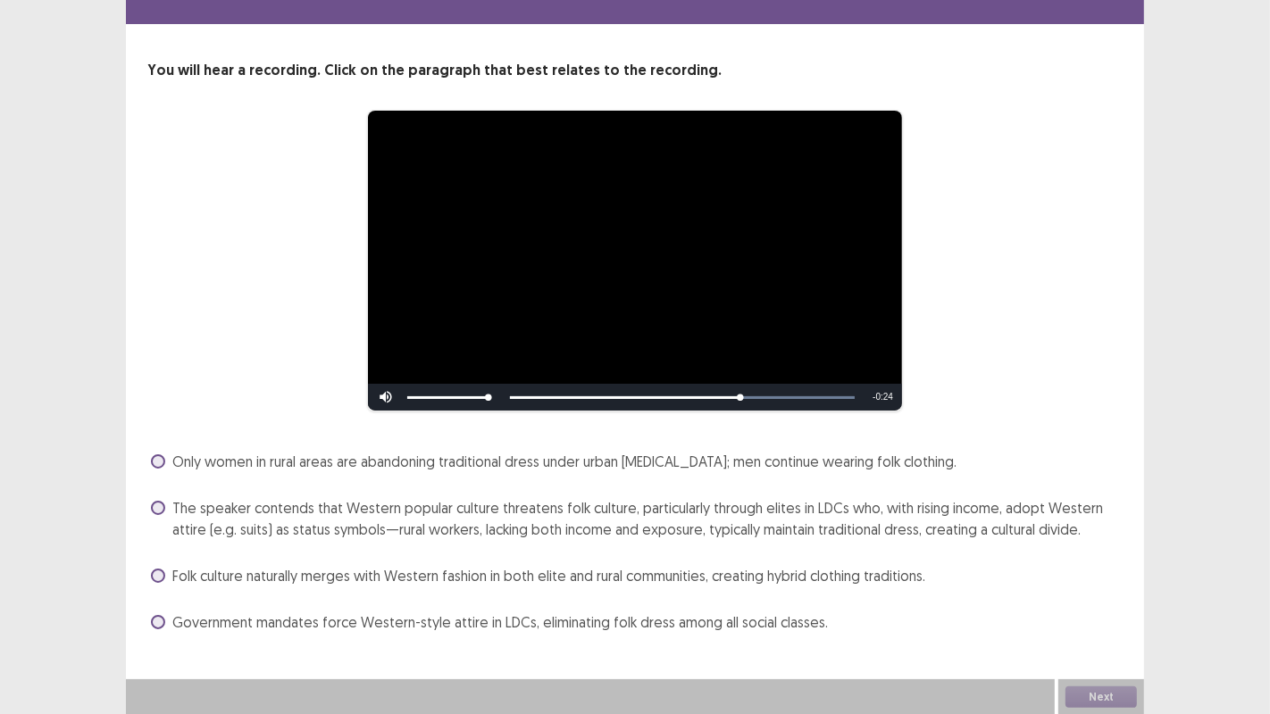
click at [156, 571] on span at bounding box center [158, 576] width 14 height 14
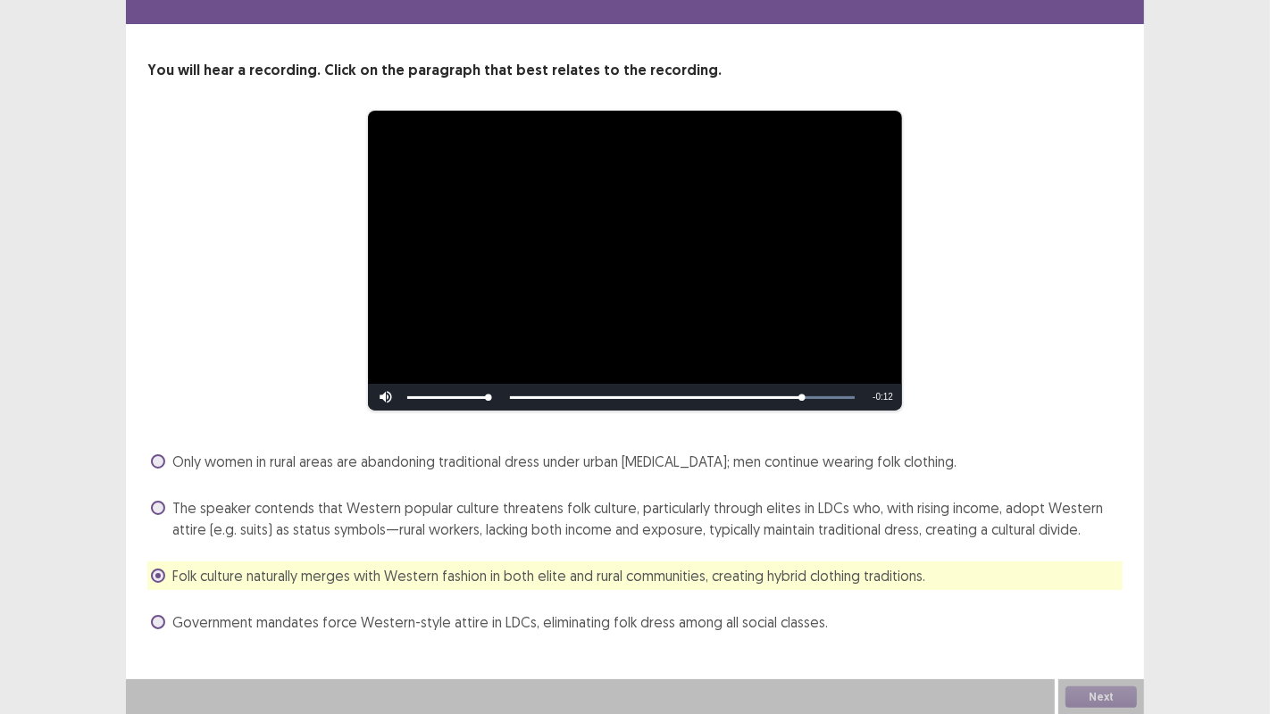
click at [161, 504] on span at bounding box center [158, 508] width 14 height 14
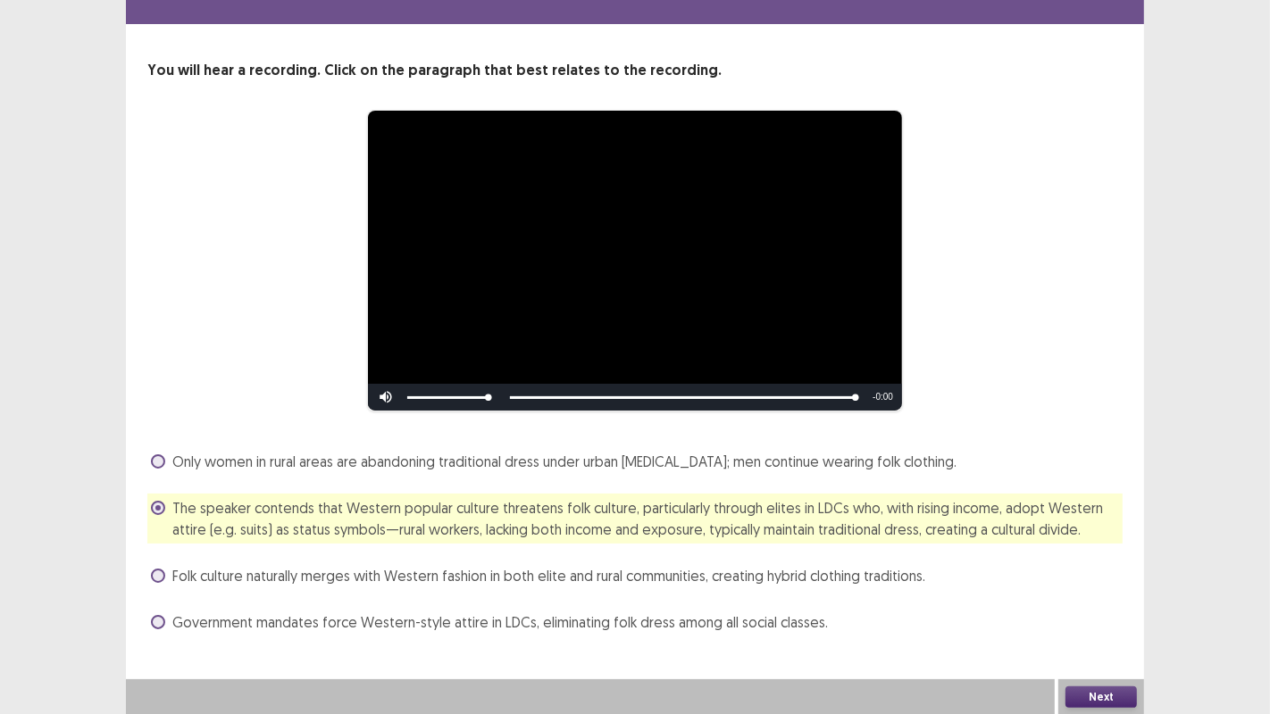
click at [1089, 688] on button "Next" at bounding box center [1100, 697] width 71 height 21
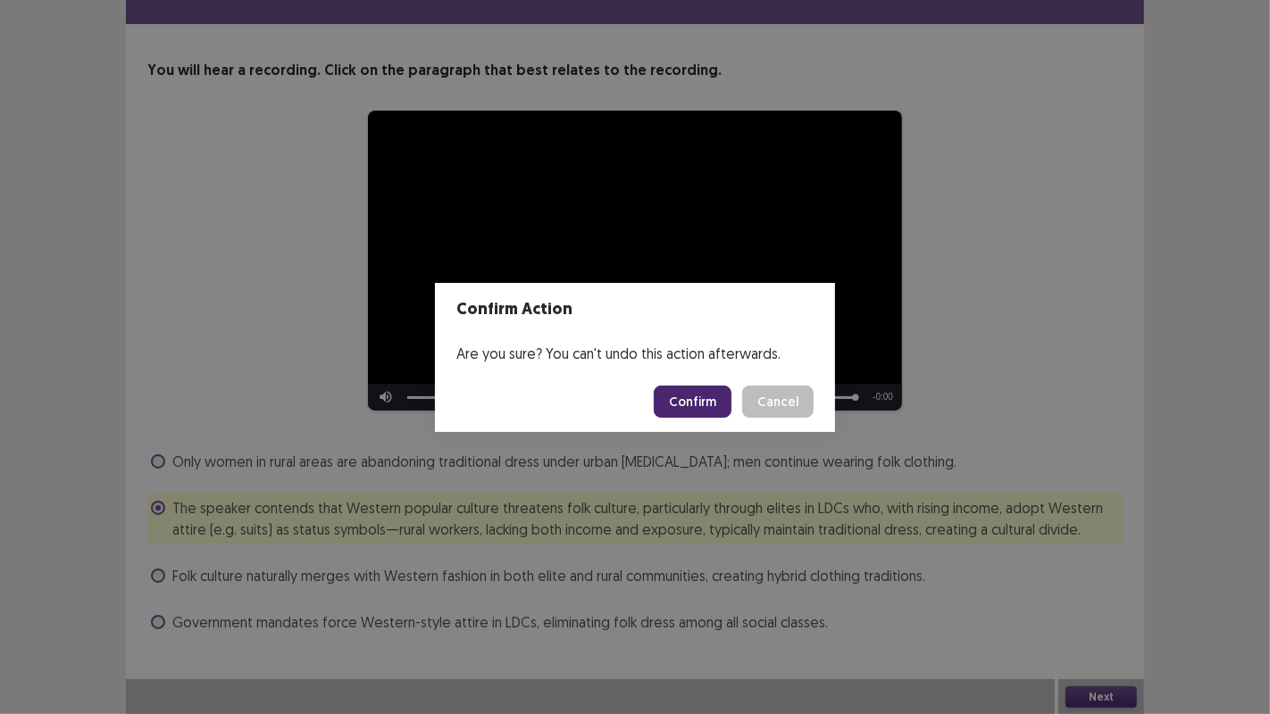
click at [716, 400] on button "Confirm" at bounding box center [693, 402] width 78 height 32
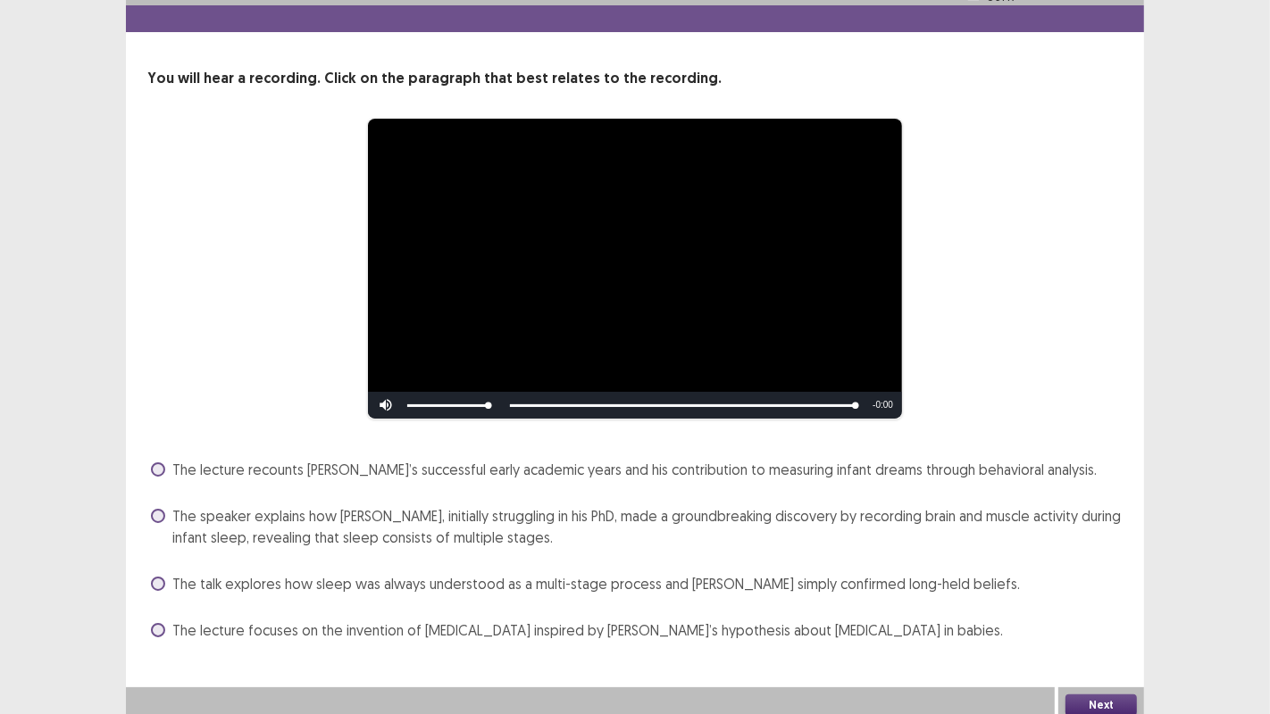
click at [156, 578] on span at bounding box center [158, 584] width 14 height 14
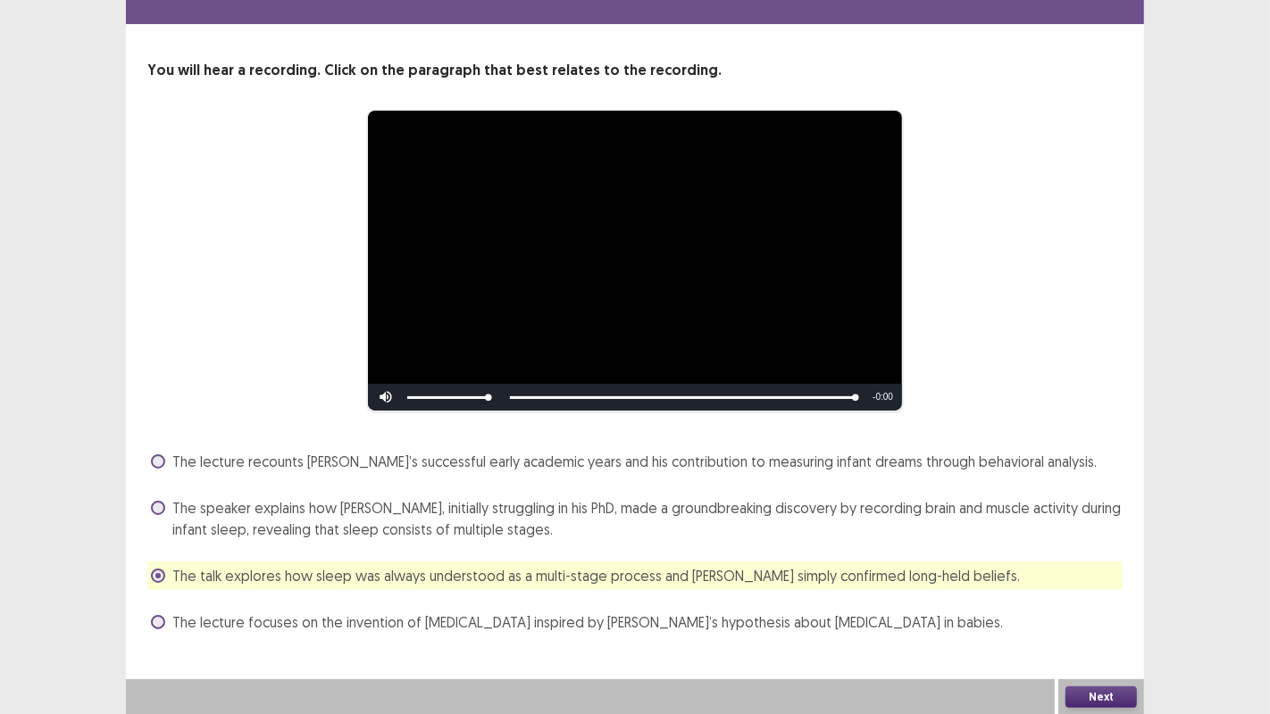
click at [1091, 691] on button "Next" at bounding box center [1100, 697] width 71 height 21
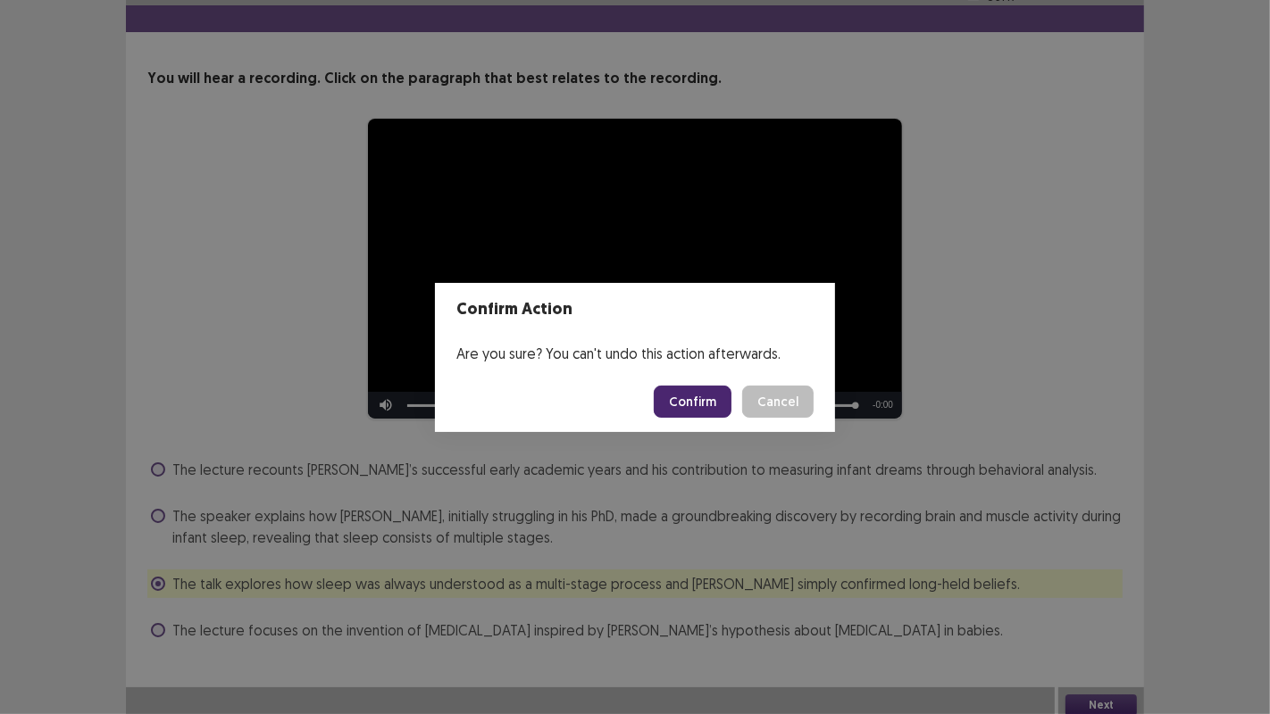
click at [698, 408] on button "Confirm" at bounding box center [693, 402] width 78 height 32
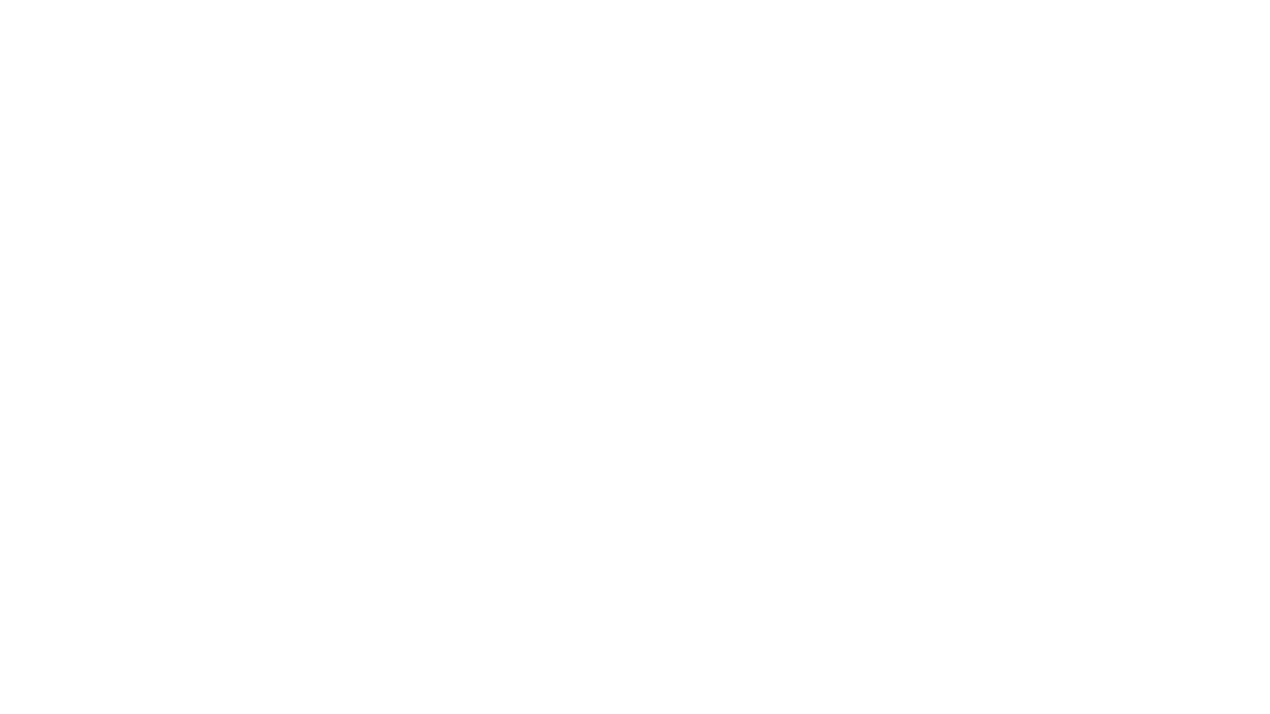
scroll to position [0, 0]
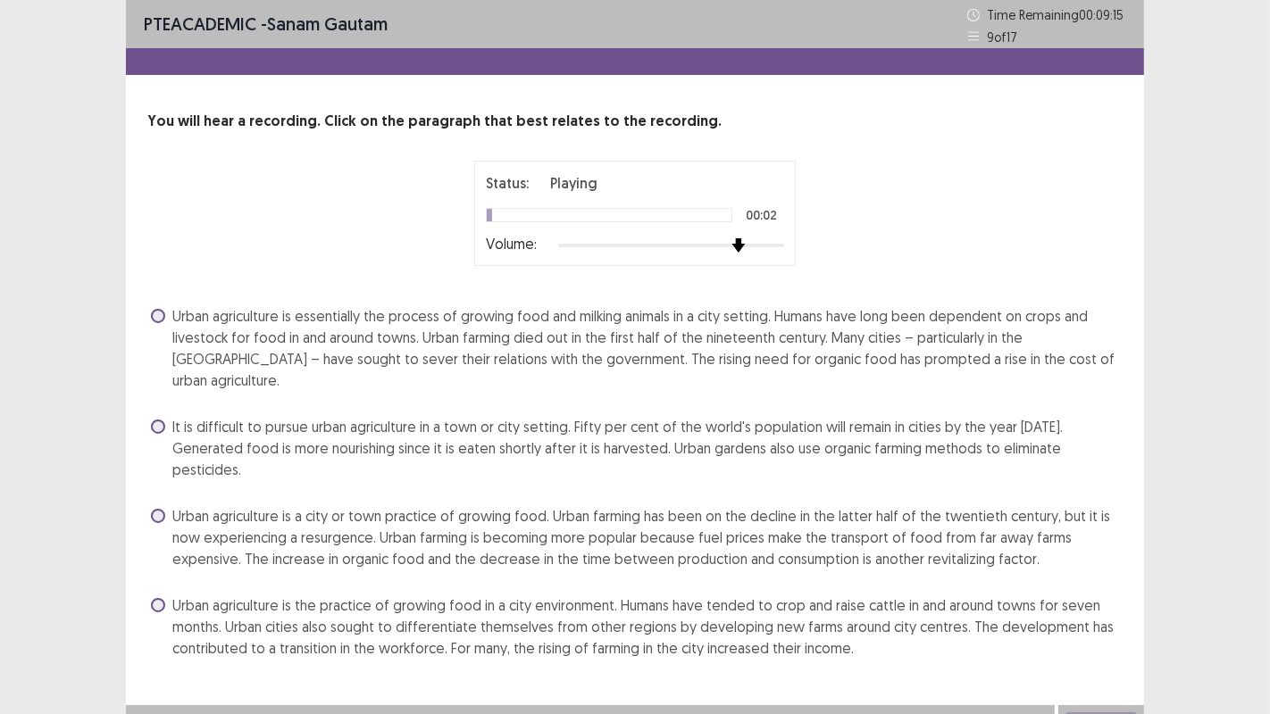
click at [747, 245] on div at bounding box center [738, 246] width 16 height 16
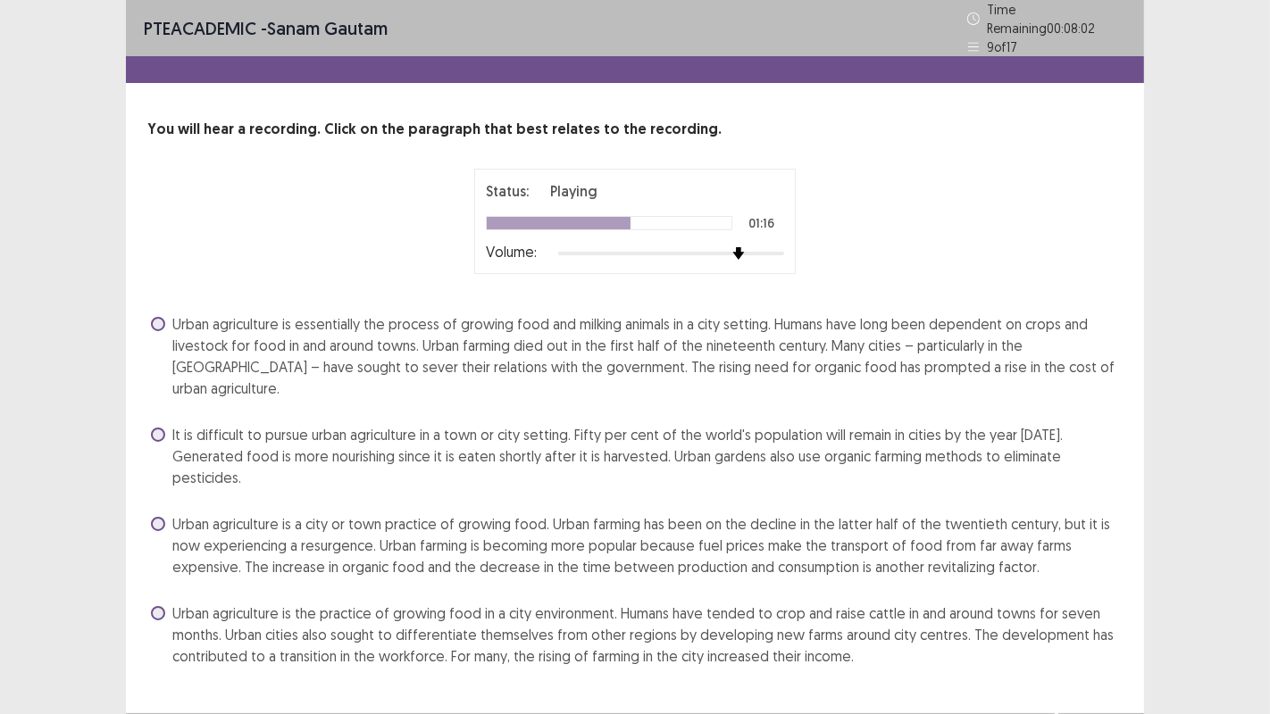
click at [156, 606] on span at bounding box center [158, 613] width 14 height 14
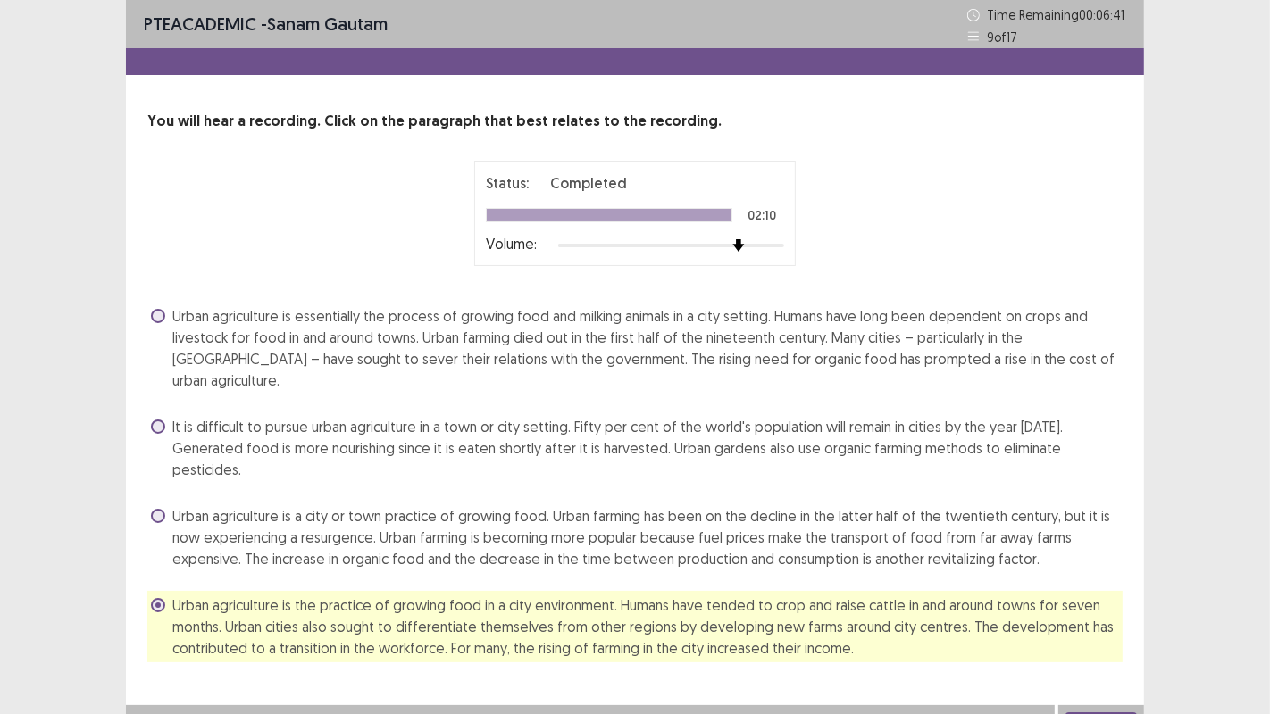
click at [1102, 713] on button "Next" at bounding box center [1100, 723] width 71 height 21
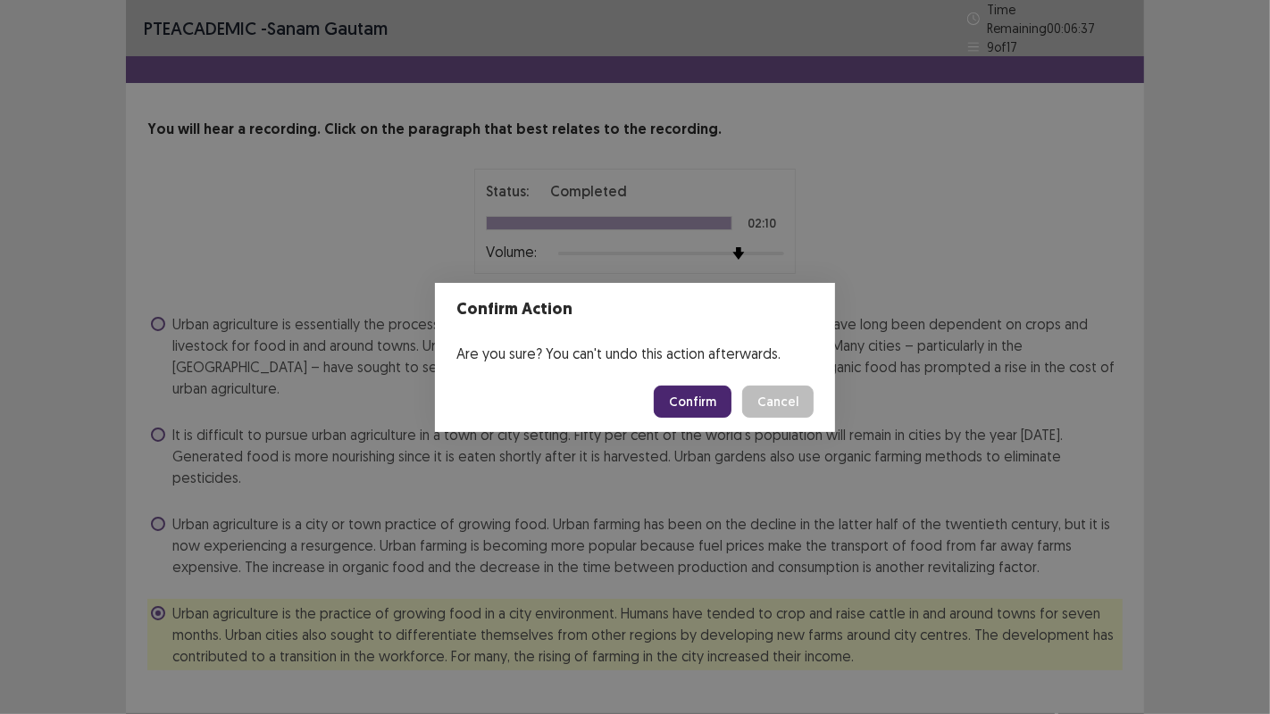
click at [711, 395] on button "Confirm" at bounding box center [693, 402] width 78 height 32
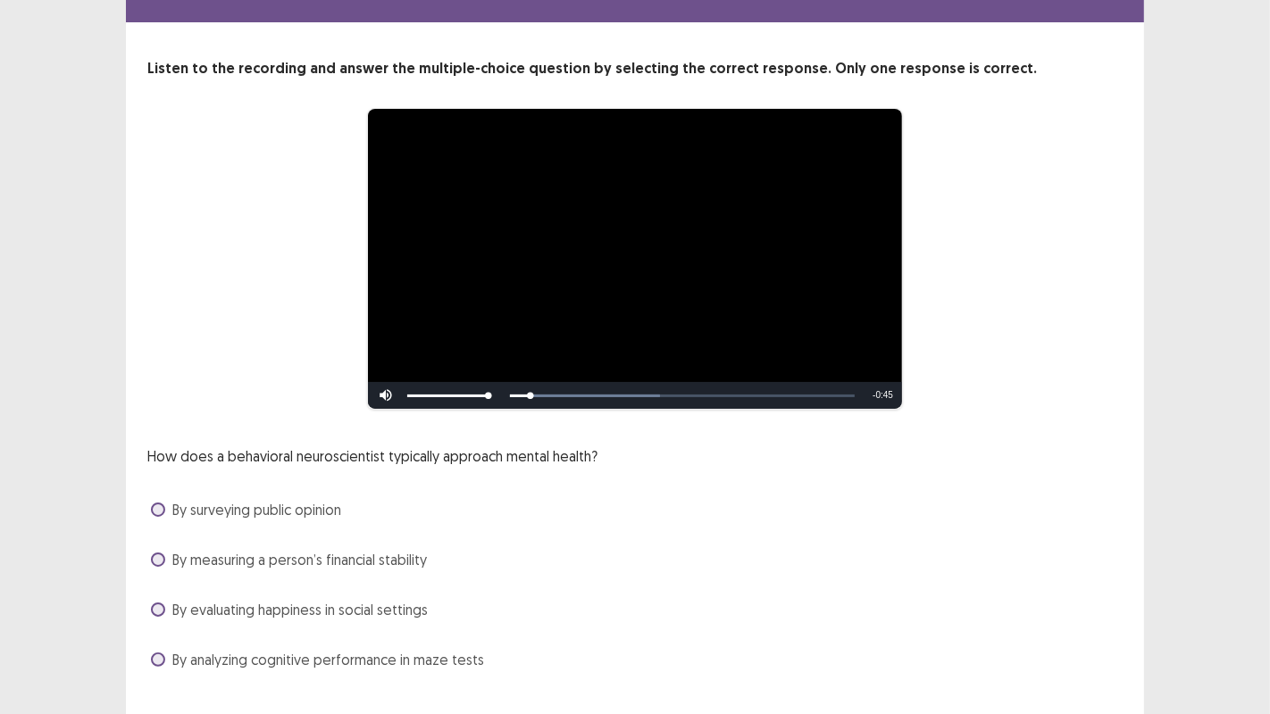
scroll to position [91, 0]
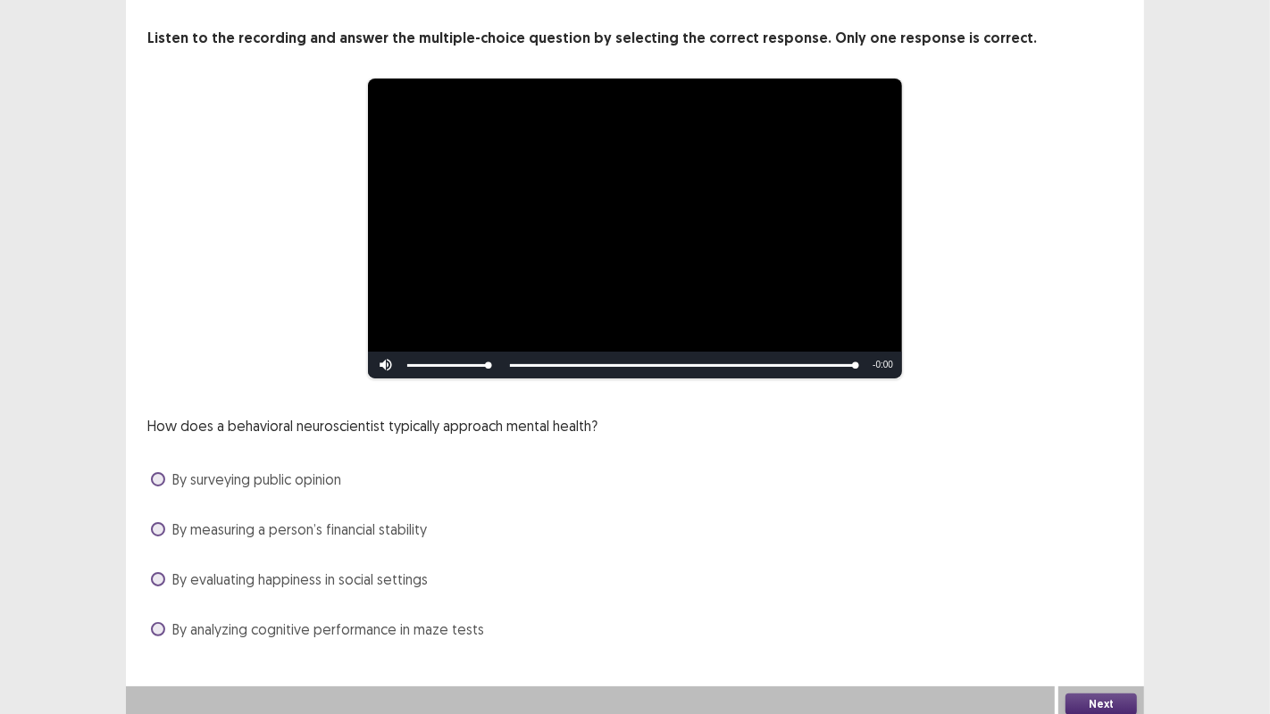
click at [159, 622] on span at bounding box center [158, 629] width 14 height 14
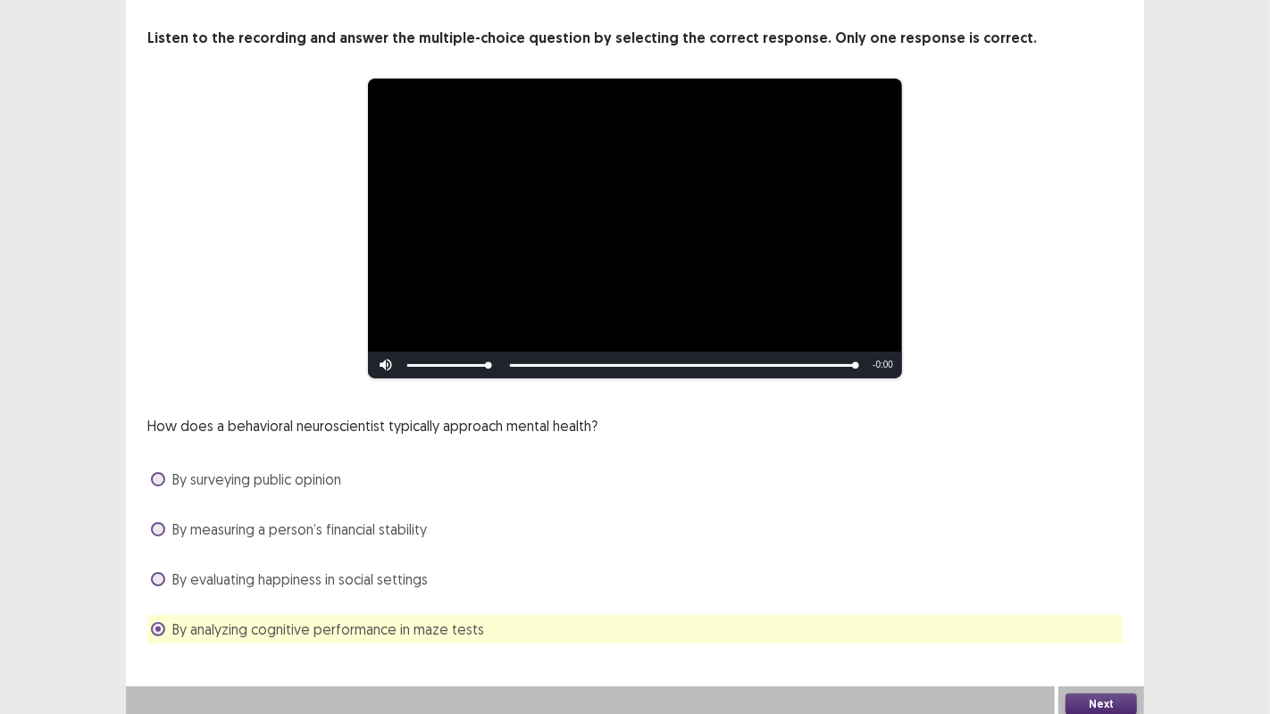
click at [1102, 694] on button "Next" at bounding box center [1100, 704] width 71 height 21
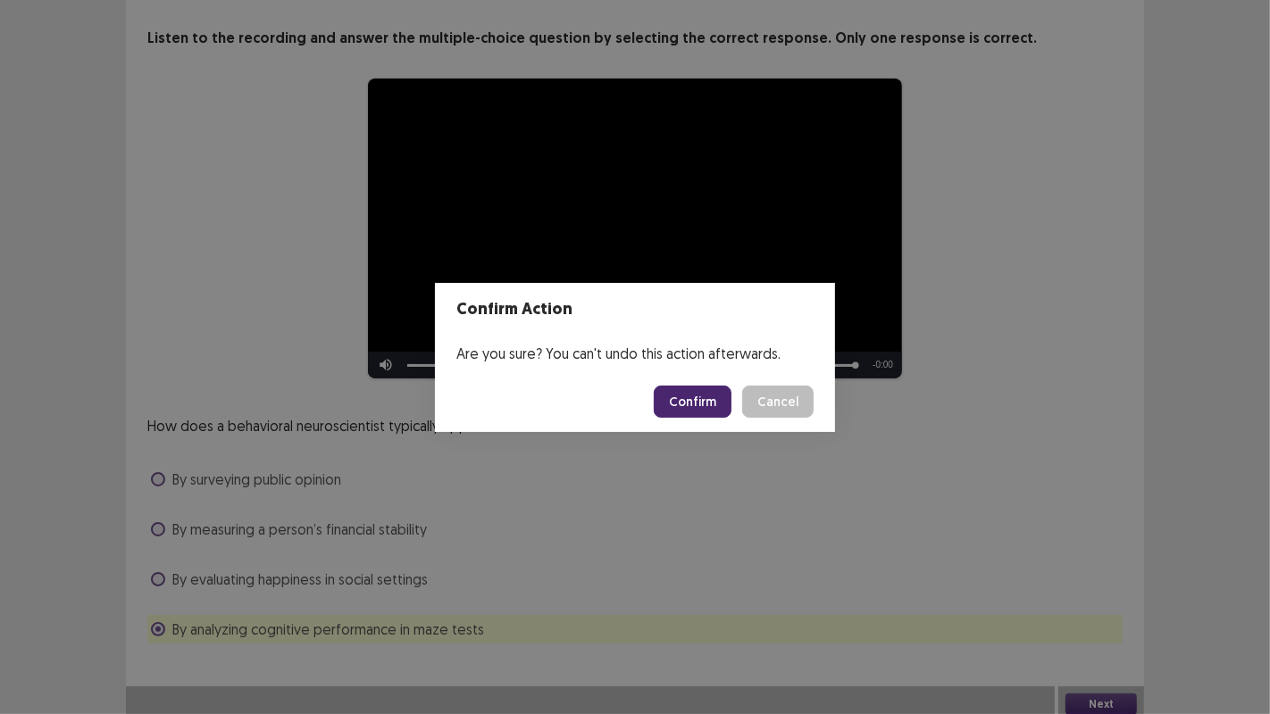
click at [692, 399] on button "Confirm" at bounding box center [693, 402] width 78 height 32
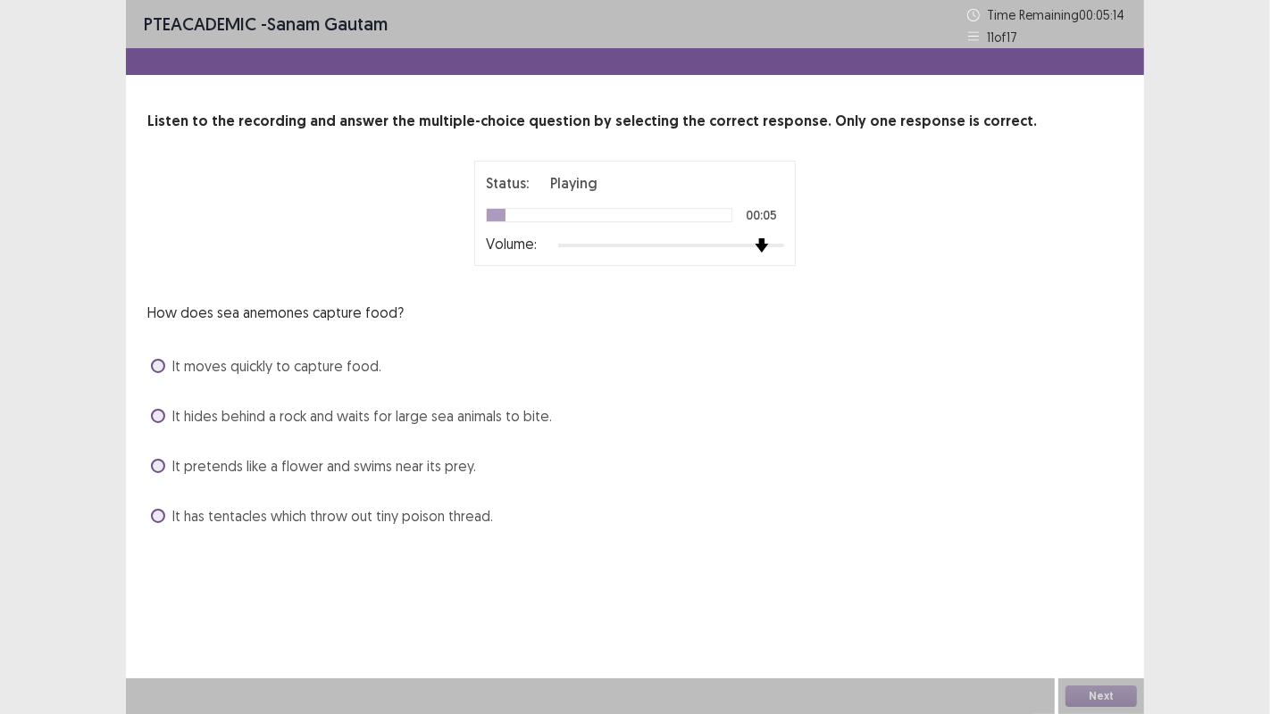
click at [752, 249] on div at bounding box center [671, 245] width 226 height 14
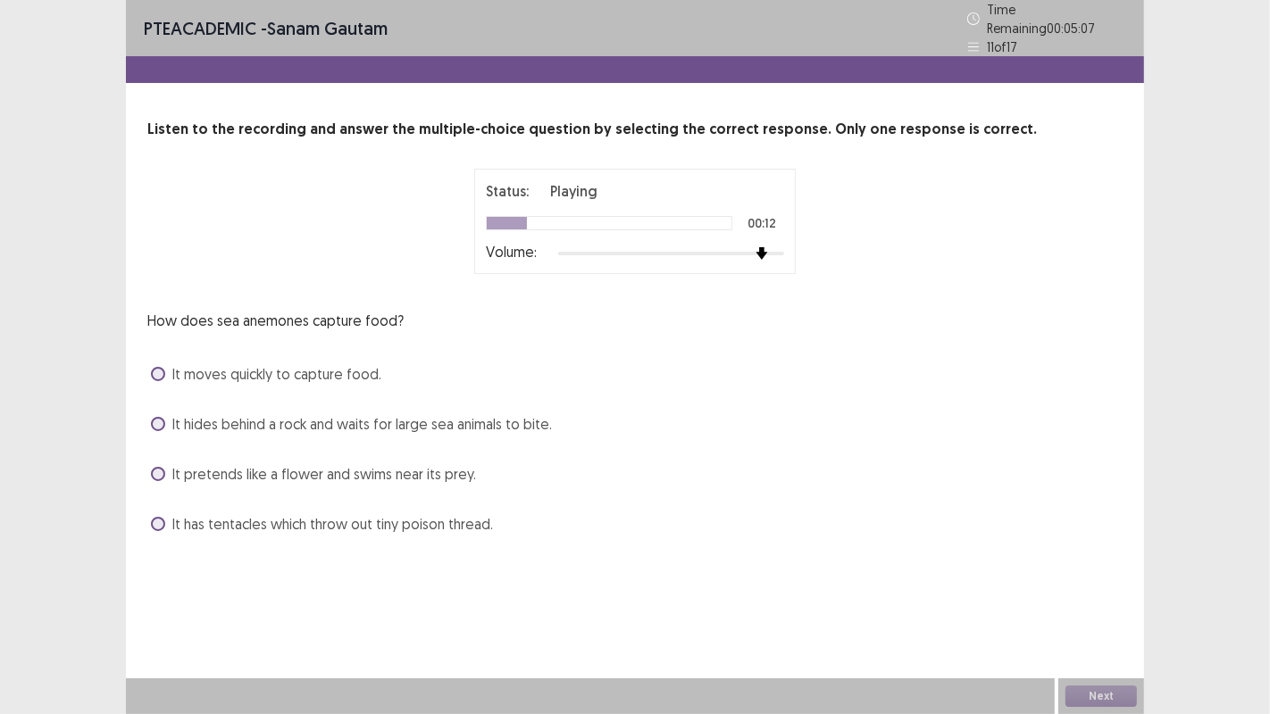
click at [153, 468] on span at bounding box center [158, 474] width 14 height 14
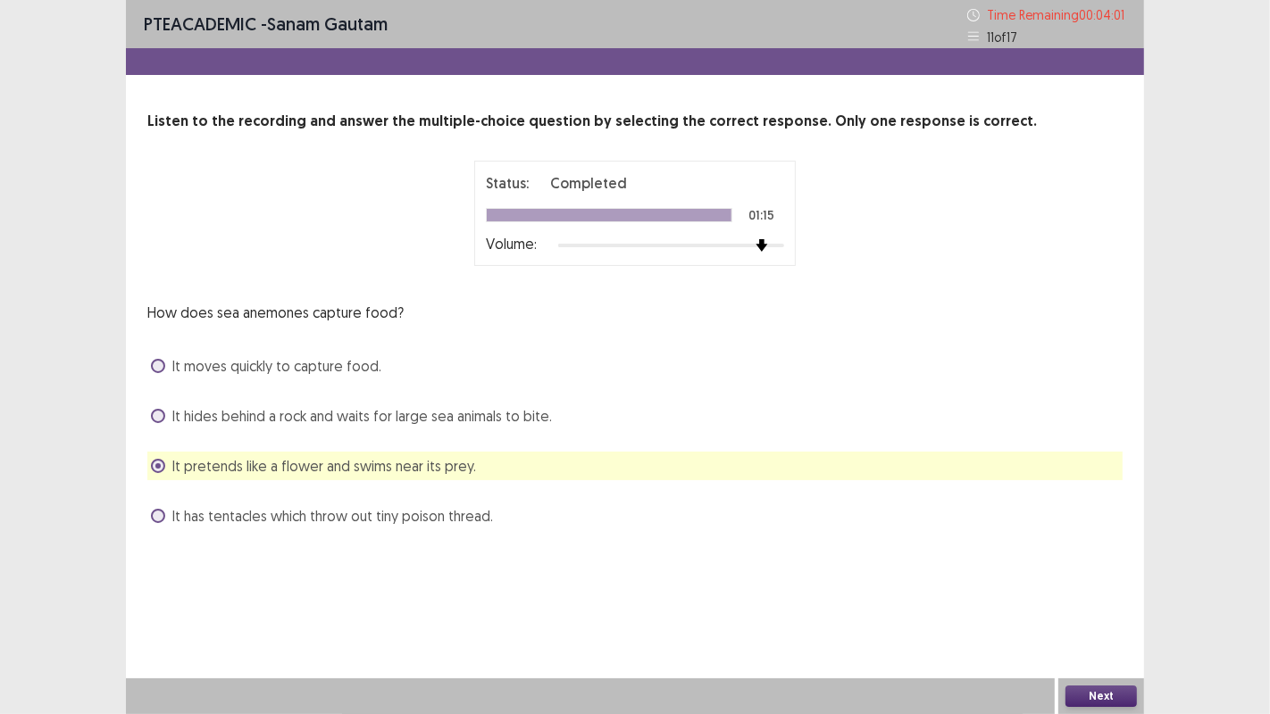
click at [161, 512] on span at bounding box center [158, 516] width 14 height 14
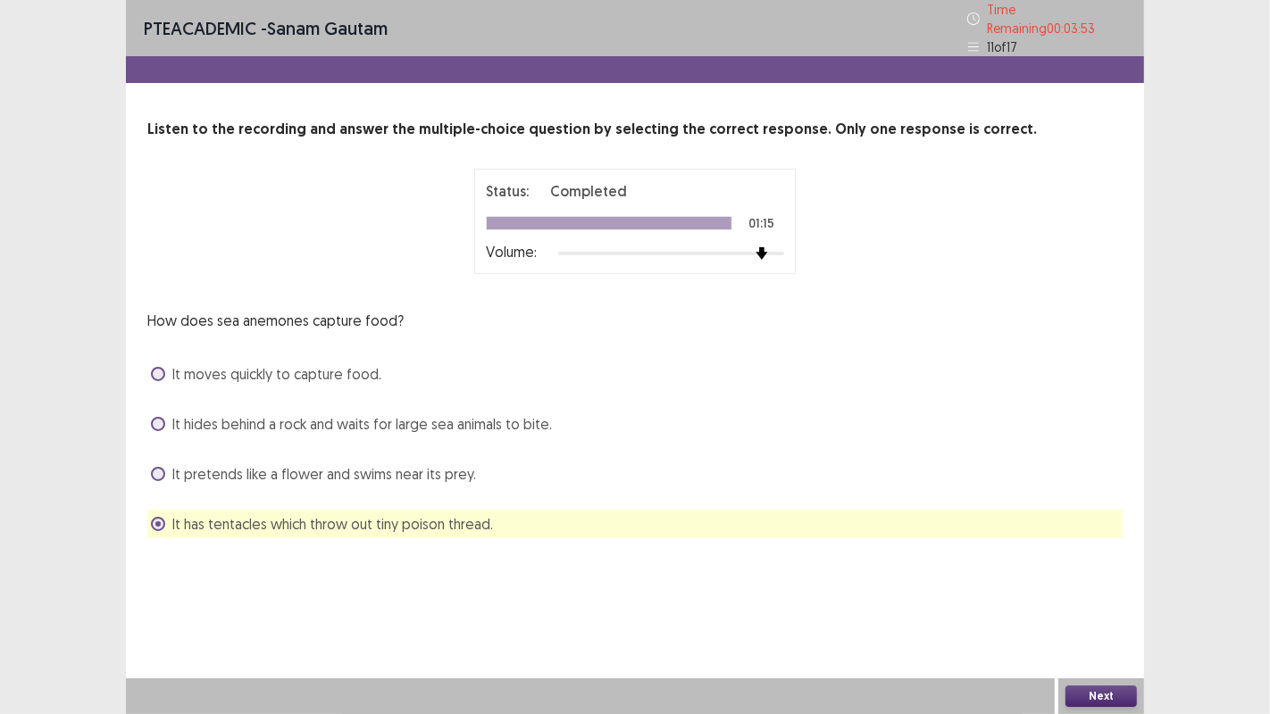
click at [1081, 692] on button "Next" at bounding box center [1100, 696] width 71 height 21
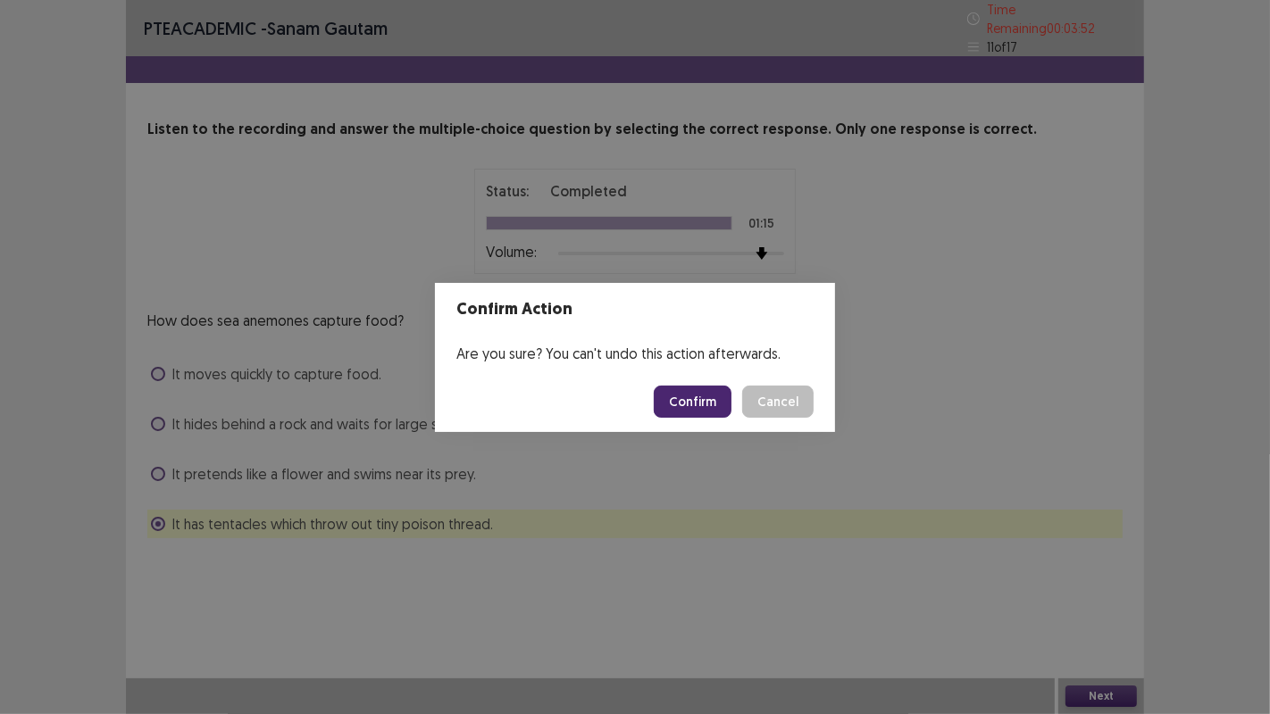
click at [707, 395] on button "Confirm" at bounding box center [693, 402] width 78 height 32
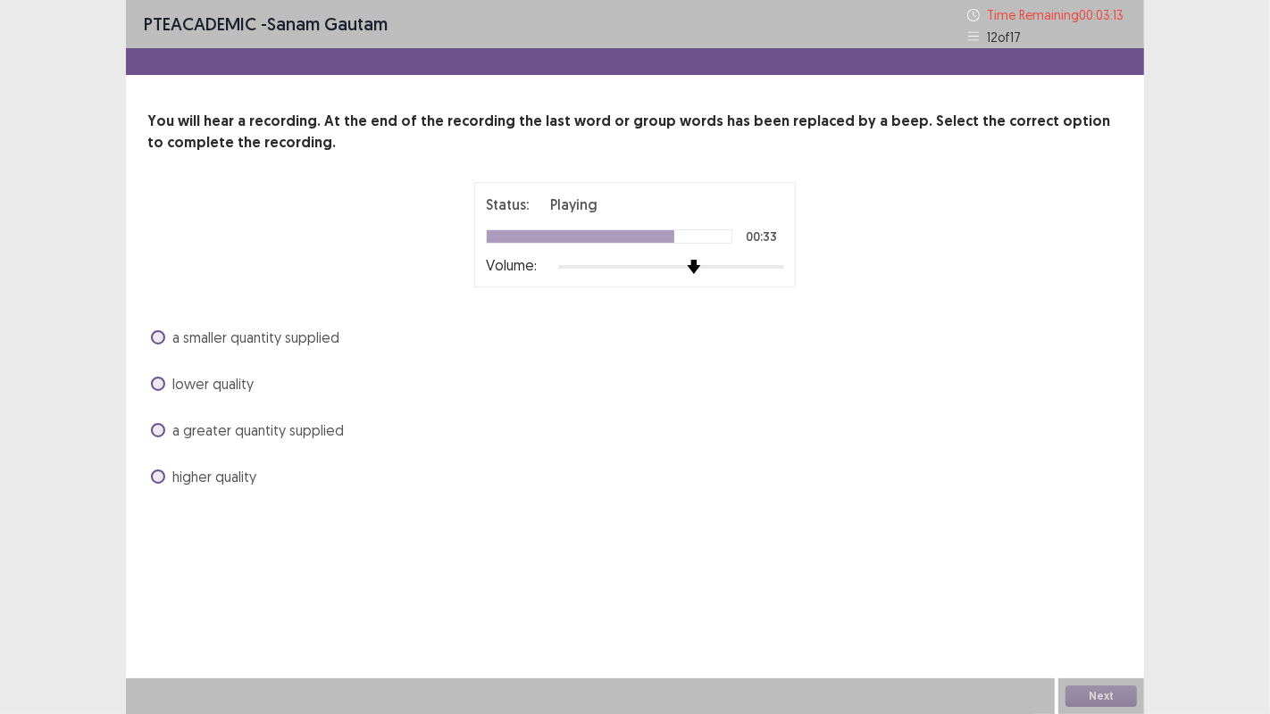
click at [697, 267] on img at bounding box center [694, 267] width 14 height 14
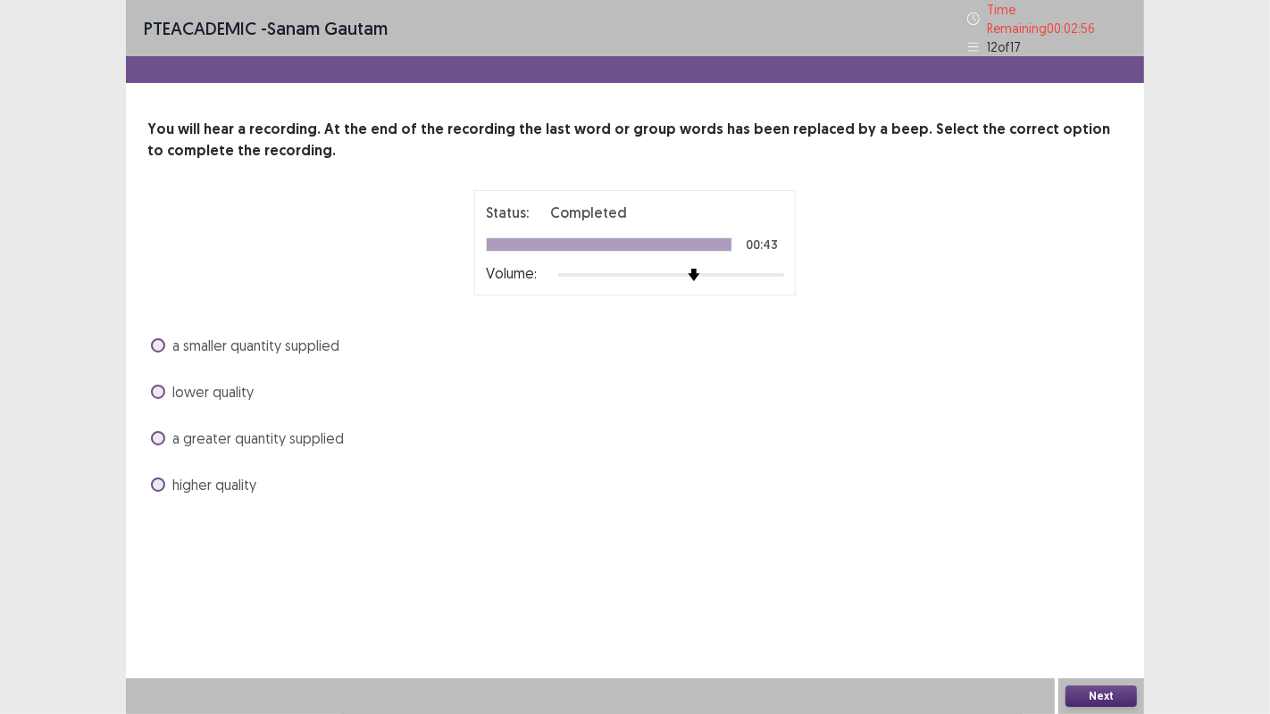
click at [155, 338] on span at bounding box center [158, 345] width 14 height 14
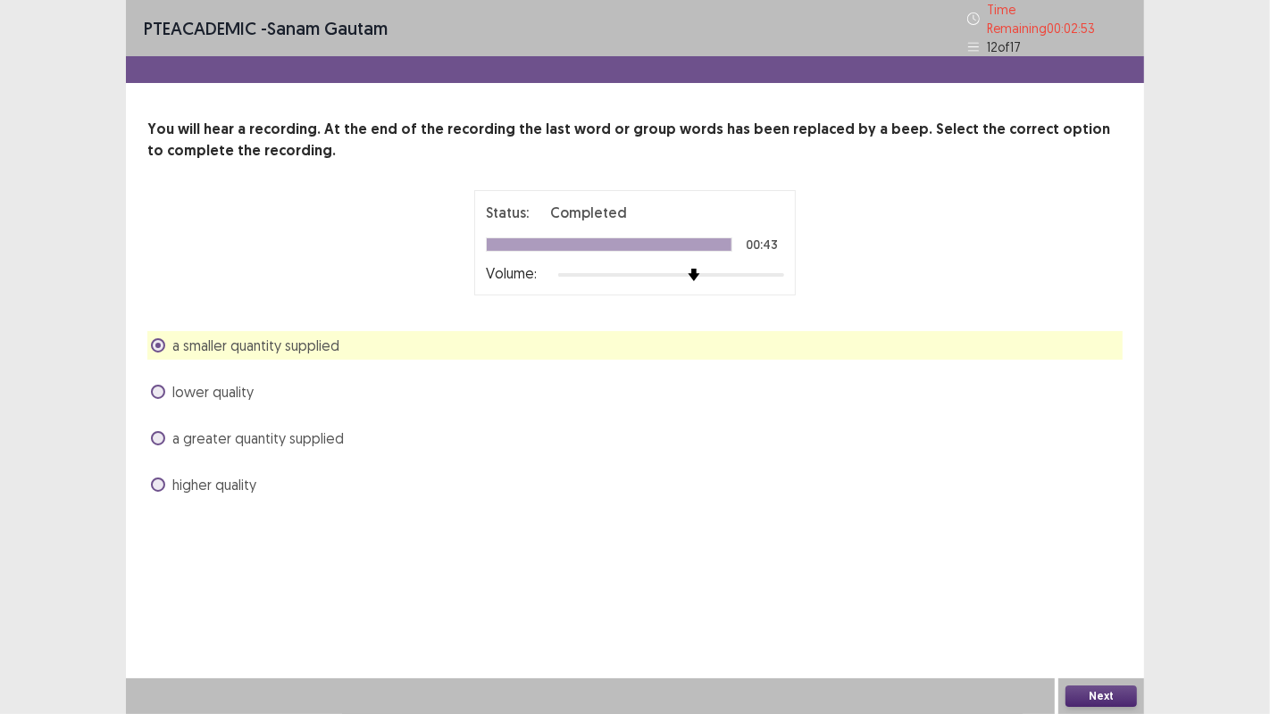
click at [1105, 694] on button "Next" at bounding box center [1100, 696] width 71 height 21
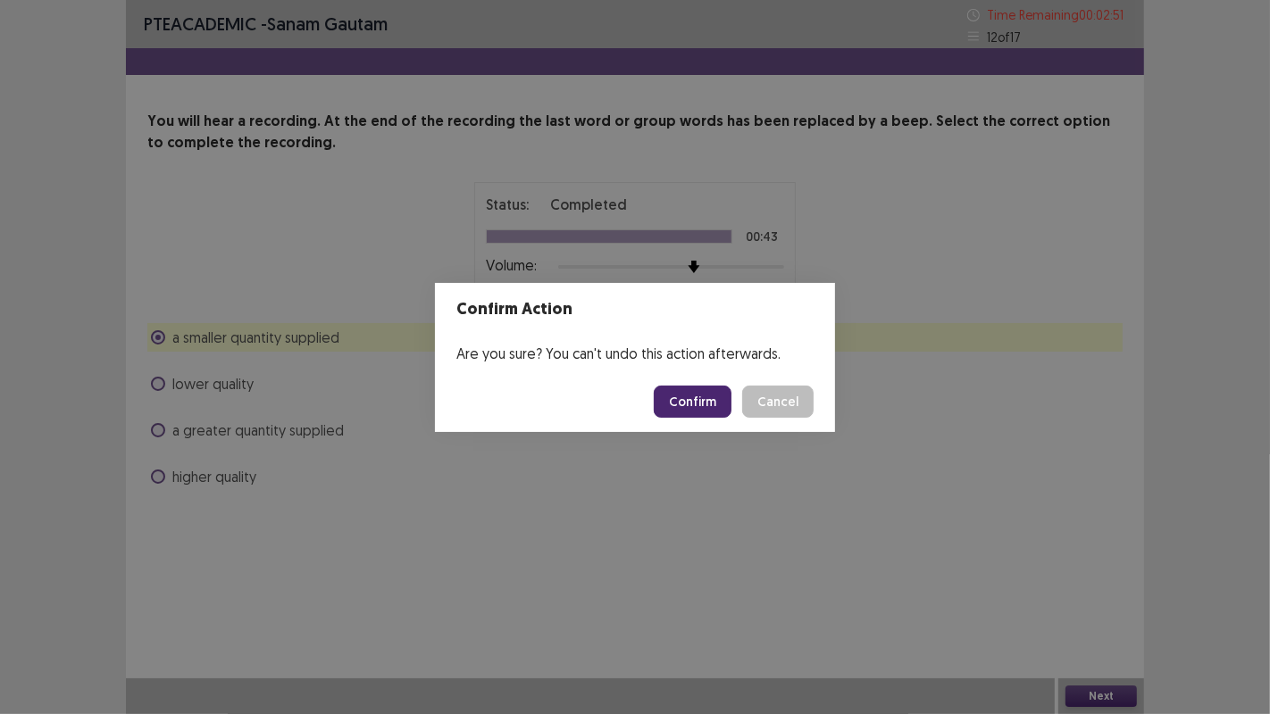
click at [711, 397] on button "Confirm" at bounding box center [693, 402] width 78 height 32
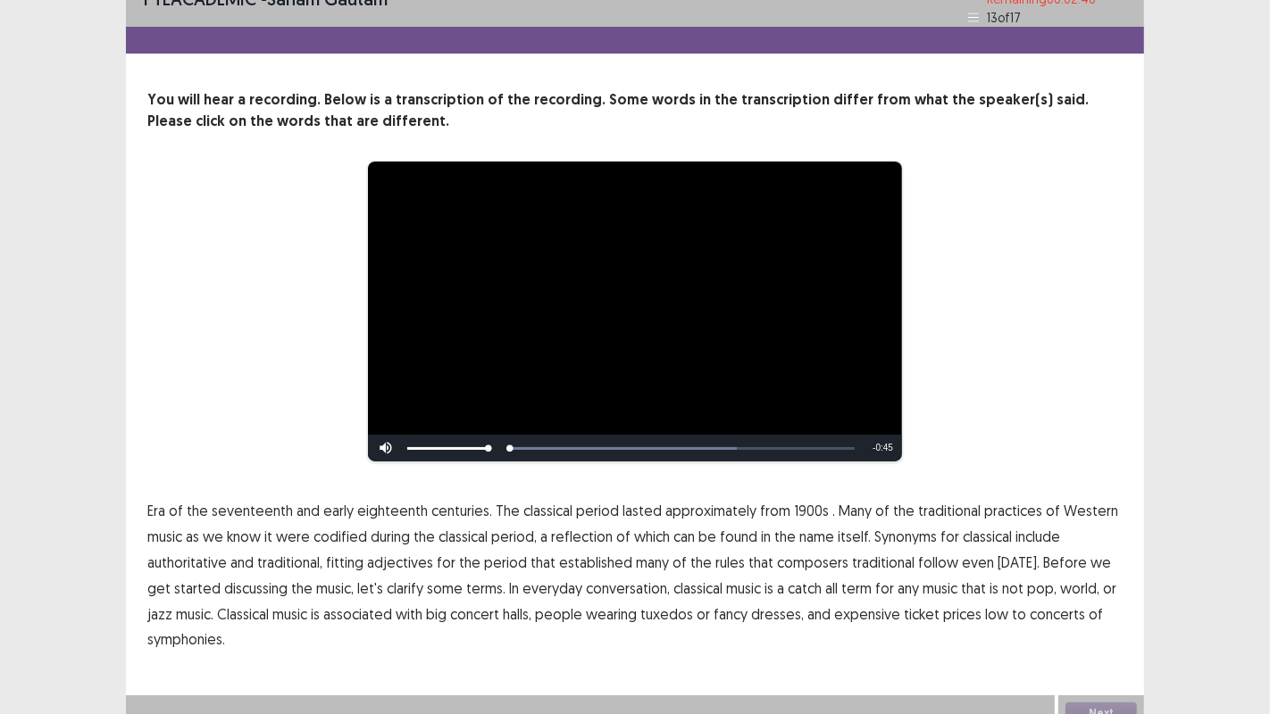
scroll to position [38, 0]
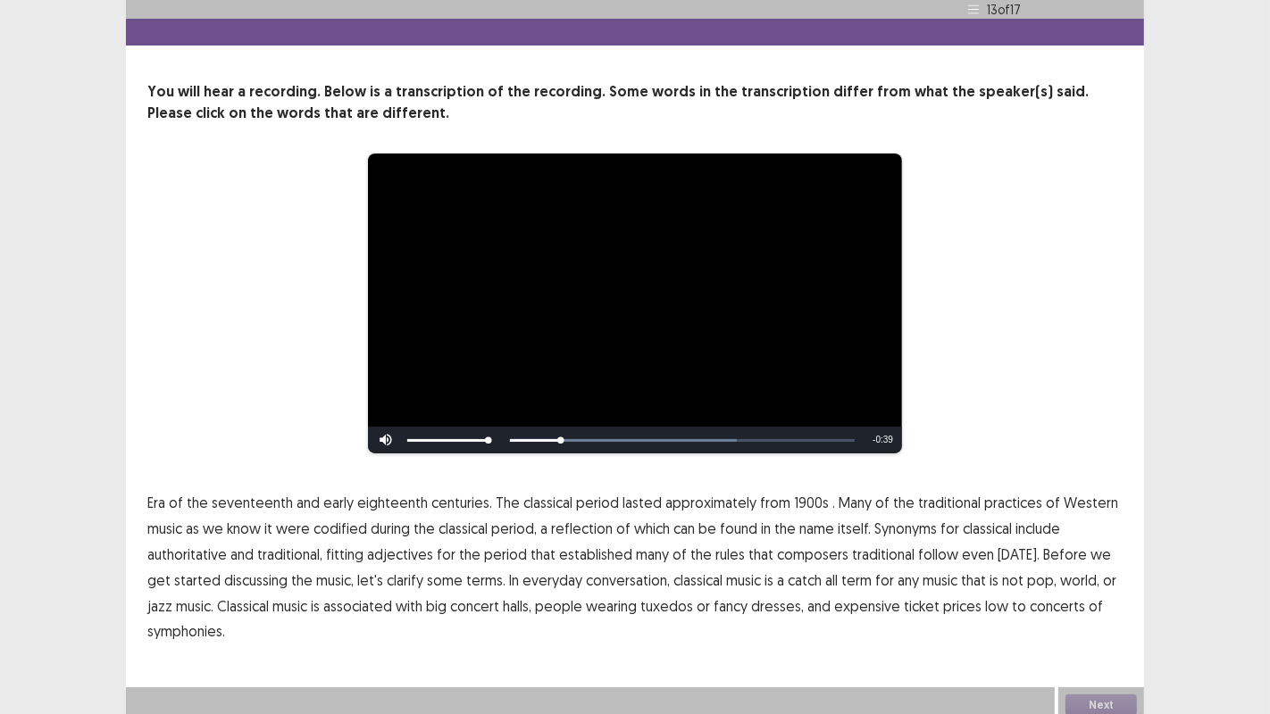
click at [806, 492] on span "1900s" at bounding box center [811, 502] width 35 height 21
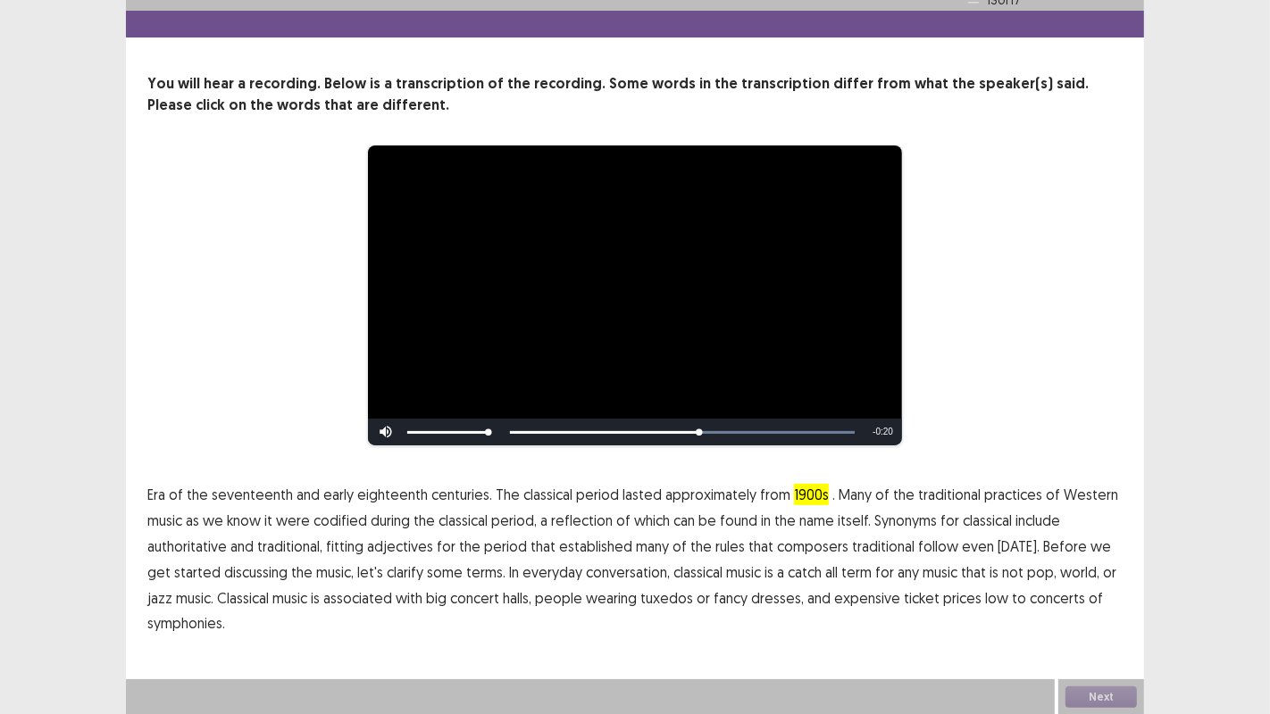
click at [852, 545] on span "traditional" at bounding box center [883, 546] width 63 height 21
click at [859, 545] on span "traditional" at bounding box center [883, 546] width 63 height 21
click at [862, 551] on span "traditional" at bounding box center [883, 546] width 63 height 21
click at [344, 600] on span "associated" at bounding box center [357, 598] width 69 height 21
click at [158, 495] on span "Era" at bounding box center [156, 494] width 18 height 21
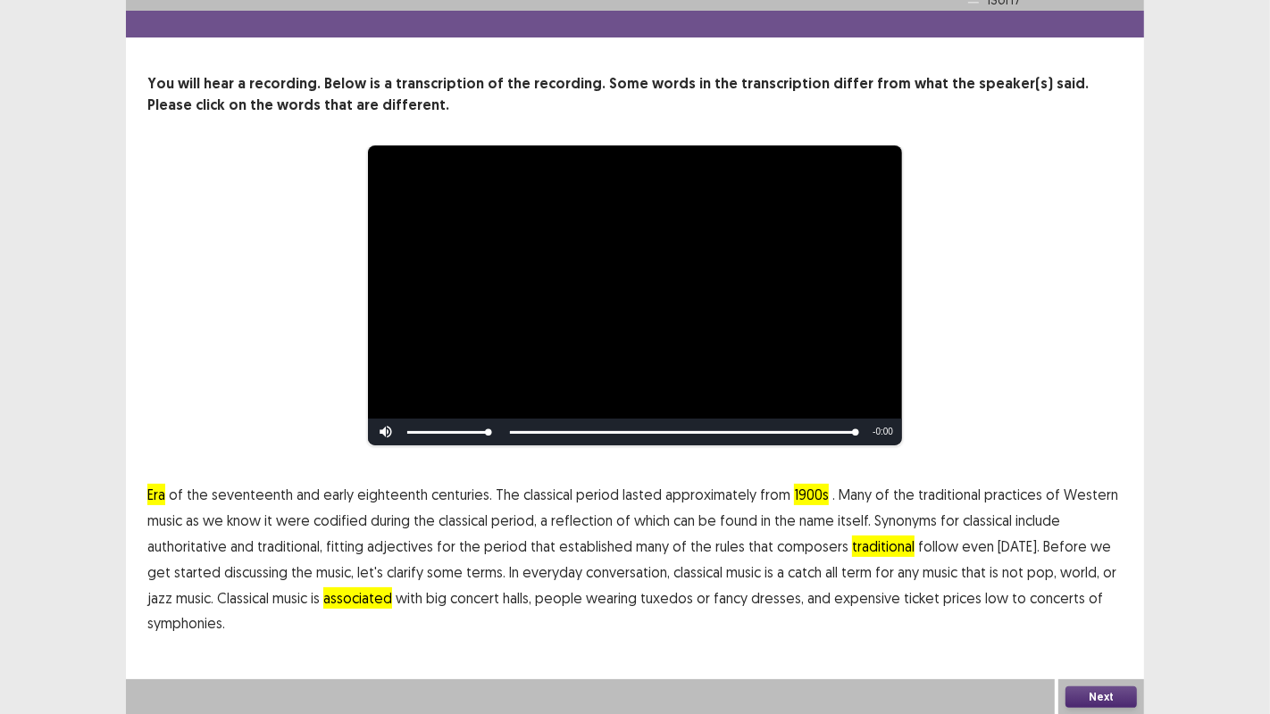
click at [324, 592] on span "associated" at bounding box center [357, 598] width 69 height 21
click at [1033, 520] on span "include" at bounding box center [1037, 520] width 45 height 21
click at [1098, 696] on button "Next" at bounding box center [1100, 697] width 71 height 21
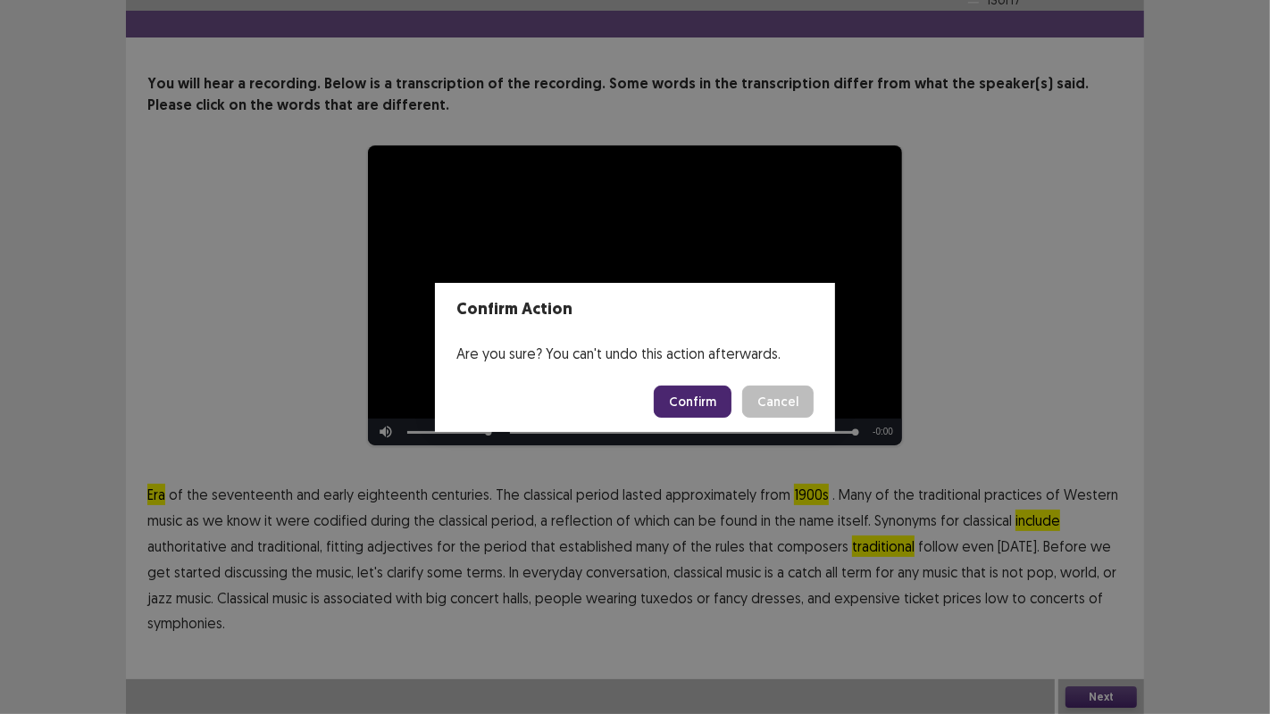
click at [695, 396] on button "Confirm" at bounding box center [693, 402] width 78 height 32
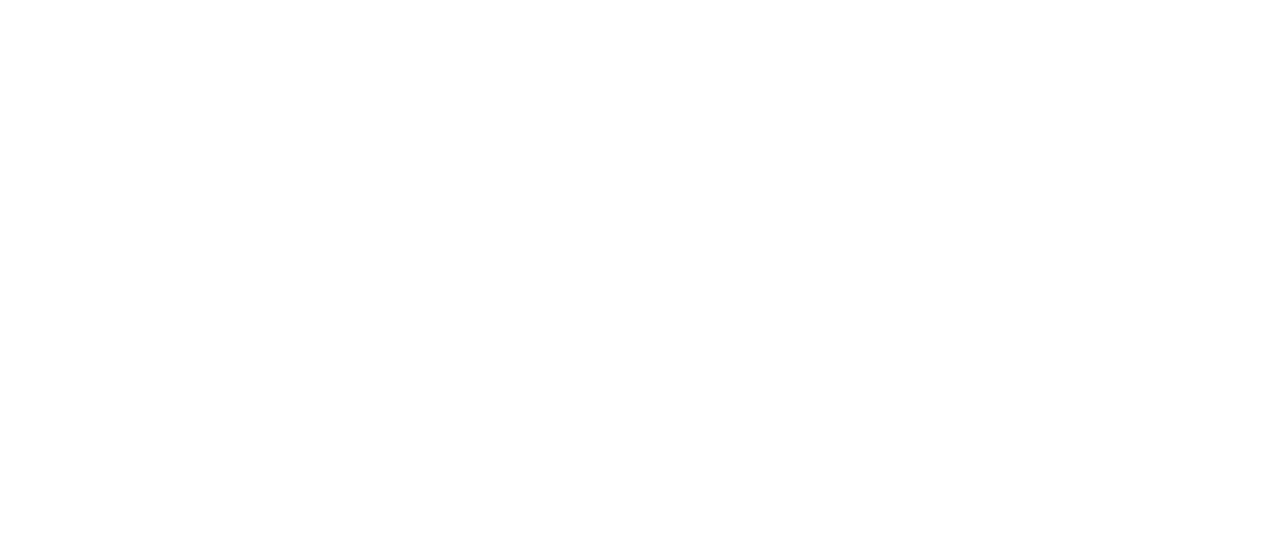
scroll to position [0, 0]
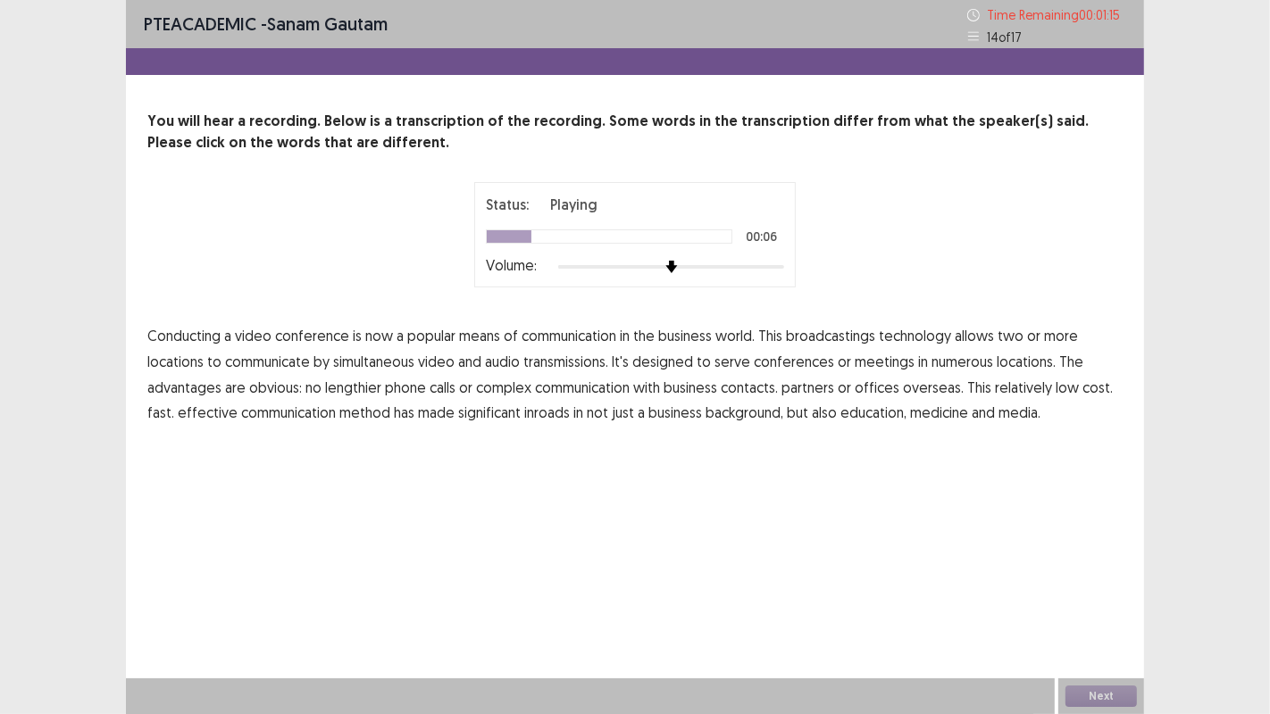
click at [839, 330] on span "broadcastings" at bounding box center [830, 335] width 89 height 21
click at [950, 357] on span "numerous" at bounding box center [962, 361] width 62 height 21
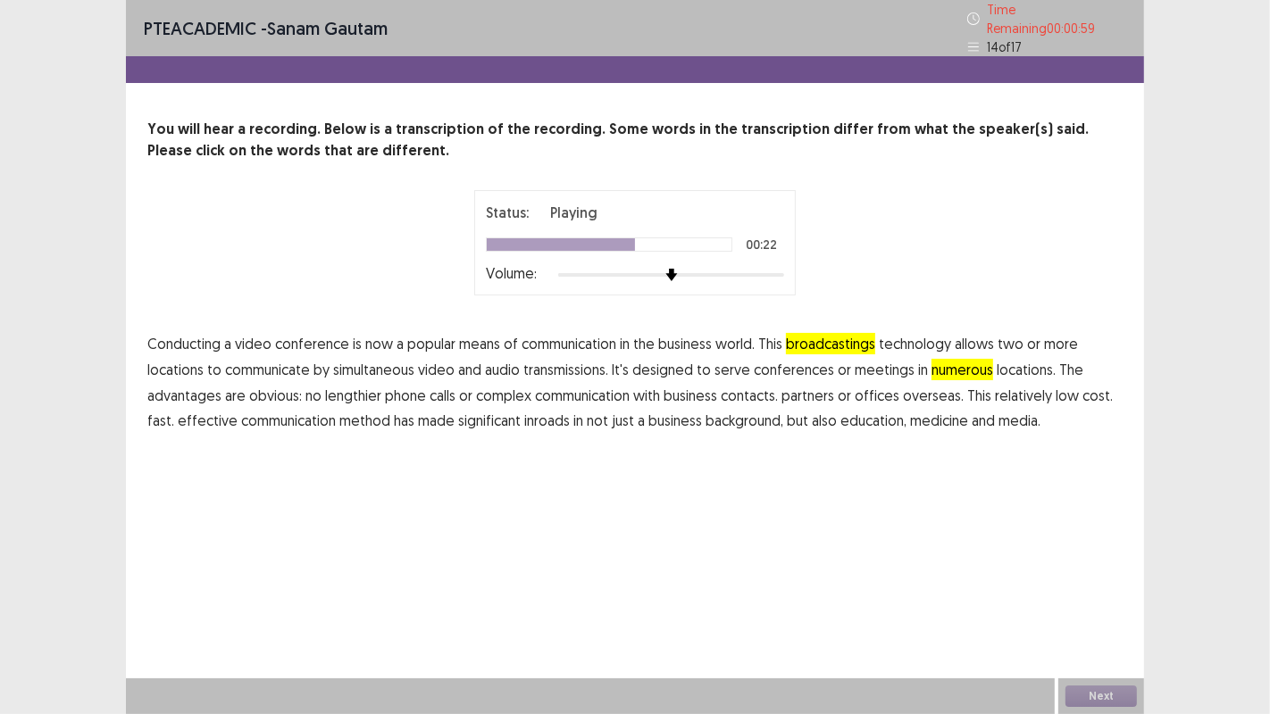
click at [589, 388] on span "communication" at bounding box center [582, 395] width 95 height 21
click at [730, 412] on span "background," at bounding box center [744, 420] width 78 height 21
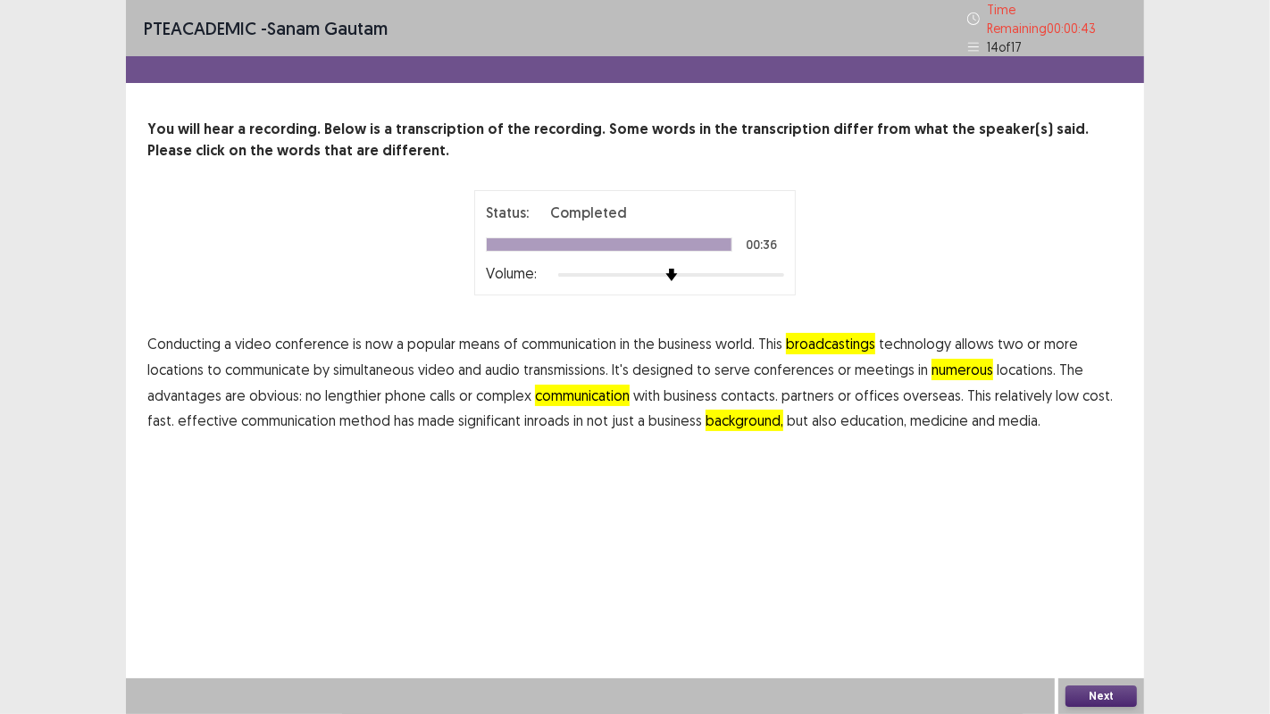
click at [1098, 691] on button "Next" at bounding box center [1100, 696] width 71 height 21
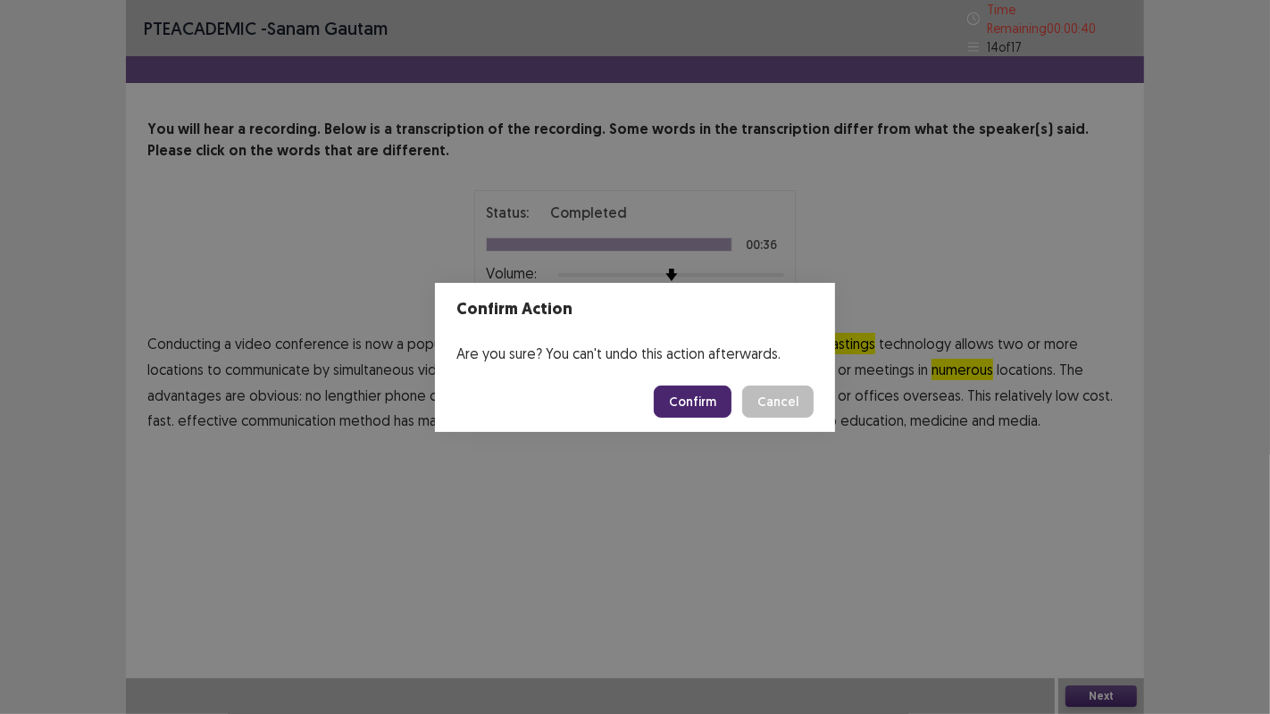
click at [712, 405] on button "Confirm" at bounding box center [693, 402] width 78 height 32
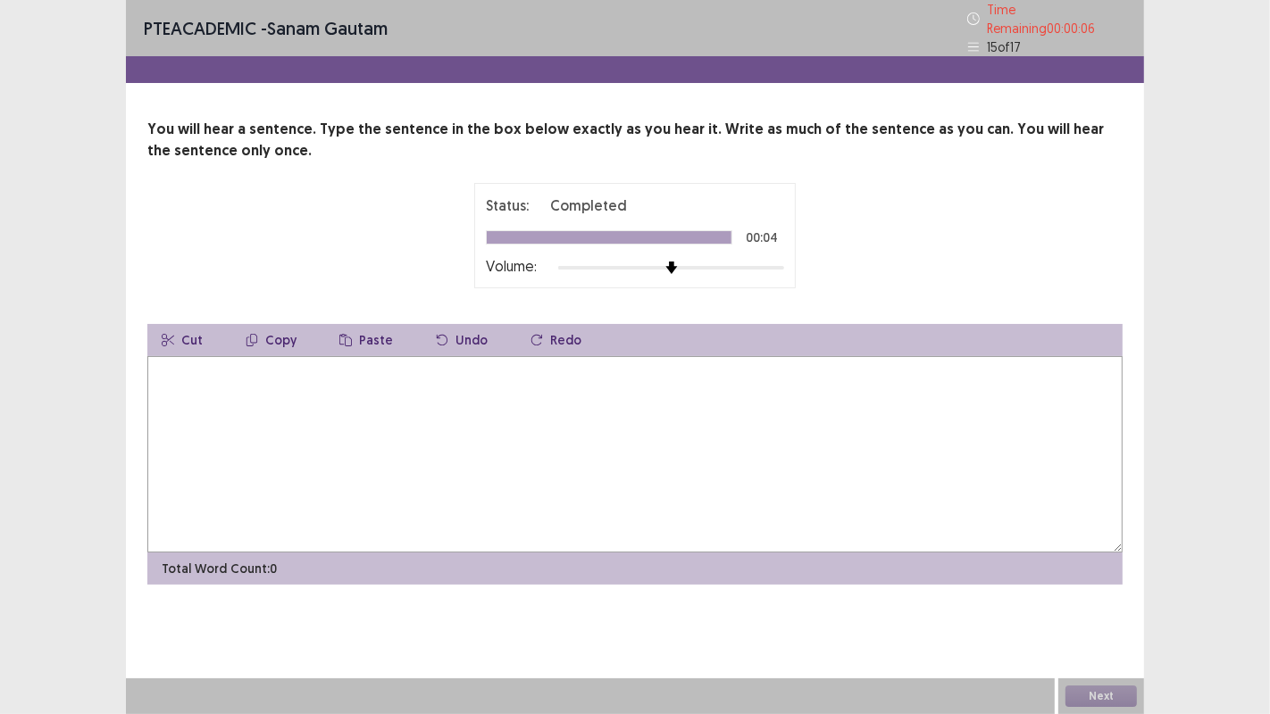
click at [193, 368] on textarea at bounding box center [634, 454] width 975 height 196
type textarea "*"
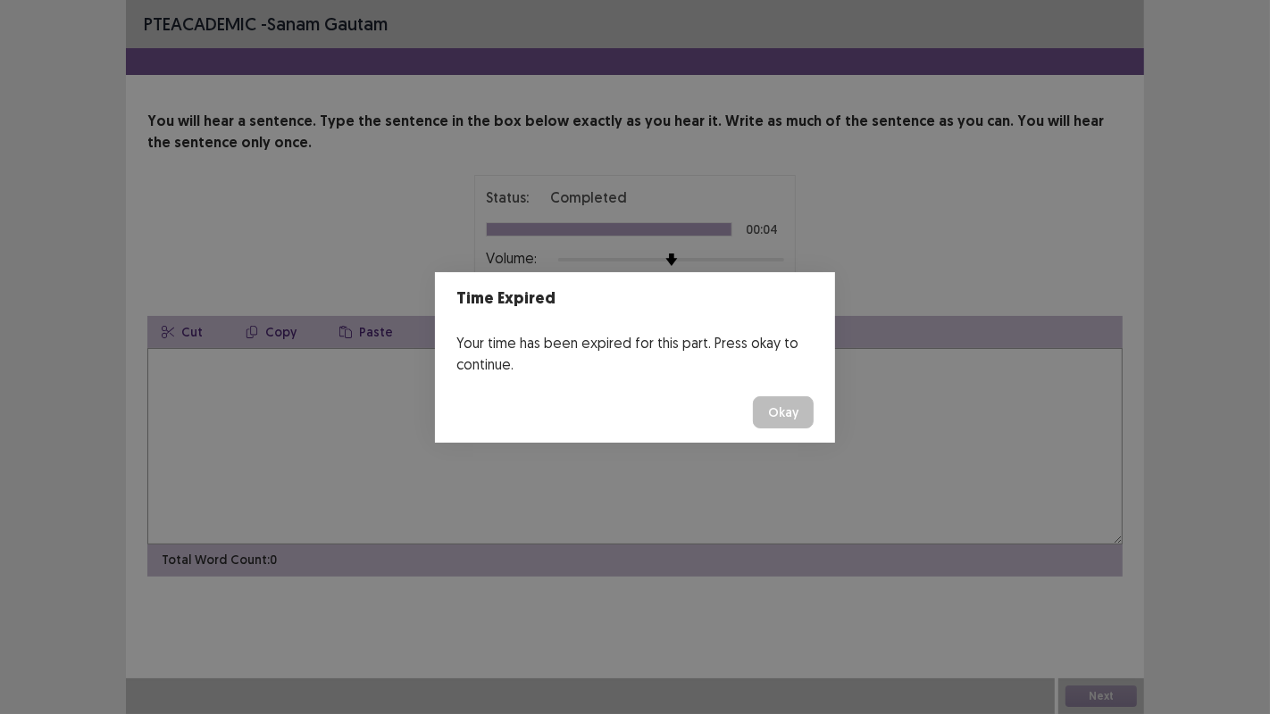
click at [807, 419] on button "Okay" at bounding box center [783, 413] width 61 height 32
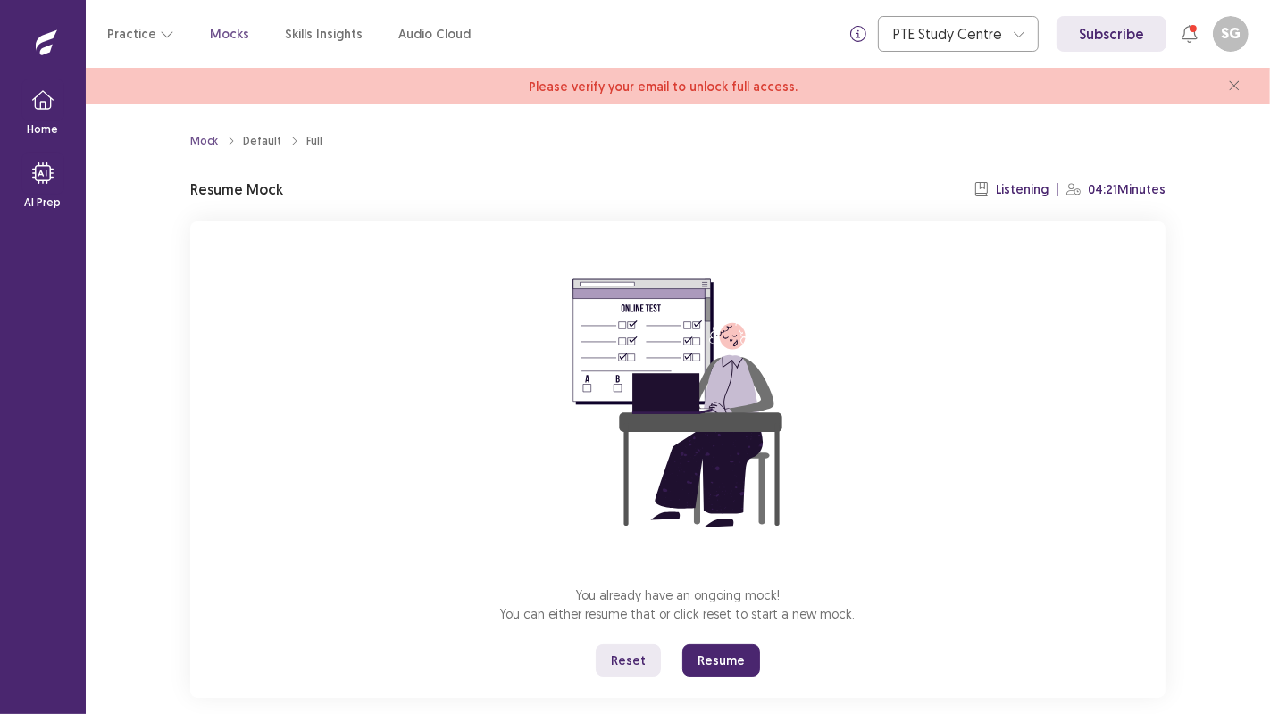
click at [716, 658] on button "Resume" at bounding box center [721, 661] width 78 height 32
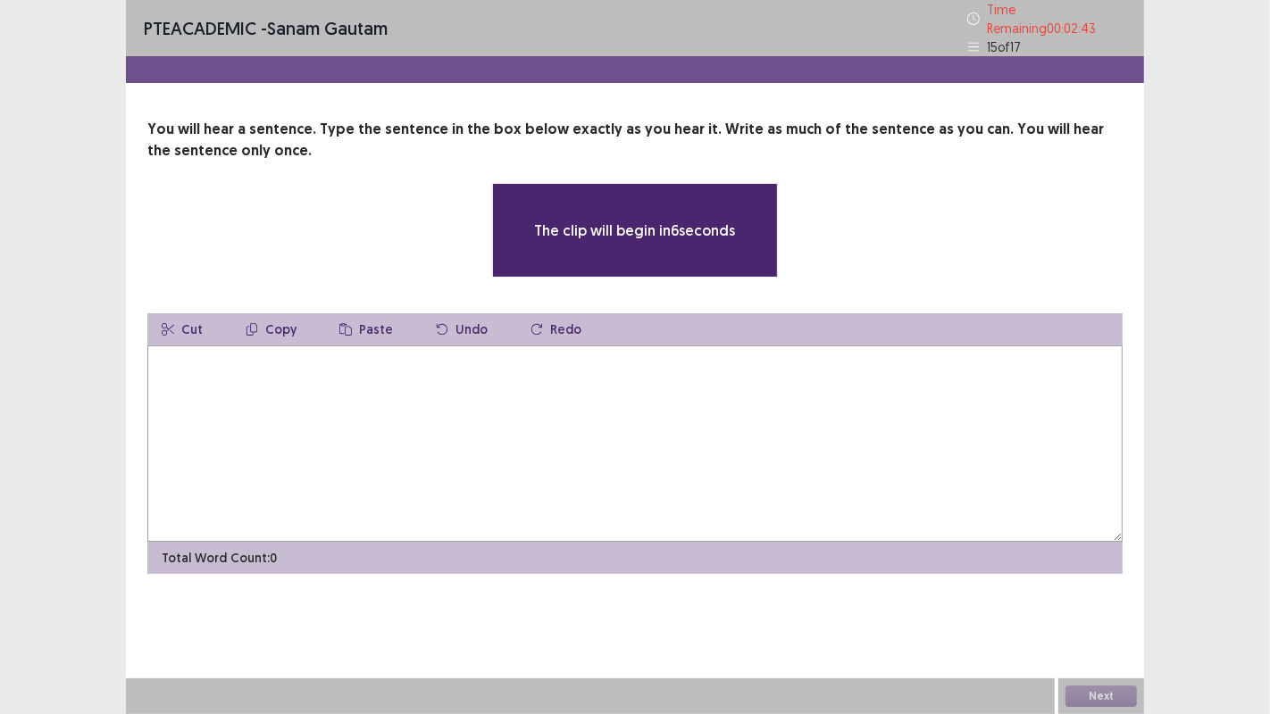
click at [177, 388] on textarea at bounding box center [634, 444] width 975 height 196
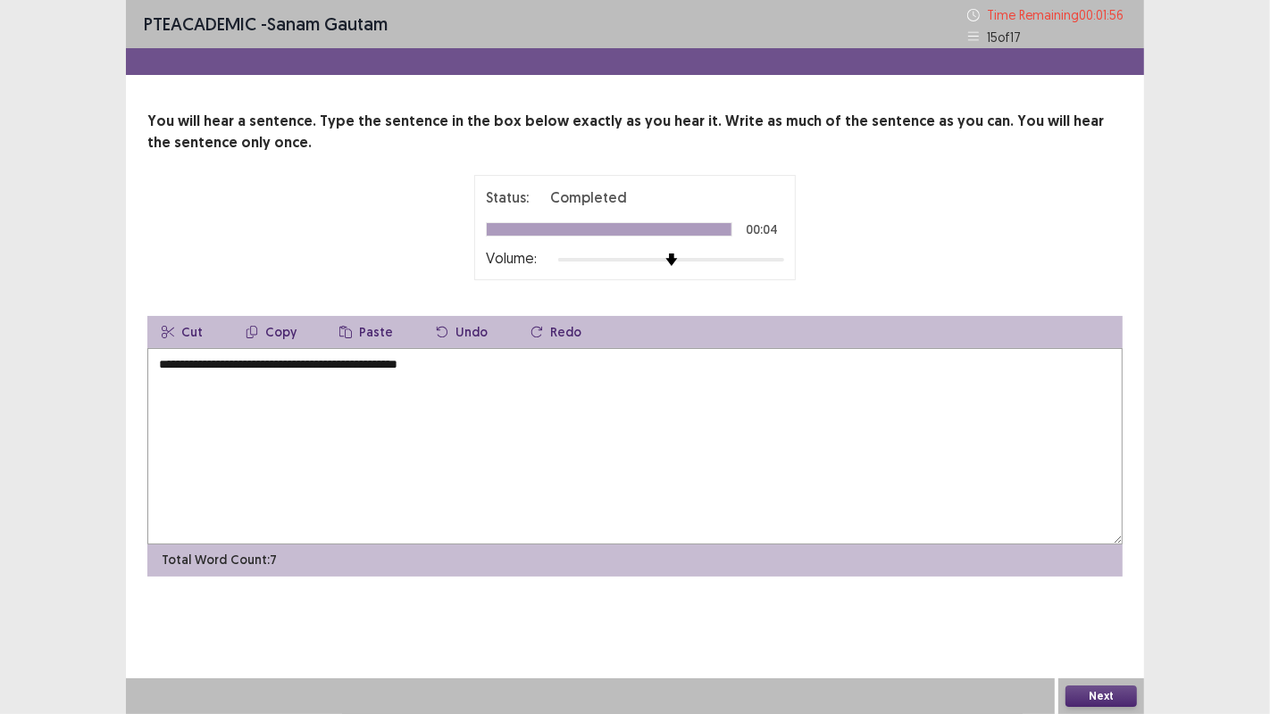
click at [399, 362] on textarea "**********" at bounding box center [634, 446] width 975 height 196
type textarea "**********"
click at [1093, 693] on button "Next" at bounding box center [1100, 696] width 71 height 21
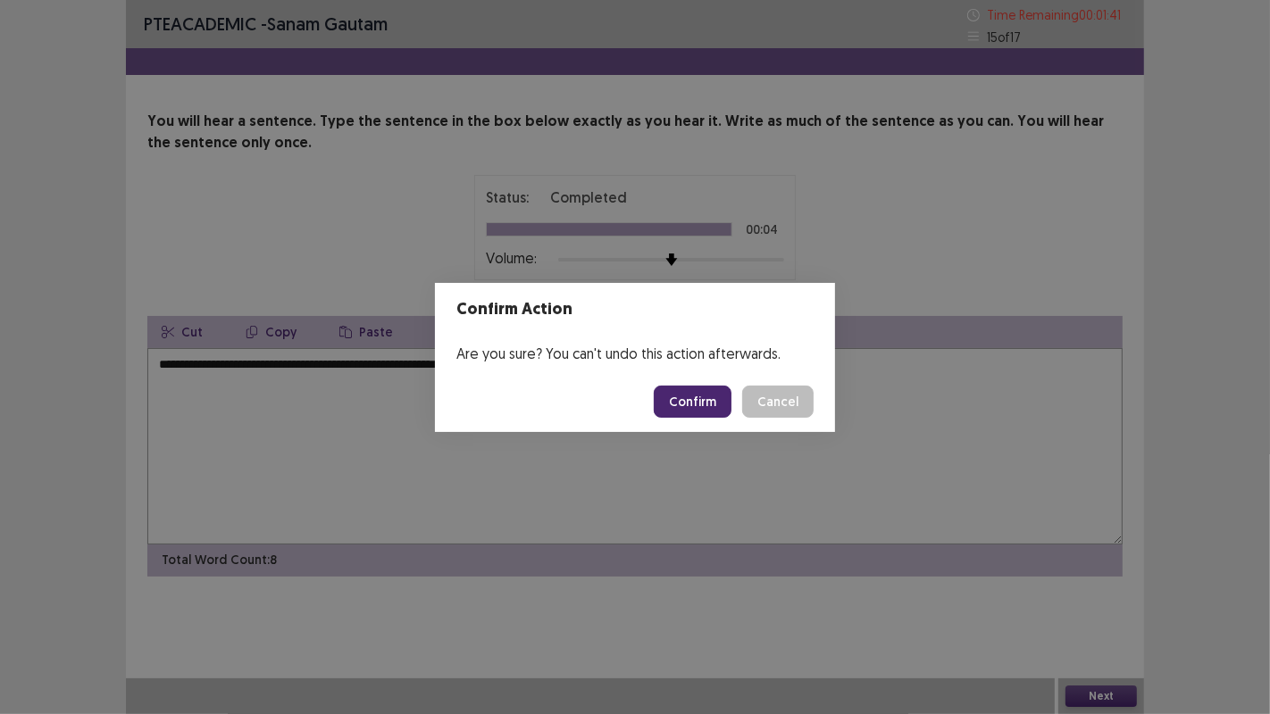
click at [691, 395] on button "Confirm" at bounding box center [693, 402] width 78 height 32
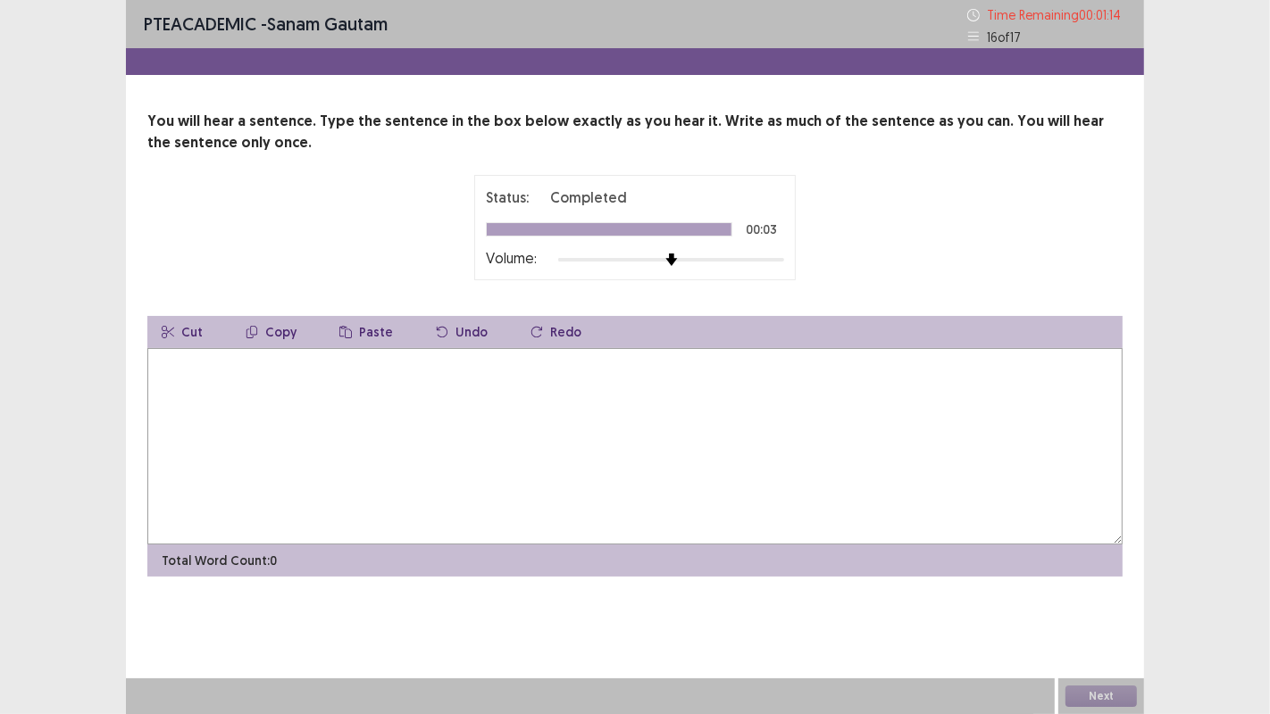
click at [208, 395] on textarea at bounding box center [634, 446] width 975 height 196
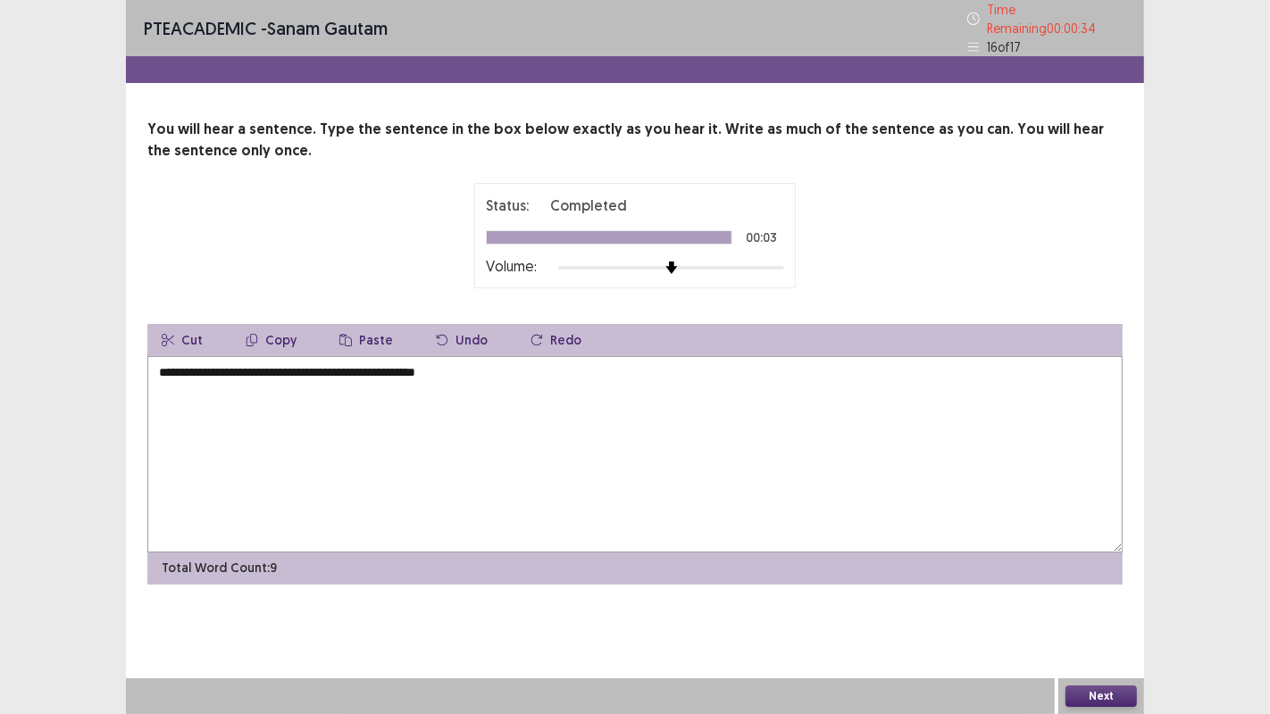
type textarea "**********"
click at [1106, 693] on button "Next" at bounding box center [1100, 696] width 71 height 21
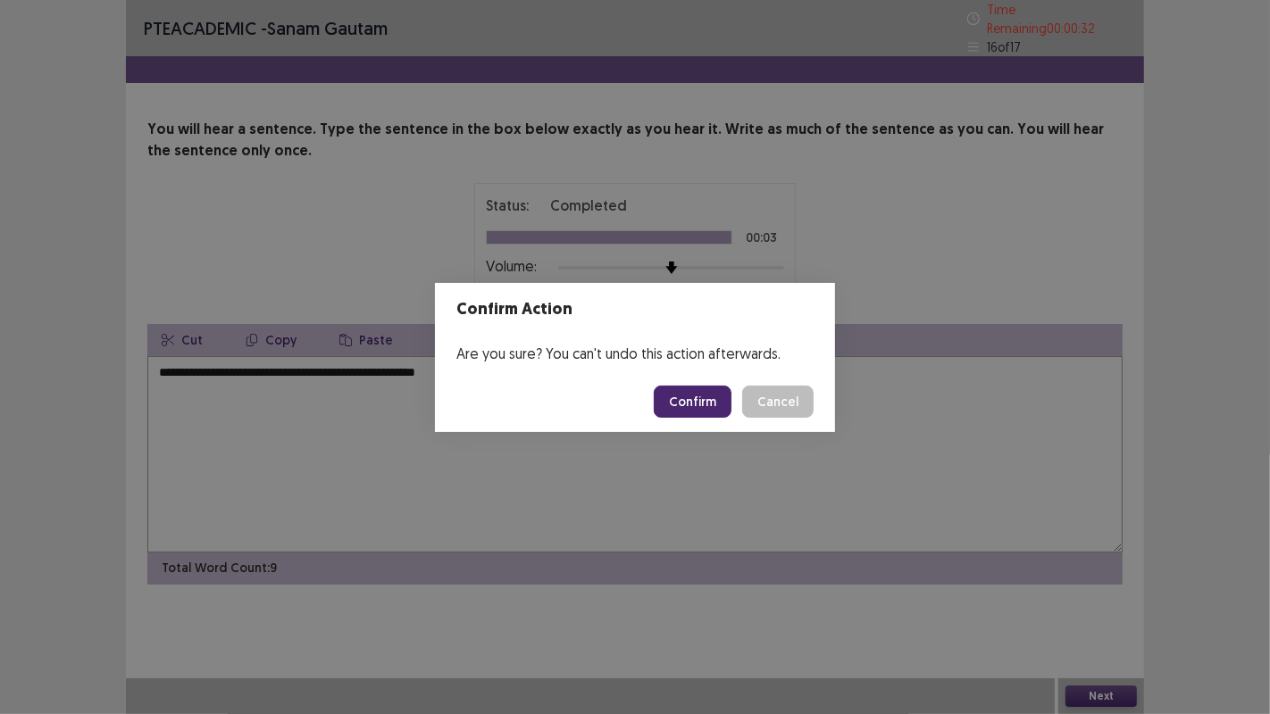
click at [722, 410] on button "Confirm" at bounding box center [693, 402] width 78 height 32
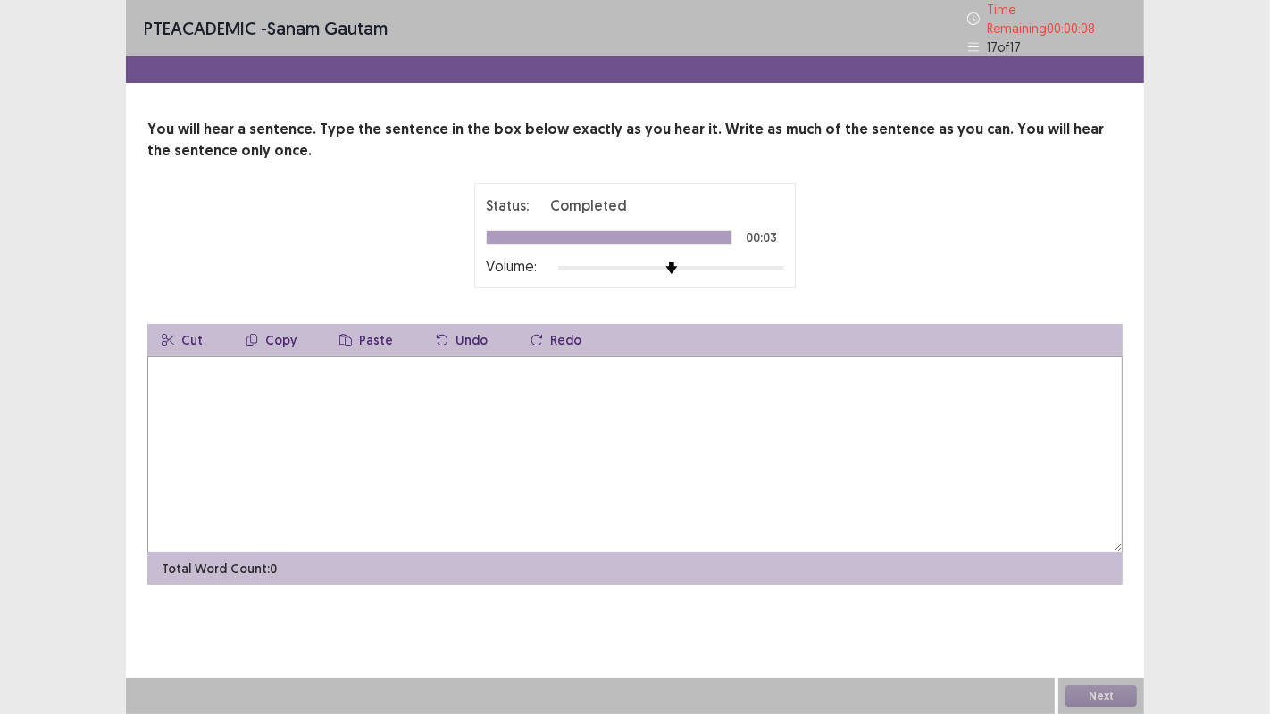
click at [238, 378] on textarea at bounding box center [634, 454] width 975 height 196
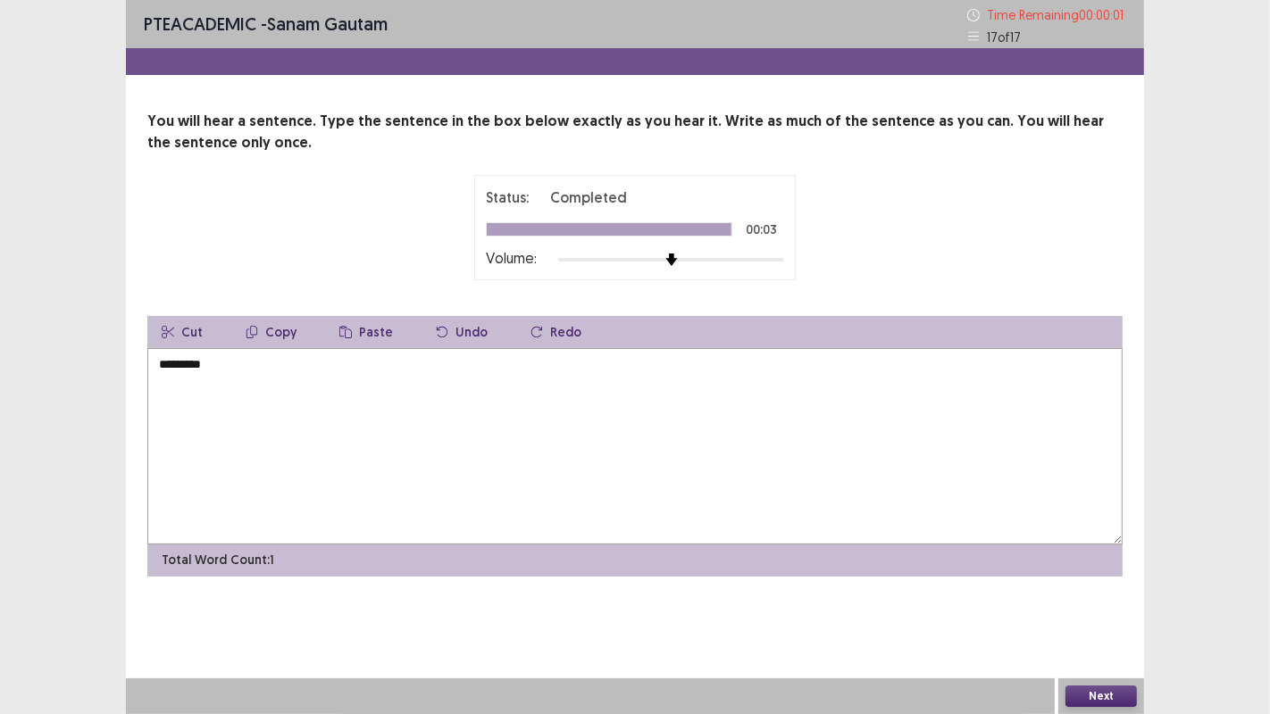
type textarea "*********"
click button "Okay" at bounding box center [783, 412] width 61 height 32
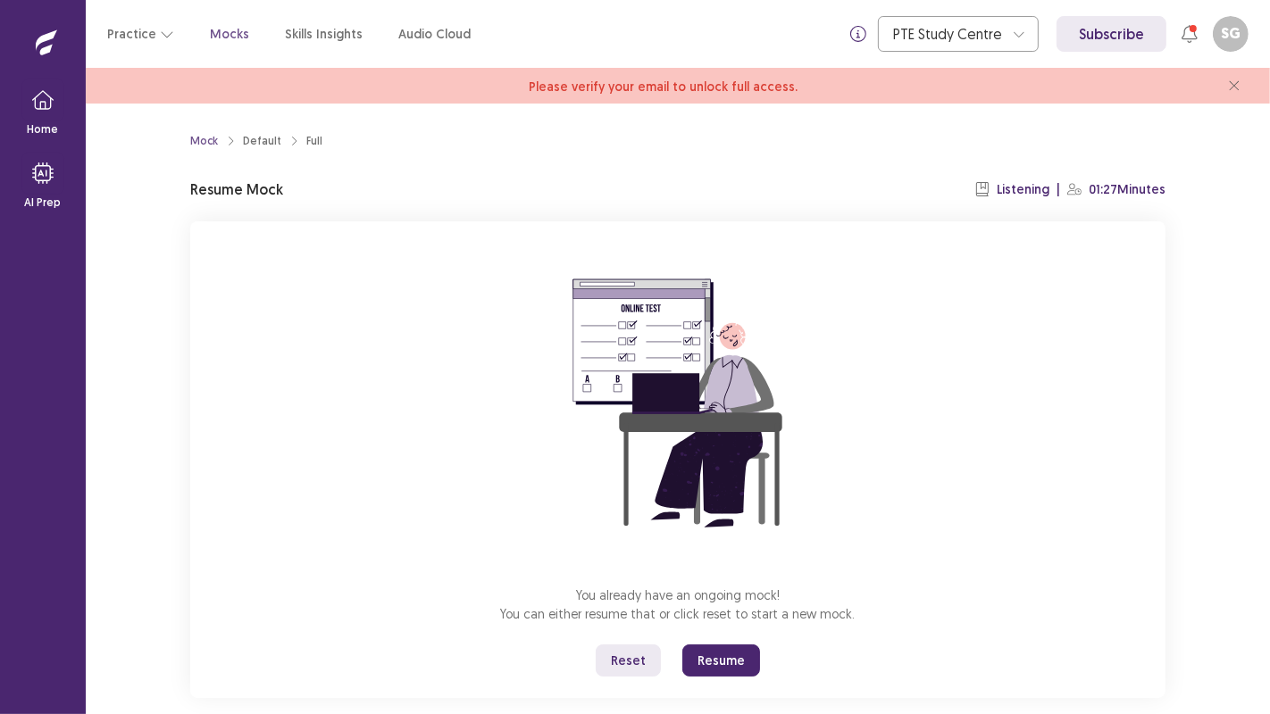
click at [715, 656] on button "Resume" at bounding box center [721, 661] width 78 height 32
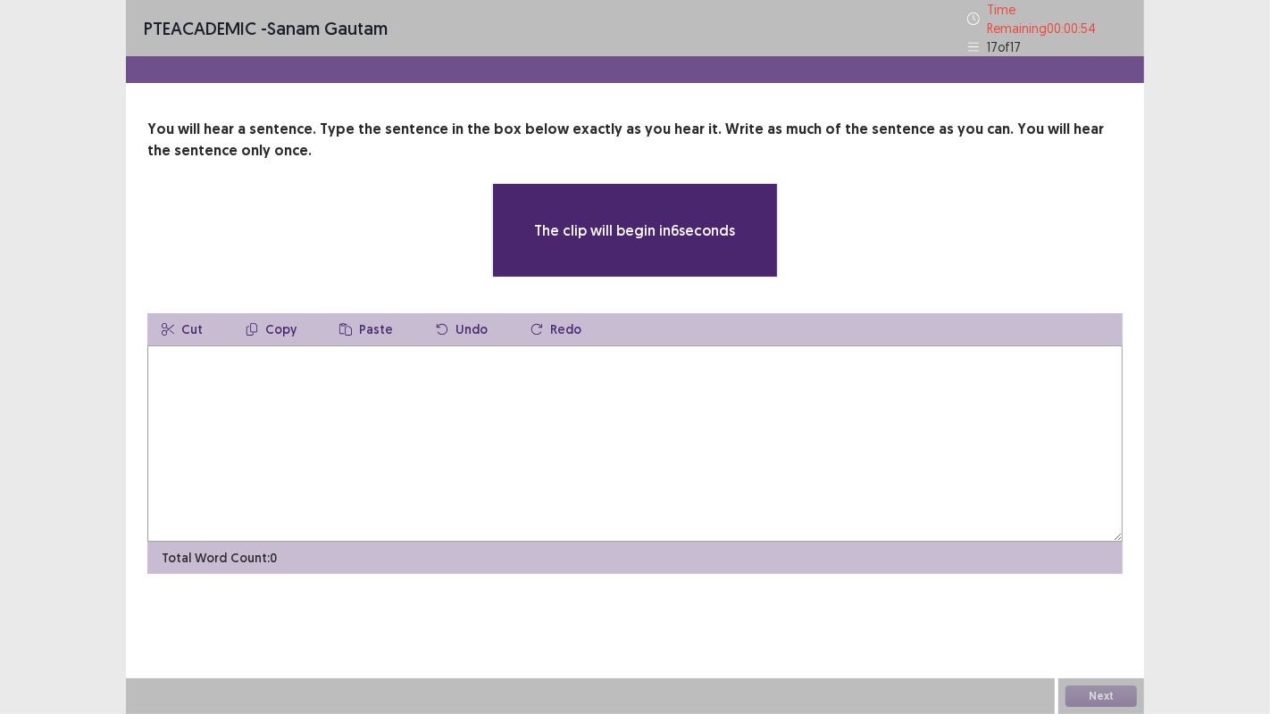
click at [253, 377] on textarea at bounding box center [634, 444] width 975 height 196
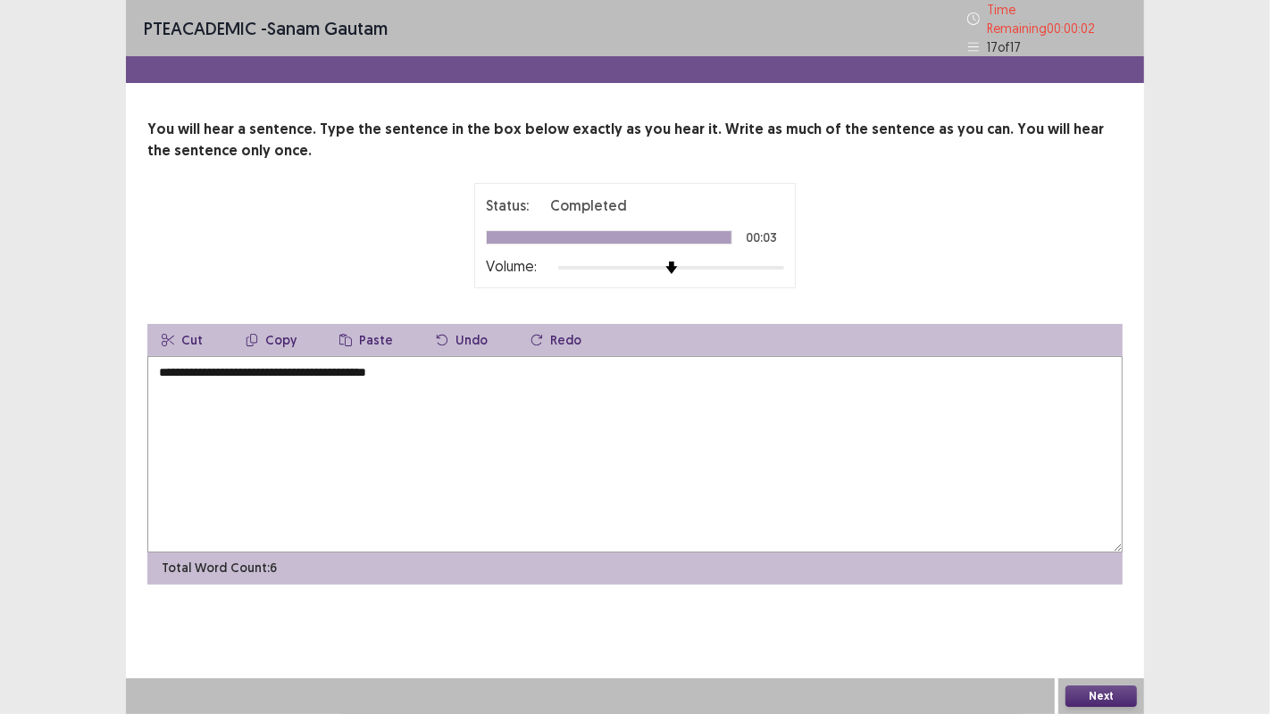
type textarea "**********"
click at [1114, 690] on button "Next" at bounding box center [1100, 696] width 71 height 21
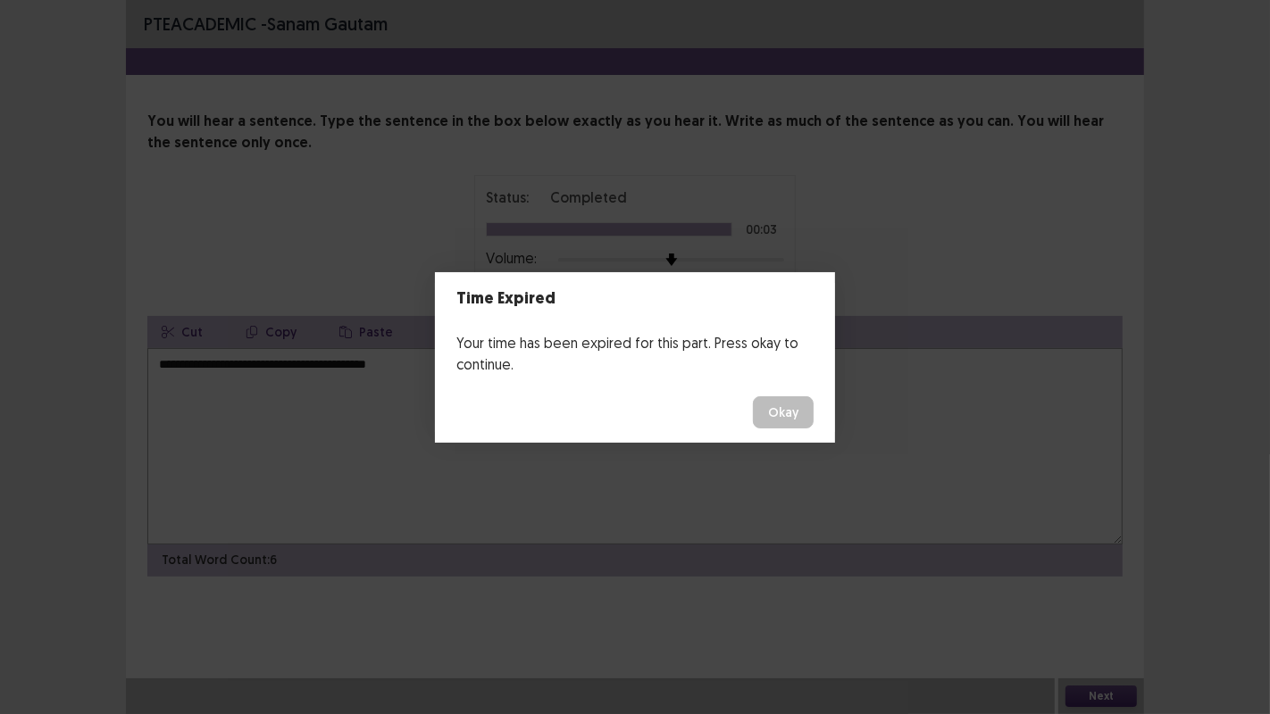
click at [790, 403] on button "Okay" at bounding box center [783, 413] width 61 height 32
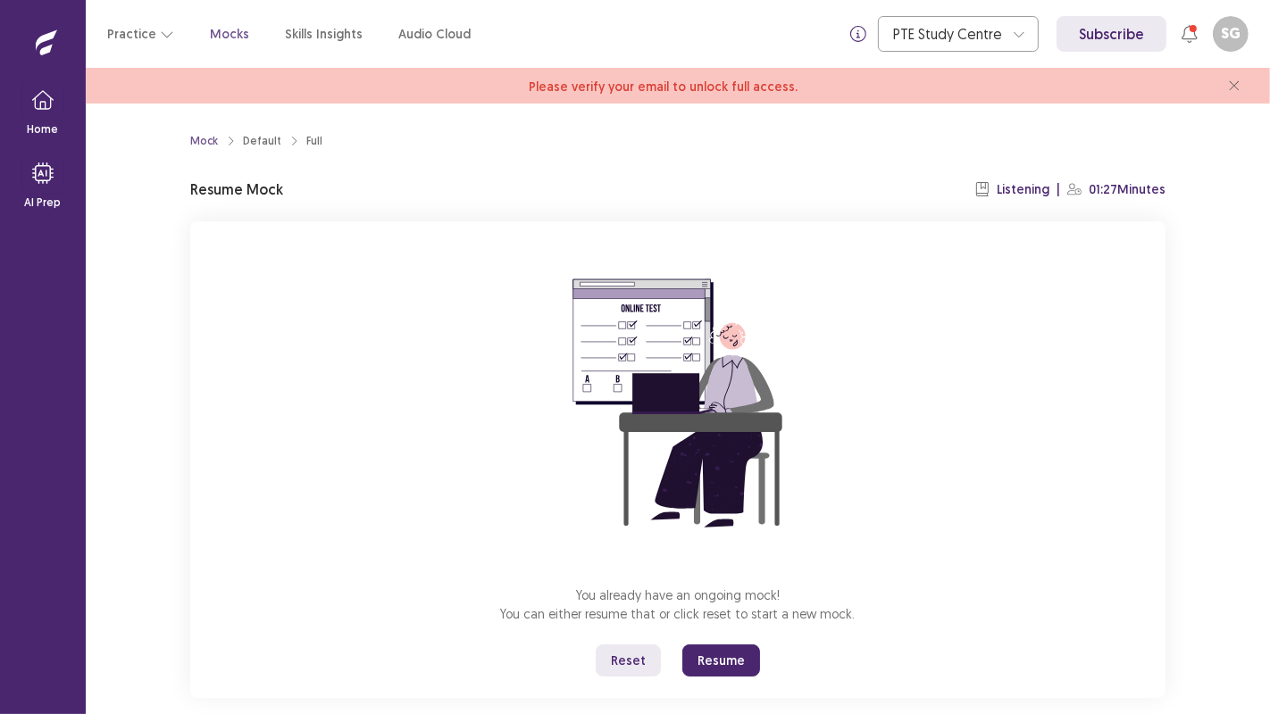
click at [727, 659] on button "Resume" at bounding box center [721, 661] width 78 height 32
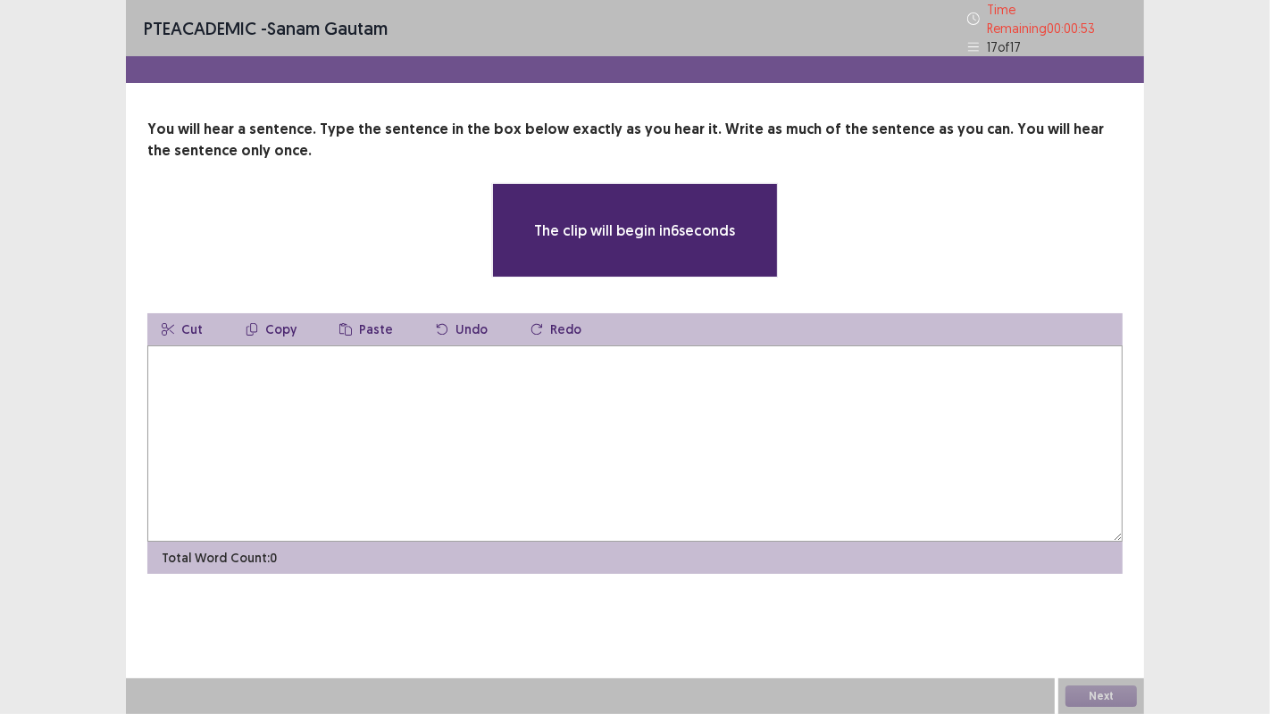
click at [331, 394] on textarea at bounding box center [634, 444] width 975 height 196
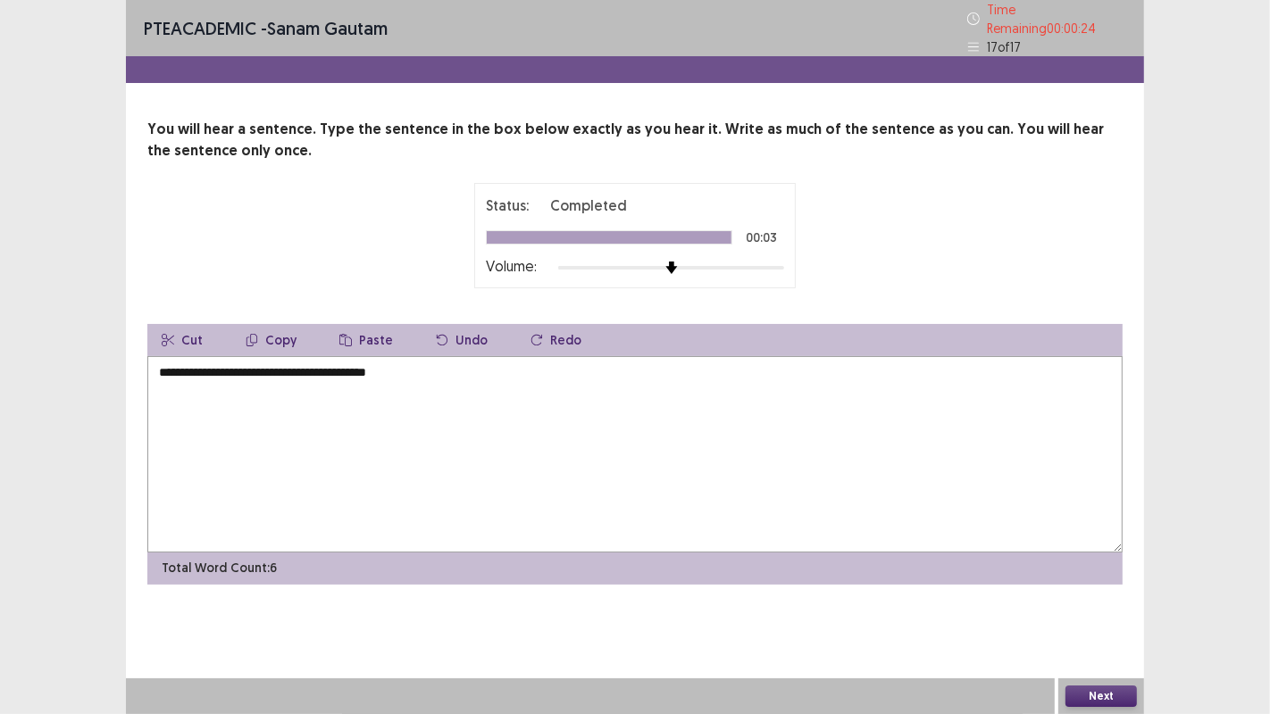
type textarea "**********"
click at [1102, 697] on button "Next" at bounding box center [1100, 696] width 71 height 21
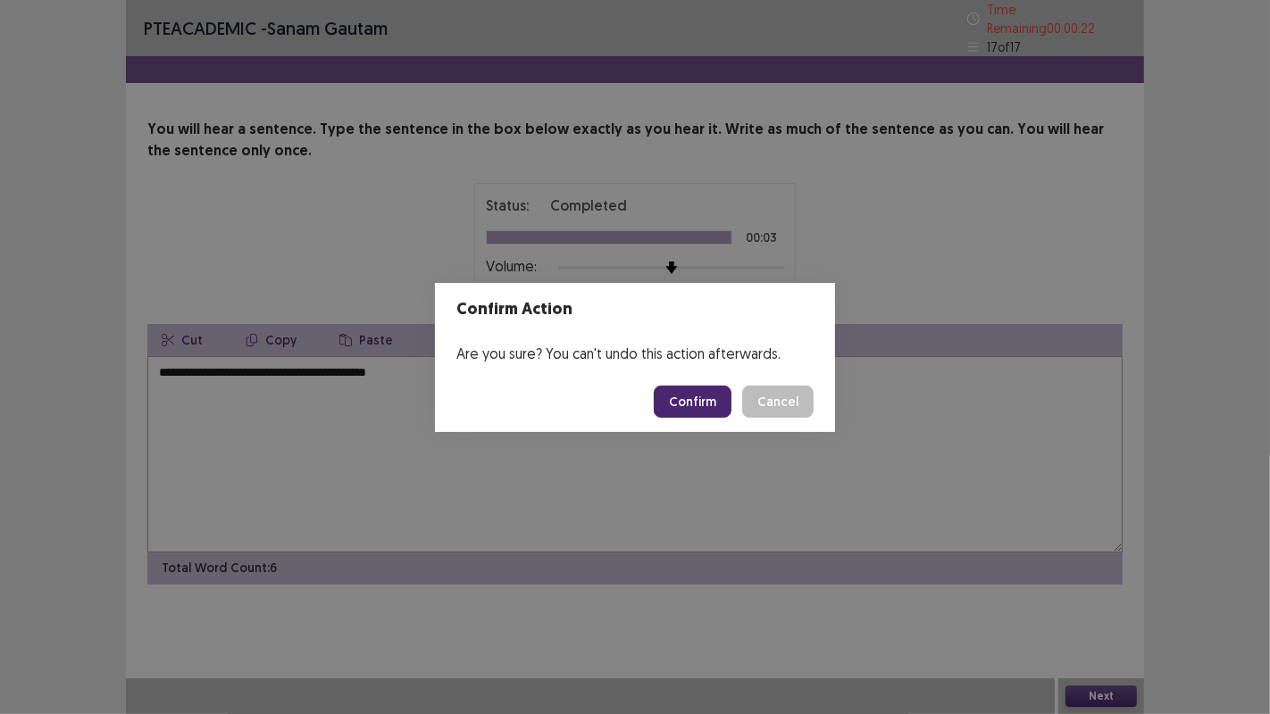
click at [694, 396] on button "Confirm" at bounding box center [693, 402] width 78 height 32
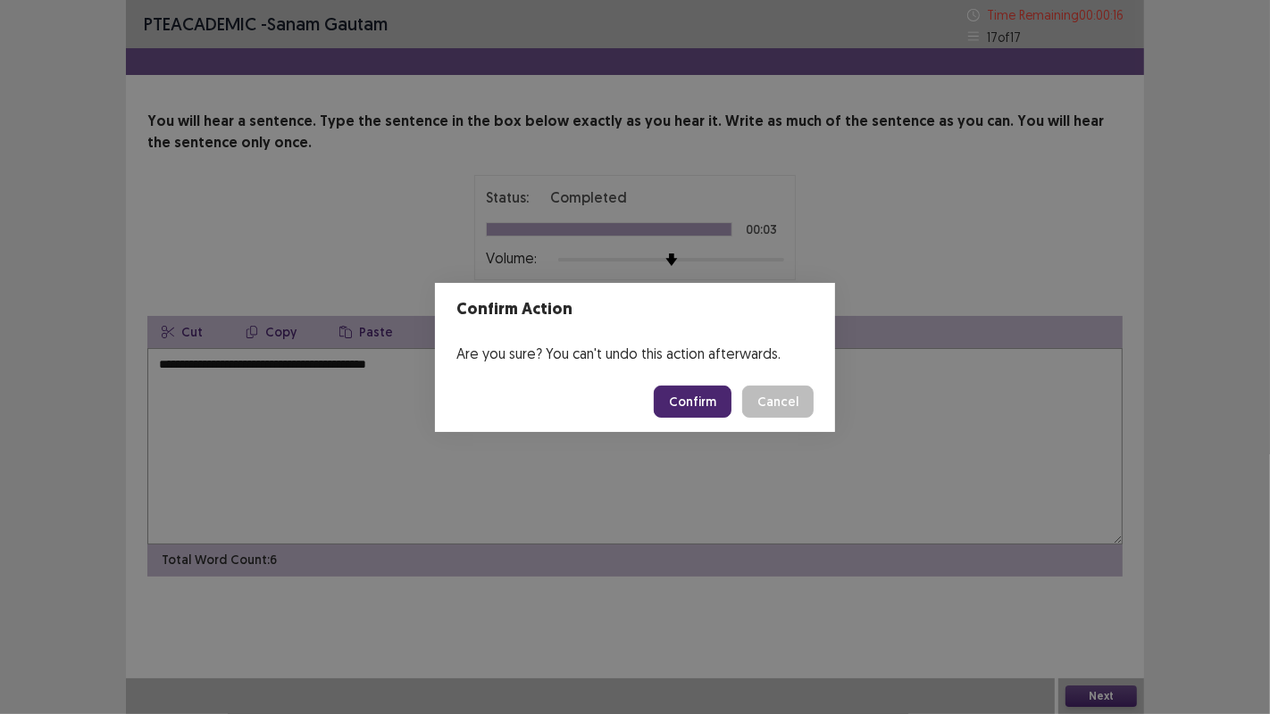
click at [694, 396] on button "Confirm" at bounding box center [693, 402] width 78 height 32
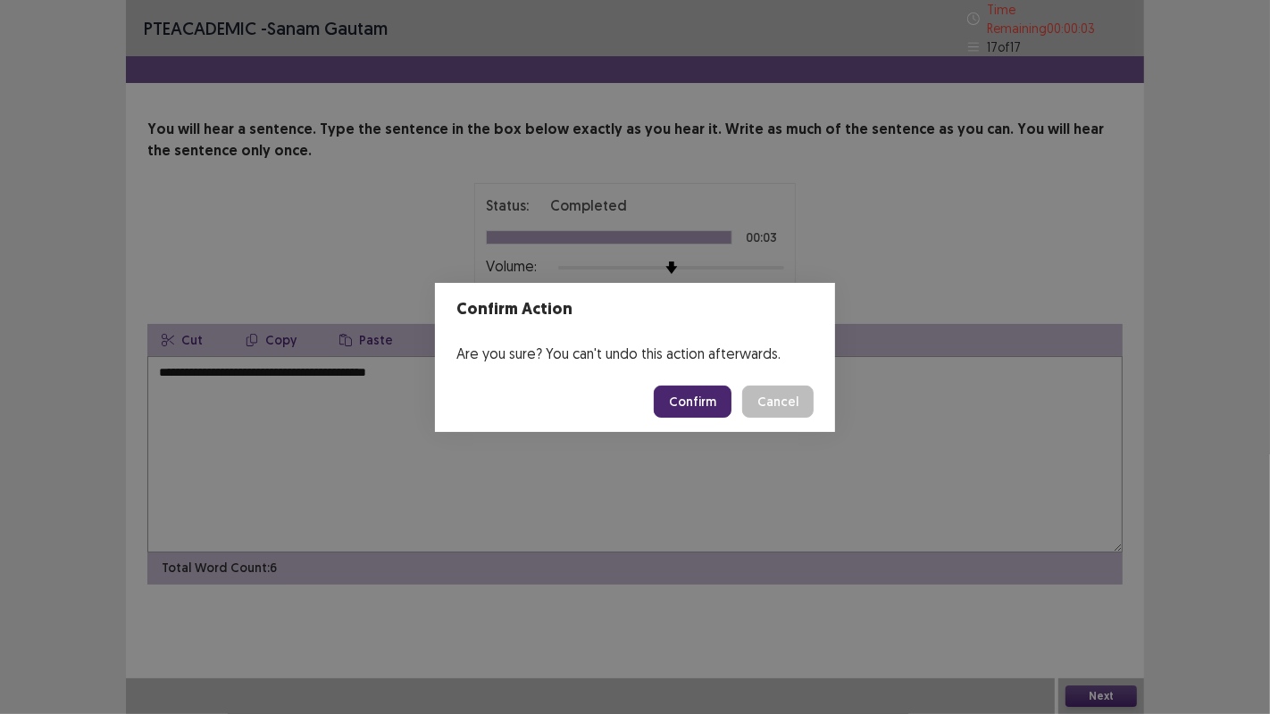
click at [700, 400] on button "Confirm" at bounding box center [693, 402] width 78 height 32
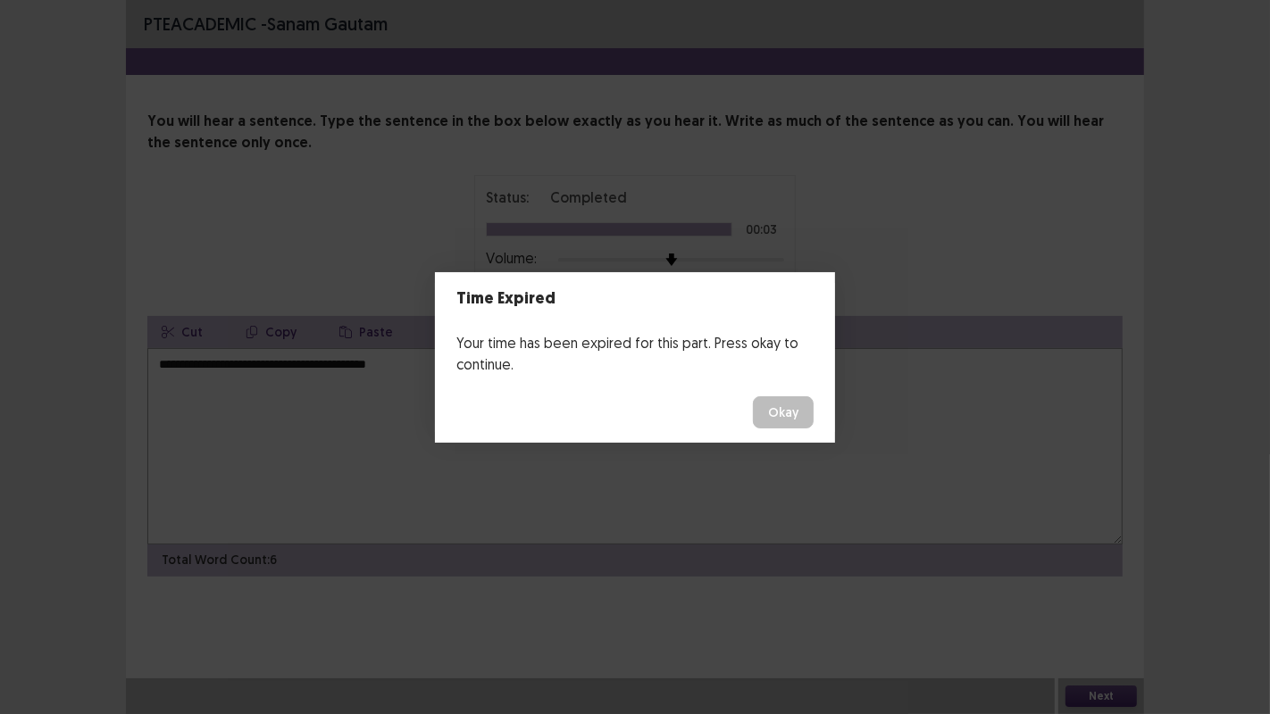
click at [779, 409] on button "Okay" at bounding box center [783, 413] width 61 height 32
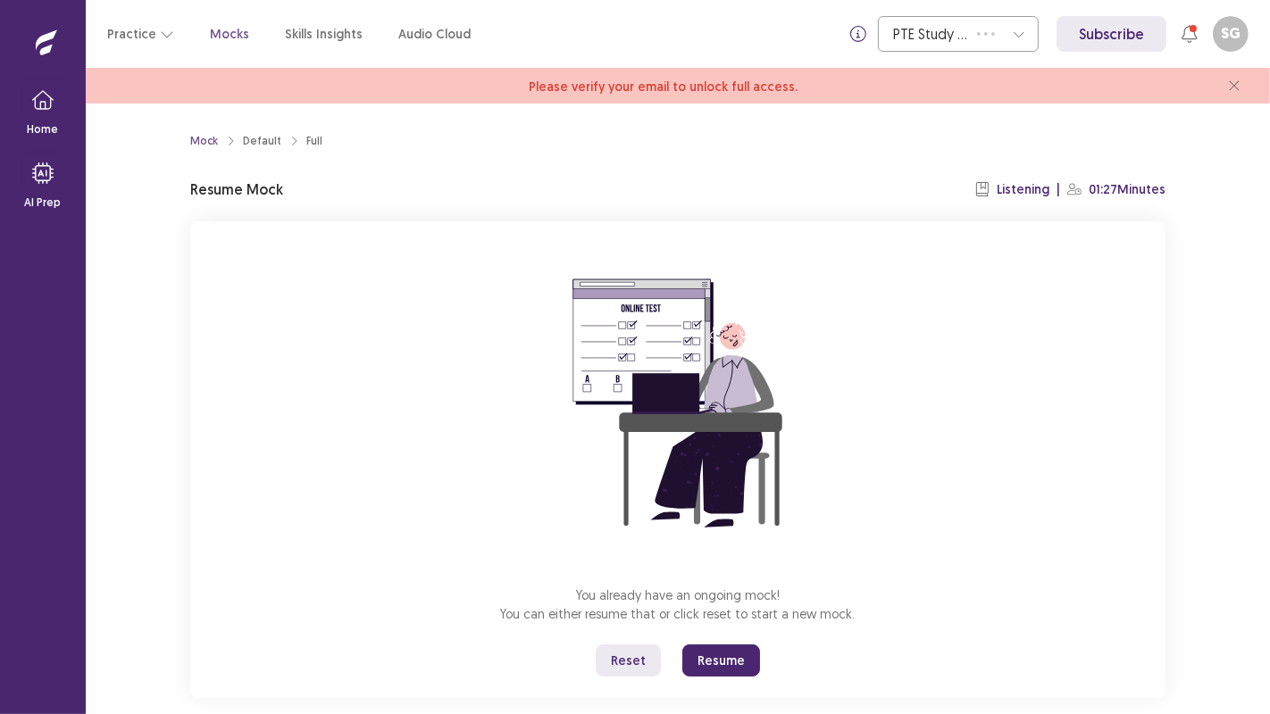
click at [719, 659] on button "Resume" at bounding box center [721, 661] width 78 height 32
